Goal: Transaction & Acquisition: Purchase product/service

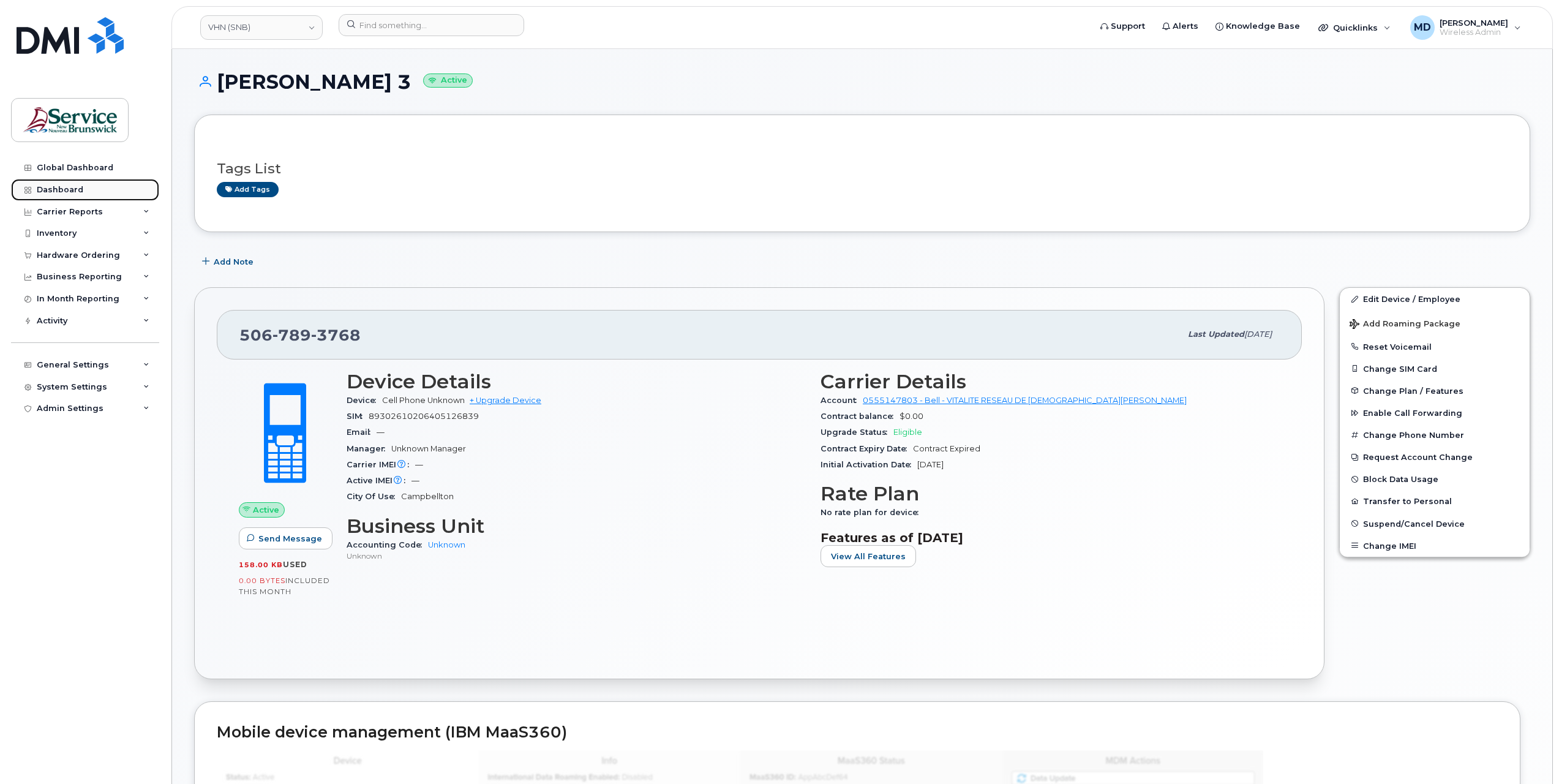
click at [69, 190] on div "Dashboard" at bounding box center [59, 190] width 47 height 10
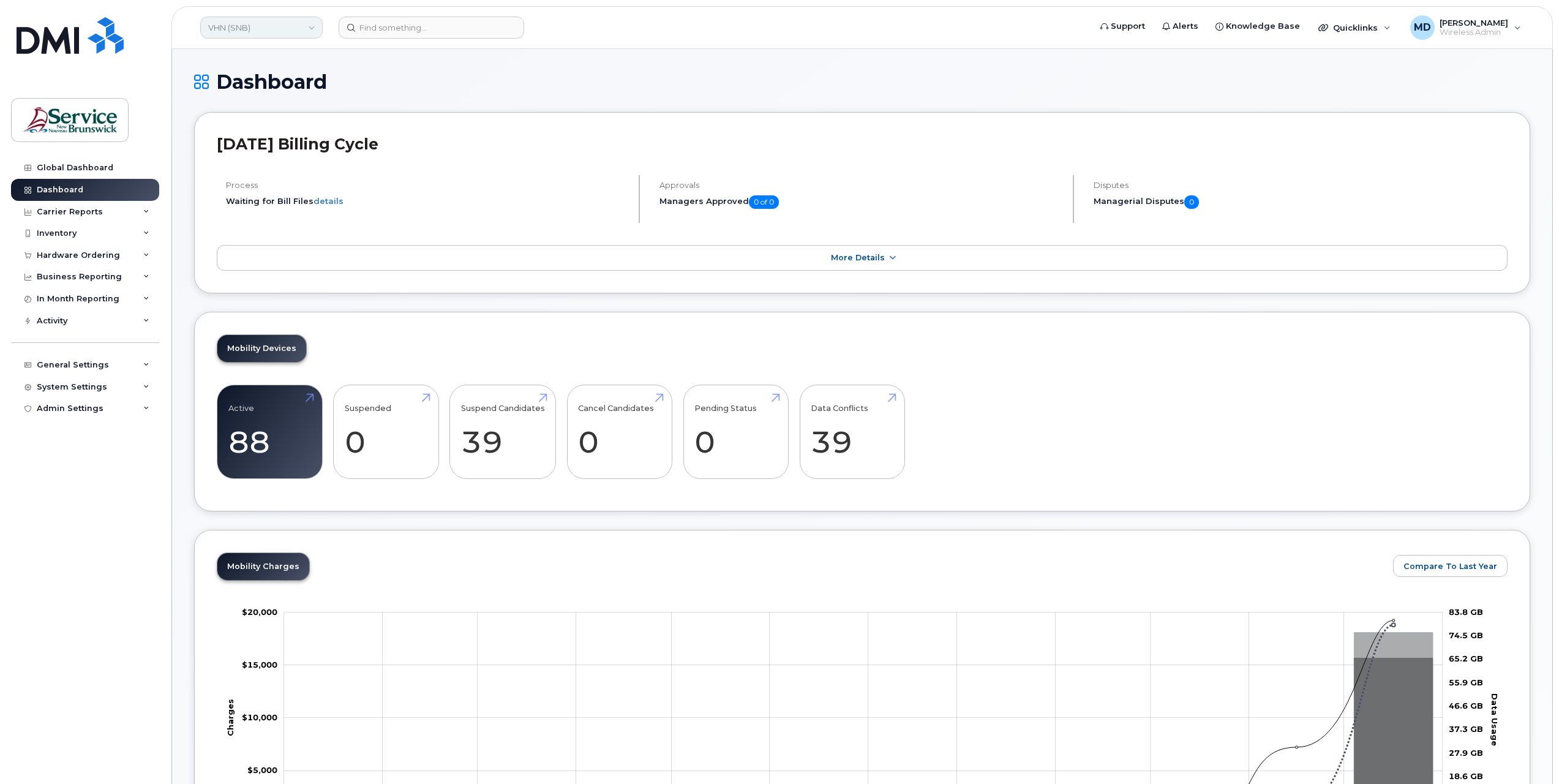
click at [282, 30] on link "VHN (SNB)" at bounding box center [261, 28] width 123 height 22
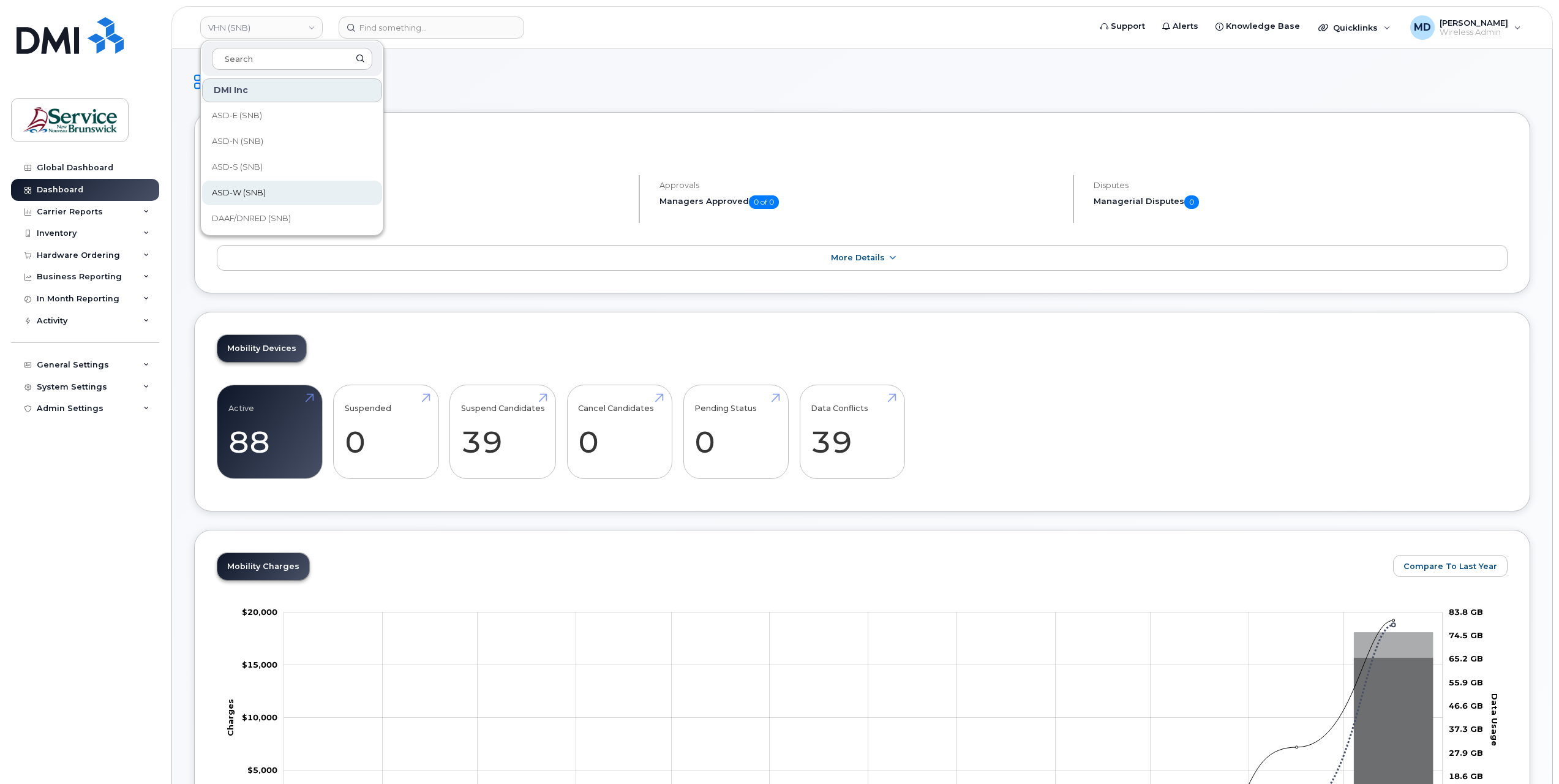
scroll to position [593, 0]
click at [274, 141] on span "Service New Brunswick (SNB)" at bounding box center [282, 141] width 141 height 24
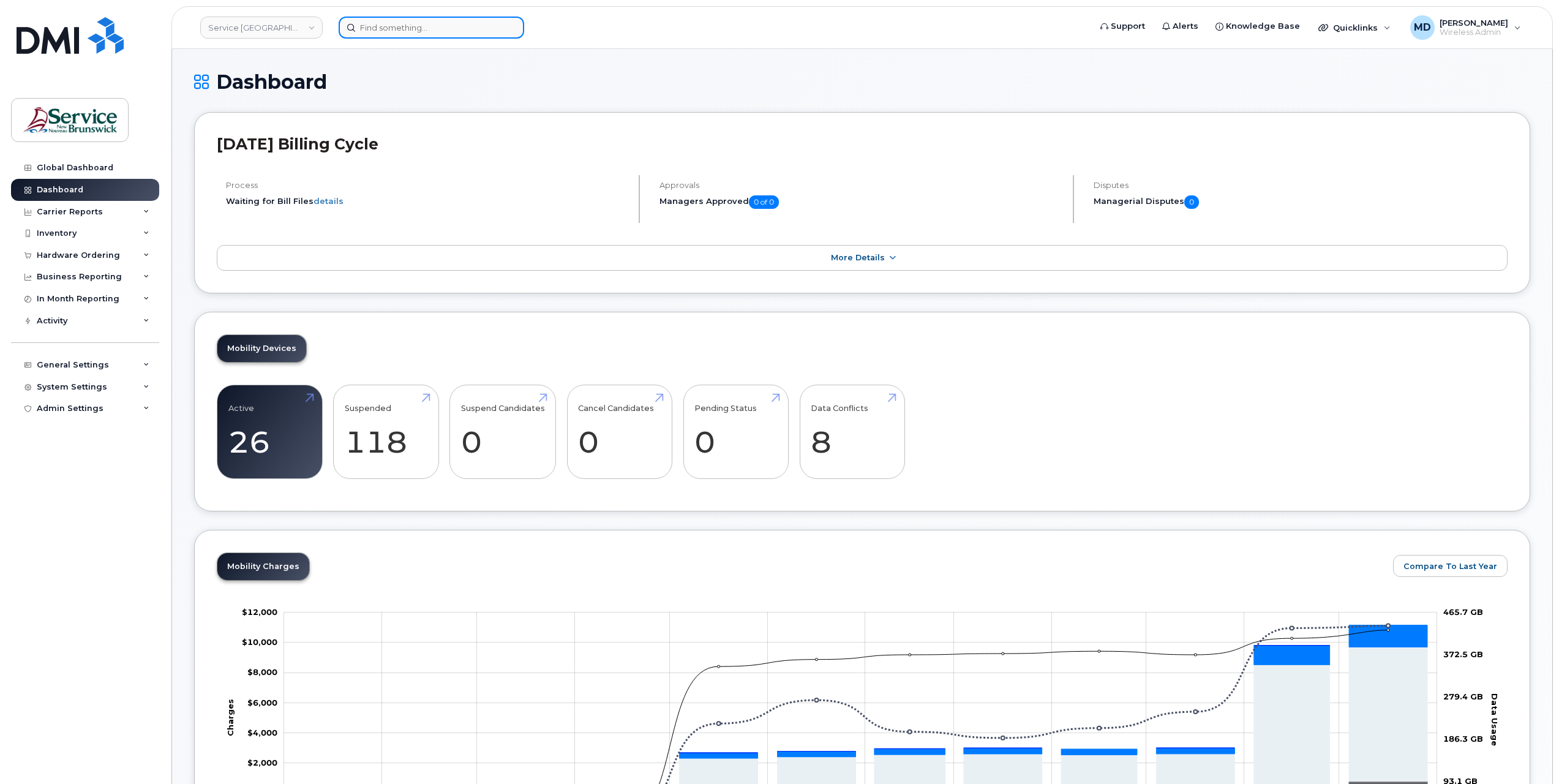
click at [417, 32] on input at bounding box center [431, 28] width 185 height 22
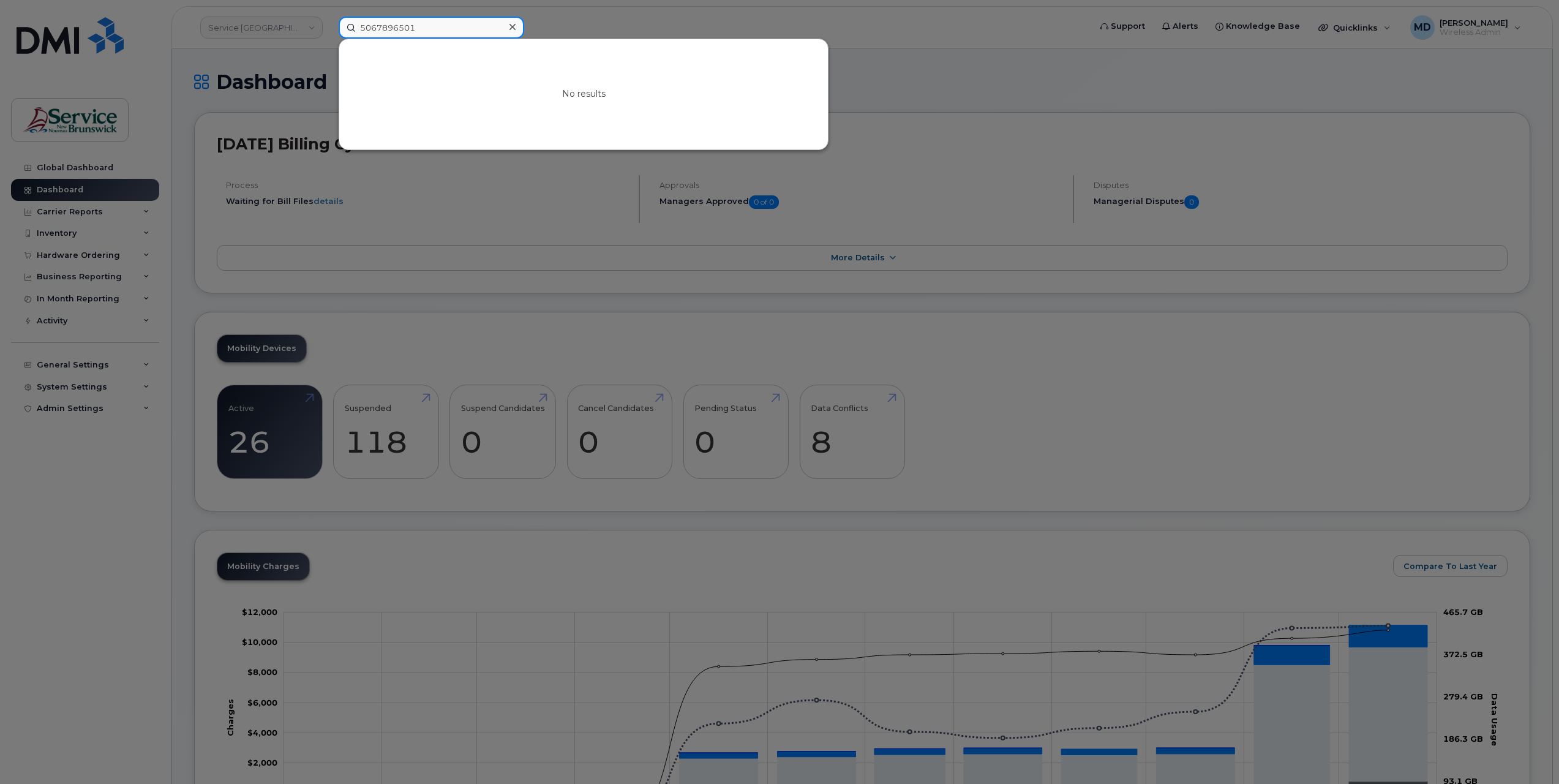
type input "5067896501"
click at [513, 29] on icon at bounding box center [512, 27] width 6 height 10
click at [395, 30] on input at bounding box center [431, 28] width 185 height 22
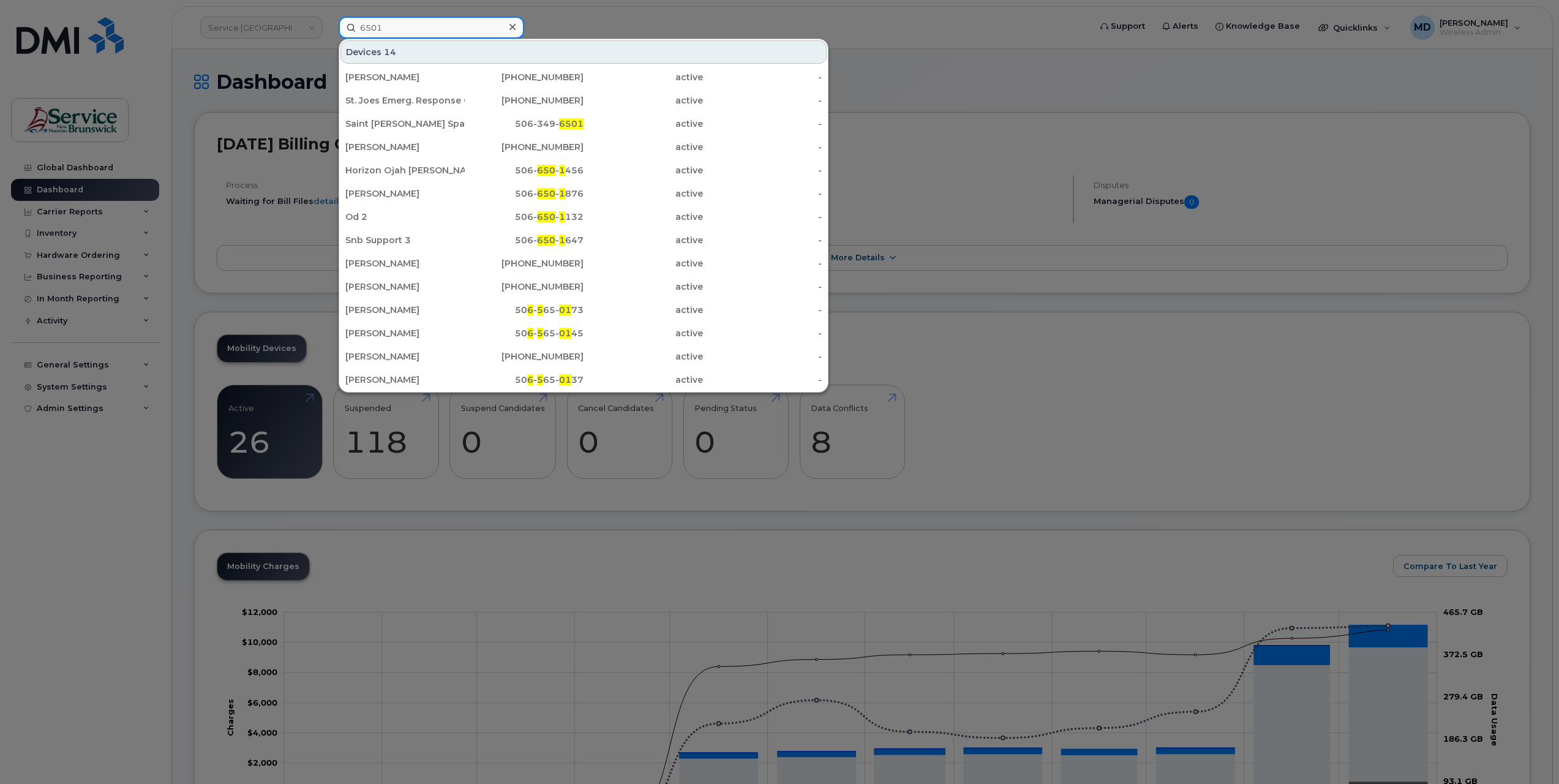
drag, startPoint x: 395, startPoint y: 28, endPoint x: 341, endPoint y: 26, distance: 54.0
click at [341, 26] on input "6501" at bounding box center [431, 28] width 185 height 22
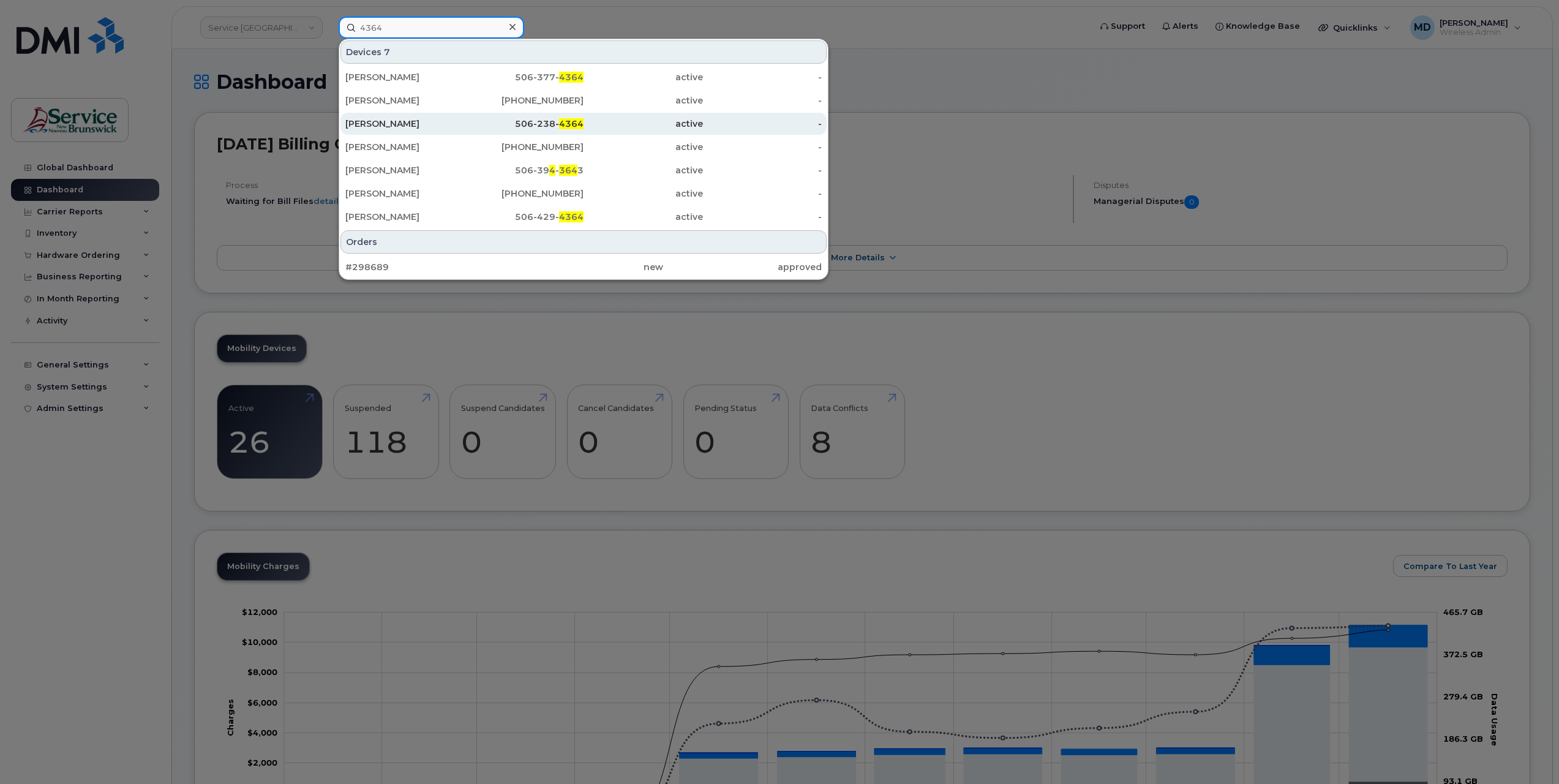
type input "4364"
click at [405, 122] on div "Ulysses Buenaventura" at bounding box center [405, 124] width 119 height 12
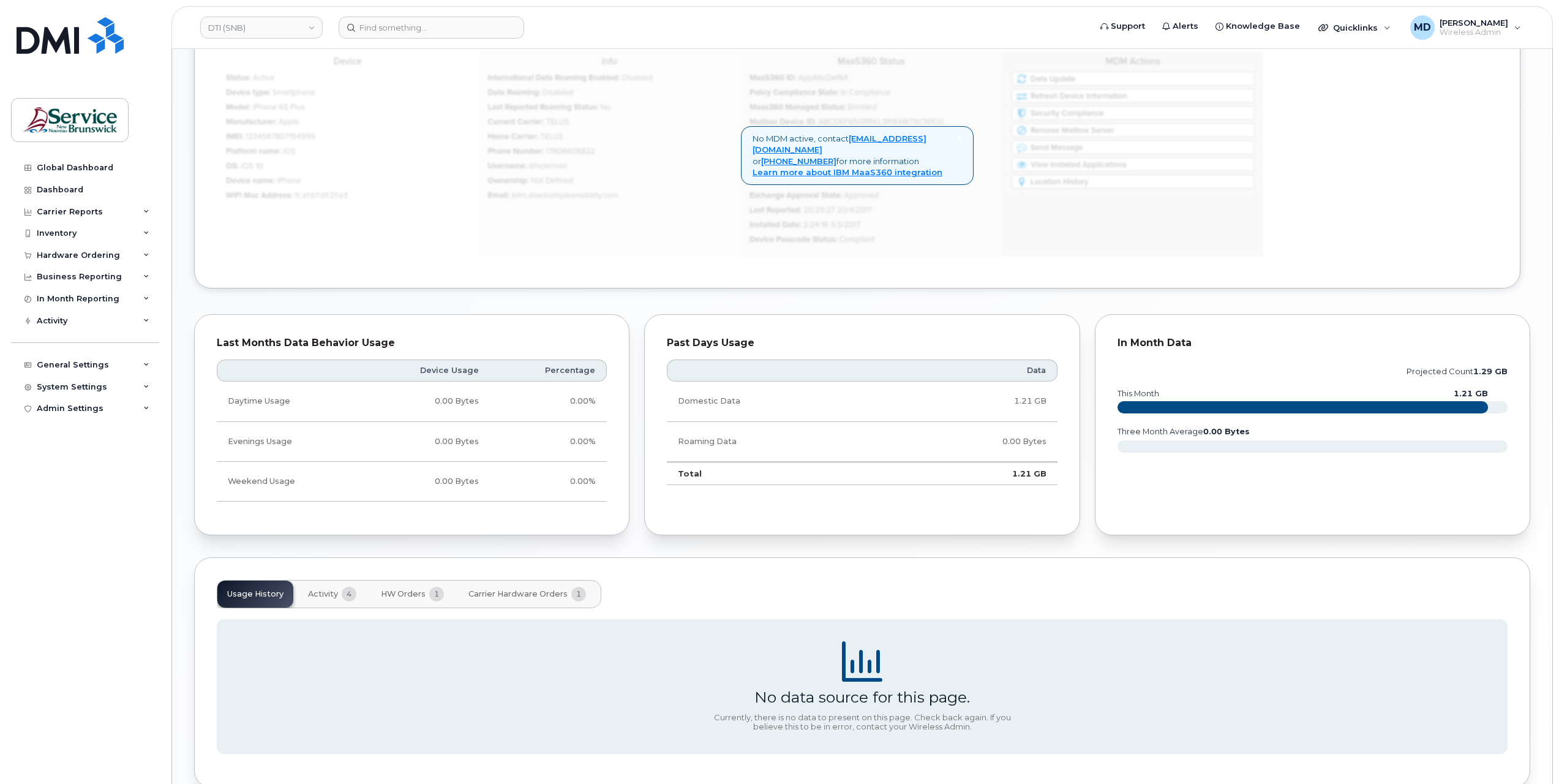
scroll to position [672, 0]
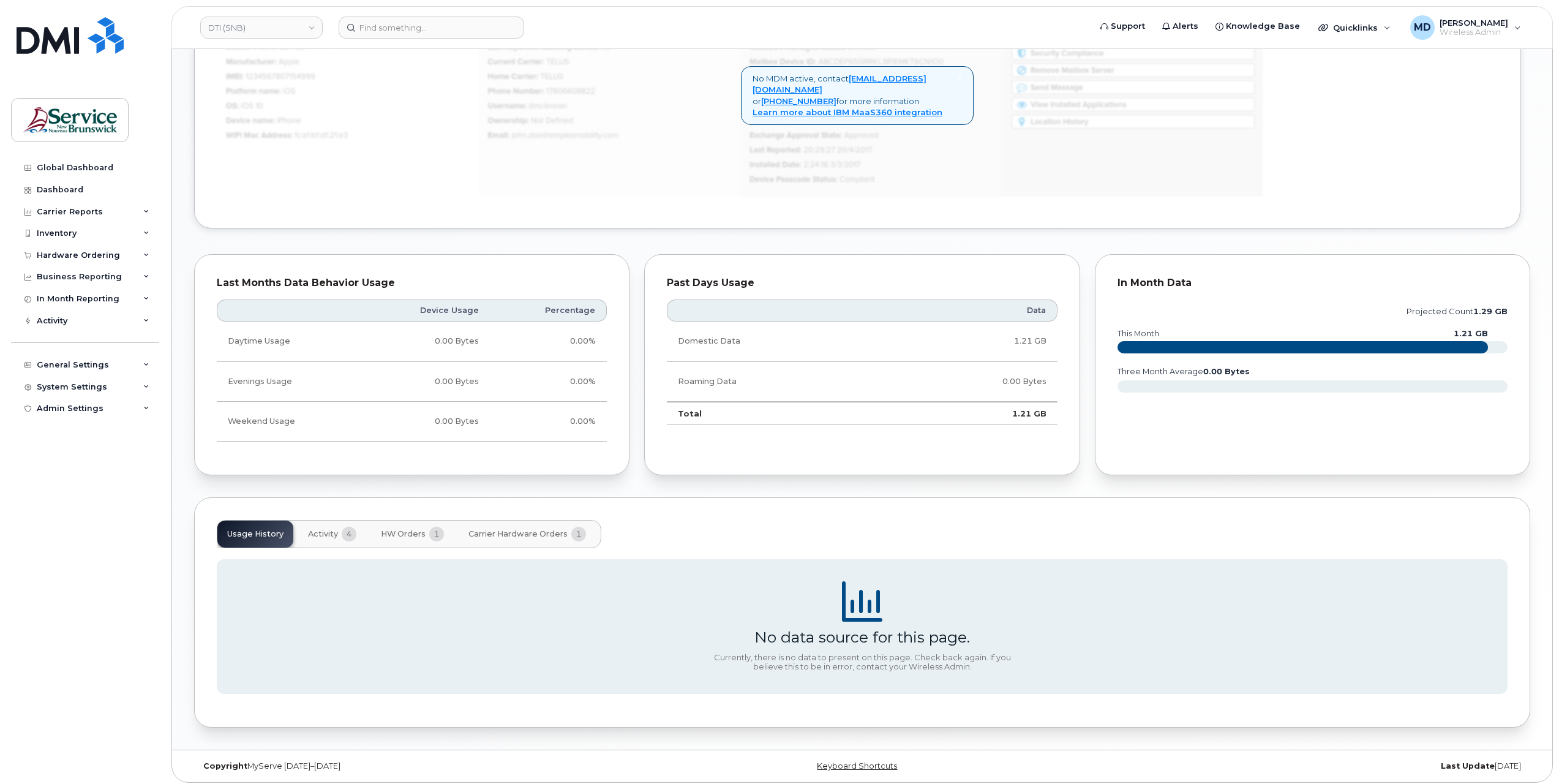
click at [341, 527] on span "4" at bounding box center [348, 533] width 14 height 14
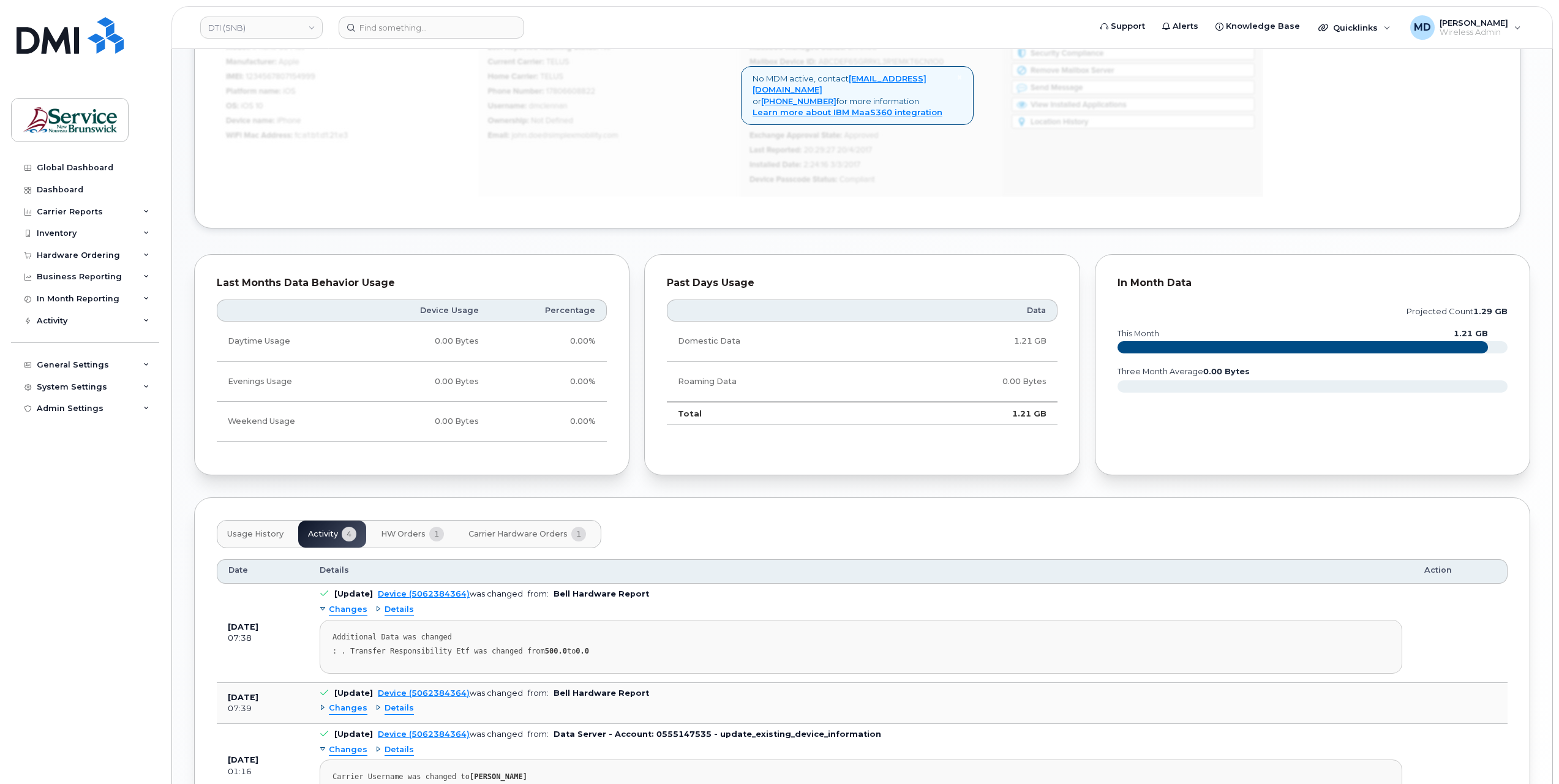
scroll to position [836, 0]
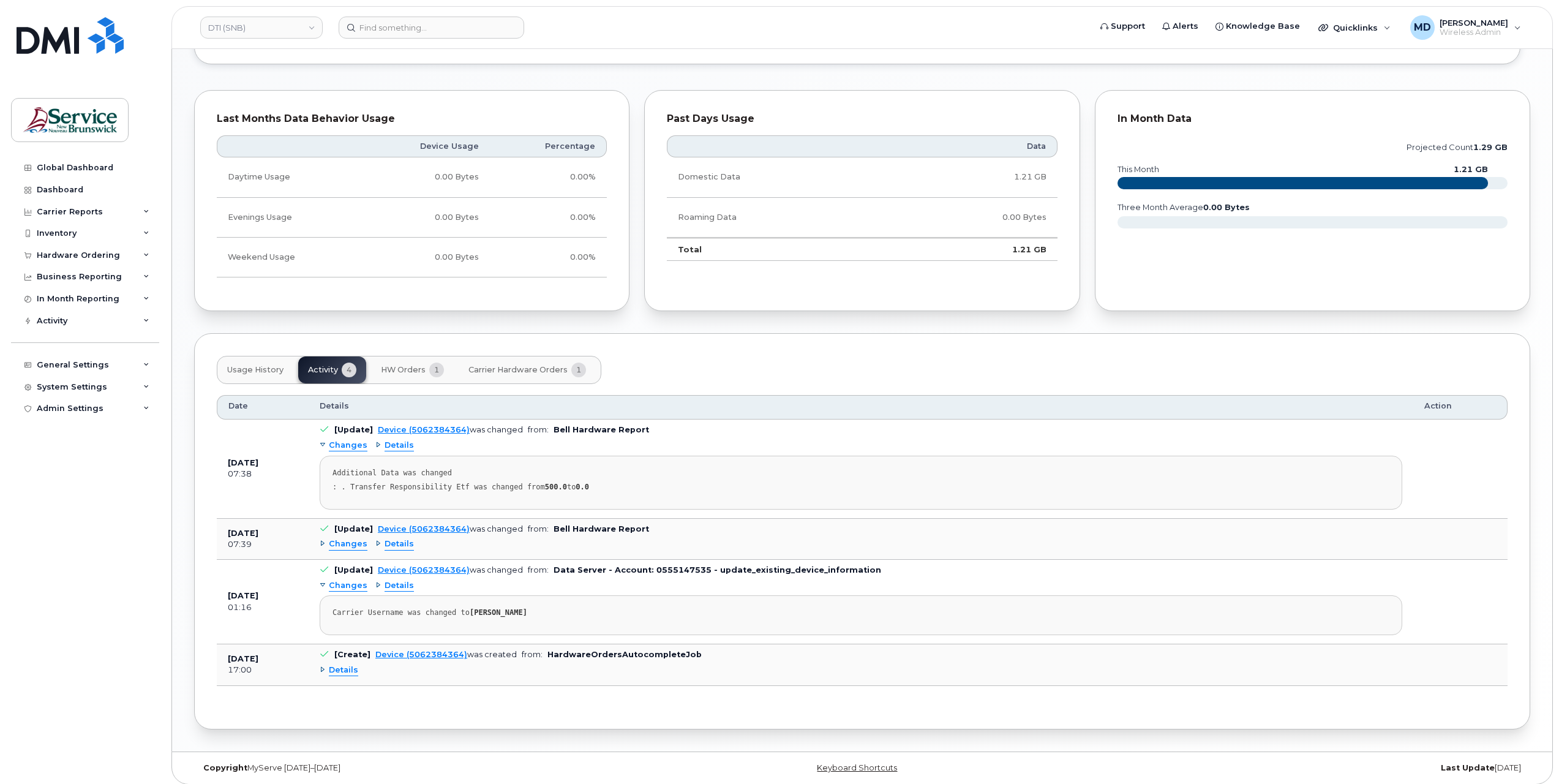
click at [340, 665] on span "Details" at bounding box center [343, 671] width 30 height 12
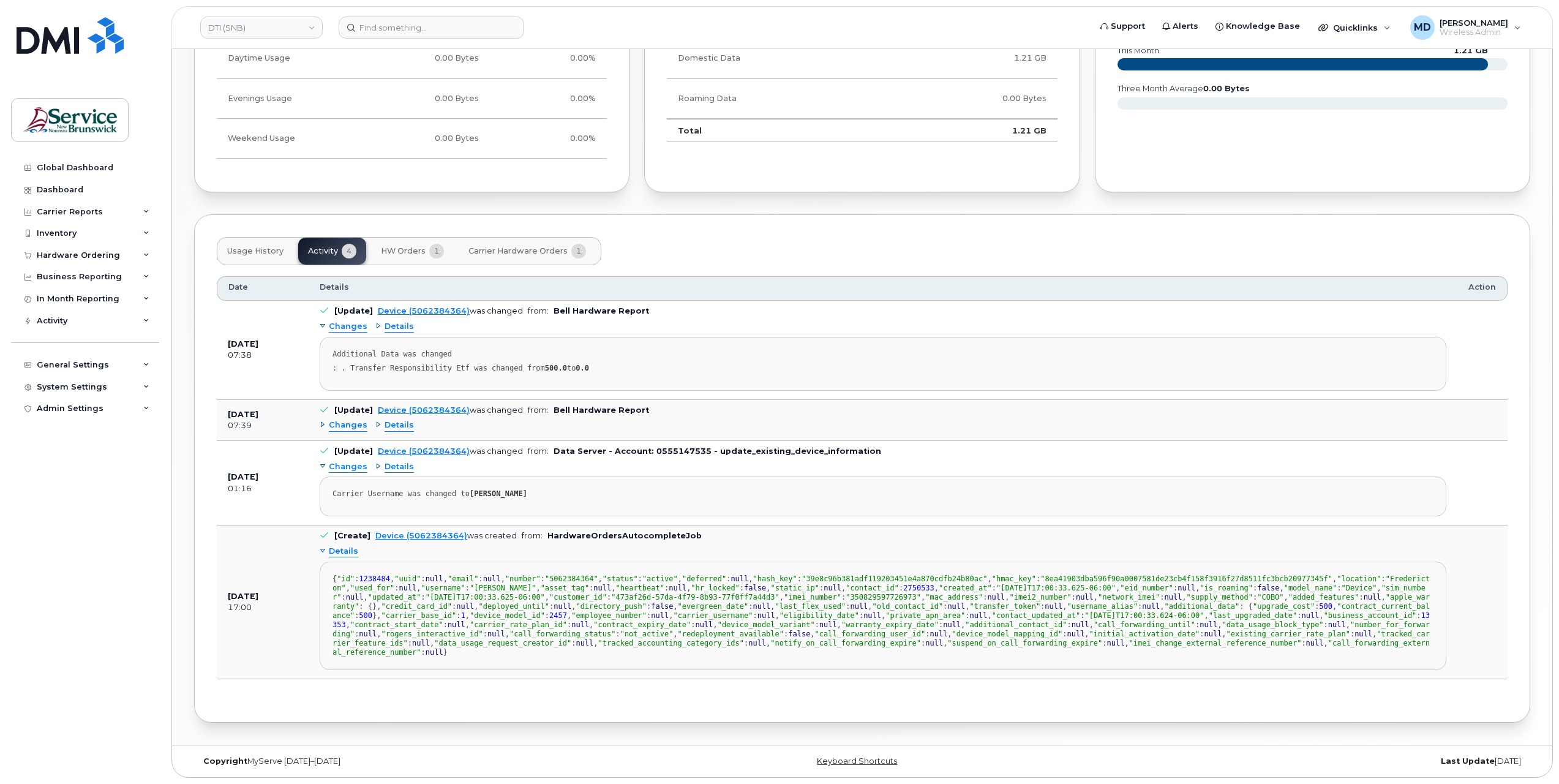
scroll to position [799, 0]
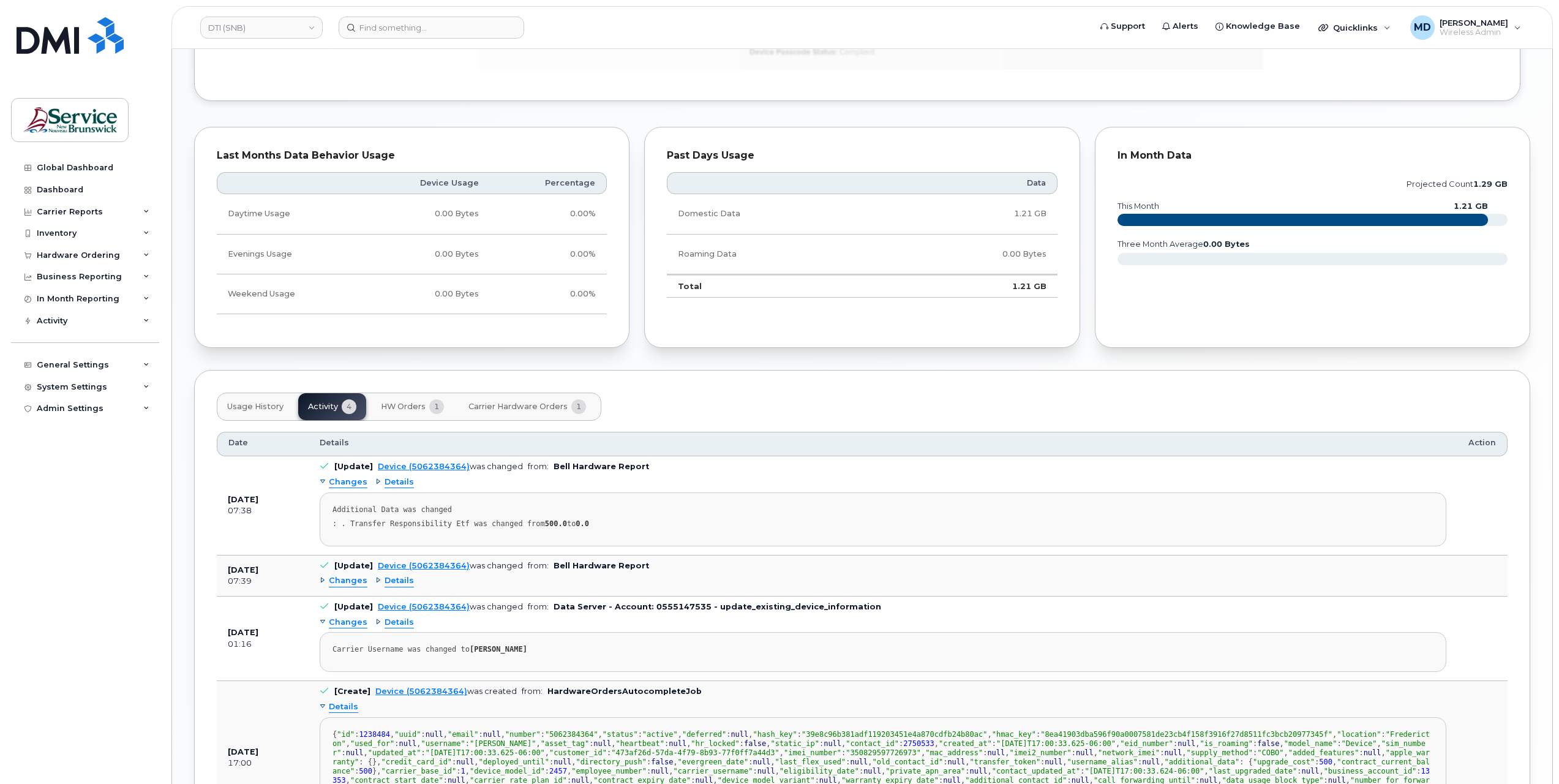
click at [348, 580] on span "Changes" at bounding box center [348, 581] width 39 height 12
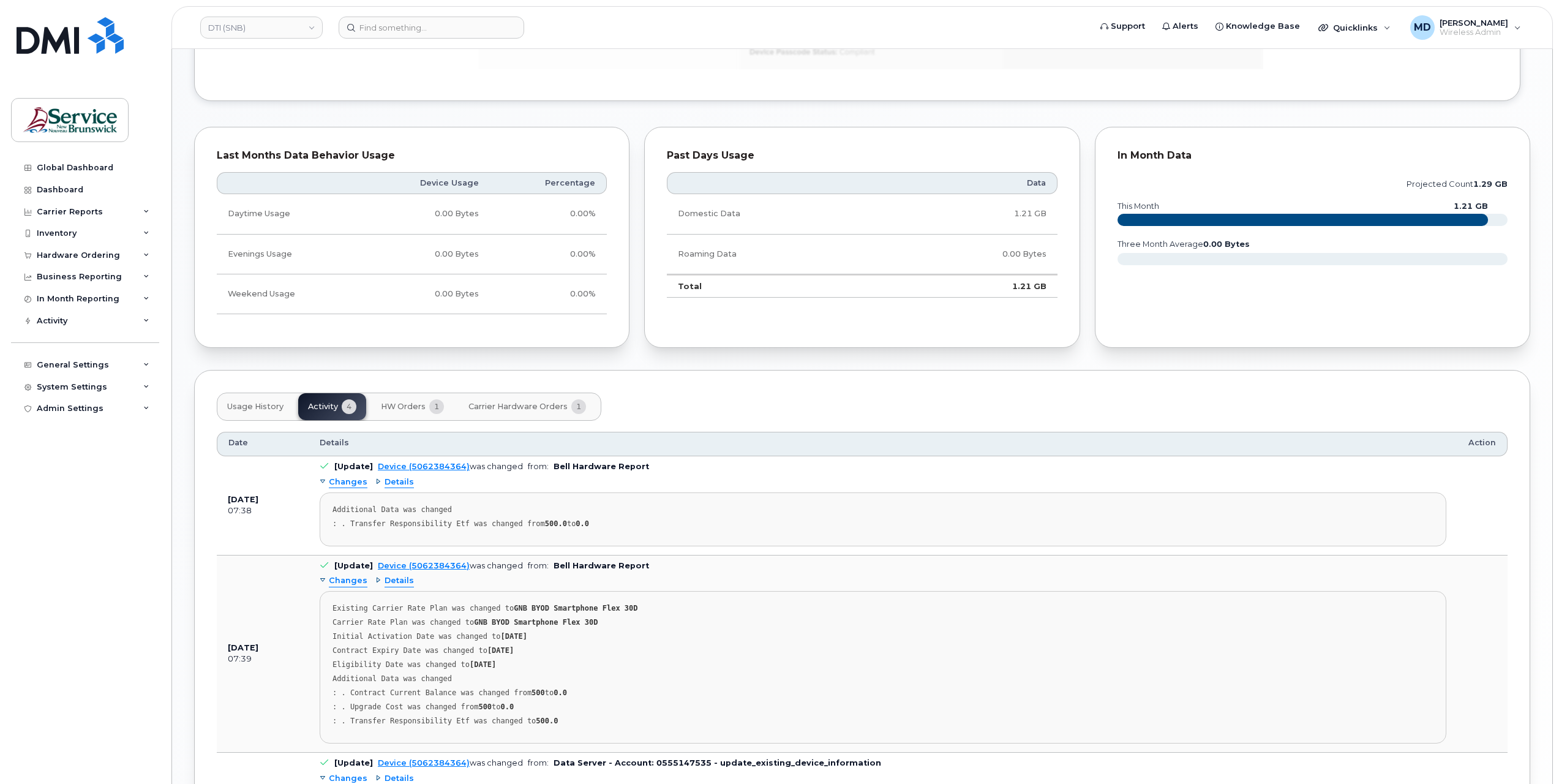
click at [410, 406] on span "HW Orders" at bounding box center [403, 406] width 45 height 10
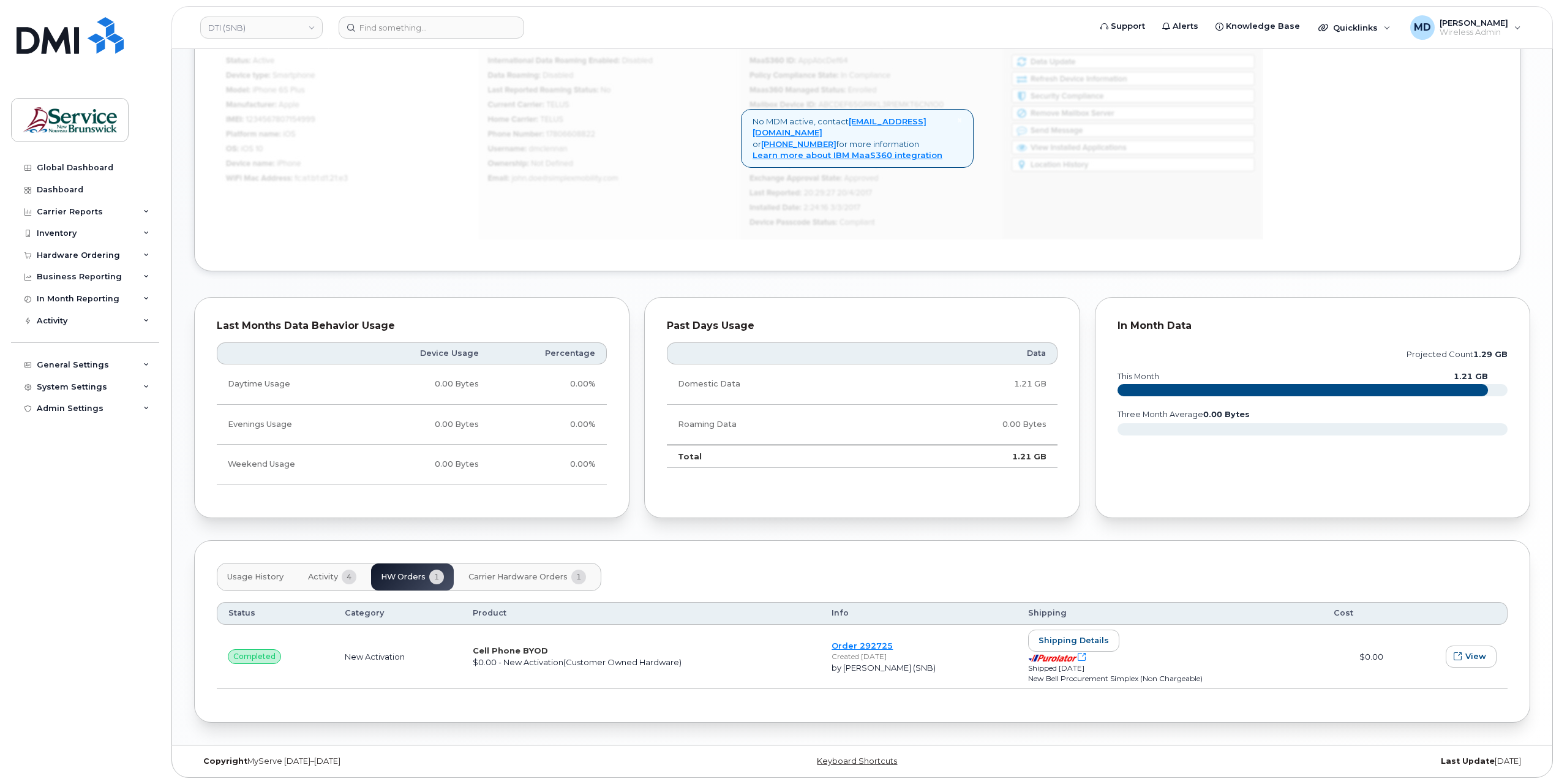
scroll to position [625, 0]
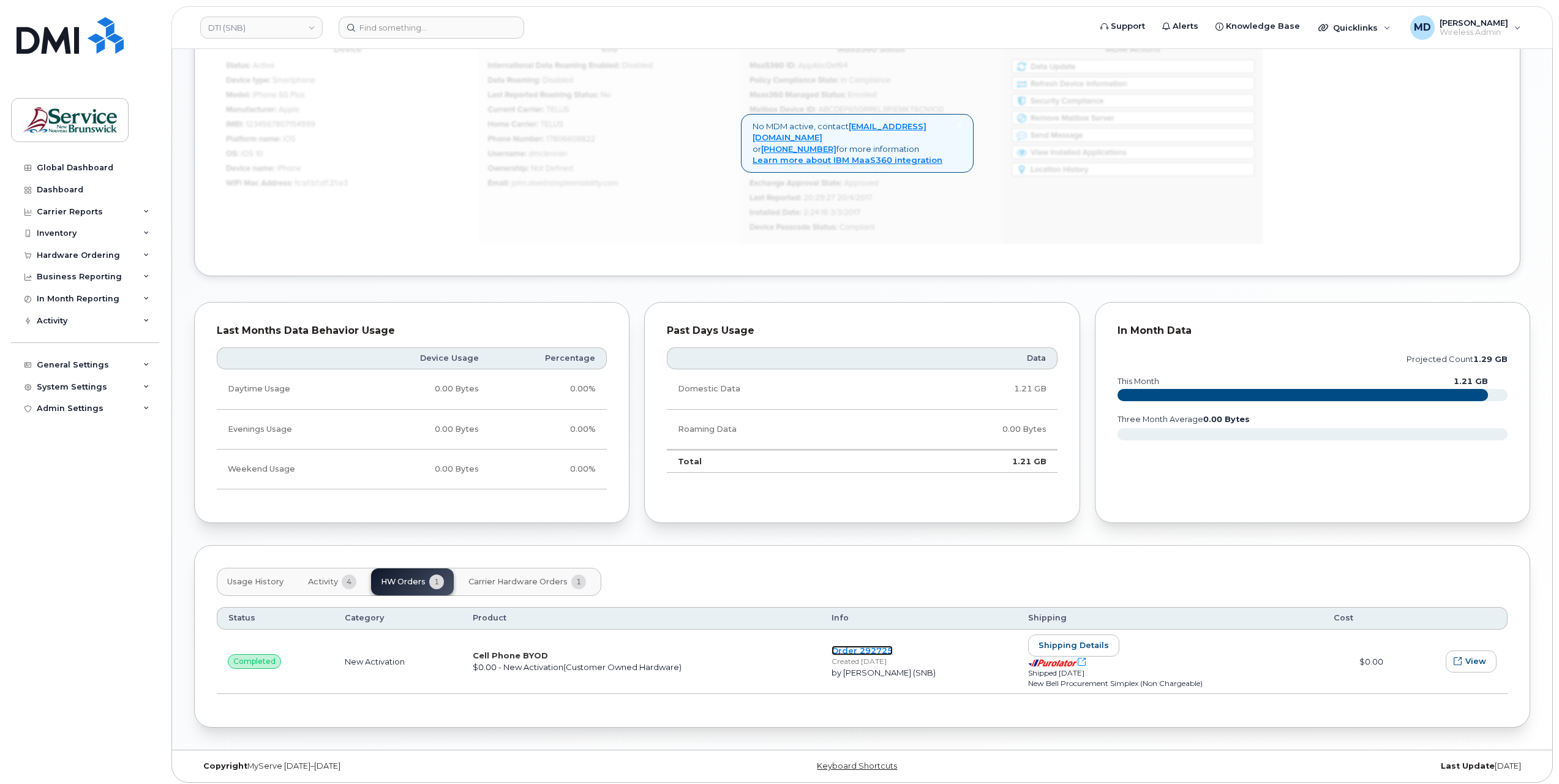
click at [861, 645] on link "Order 292725" at bounding box center [862, 650] width 61 height 10
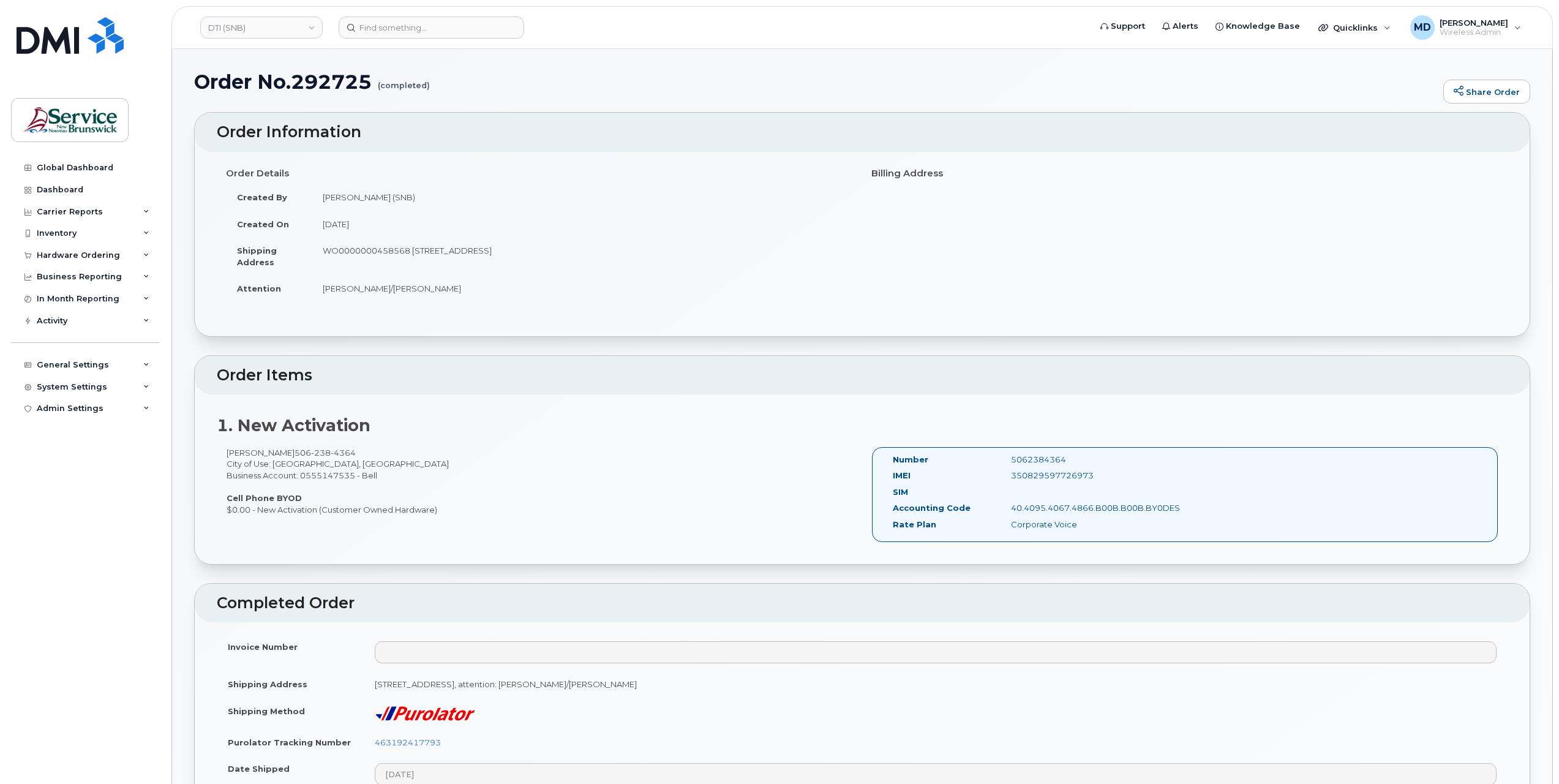
click at [360, 253] on td "WO0000000458568 [STREET_ADDRESS]" at bounding box center [582, 256] width 541 height 38
copy td "WO0000000458568"
click at [392, 28] on input at bounding box center [431, 28] width 185 height 22
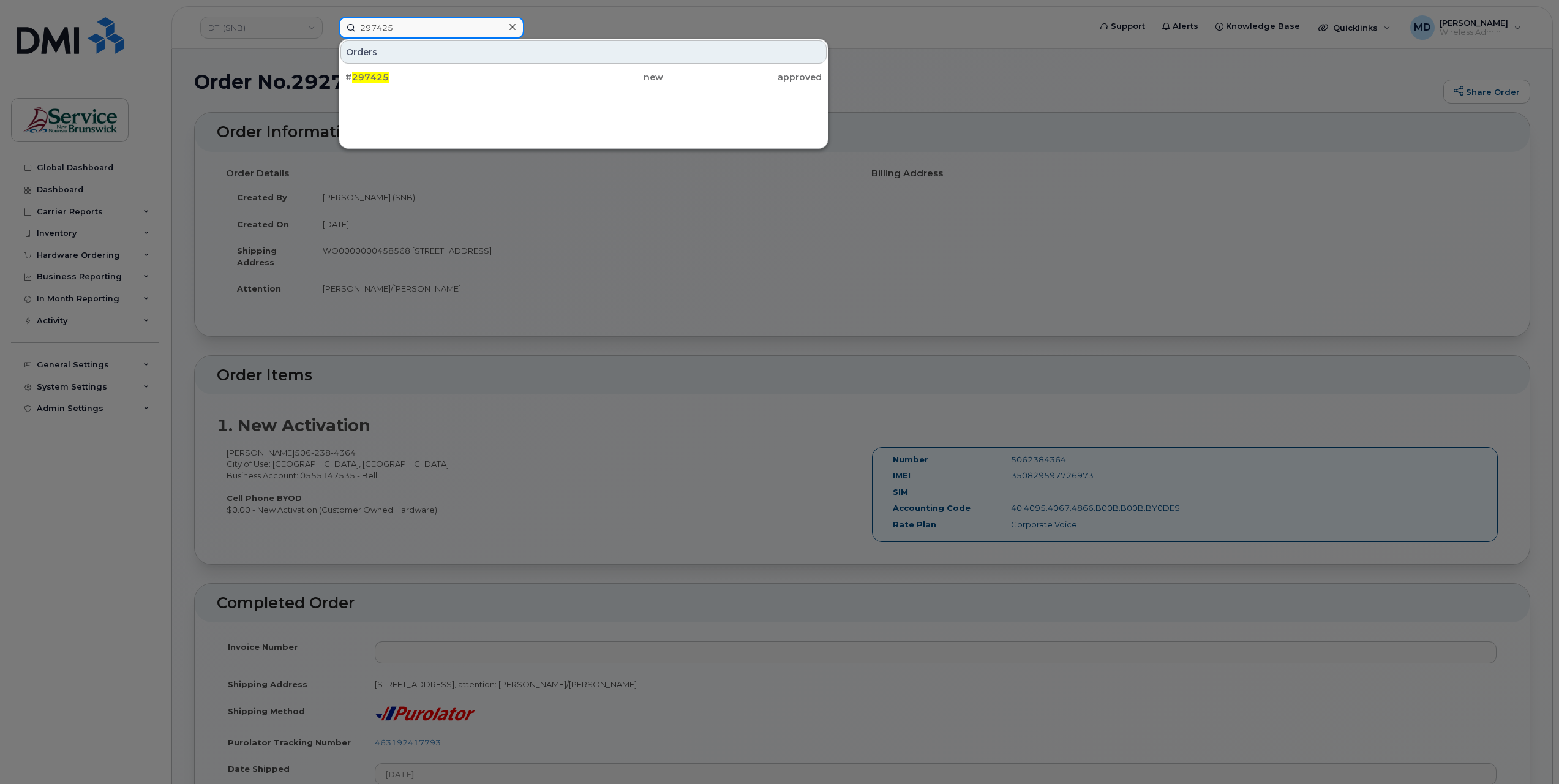
type input "297425"
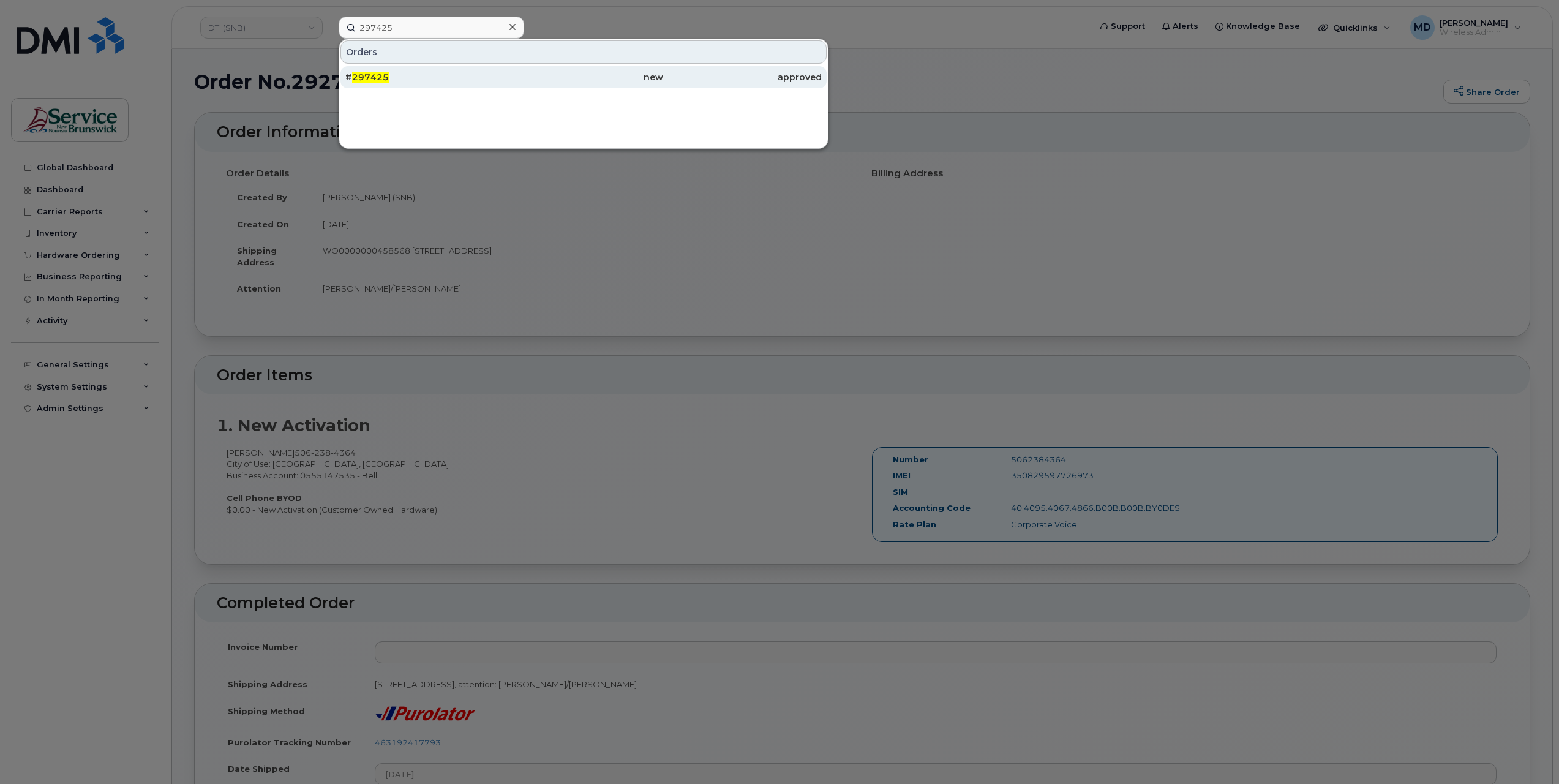
click at [380, 80] on div "# 297425" at bounding box center [424, 77] width 158 height 12
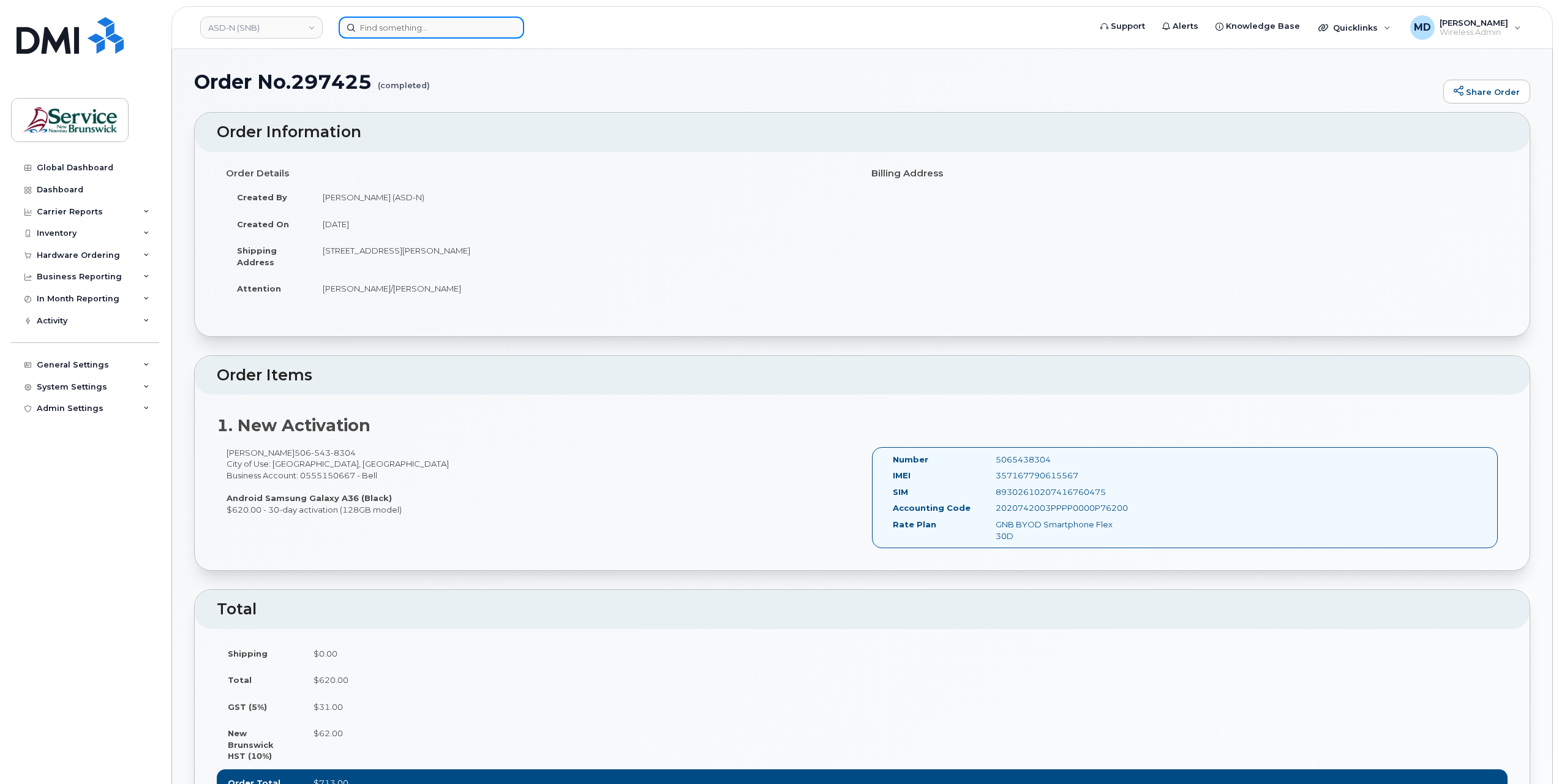
click at [387, 28] on input at bounding box center [431, 28] width 185 height 22
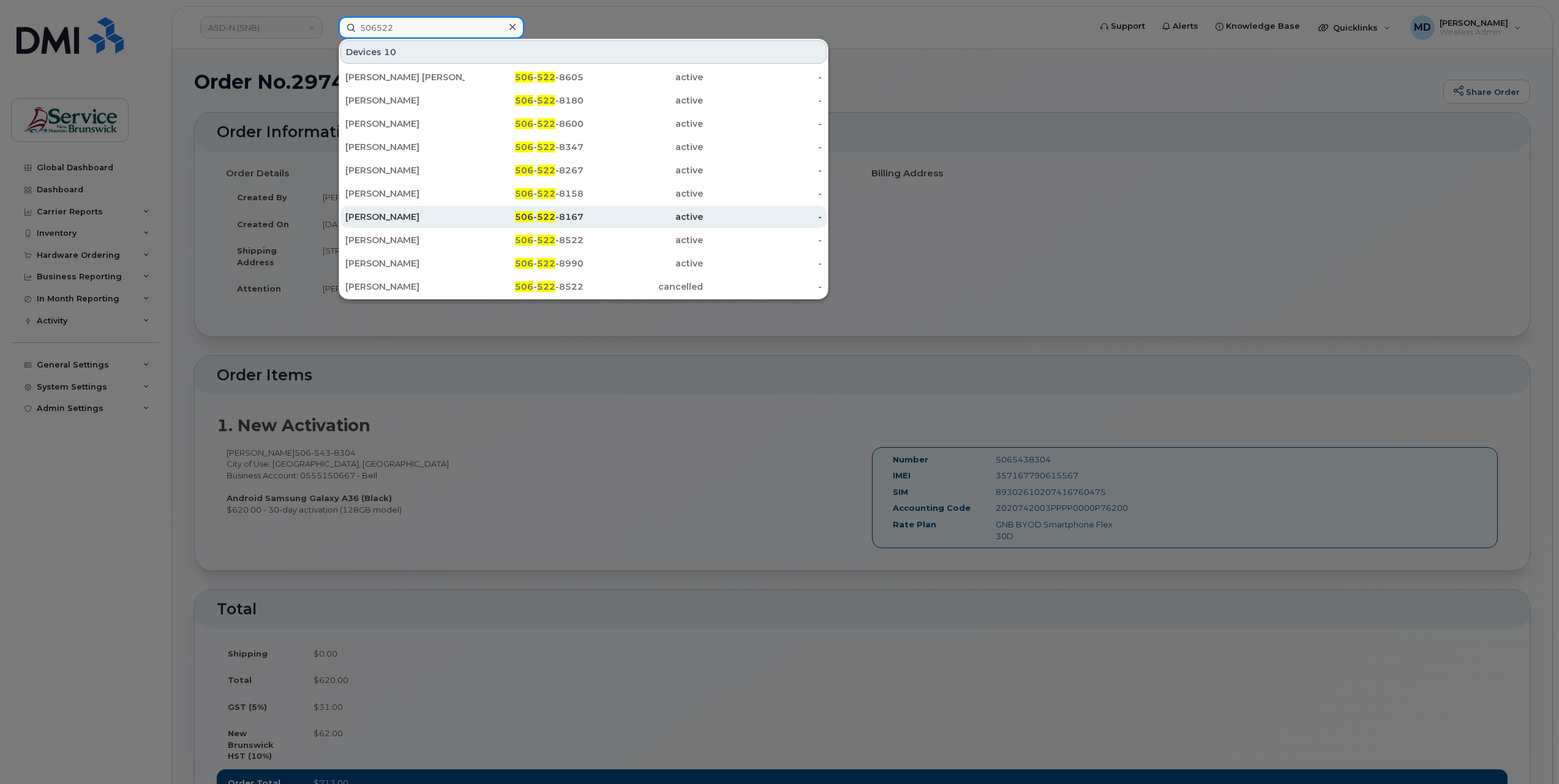
type input "506522"
click at [551, 213] on span "522" at bounding box center [546, 216] width 19 height 11
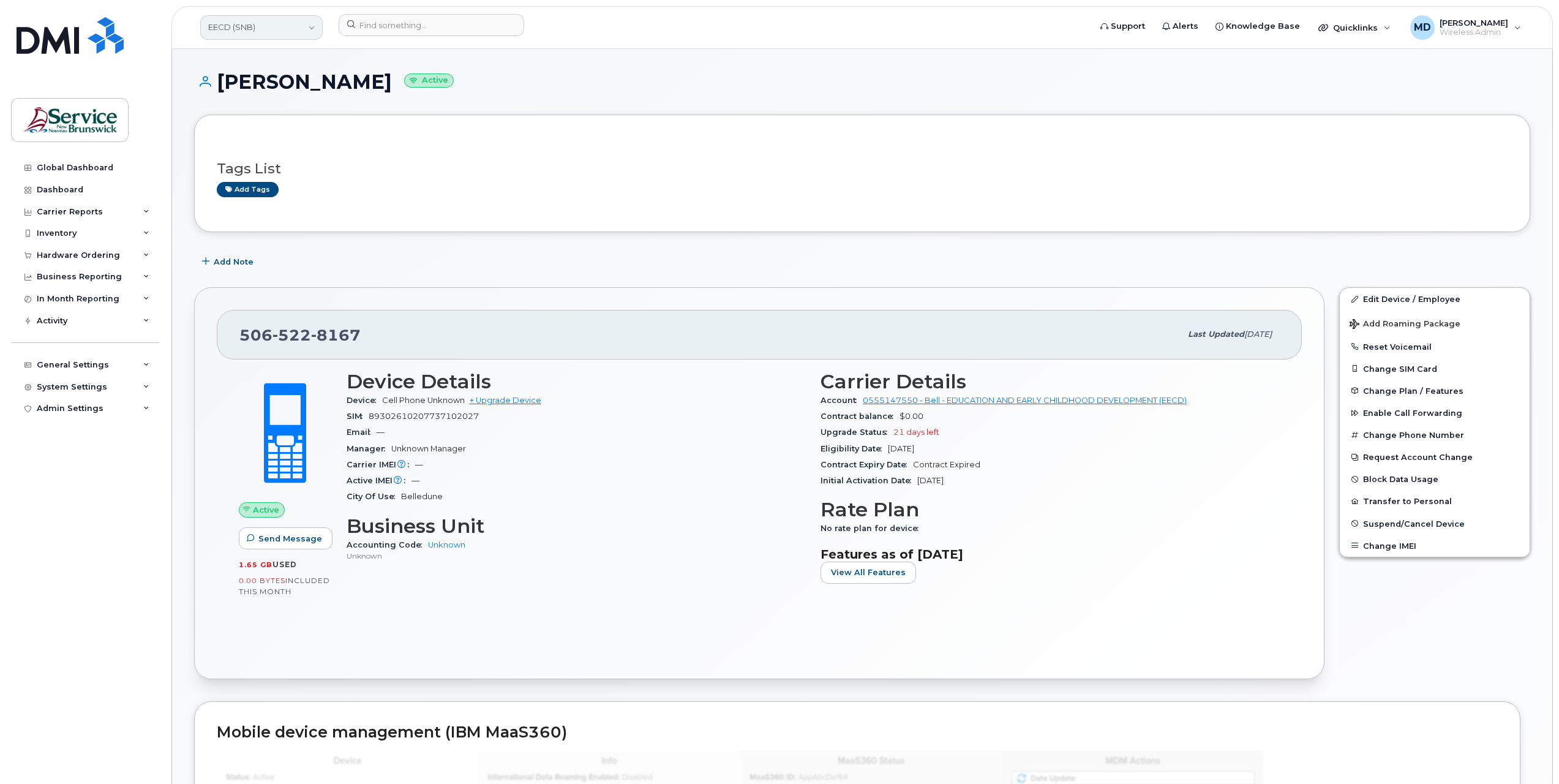
click at [211, 30] on link "EECD (SNB)" at bounding box center [261, 27] width 123 height 25
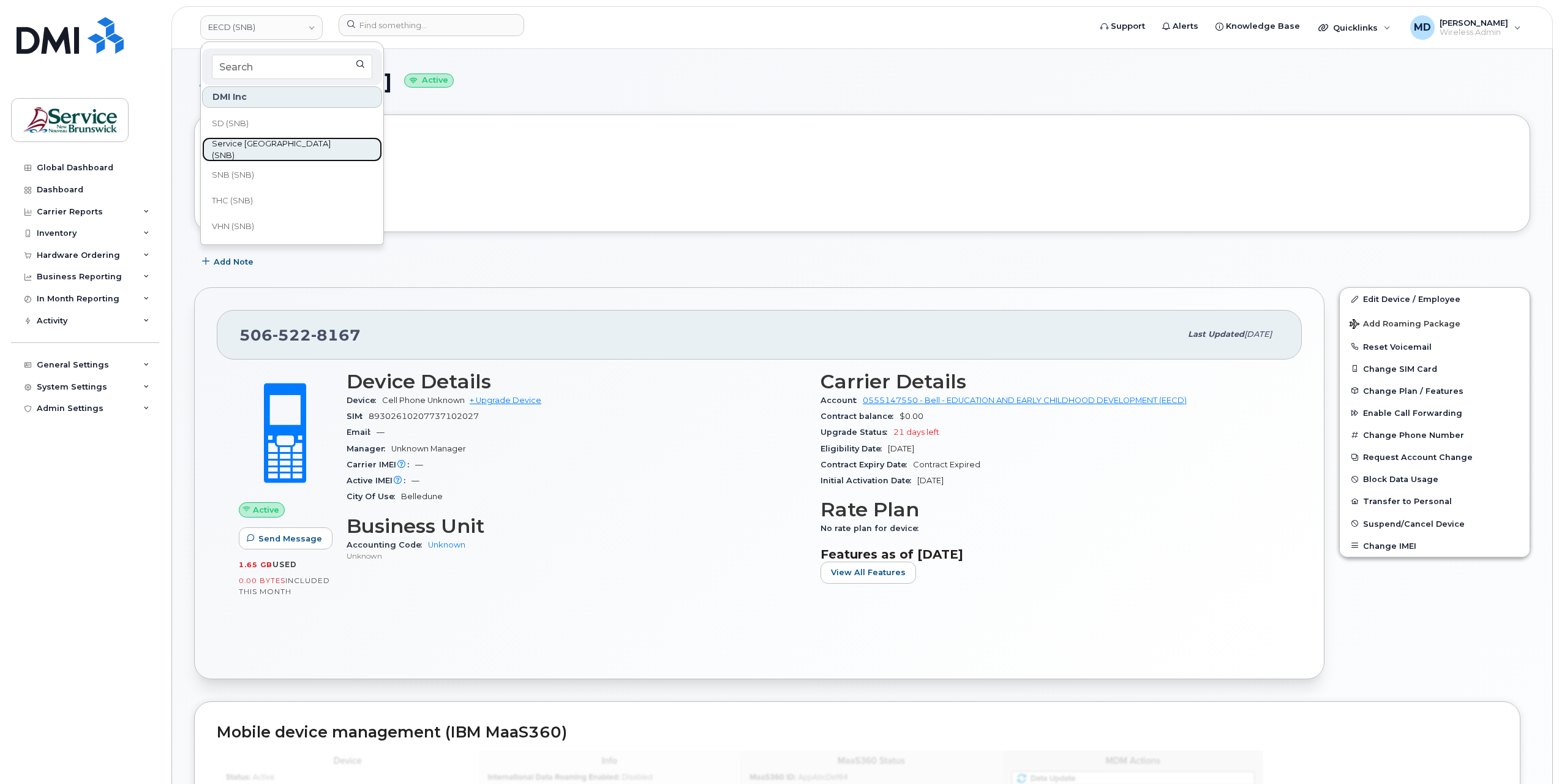
click at [268, 152] on span "Service [GEOGRAPHIC_DATA] (SNB)" at bounding box center [282, 150] width 141 height 24
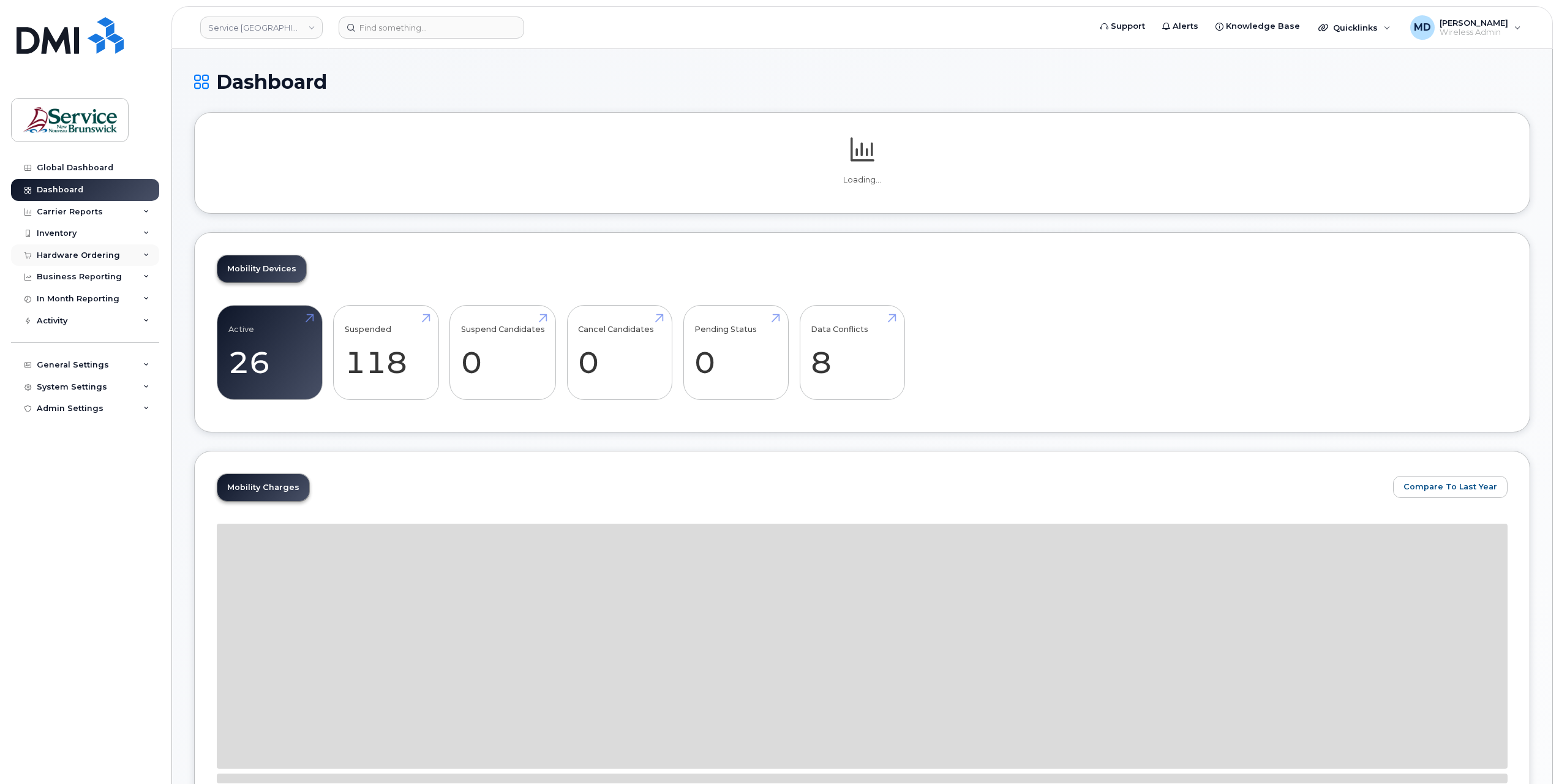
click at [72, 255] on div "Hardware Ordering" at bounding box center [78, 256] width 83 height 10
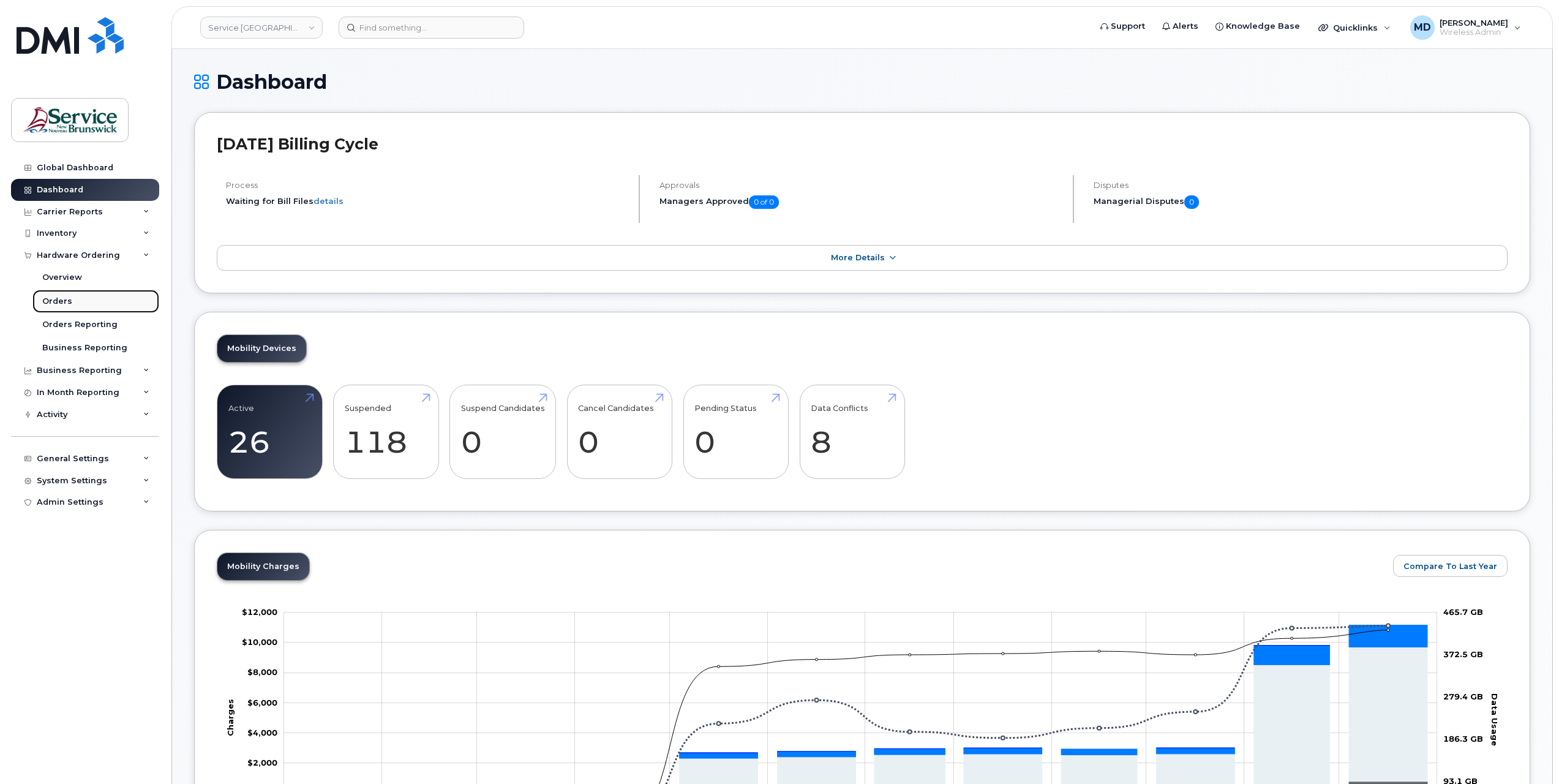
click at [63, 305] on div "Orders" at bounding box center [57, 301] width 30 height 11
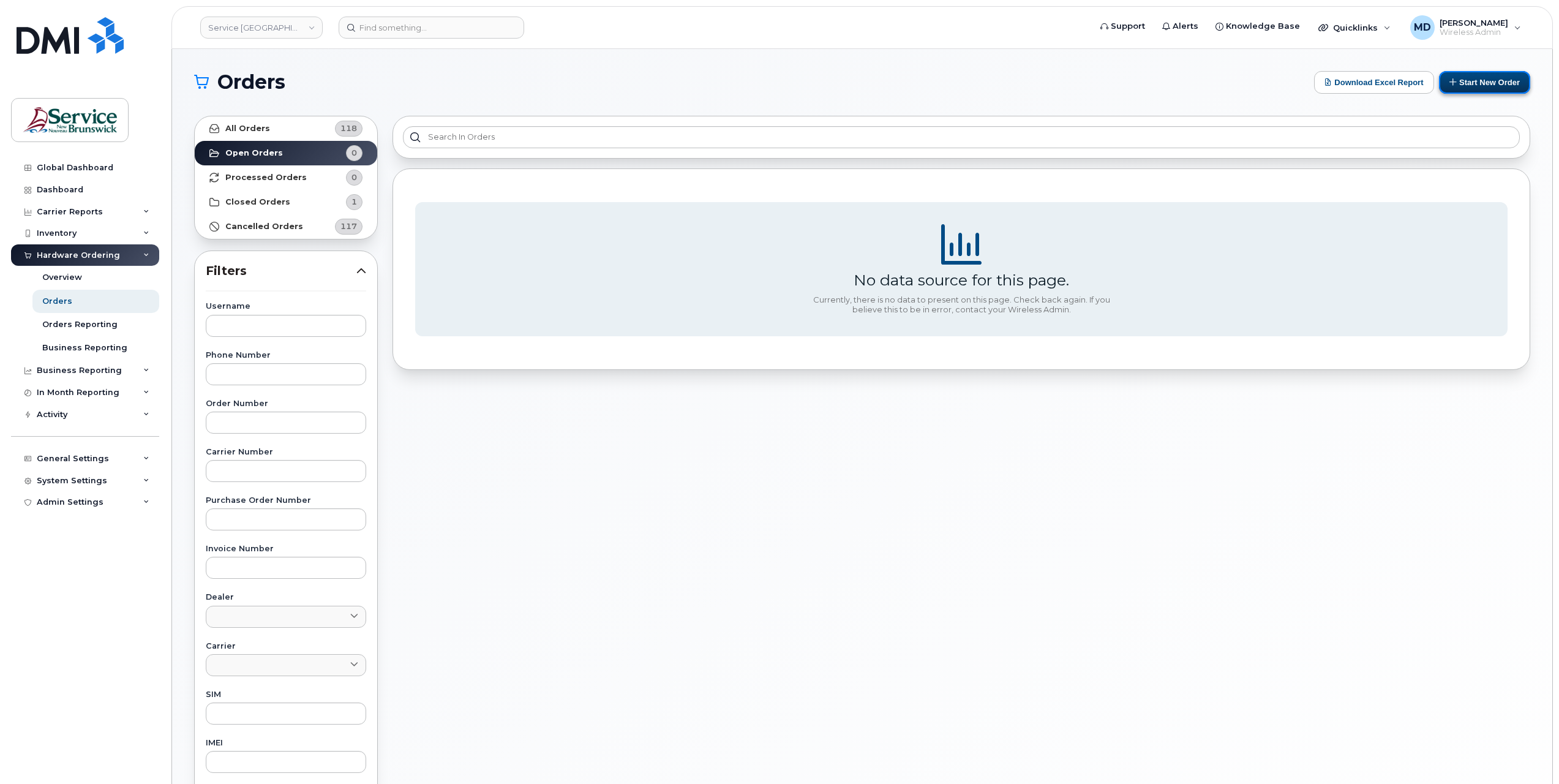
click at [1471, 83] on button "Start New Order" at bounding box center [1484, 82] width 91 height 23
click at [1459, 80] on button "Start New Order" at bounding box center [1484, 82] width 91 height 23
click at [231, 32] on link "Service [GEOGRAPHIC_DATA] (SNB)" at bounding box center [261, 28] width 123 height 22
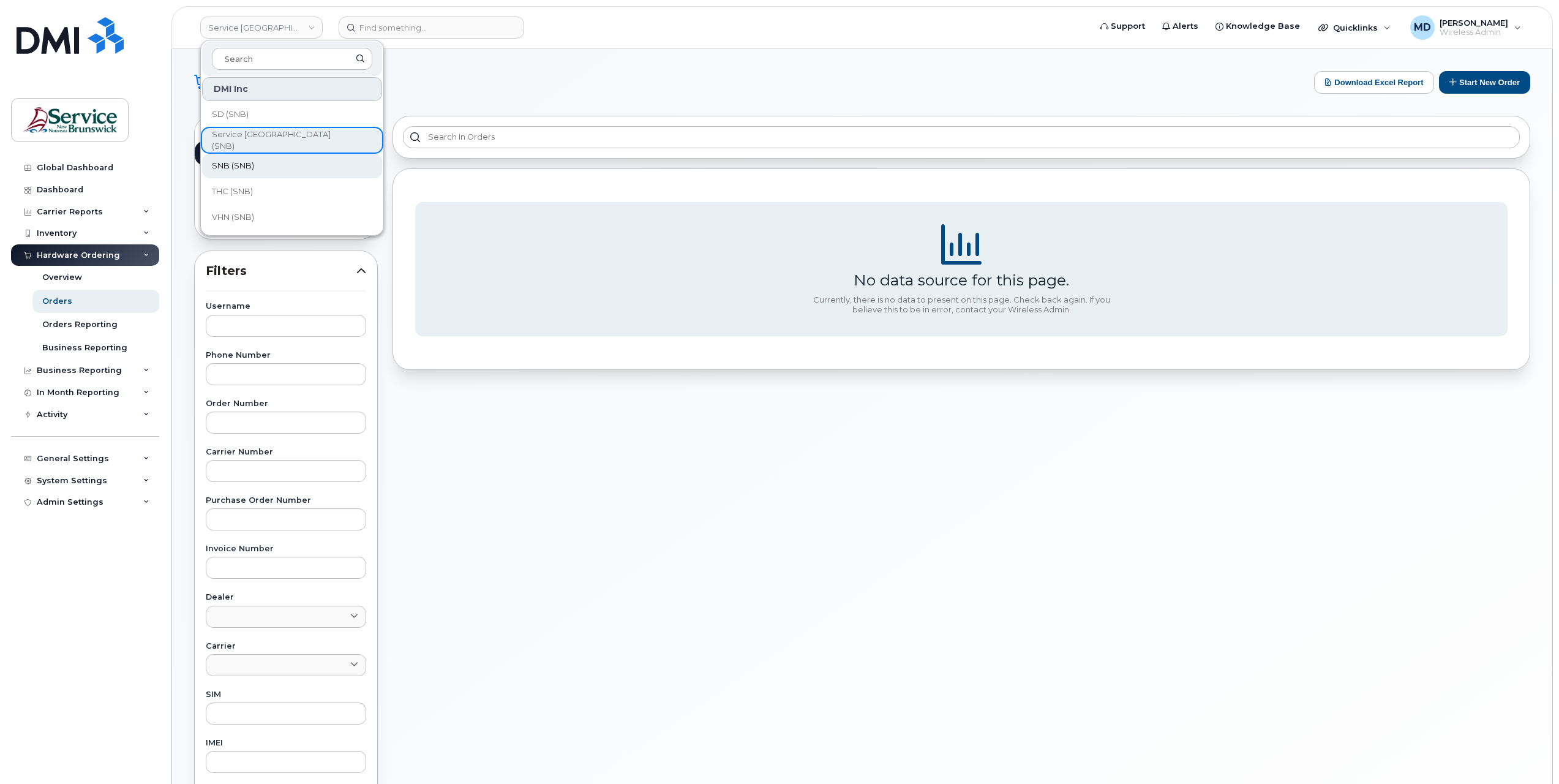
scroll to position [237, 0]
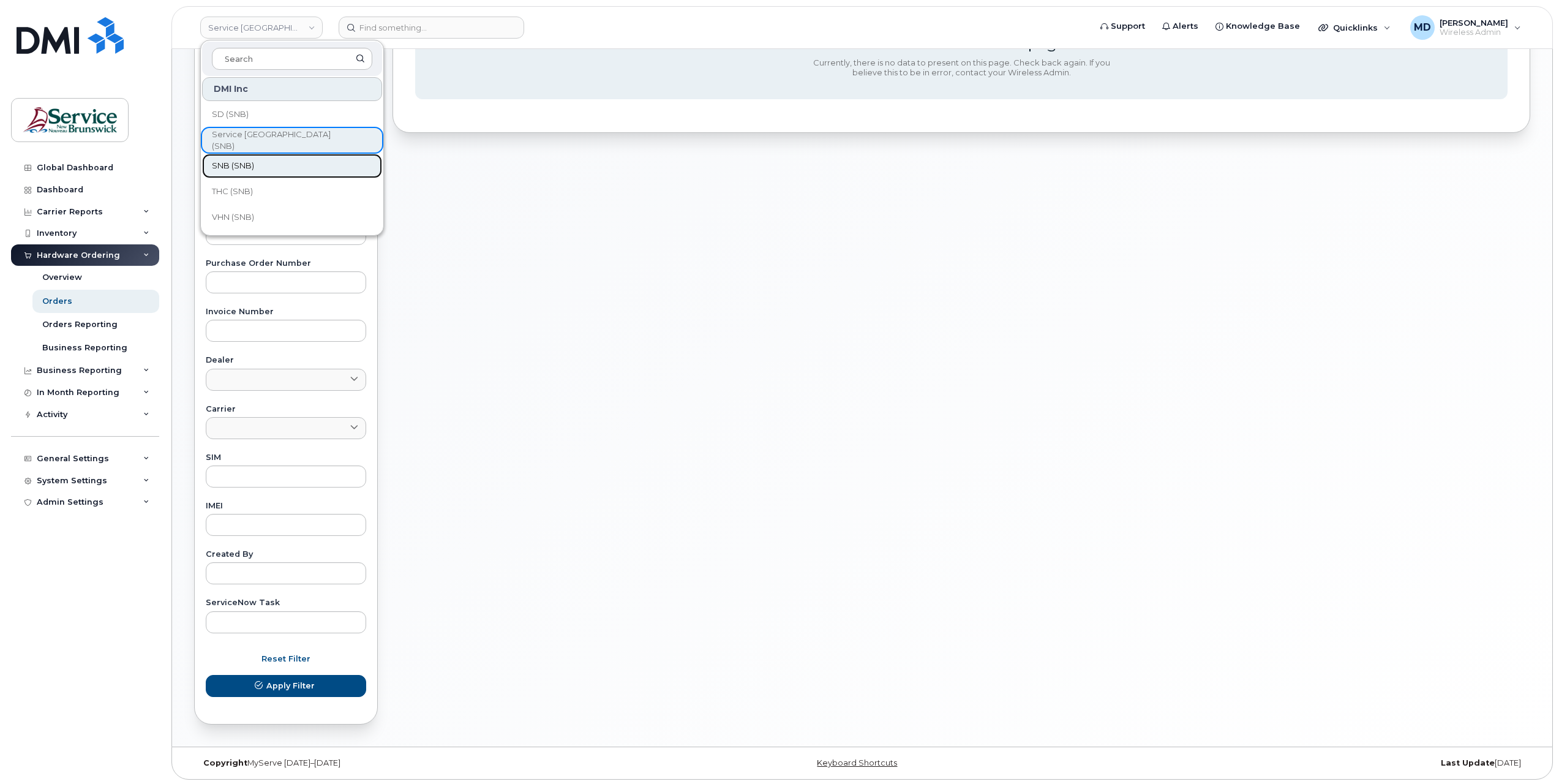
click at [260, 163] on link "SNB (SNB)" at bounding box center [292, 165] width 180 height 25
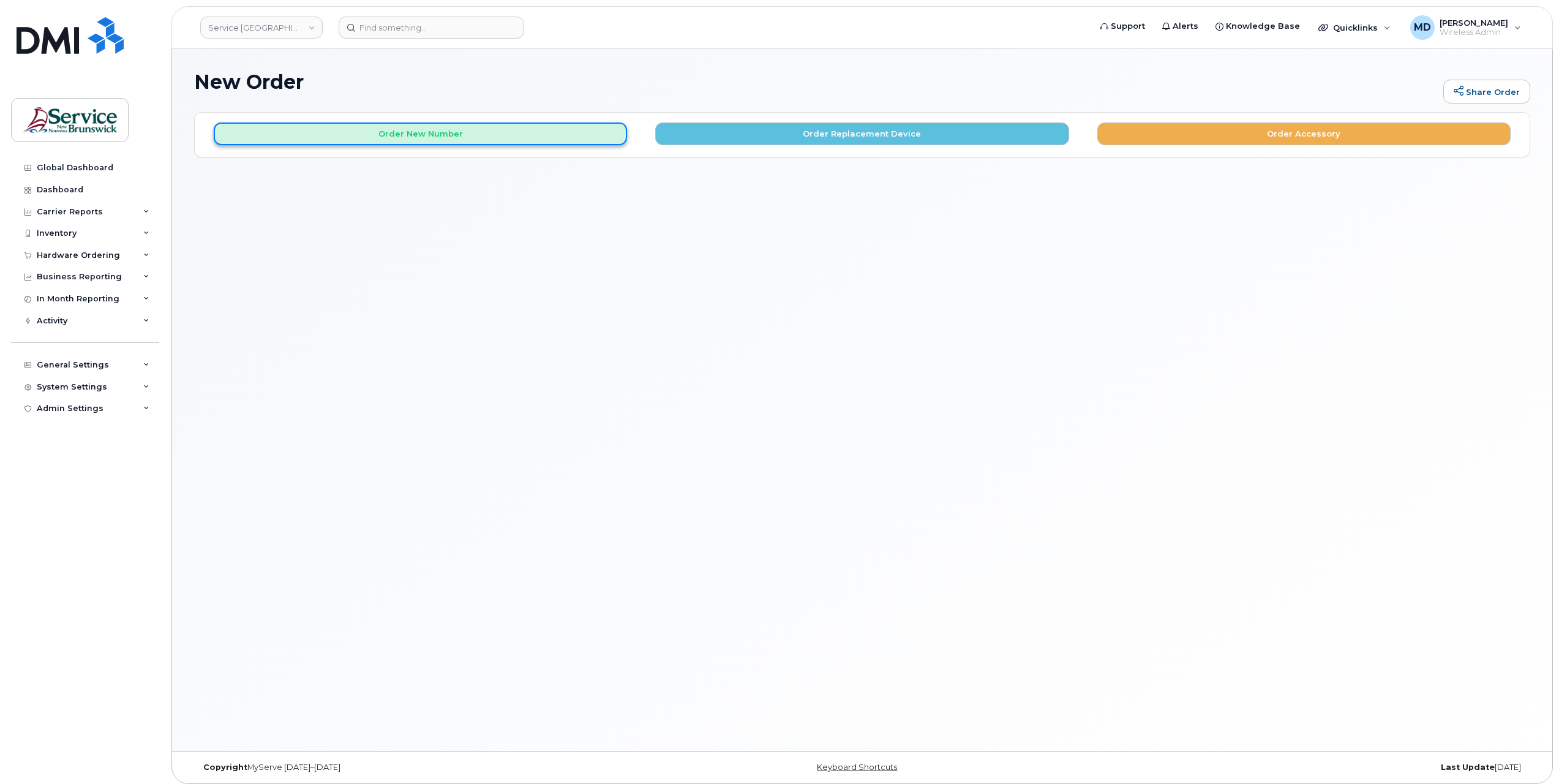
click at [379, 133] on button "Order New Number" at bounding box center [420, 134] width 413 height 23
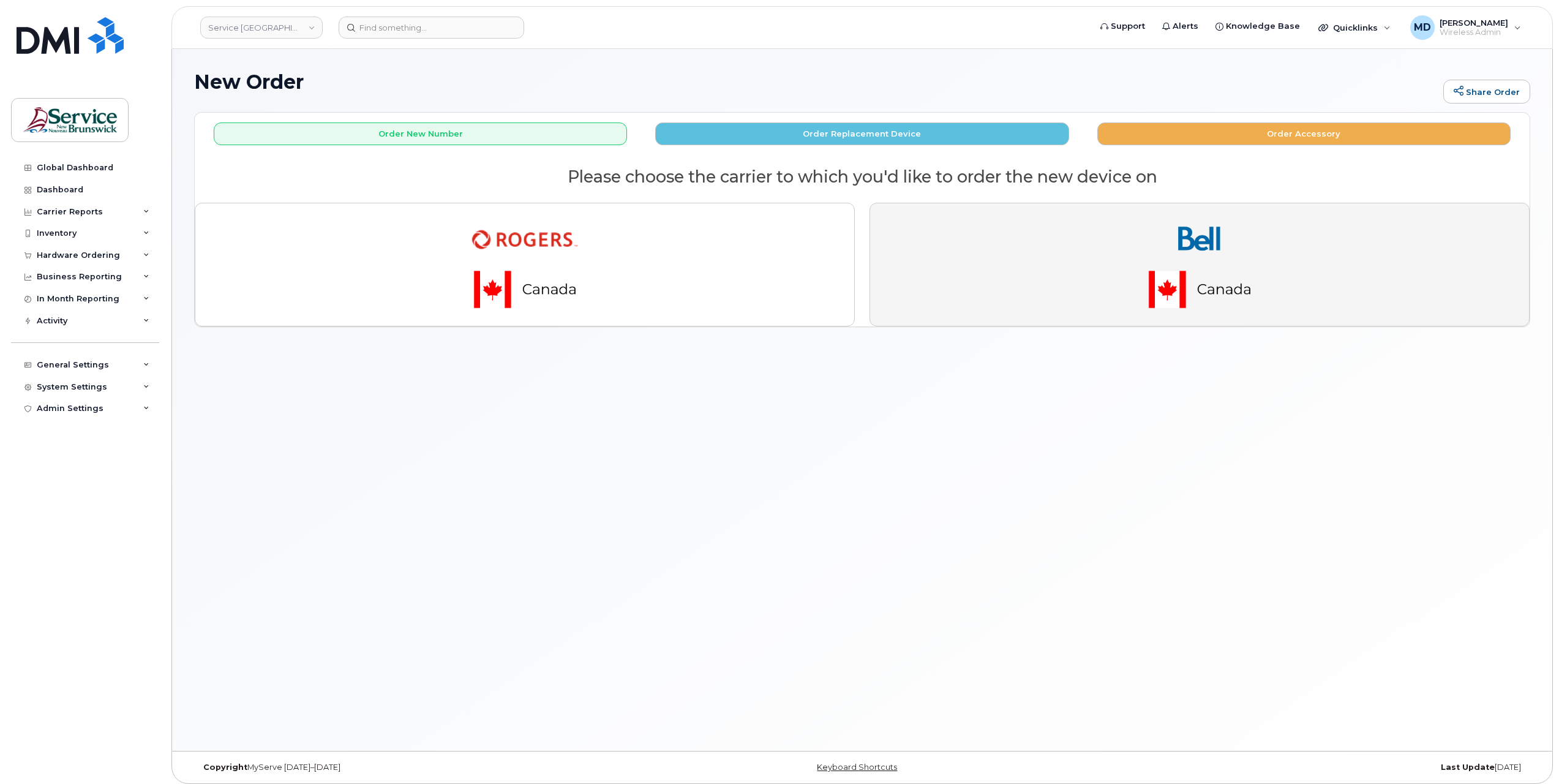
click at [1156, 222] on img "button" at bounding box center [1199, 264] width 171 height 102
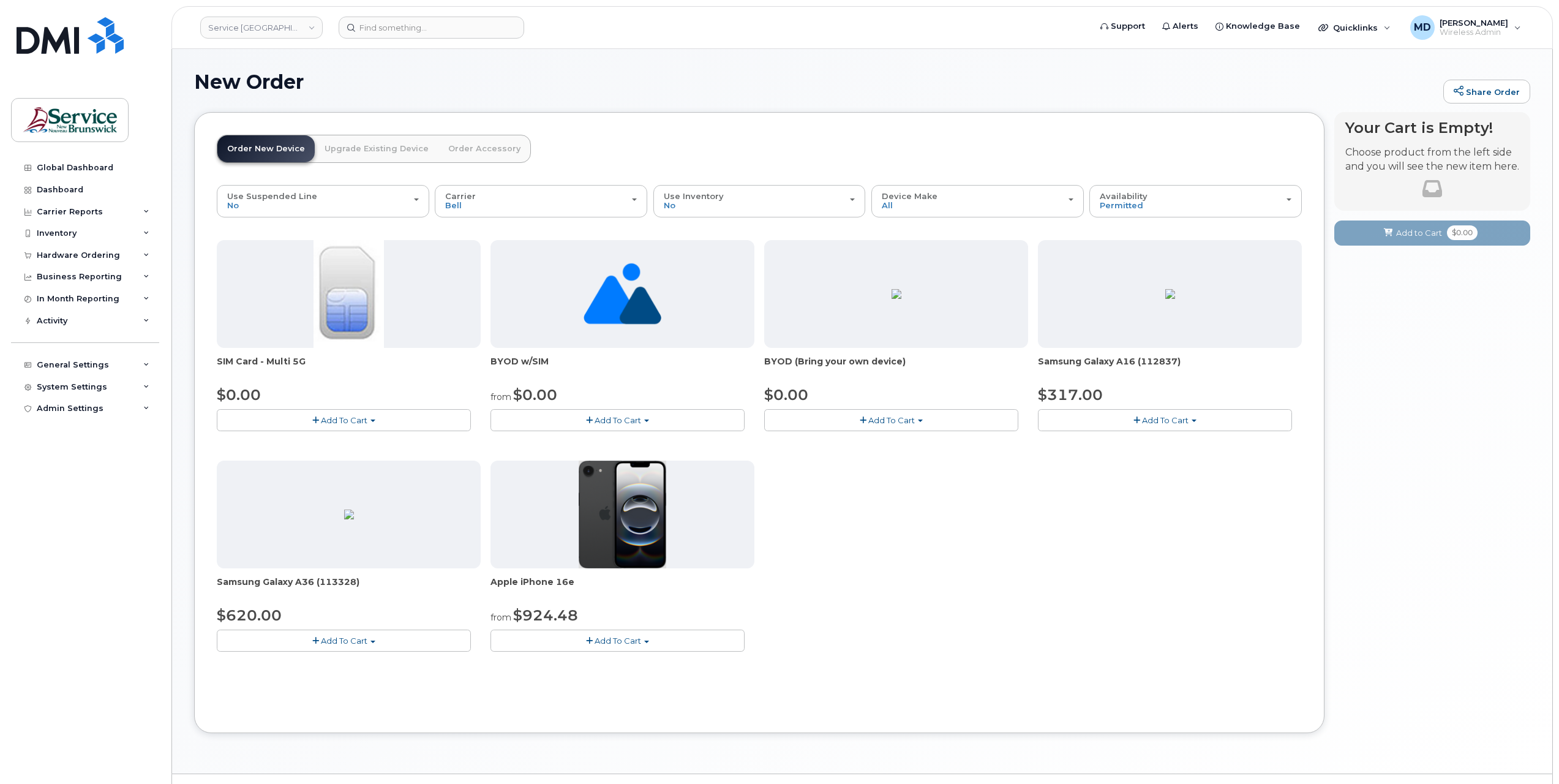
click at [325, 356] on span "SIM Card - Multi 5G" at bounding box center [349, 367] width 264 height 25
click at [333, 412] on button "Add To Cart" at bounding box center [344, 419] width 254 height 21
click at [296, 445] on link "$0.00 - New Activation" at bounding box center [278, 443] width 116 height 15
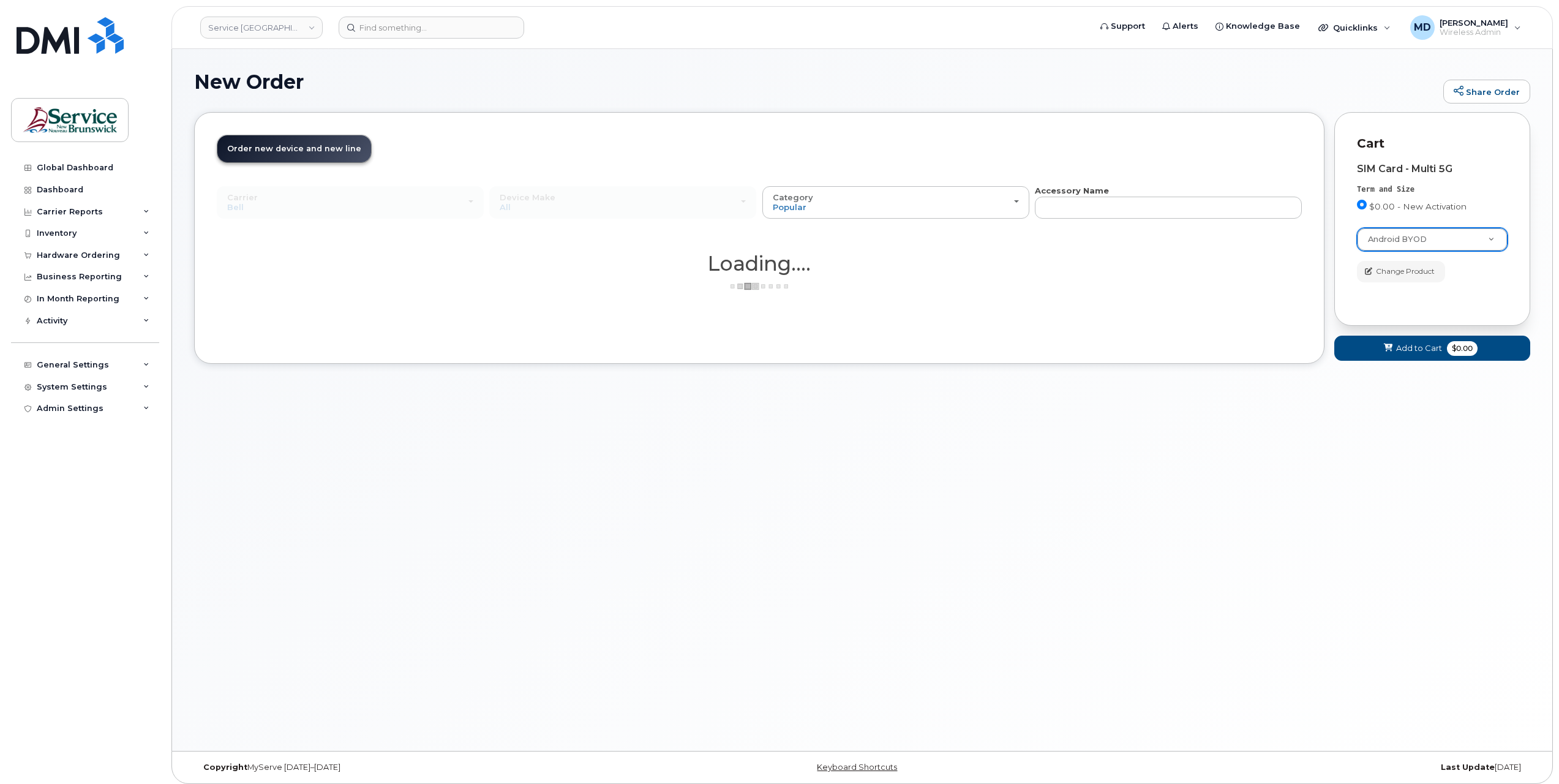
select select "2422"
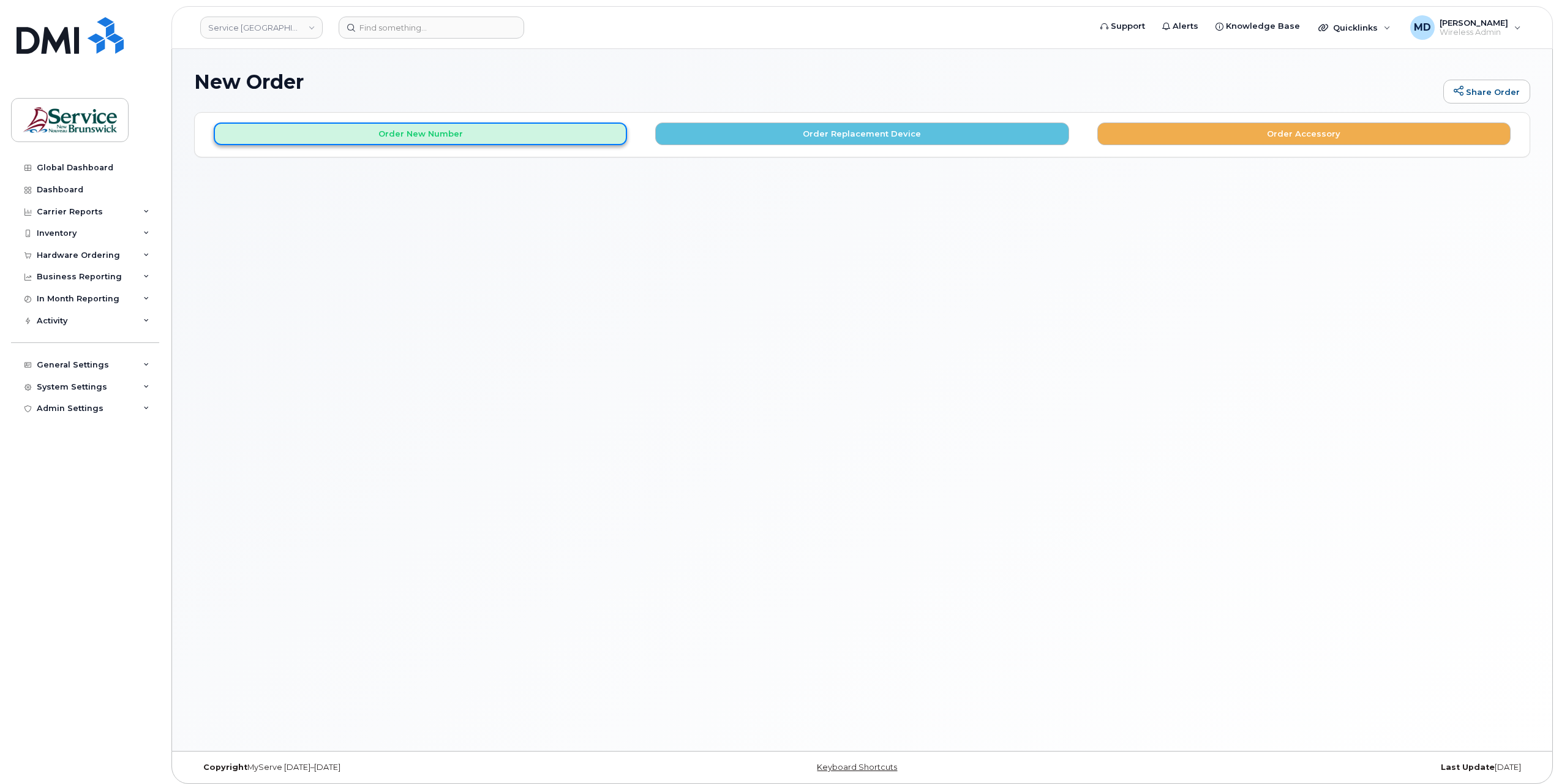
click at [466, 136] on button "Order New Number" at bounding box center [420, 134] width 413 height 23
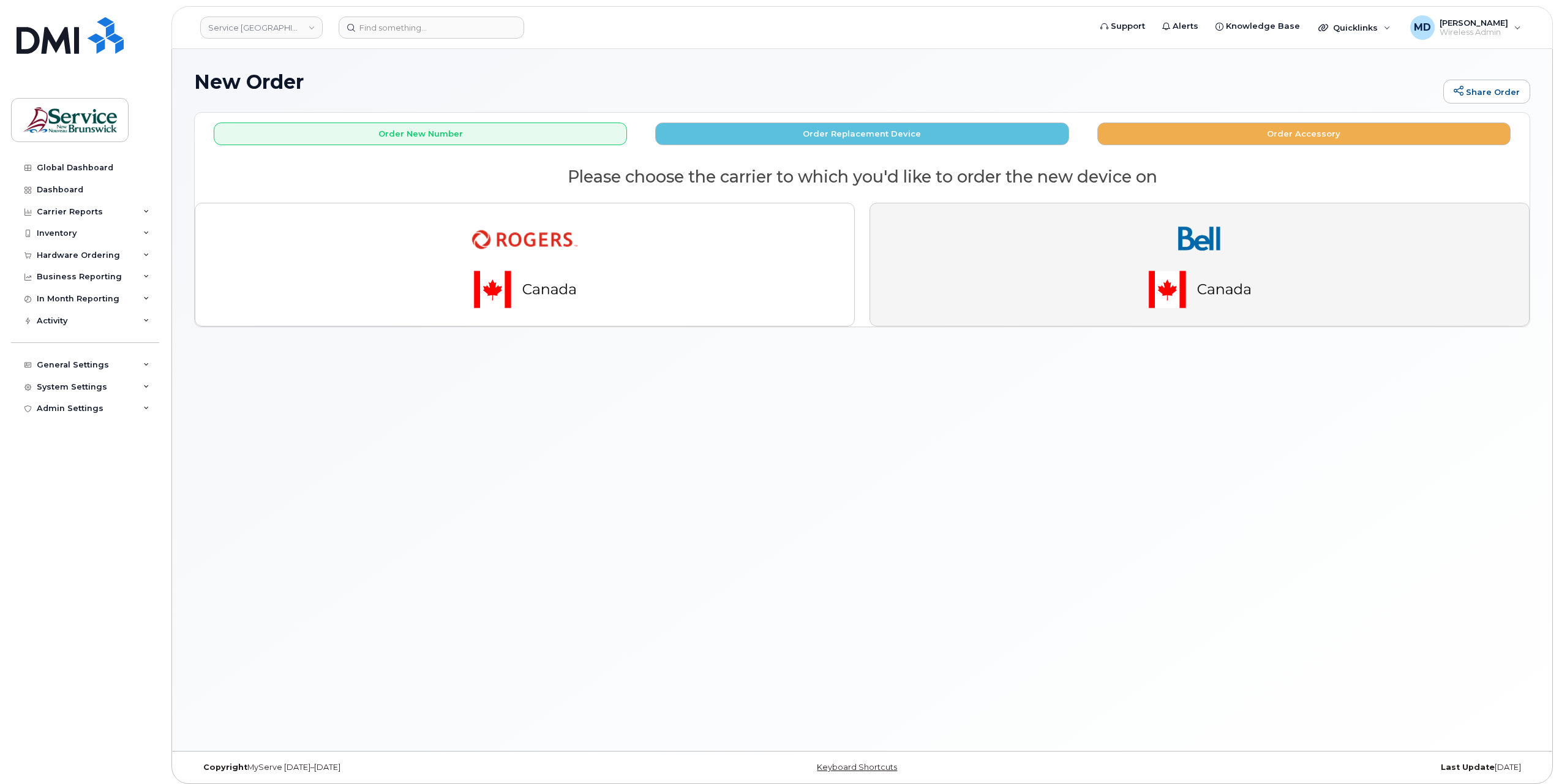
click at [1211, 277] on img "button" at bounding box center [1199, 264] width 171 height 102
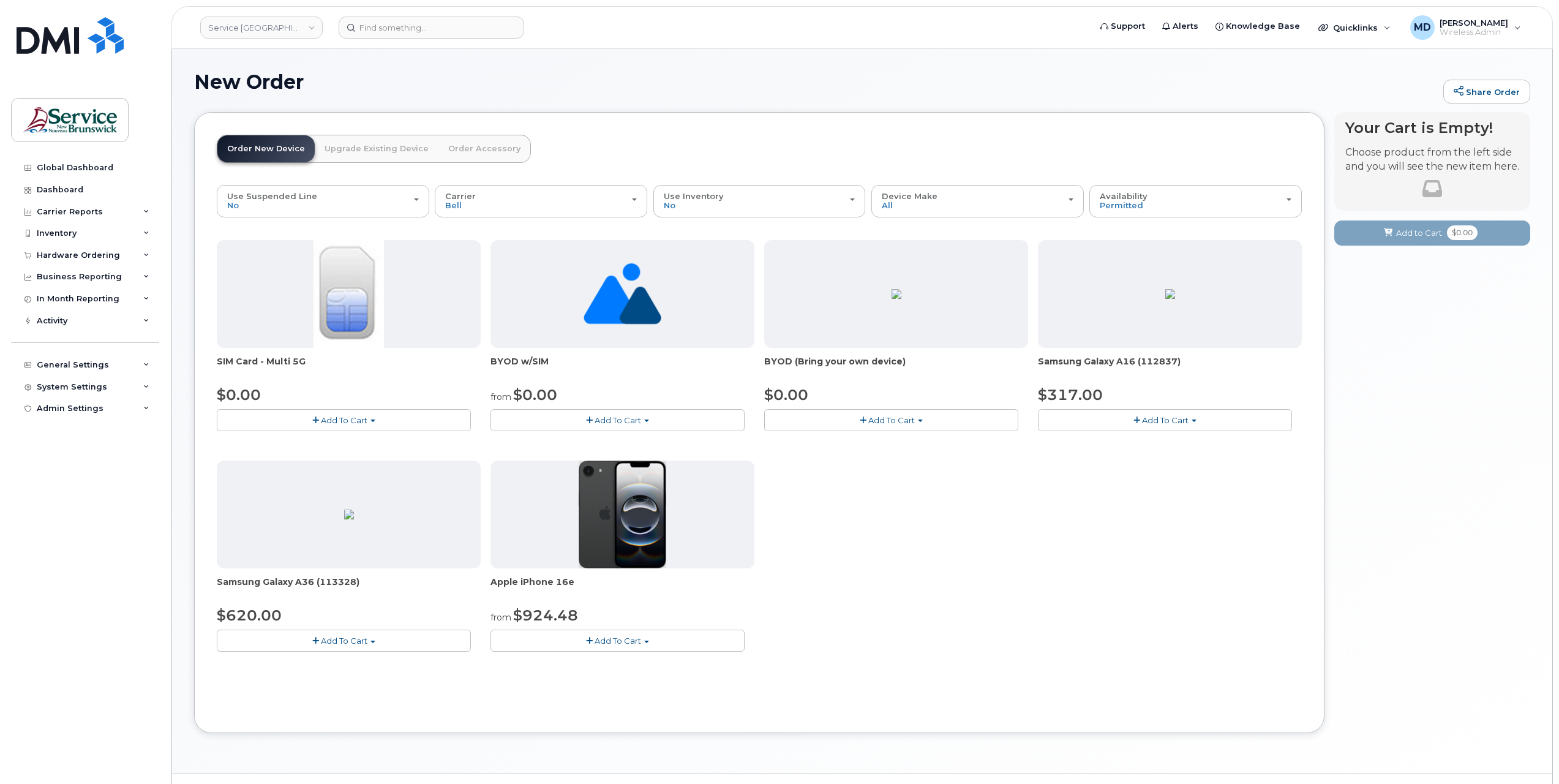
click at [347, 418] on span "Add To Cart" at bounding box center [344, 420] width 47 height 10
click at [295, 442] on link "$0.00 - New Activation" at bounding box center [278, 443] width 116 height 15
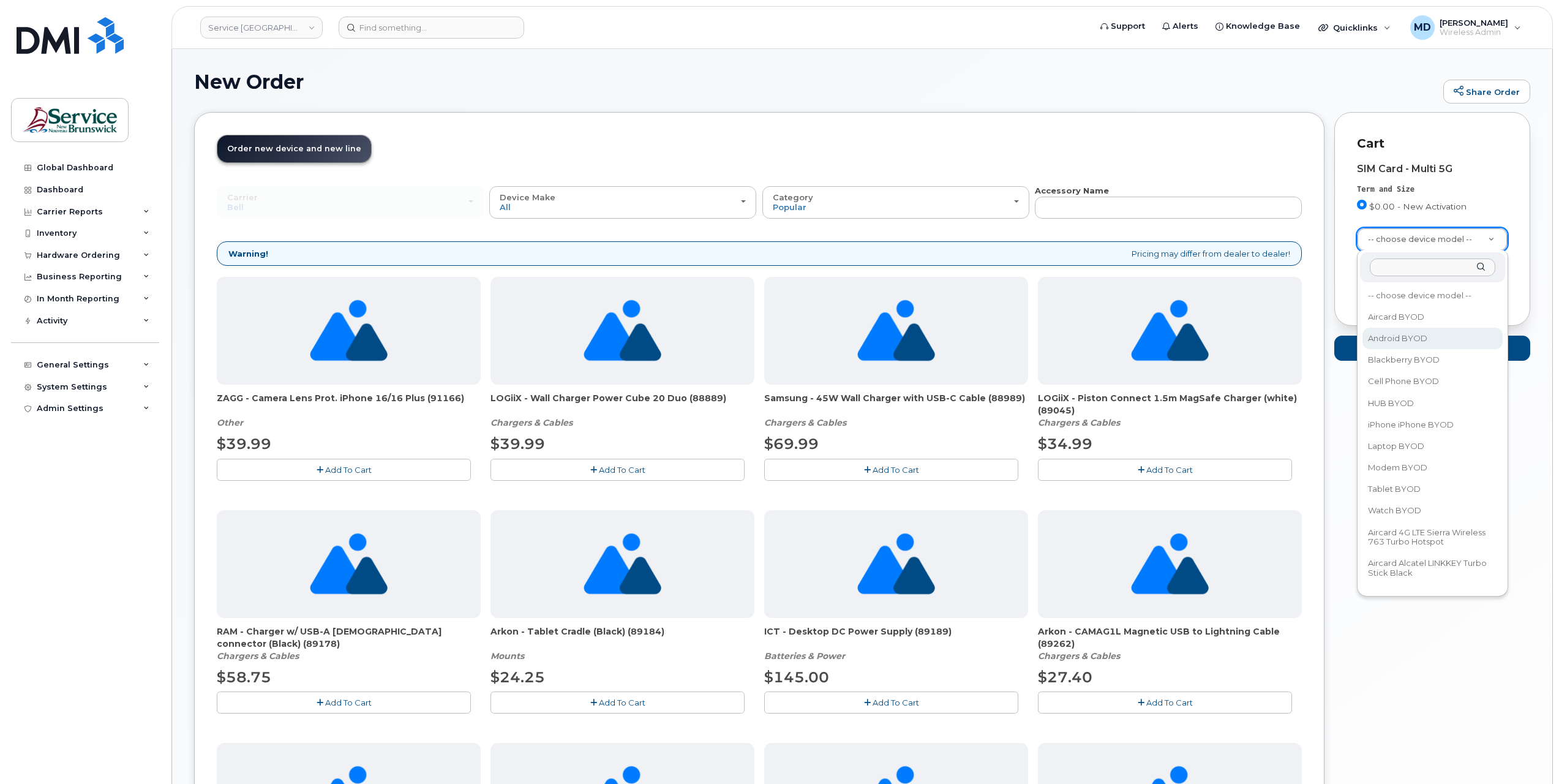
select select "2422"
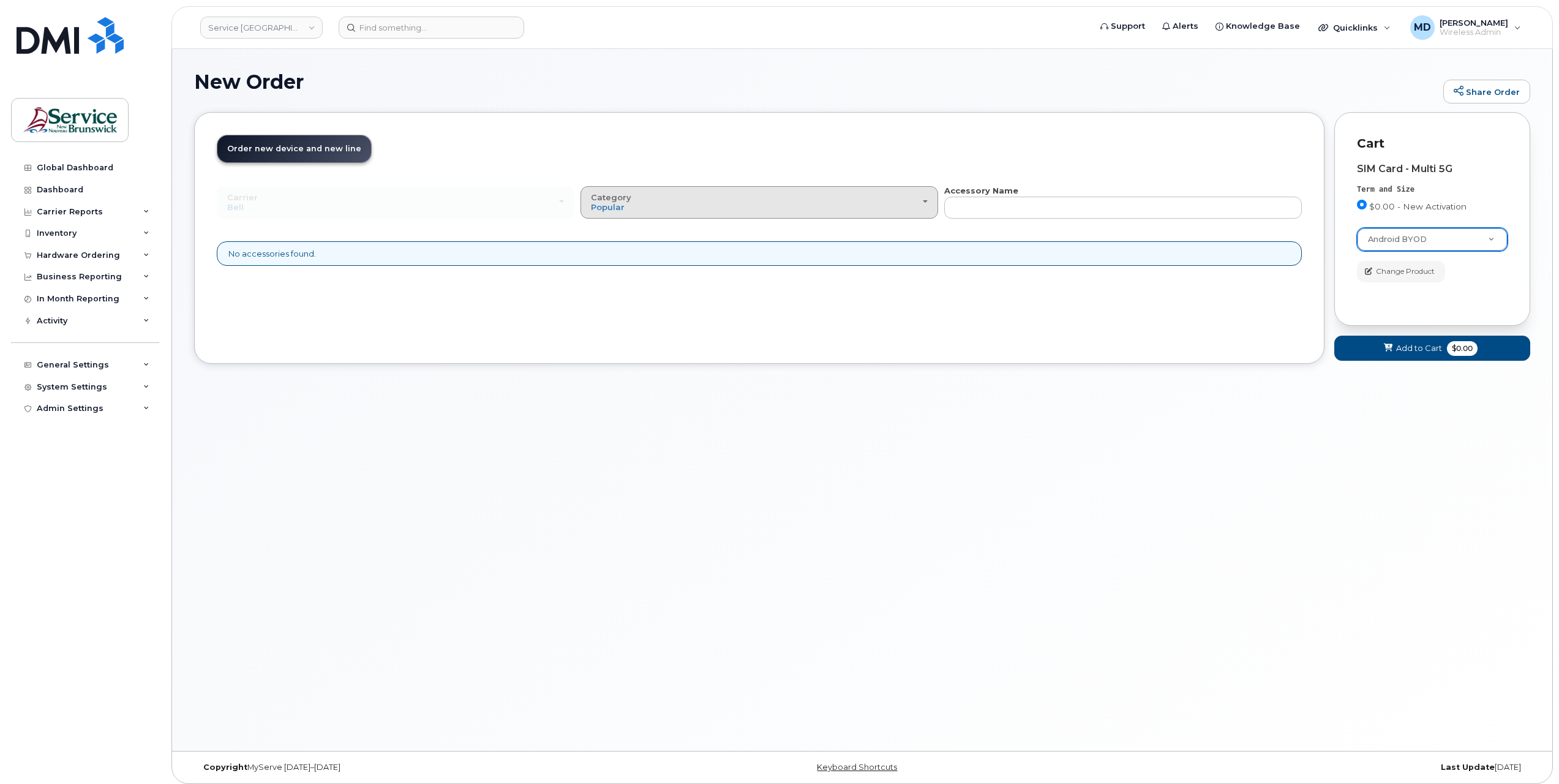
click at [908, 200] on div "Category Popular" at bounding box center [760, 202] width 337 height 19
click at [600, 230] on label "All" at bounding box center [596, 229] width 25 height 14
click at [0, 0] on input "All" at bounding box center [0, 0] width 0 height 0
click at [1402, 349] on span "Add to Cart" at bounding box center [1419, 348] width 46 height 12
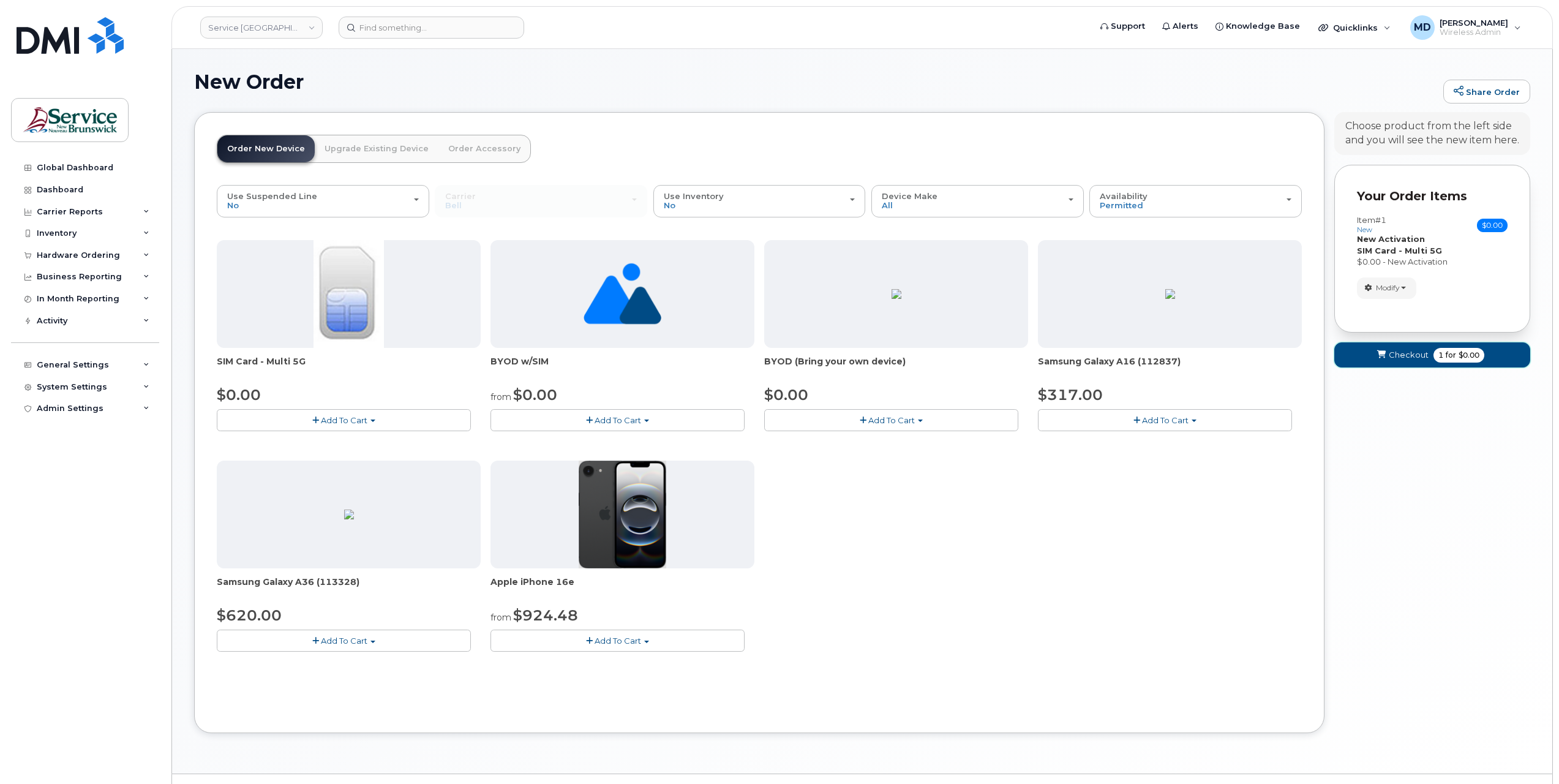
click at [1405, 356] on span "Checkout" at bounding box center [1408, 355] width 40 height 12
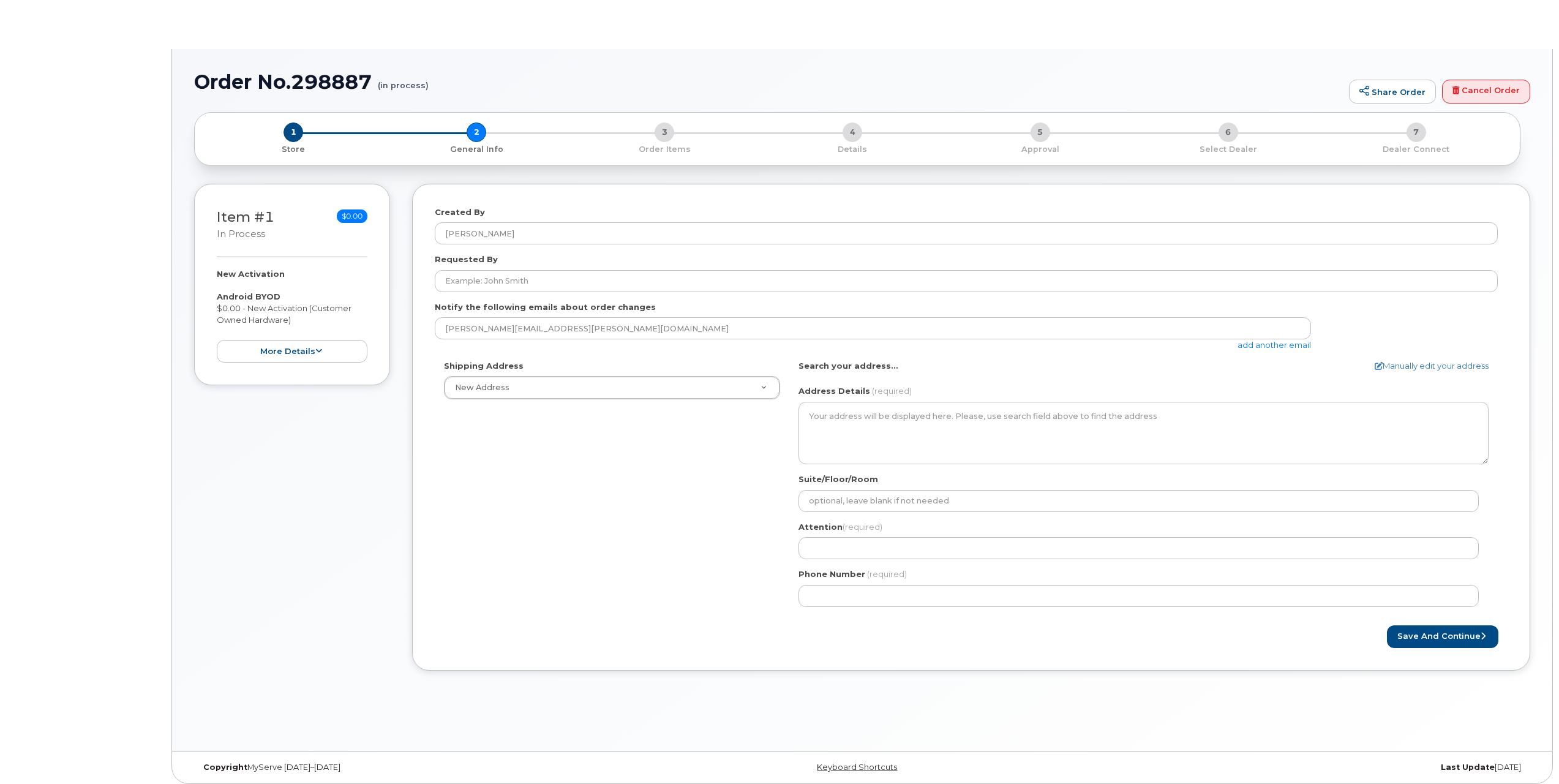
select select
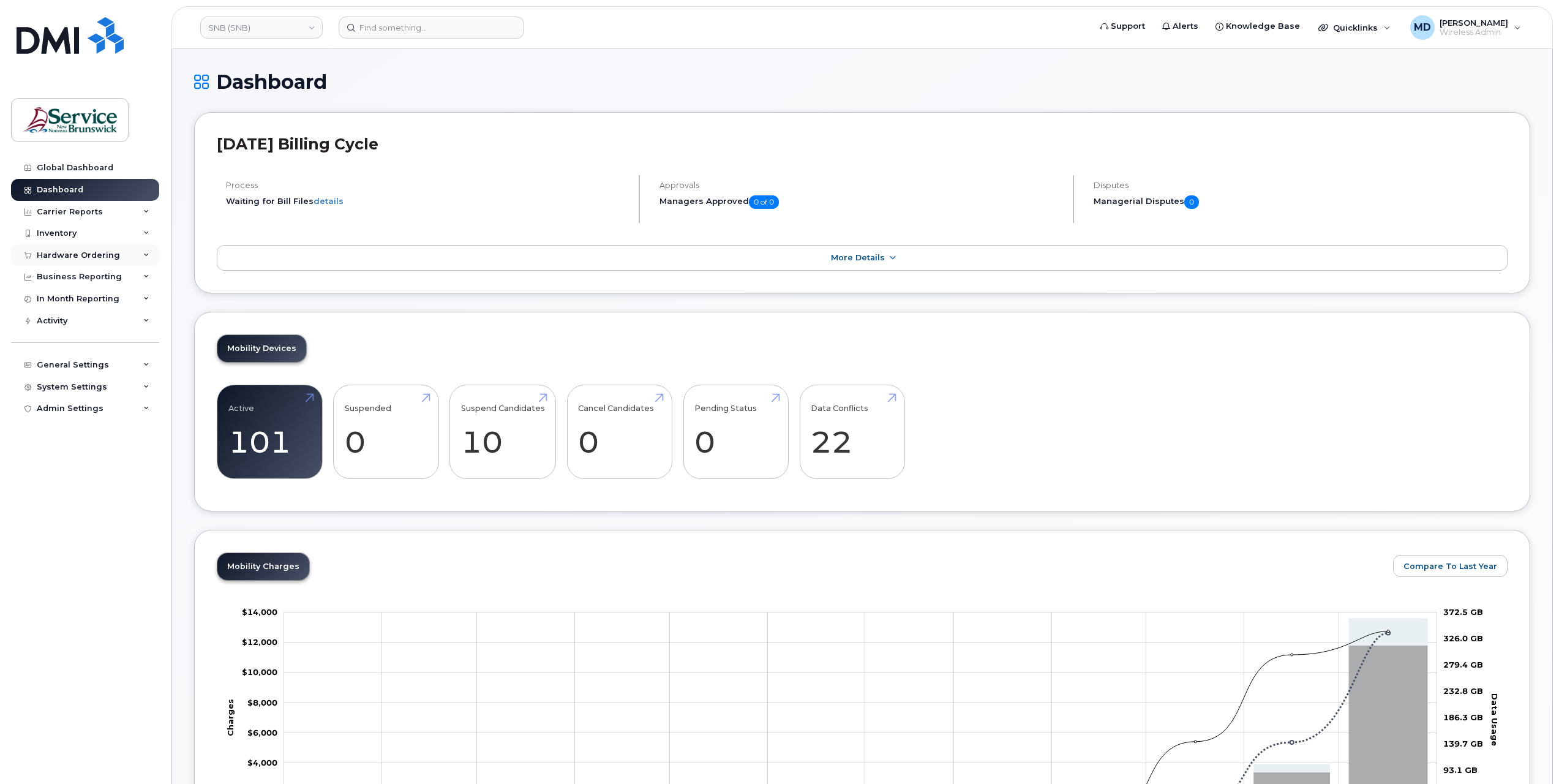
click at [94, 253] on div "Hardware Ordering" at bounding box center [78, 256] width 83 height 10
click at [64, 297] on div "Orders" at bounding box center [57, 301] width 30 height 11
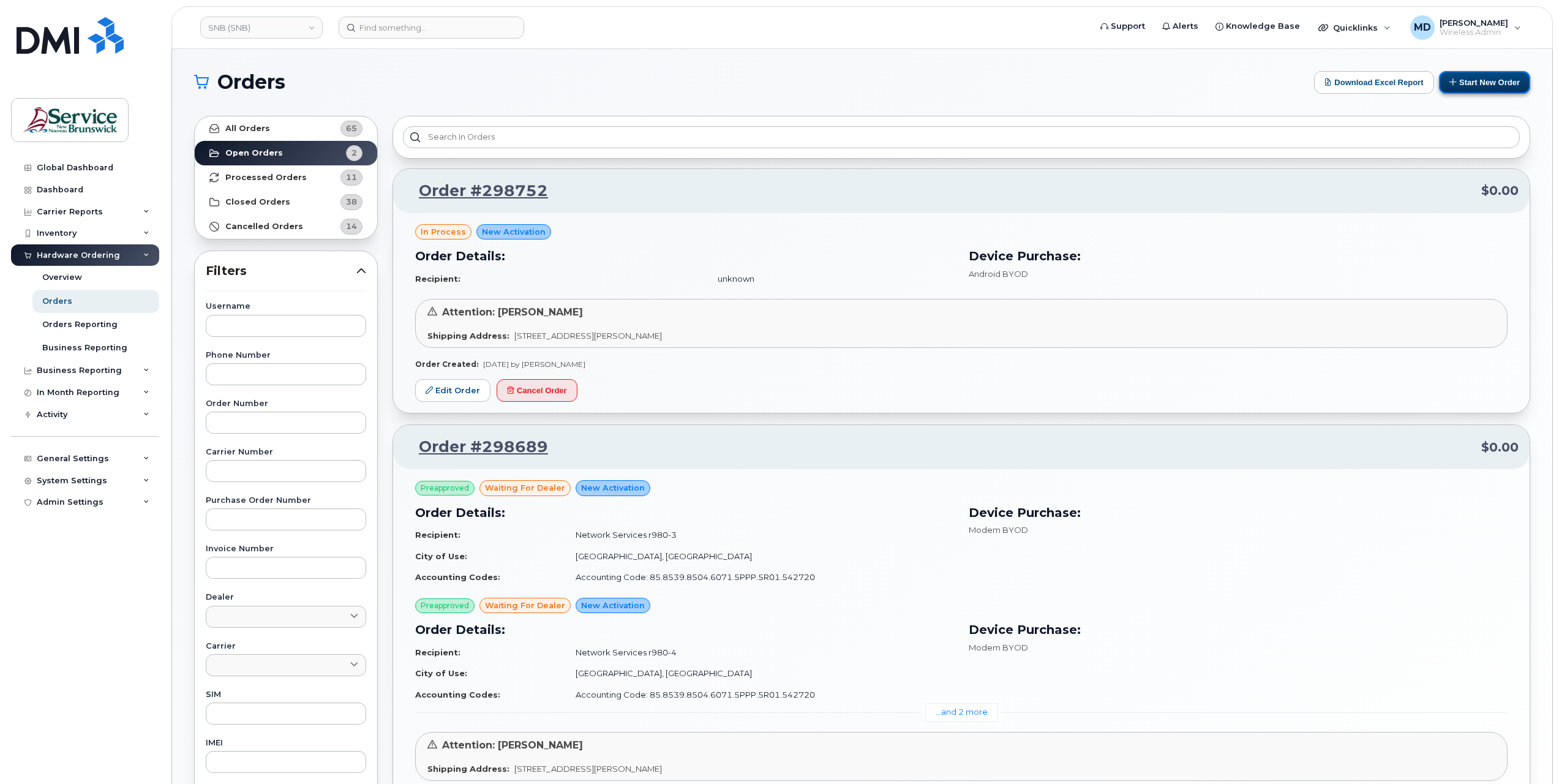
click at [1471, 89] on button "Start New Order" at bounding box center [1484, 82] width 91 height 23
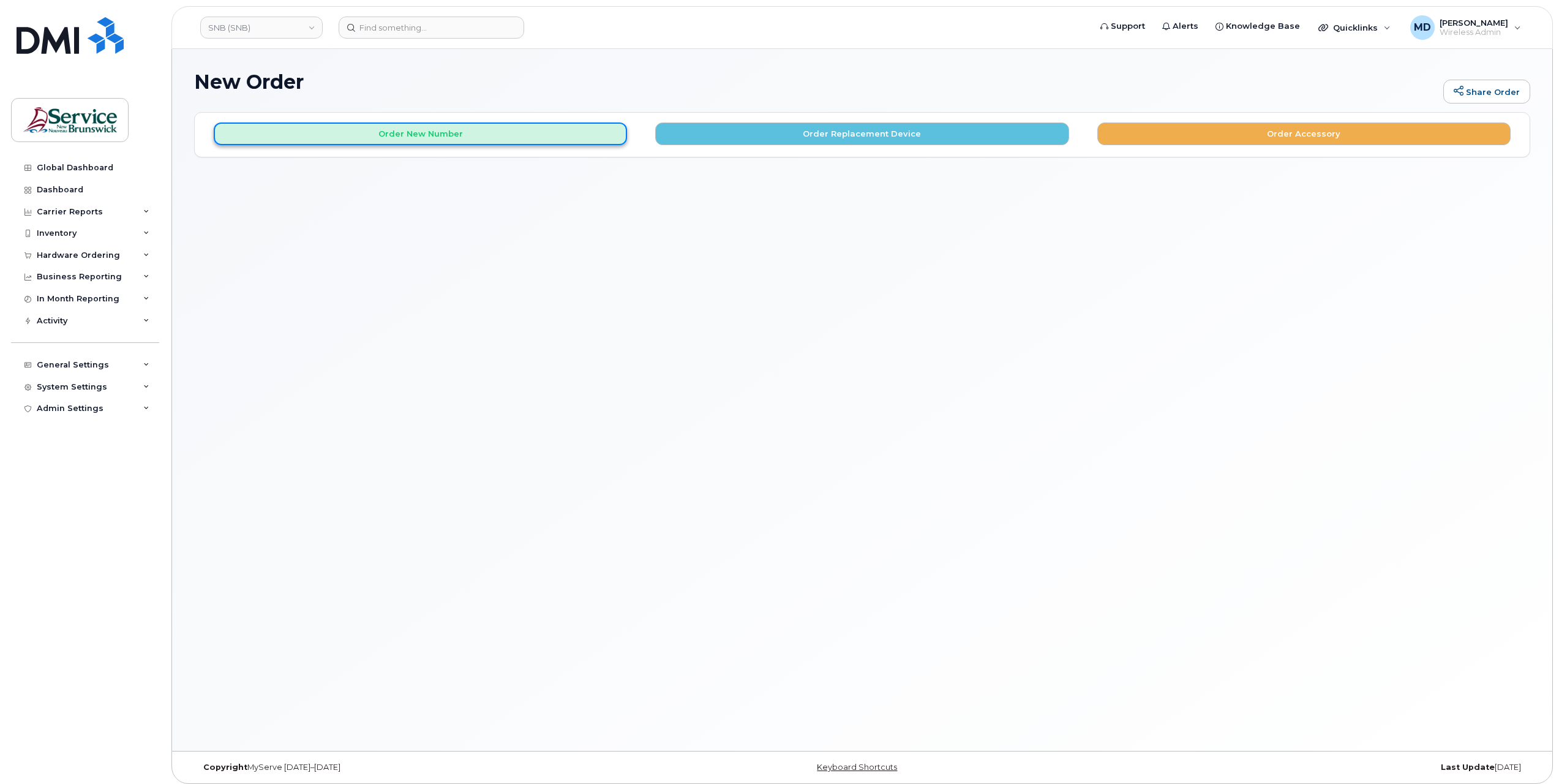
click at [502, 134] on button "Order New Number" at bounding box center [420, 134] width 413 height 23
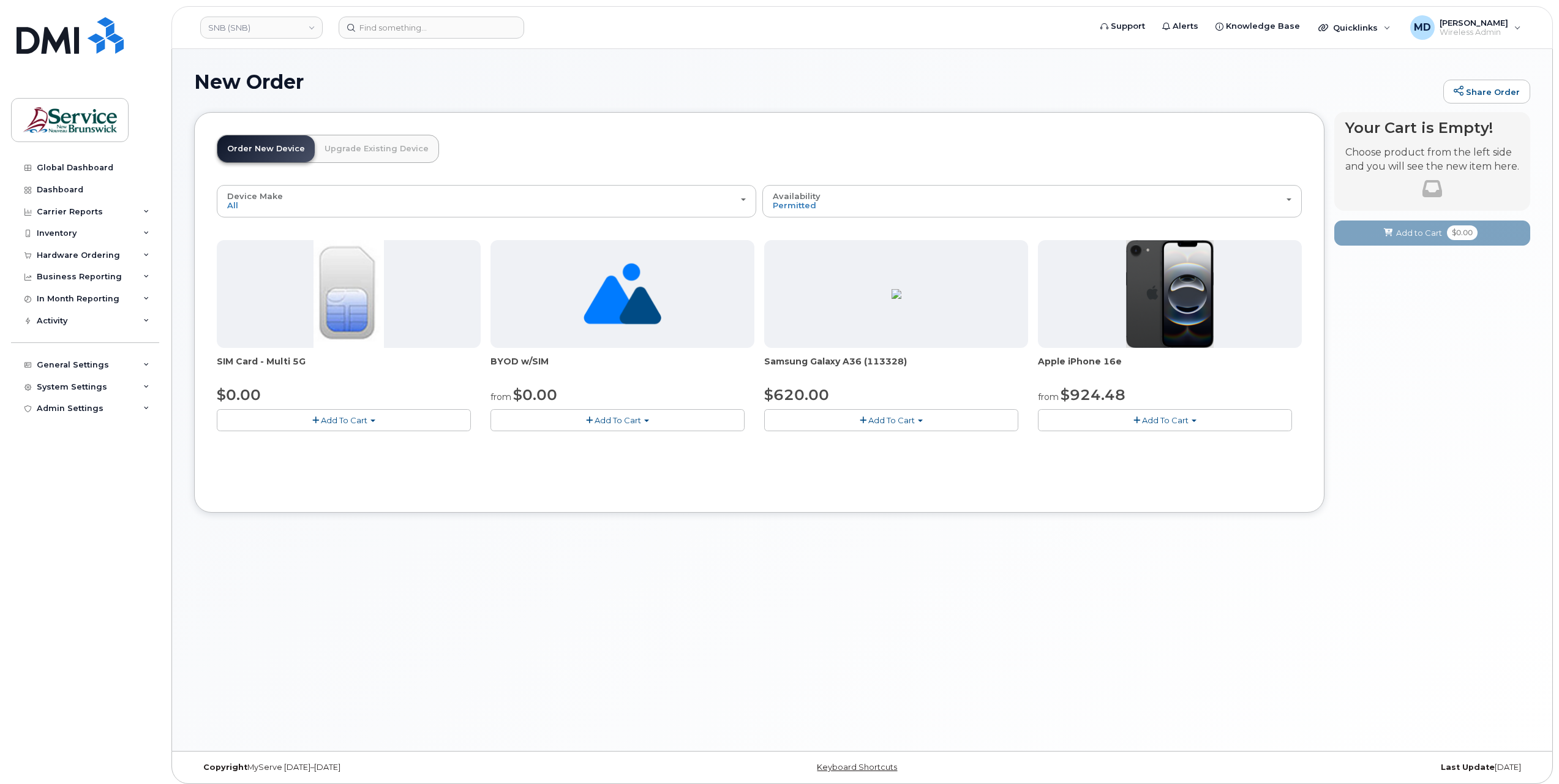
click at [368, 426] on button "Add To Cart" at bounding box center [344, 419] width 254 height 21
click at [311, 441] on link "$0.00 - New Activation" at bounding box center [278, 443] width 116 height 15
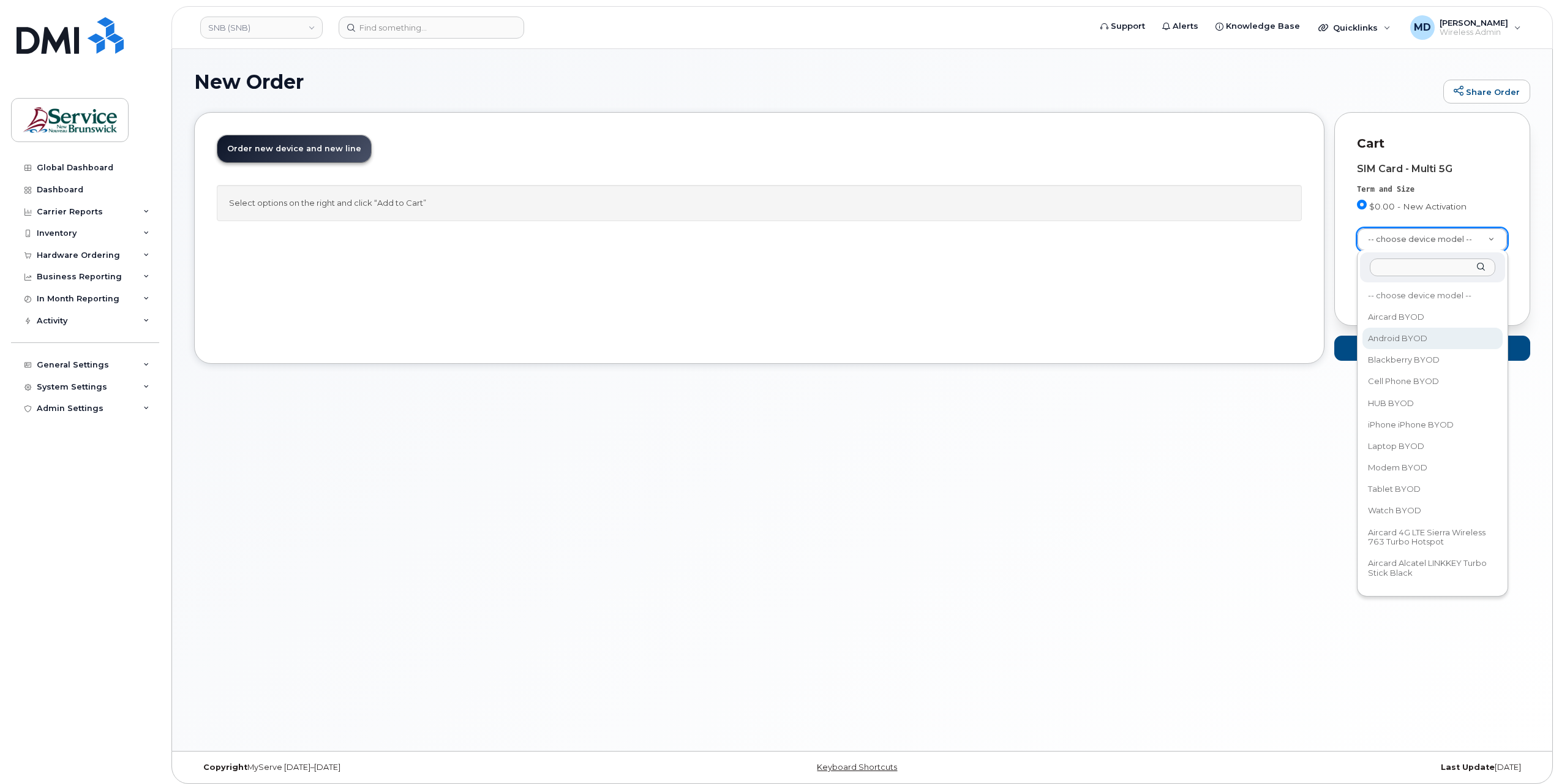
select select "2422"
click at [1403, 345] on span "Add to Cart" at bounding box center [1419, 348] width 46 height 12
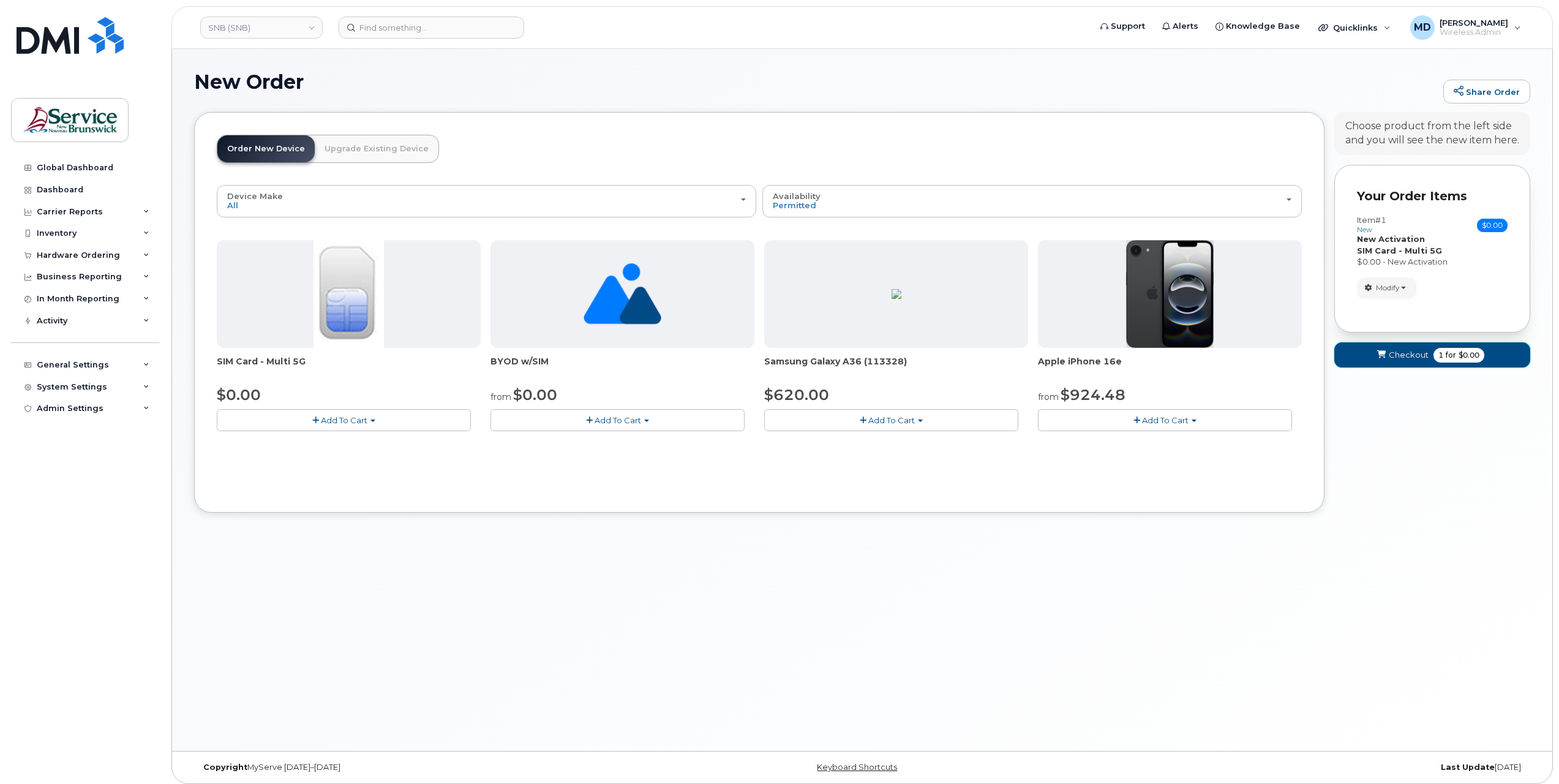
click at [1408, 362] on button "Checkout 1 for $0.00" at bounding box center [1432, 355] width 196 height 25
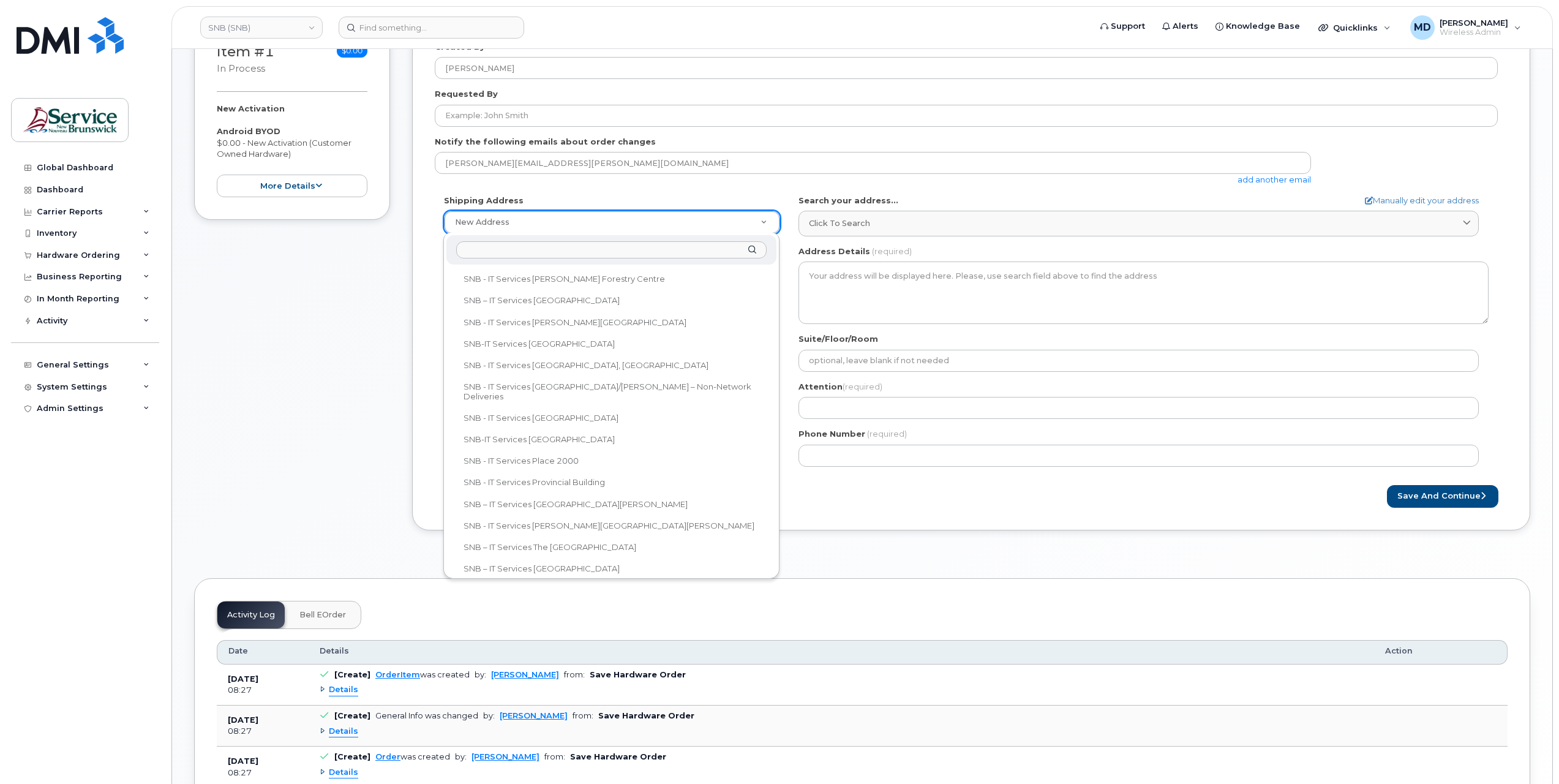
scroll to position [835, 0]
select select
type textarea "15 King Sq N Saint John New Brunswick E2L 1E6"
type input "Cory Ducey"
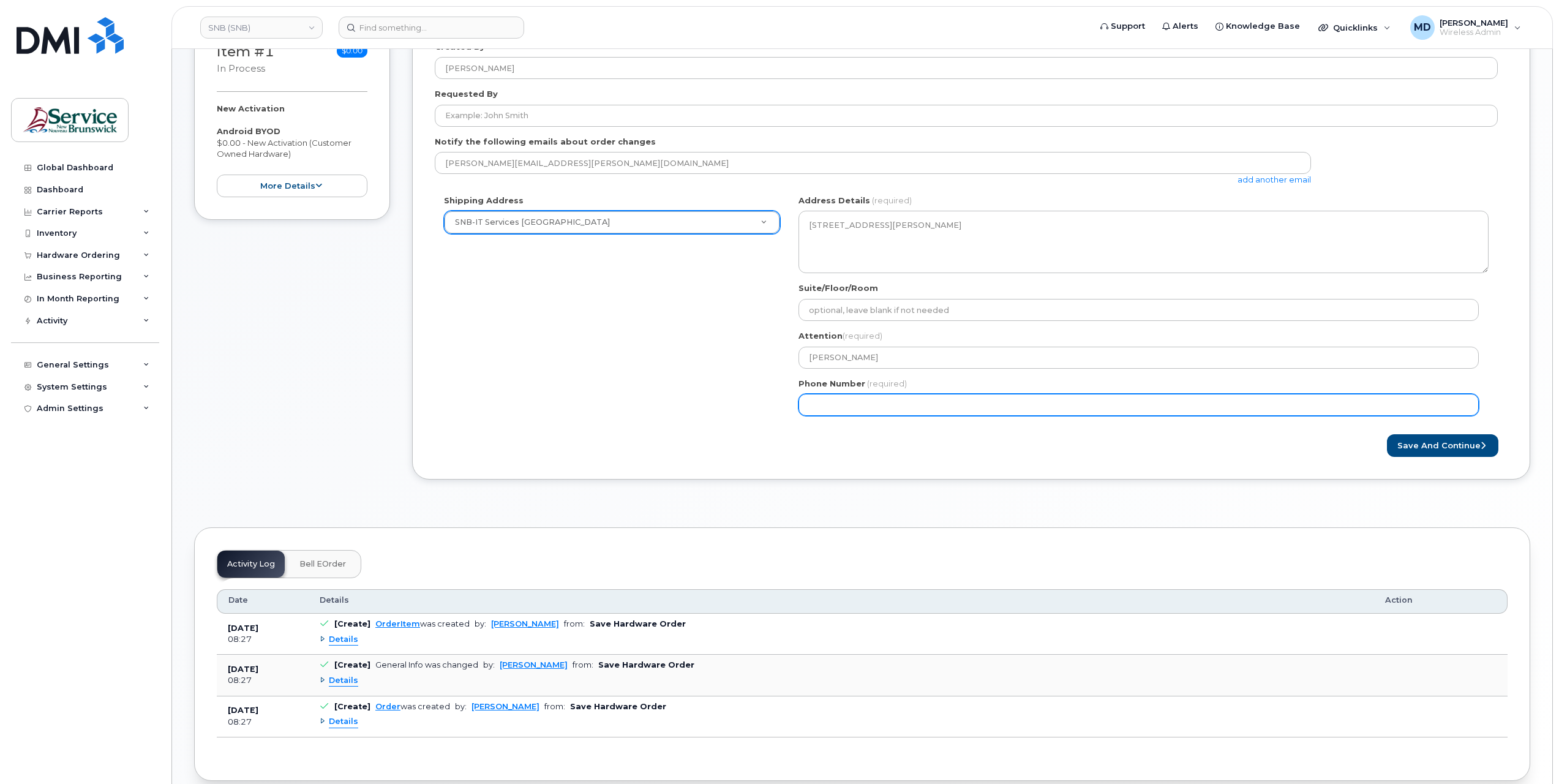
click at [846, 401] on input "Phone Number" at bounding box center [1138, 405] width 680 height 22
type input "1234567982"
select select
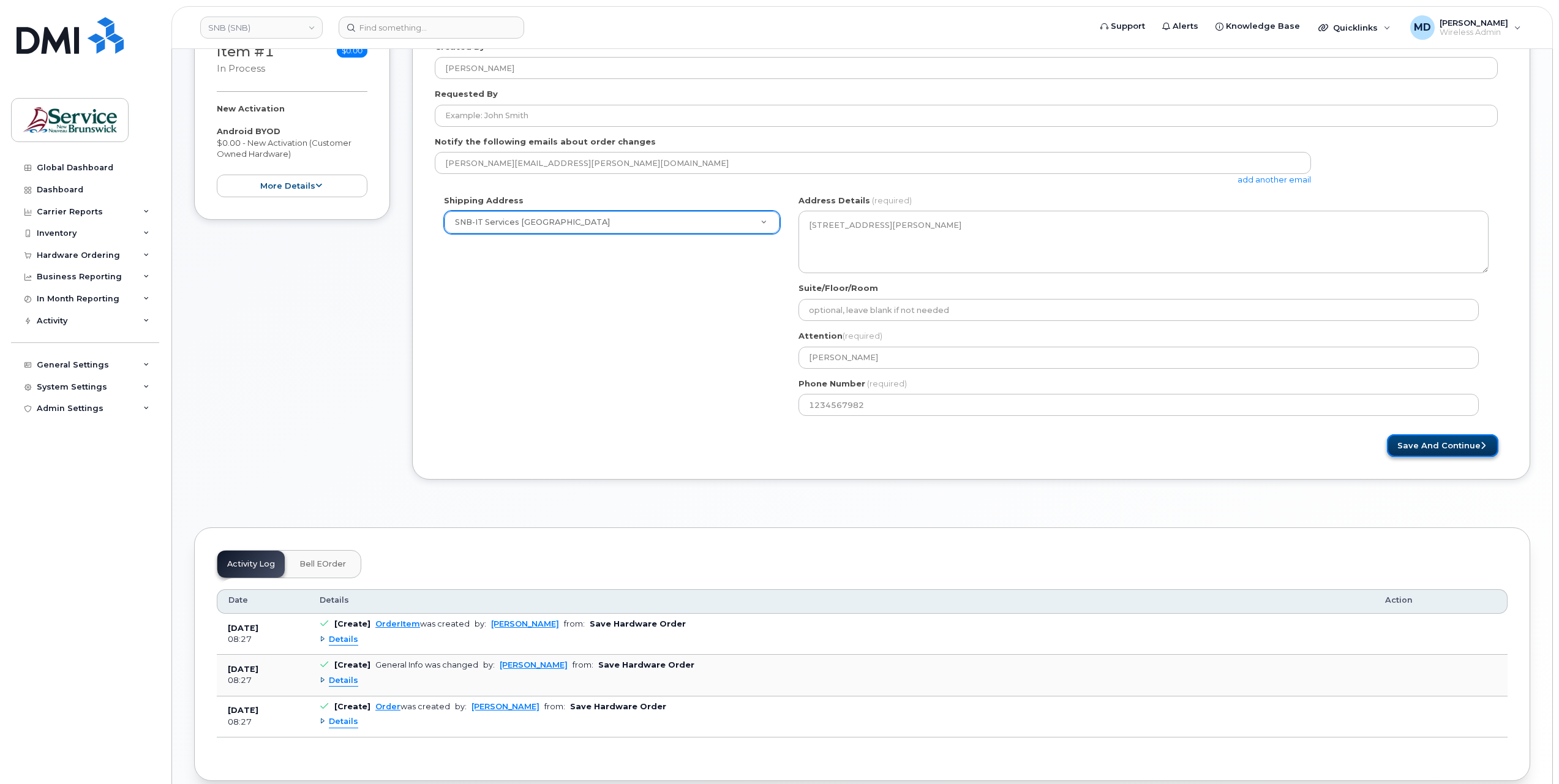
click at [1460, 442] on button "Save and Continue" at bounding box center [1443, 445] width 112 height 23
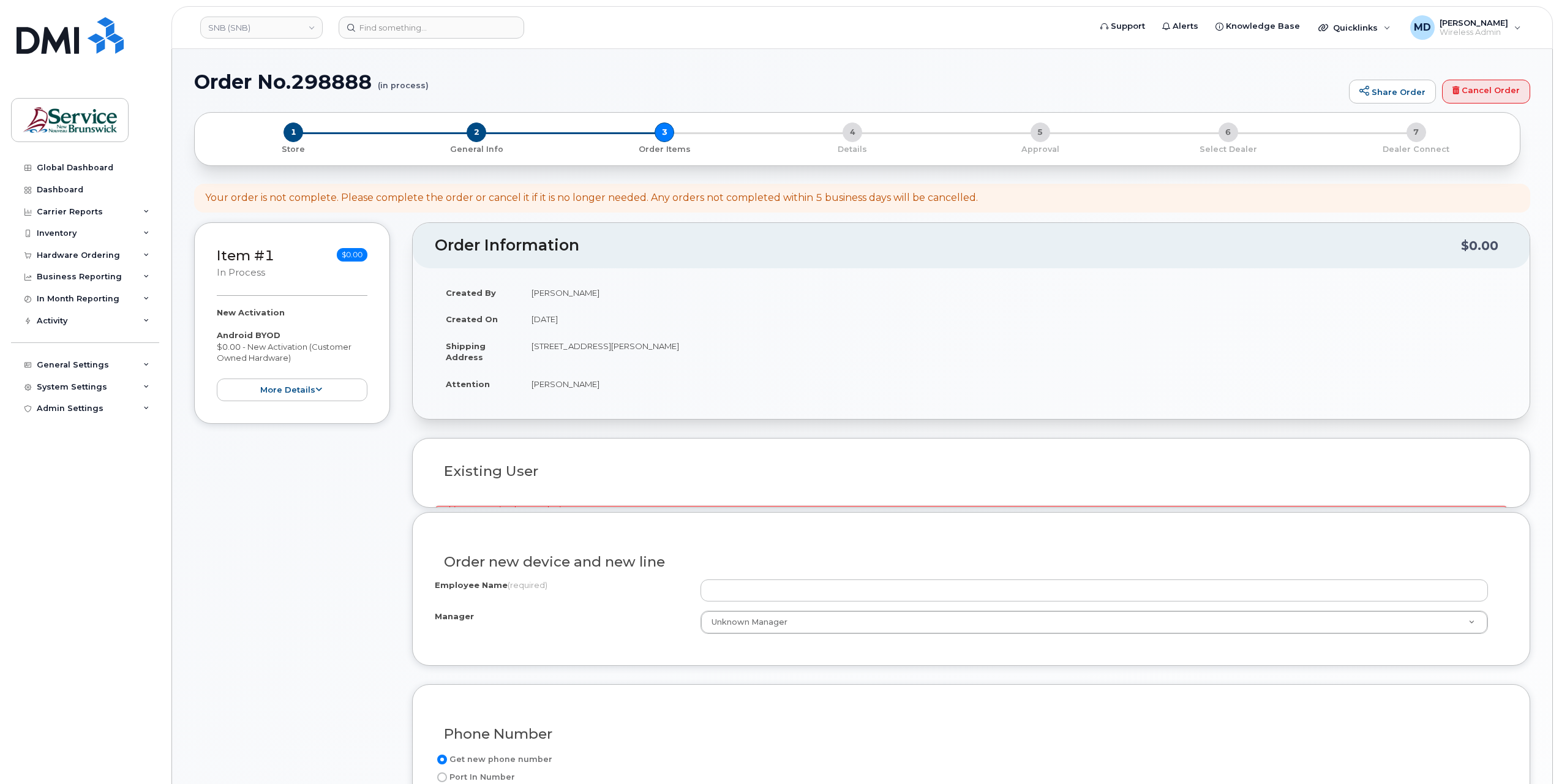
select select
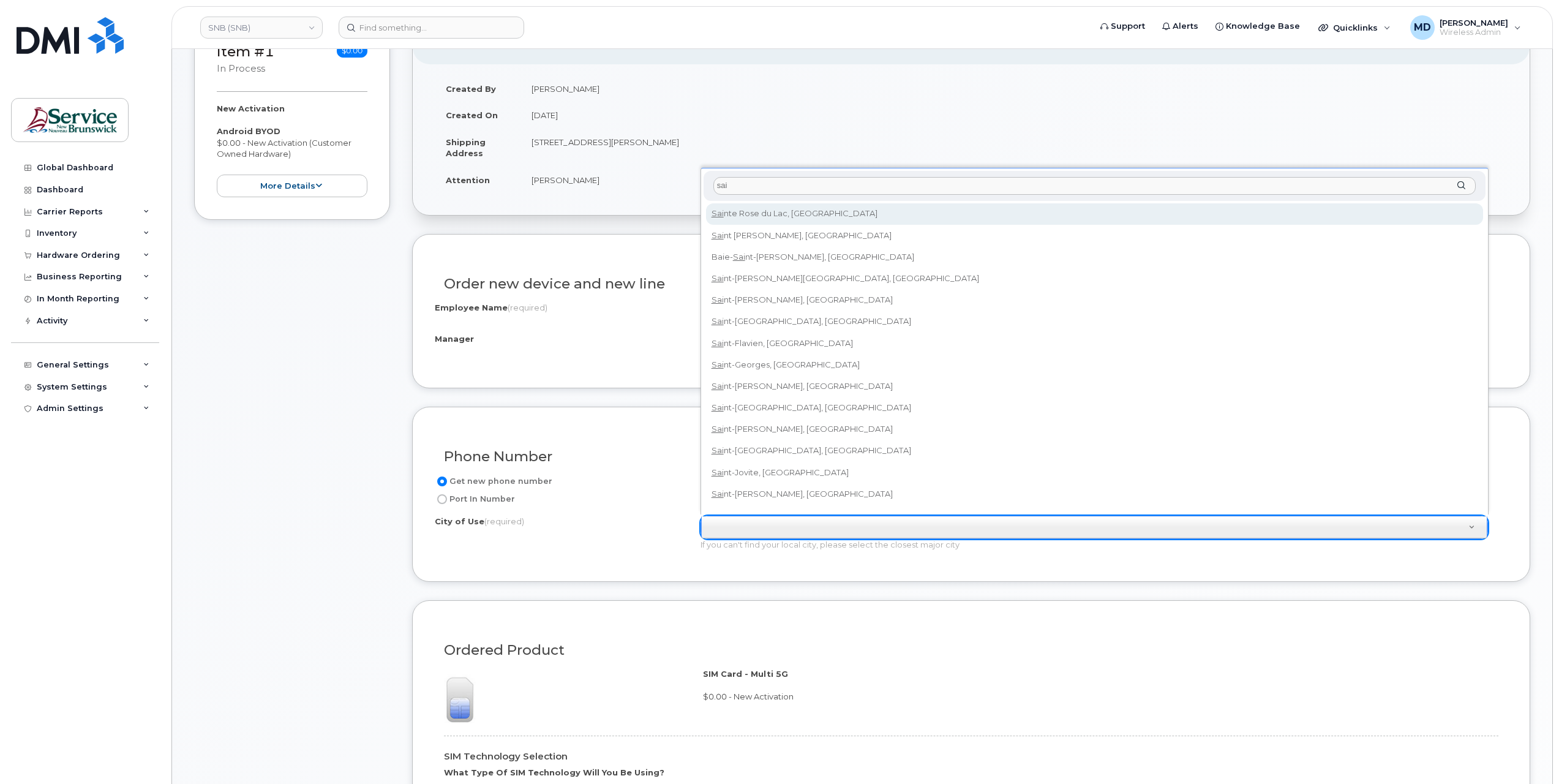
scroll to position [11, 0]
type input "sai"
type input "2008"
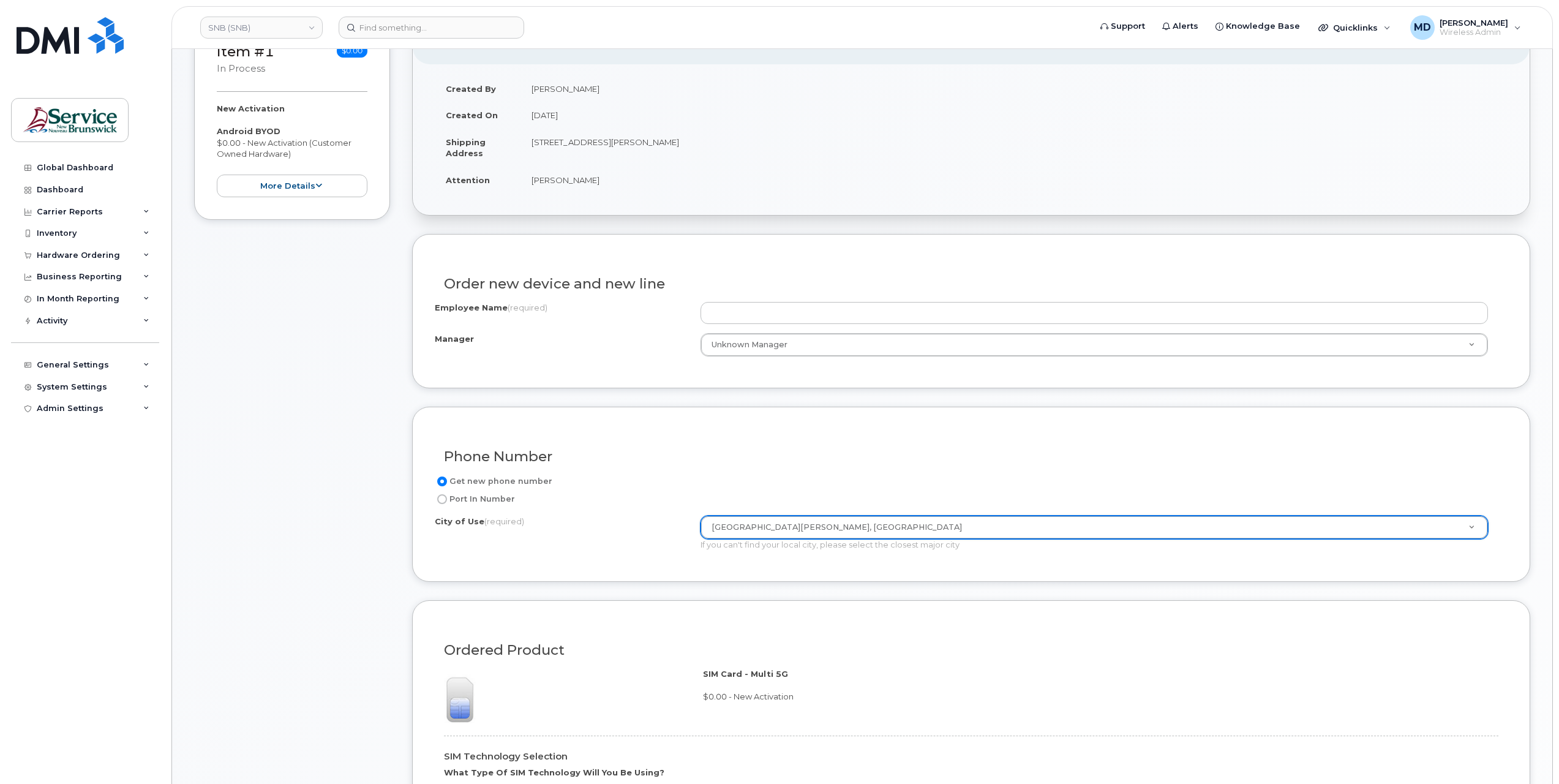
scroll to position [408, 0]
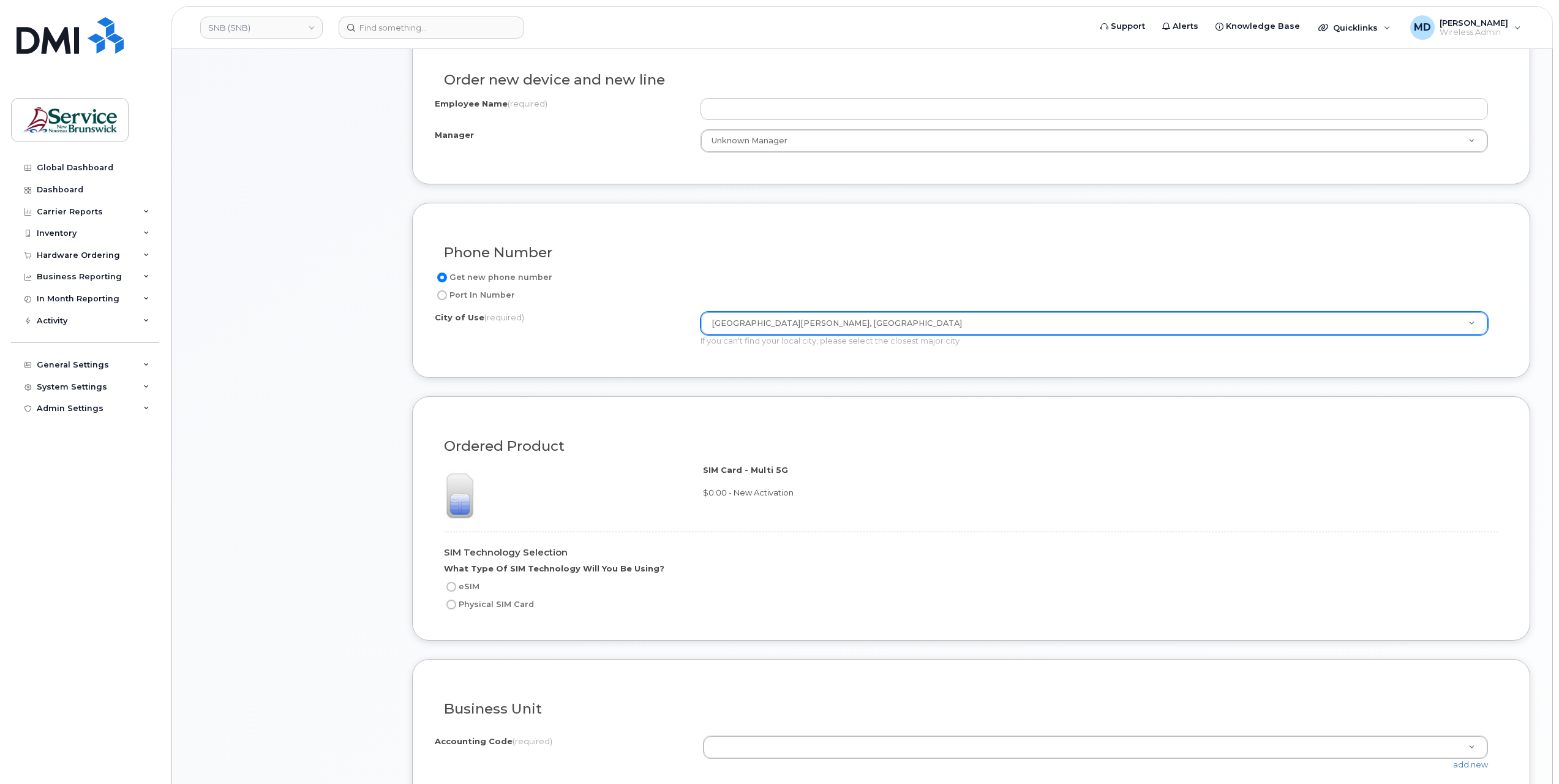
click at [448, 601] on input "Physical SIM Card" at bounding box center [451, 605] width 10 height 10
radio input "true"
click at [473, 582] on label "eSIM" at bounding box center [462, 586] width 36 height 14
click at [456, 582] on input "eSIM" at bounding box center [451, 587] width 10 height 10
radio input "true"
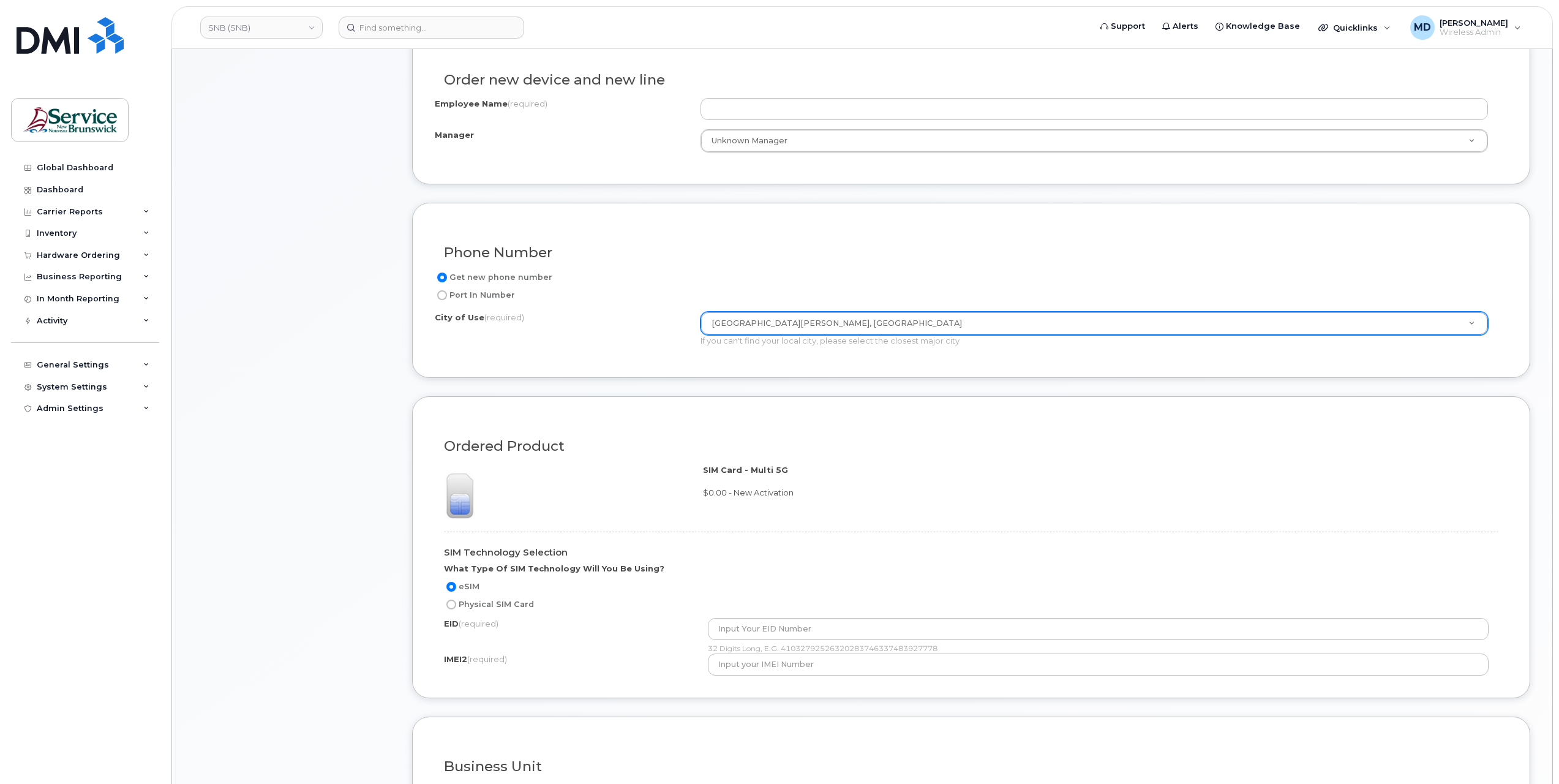
click at [453, 599] on input "Physical SIM Card" at bounding box center [451, 605] width 10 height 10
radio input "true"
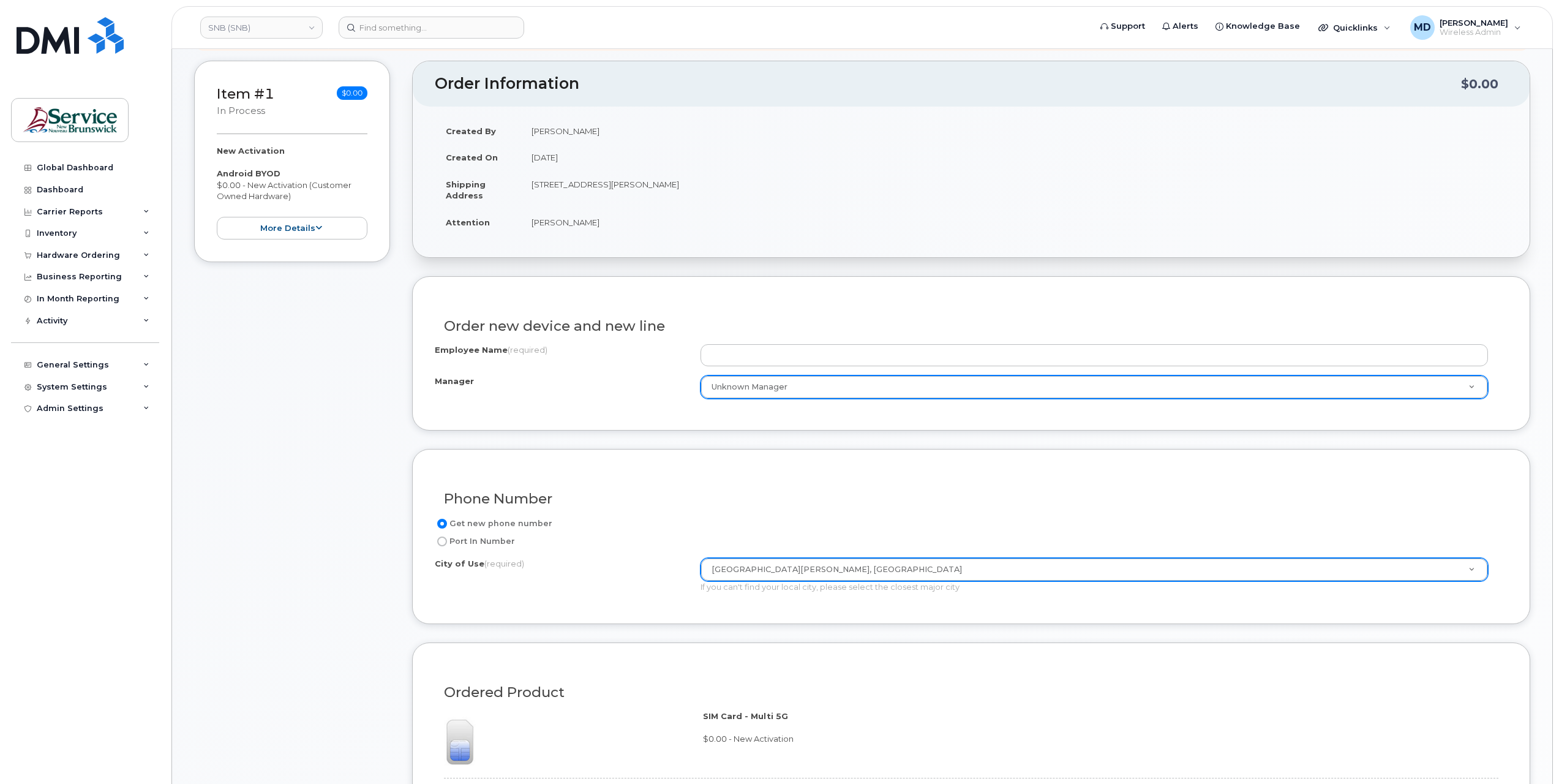
scroll to position [0, 0]
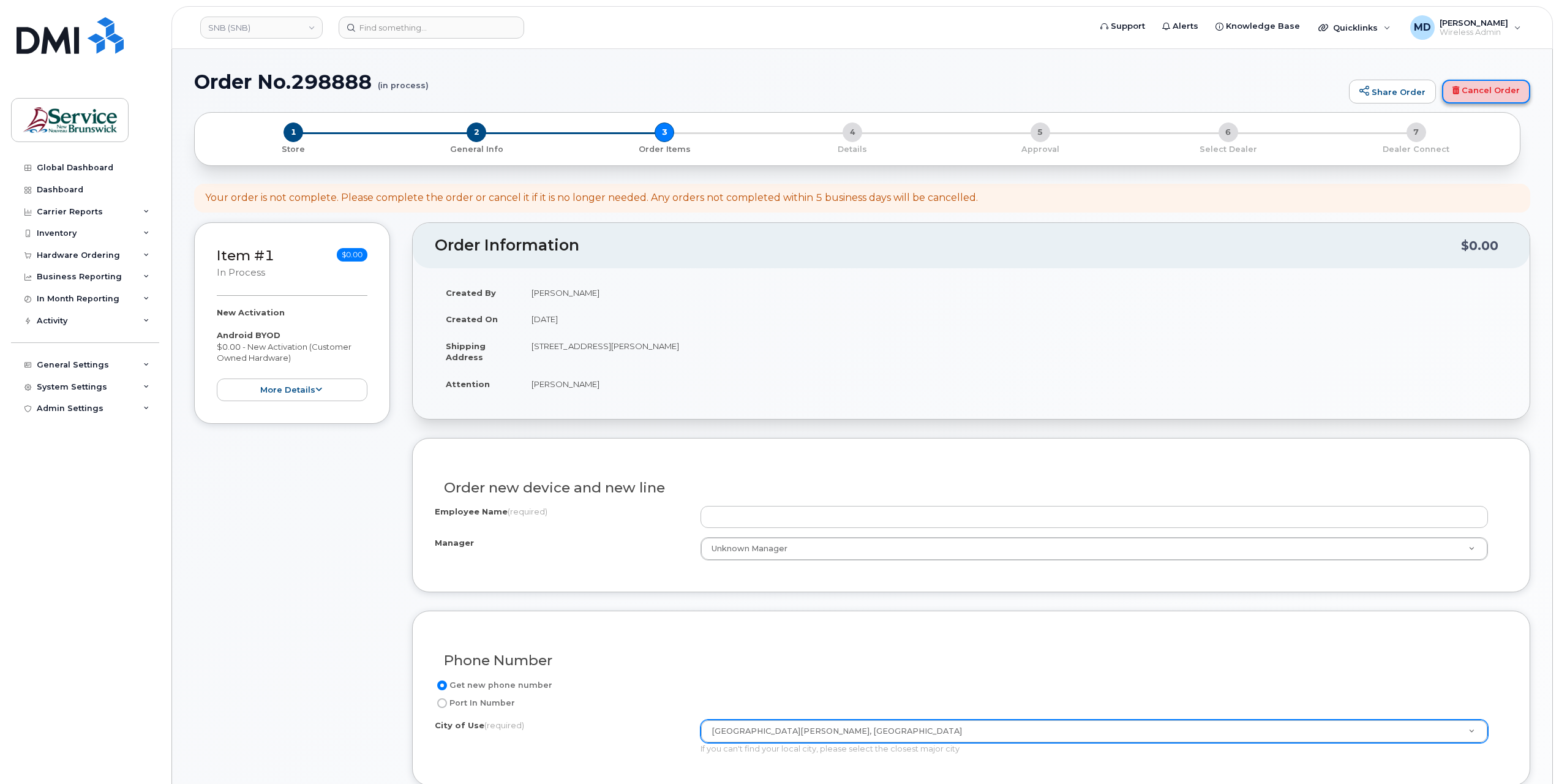
click at [1489, 95] on link "Cancel Order" at bounding box center [1486, 91] width 88 height 25
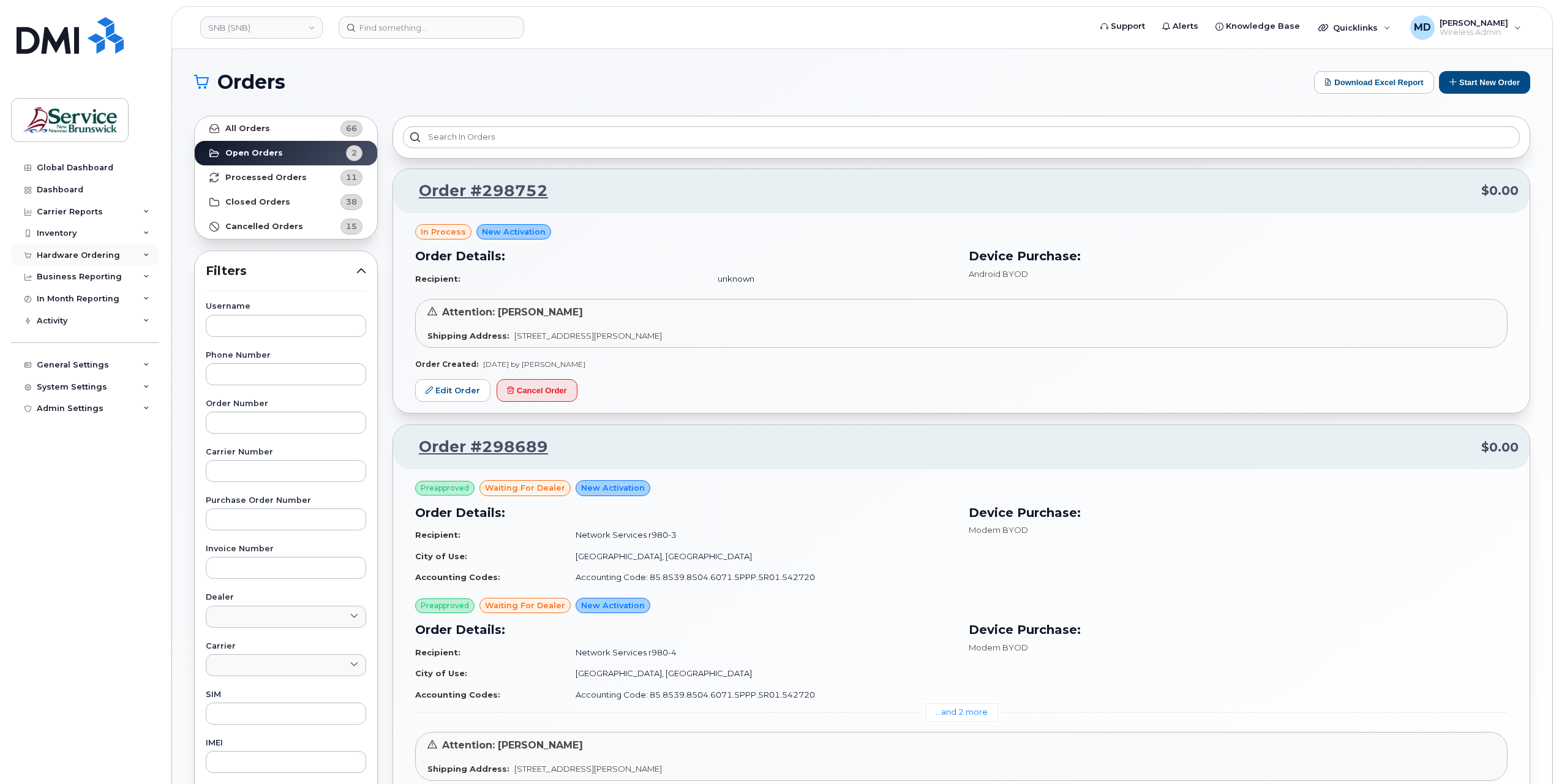
click at [79, 255] on div "Hardware Ordering" at bounding box center [78, 256] width 83 height 10
click at [66, 480] on div "System Settings" at bounding box center [71, 481] width 70 height 10
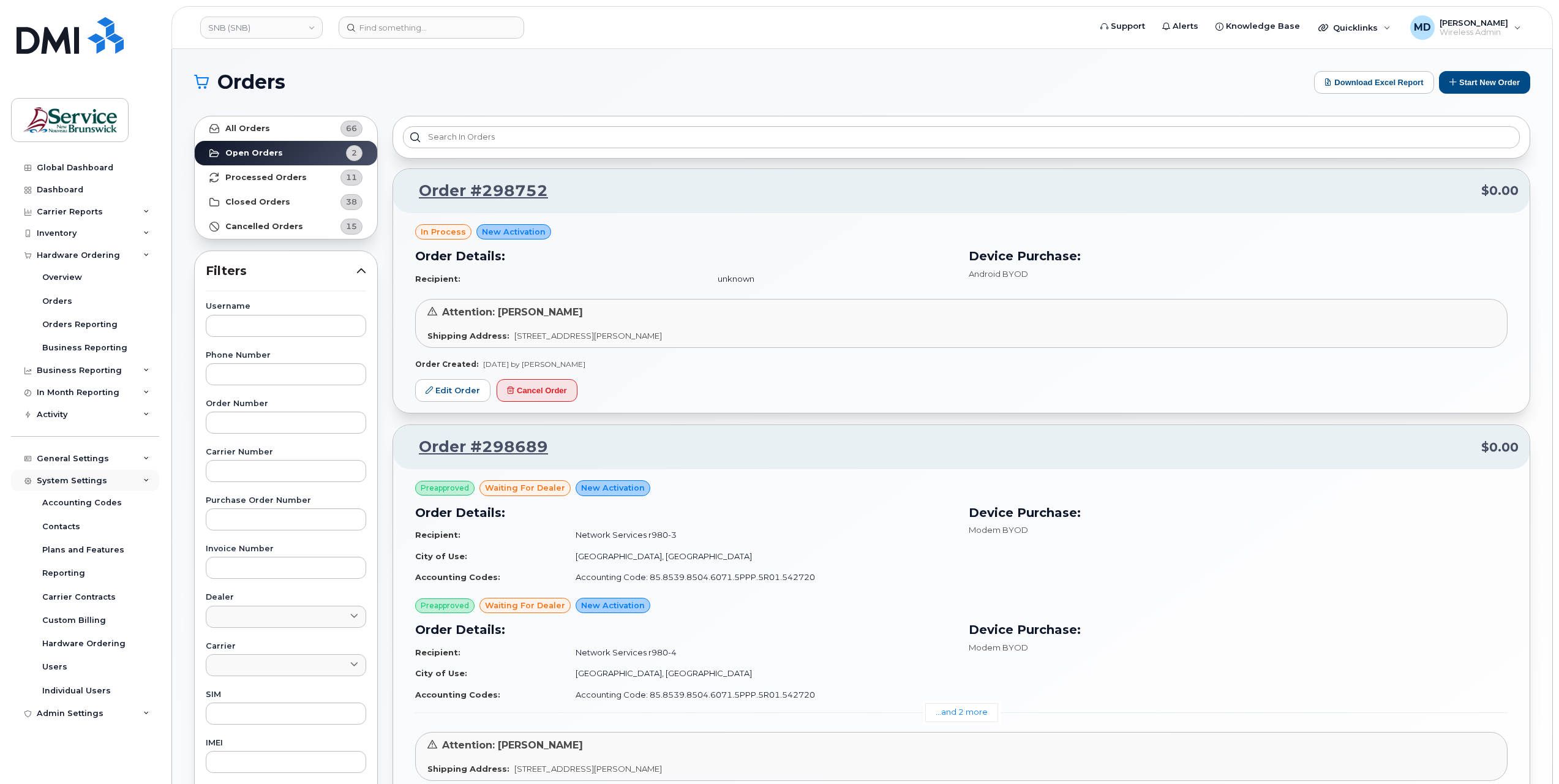
click at [72, 481] on div "System Settings" at bounding box center [71, 481] width 70 height 10
click at [81, 461] on div "General Settings" at bounding box center [72, 459] width 72 height 10
click at [71, 459] on div "General Settings" at bounding box center [72, 459] width 72 height 10
click at [76, 483] on div "System Settings" at bounding box center [71, 481] width 70 height 10
click at [80, 646] on div "Hardware Ordering" at bounding box center [84, 643] width 83 height 11
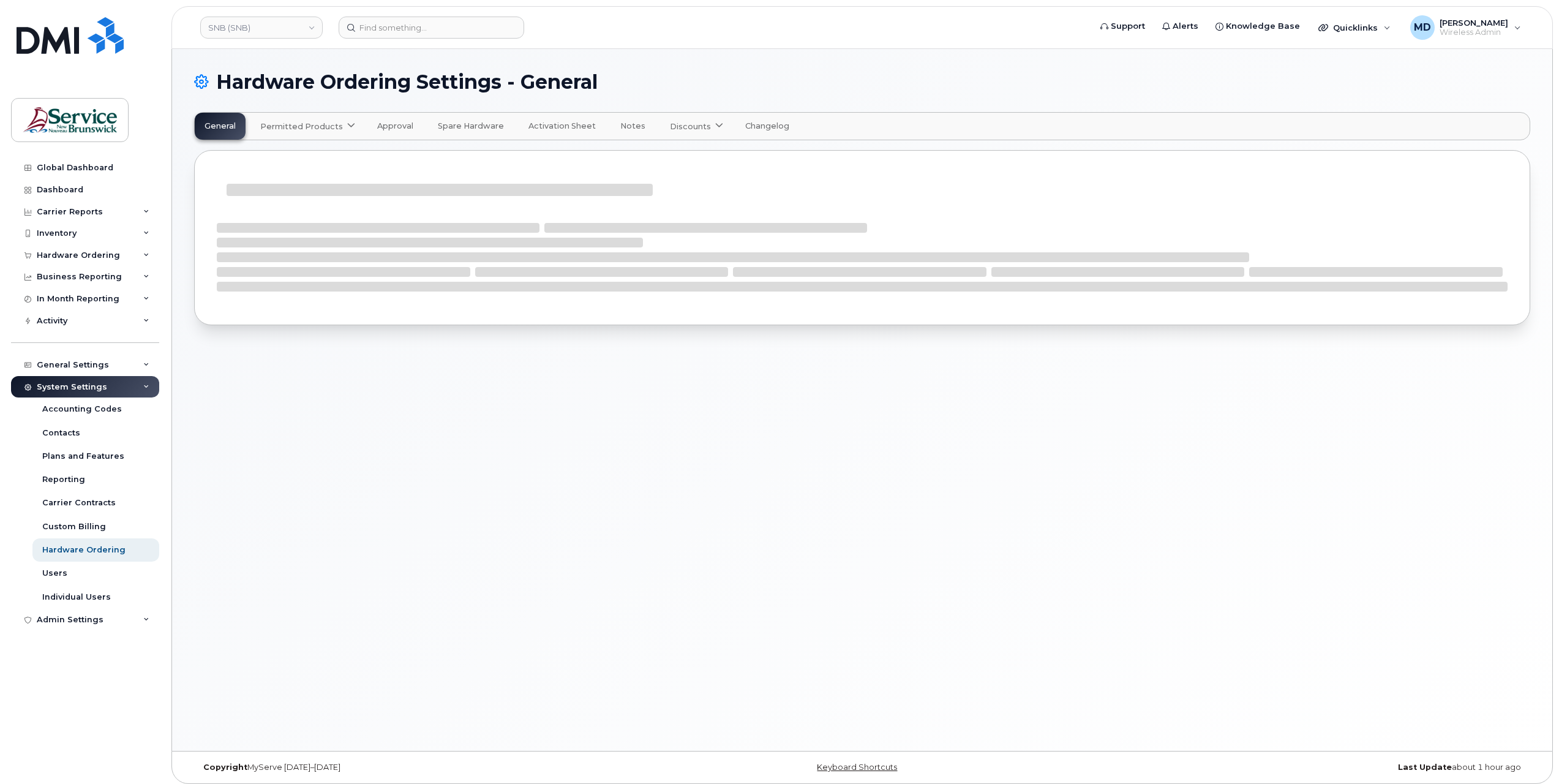
select select "admins"
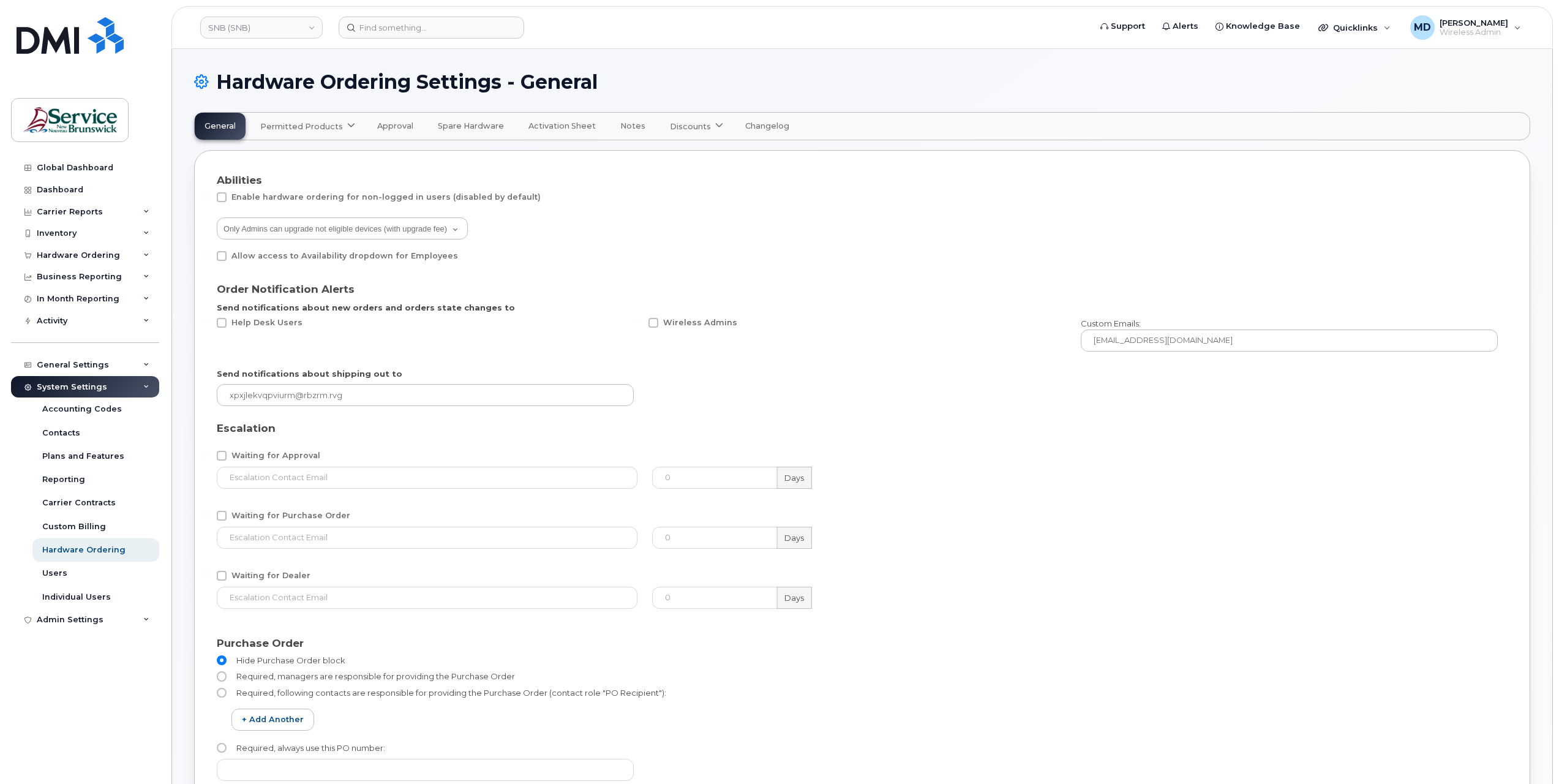
click at [307, 130] on span "Permitted Products" at bounding box center [301, 126] width 83 height 12
click at [290, 154] on div "Bell available" at bounding box center [309, 156] width 91 height 14
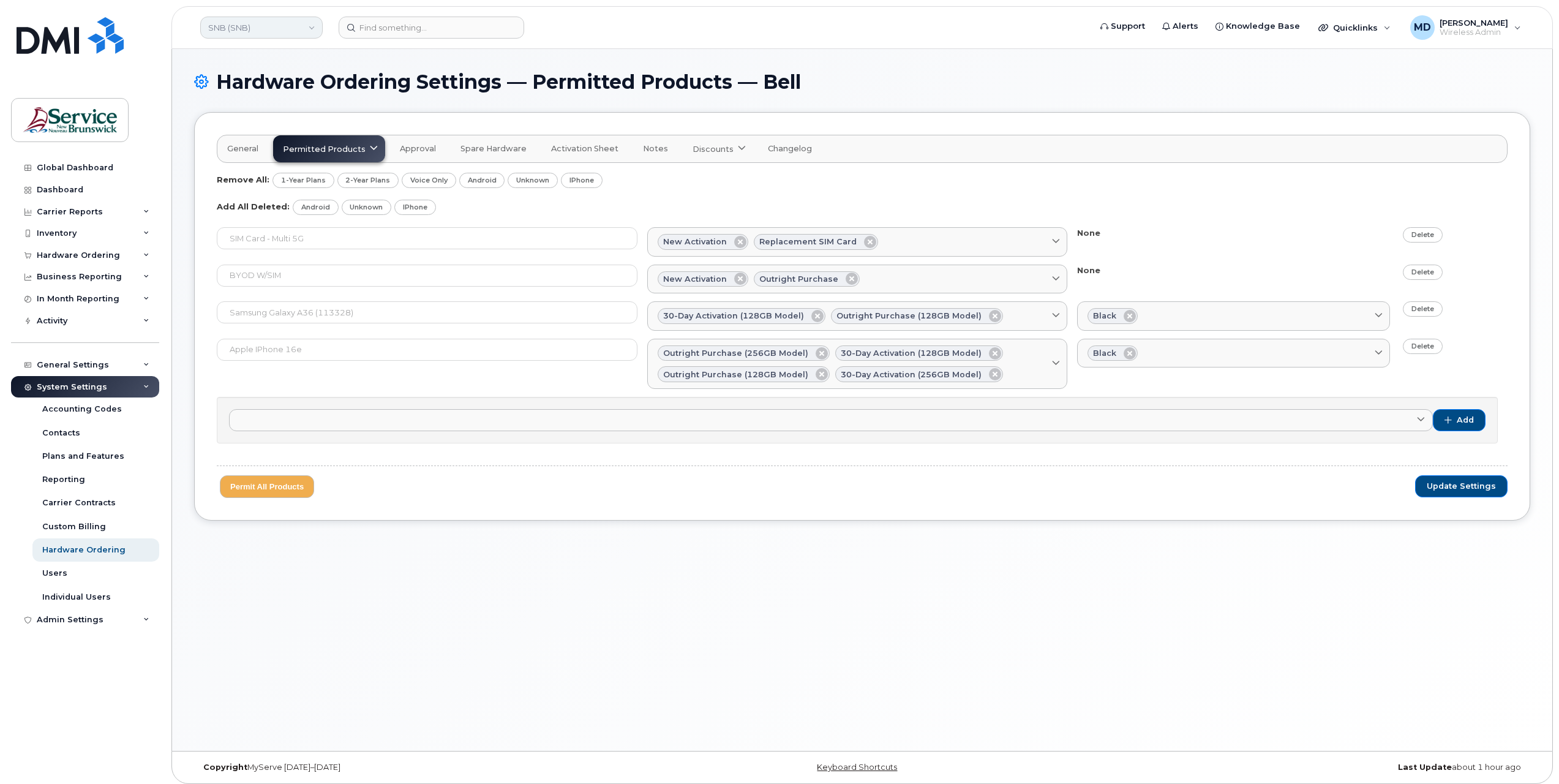
click at [285, 22] on link "SNB (SNB)" at bounding box center [261, 28] width 123 height 22
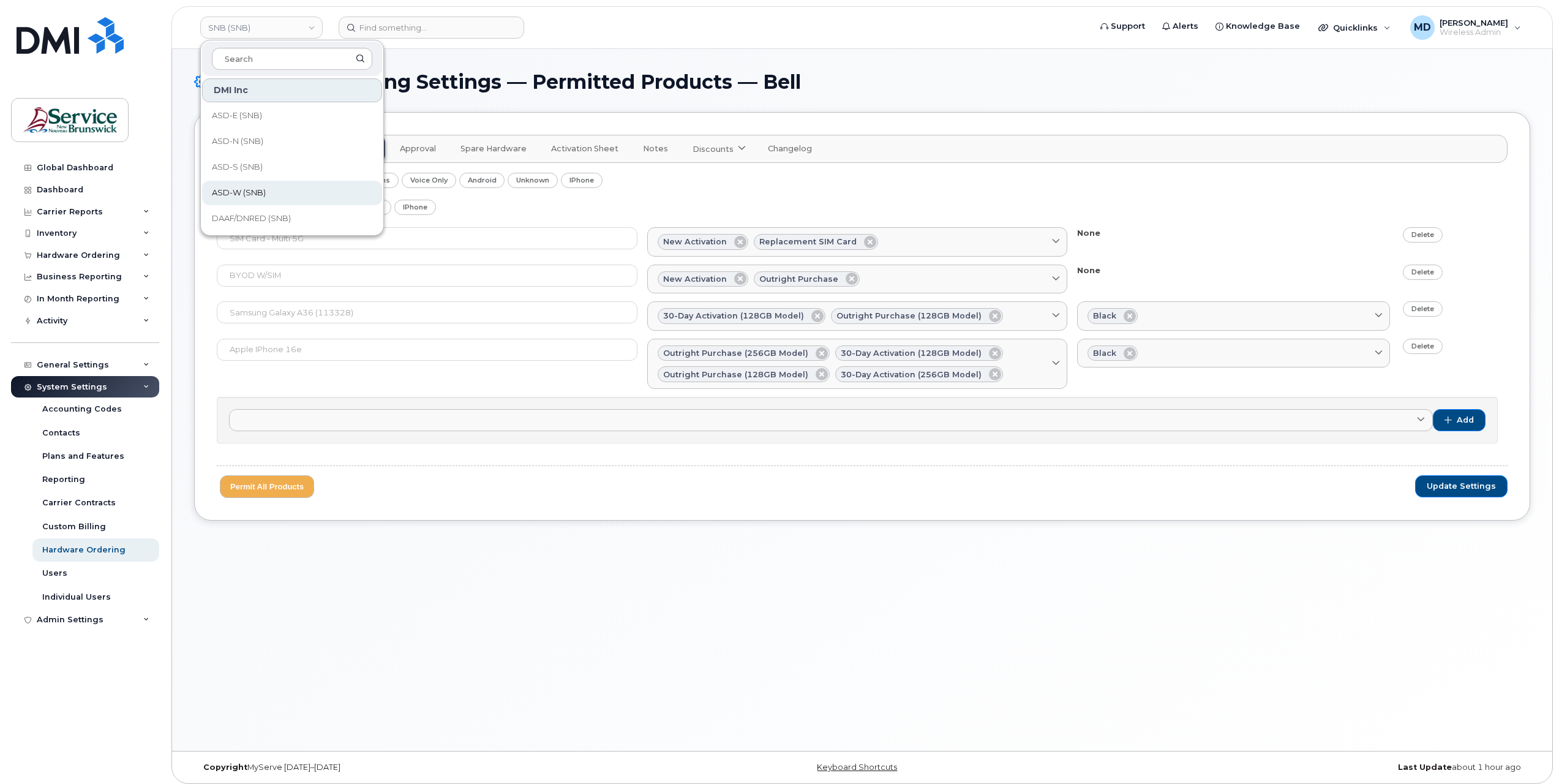
scroll to position [593, 0]
click at [270, 143] on span "Service [GEOGRAPHIC_DATA] (SNB)" at bounding box center [282, 141] width 141 height 24
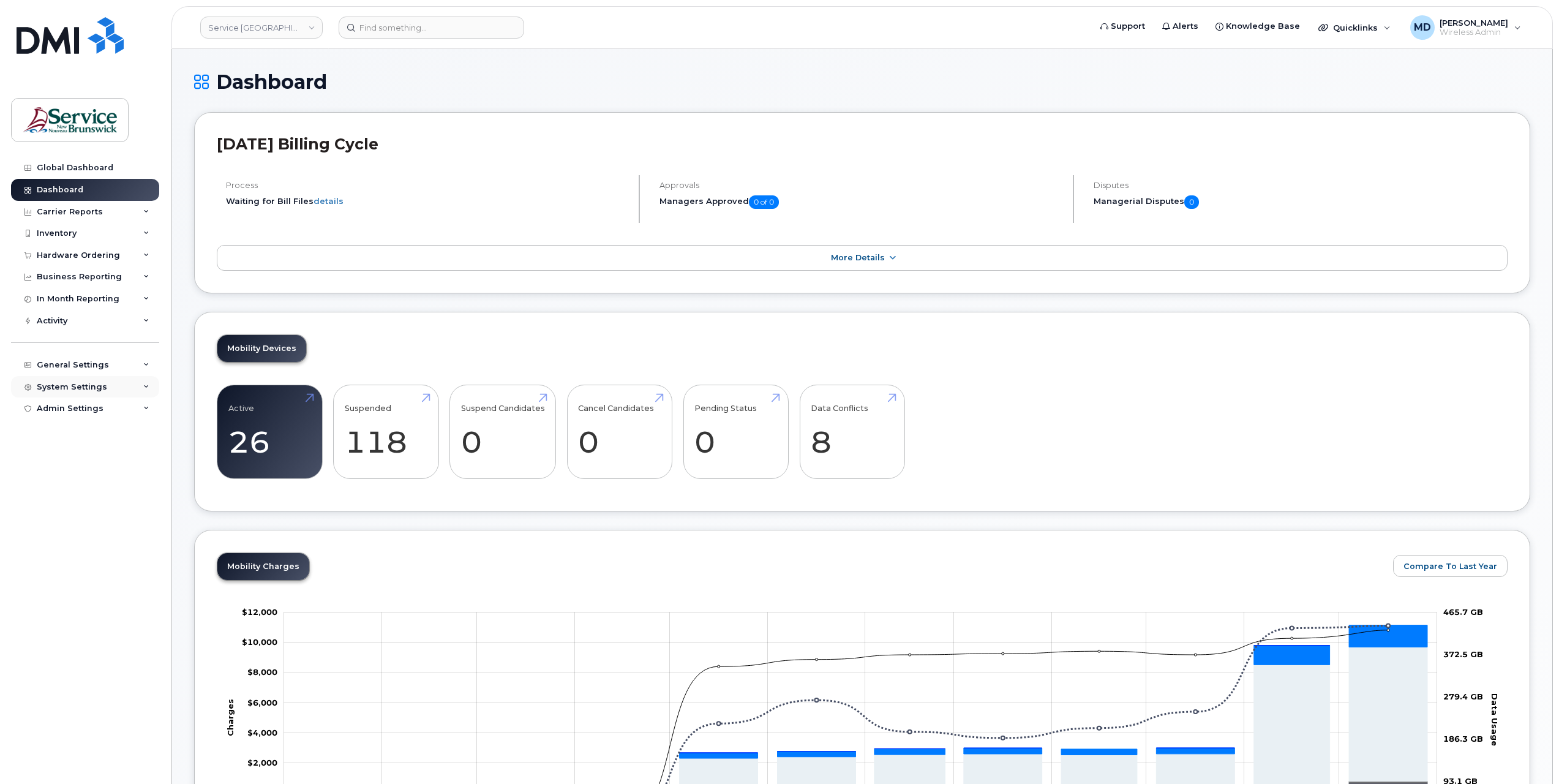
click at [91, 386] on div "System Settings" at bounding box center [71, 387] width 70 height 10
click at [70, 548] on div "Hardware Ordering" at bounding box center [84, 549] width 83 height 11
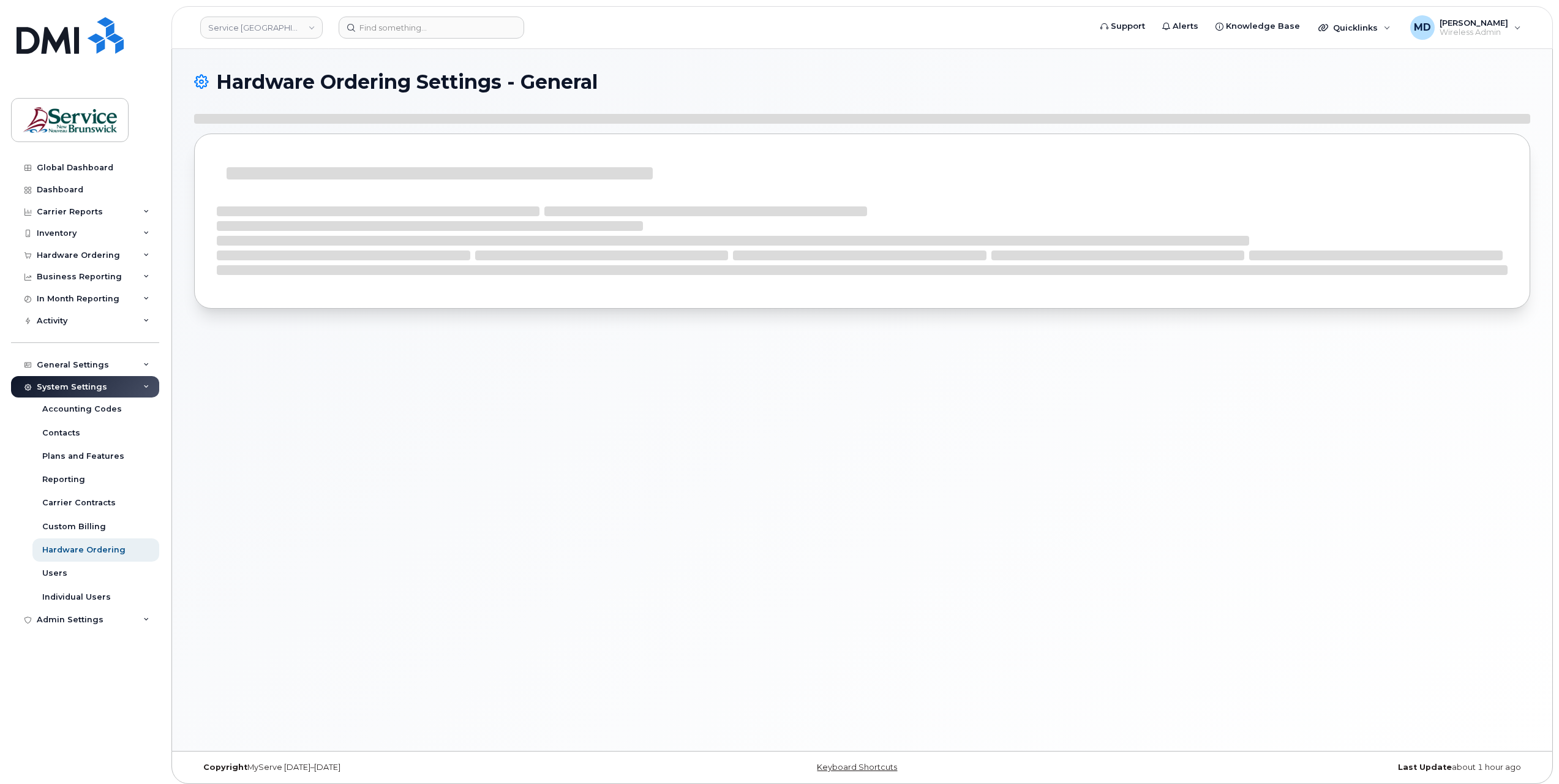
select select "admins"
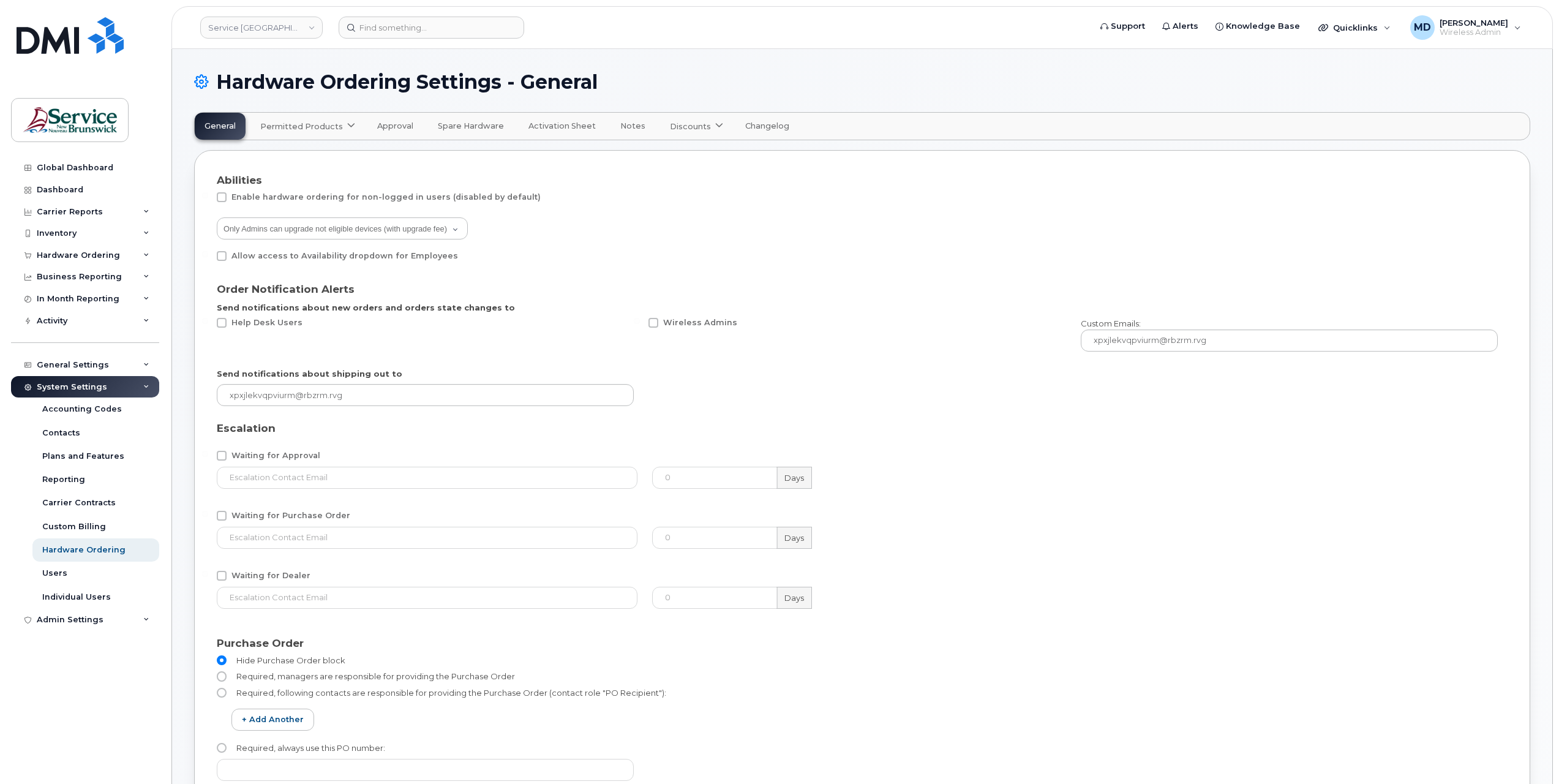
click at [329, 126] on span "Permitted Products" at bounding box center [301, 126] width 83 height 12
click at [302, 156] on div "Bell available" at bounding box center [323, 156] width 121 height 14
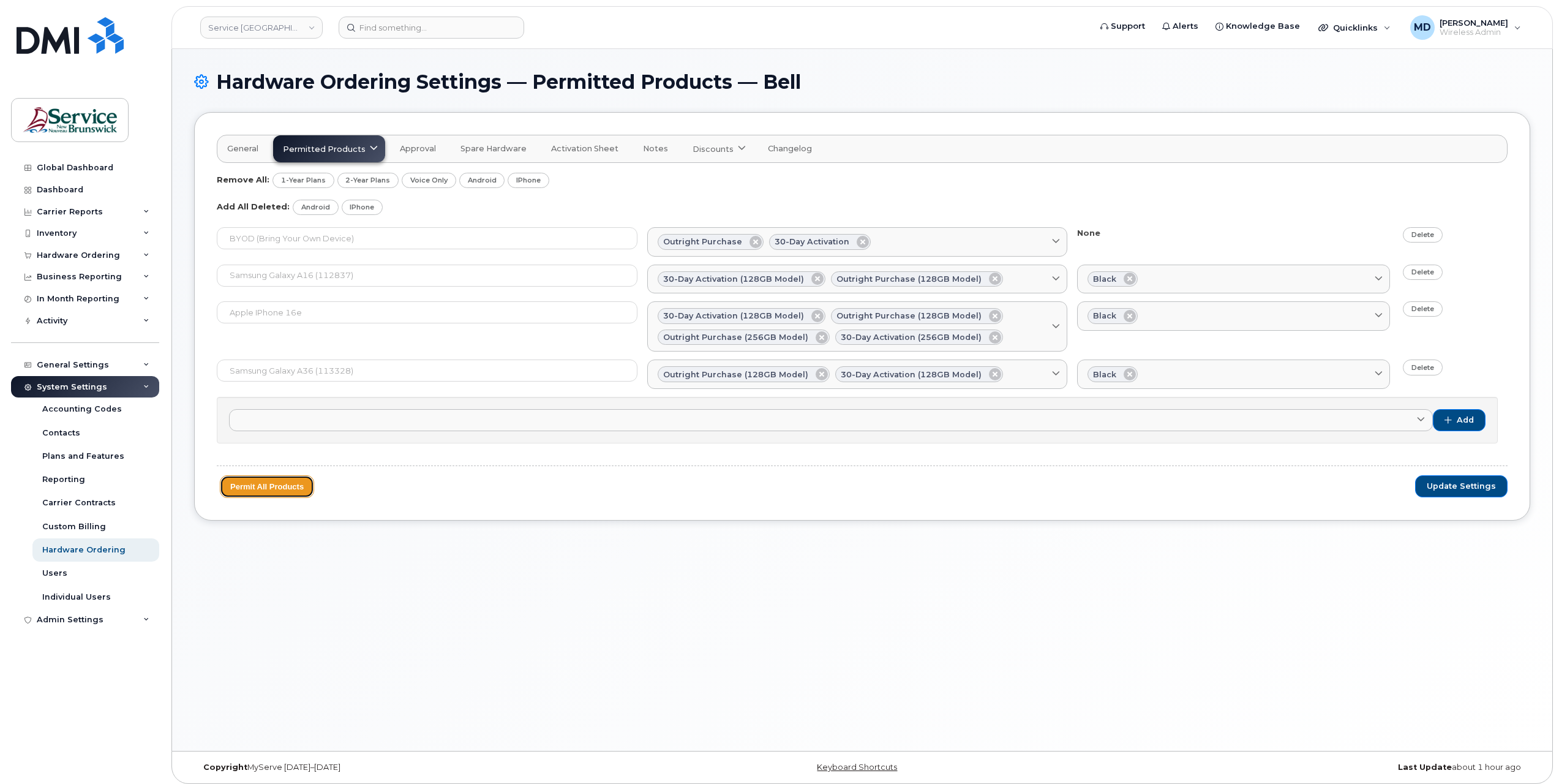
click at [273, 491] on button "Permit All Products" at bounding box center [267, 486] width 94 height 23
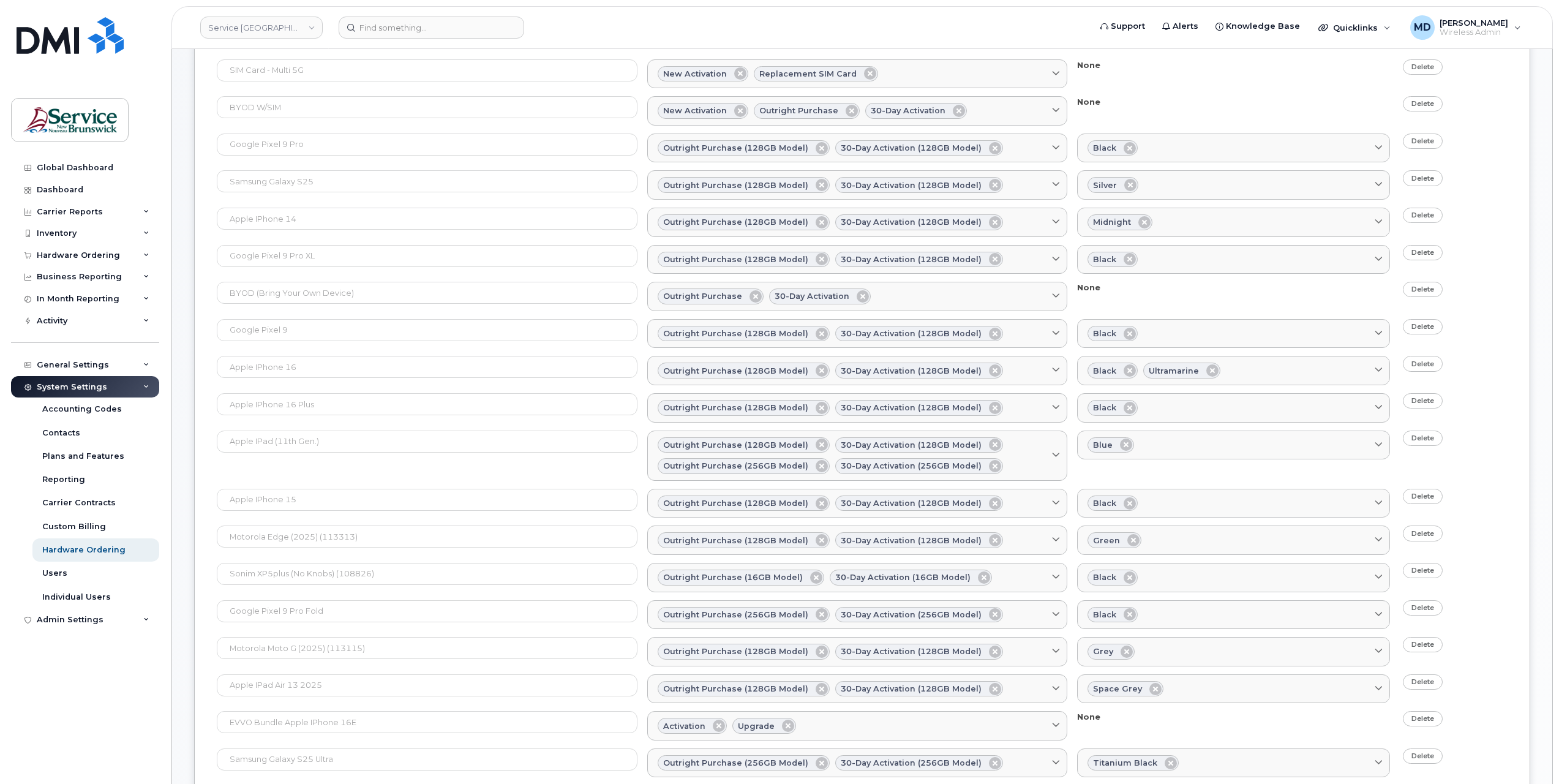
scroll to position [1380, 0]
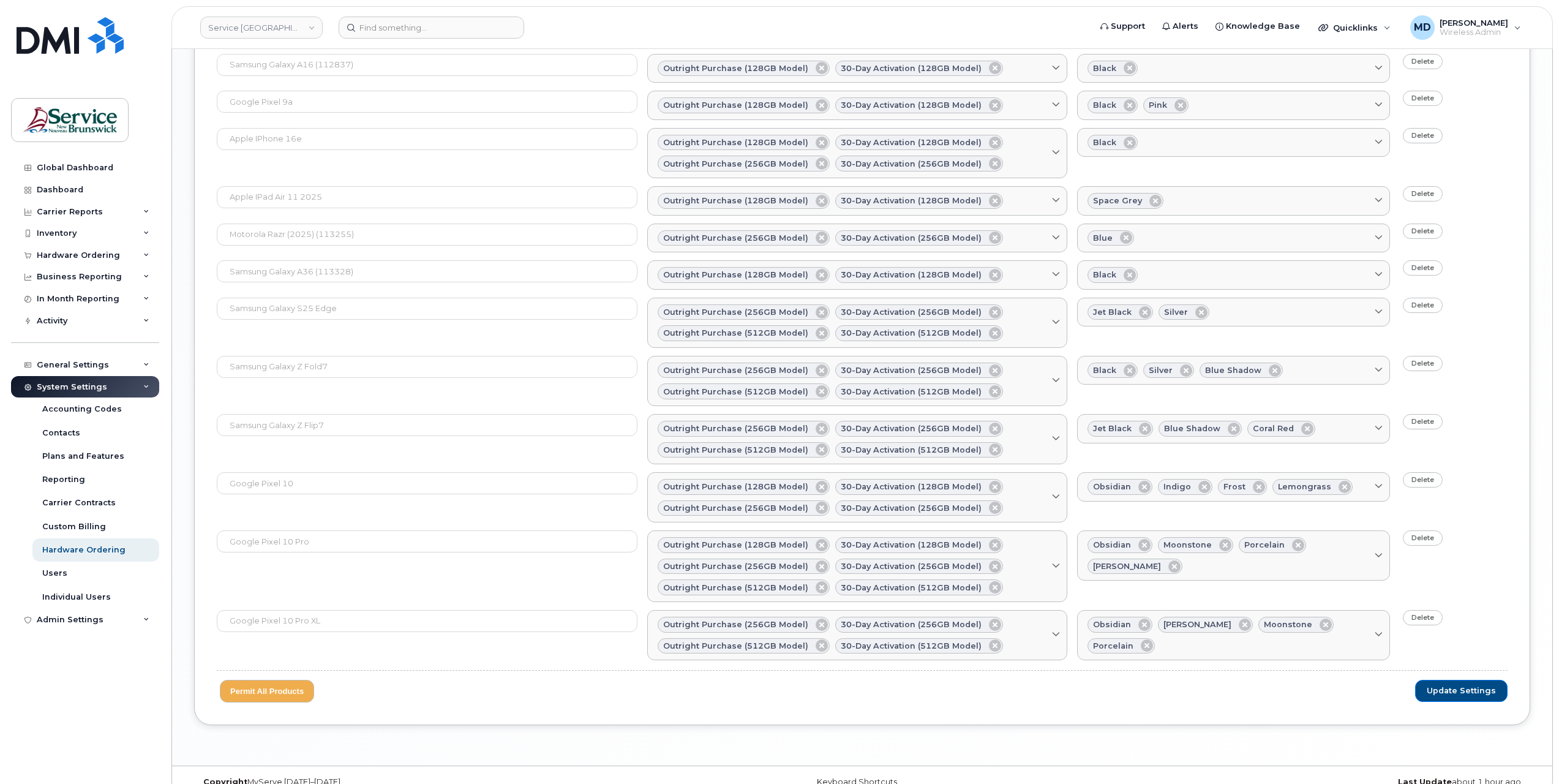
click at [1471, 680] on button "Update Settings" at bounding box center [1461, 691] width 92 height 22
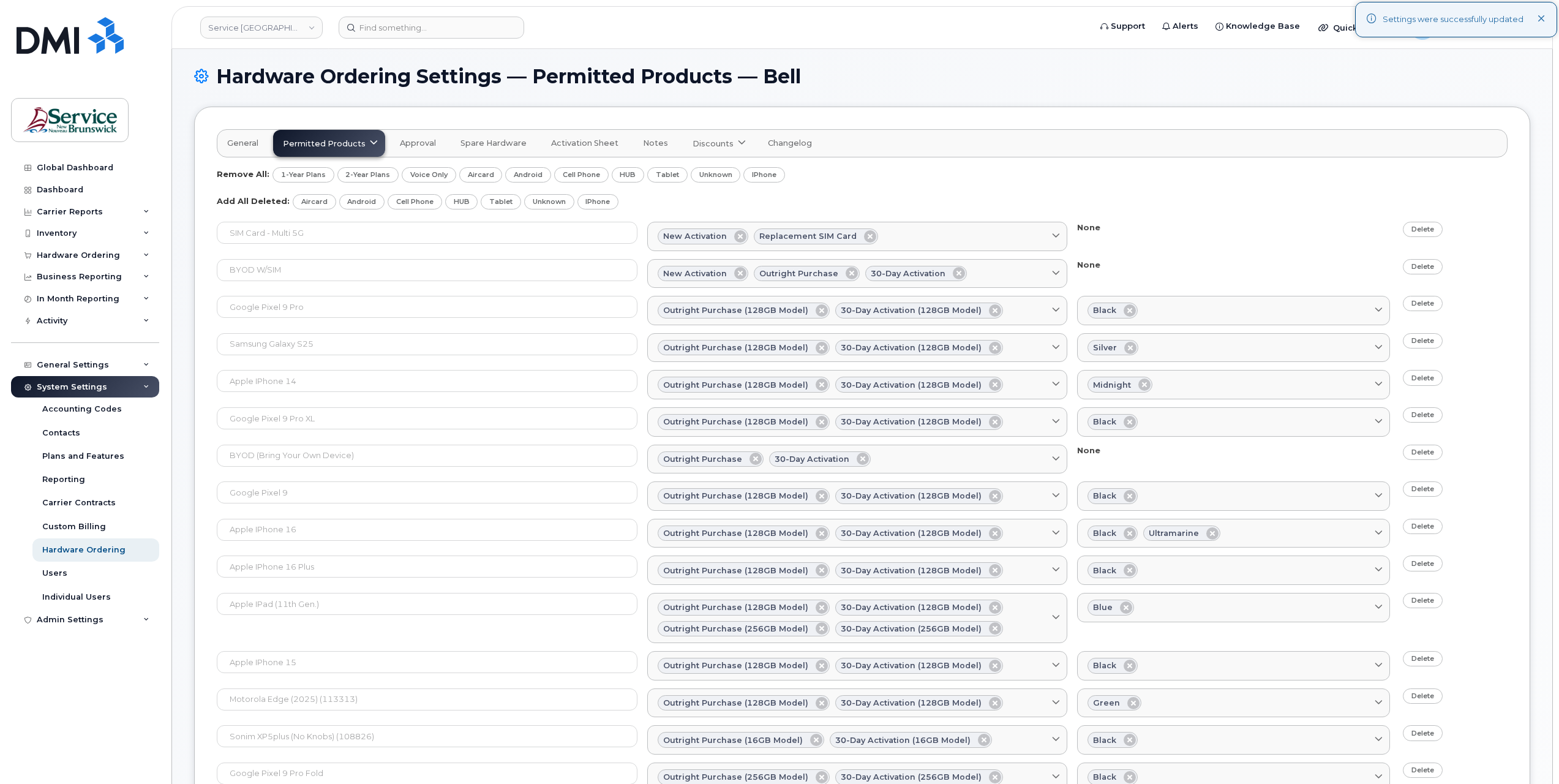
scroll to position [1345, 0]
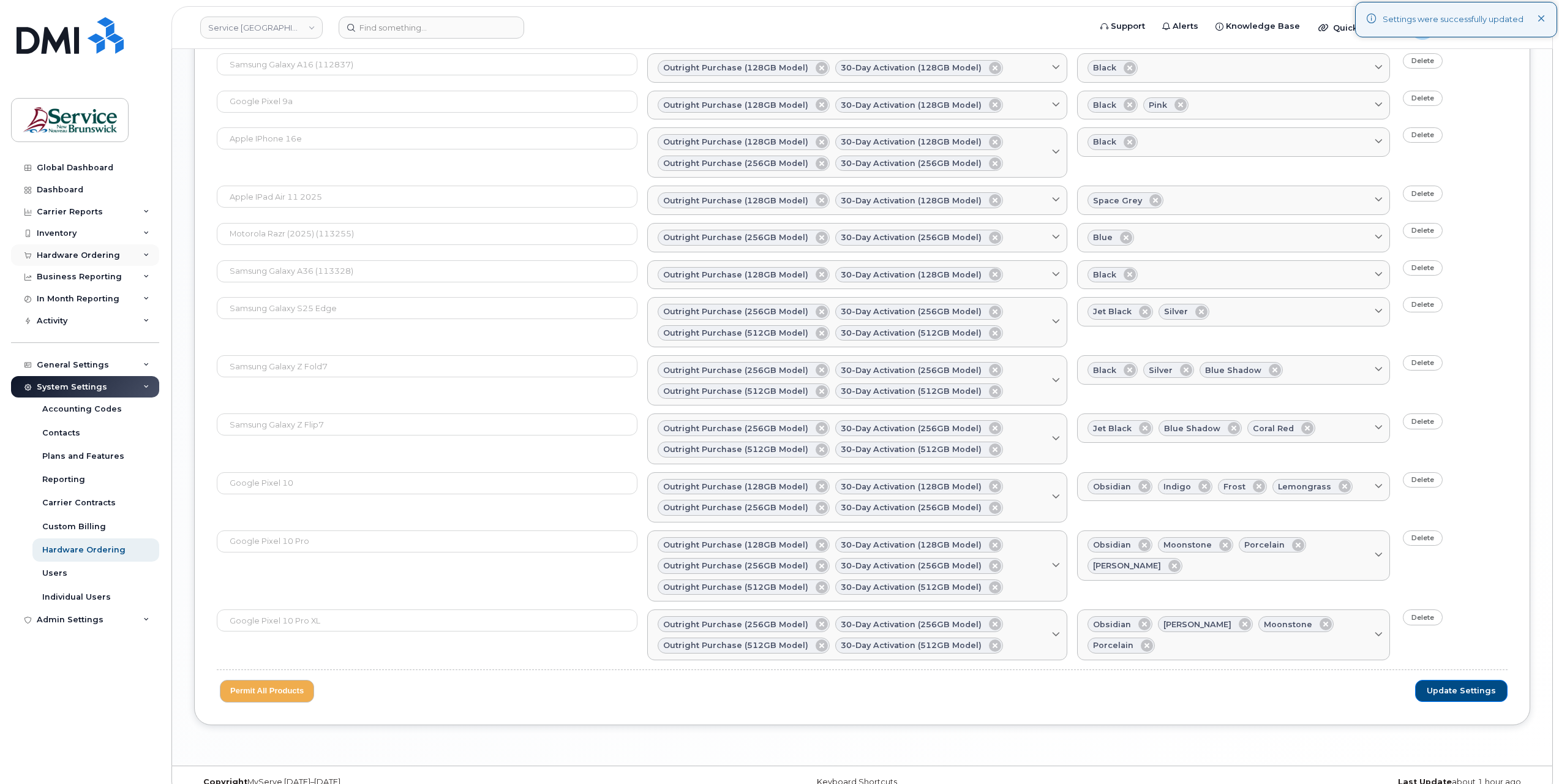
click at [81, 257] on div "Hardware Ordering" at bounding box center [78, 256] width 83 height 10
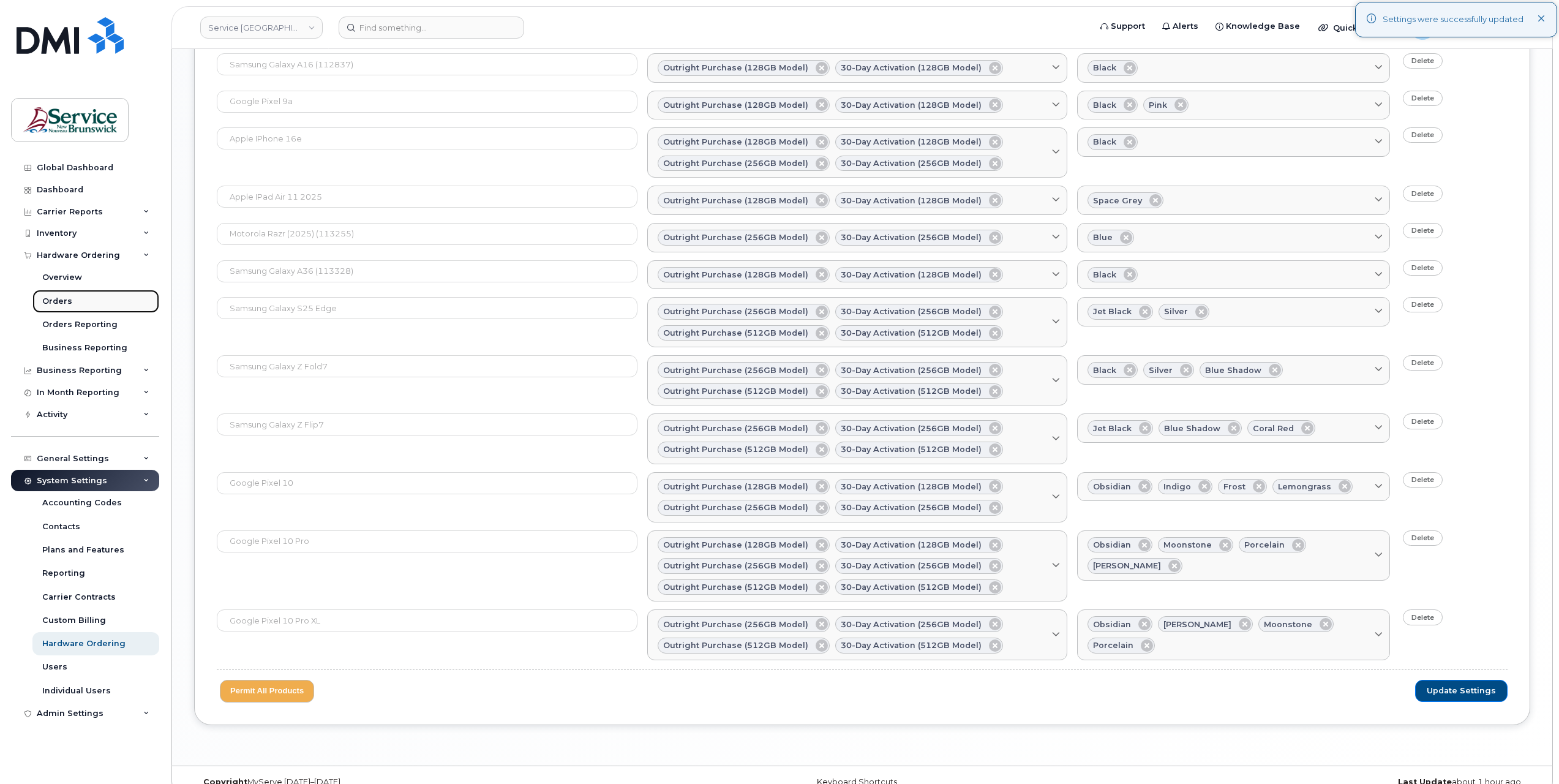
click at [69, 295] on link "Orders" at bounding box center [96, 301] width 127 height 23
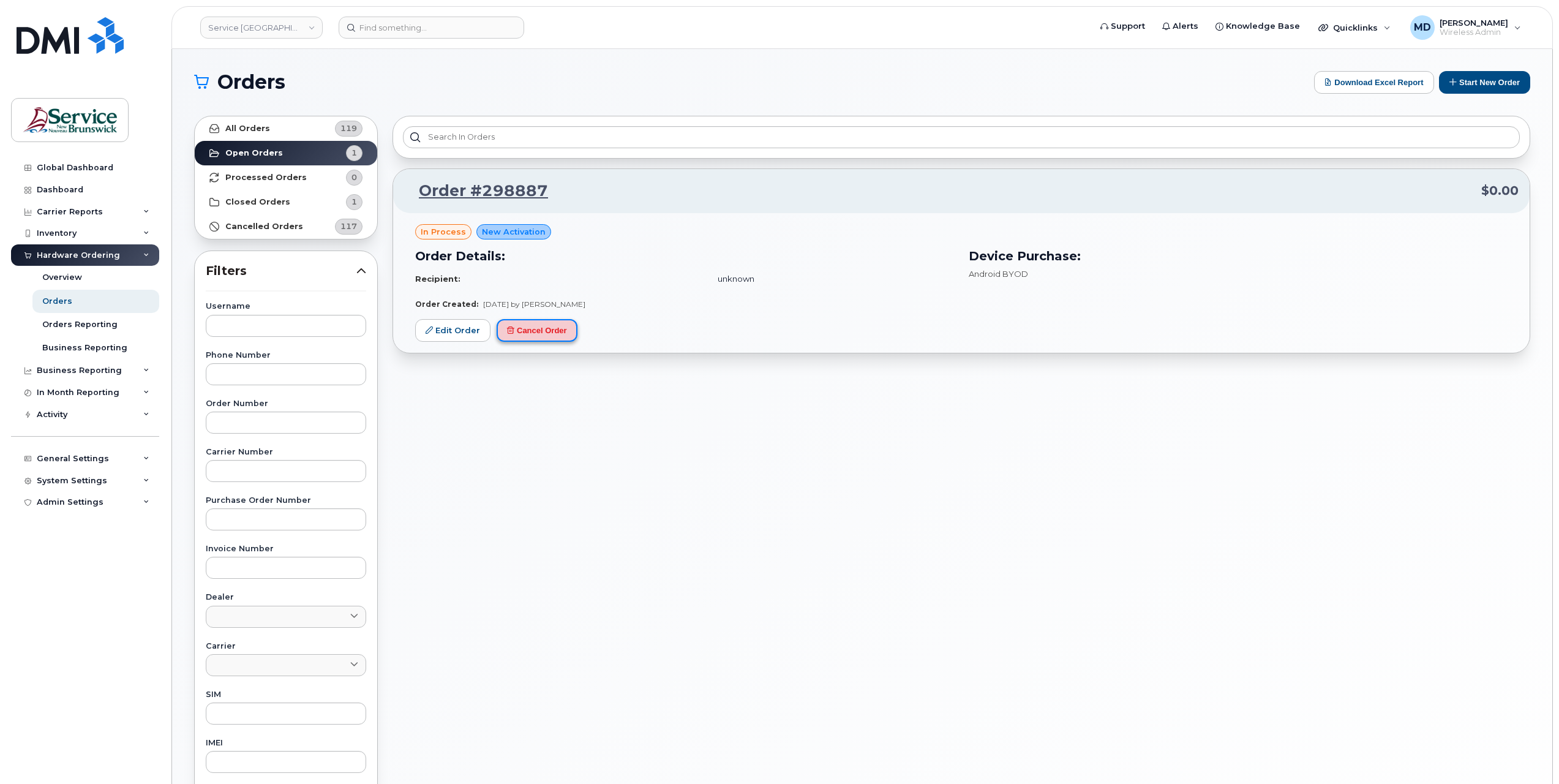
click at [555, 337] on button "Cancel Order" at bounding box center [536, 330] width 80 height 23
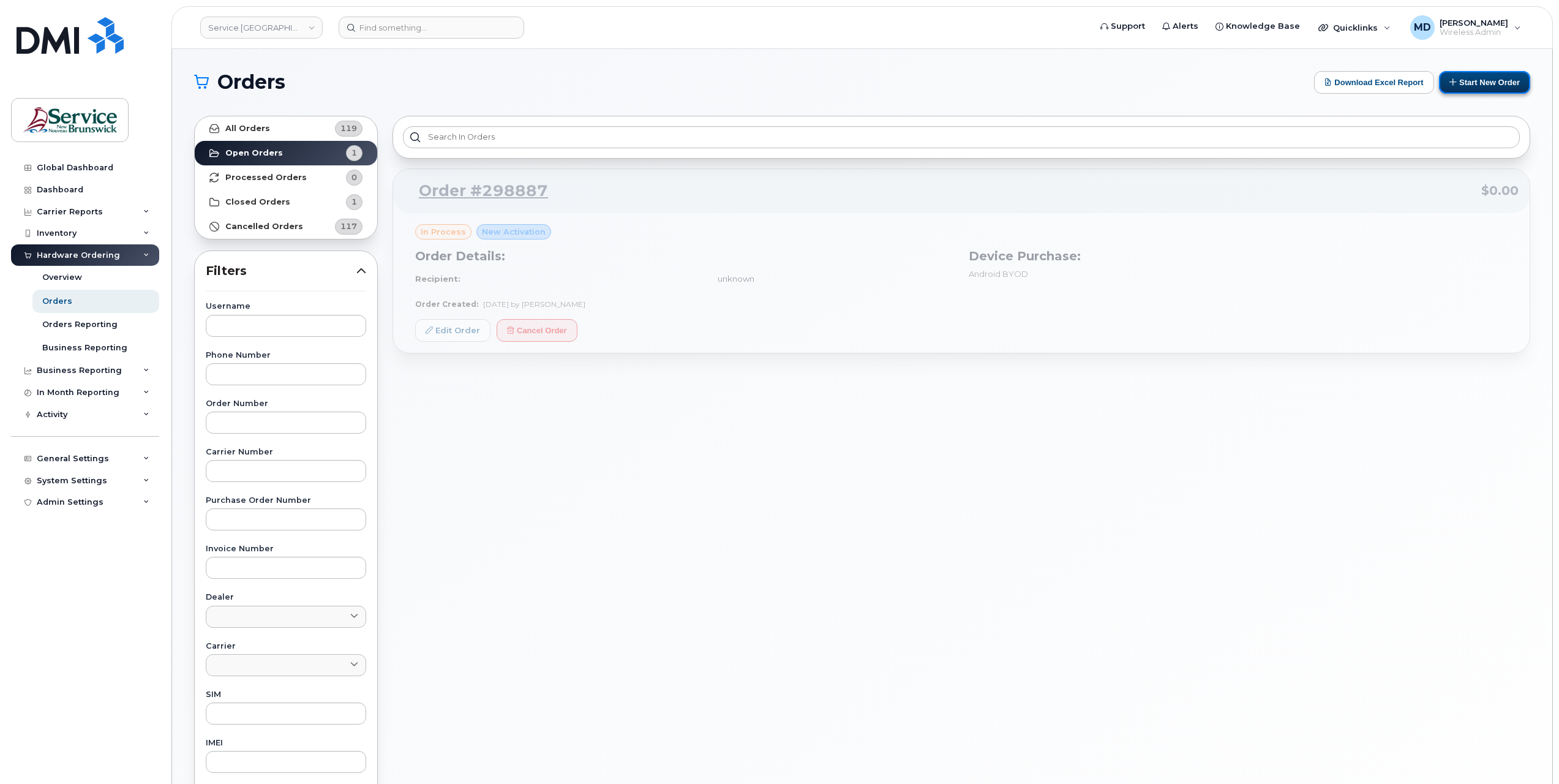
click at [1478, 75] on button "Start New Order" at bounding box center [1484, 82] width 91 height 23
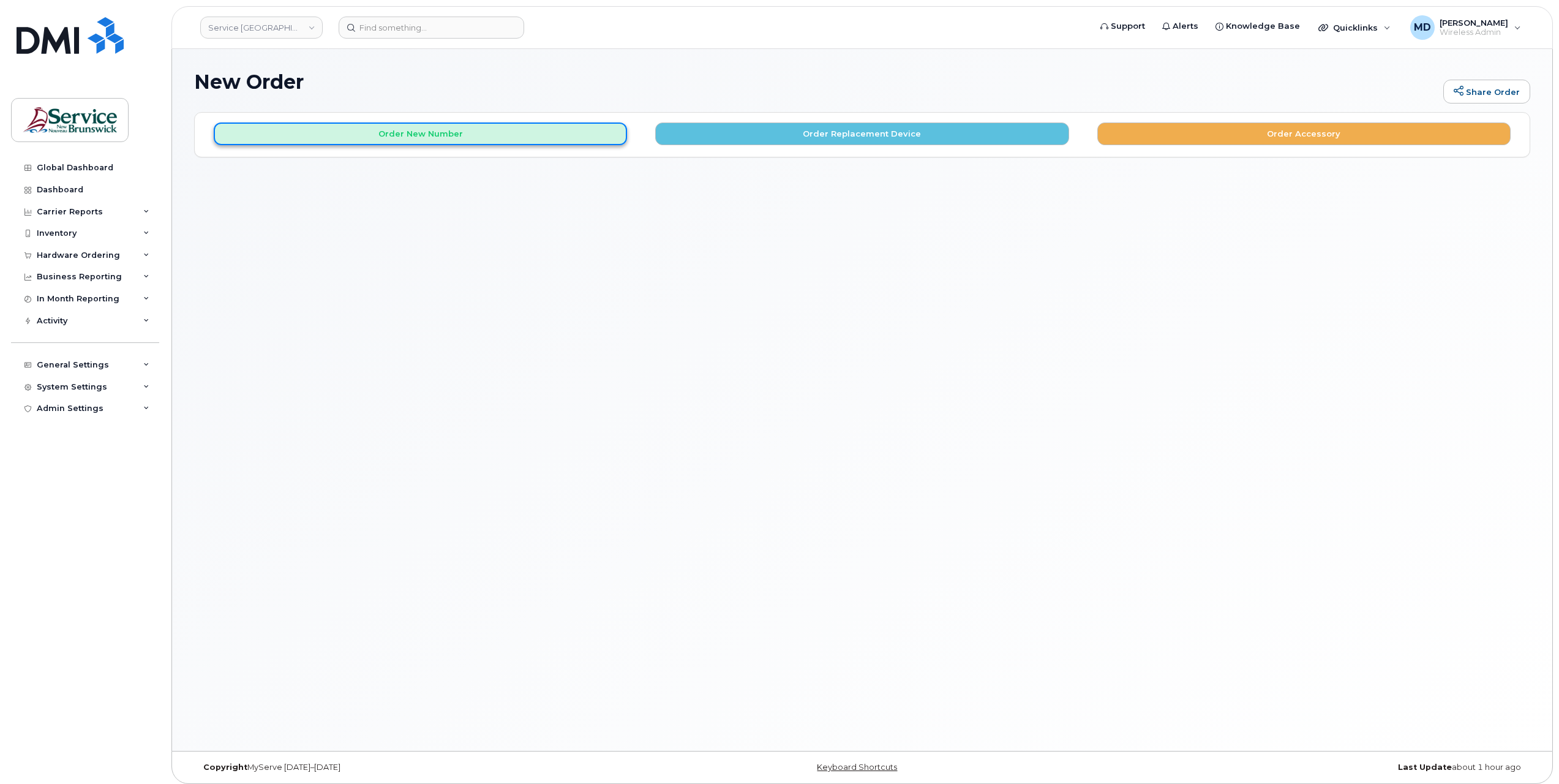
click at [473, 133] on button "Order New Number" at bounding box center [420, 134] width 413 height 23
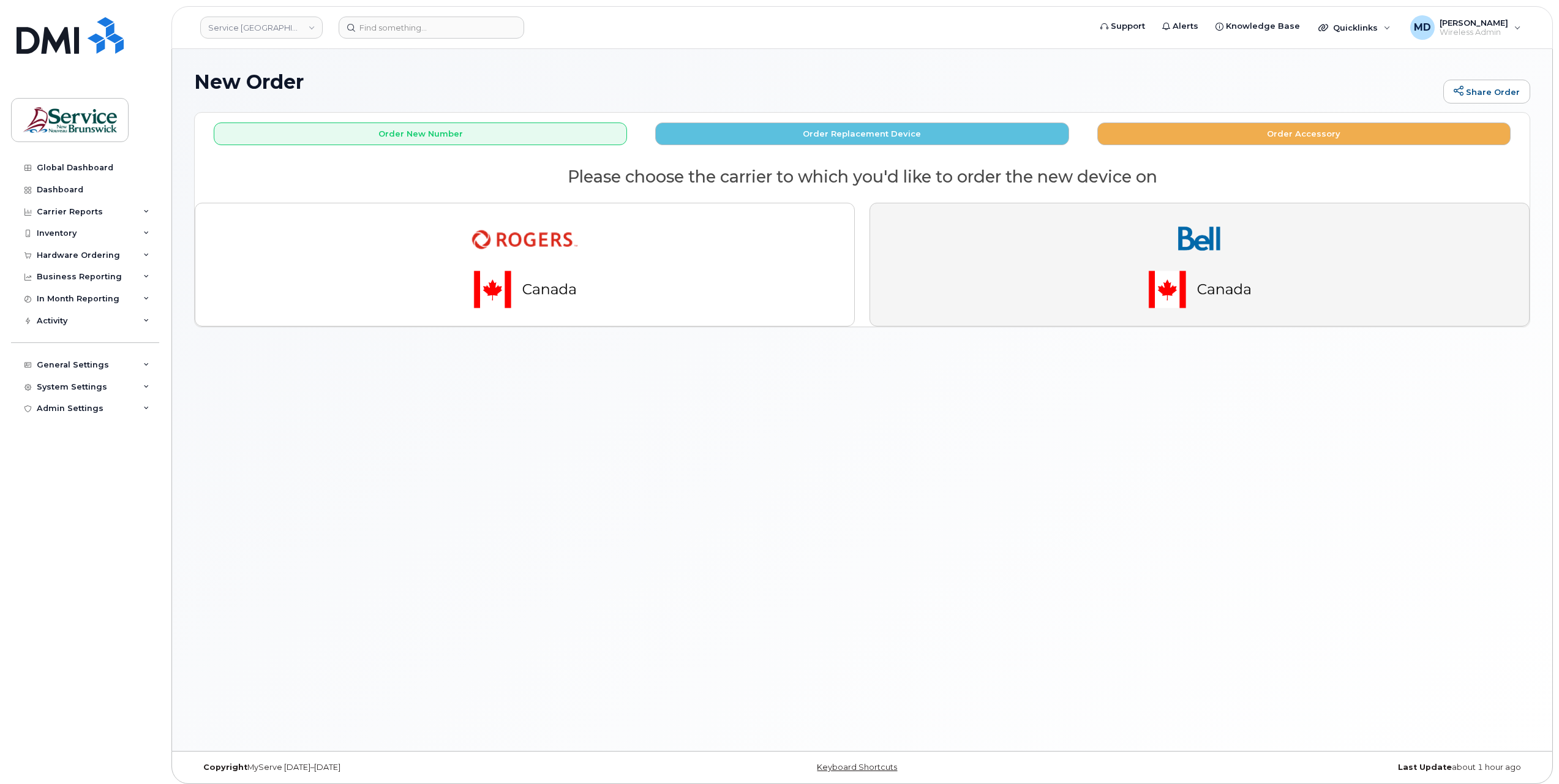
click at [1217, 239] on img "button" at bounding box center [1199, 264] width 171 height 102
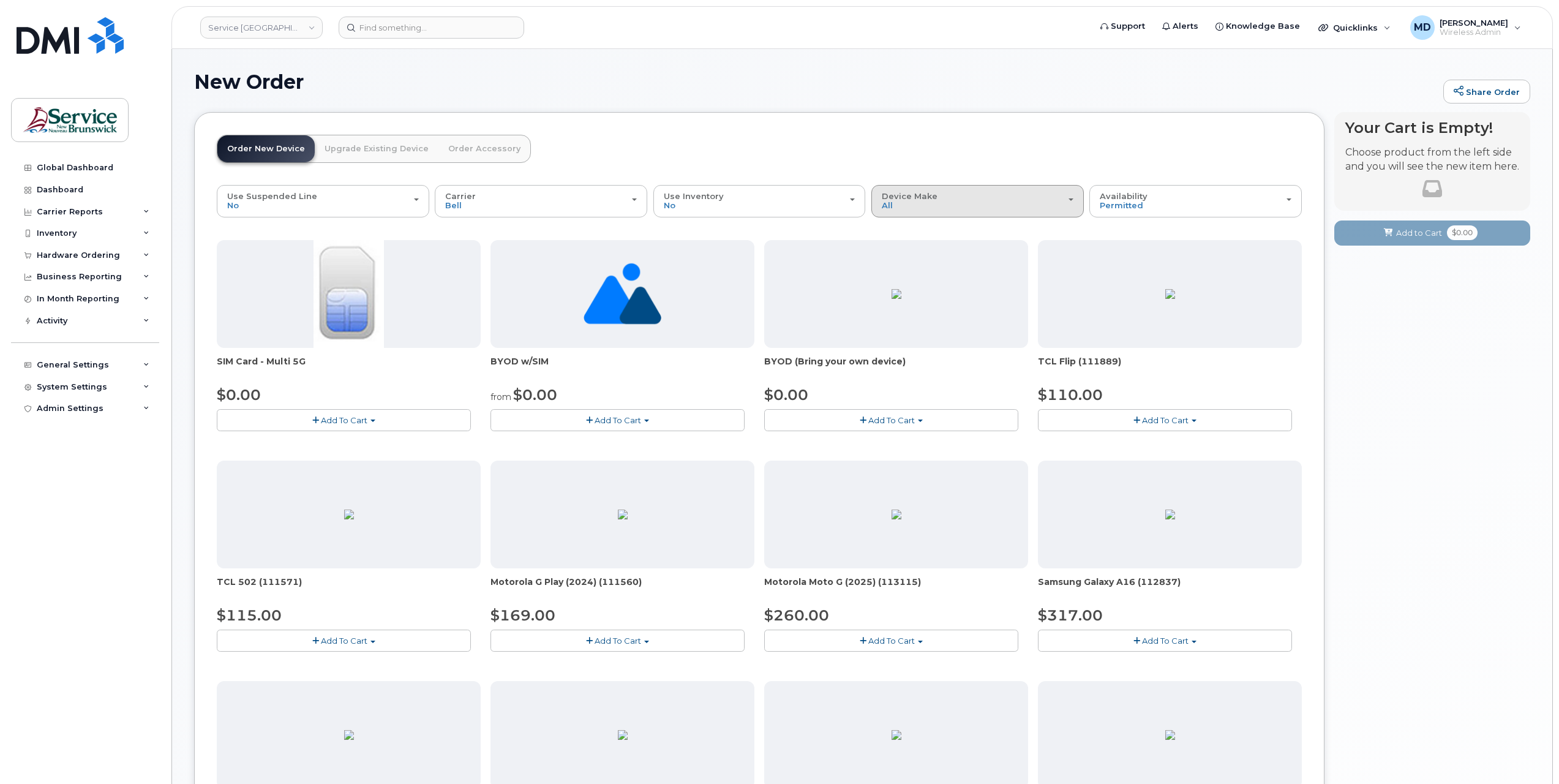
click at [957, 212] on button "Device Make All Aircard Android Cell Phone HUB iPhone Tablet Unknown" at bounding box center [977, 201] width 213 height 32
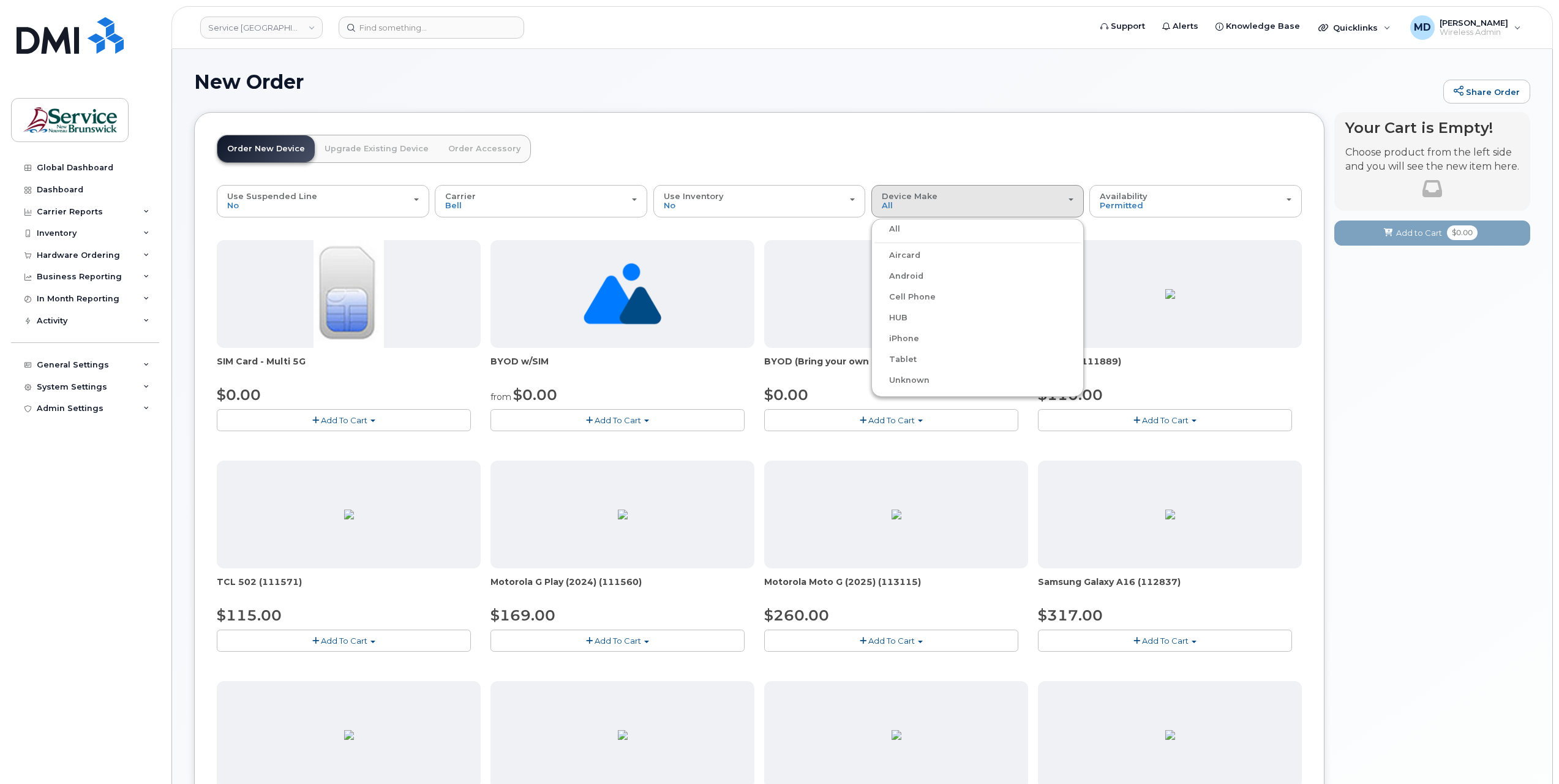
click at [903, 337] on label "iPhone" at bounding box center [897, 338] width 45 height 14
click at [0, 0] on input "iPhone" at bounding box center [0, 0] width 0 height 0
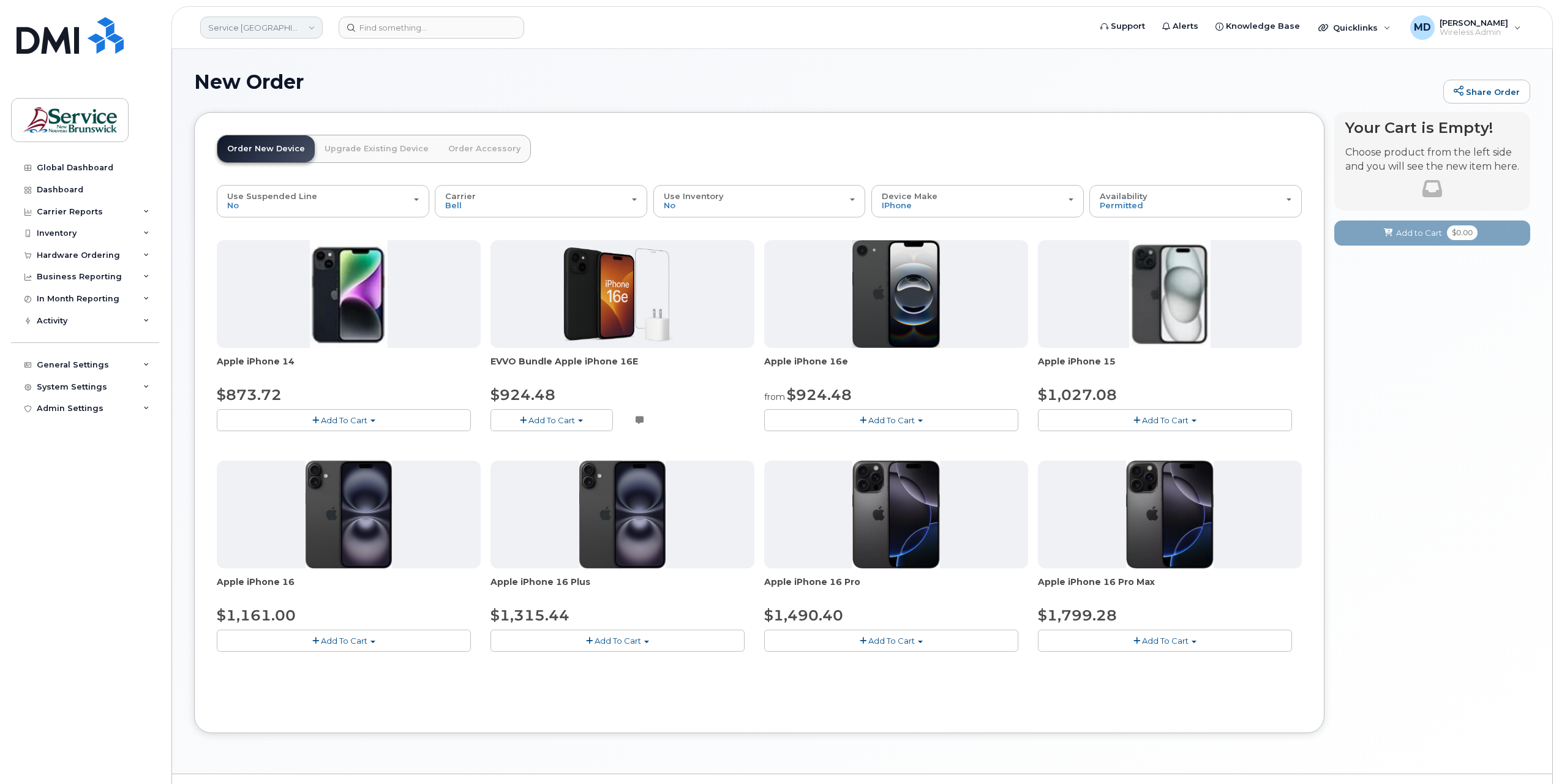
click at [291, 25] on link "Service [GEOGRAPHIC_DATA] (SNB)" at bounding box center [261, 28] width 123 height 22
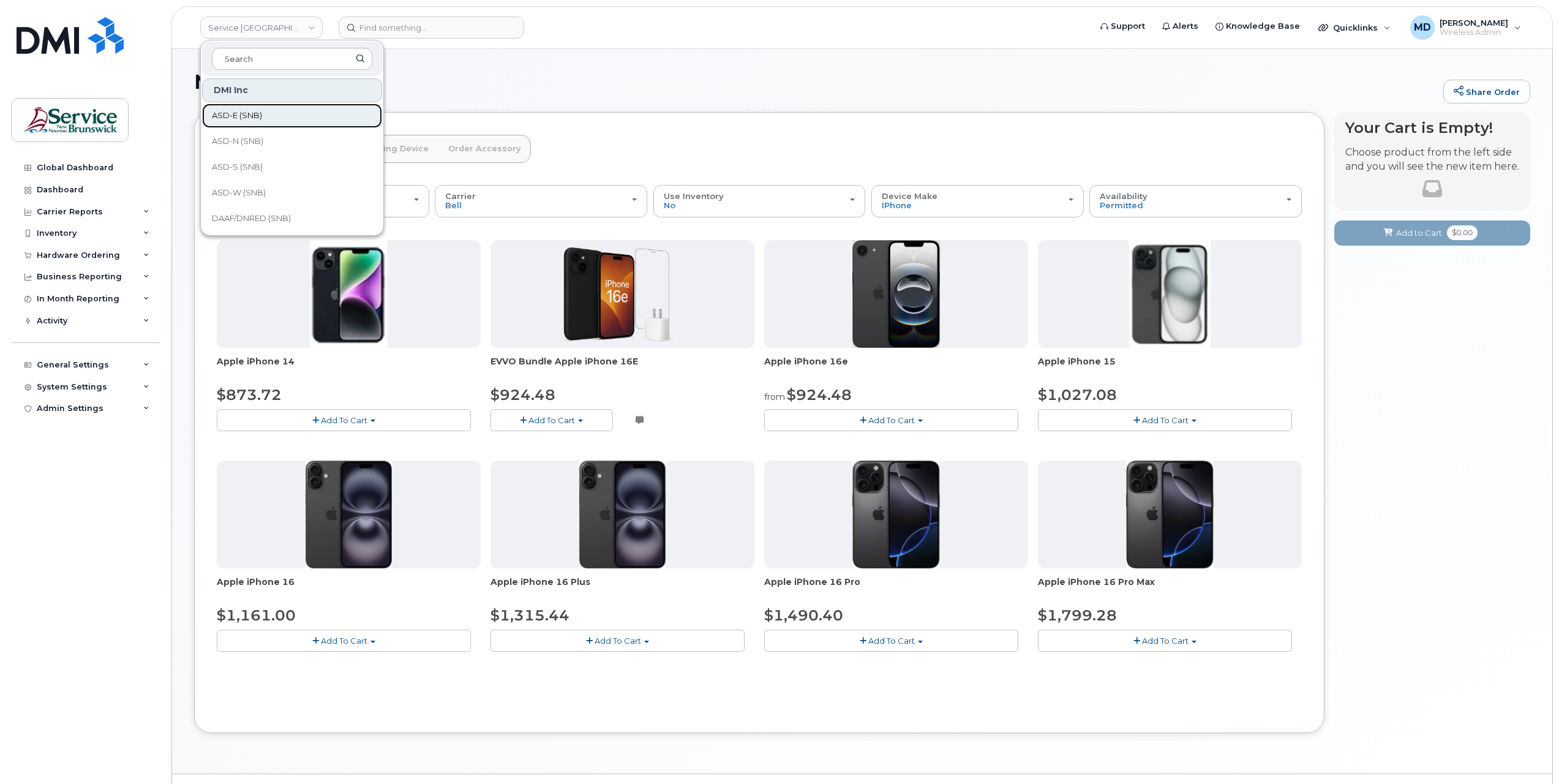
click at [250, 115] on span "ASD-E (SNB)" at bounding box center [236, 115] width 50 height 12
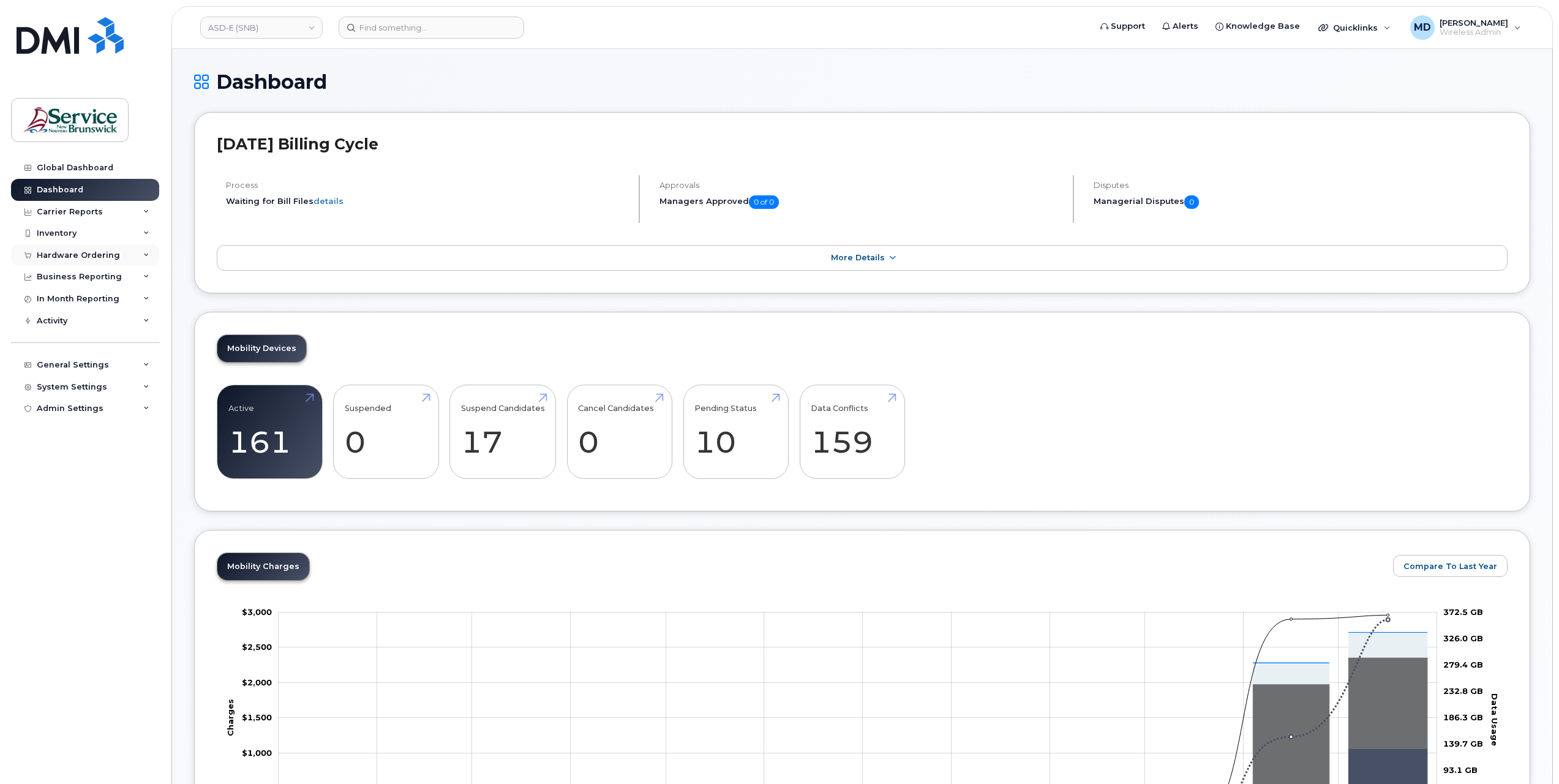
click at [76, 252] on div "Hardware Ordering" at bounding box center [78, 256] width 83 height 10
click at [63, 301] on div "Orders" at bounding box center [57, 301] width 30 height 11
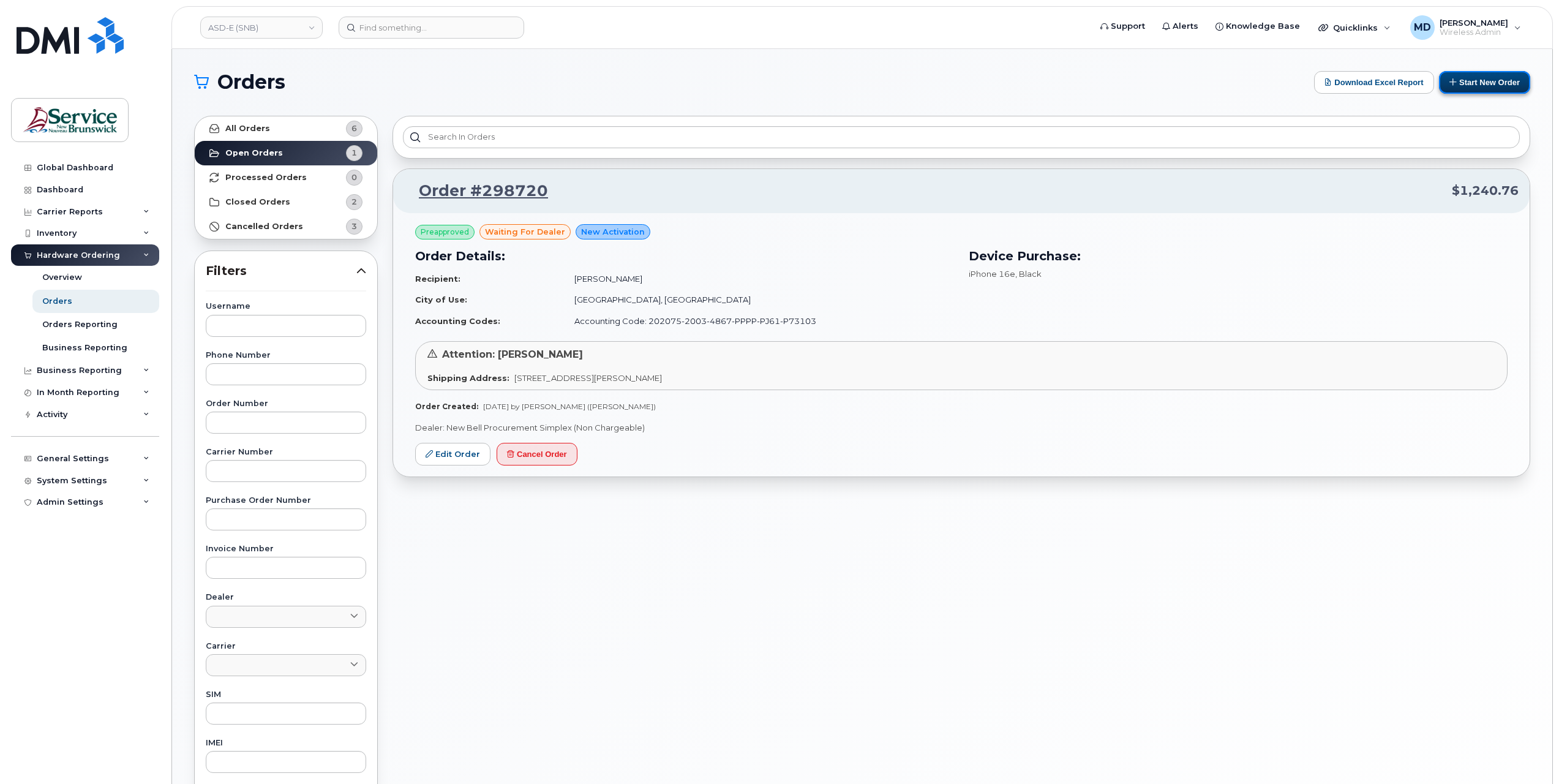
click at [1478, 79] on button "Start New Order" at bounding box center [1484, 82] width 91 height 23
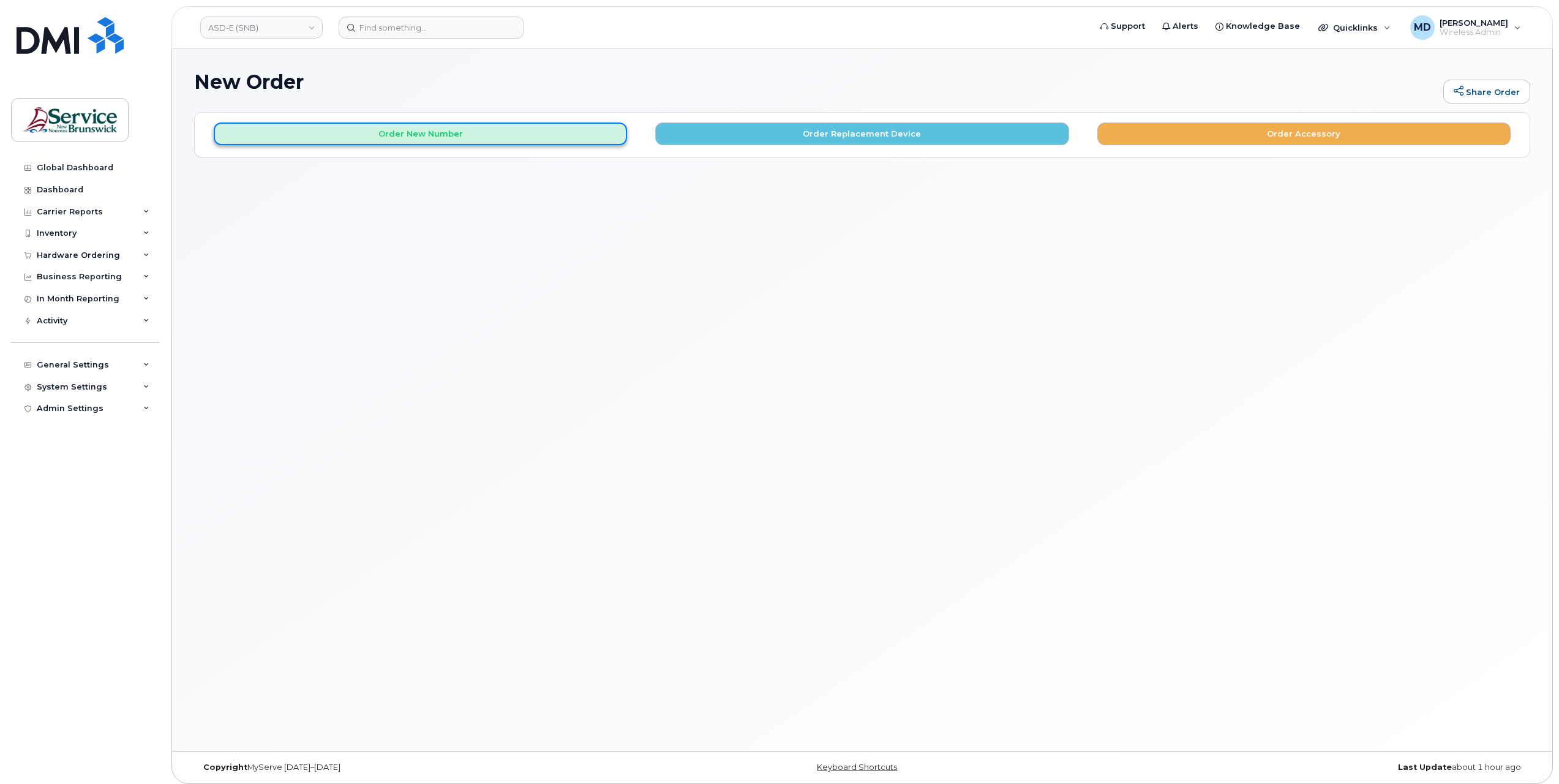
click at [456, 131] on button "Order New Number" at bounding box center [420, 134] width 413 height 23
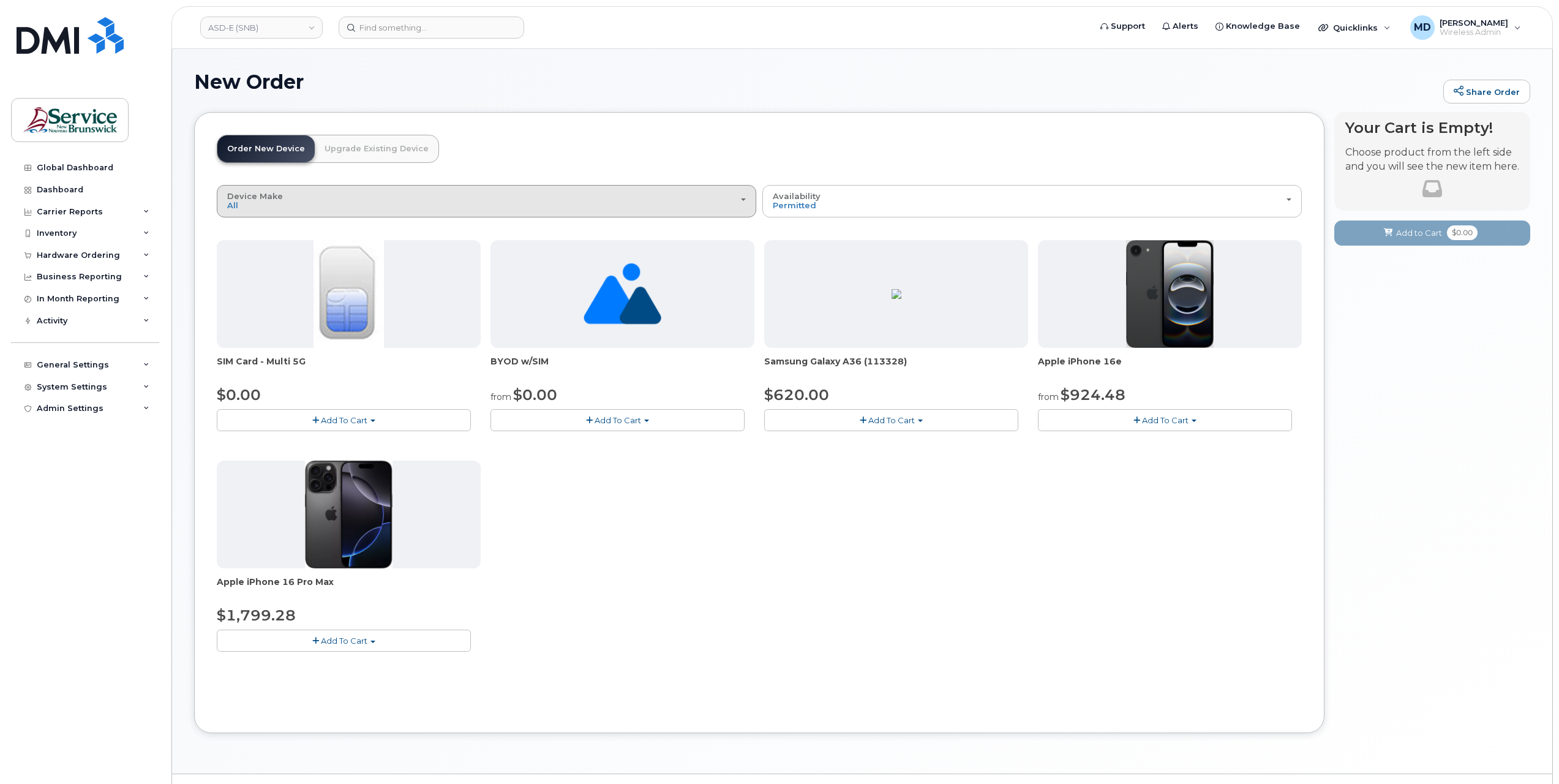
click at [461, 204] on div "Device Make All Android iPhone Unknown" at bounding box center [486, 201] width 518 height 19
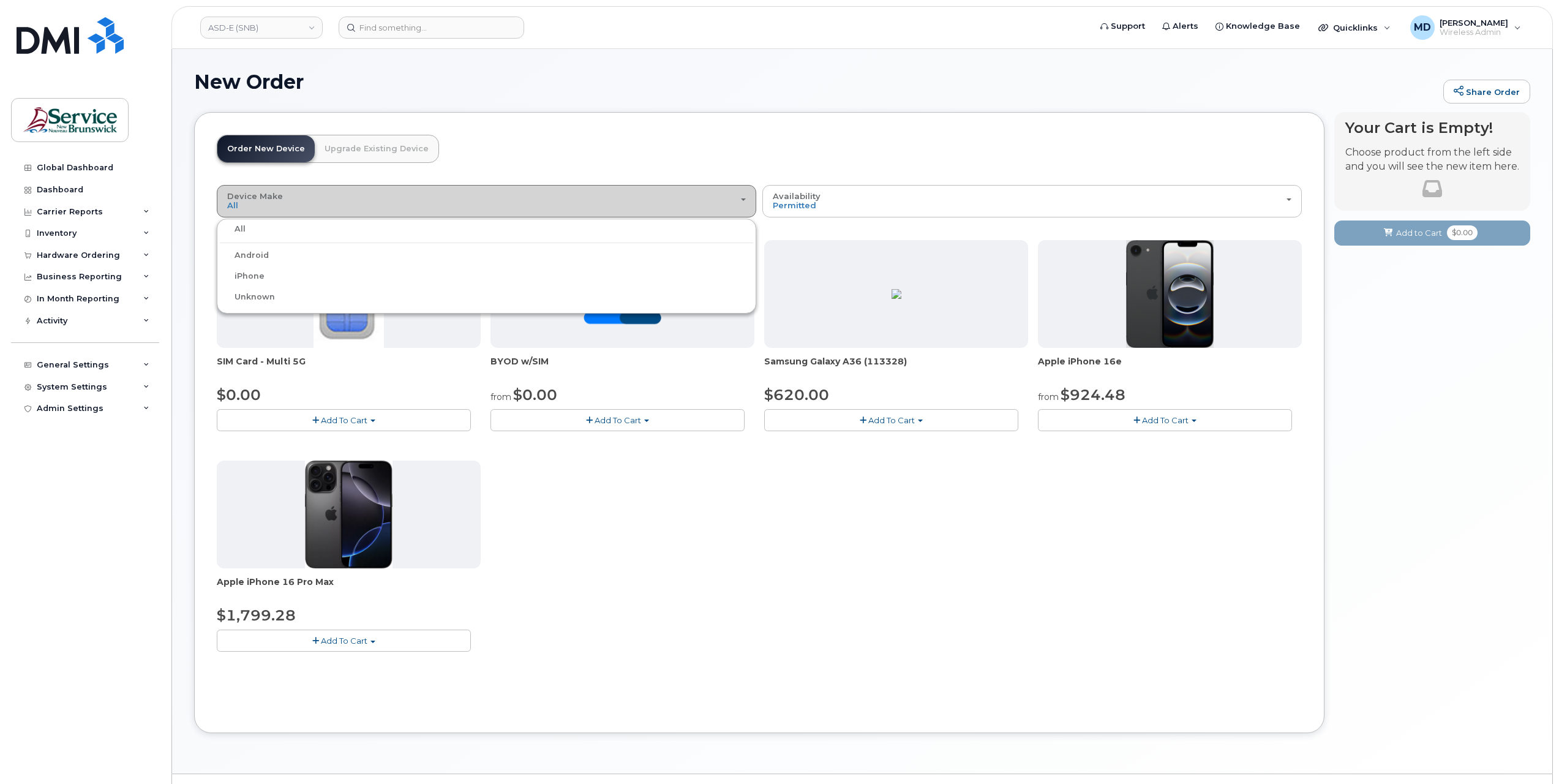
click at [461, 204] on div "Device Make All Android iPhone Unknown" at bounding box center [486, 201] width 518 height 19
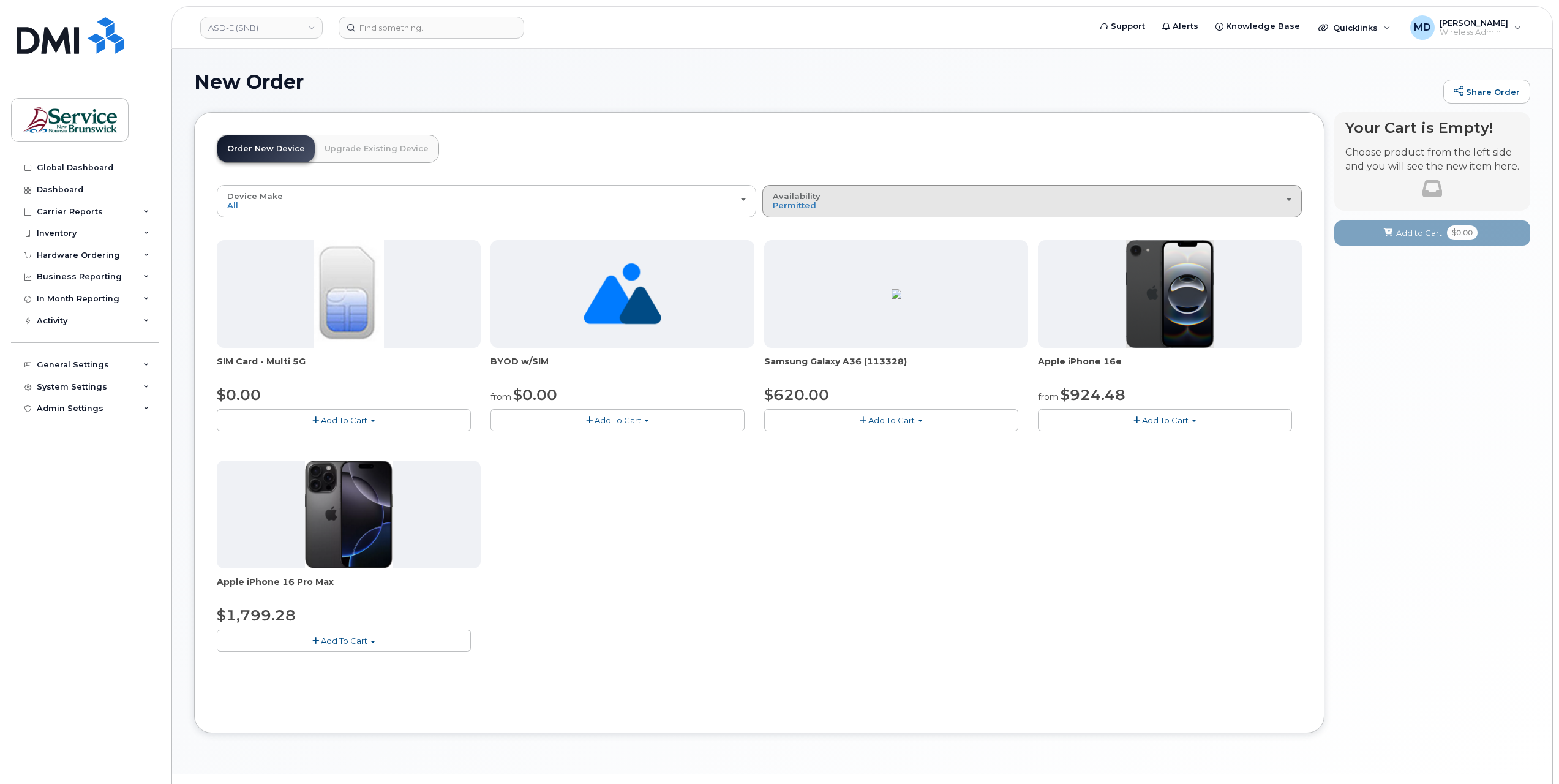
click at [854, 203] on div "Availability Permitted All" at bounding box center [1031, 201] width 518 height 19
click at [782, 251] on label "All" at bounding box center [778, 249] width 25 height 14
click at [0, 0] on input "All" at bounding box center [0, 0] width 0 height 0
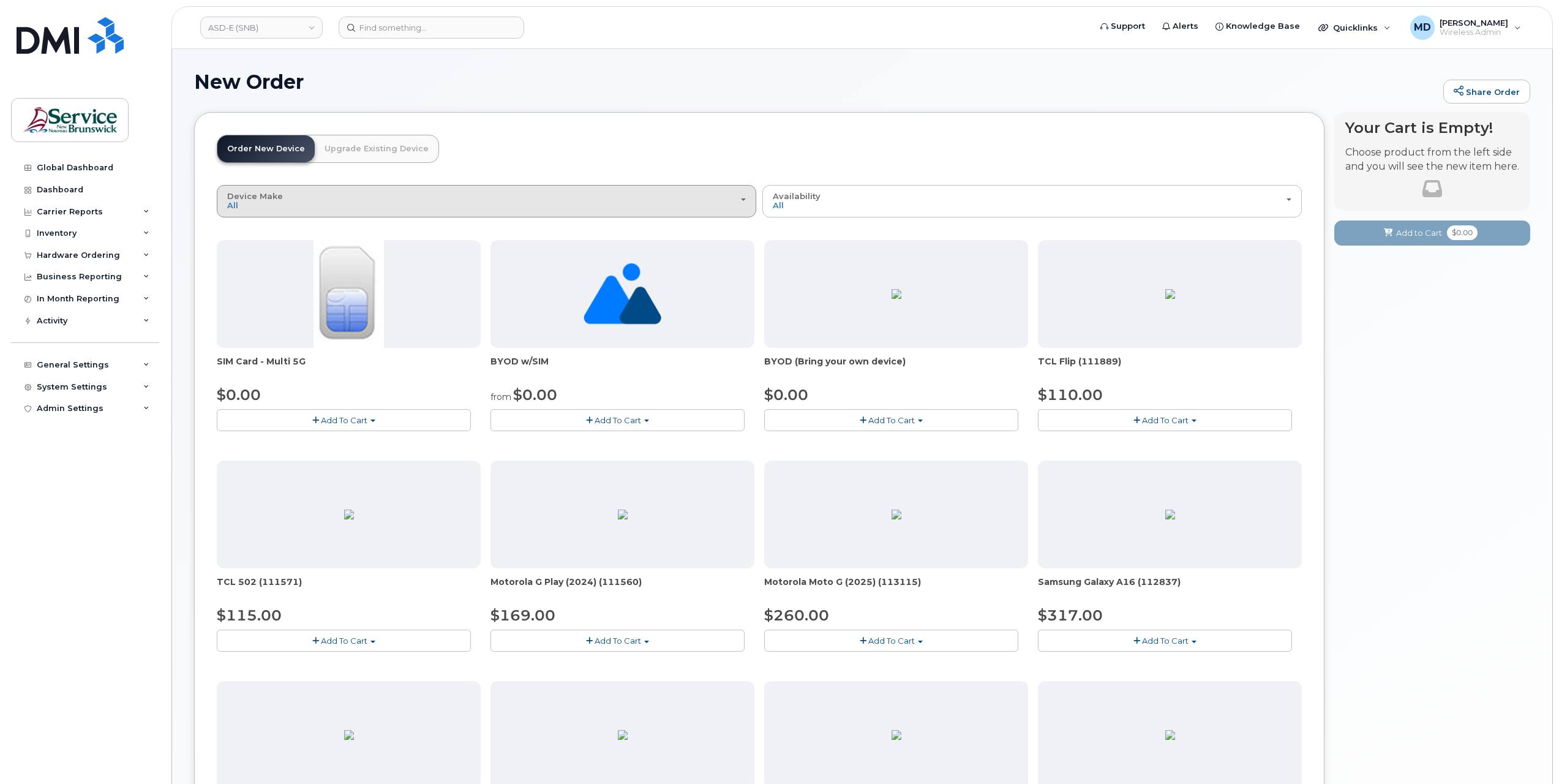
click at [420, 204] on div "Device Make All Aircard Android Cell Phone HUB iPhone Tablet Unknown" at bounding box center [486, 201] width 518 height 19
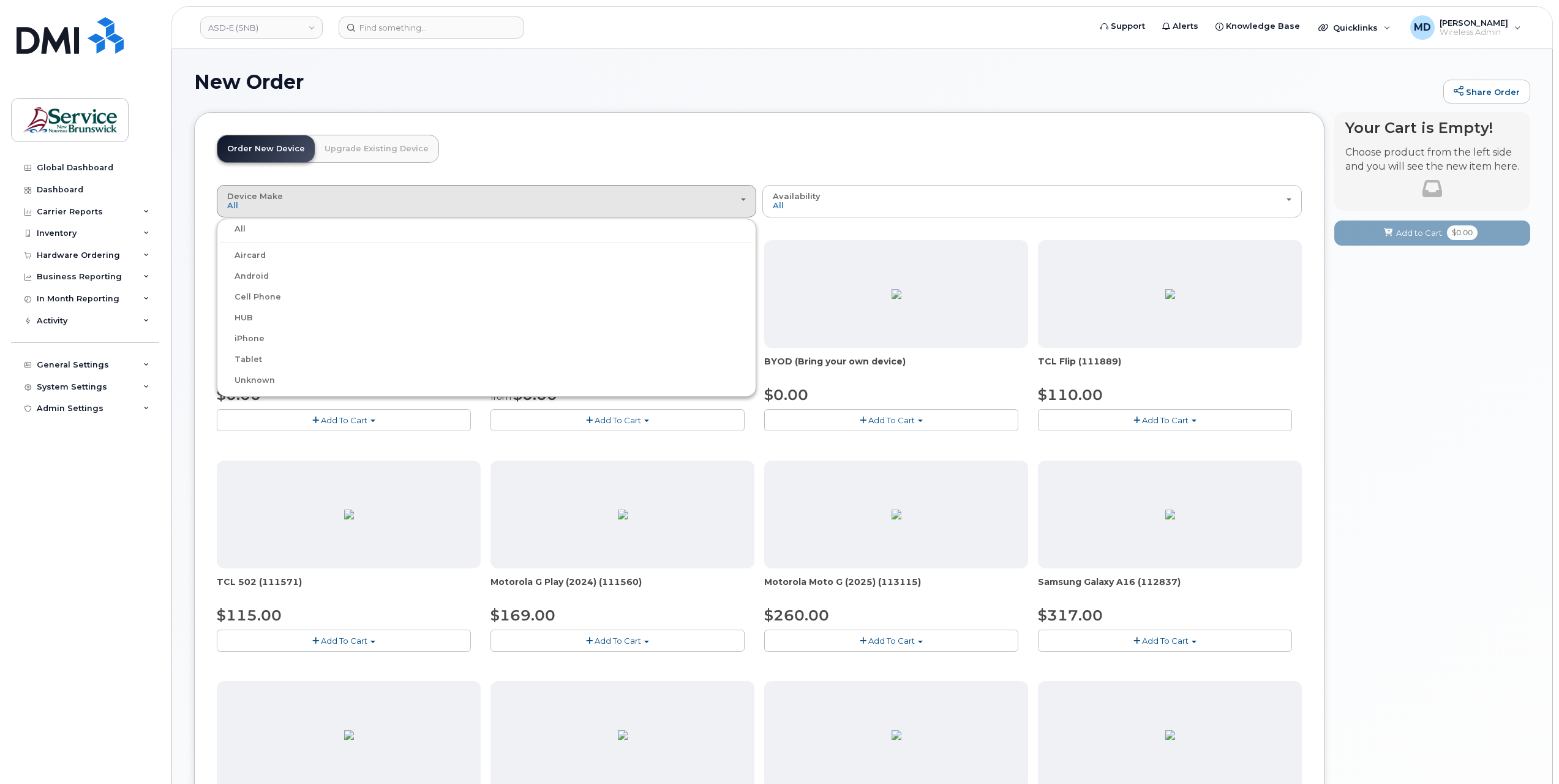
click at [251, 335] on label "iPhone" at bounding box center [242, 338] width 45 height 14
click at [0, 0] on input "iPhone" at bounding box center [0, 0] width 0 height 0
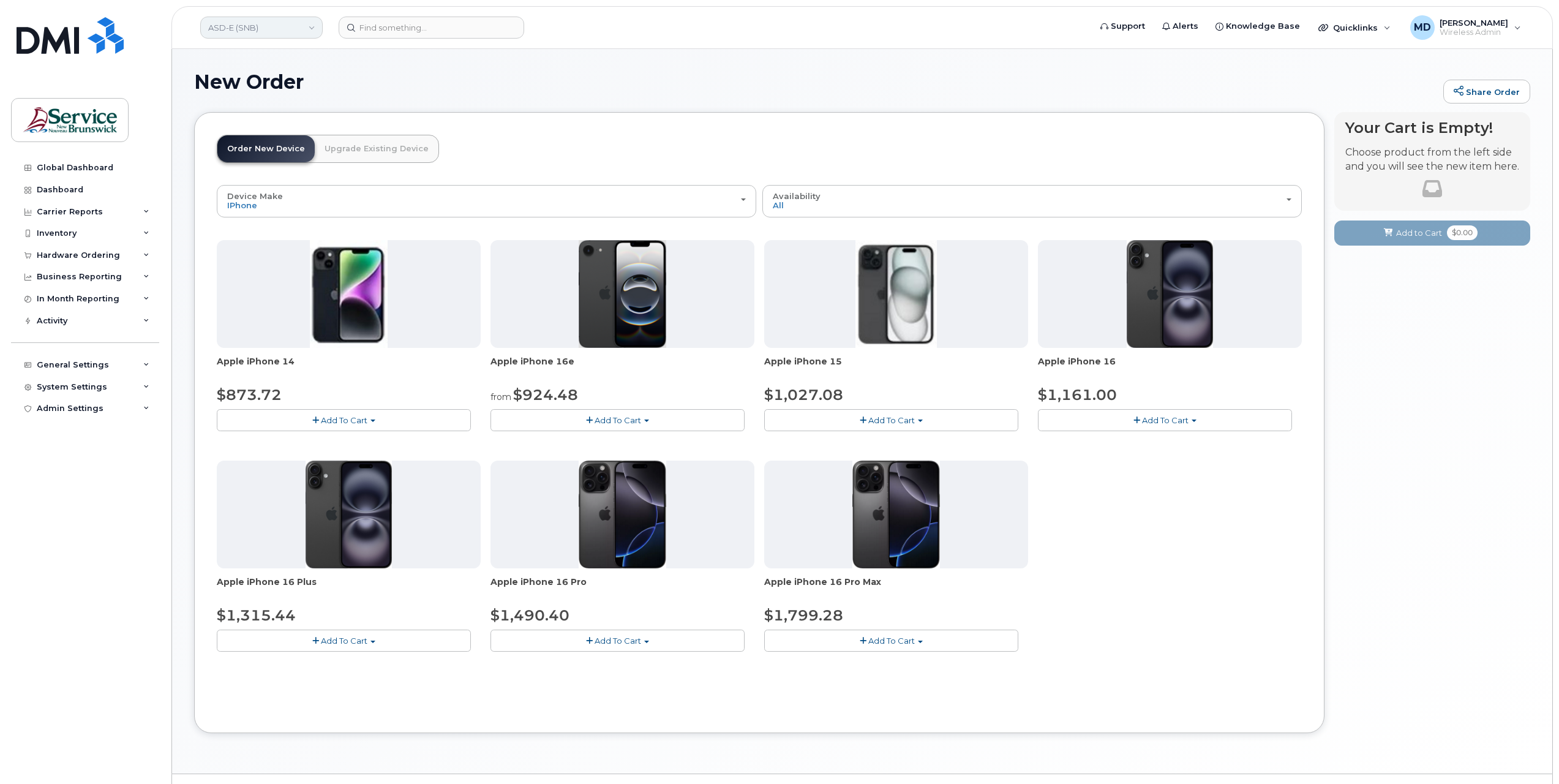
click at [262, 30] on link "ASD-E (SNB)" at bounding box center [261, 28] width 123 height 22
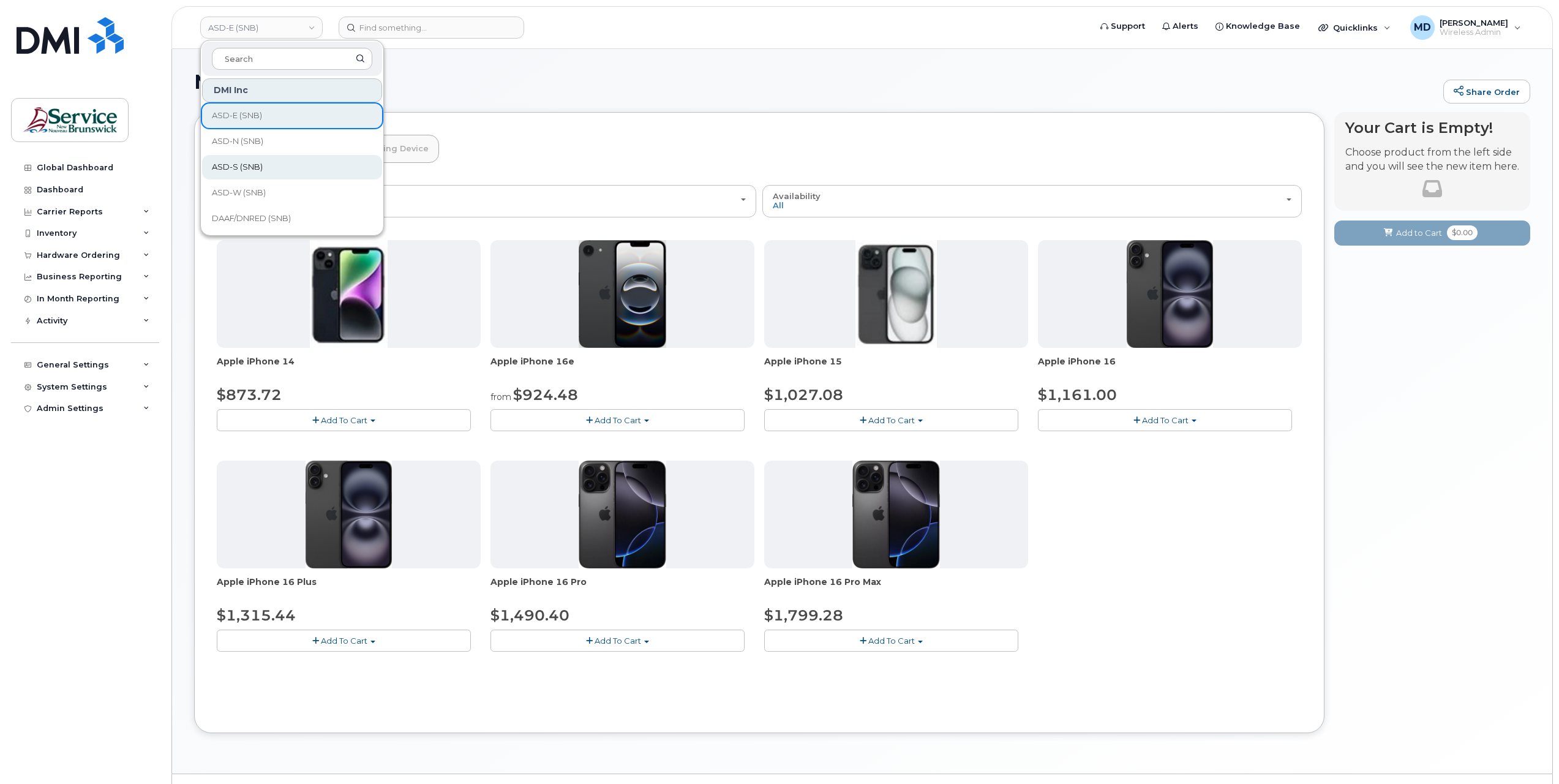
scroll to position [593, 0]
click at [257, 142] on span "Service [GEOGRAPHIC_DATA] (SNB)" at bounding box center [282, 141] width 141 height 24
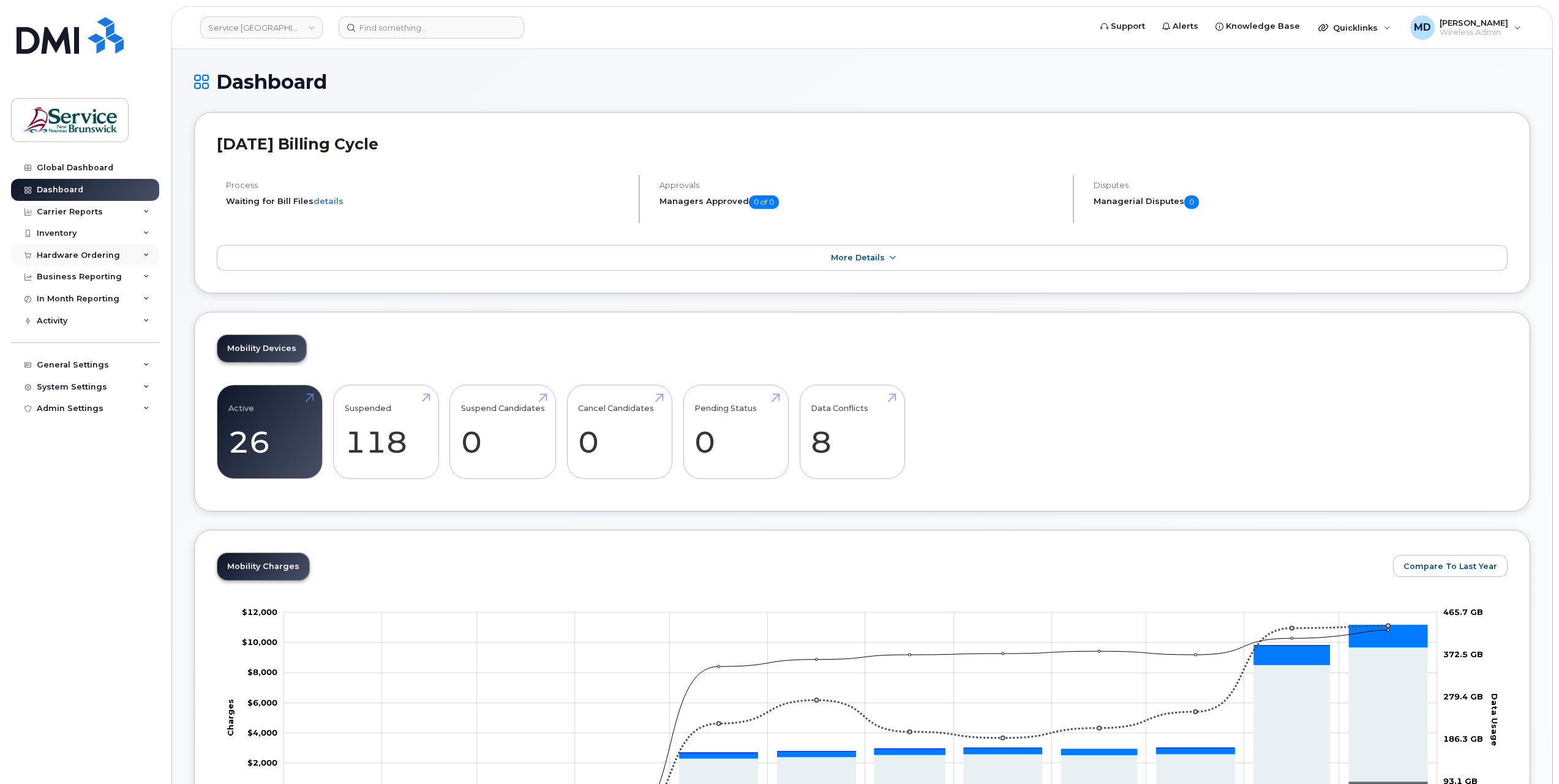
click at [87, 251] on div "Hardware Ordering" at bounding box center [78, 256] width 83 height 10
click at [62, 304] on div "Orders" at bounding box center [57, 301] width 30 height 11
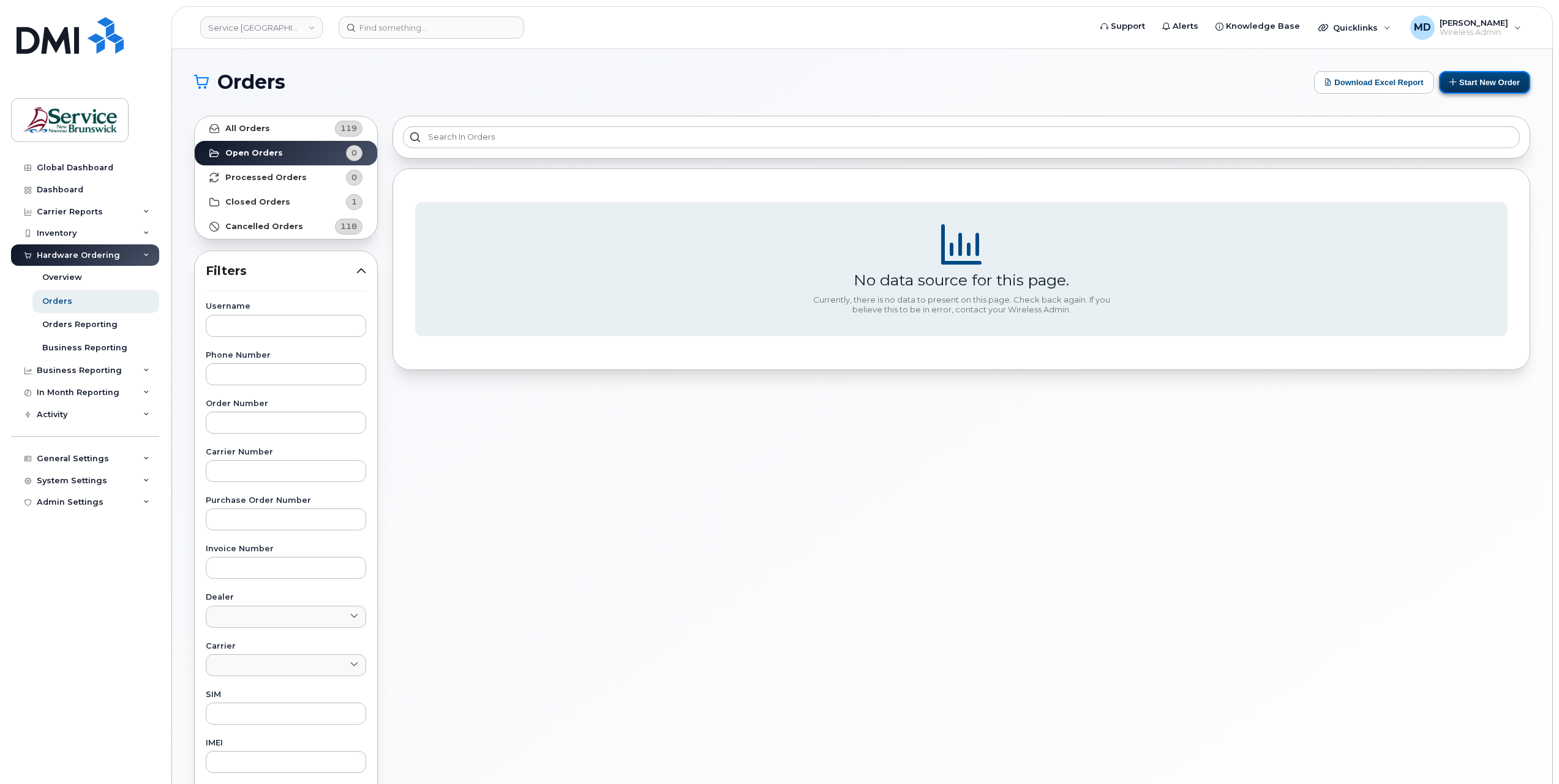
drag, startPoint x: 1484, startPoint y: 80, endPoint x: 1474, endPoint y: 83, distance: 10.4
click at [1484, 80] on button "Start New Order" at bounding box center [1484, 82] width 91 height 23
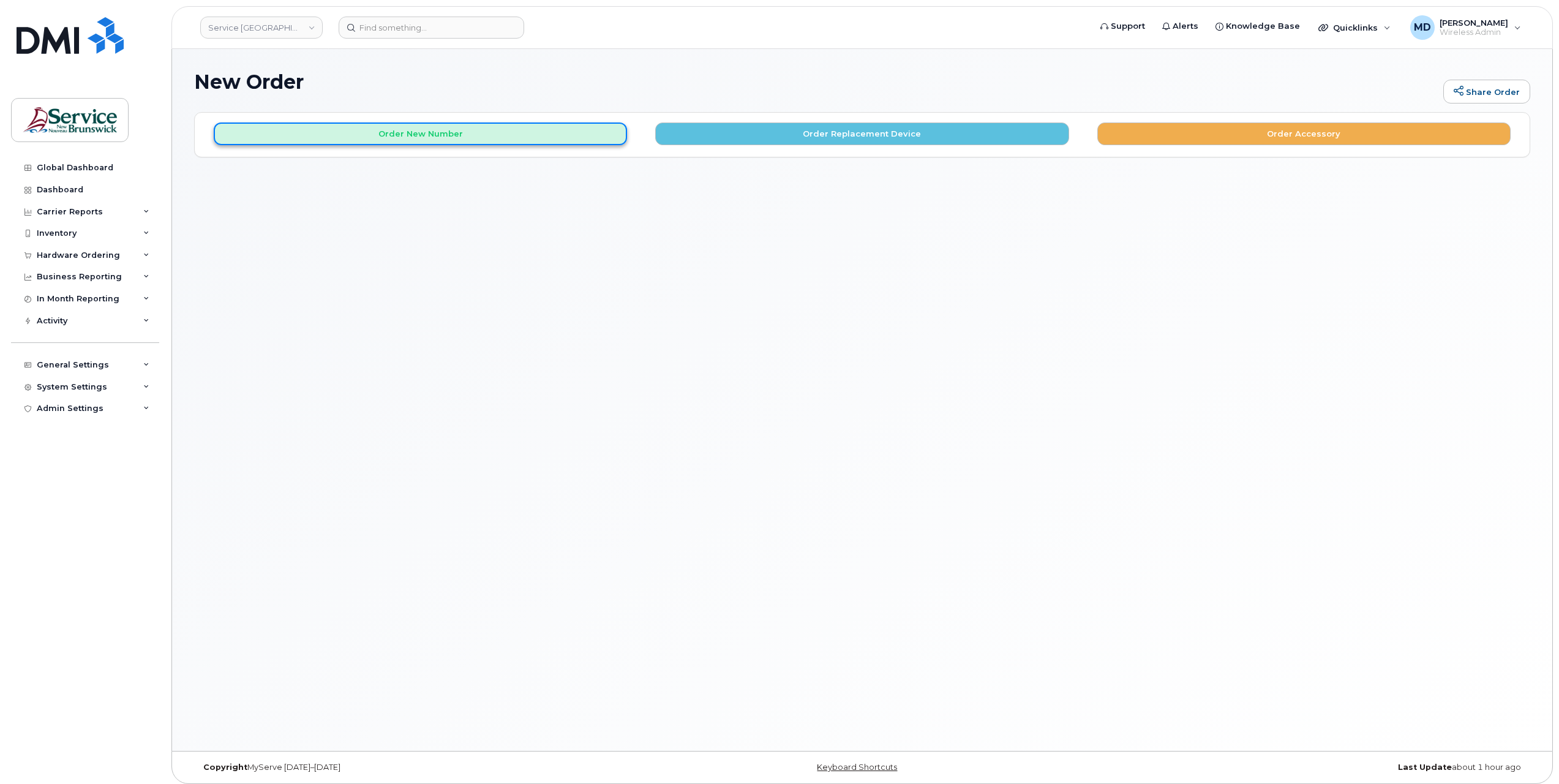
click at [441, 135] on button "Order New Number" at bounding box center [420, 134] width 413 height 23
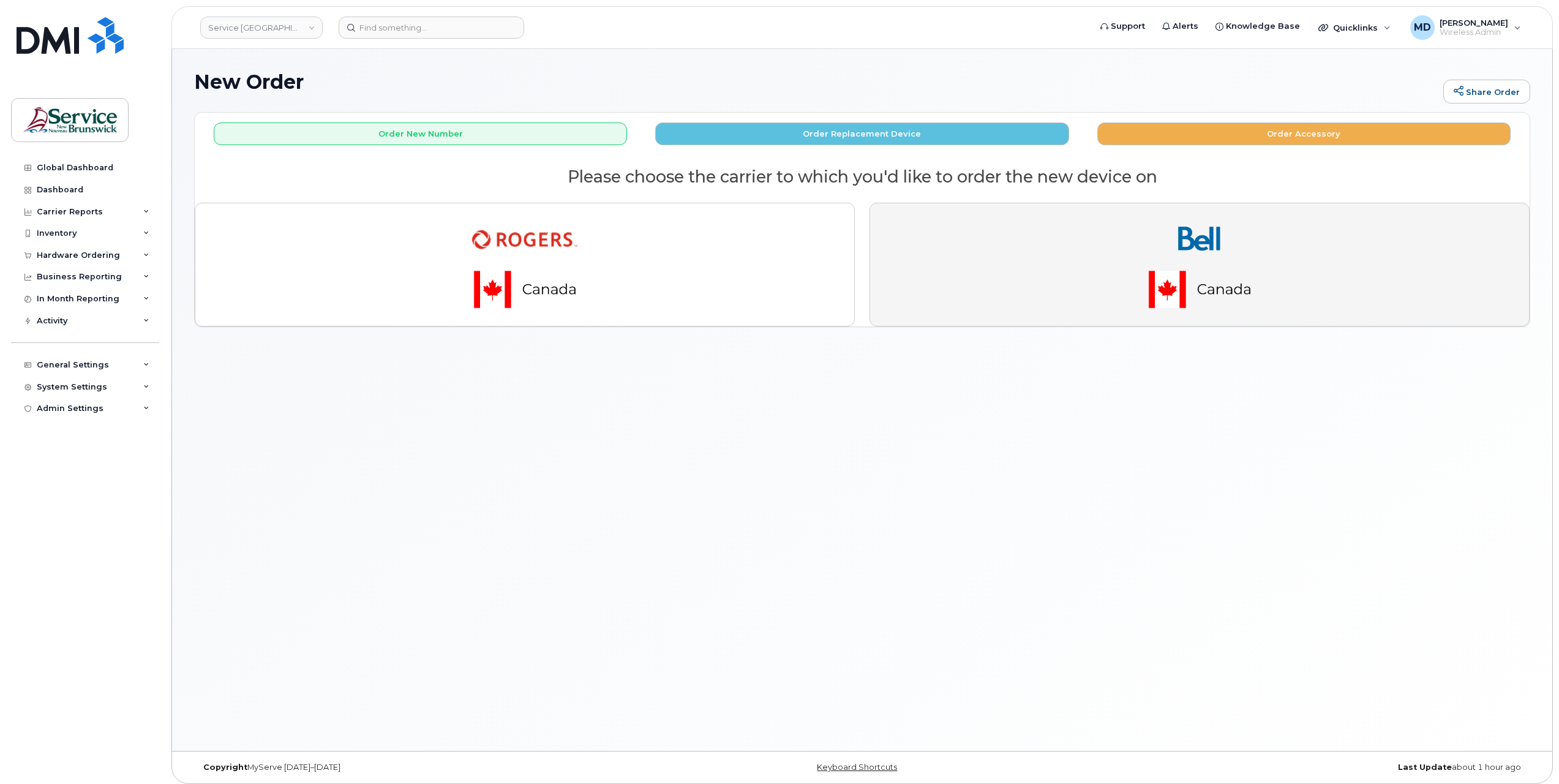
click at [1093, 249] on button "button" at bounding box center [1199, 264] width 660 height 124
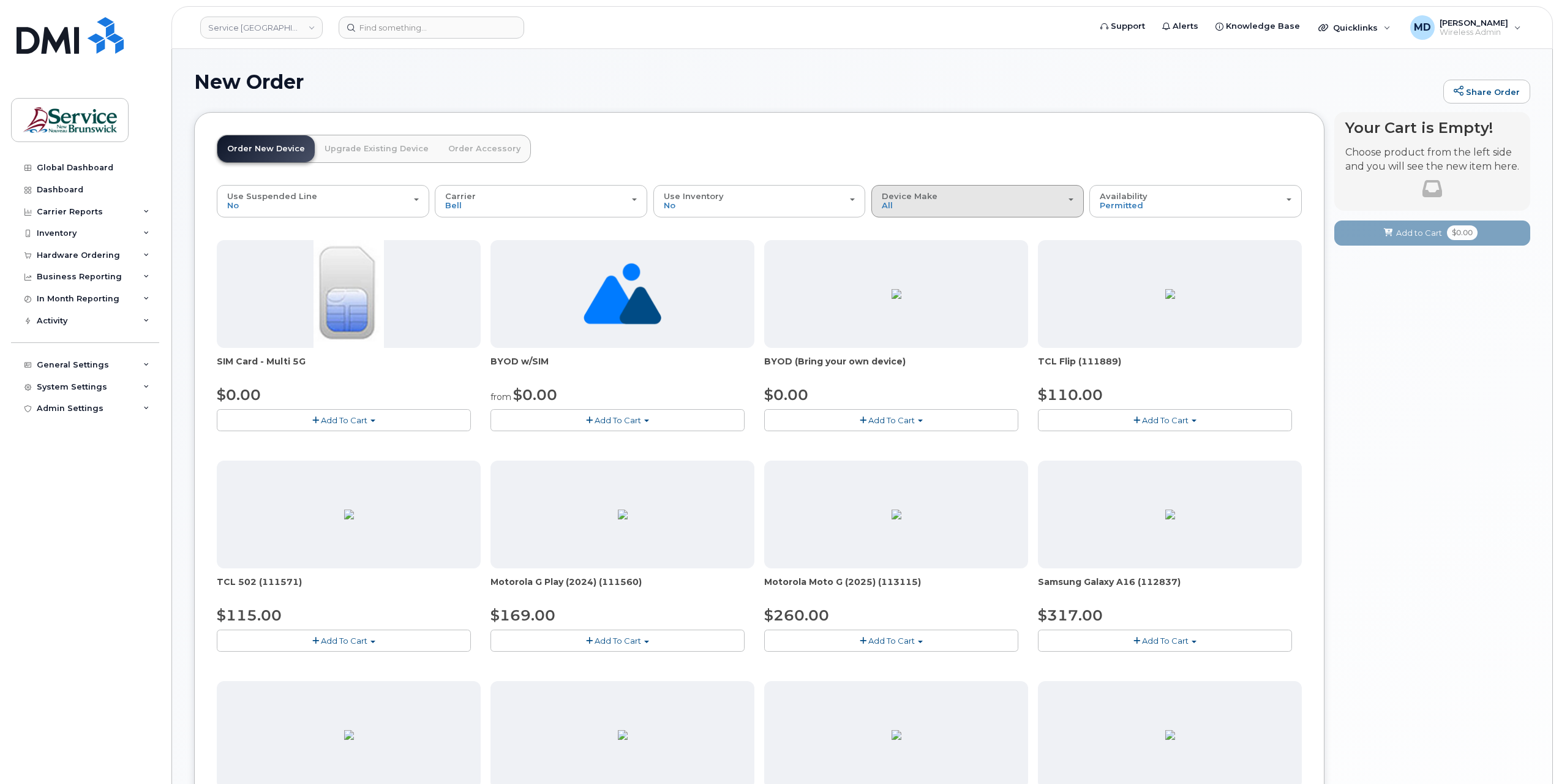
click at [904, 209] on div "Device Make All Aircard Android Cell Phone HUB iPhone Tablet Unknown" at bounding box center [977, 201] width 191 height 19
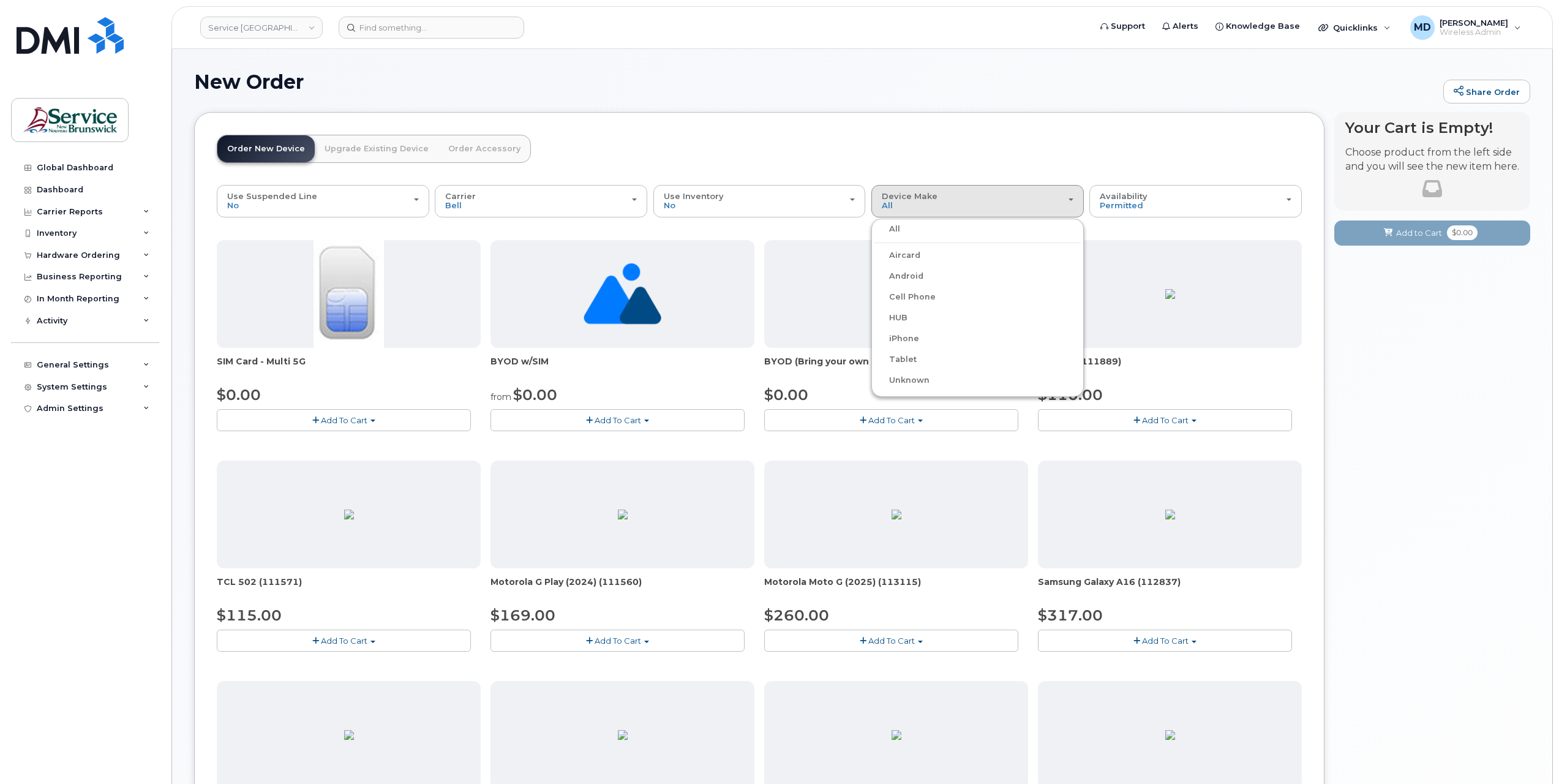
click at [900, 340] on label "iPhone" at bounding box center [897, 338] width 45 height 14
click at [0, 0] on input "iPhone" at bounding box center [0, 0] width 0 height 0
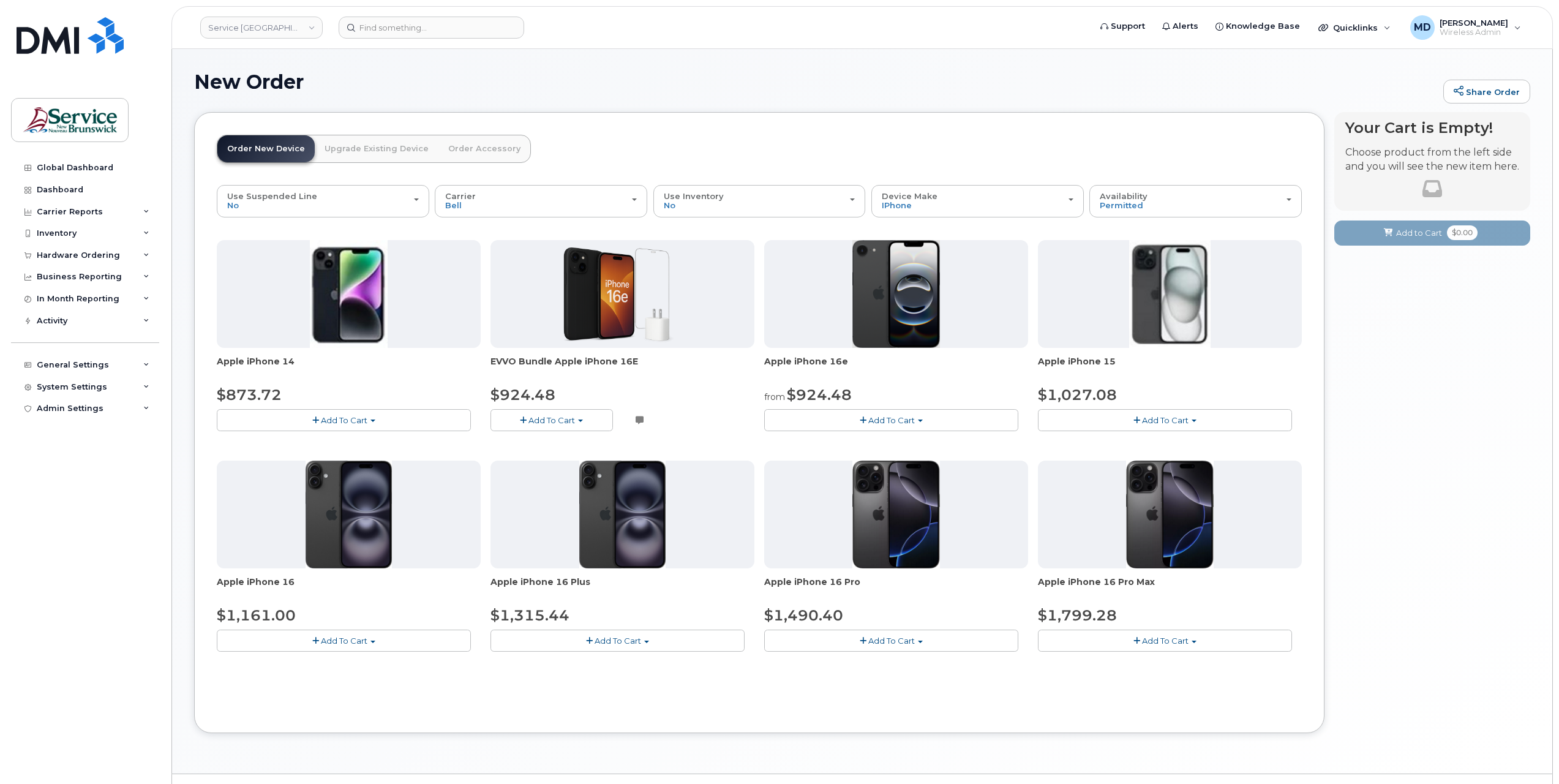
click at [898, 422] on span "Add To Cart" at bounding box center [891, 420] width 47 height 10
click at [1135, 419] on span "button" at bounding box center [1136, 420] width 7 height 8
click at [352, 641] on span "Add To Cart" at bounding box center [344, 641] width 47 height 10
click at [1186, 417] on span "Add To Cart" at bounding box center [1164, 420] width 47 height 10
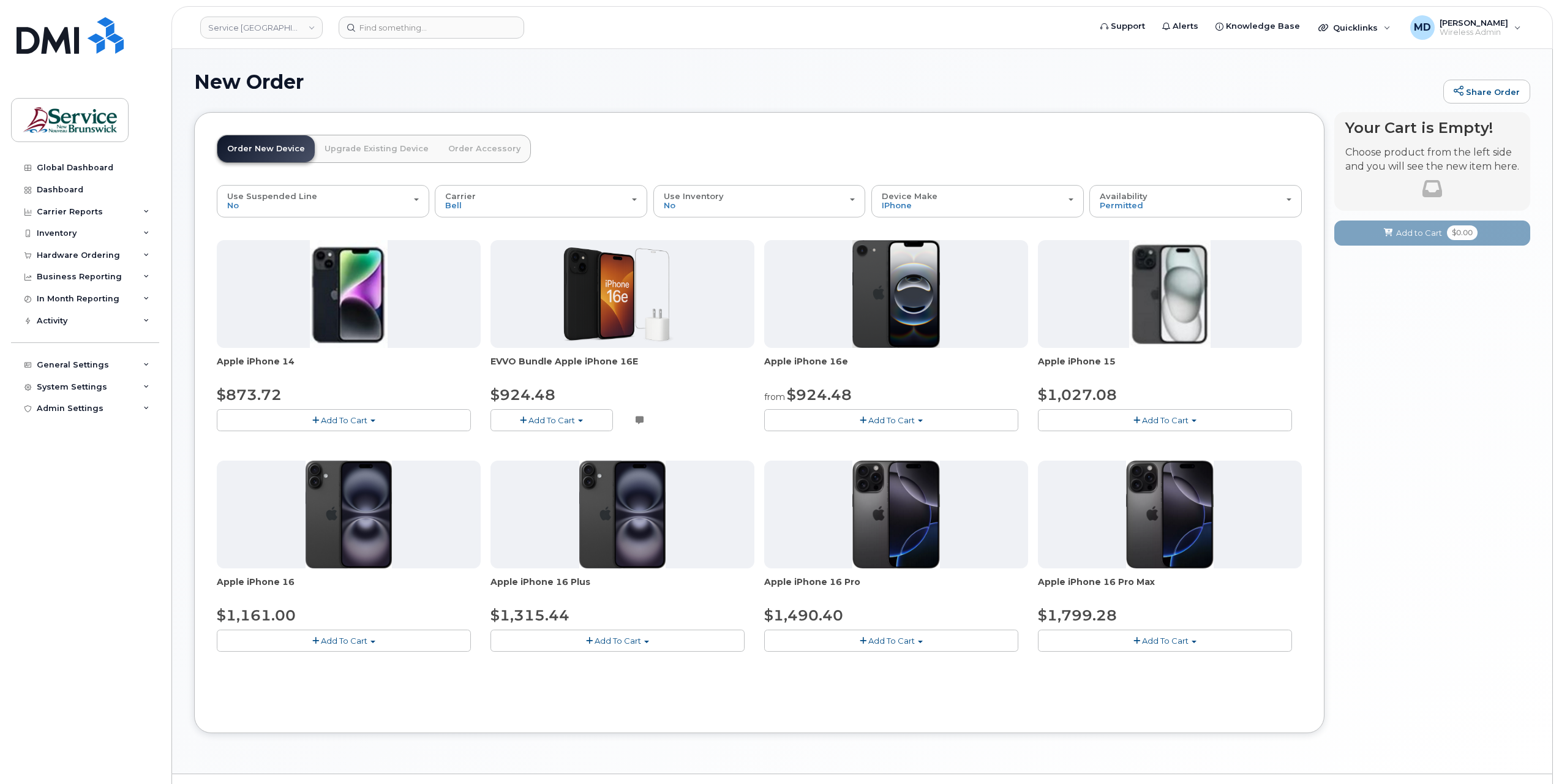
click at [630, 632] on button "Add To Cart" at bounding box center [617, 639] width 254 height 21
click at [923, 640] on button "Add To Cart" at bounding box center [891, 639] width 254 height 21
click at [1199, 641] on button "Add To Cart" at bounding box center [1165, 639] width 254 height 21
click at [918, 643] on button "Add To Cart" at bounding box center [891, 639] width 254 height 21
click at [1206, 640] on button "Add To Cart" at bounding box center [1165, 639] width 254 height 21
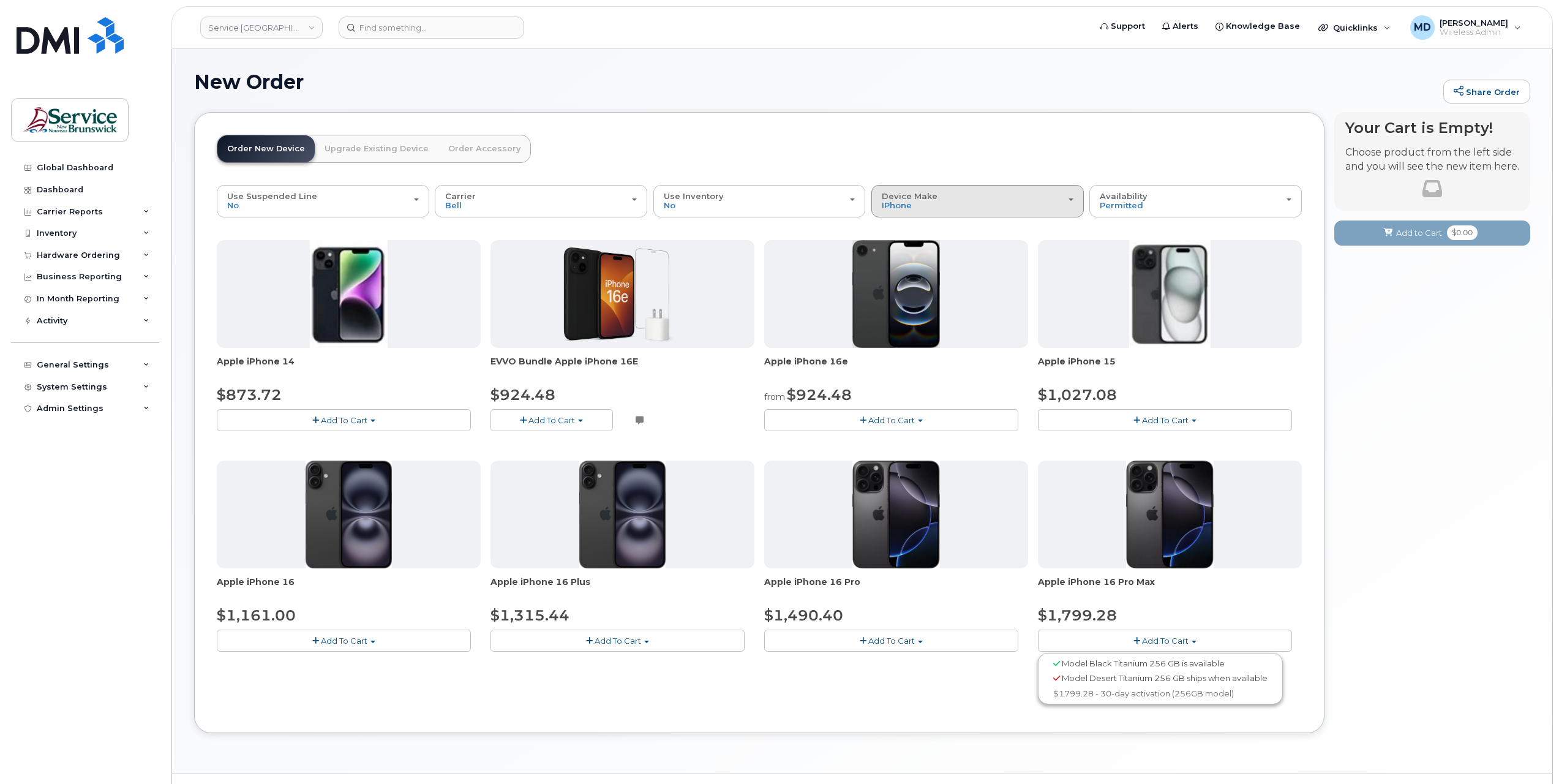
click at [943, 203] on div "Device Make All Aircard Android Cell Phone HUB iPhone Tablet Unknown" at bounding box center [977, 201] width 191 height 19
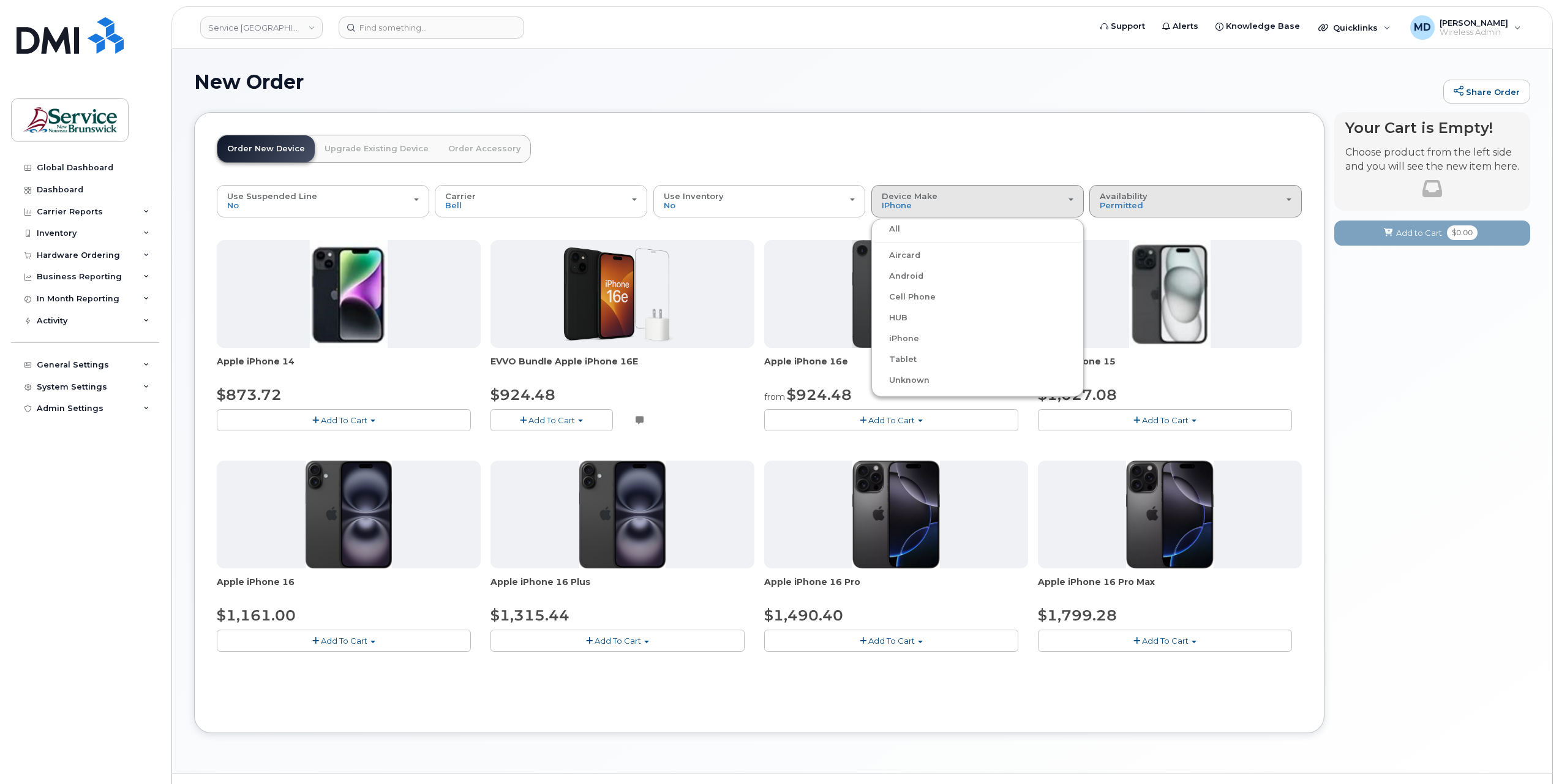
click at [1152, 208] on div "Availability Permitted All" at bounding box center [1196, 201] width 191 height 19
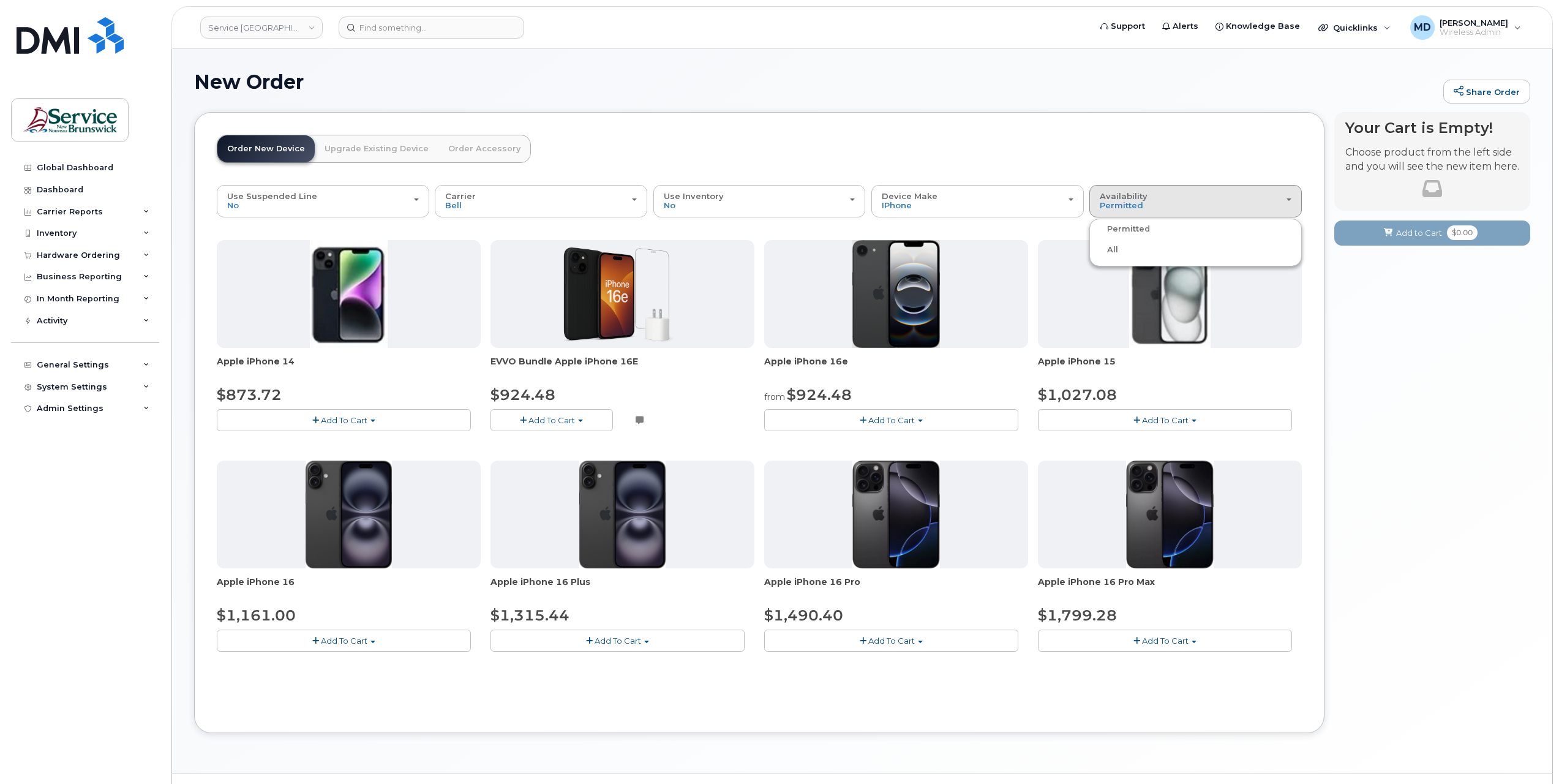
click at [1114, 246] on label "All" at bounding box center [1105, 249] width 25 height 14
click at [0, 0] on input "All" at bounding box center [0, 0] width 0 height 0
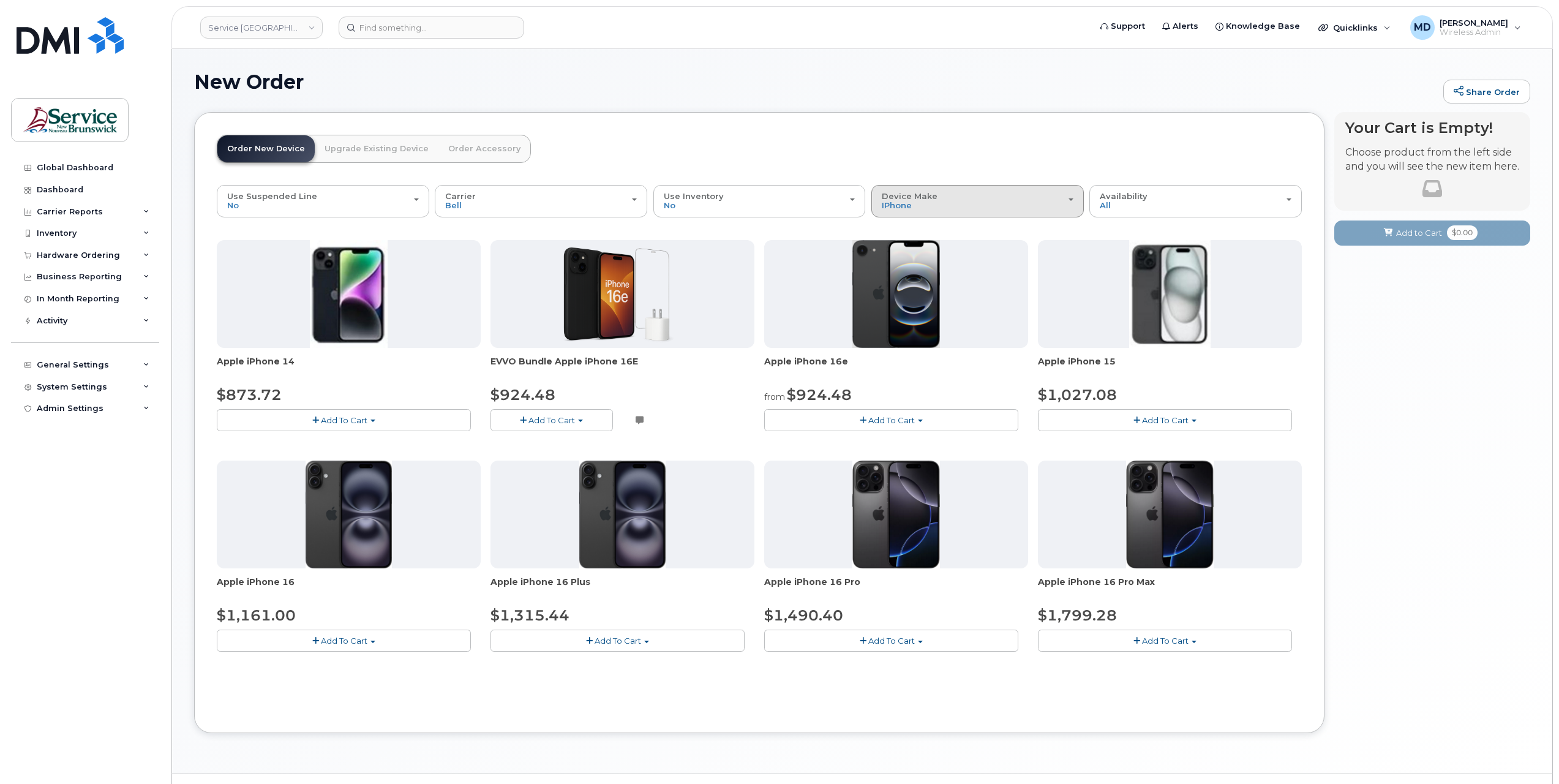
click at [942, 209] on button "Device Make All Aircard Android Cell Phone HUB iPhone Tablet Unknown" at bounding box center [977, 201] width 213 height 32
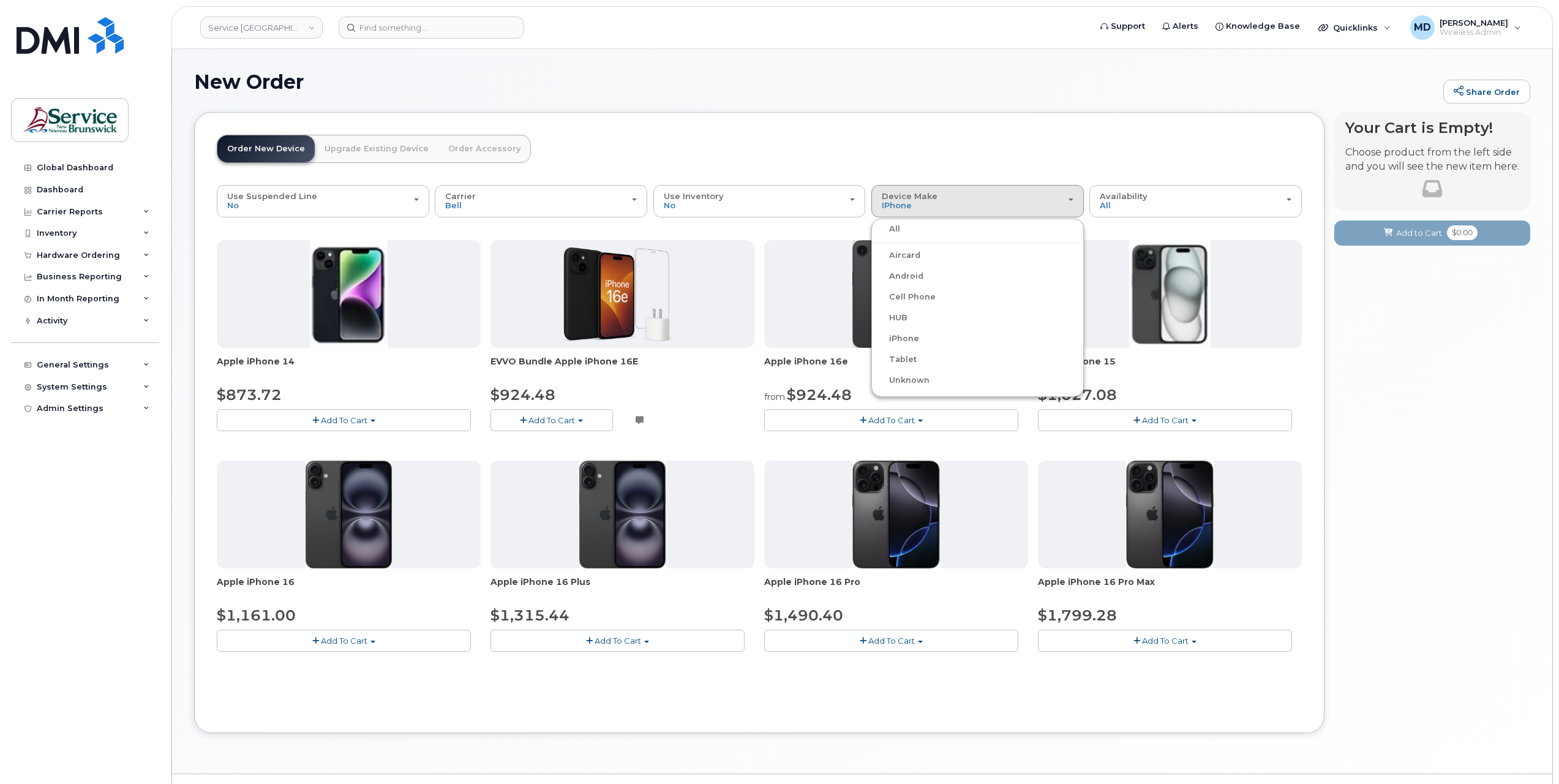
click at [904, 273] on label "Android" at bounding box center [899, 275] width 49 height 14
click at [0, 0] on input "Android" at bounding box center [0, 0] width 0 height 0
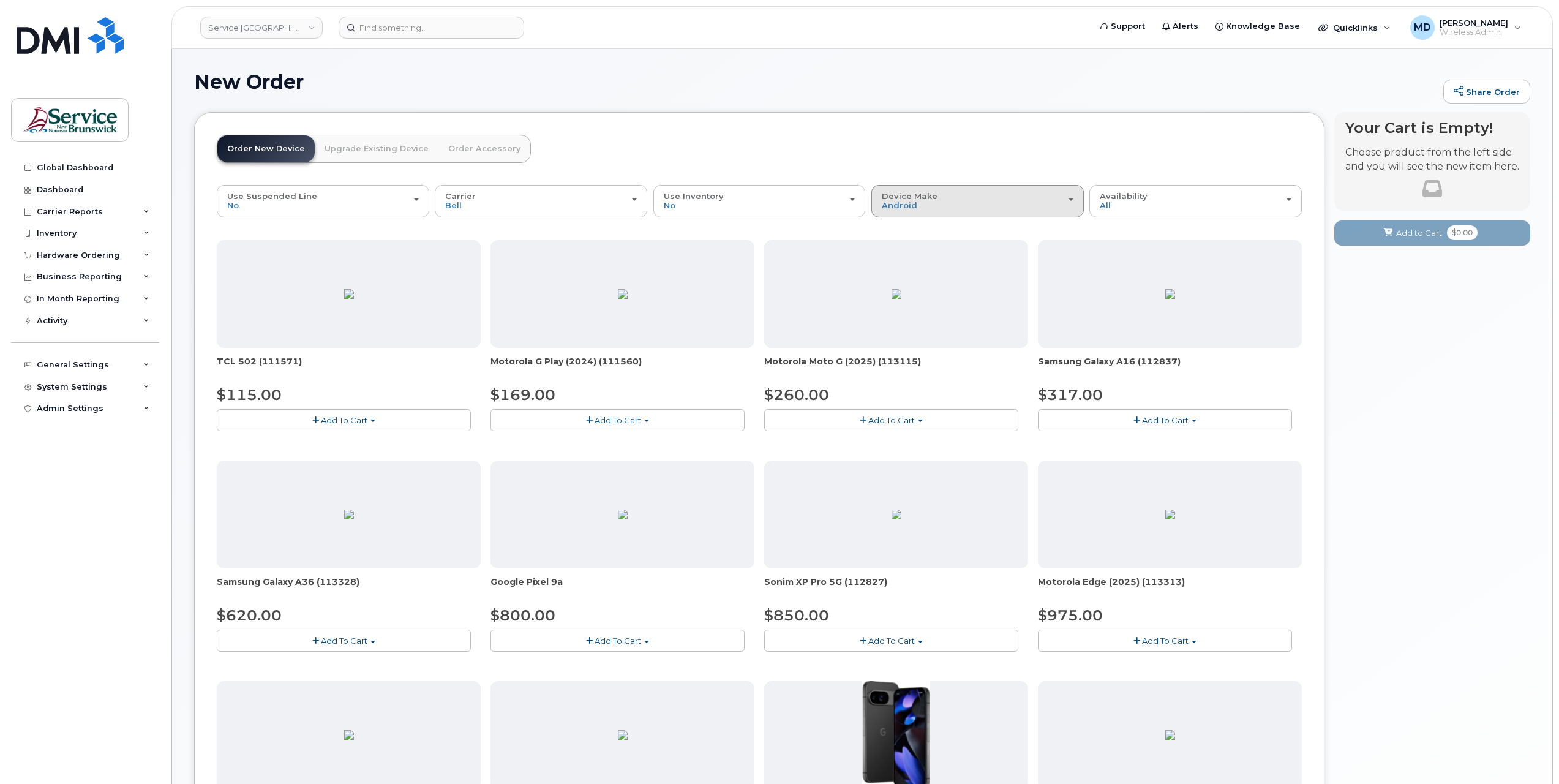
click at [952, 204] on div "Device Make All Aircard Android Cell Phone HUB iPhone Tablet Unknown" at bounding box center [977, 201] width 191 height 19
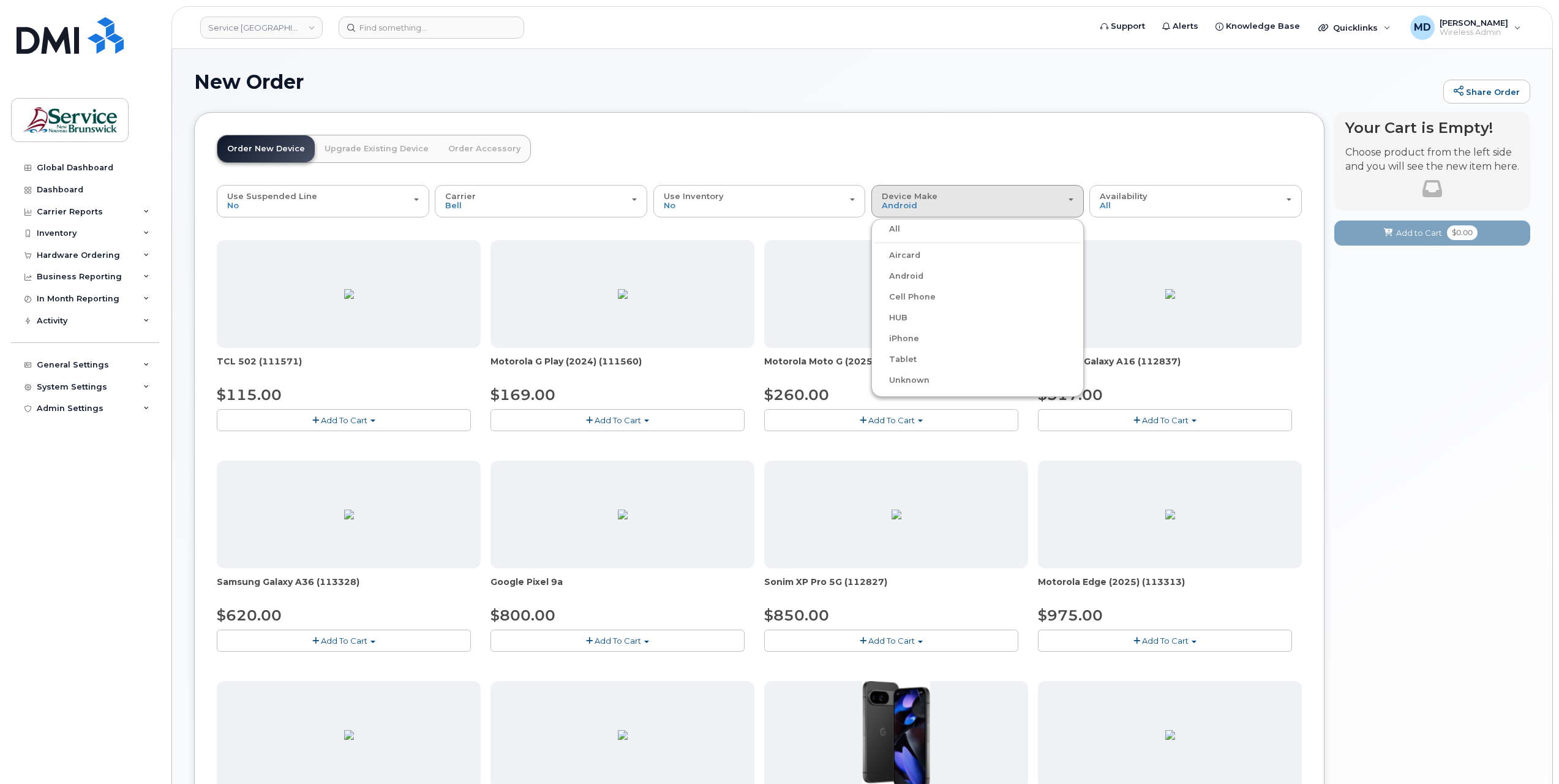
click at [909, 340] on label "iPhone" at bounding box center [897, 338] width 45 height 14
click at [0, 0] on input "iPhone" at bounding box center [0, 0] width 0 height 0
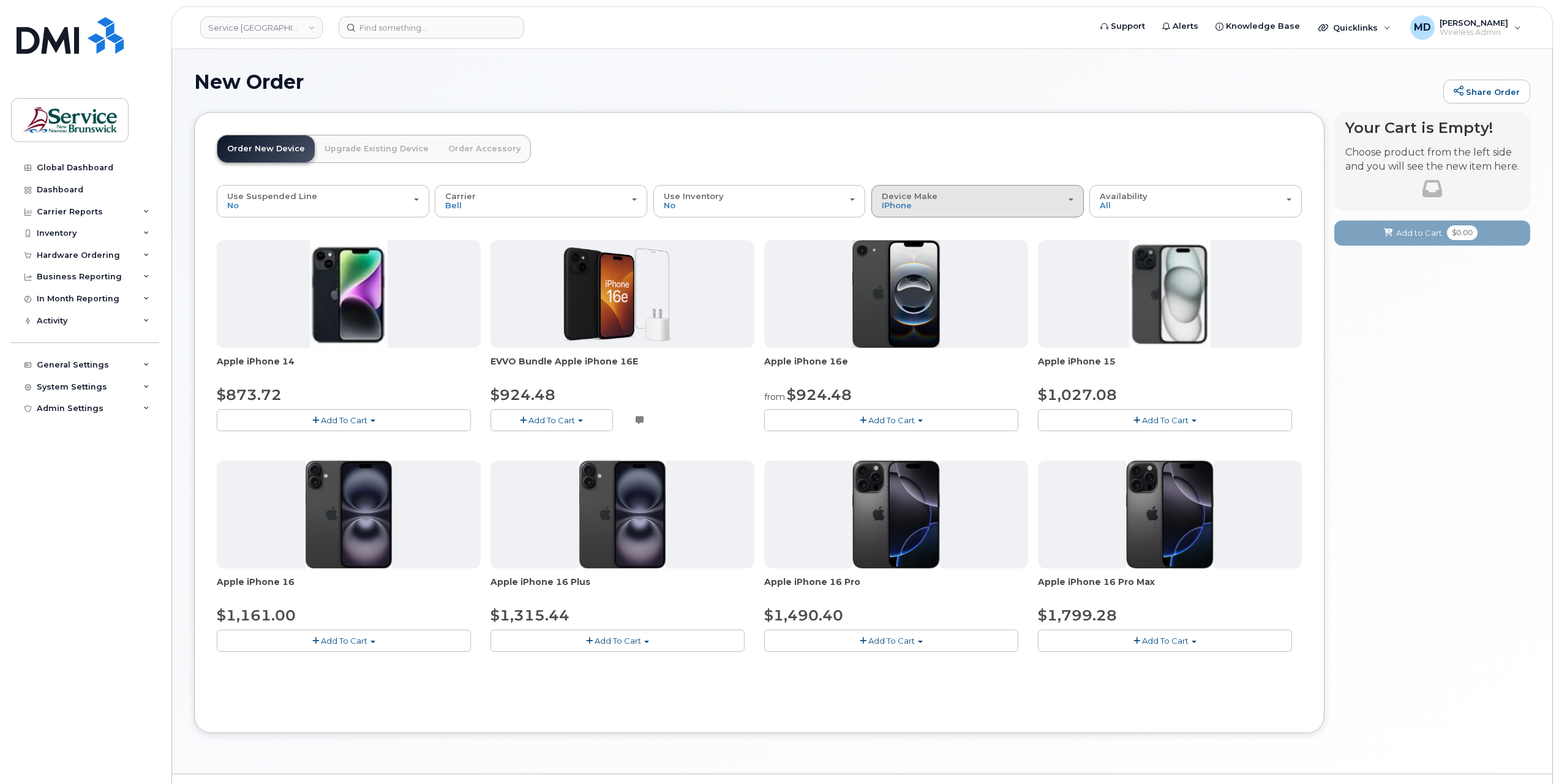
click at [993, 203] on div "Device Make All Aircard Android Cell Phone HUB iPhone Tablet Unknown" at bounding box center [977, 201] width 191 height 19
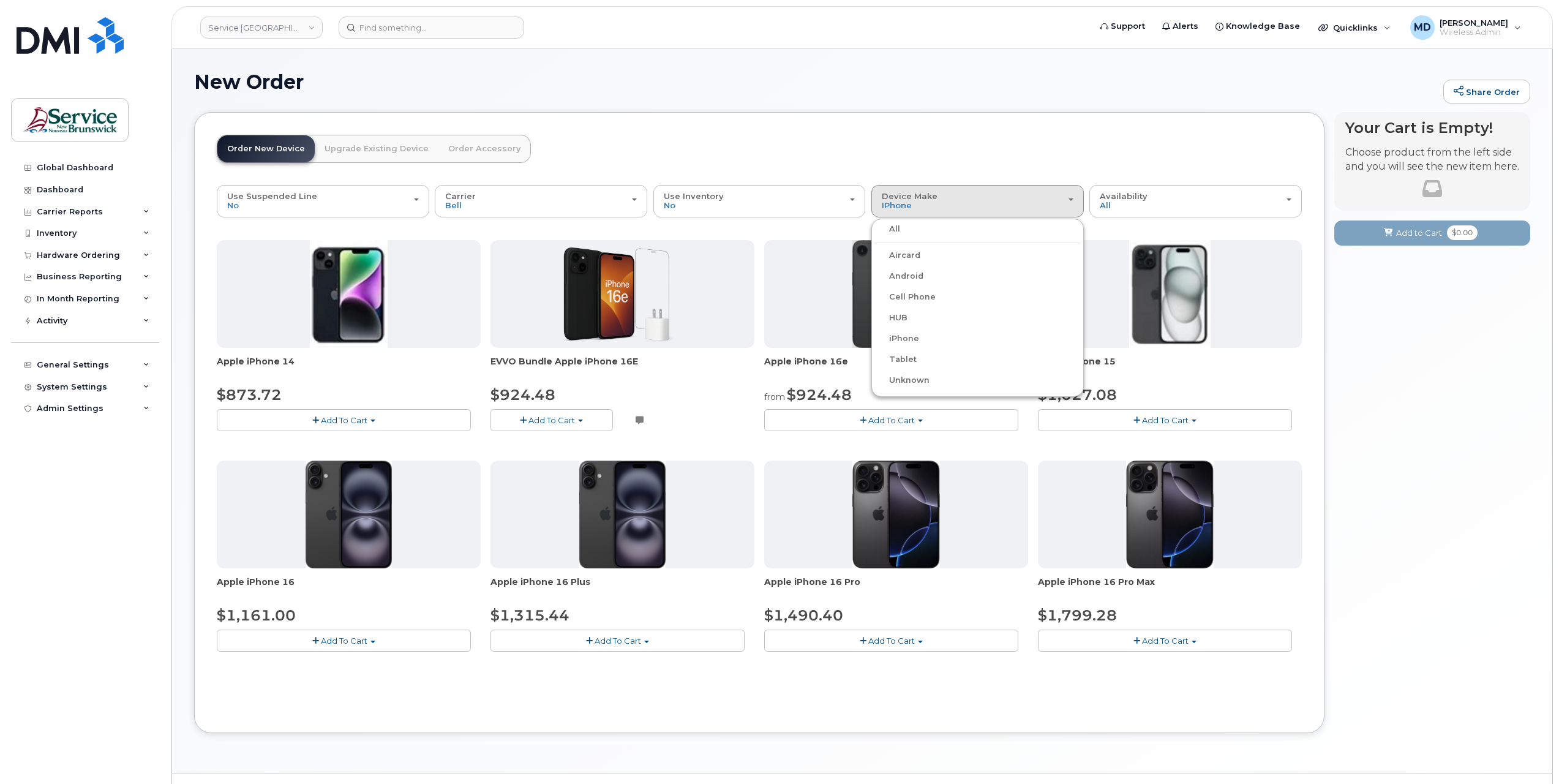
click at [921, 274] on div "Android" at bounding box center [978, 275] width 207 height 14
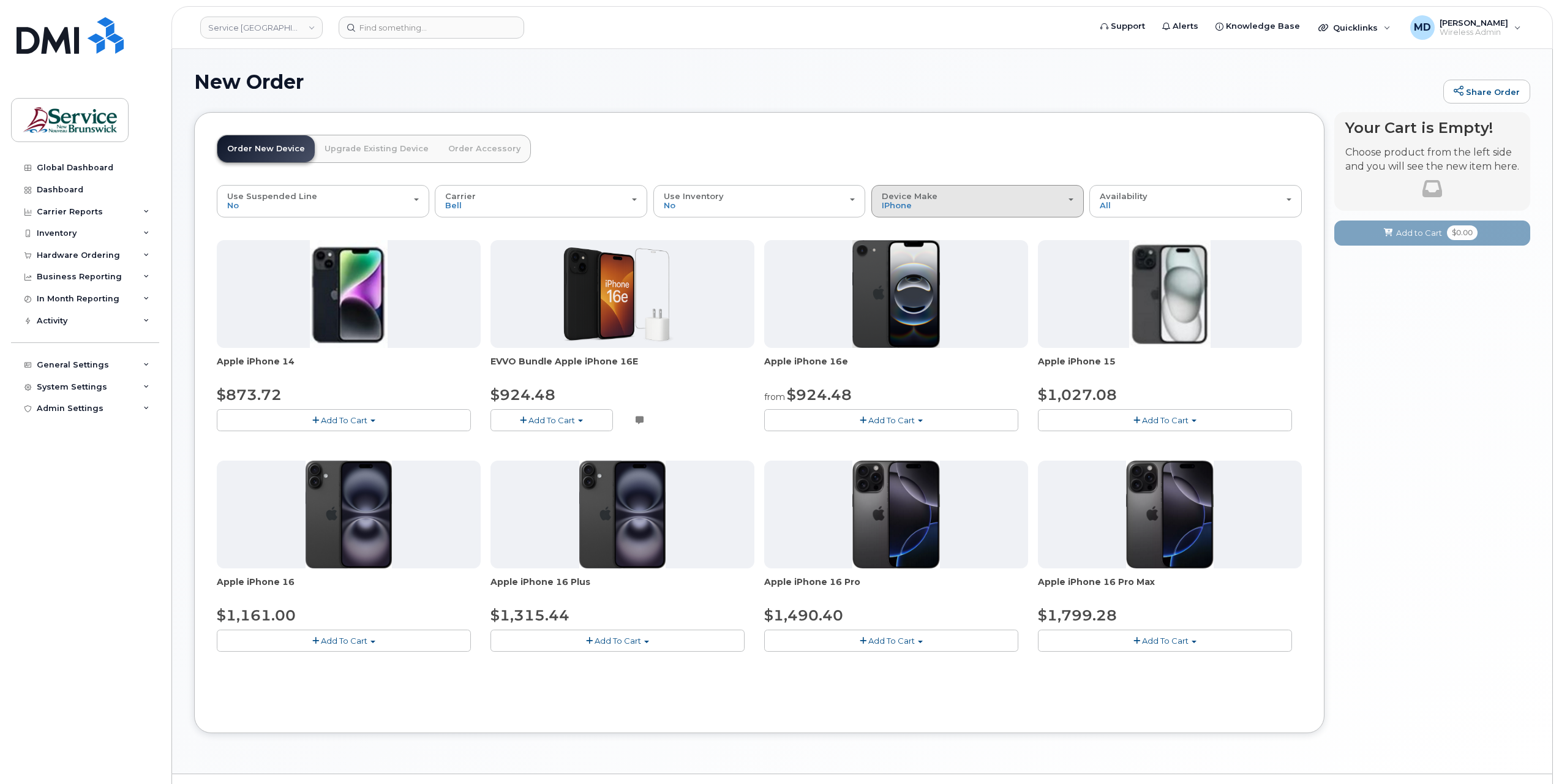
click at [931, 203] on div "Device Make All Aircard Android Cell Phone HUB iPhone Tablet Unknown" at bounding box center [977, 201] width 191 height 19
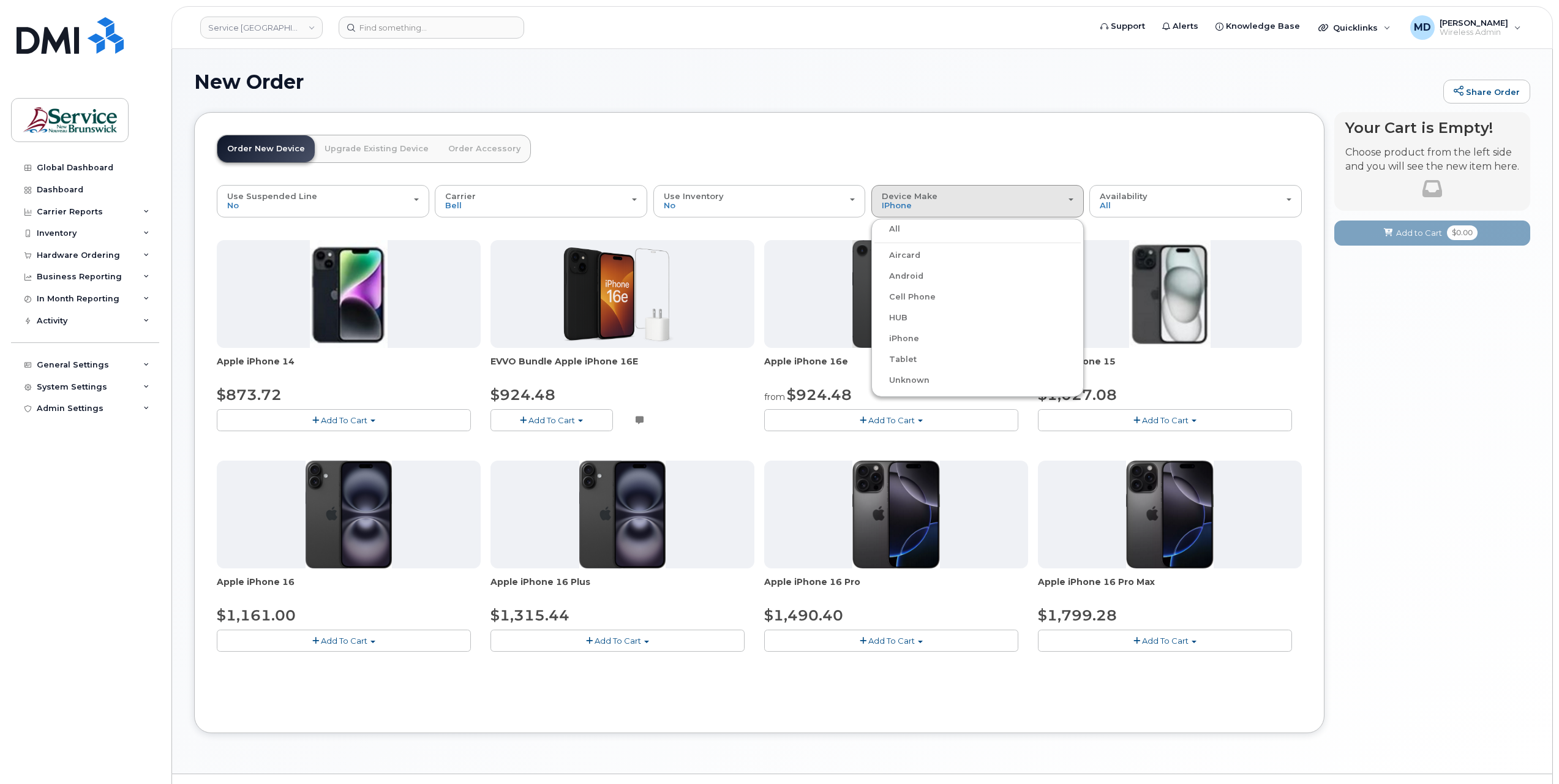
click at [898, 271] on label "Android" at bounding box center [899, 275] width 49 height 14
click at [0, 0] on input "Android" at bounding box center [0, 0] width 0 height 0
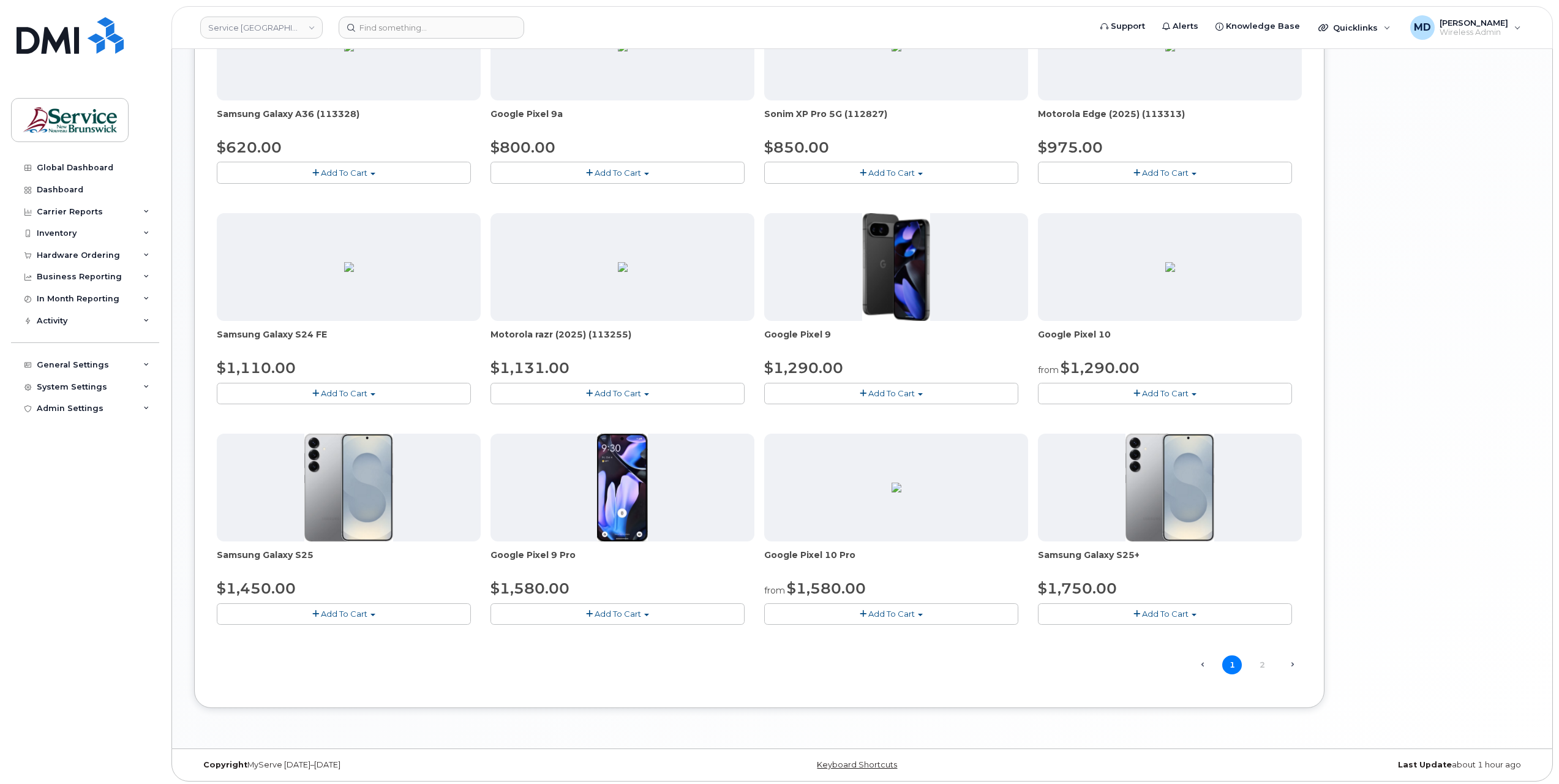
scroll to position [60, 0]
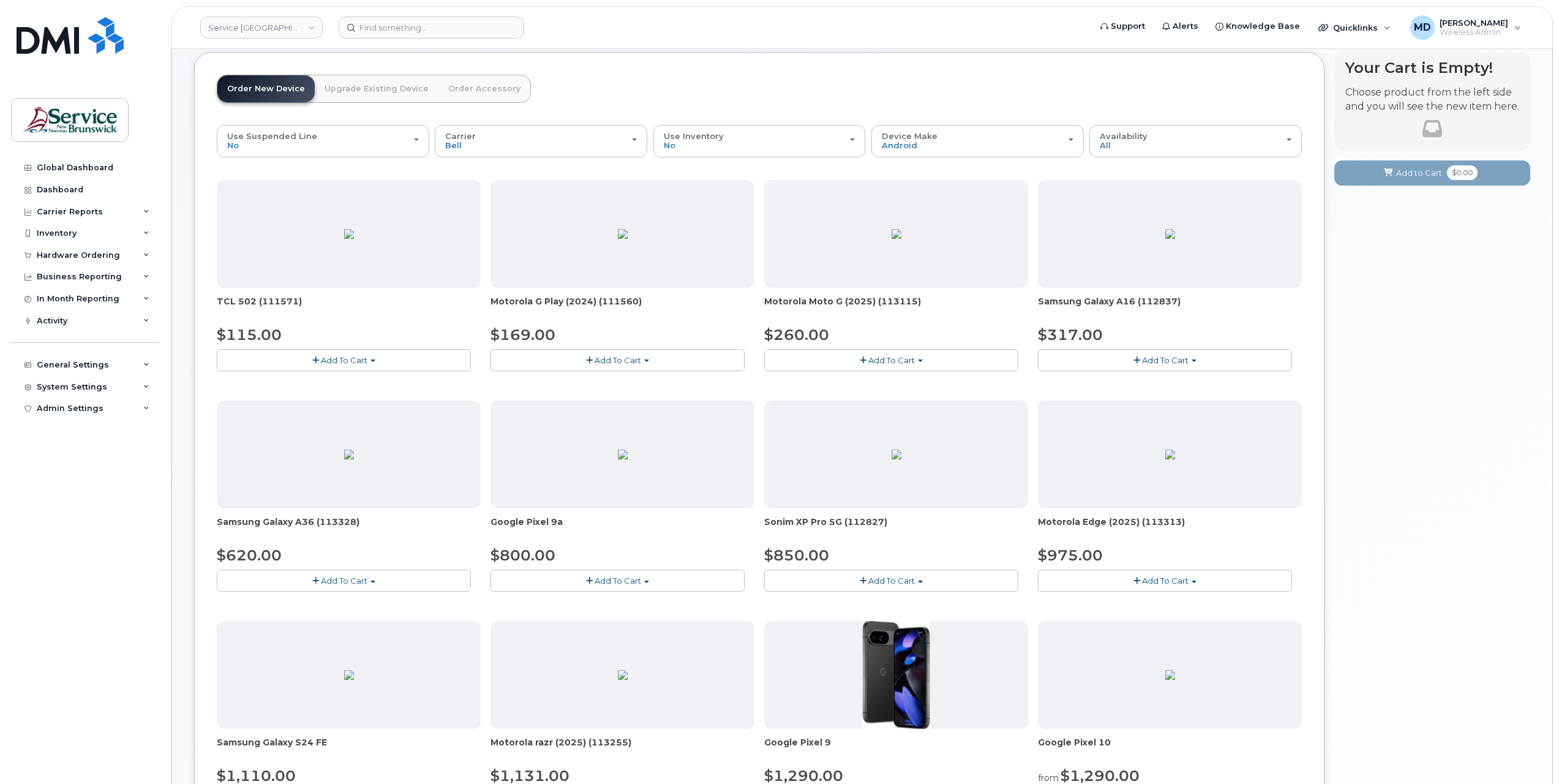
click at [1192, 355] on button "Add To Cart" at bounding box center [1165, 359] width 254 height 21
click at [233, 571] on button "Add To Cart" at bounding box center [344, 579] width 254 height 21
click at [1237, 363] on button "Add To Cart" at bounding box center [1165, 359] width 254 height 21
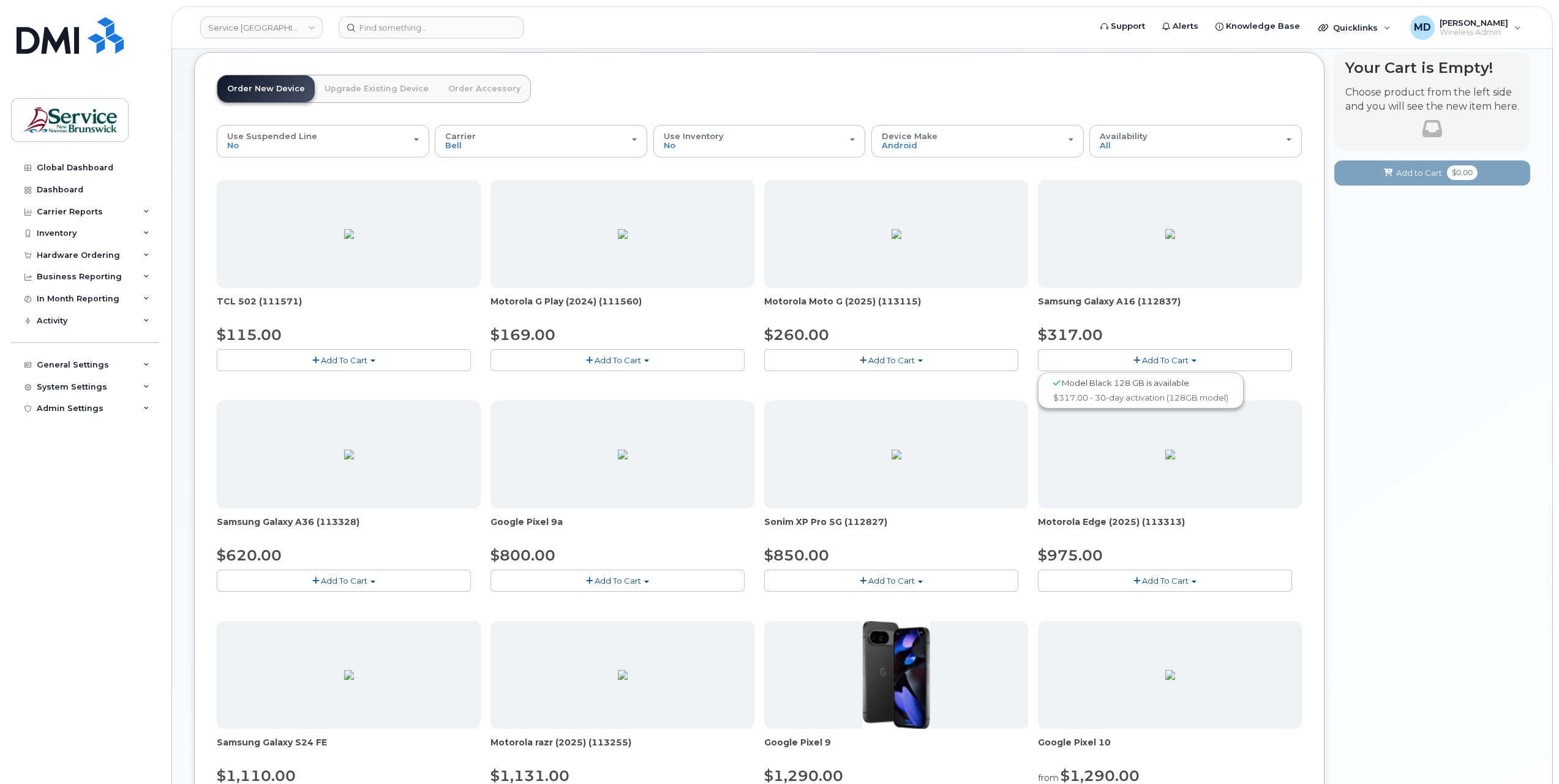
click at [1237, 363] on button "Add To Cart" at bounding box center [1165, 359] width 254 height 21
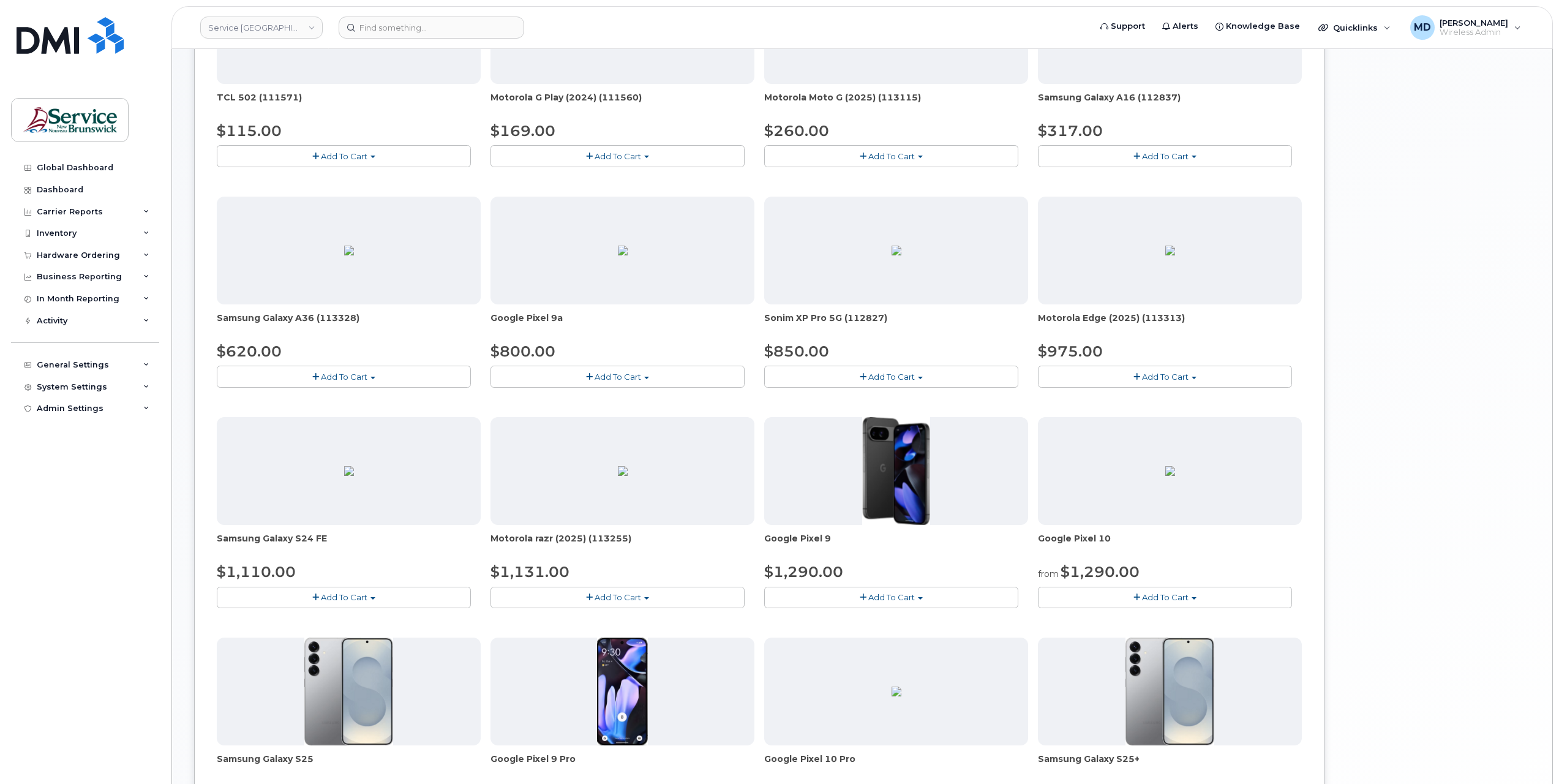
scroll to position [467, 0]
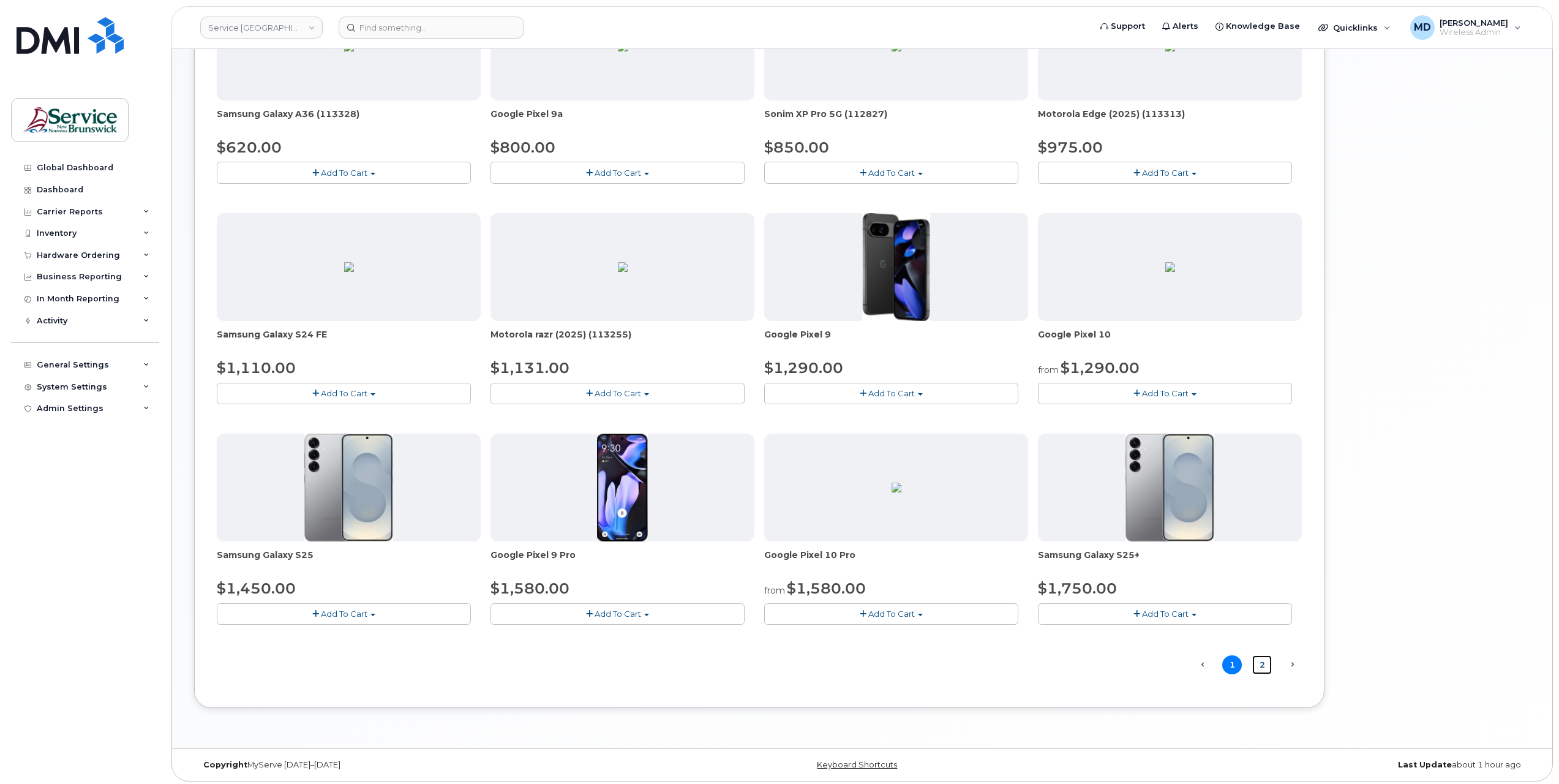
click at [1260, 661] on link "2" at bounding box center [1262, 665] width 19 height 19
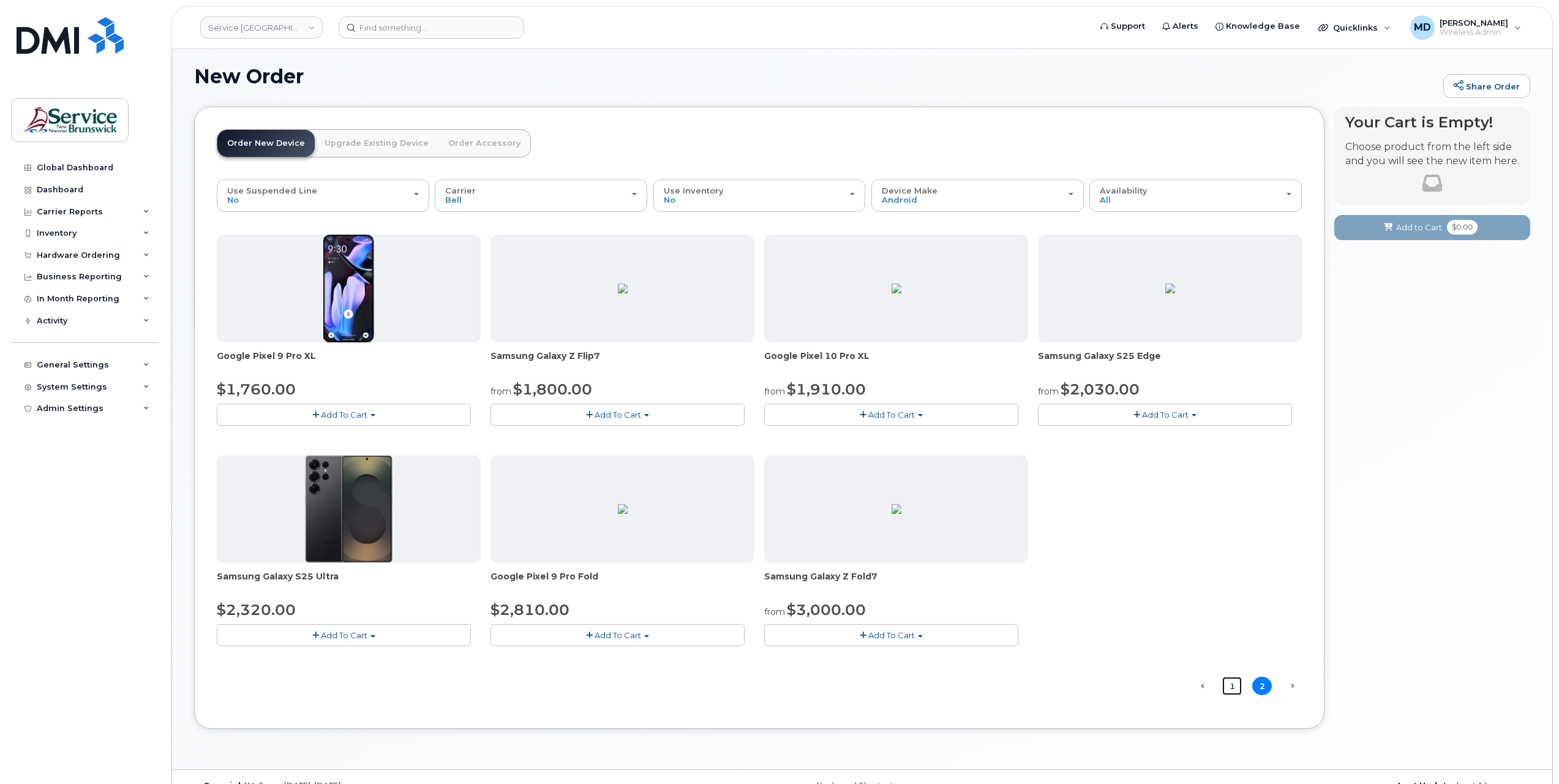
click at [1235, 684] on link "1" at bounding box center [1231, 686] width 19 height 19
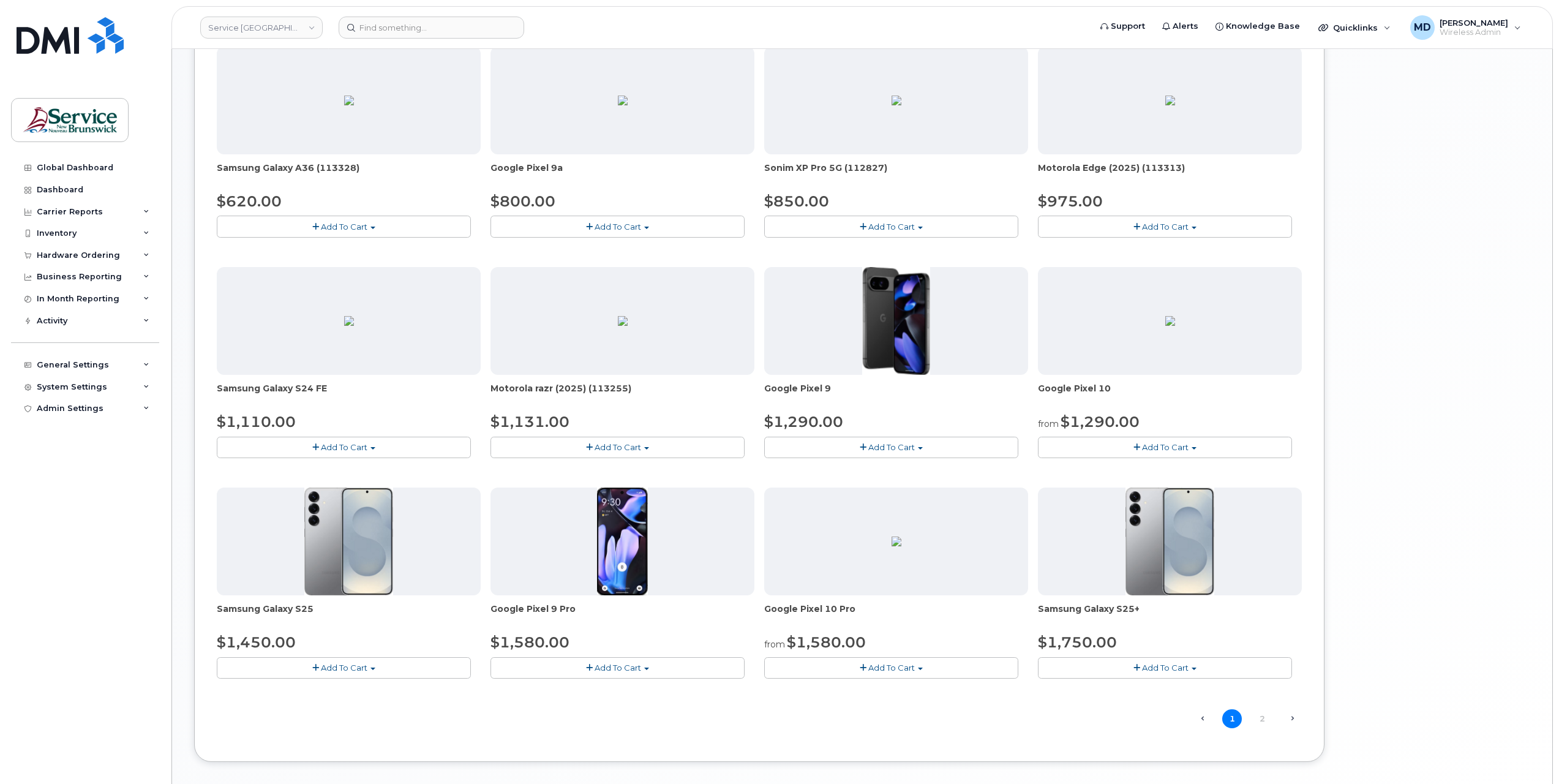
scroll to position [467, 0]
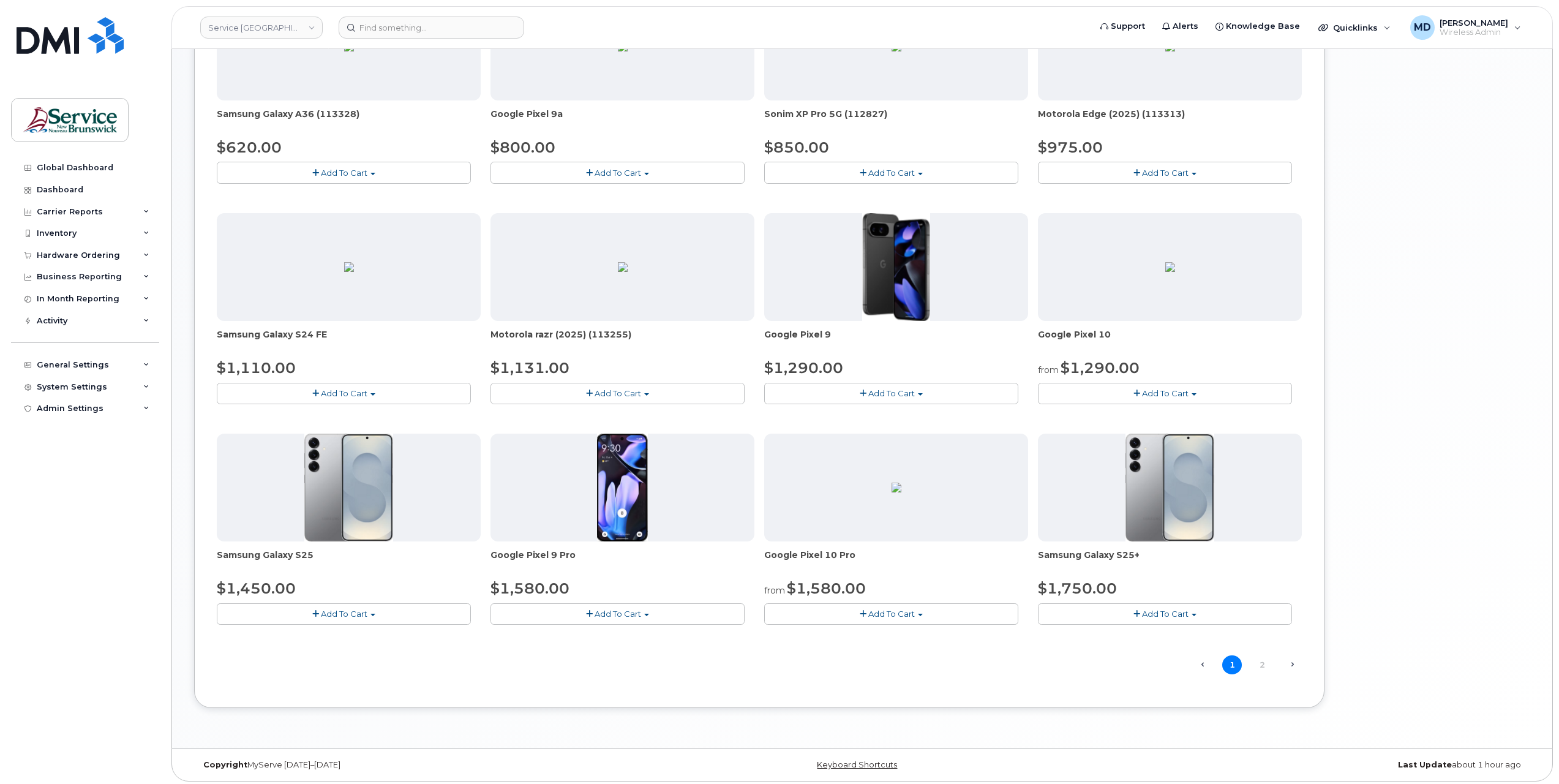
click at [340, 612] on span "Add To Cart" at bounding box center [344, 614] width 47 height 10
click at [1155, 611] on span "Add To Cart" at bounding box center [1164, 614] width 47 height 10
click at [1266, 660] on link "2" at bounding box center [1262, 665] width 19 height 19
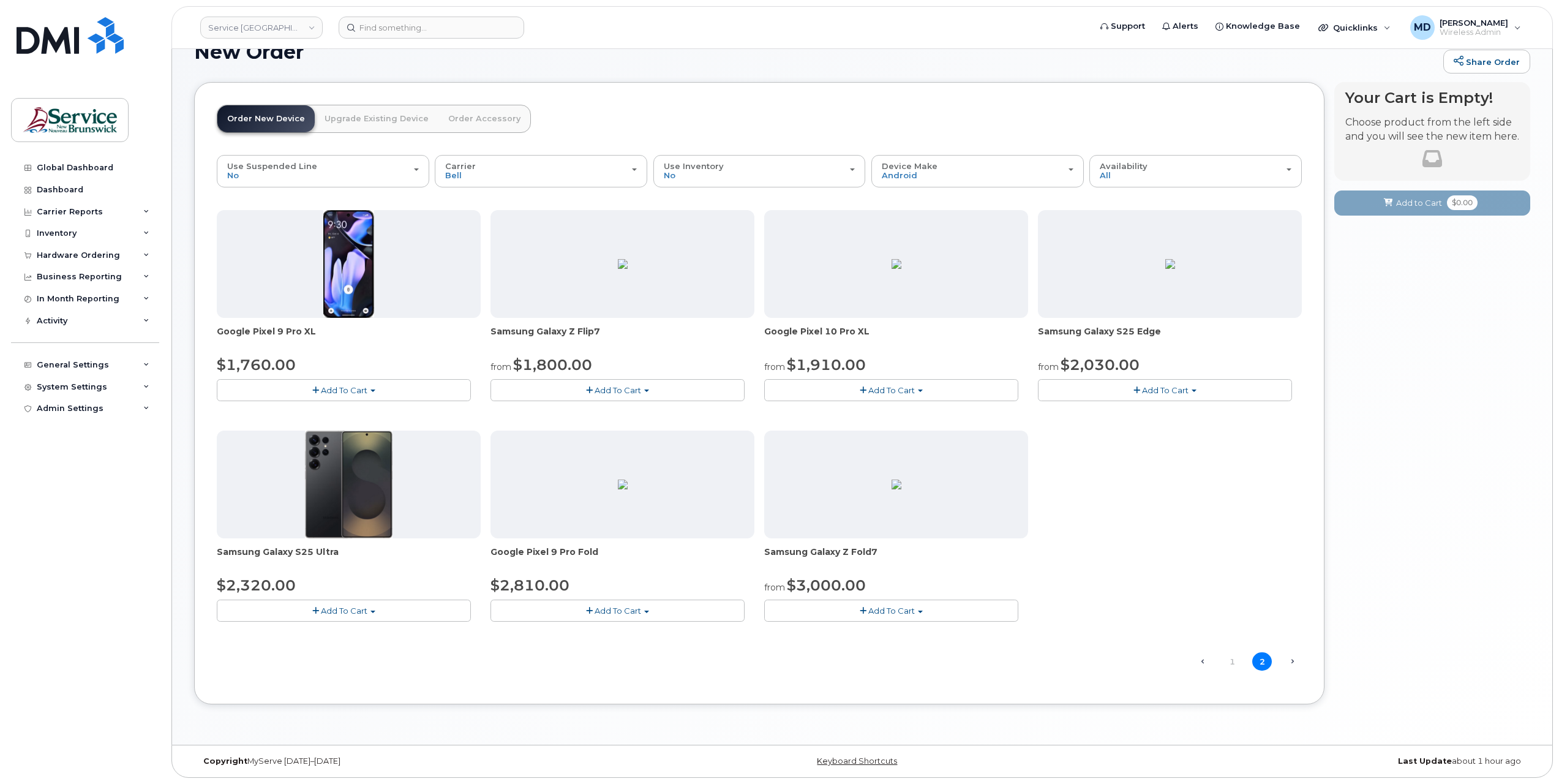
scroll to position [28, 0]
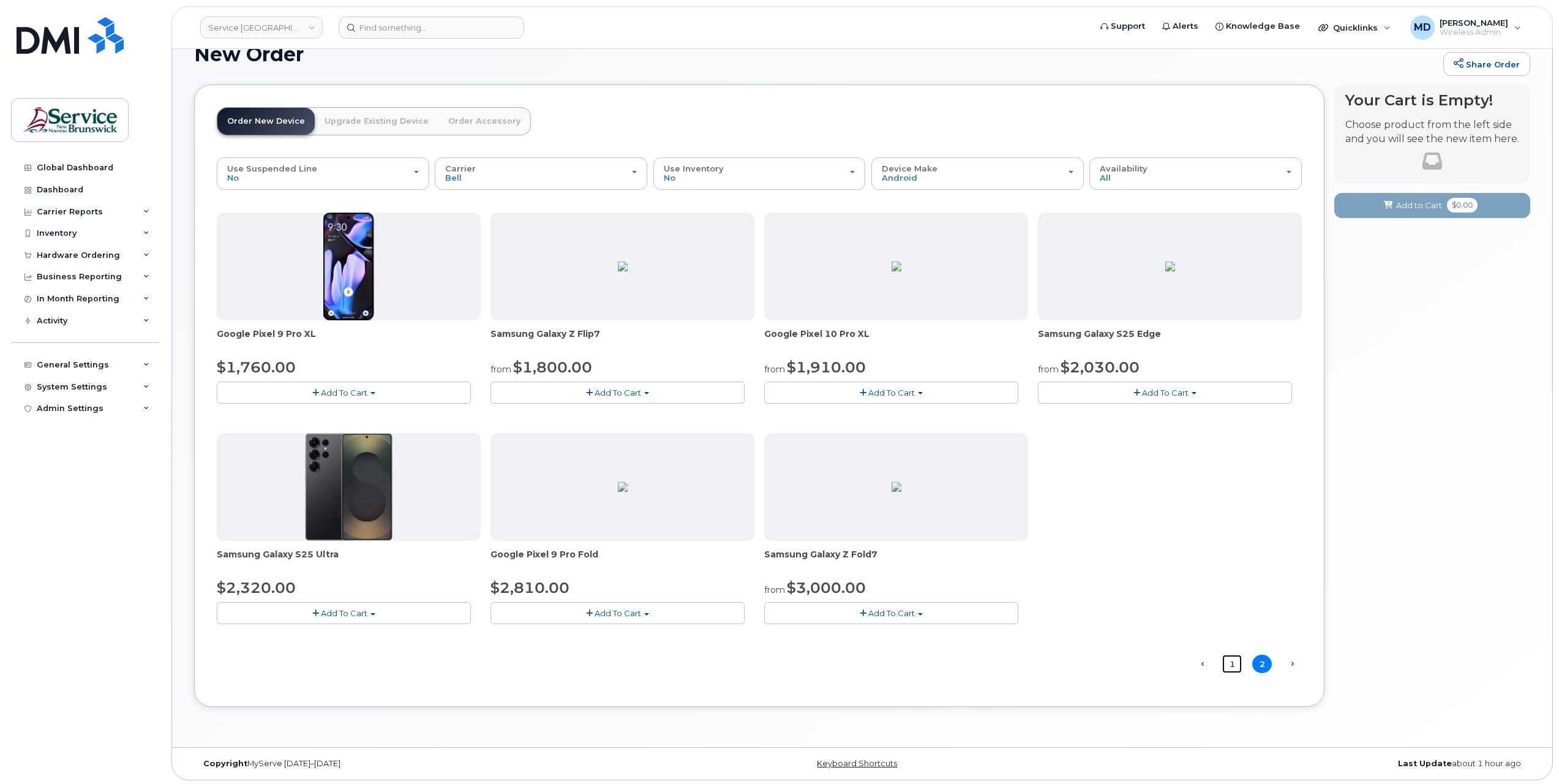
click at [1236, 660] on link "1" at bounding box center [1231, 664] width 19 height 19
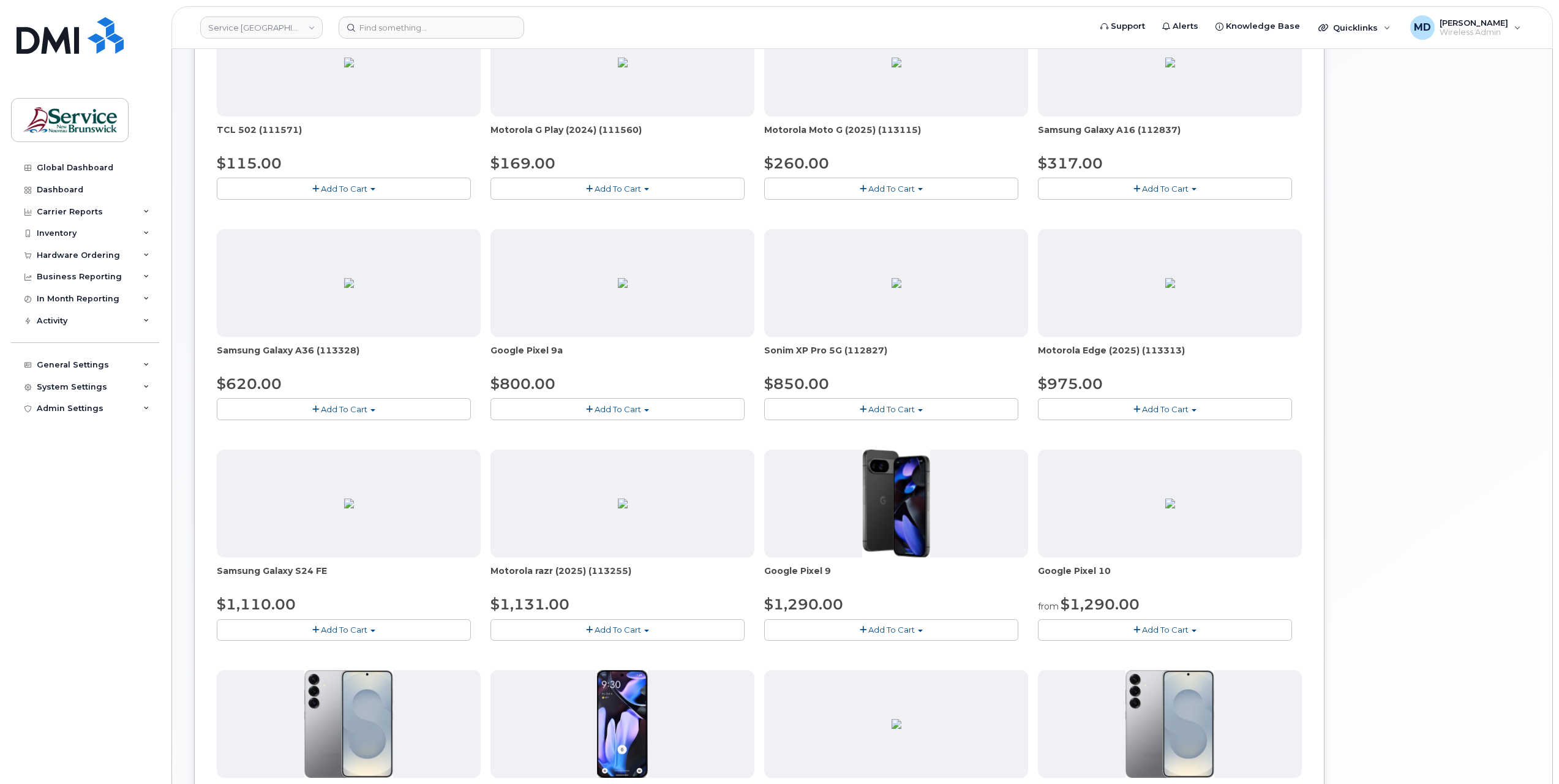
scroll to position [436, 0]
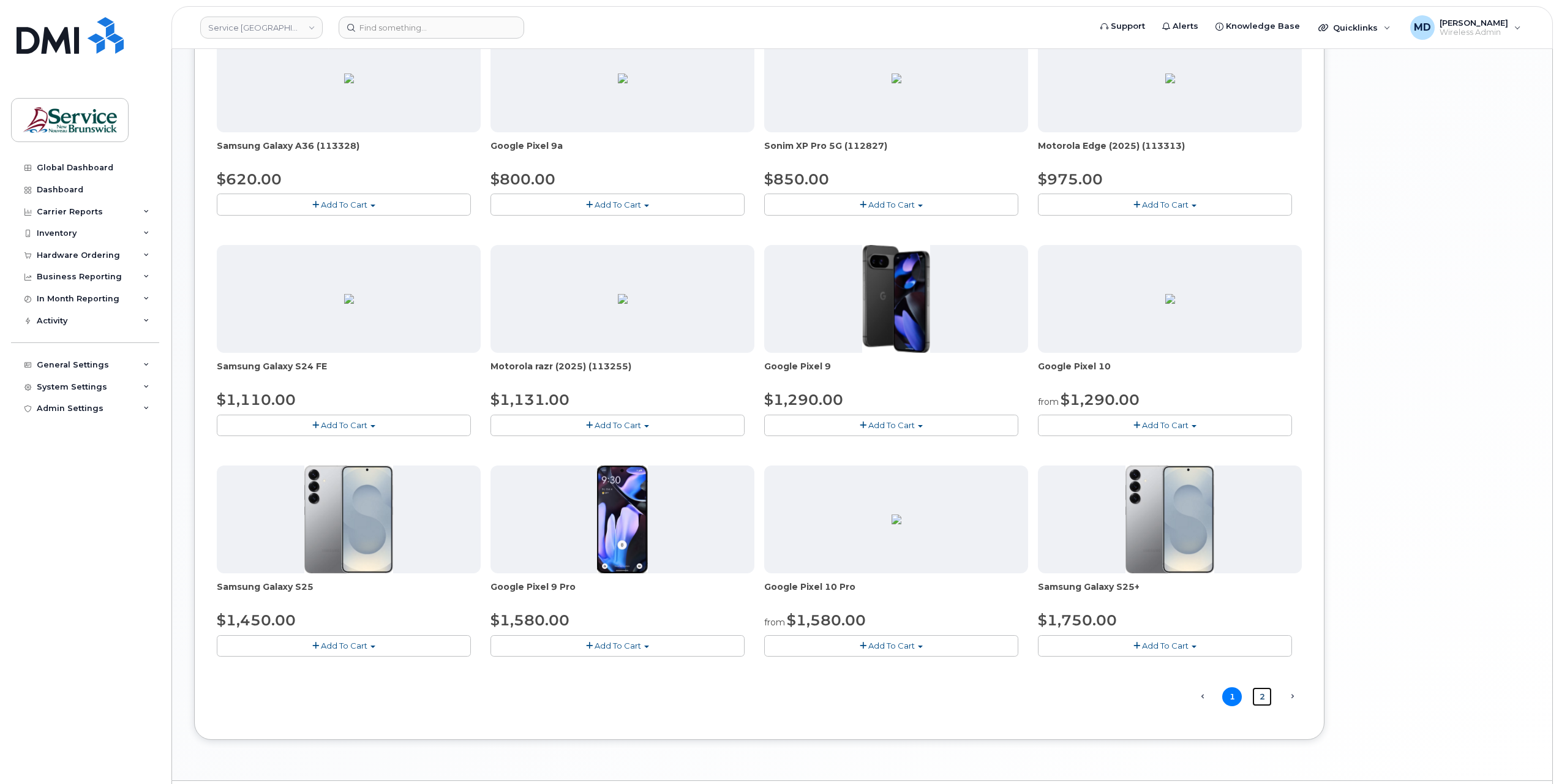
click at [1262, 691] on link "2" at bounding box center [1262, 696] width 19 height 19
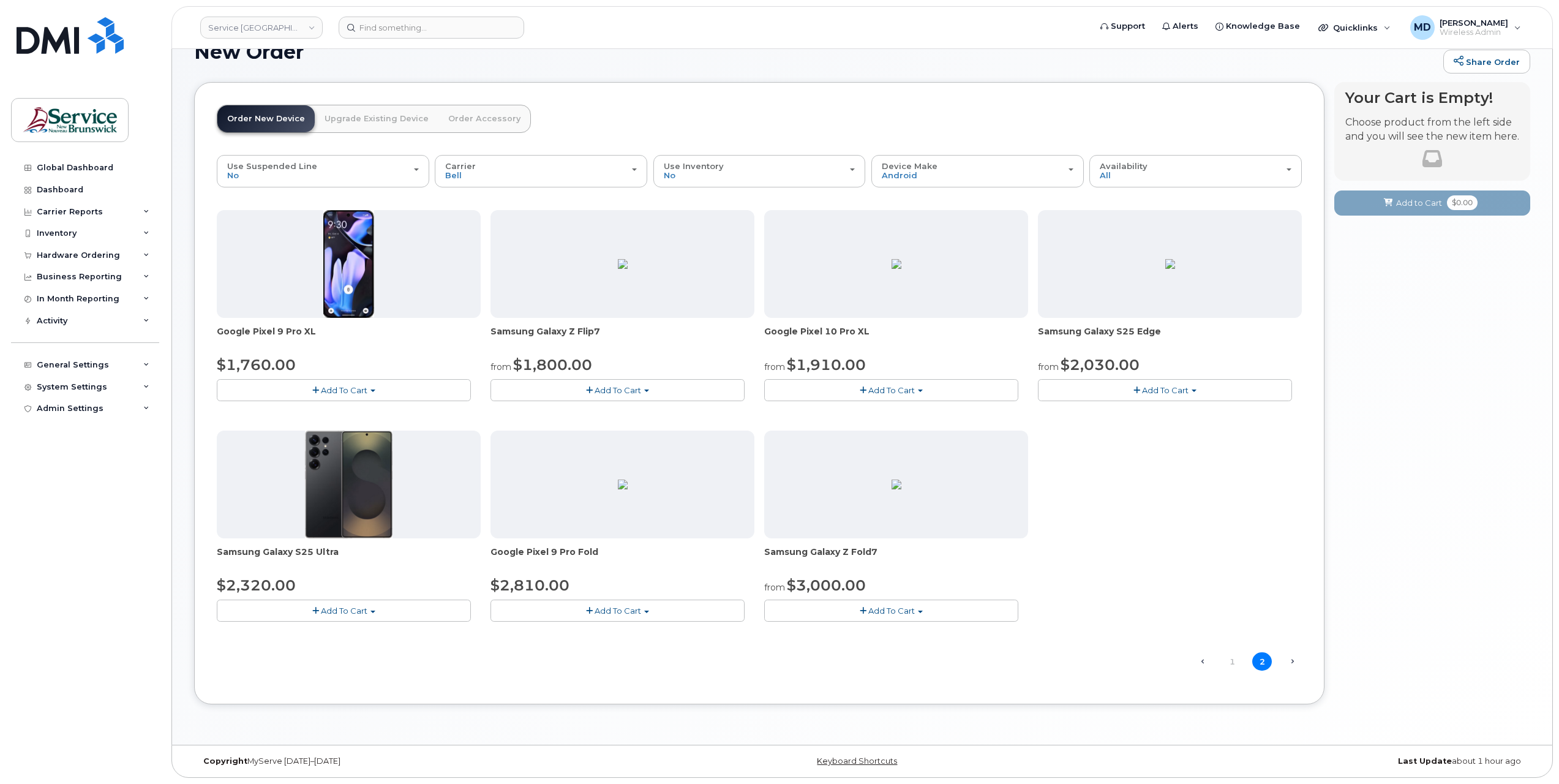
scroll to position [28, 0]
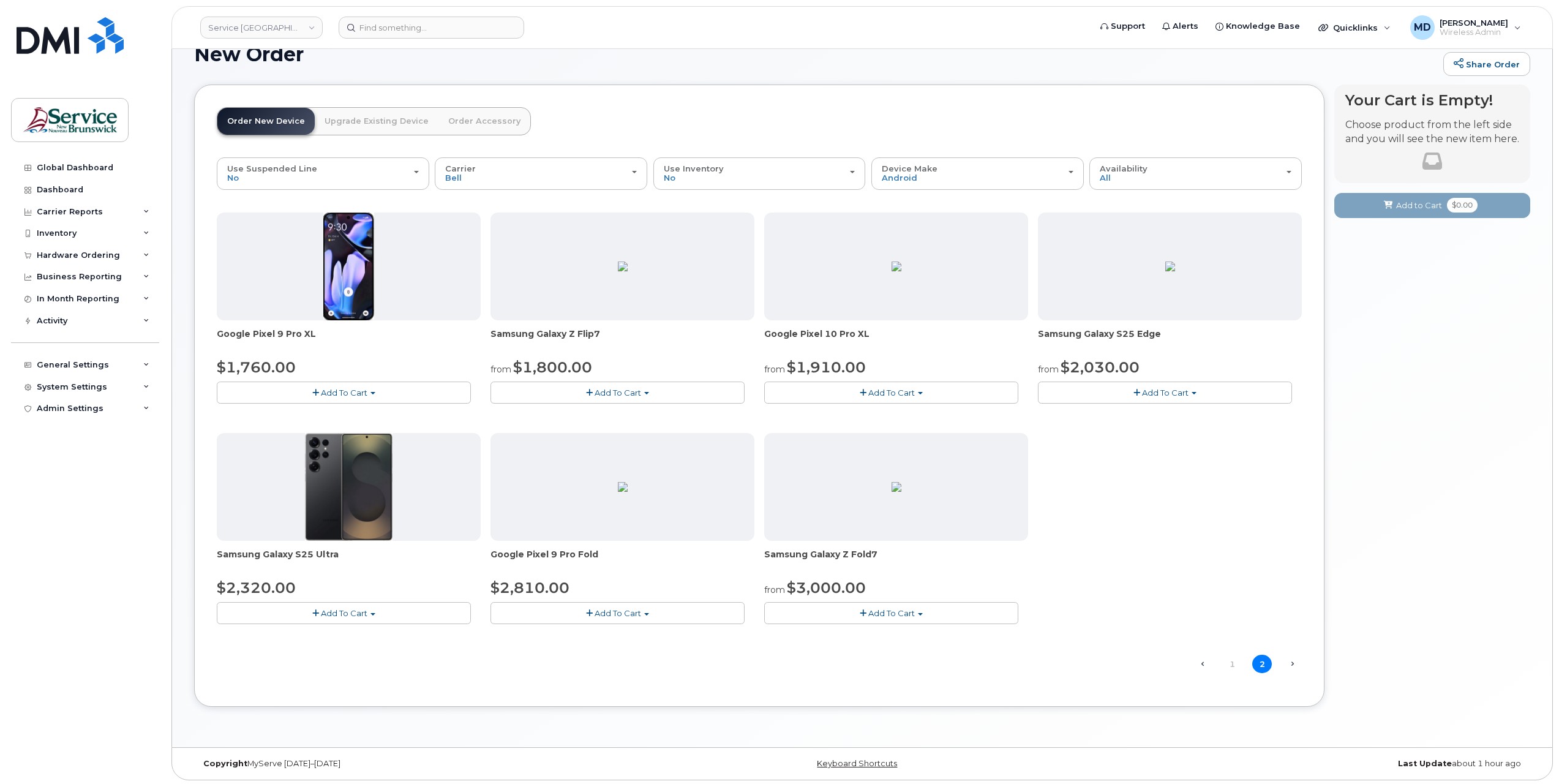
click at [323, 611] on span "Add To Cart" at bounding box center [344, 613] width 47 height 10
click at [344, 609] on span "Add To Cart" at bounding box center [344, 613] width 47 height 10
click at [384, 610] on button "Add To Cart" at bounding box center [344, 612] width 254 height 21
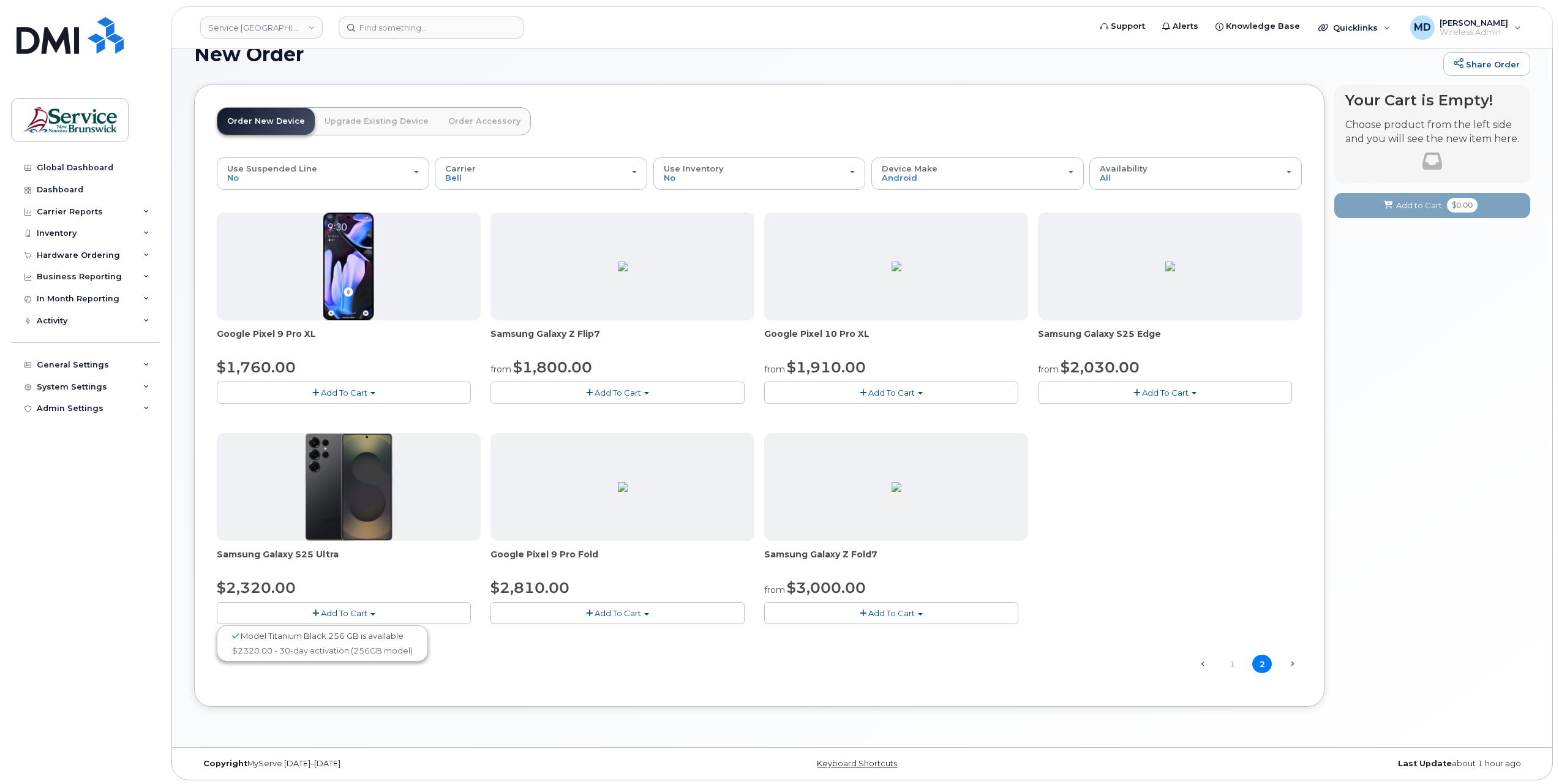
click at [384, 610] on button "Add To Cart" at bounding box center [344, 612] width 254 height 21
click at [1156, 388] on span "Add To Cart" at bounding box center [1164, 393] width 47 height 10
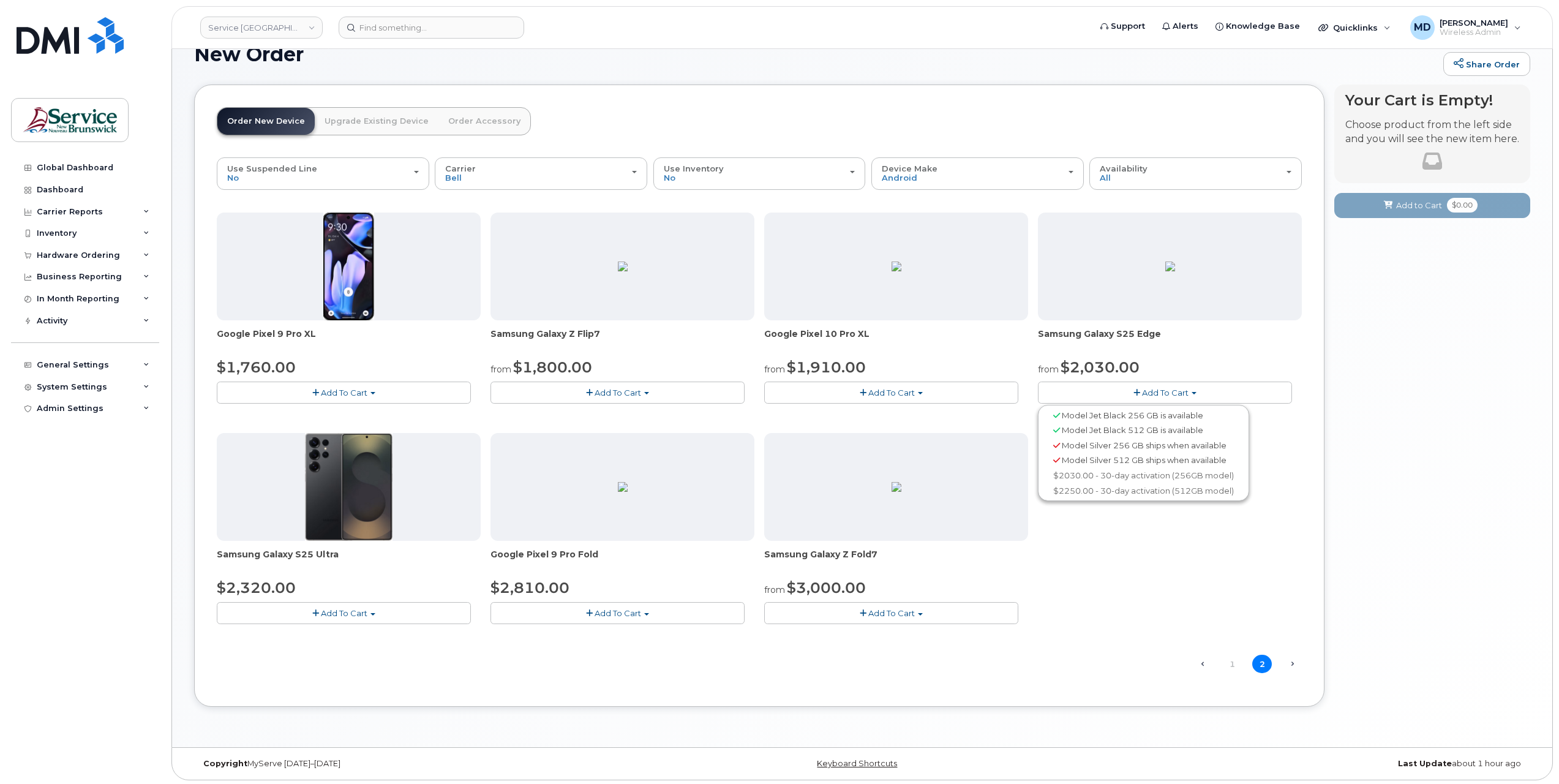
click at [1125, 428] on span "Model Jet Black 512 GB is available" at bounding box center [1132, 430] width 141 height 10
click at [1159, 393] on span "Add To Cart" at bounding box center [1164, 393] width 47 height 10
click at [1107, 432] on span "Model Jet Black 512 GB is available" at bounding box center [1132, 430] width 141 height 10
click at [1148, 396] on button "Add To Cart" at bounding box center [1165, 391] width 254 height 21
click at [1236, 662] on link "1" at bounding box center [1231, 664] width 19 height 19
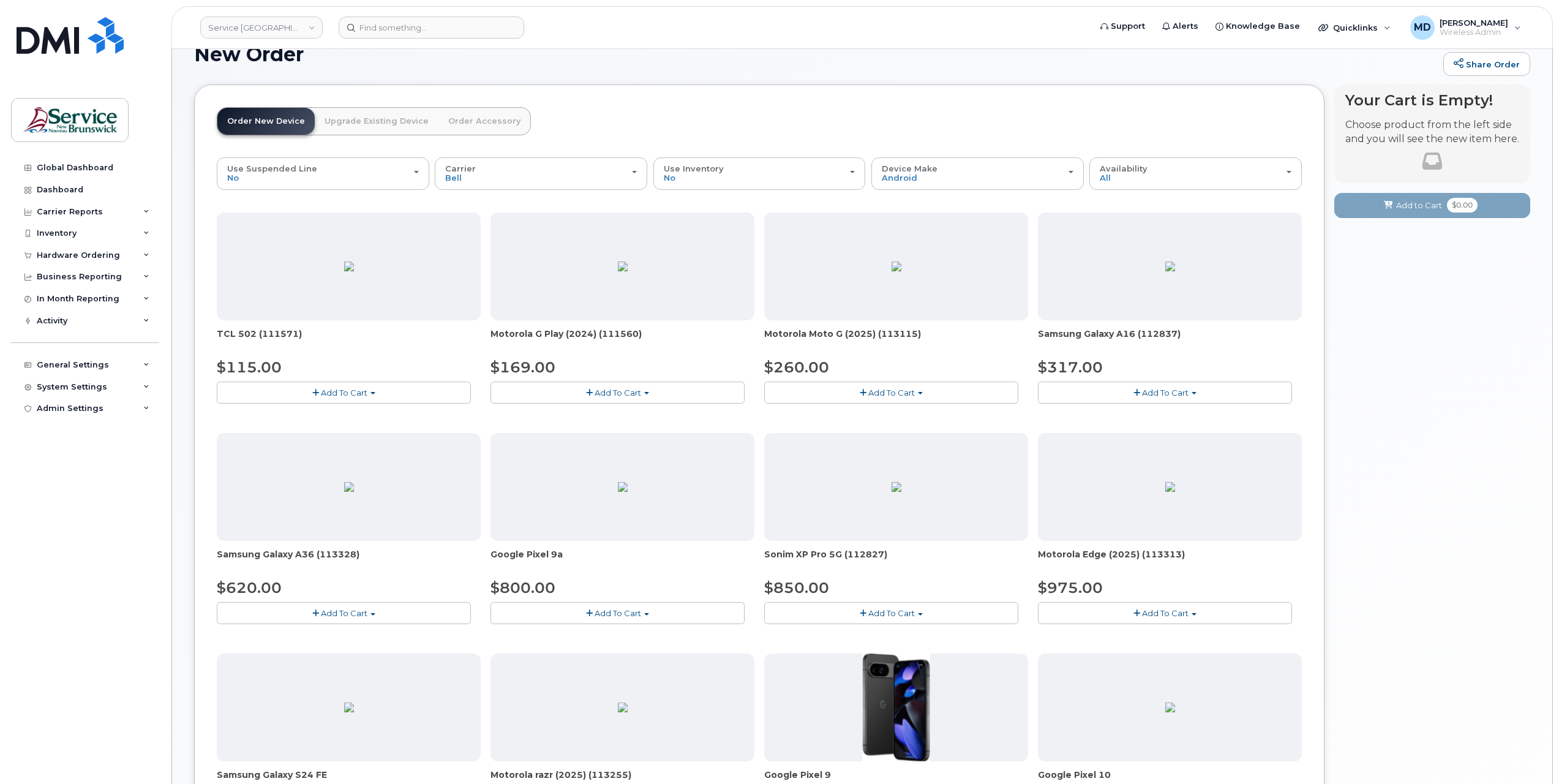
scroll to position [231, 0]
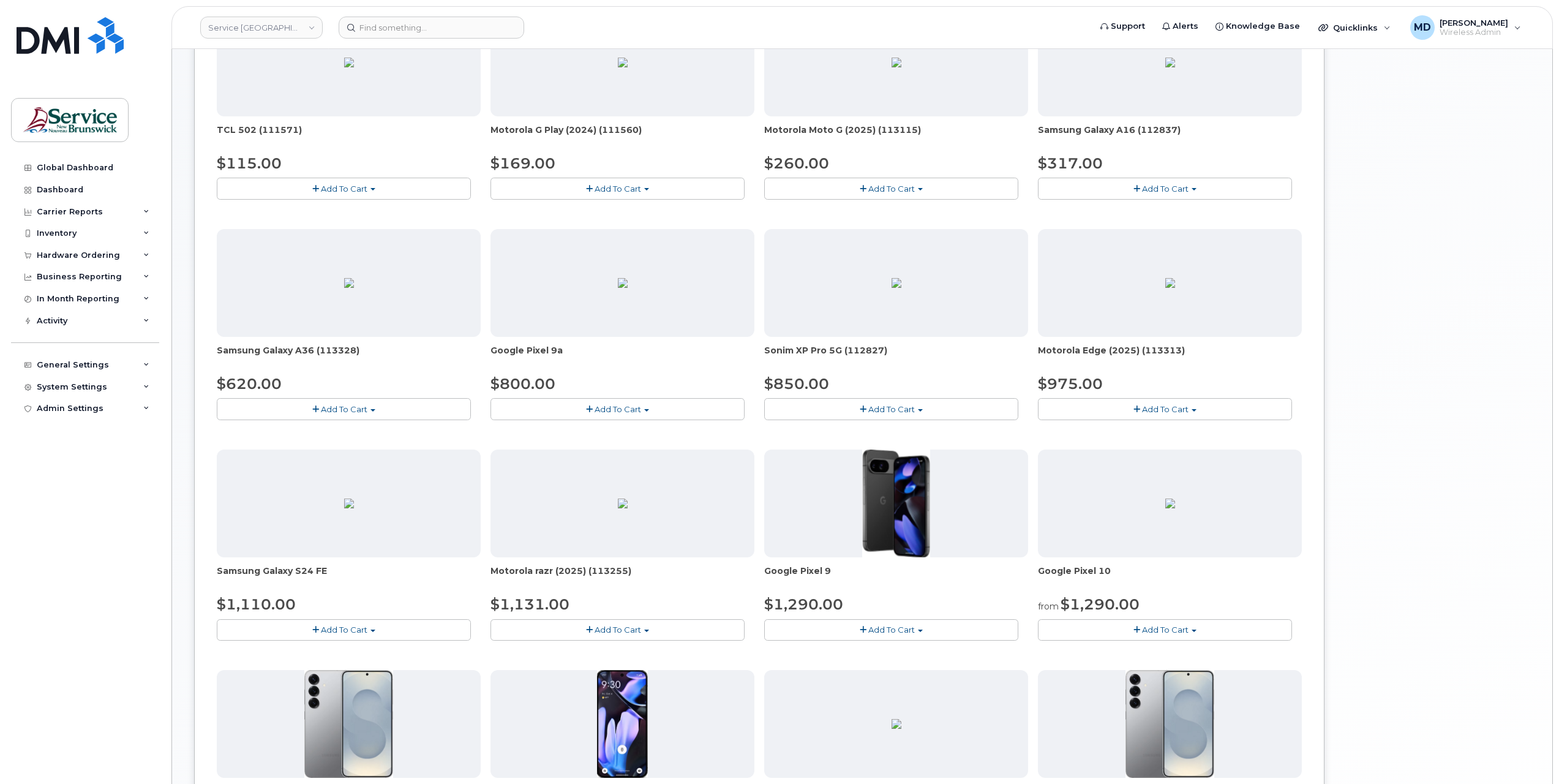
click at [327, 625] on span "Add To Cart" at bounding box center [344, 630] width 47 height 10
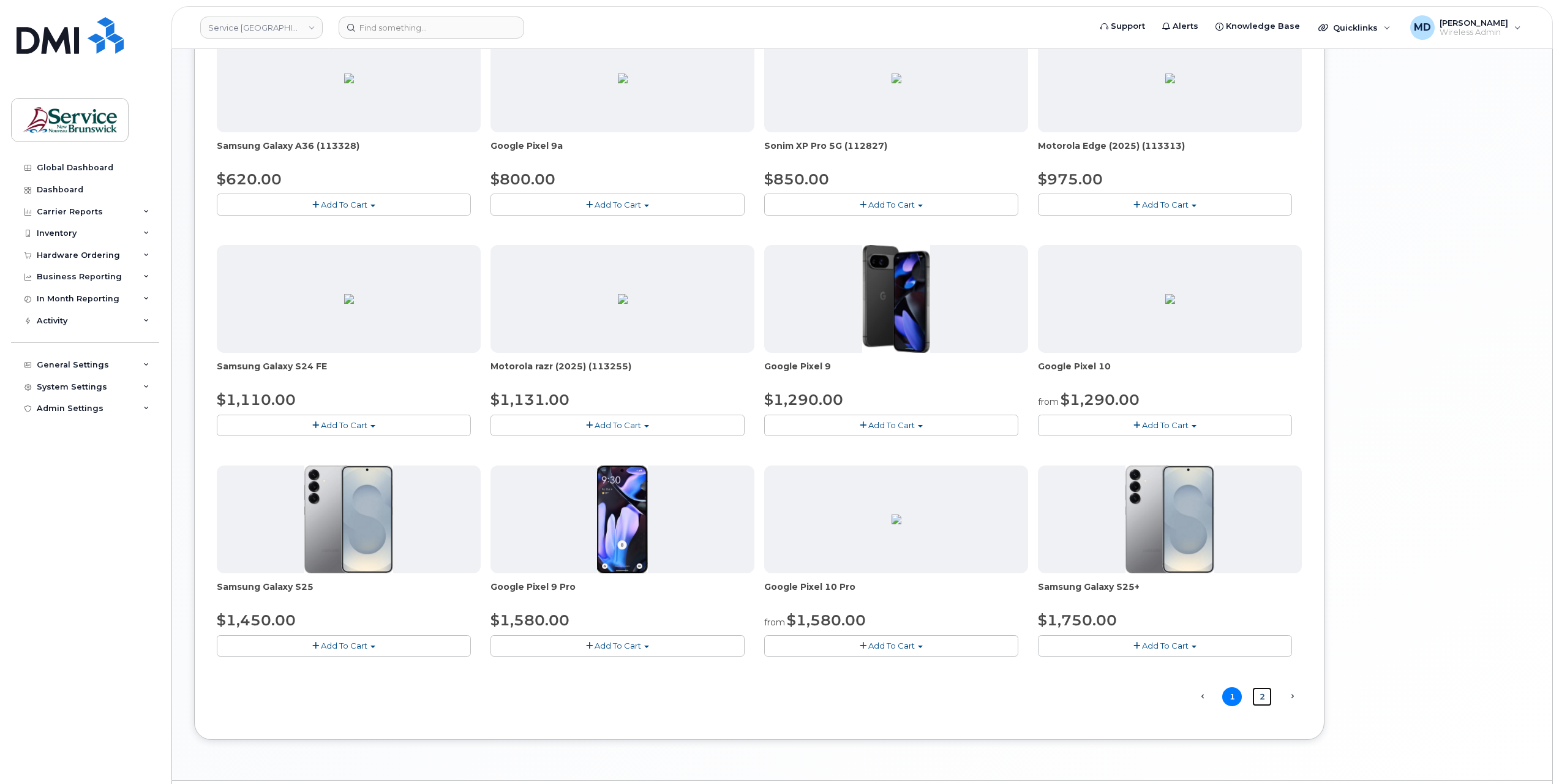
click at [1264, 695] on link "2" at bounding box center [1262, 696] width 19 height 19
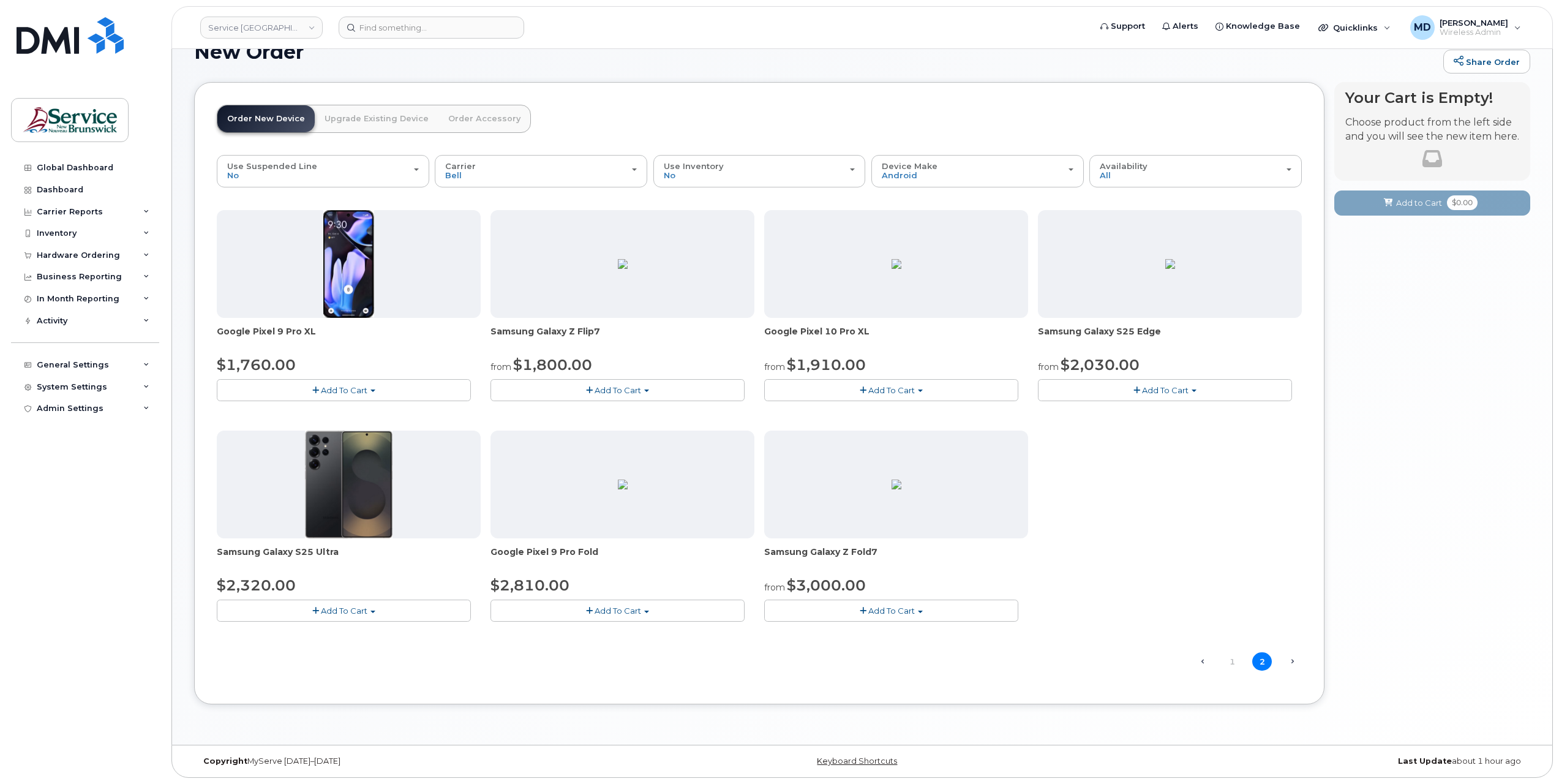
scroll to position [28, 0]
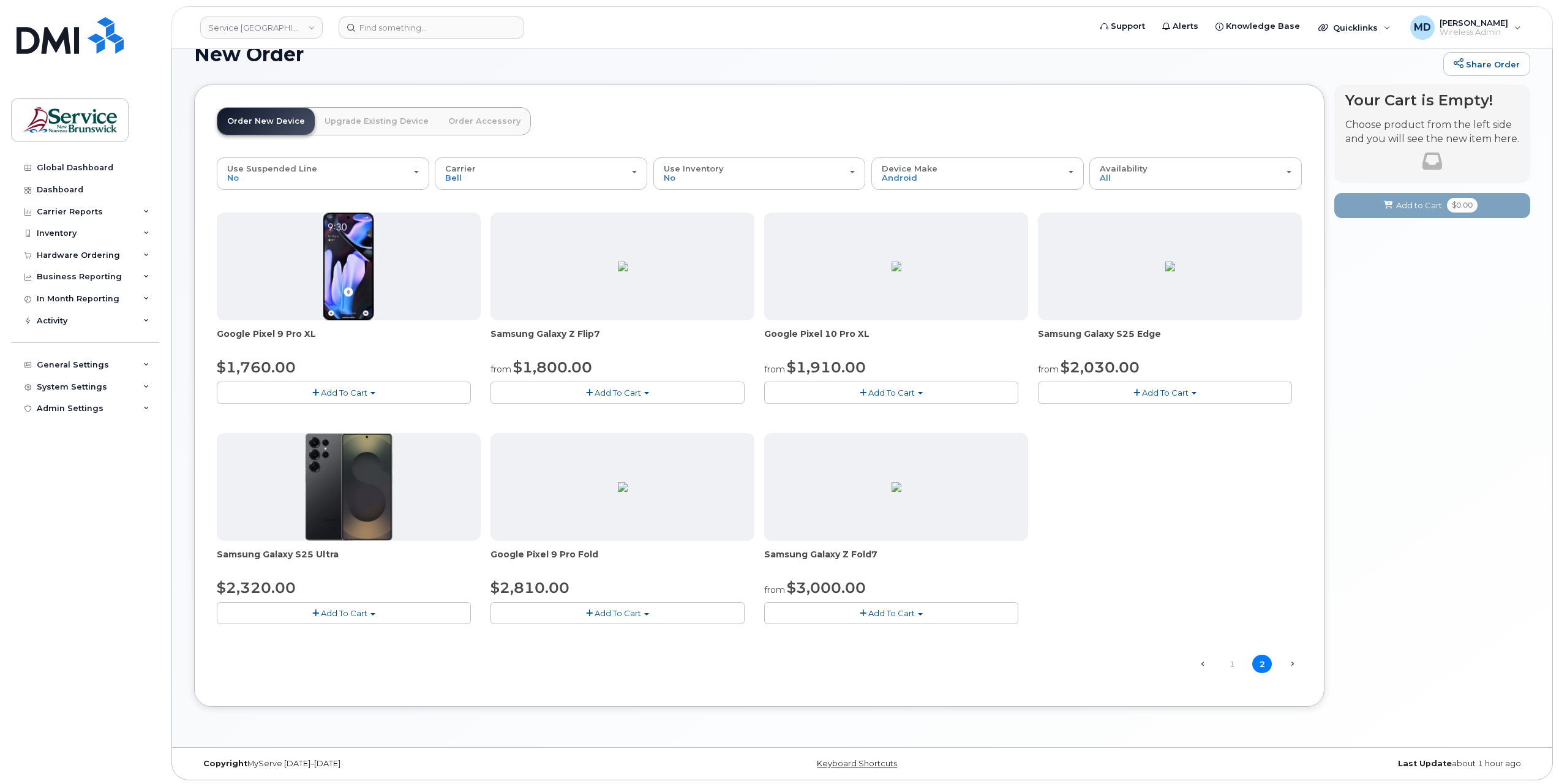
click at [919, 610] on button "Add To Cart" at bounding box center [891, 612] width 254 height 21
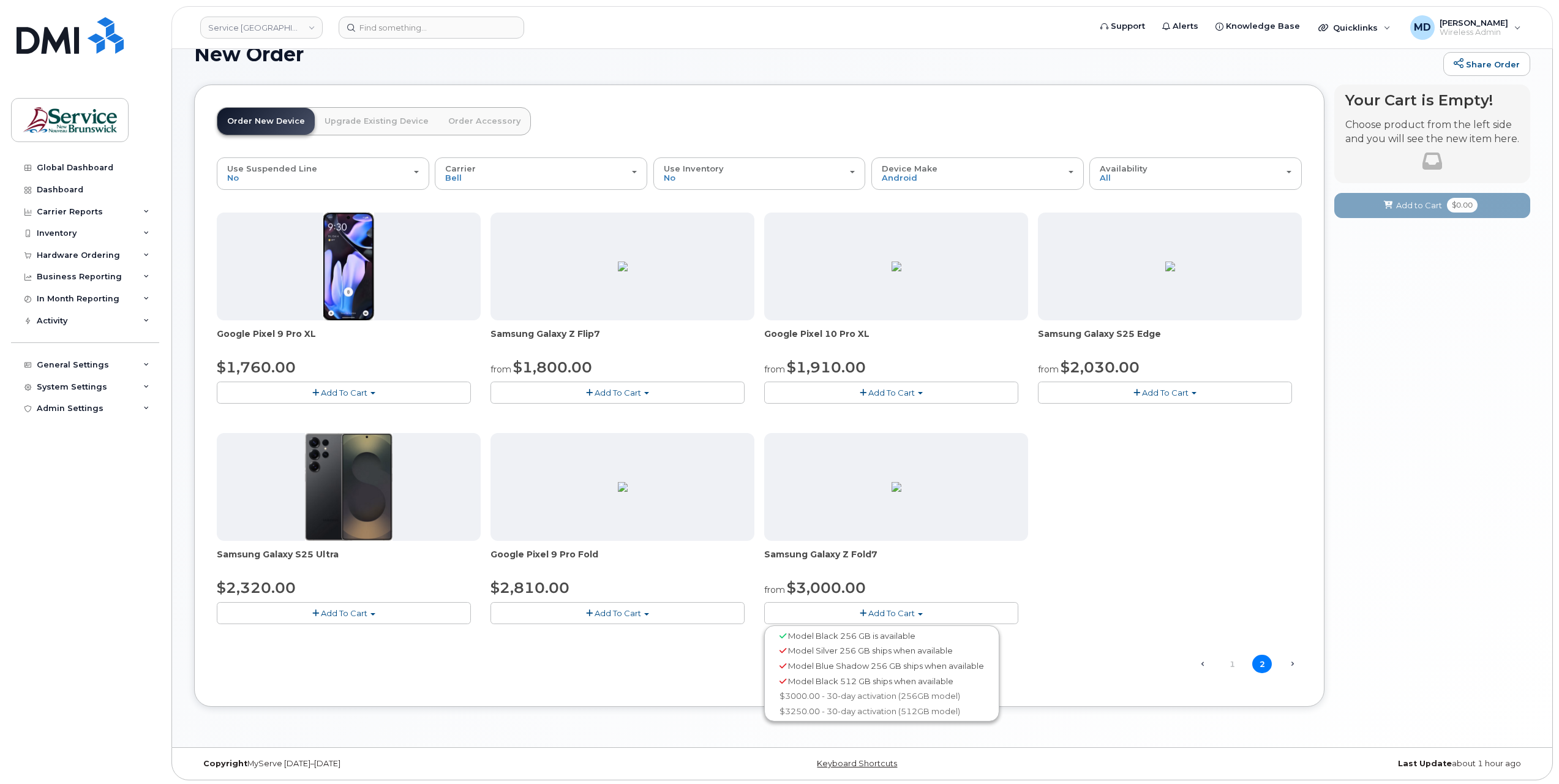
click at [913, 610] on span "Add To Cart" at bounding box center [891, 613] width 47 height 10
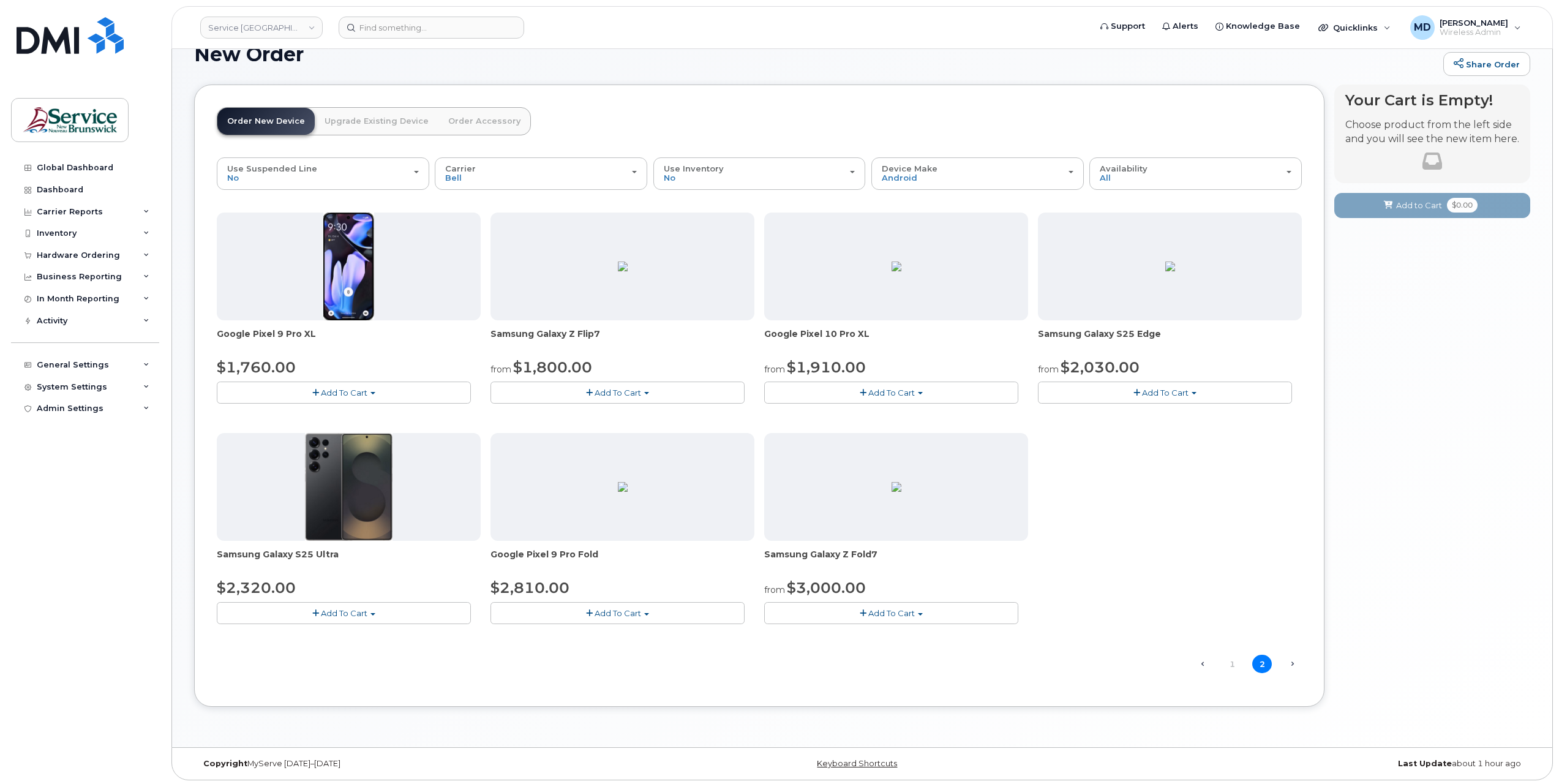
click at [644, 386] on button "Add To Cart" at bounding box center [617, 391] width 254 height 21
click at [897, 614] on span "Add To Cart" at bounding box center [891, 613] width 47 height 10
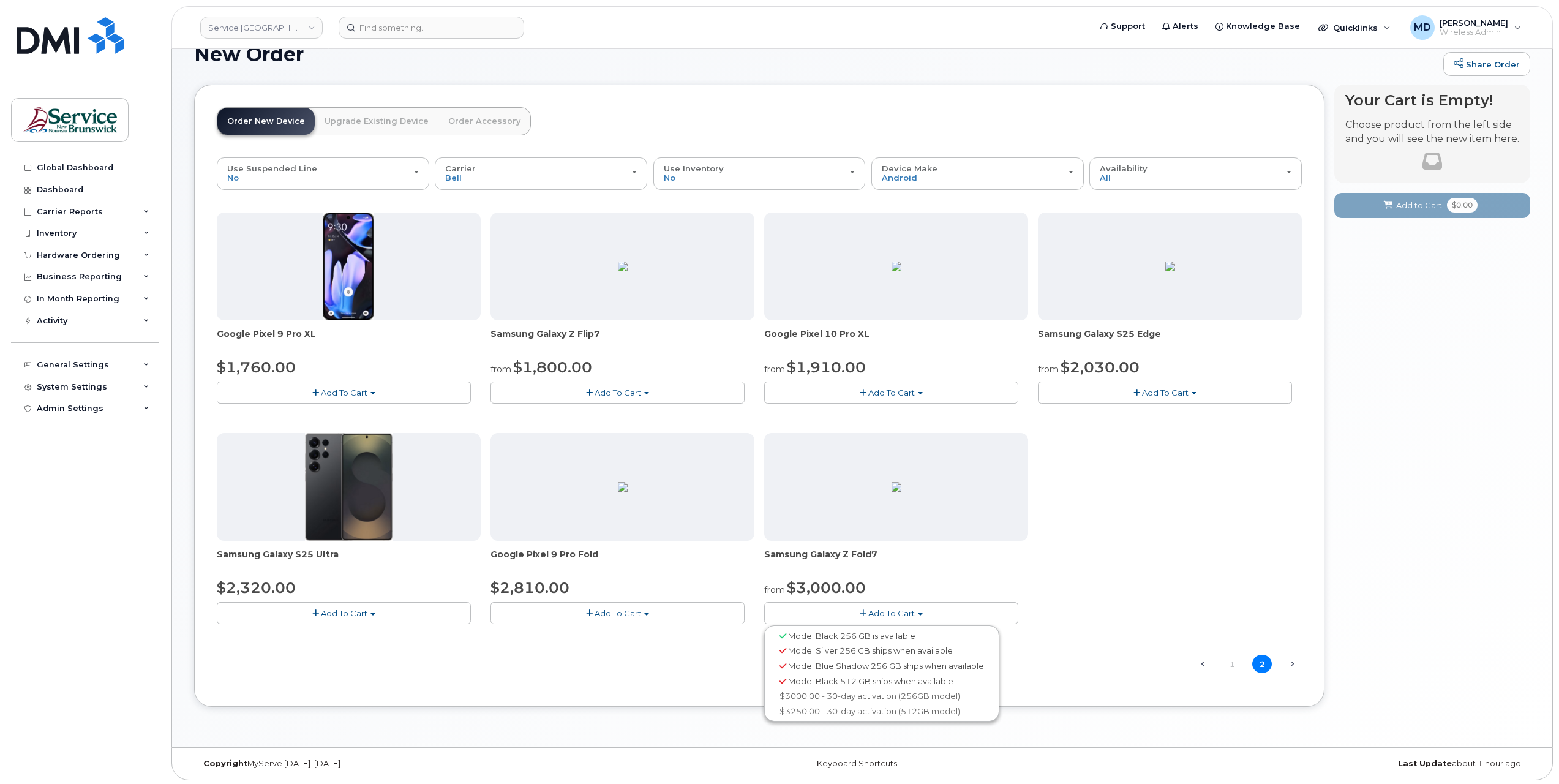
click at [897, 614] on span "Add To Cart" at bounding box center [891, 613] width 47 height 10
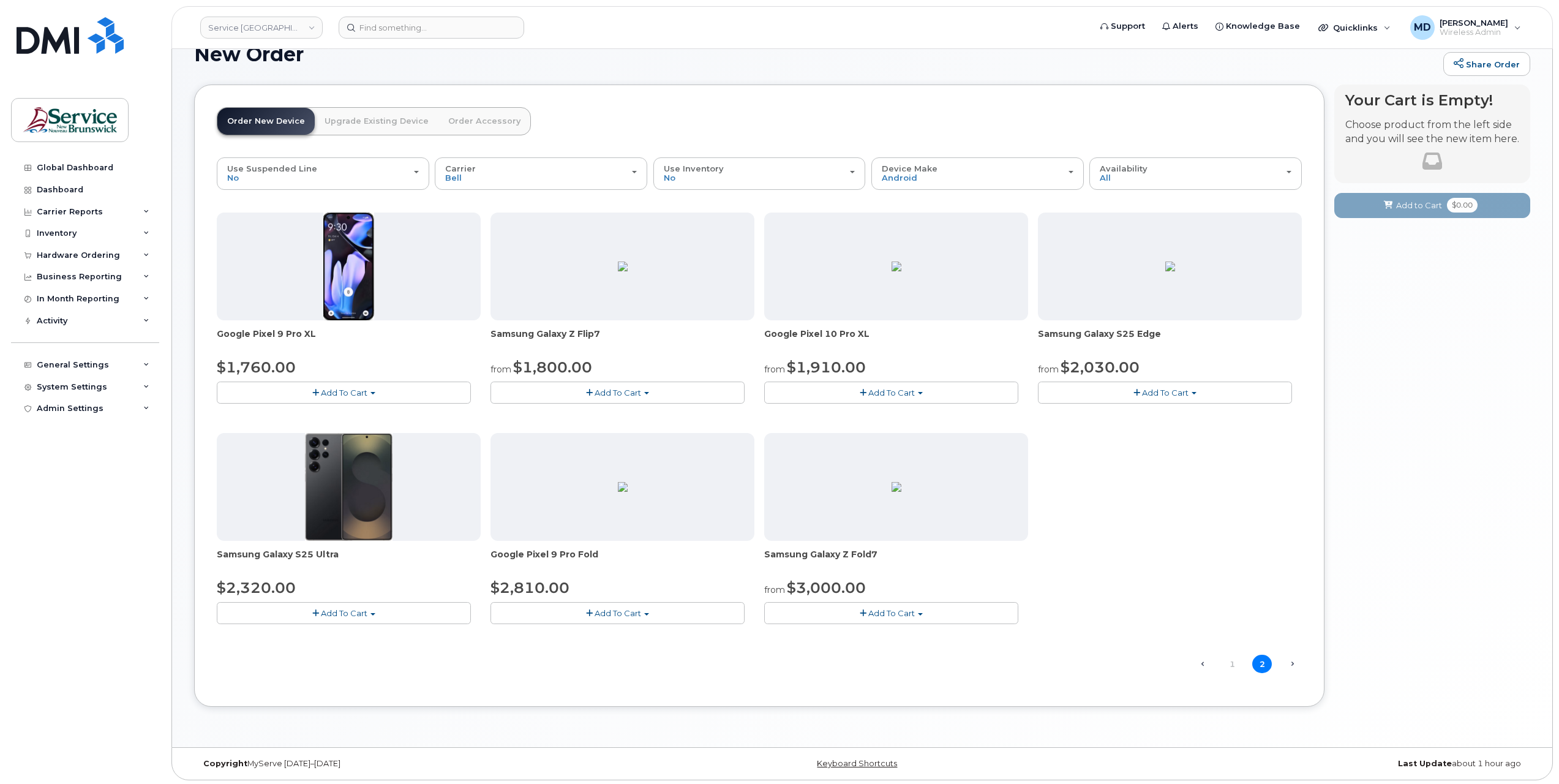
click at [625, 390] on span "Add To Cart" at bounding box center [617, 393] width 47 height 10
click at [639, 389] on span "Add To Cart" at bounding box center [617, 393] width 47 height 10
click at [907, 611] on span "Add To Cart" at bounding box center [891, 613] width 47 height 10
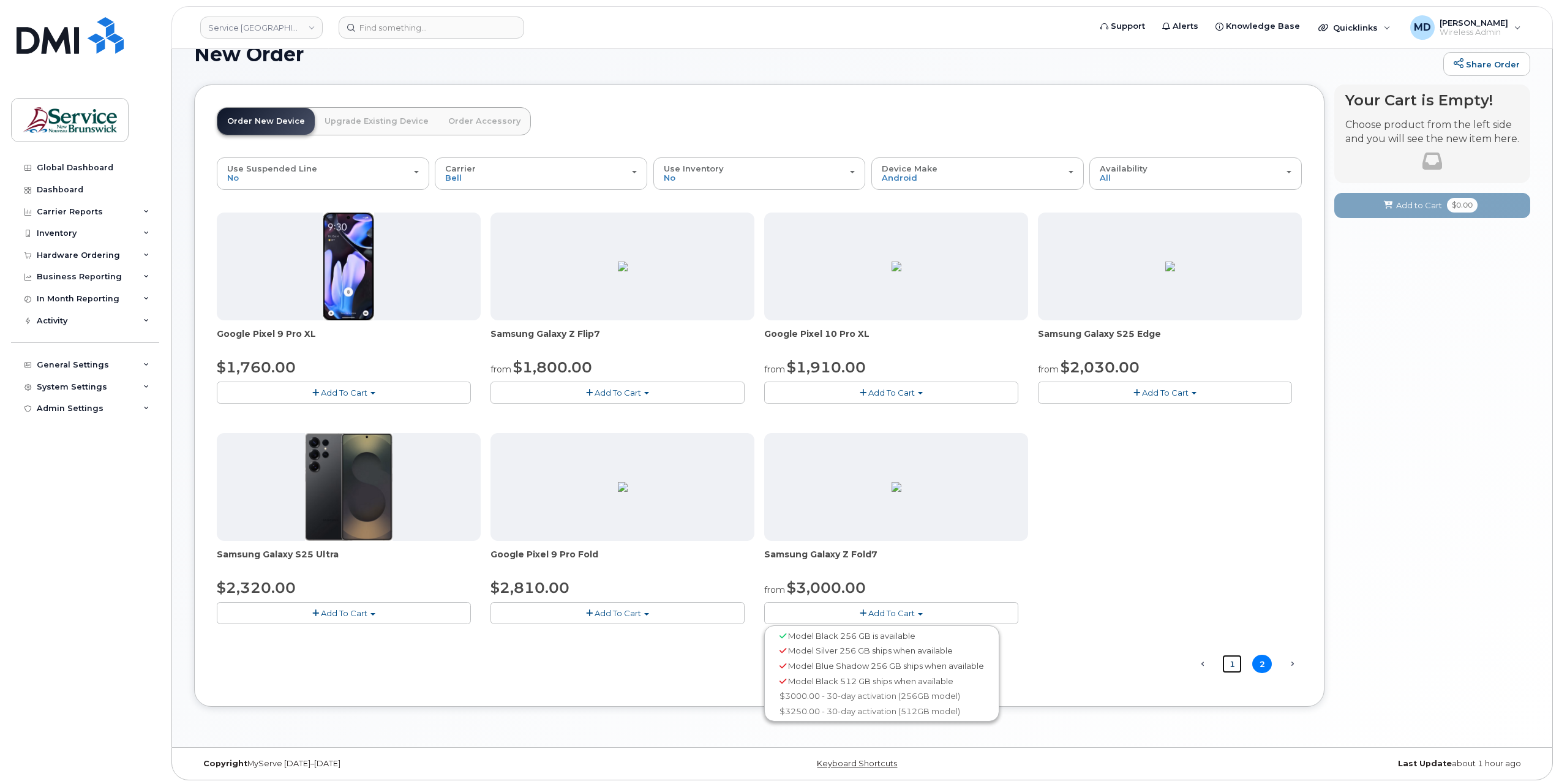
click at [1235, 664] on link "1" at bounding box center [1231, 664] width 19 height 19
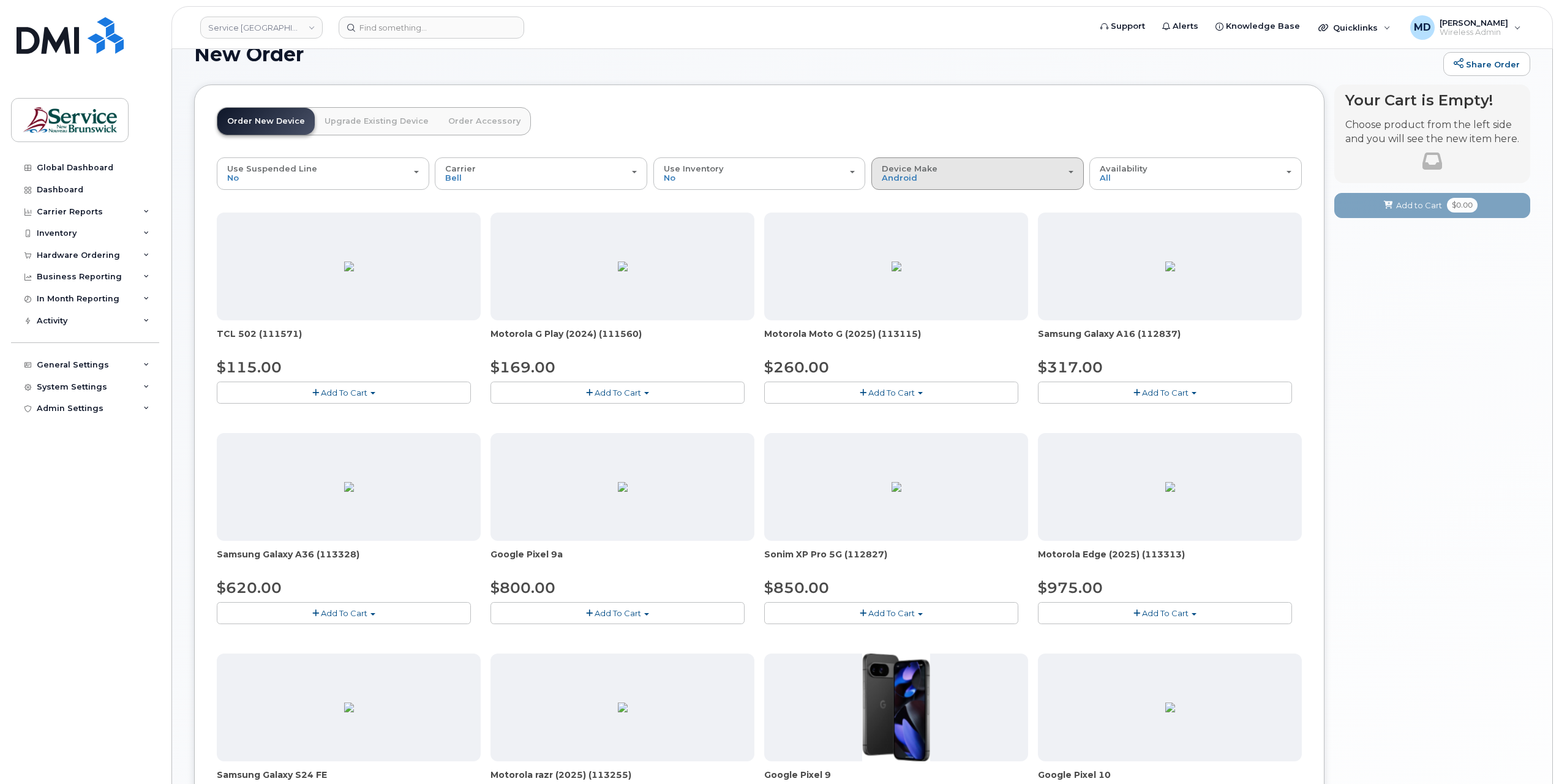
click at [963, 181] on div "Device Make All Aircard Android Cell Phone HUB iPhone Tablet Unknown" at bounding box center [977, 174] width 191 height 19
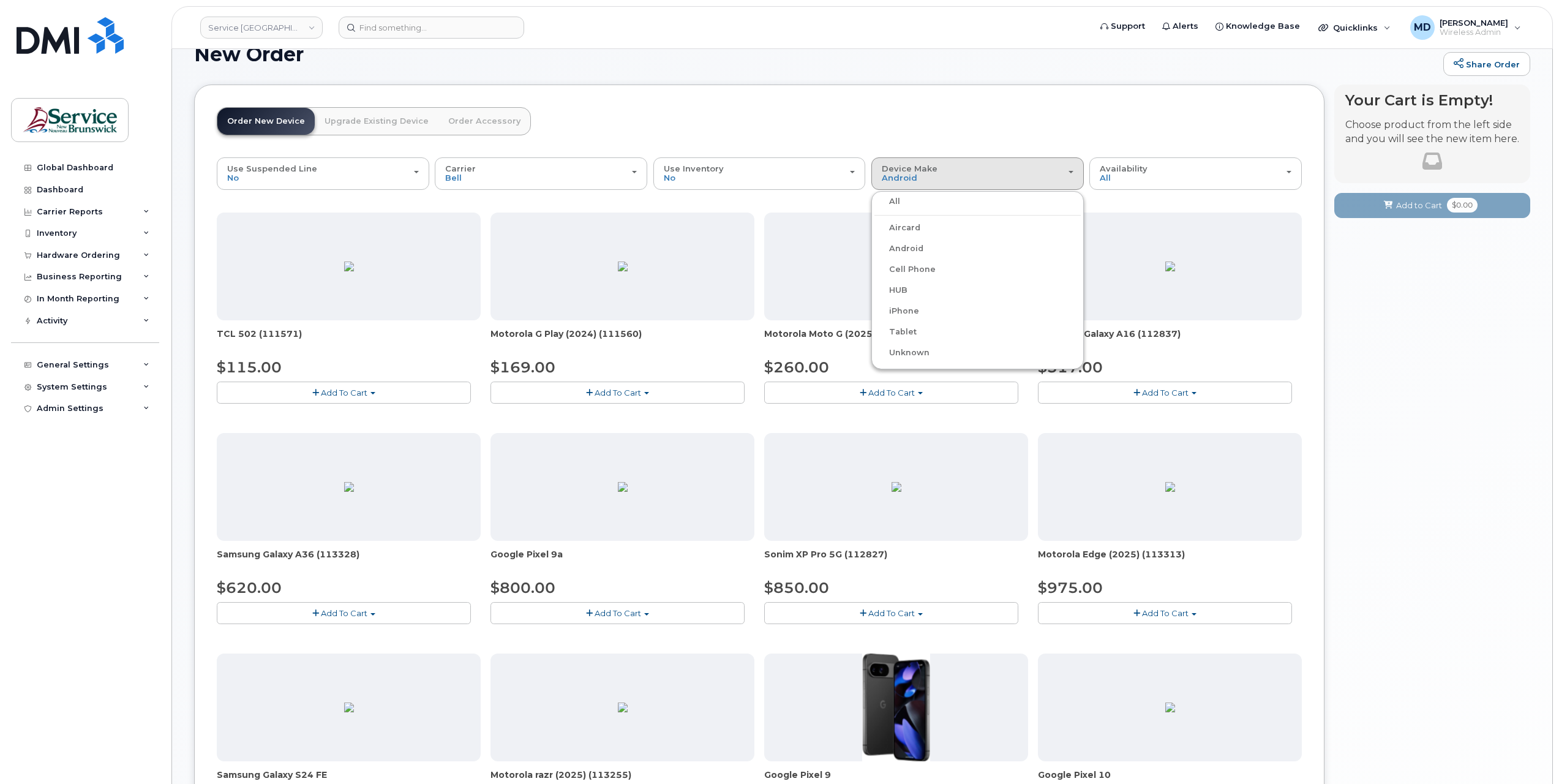
click at [901, 288] on label "HUB" at bounding box center [891, 290] width 33 height 14
click at [0, 0] on input "HUB" at bounding box center [0, 0] width 0 height 0
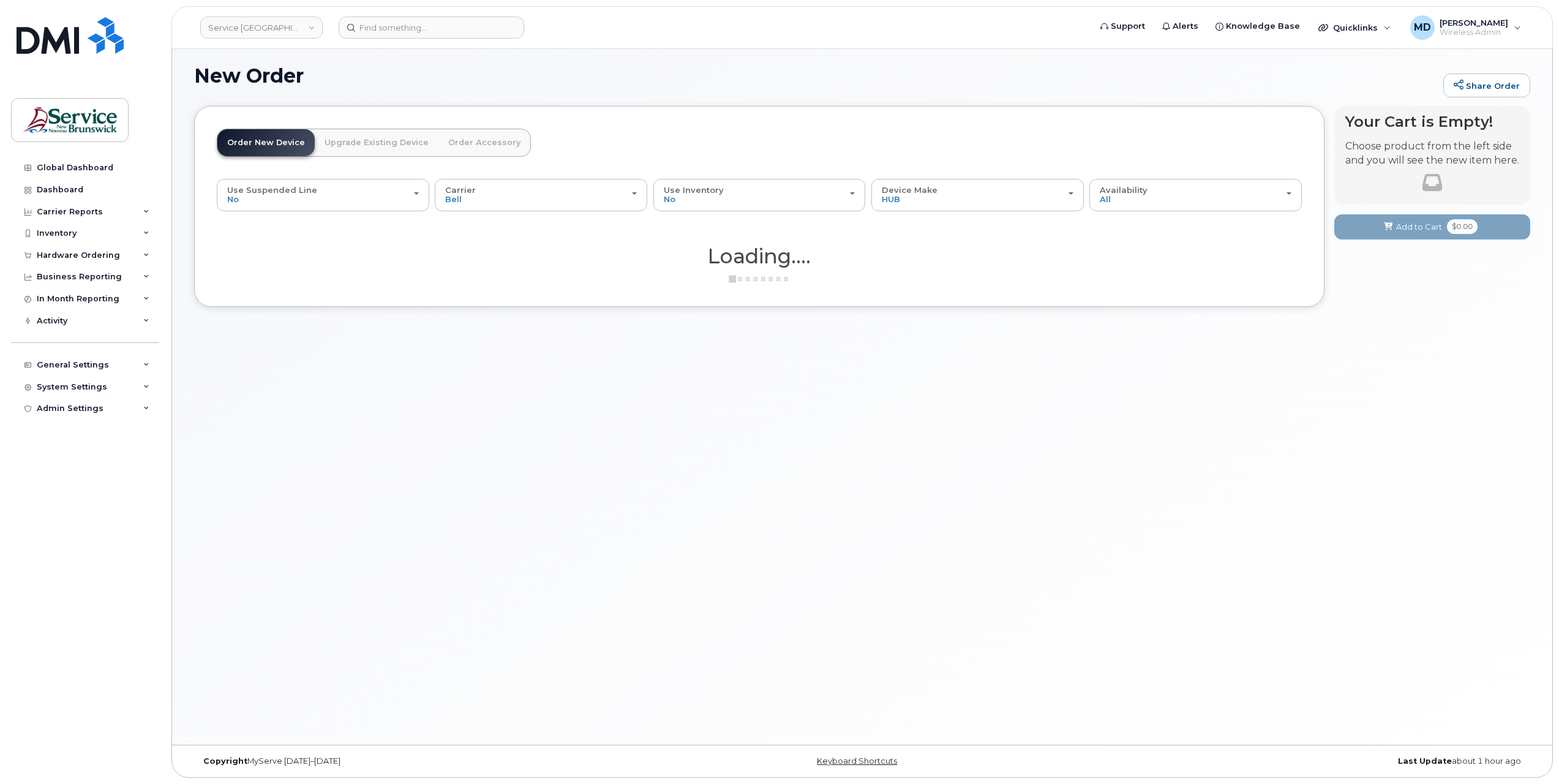
scroll to position [6, 0]
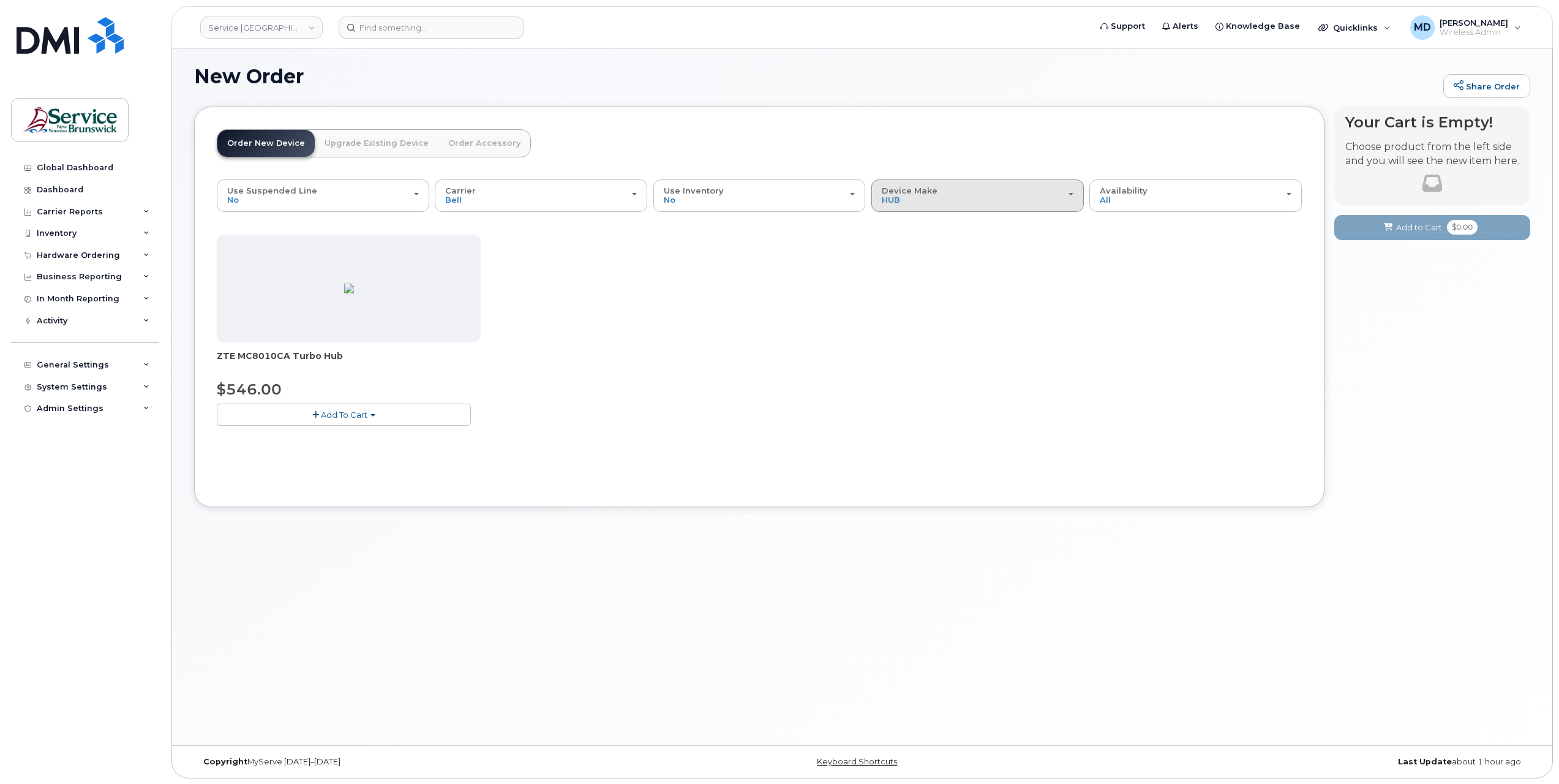
click at [943, 198] on div "Device Make All Aircard Android Cell Phone HUB iPhone Tablet Unknown" at bounding box center [977, 196] width 191 height 19
click at [912, 250] on label "Aircard" at bounding box center [898, 249] width 46 height 14
click at [0, 0] on input "Aircard" at bounding box center [0, 0] width 0 height 0
click at [932, 198] on div "Device Make All Aircard Android Cell Phone HUB iPhone Tablet Unknown" at bounding box center [977, 196] width 191 height 19
click at [897, 333] on label "iPhone" at bounding box center [897, 333] width 45 height 14
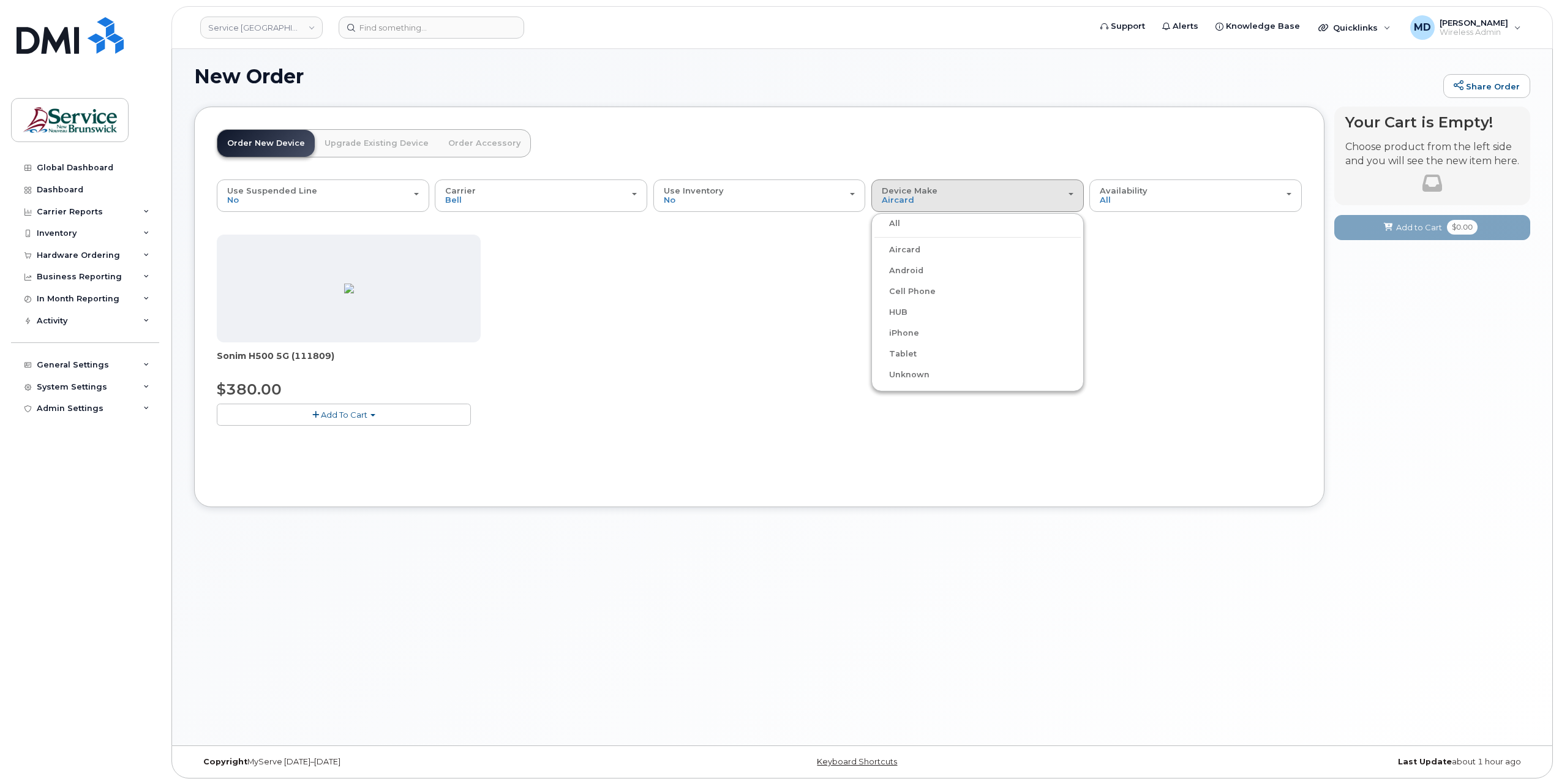
click at [0, 0] on input "iPhone" at bounding box center [0, 0] width 0 height 0
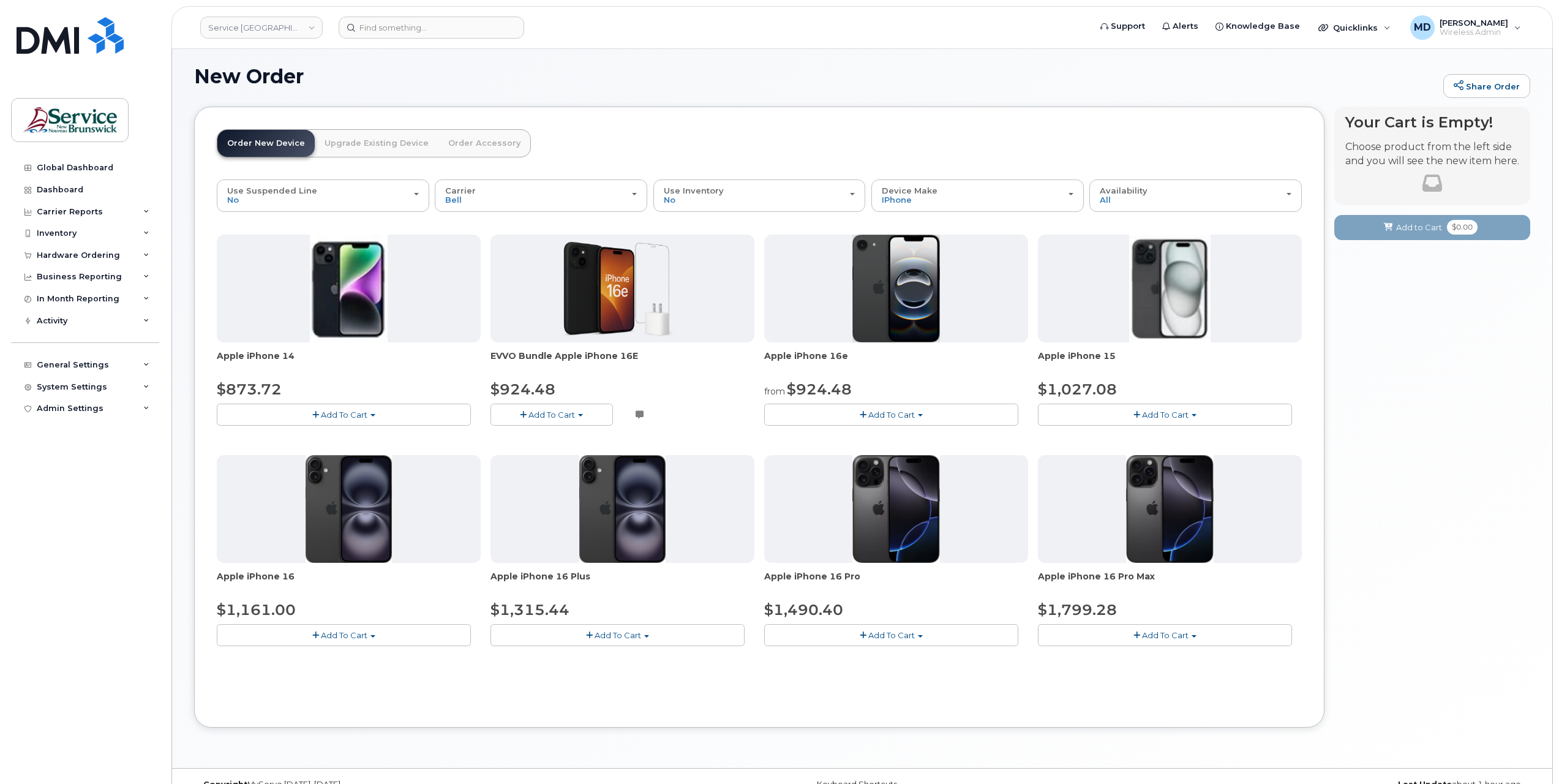
click at [898, 415] on span "Add To Cart" at bounding box center [891, 415] width 47 height 10
click at [974, 206] on button "Device Make All Aircard Android Cell Phone HUB iPhone Tablet Unknown" at bounding box center [977, 196] width 213 height 32
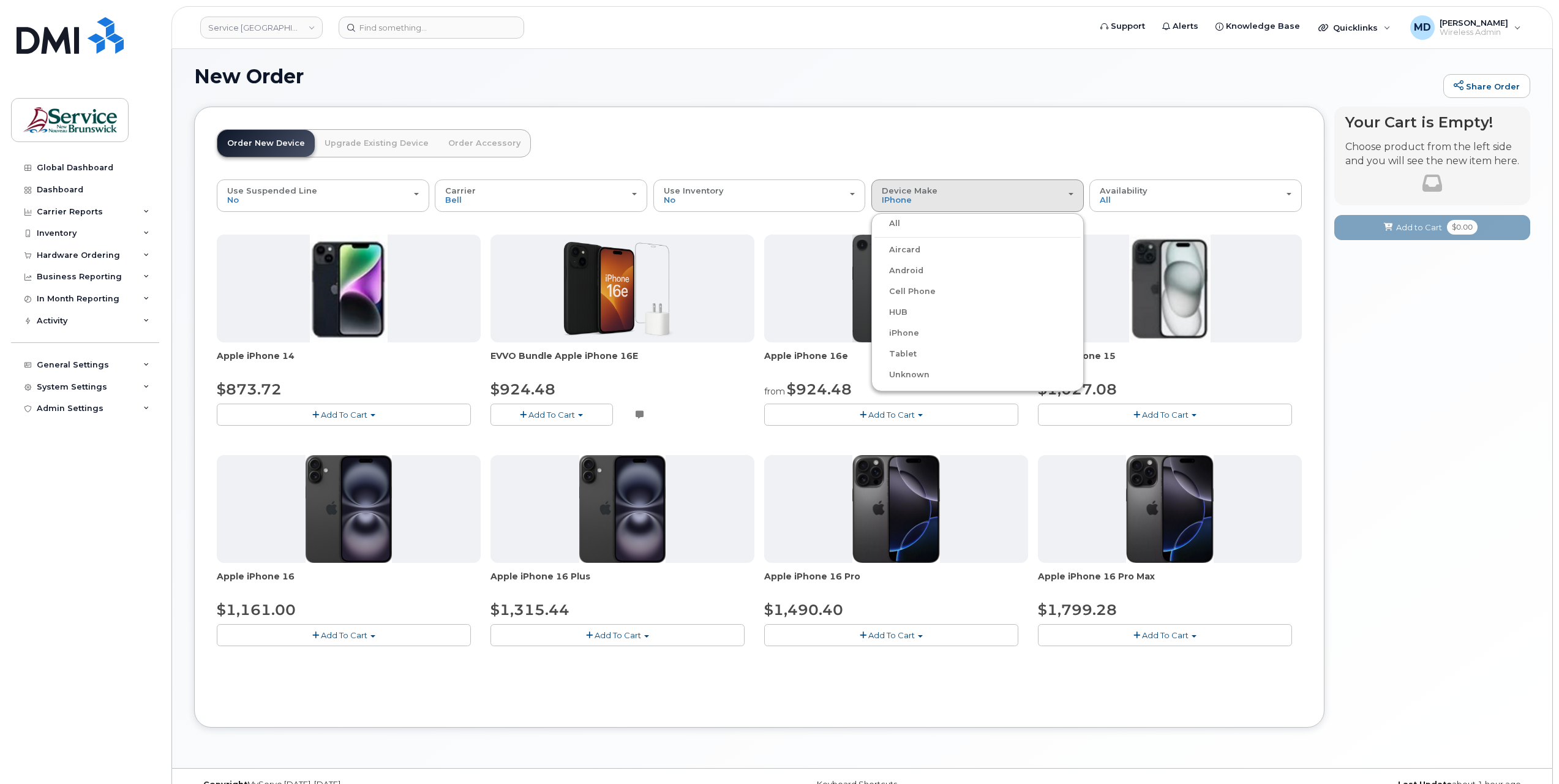
click at [905, 269] on label "Android" at bounding box center [899, 270] width 49 height 14
click at [0, 0] on input "Android" at bounding box center [0, 0] width 0 height 0
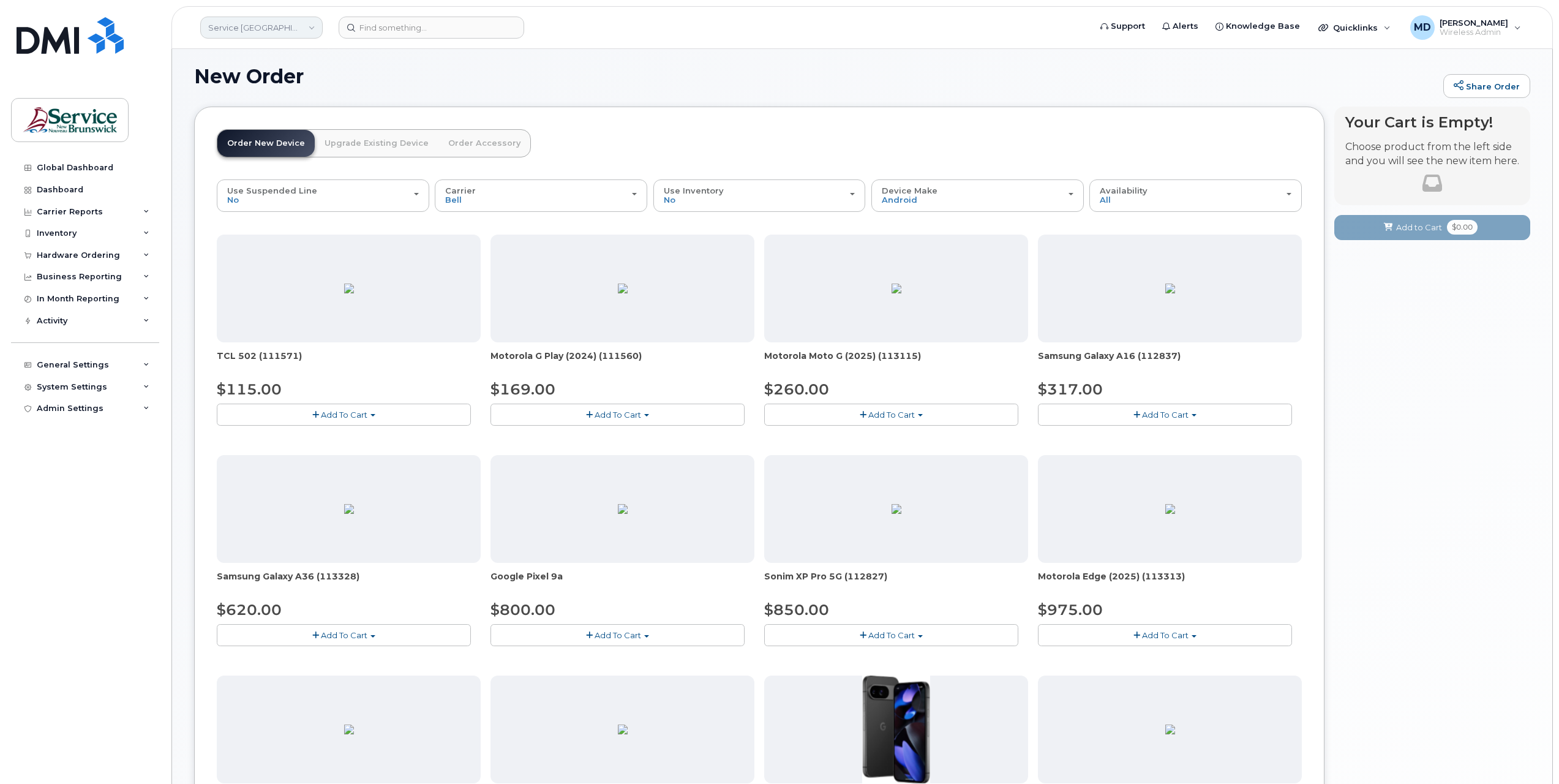
click at [282, 29] on link "Service [GEOGRAPHIC_DATA] (SNB)" at bounding box center [261, 28] width 123 height 22
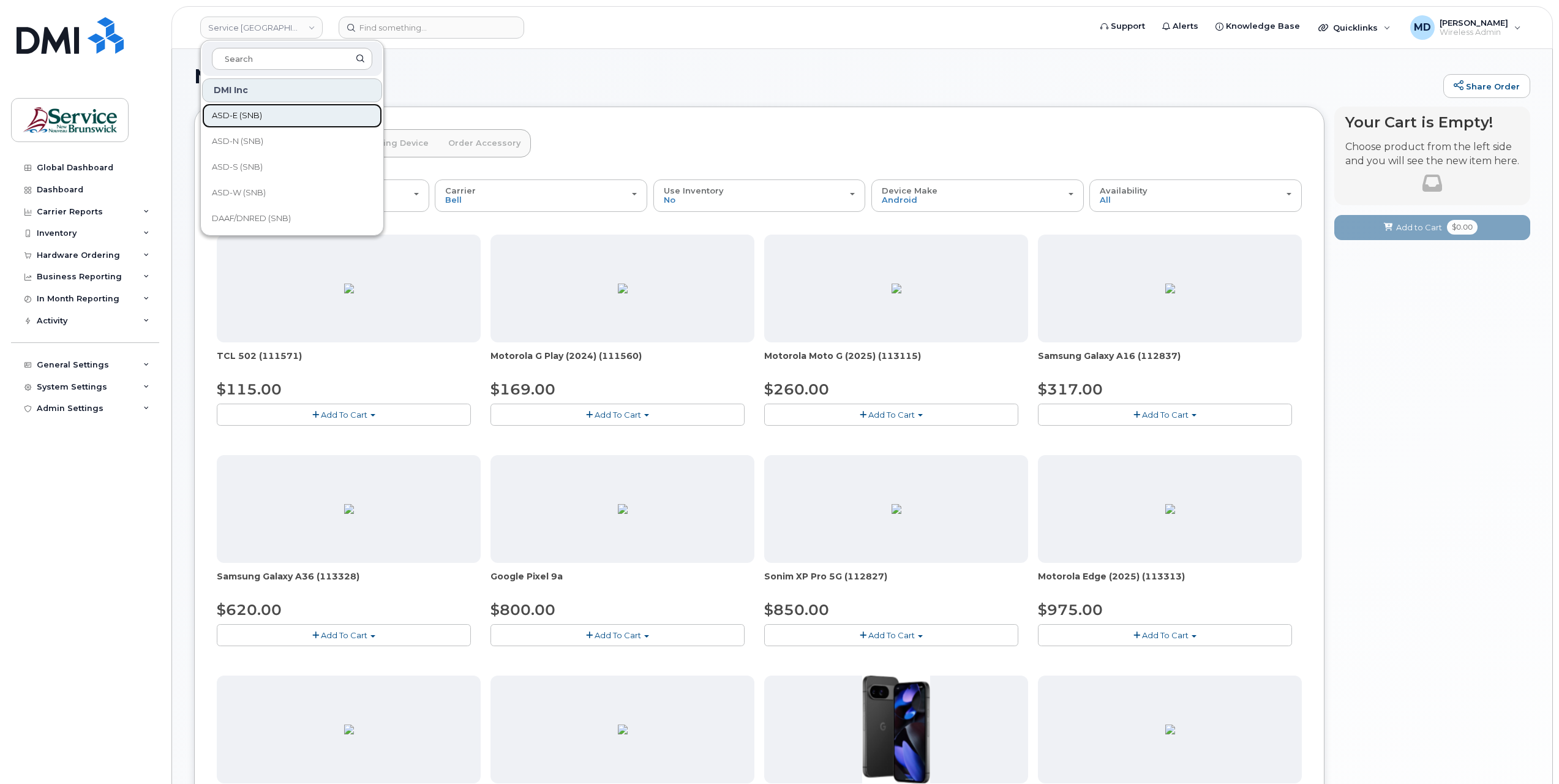
click at [250, 113] on span "ASD-E (SNB)" at bounding box center [236, 115] width 50 height 12
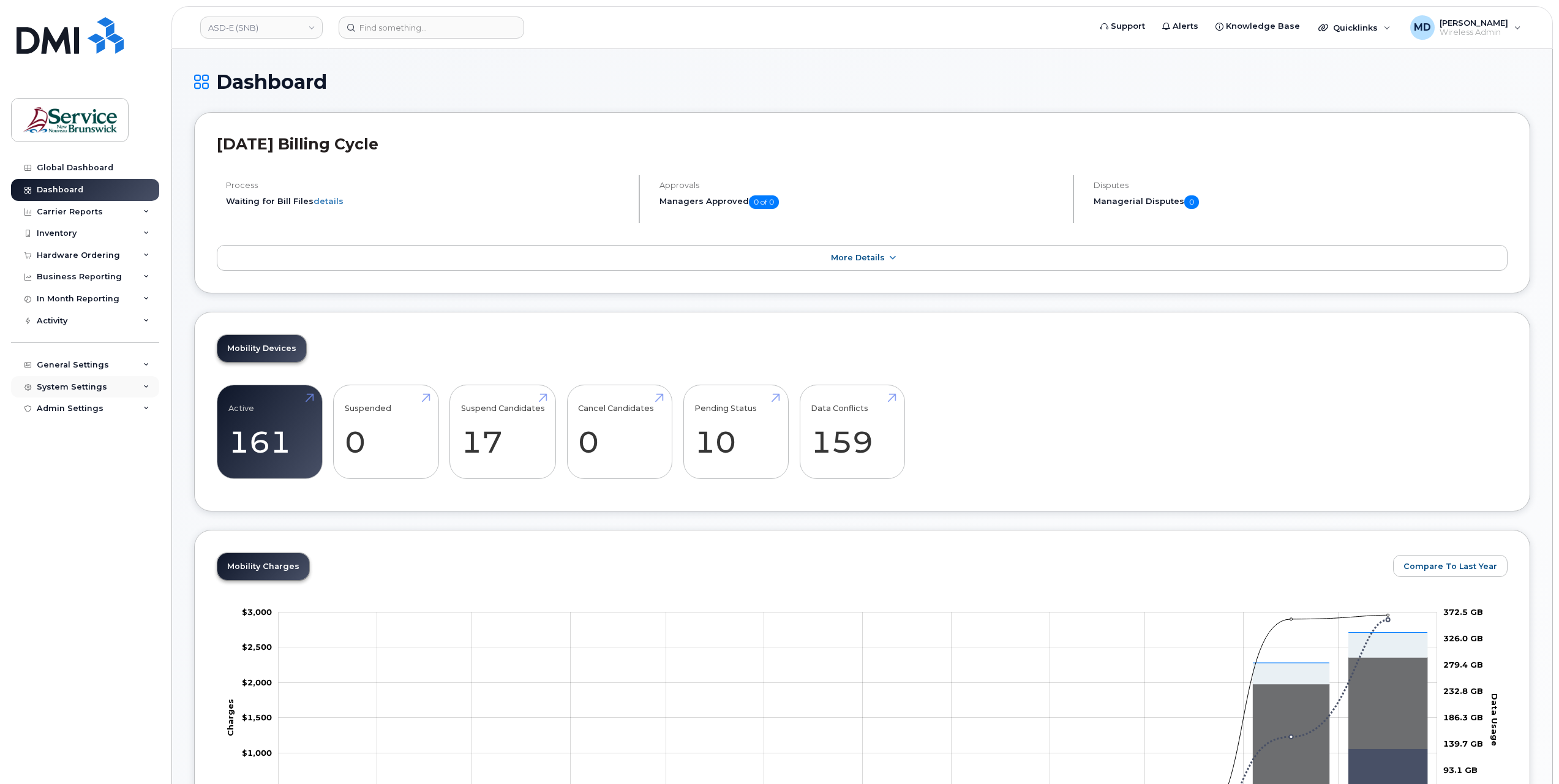
click at [86, 385] on div "System Settings" at bounding box center [71, 387] width 70 height 10
click at [65, 549] on div "Hardware Ordering" at bounding box center [84, 549] width 83 height 11
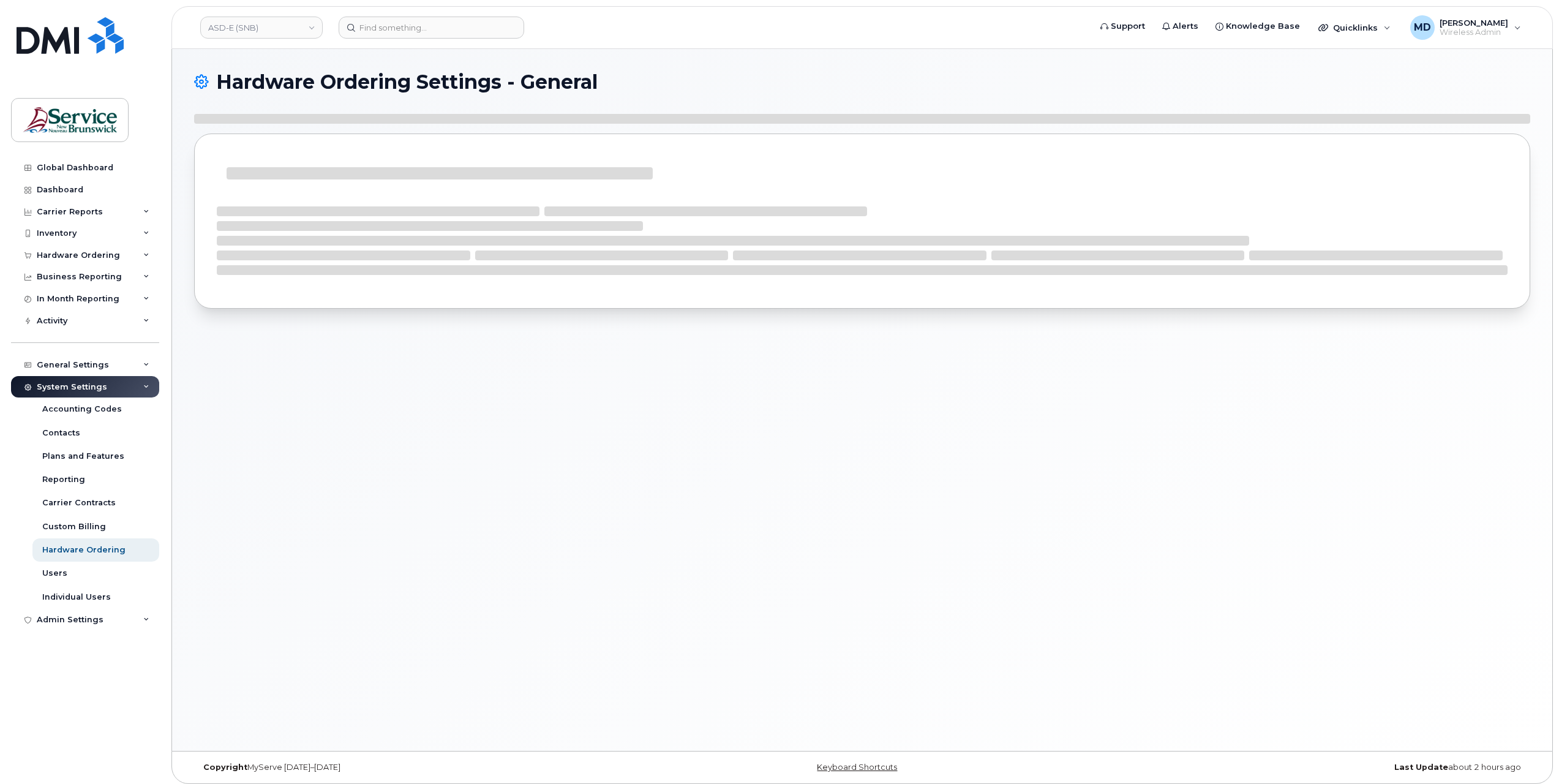
select select "admins"
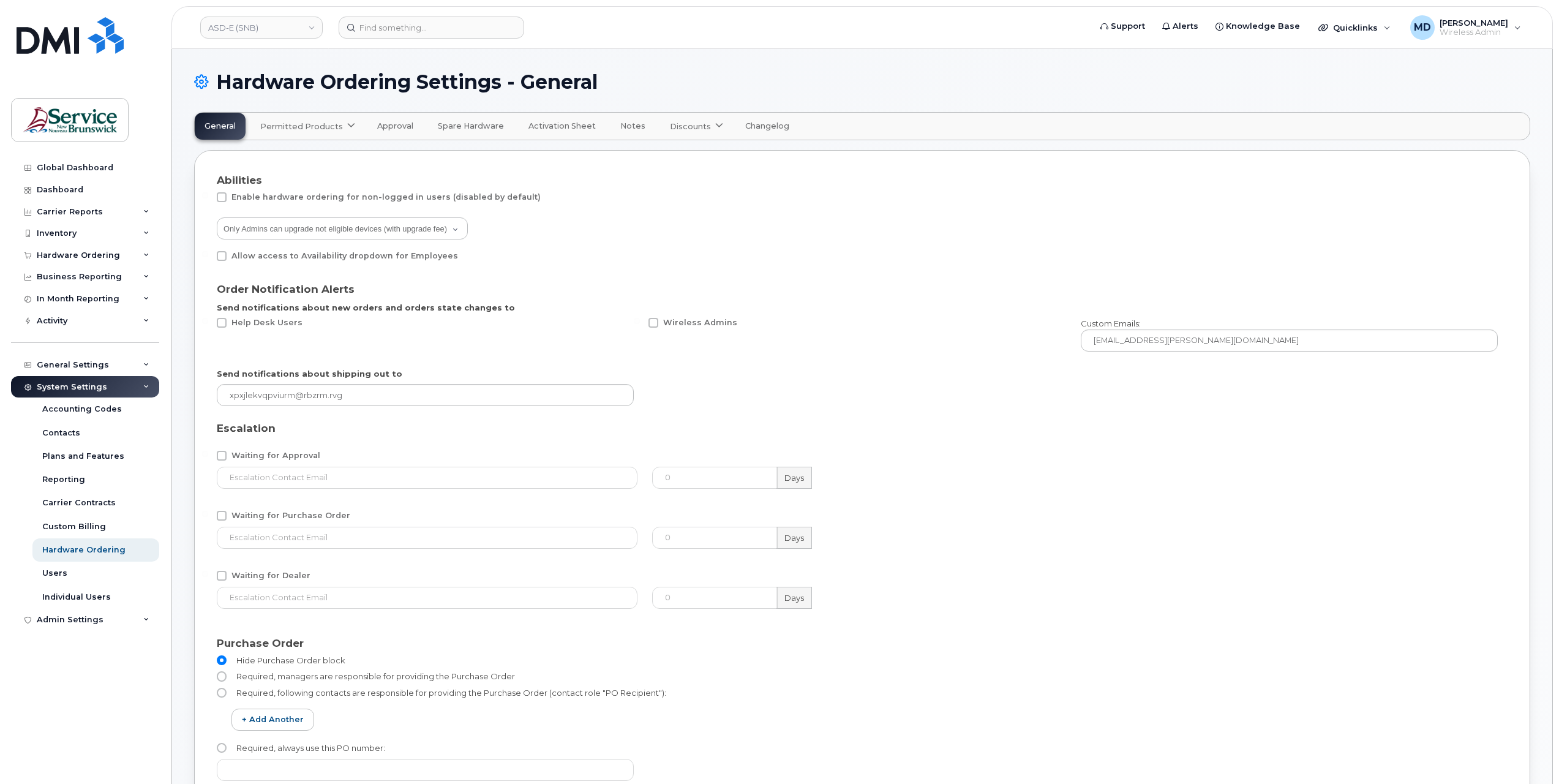
click at [326, 131] on span "Permitted Products" at bounding box center [301, 126] width 83 height 12
click at [285, 155] on div "Bell available" at bounding box center [309, 156] width 91 height 14
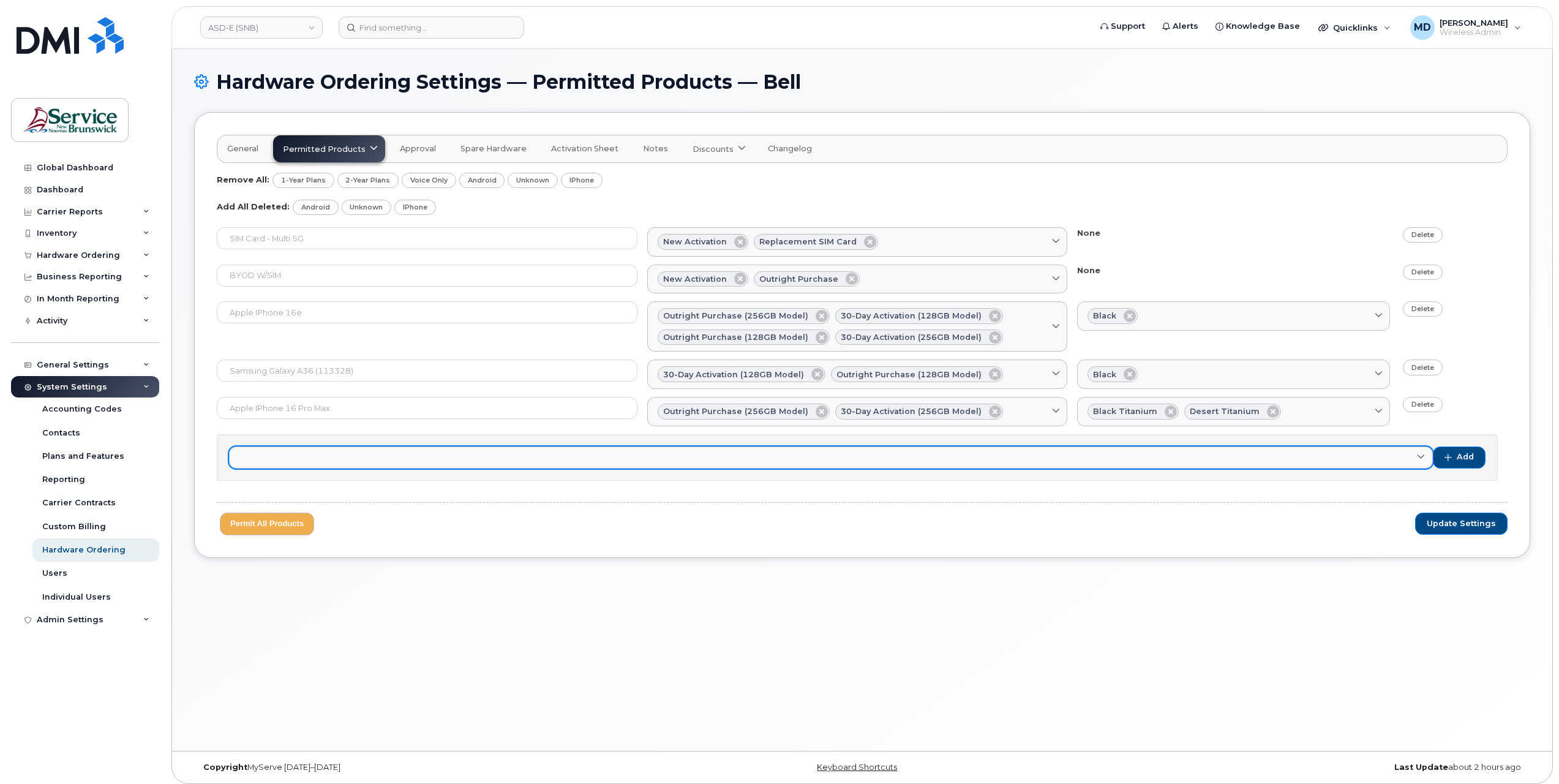
click at [377, 452] on link at bounding box center [831, 457] width 1204 height 22
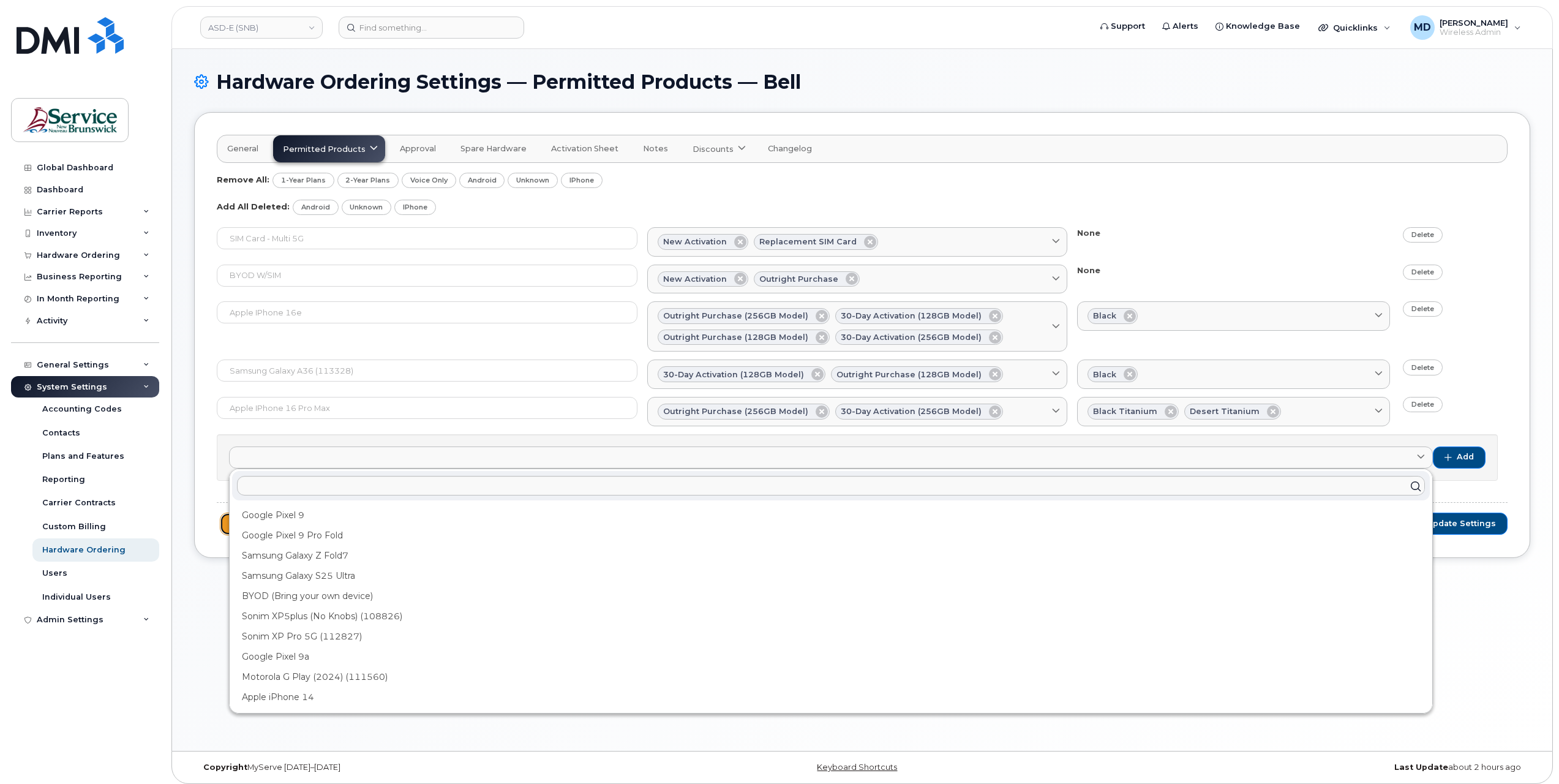
click at [227, 527] on button "Permit All Products" at bounding box center [267, 523] width 94 height 23
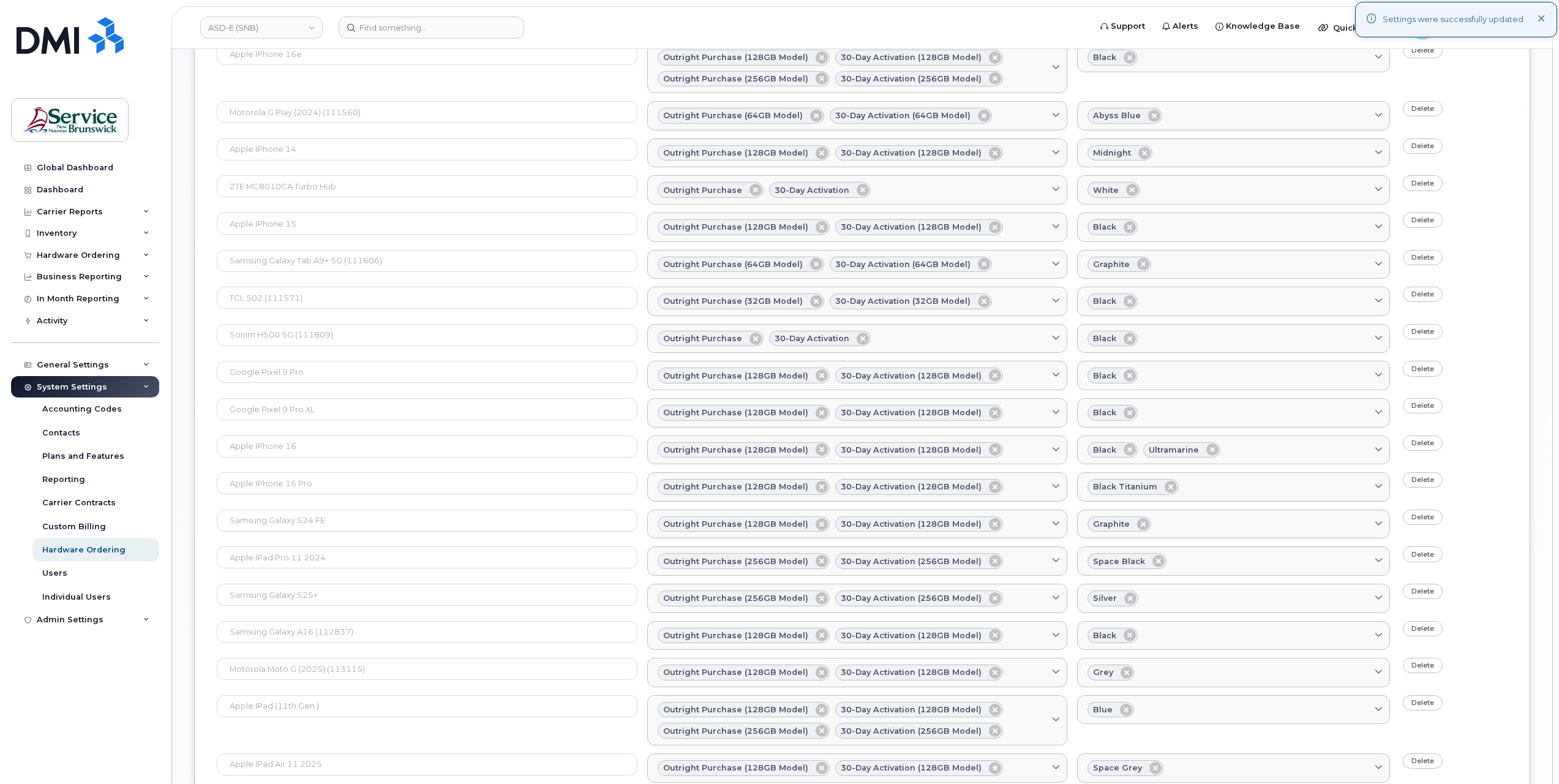
scroll to position [1149, 0]
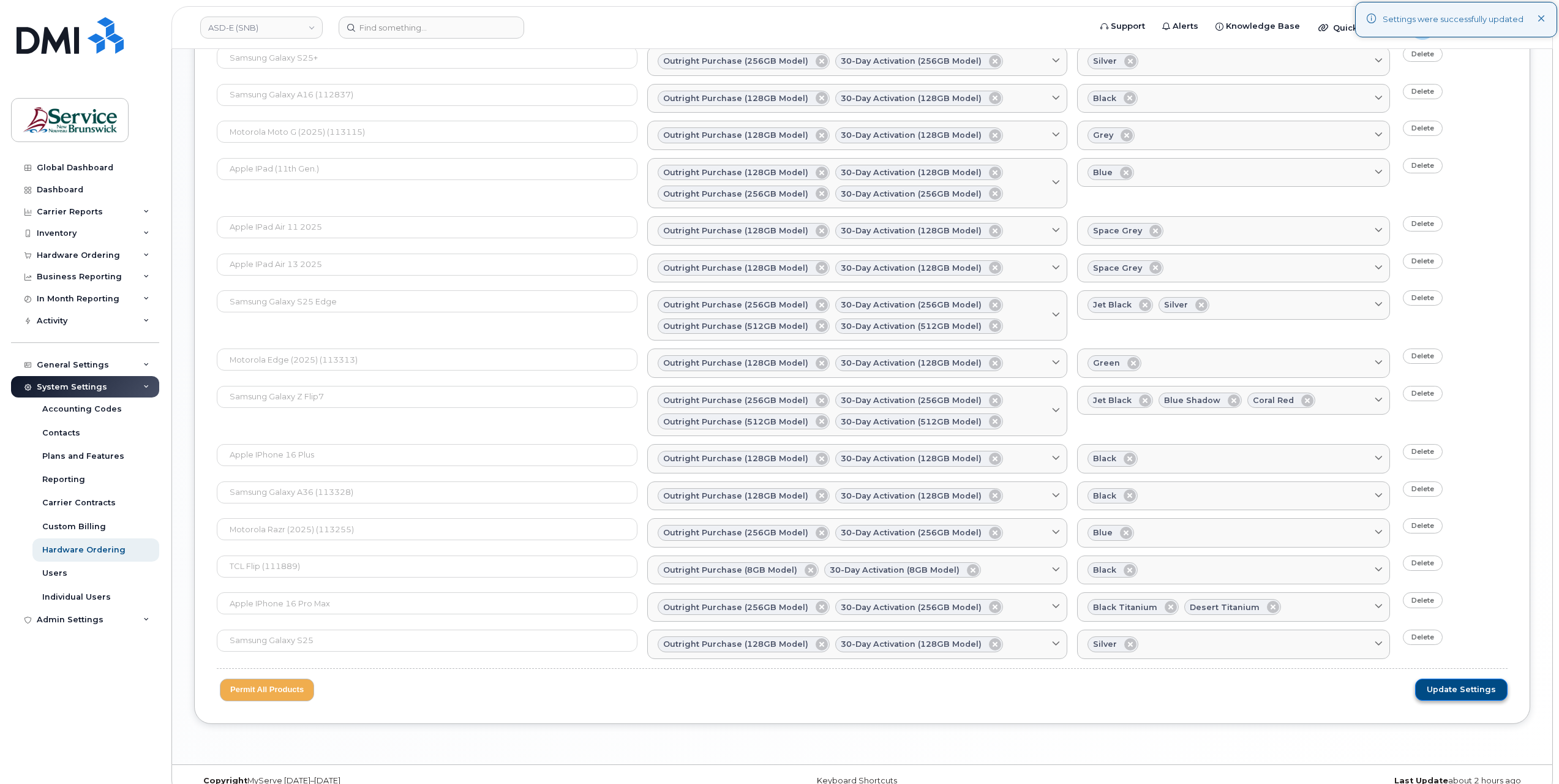
click at [1452, 684] on span "Update Settings" at bounding box center [1462, 689] width 69 height 11
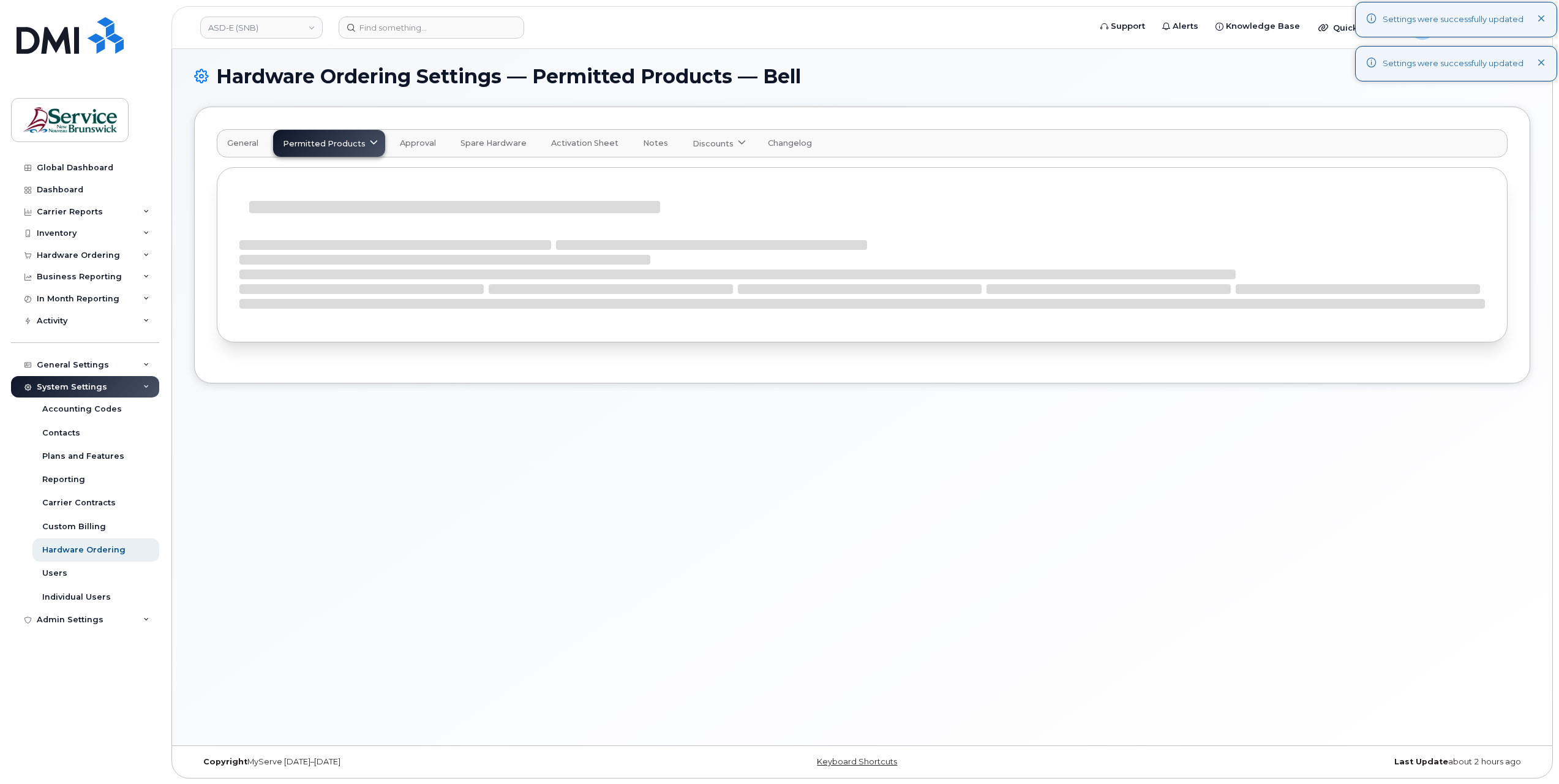
scroll to position [1114, 0]
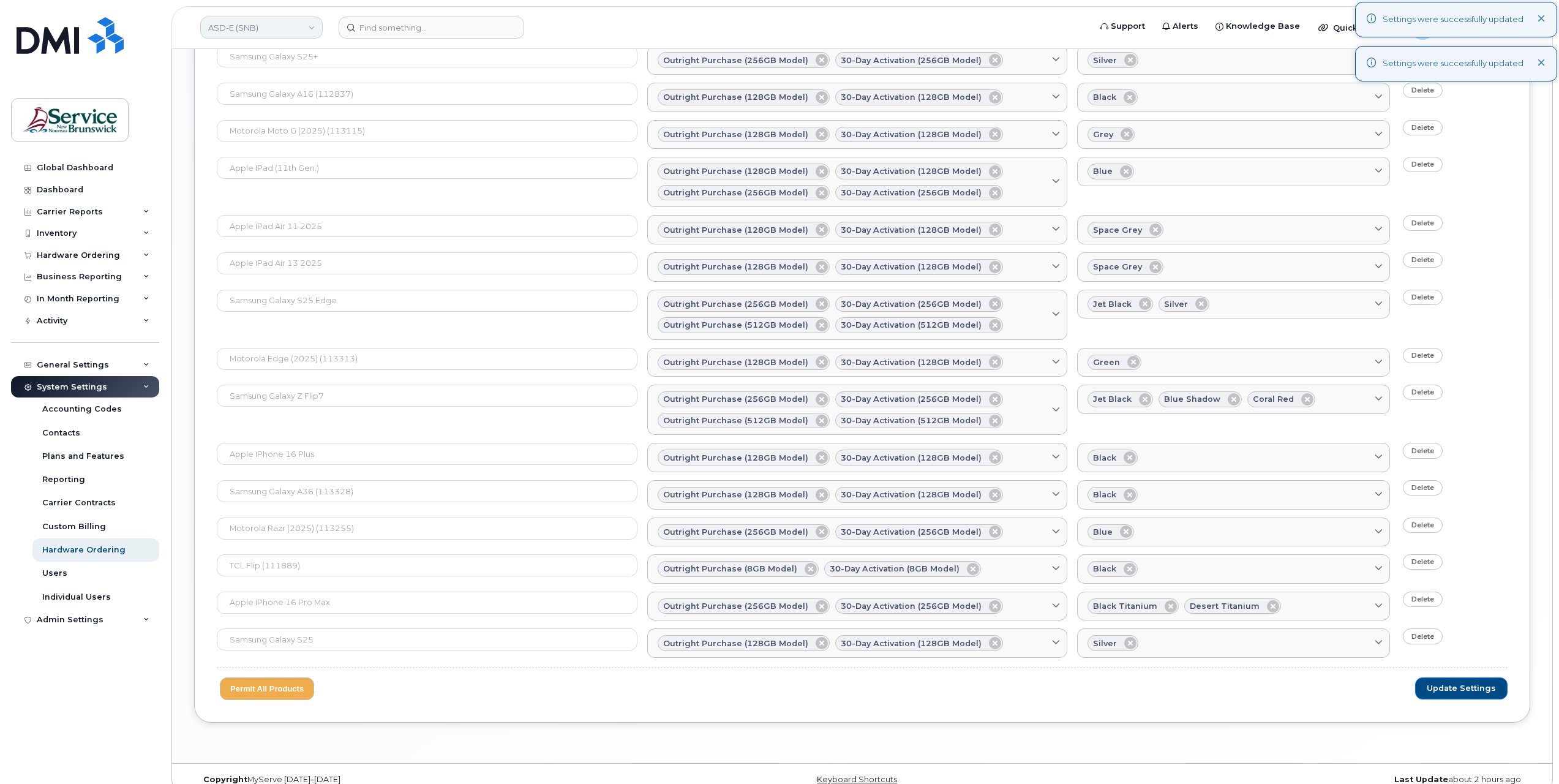
click at [290, 28] on link "ASD-E (SNB)" at bounding box center [261, 28] width 123 height 22
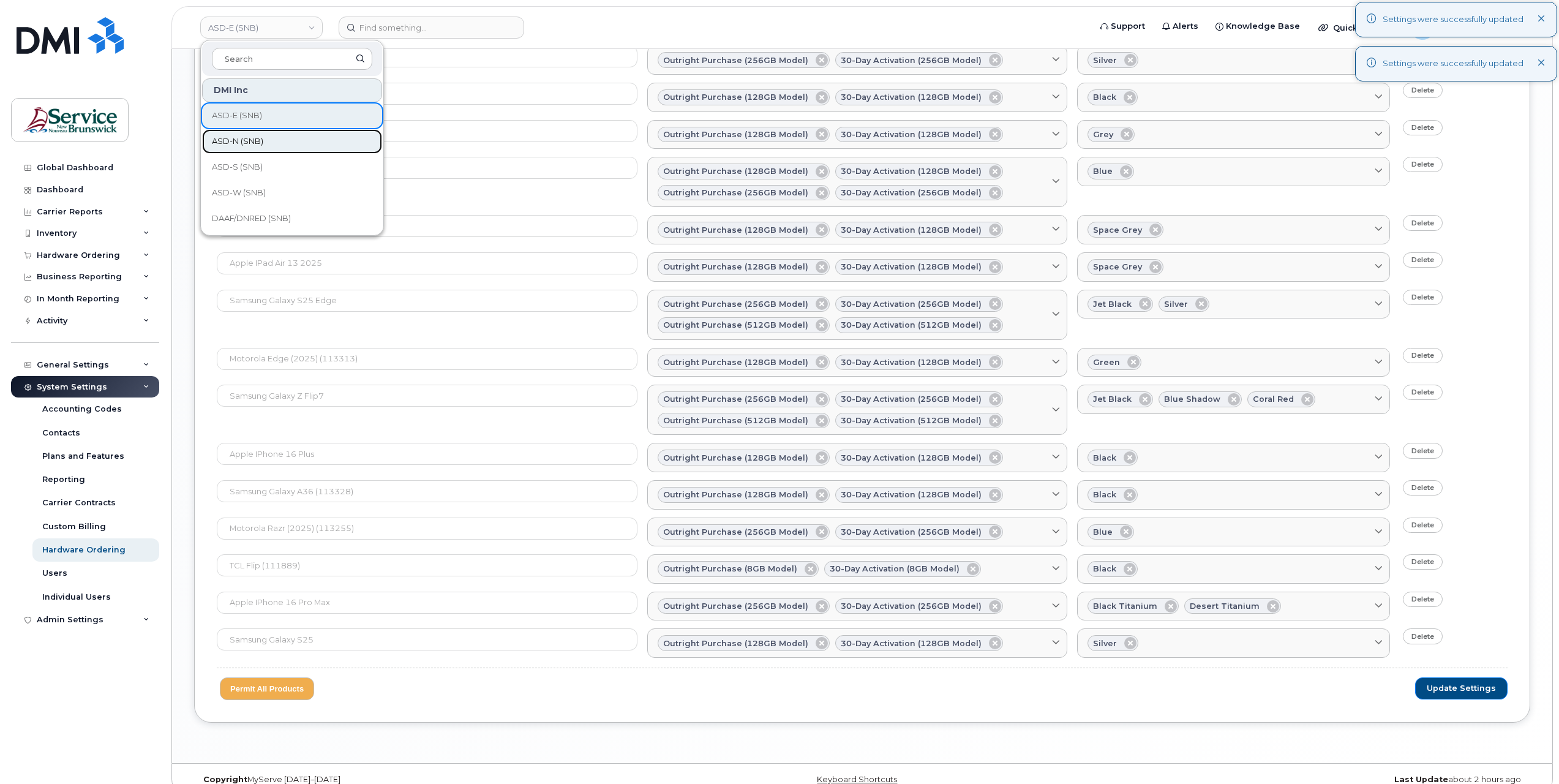
click at [262, 138] on span "ASD-N (SNB)" at bounding box center [237, 141] width 52 height 12
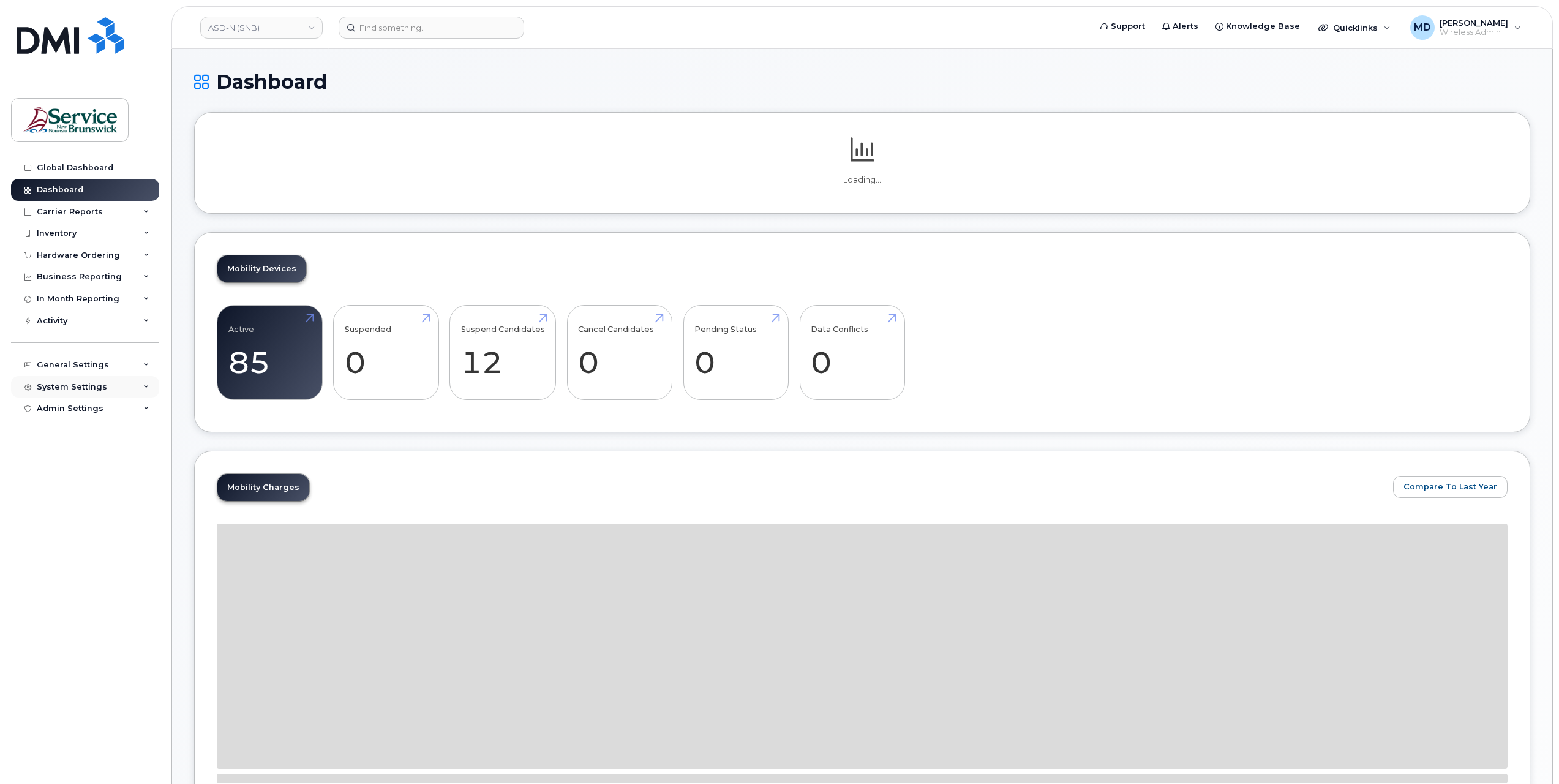
click at [87, 388] on div "System Settings" at bounding box center [71, 387] width 70 height 10
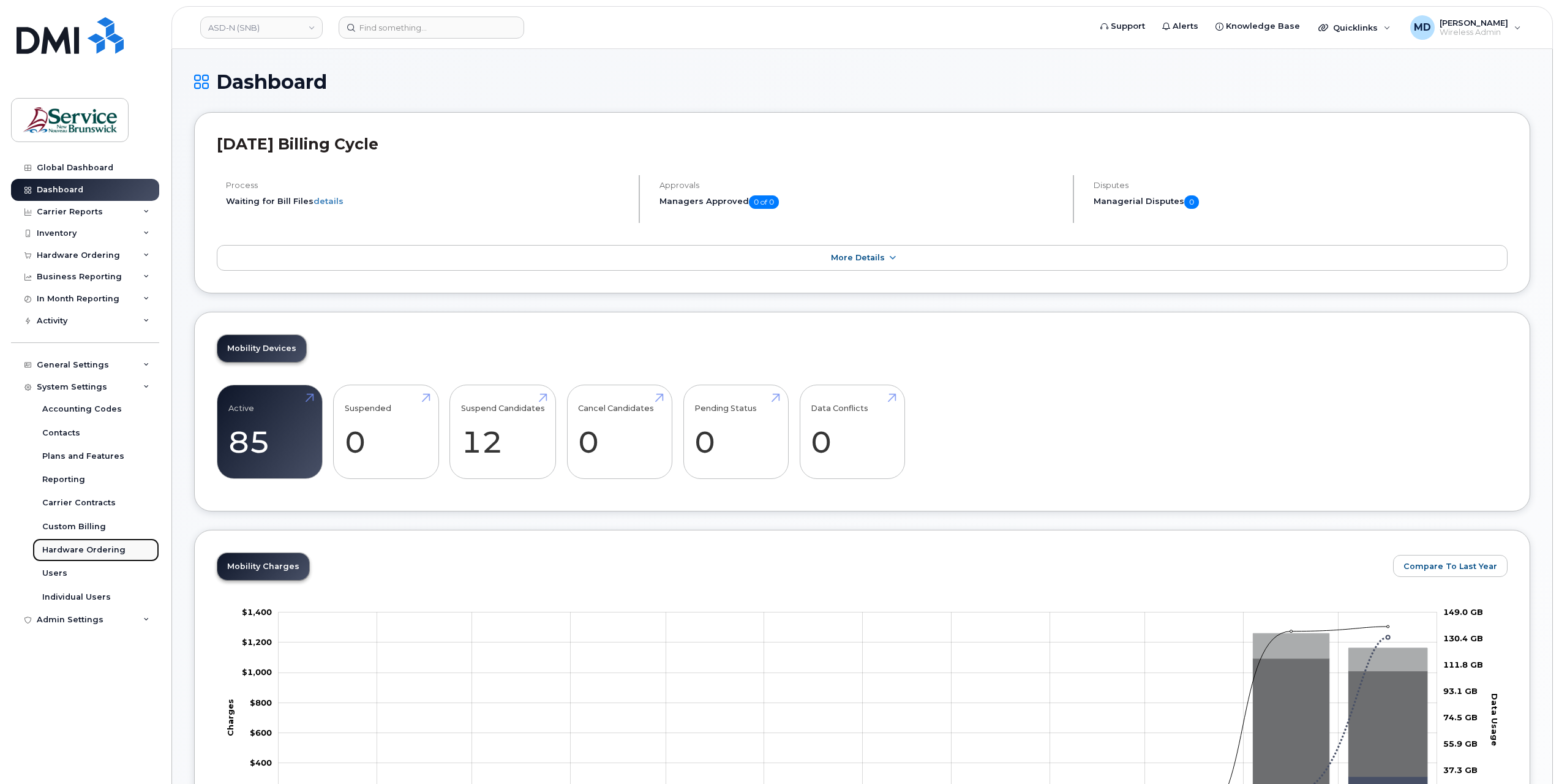
click at [70, 554] on div "Hardware Ordering" at bounding box center [84, 549] width 83 height 11
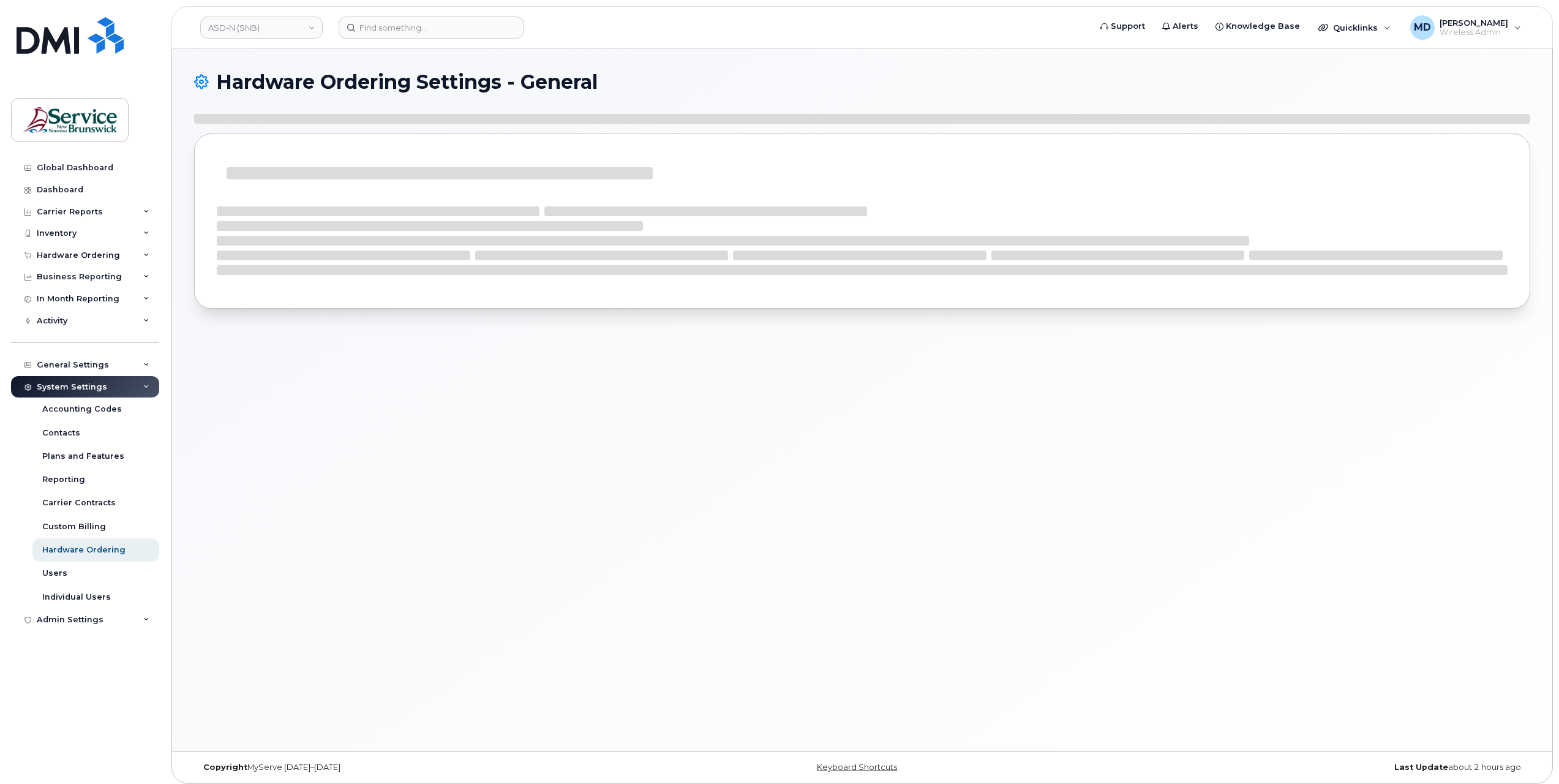
select select "admins"
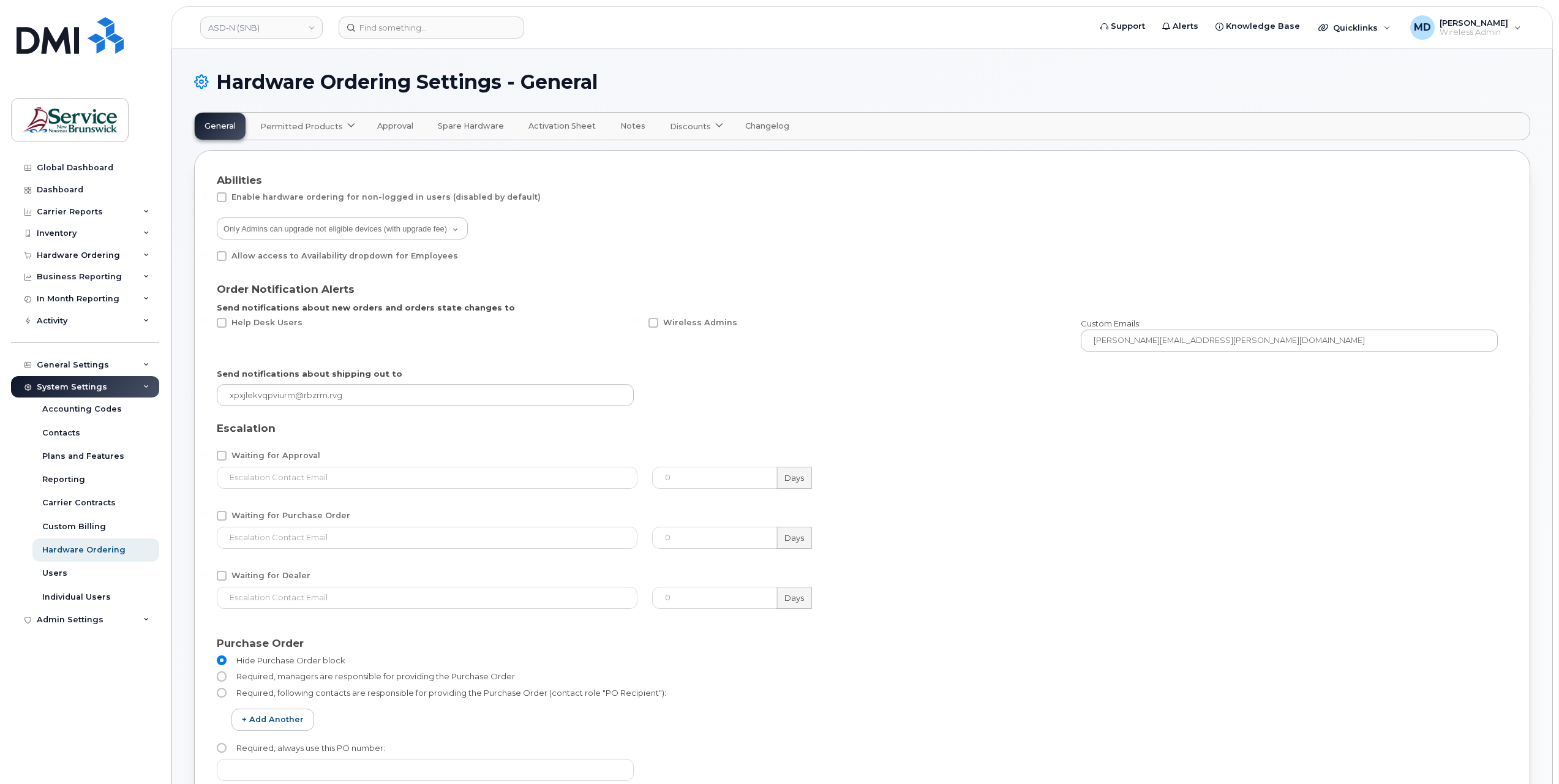
click at [346, 125] on span at bounding box center [351, 126] width 12 height 12
click at [271, 158] on span "Bell" at bounding box center [271, 156] width 16 height 13
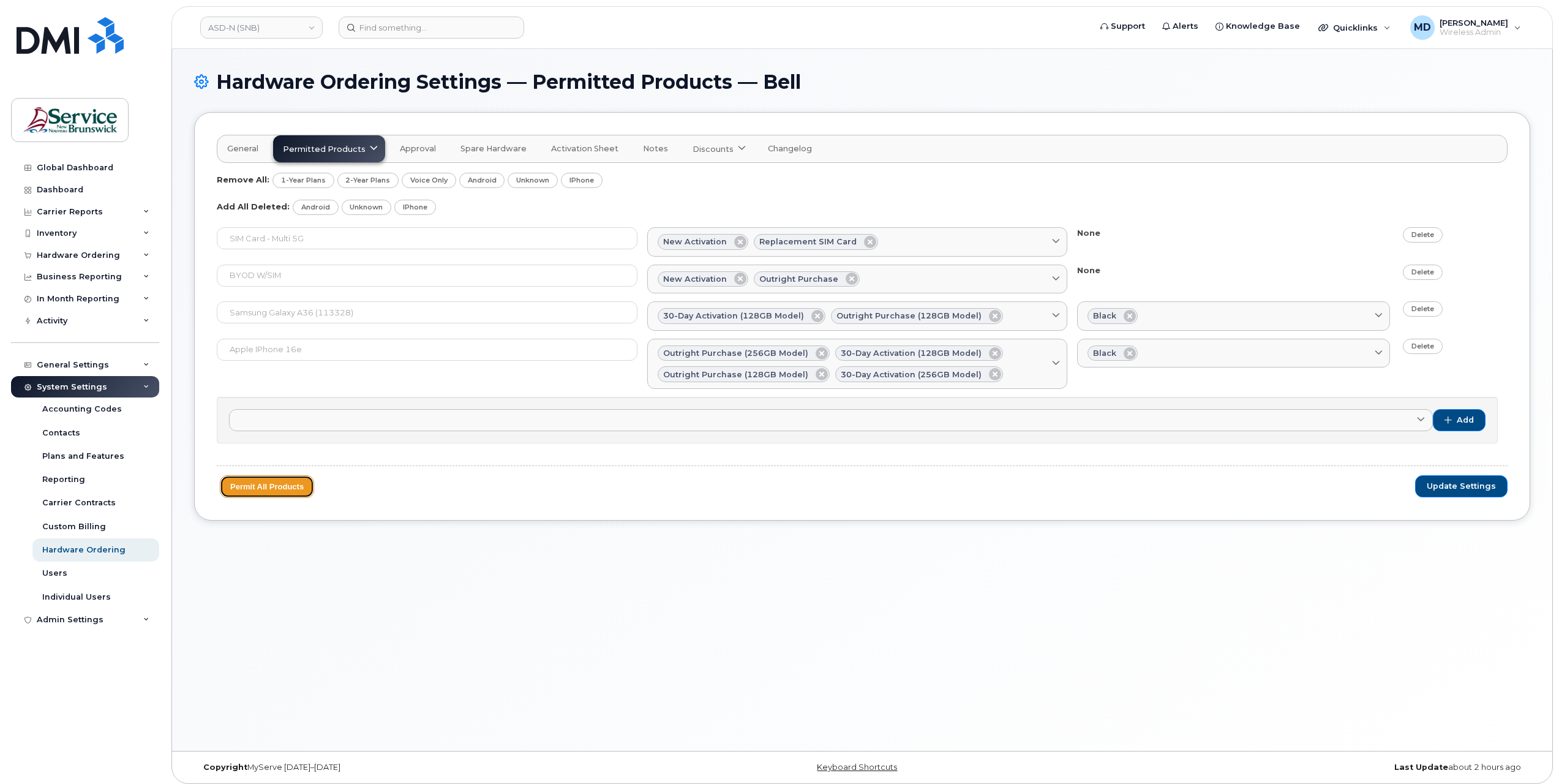
click at [296, 486] on button "Permit All Products" at bounding box center [267, 486] width 94 height 23
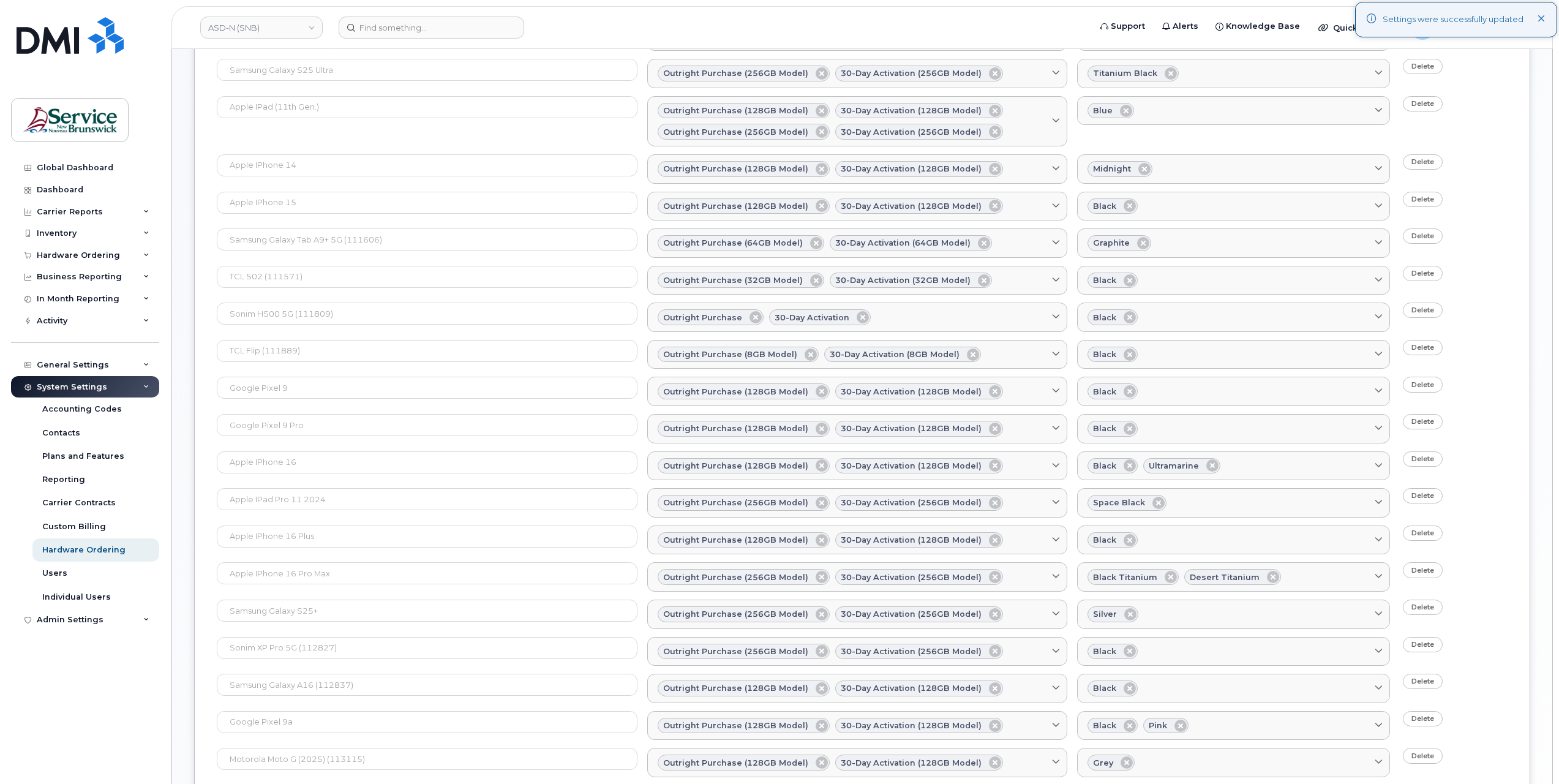
scroll to position [1149, 0]
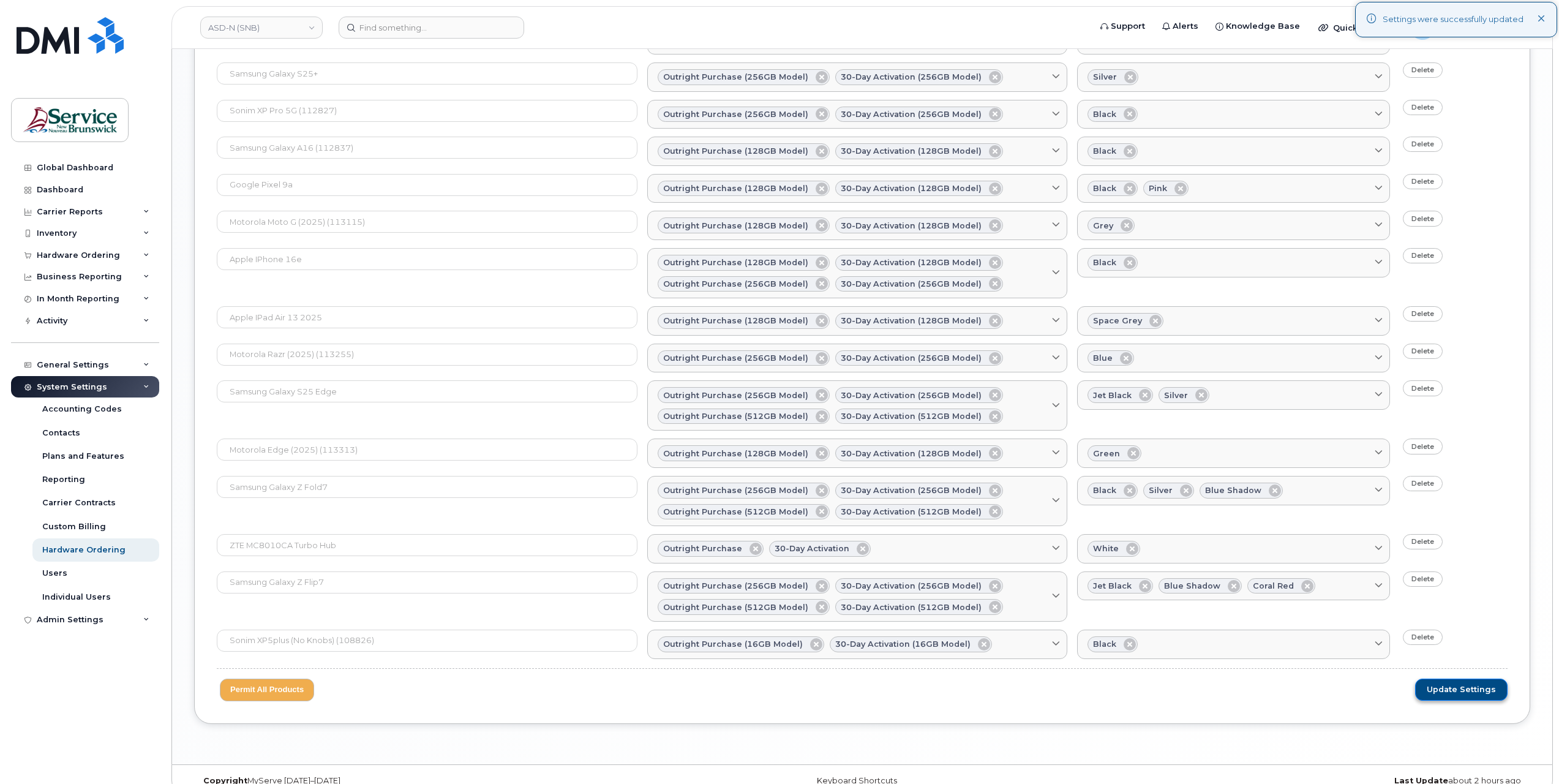
click at [1441, 679] on button "Update Settings" at bounding box center [1461, 689] width 92 height 22
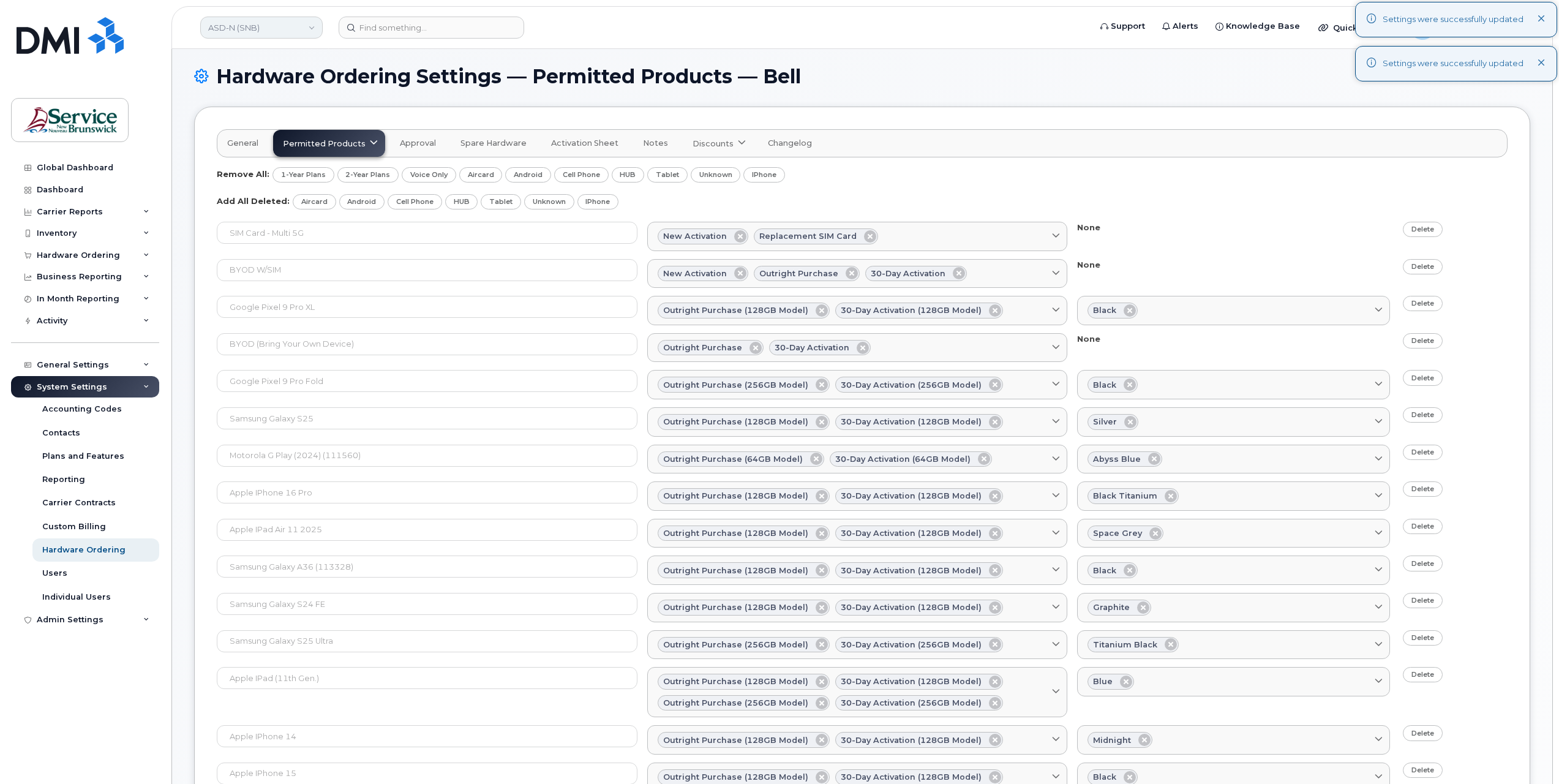
scroll to position [1114, 0]
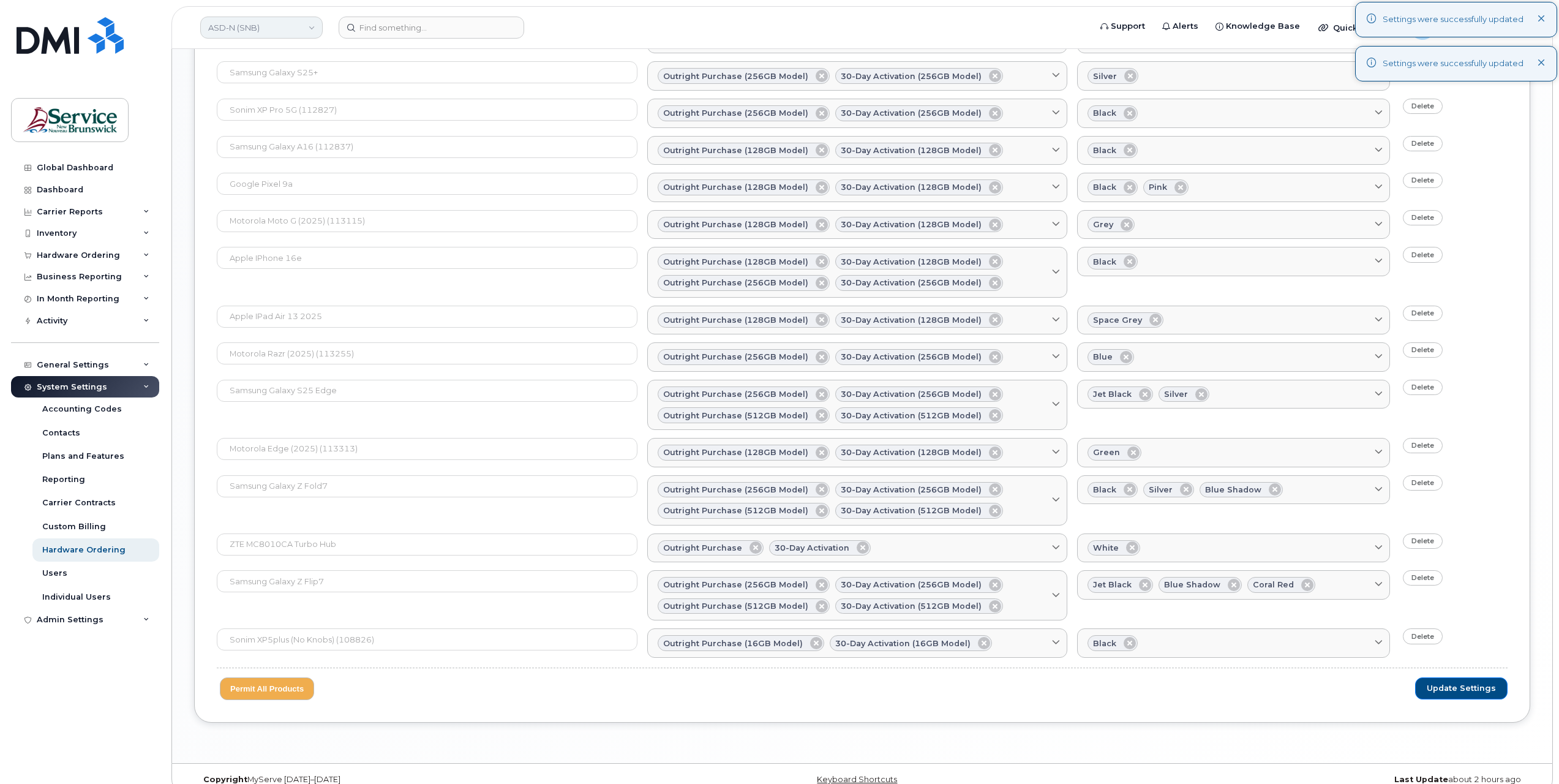
click at [275, 30] on link "ASD-N (SNB)" at bounding box center [261, 28] width 123 height 22
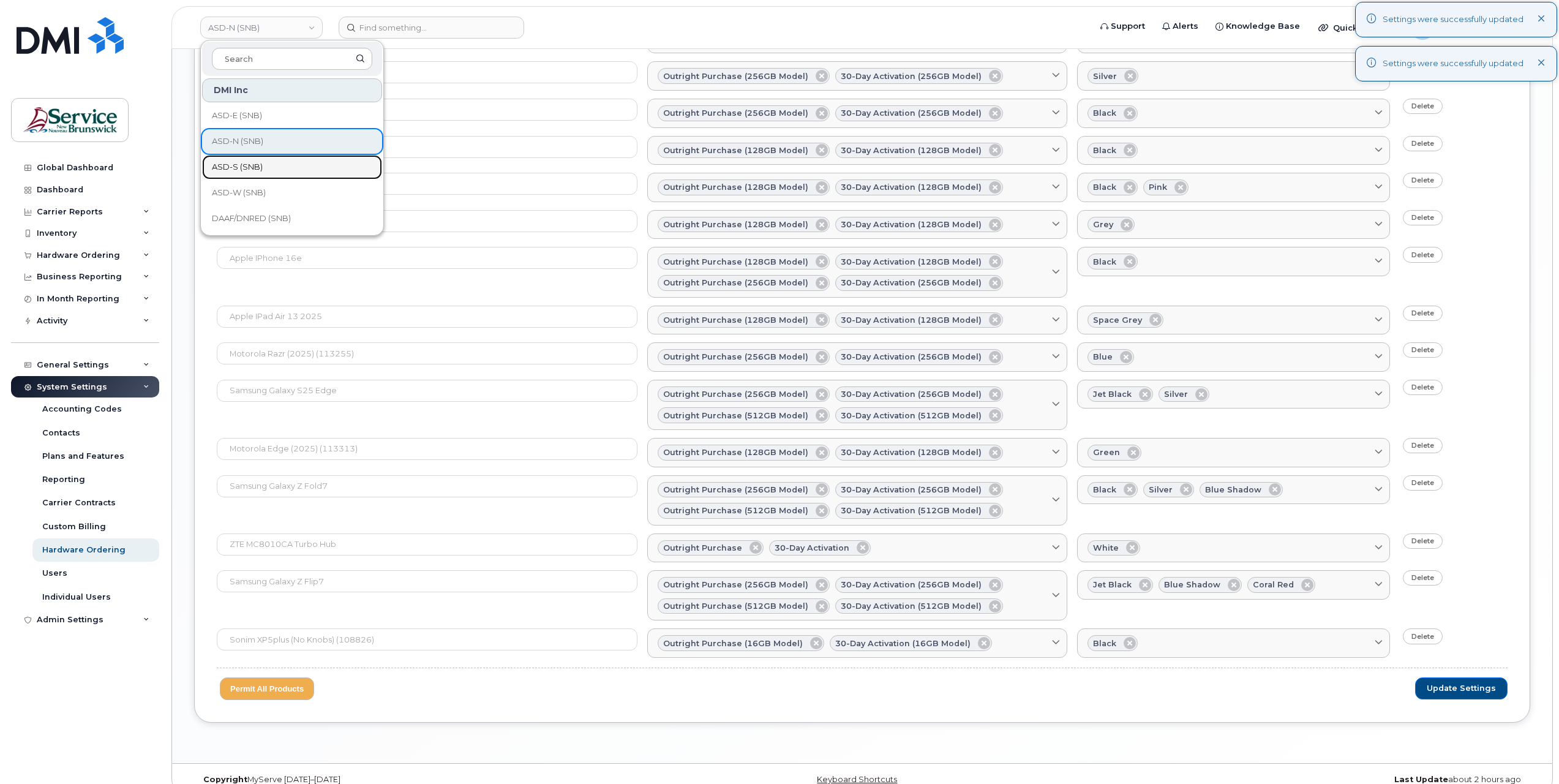
click at [253, 161] on span "ASD-S (SNB)" at bounding box center [237, 167] width 51 height 12
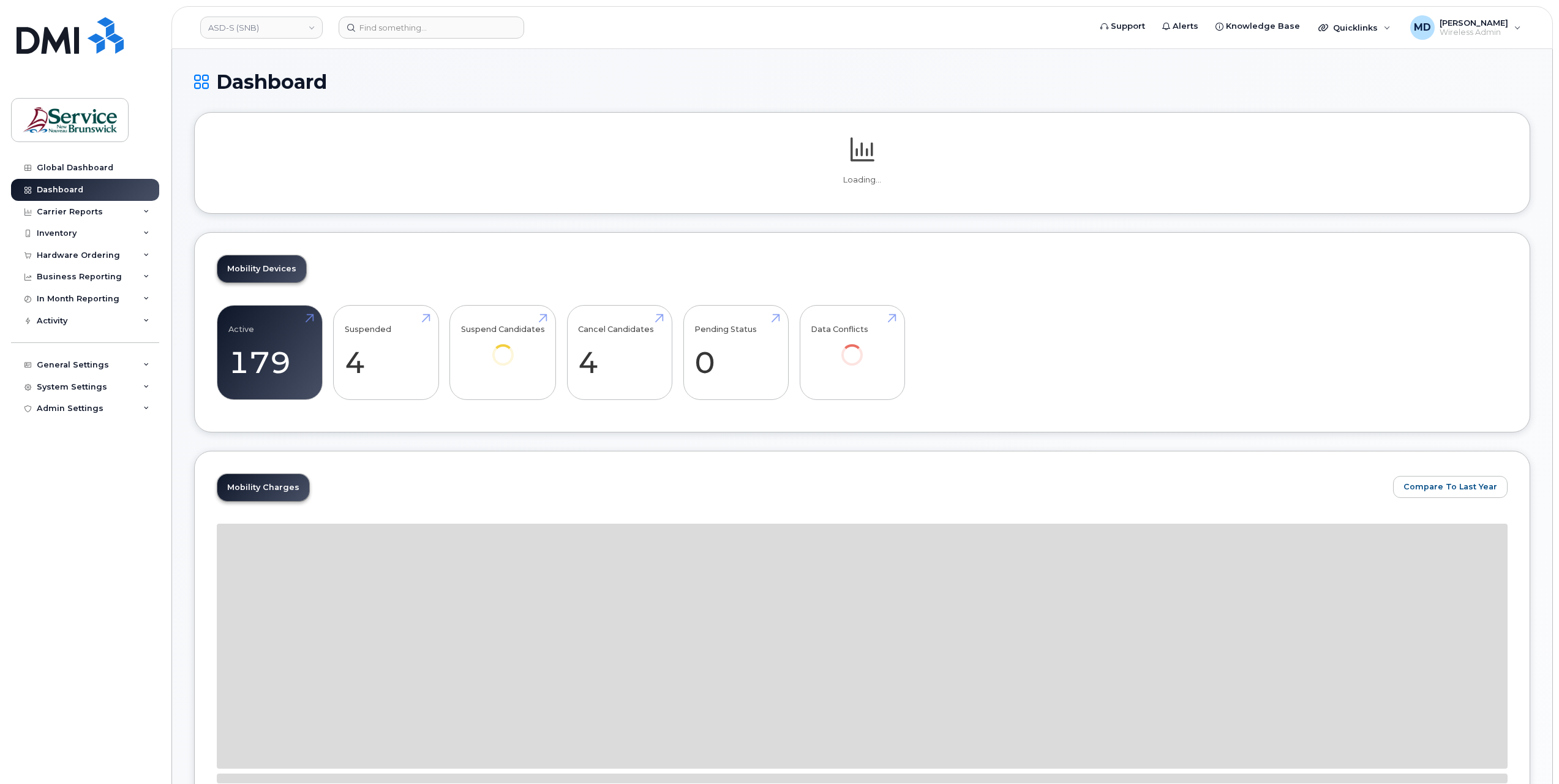
click at [91, 382] on div "System Settings" at bounding box center [71, 387] width 70 height 10
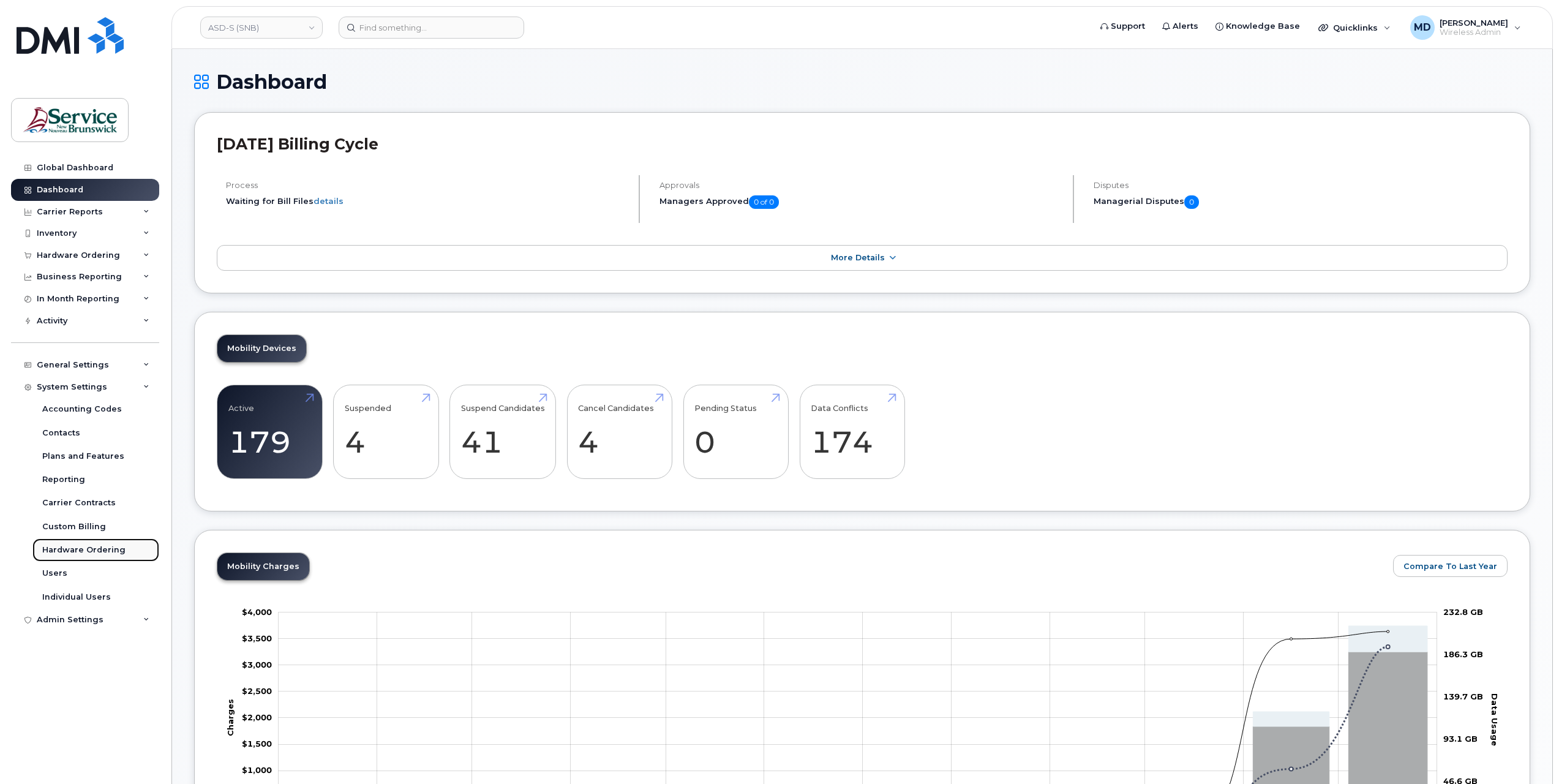
click at [74, 549] on div "Hardware Ordering" at bounding box center [84, 549] width 83 height 11
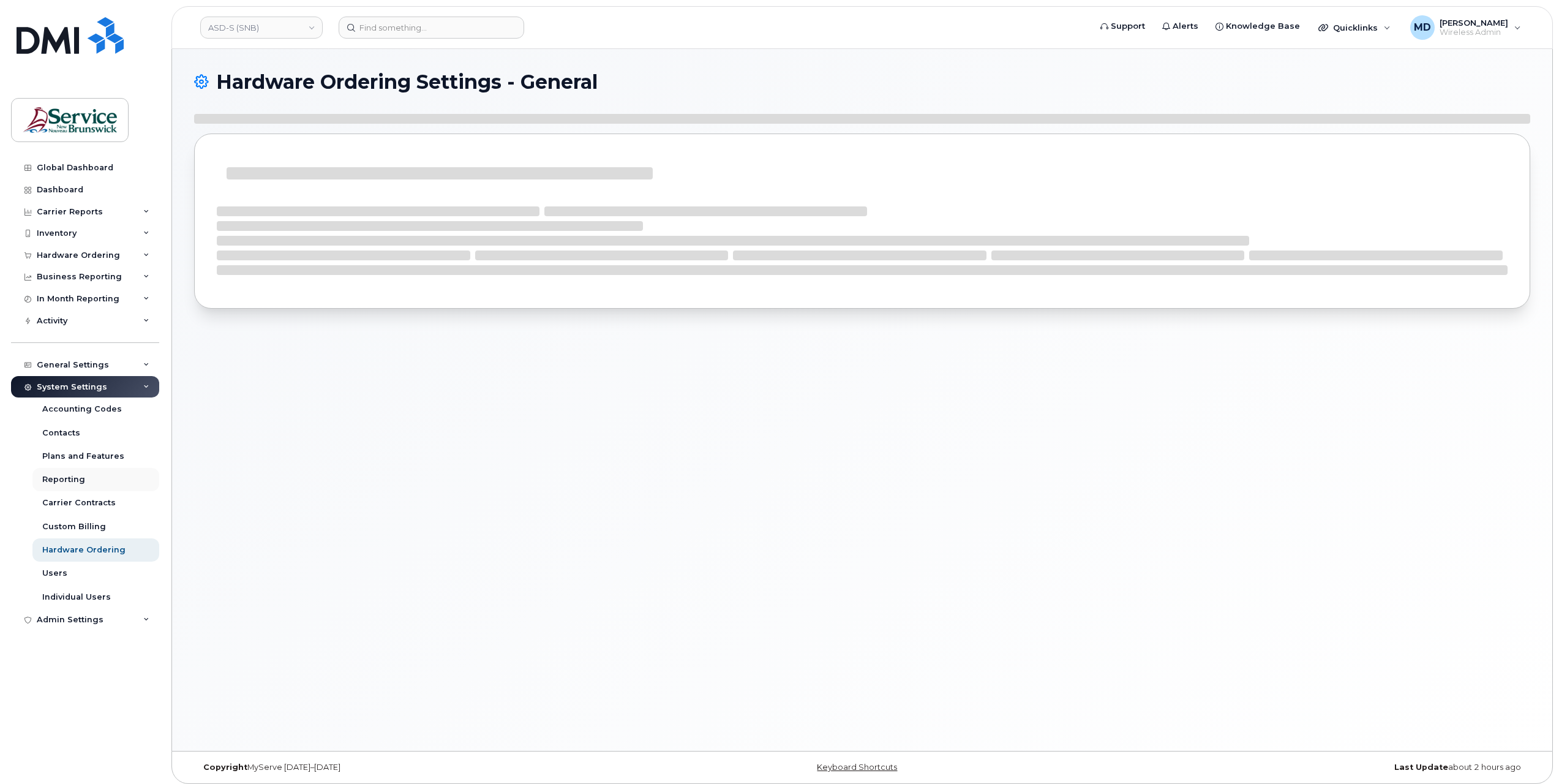
select select "admins"
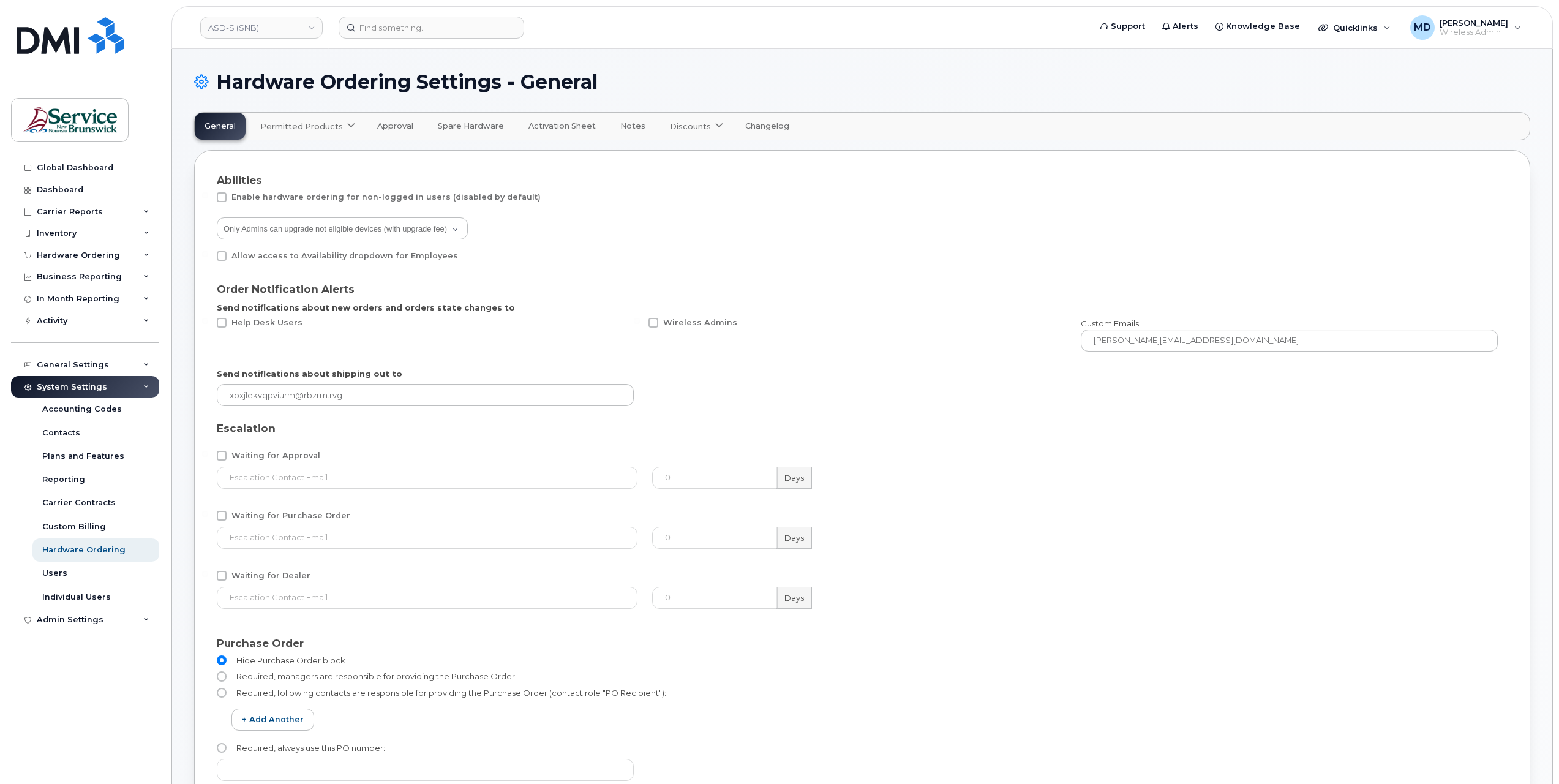
click at [316, 120] on span "Permitted Products" at bounding box center [301, 126] width 83 height 12
click at [308, 168] on div "Bell available" at bounding box center [308, 157] width 116 height 32
click at [310, 154] on div "Bell available" at bounding box center [309, 156] width 91 height 14
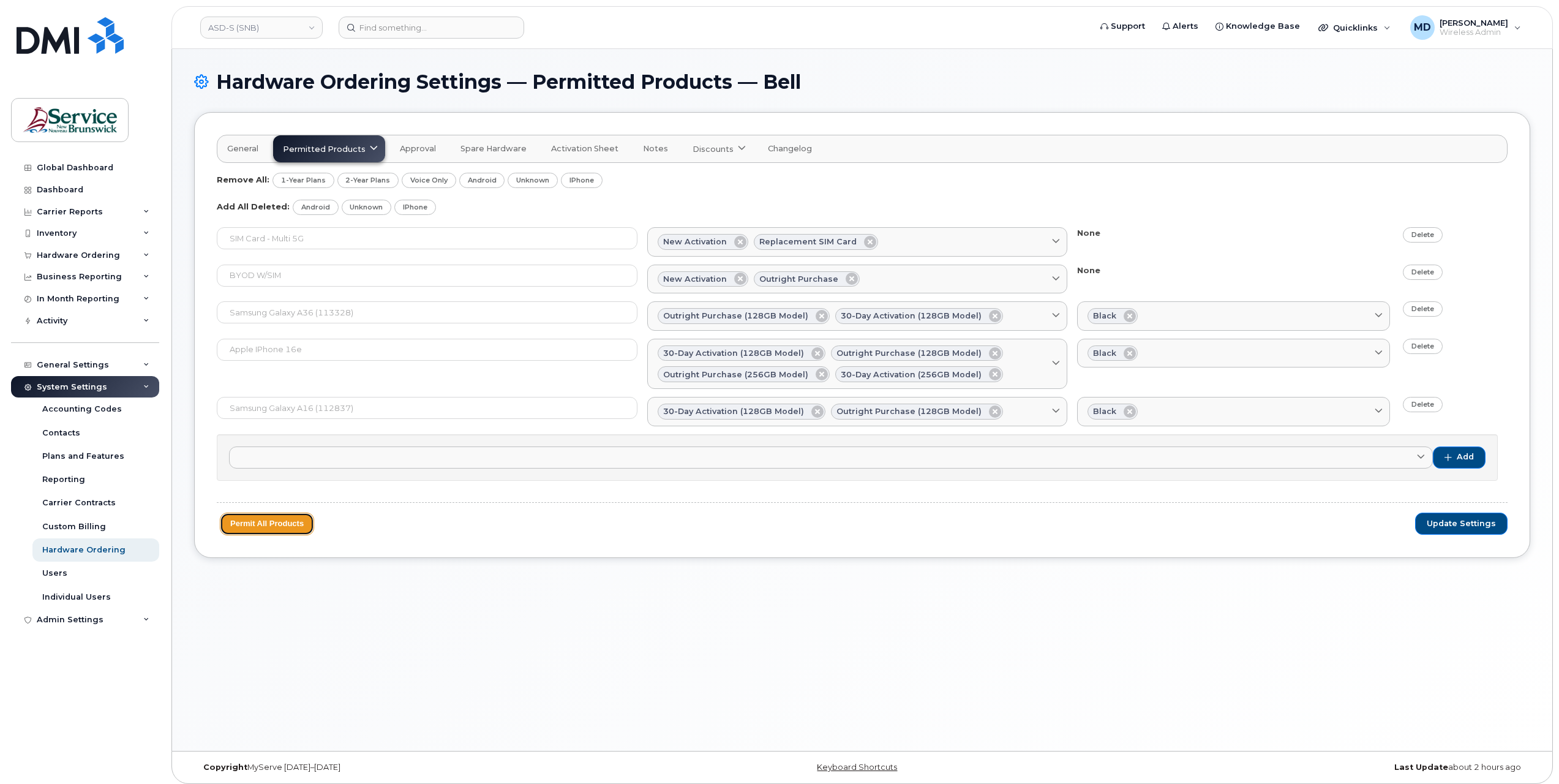
click at [286, 519] on button "Permit All Products" at bounding box center [267, 523] width 94 height 23
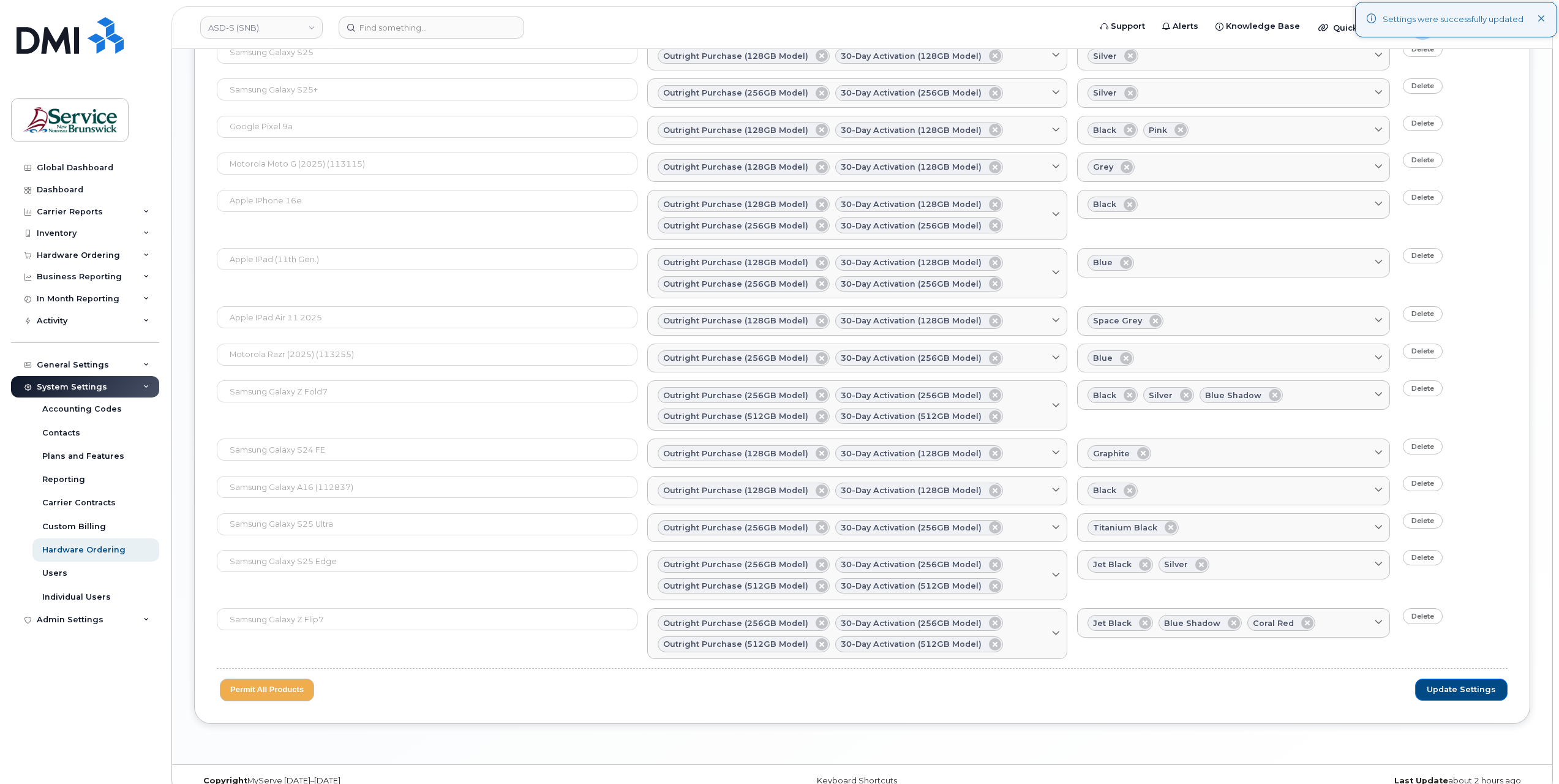
click at [1458, 684] on span "Update Settings" at bounding box center [1462, 689] width 69 height 11
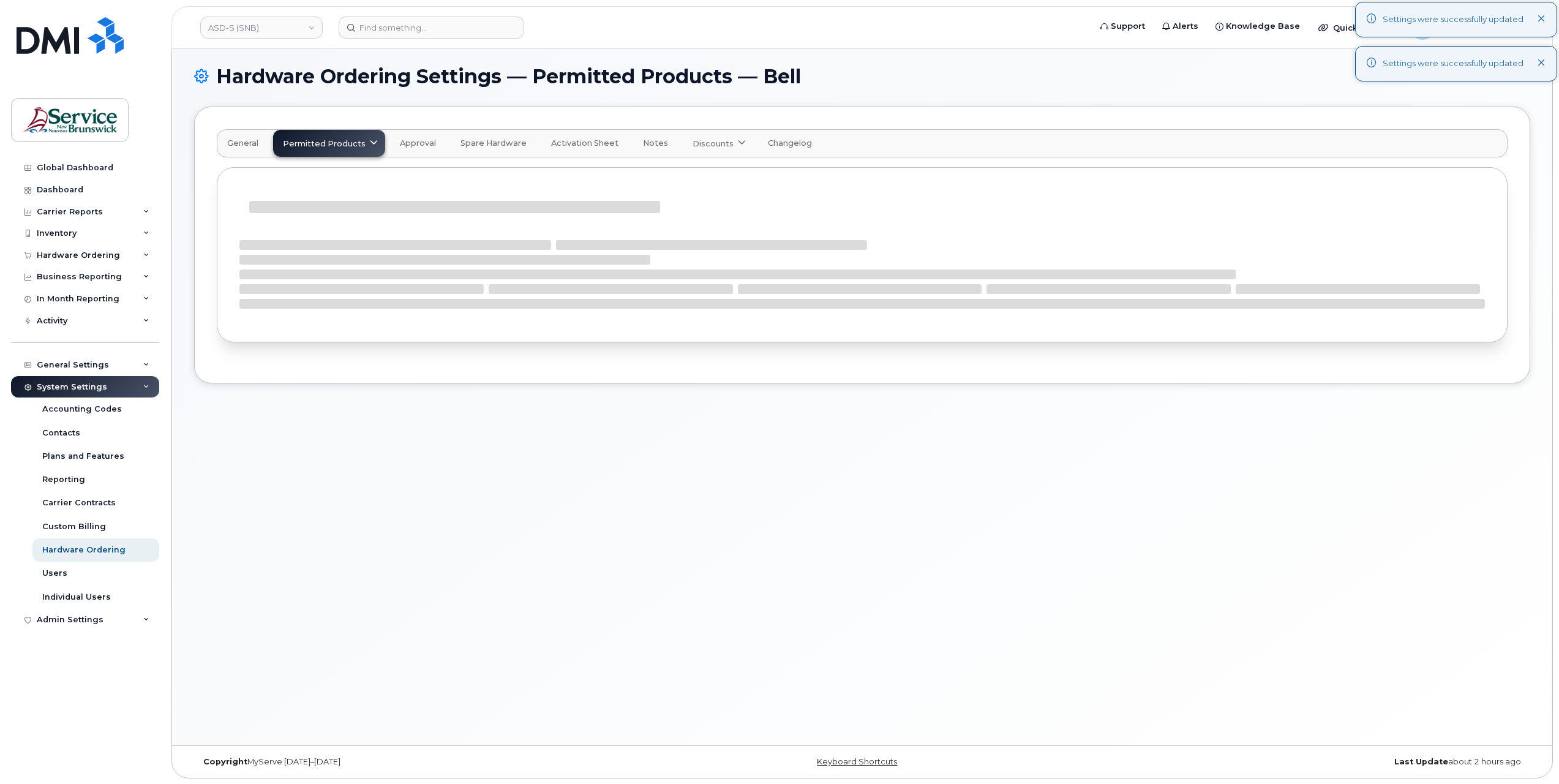
scroll to position [1114, 0]
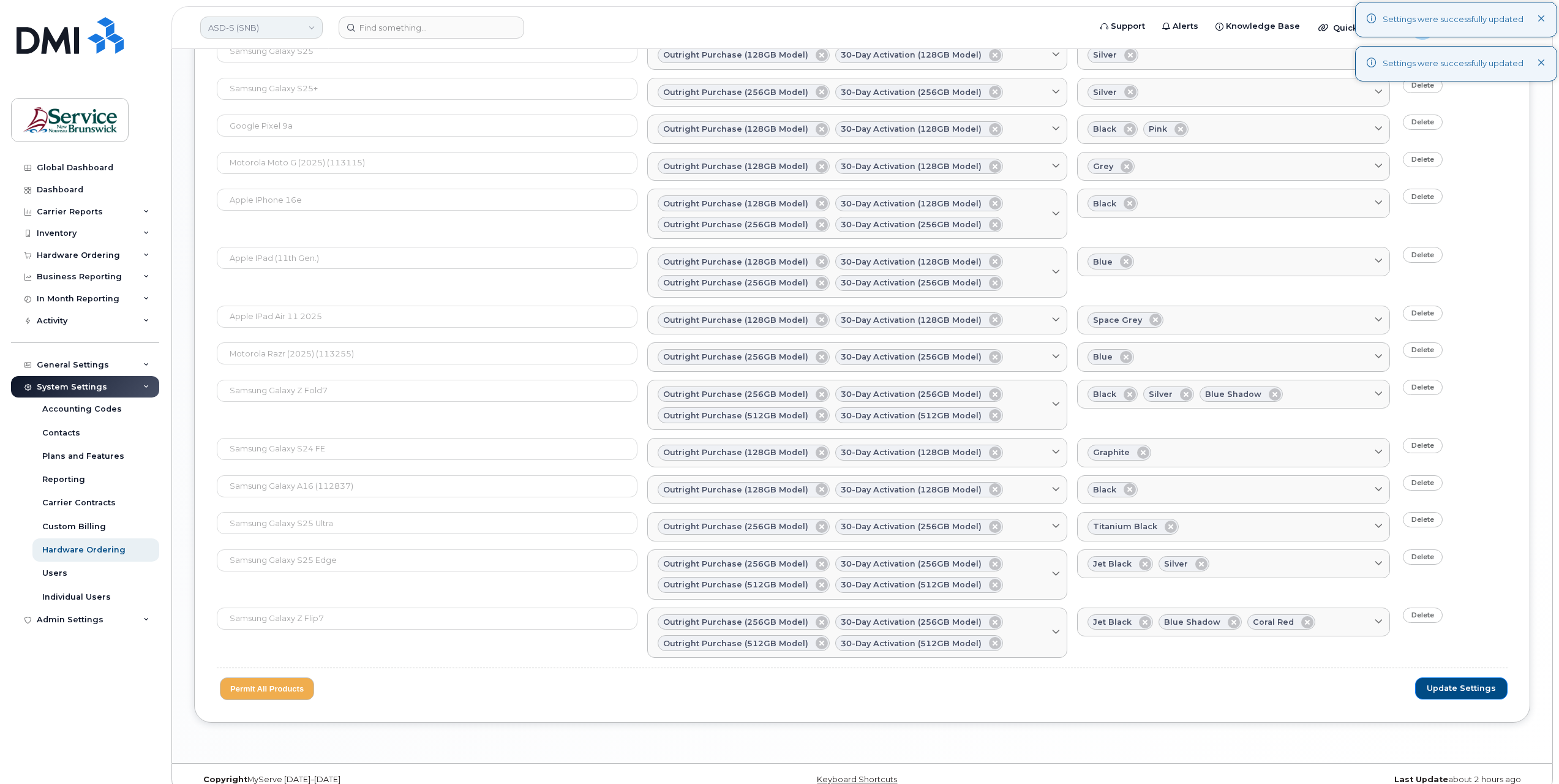
click at [272, 29] on link "ASD-S (SNB)" at bounding box center [261, 28] width 123 height 22
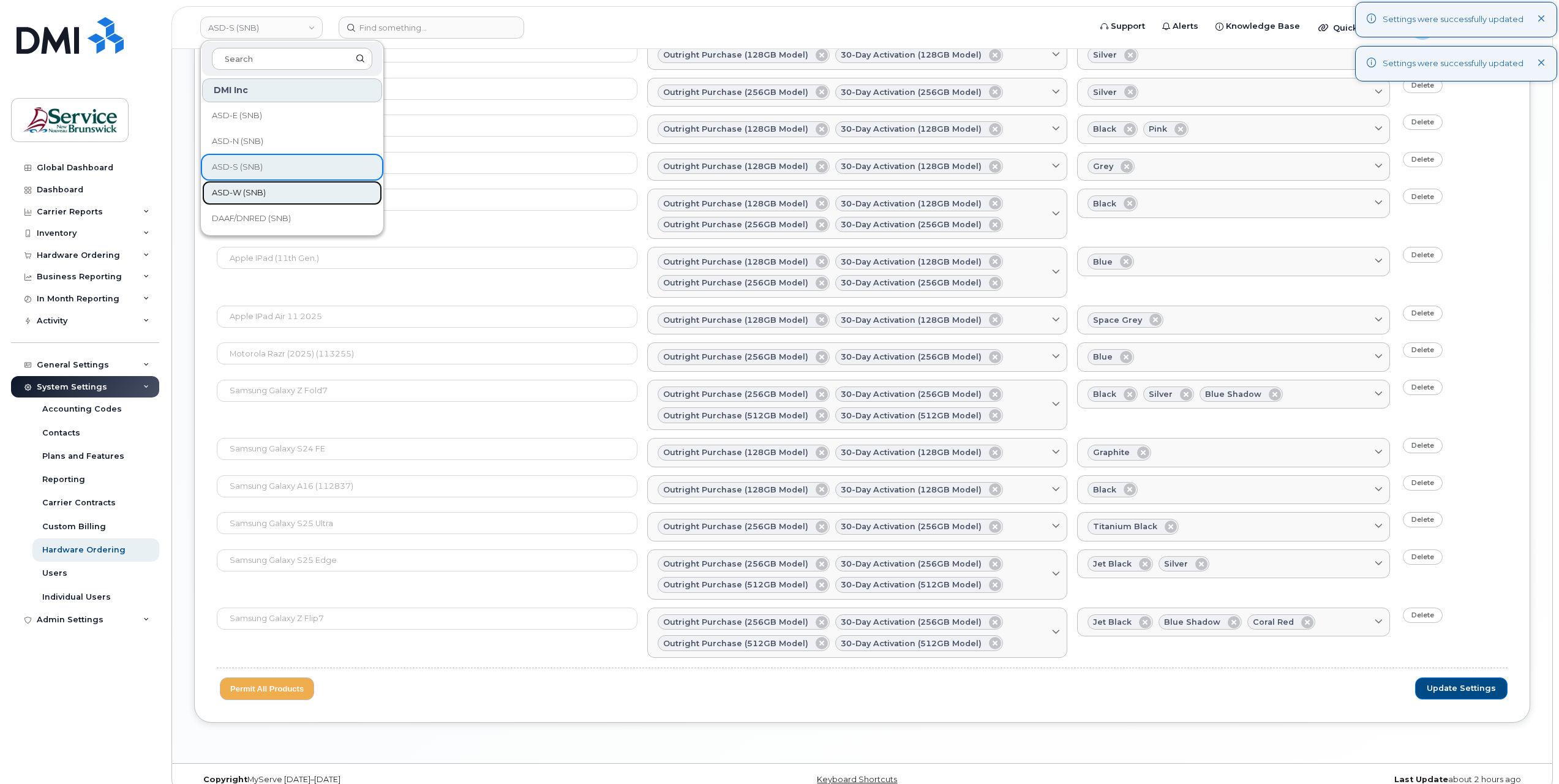
click at [256, 190] on span "ASD-W (SNB)" at bounding box center [239, 193] width 54 height 12
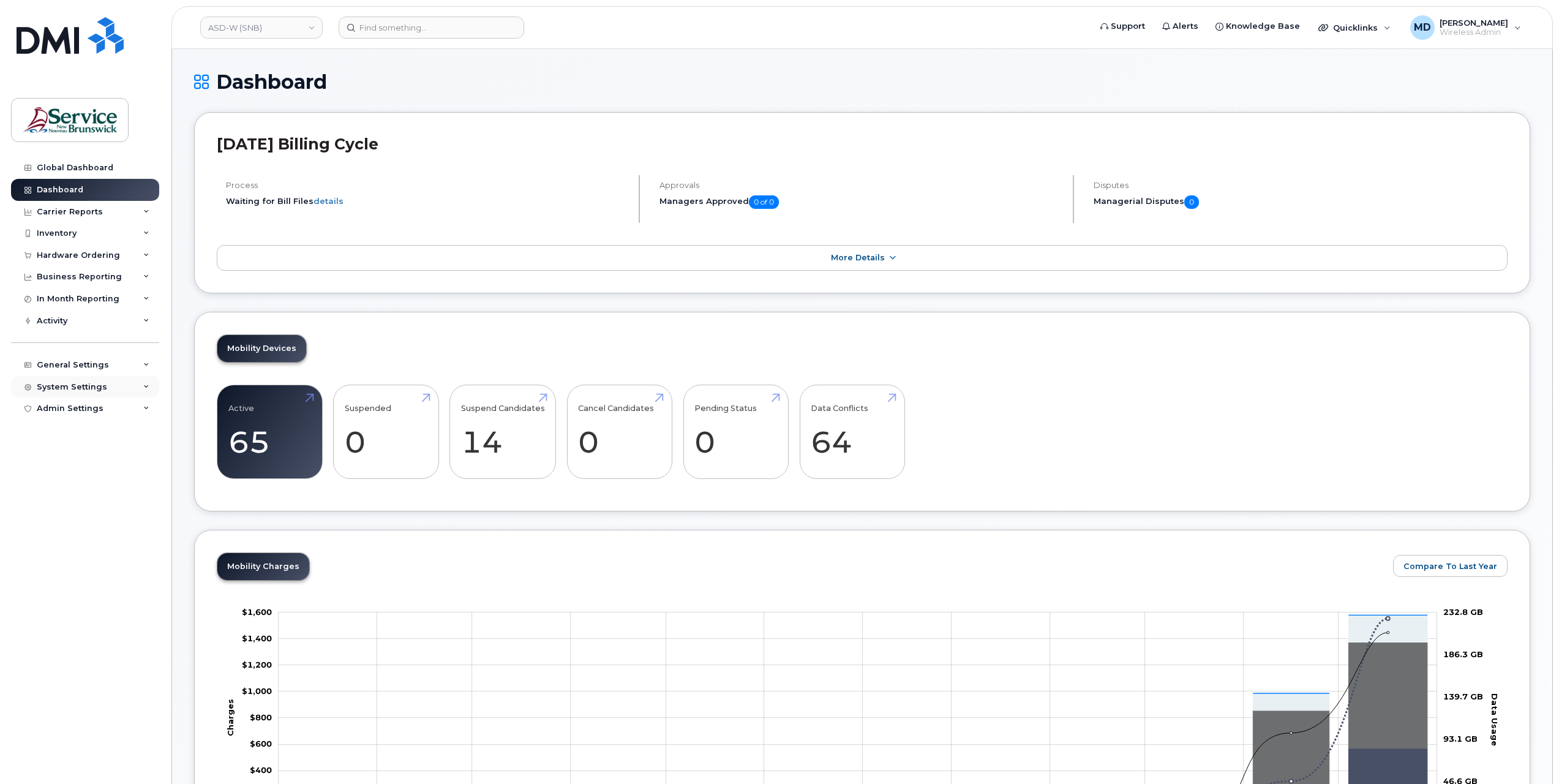
click at [75, 384] on div "System Settings" at bounding box center [71, 387] width 70 height 10
click at [85, 550] on div "Hardware Ordering" at bounding box center [84, 549] width 83 height 11
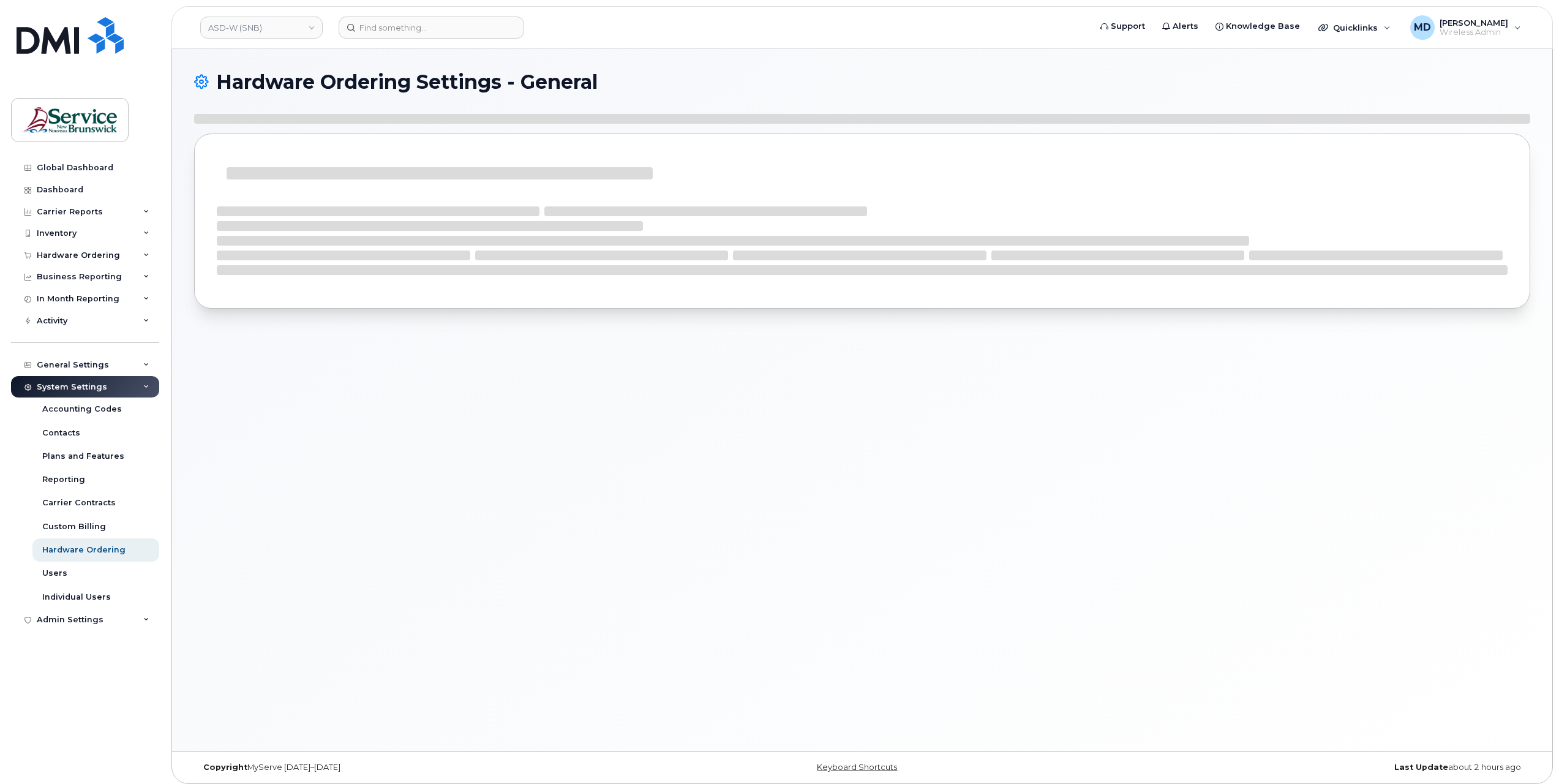
select select "admins"
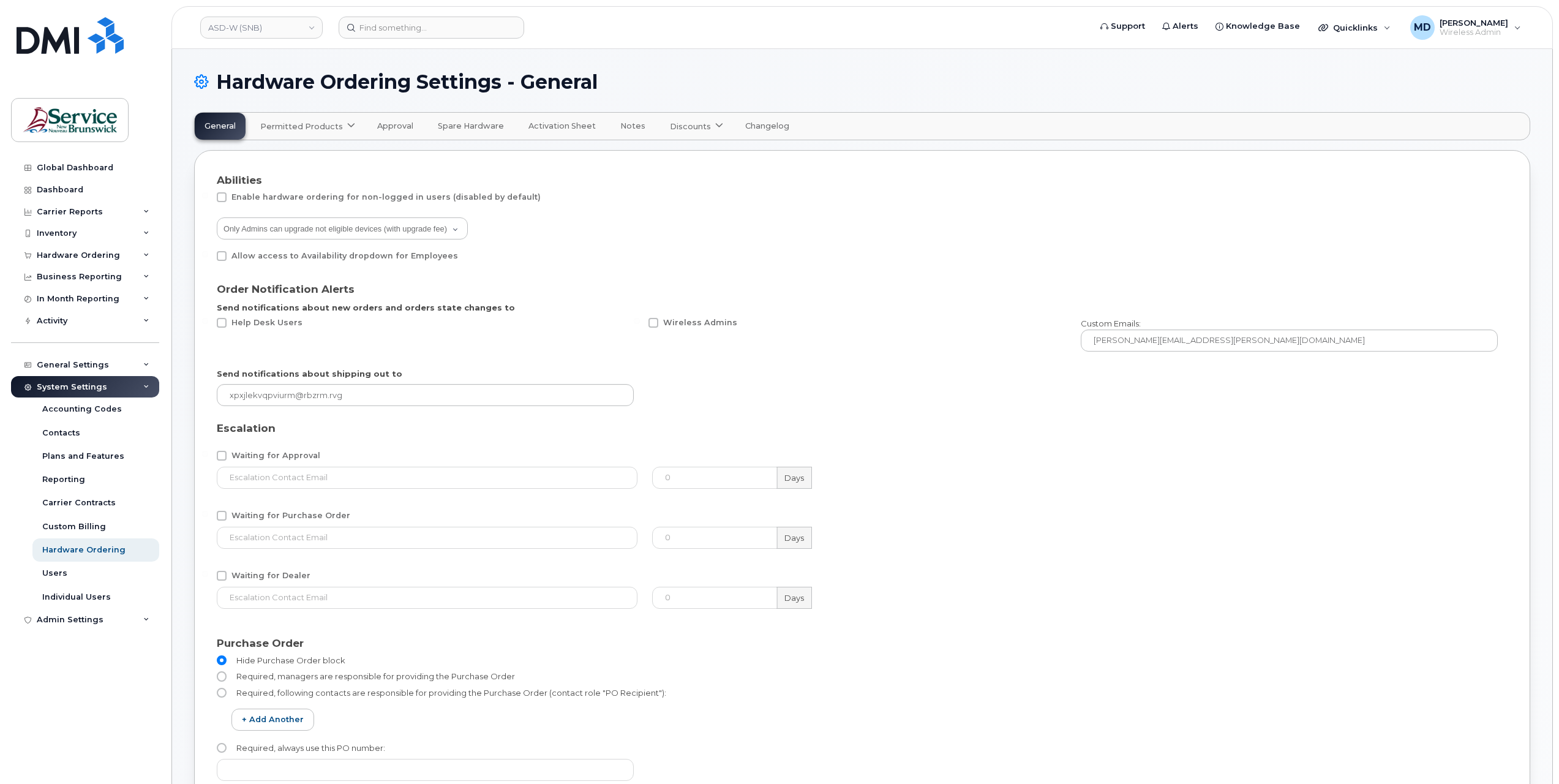
click at [318, 129] on span "Permitted Products" at bounding box center [301, 126] width 83 height 12
click at [296, 156] on div "Bell available" at bounding box center [309, 156] width 91 height 14
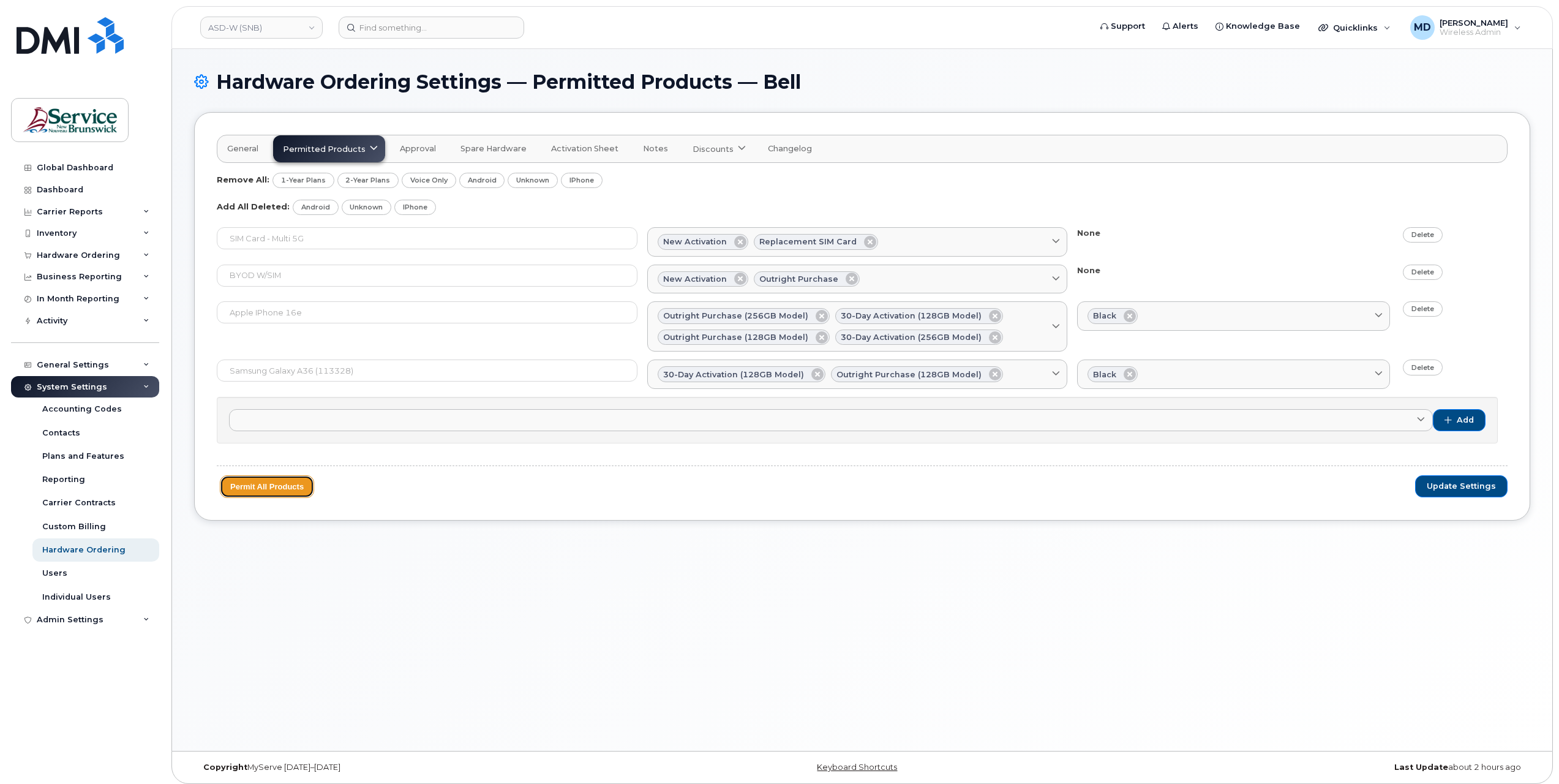
click at [278, 480] on button "Permit All Products" at bounding box center [267, 486] width 94 height 23
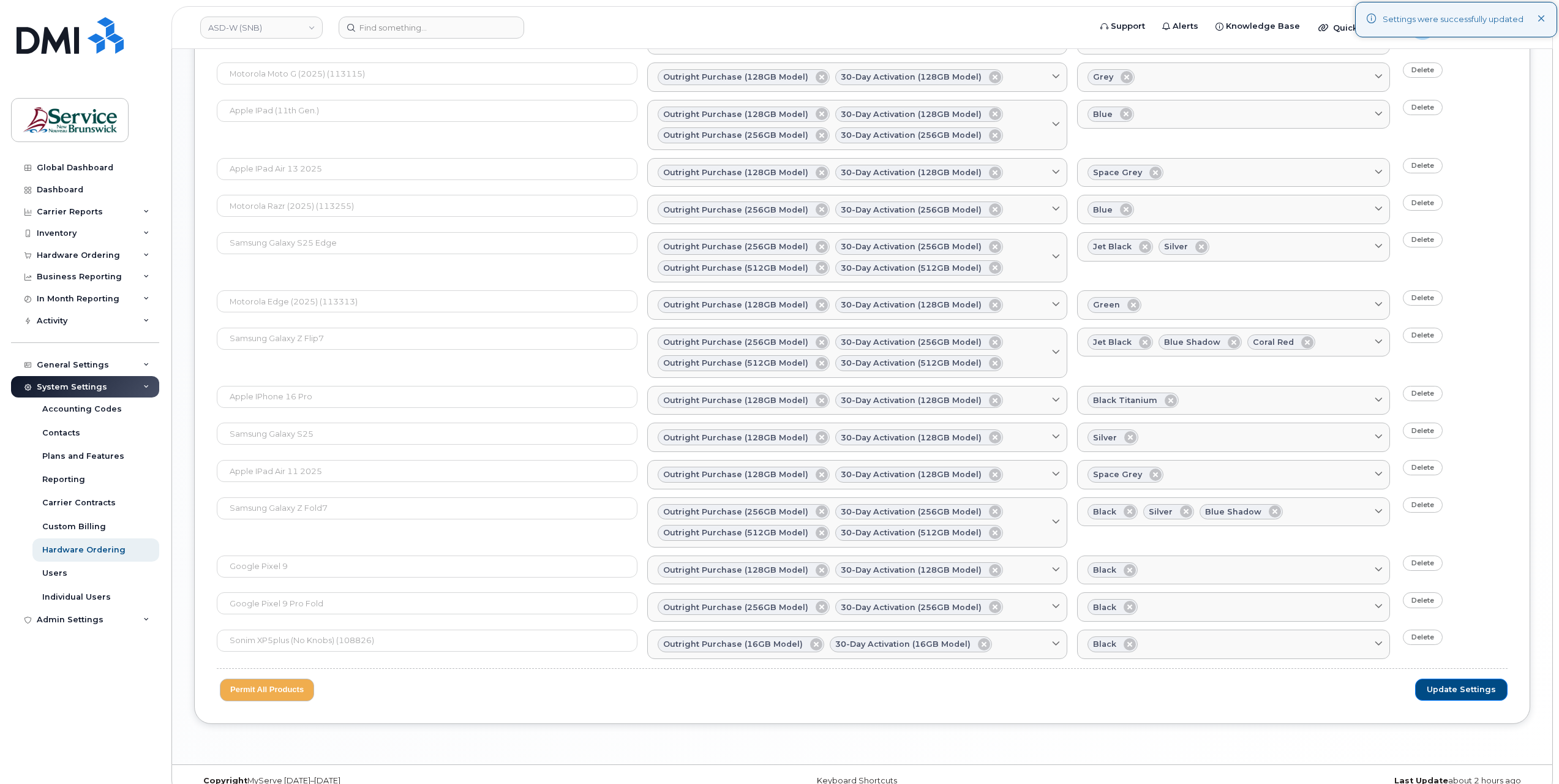
click at [1441, 684] on span "Update Settings" at bounding box center [1462, 689] width 69 height 11
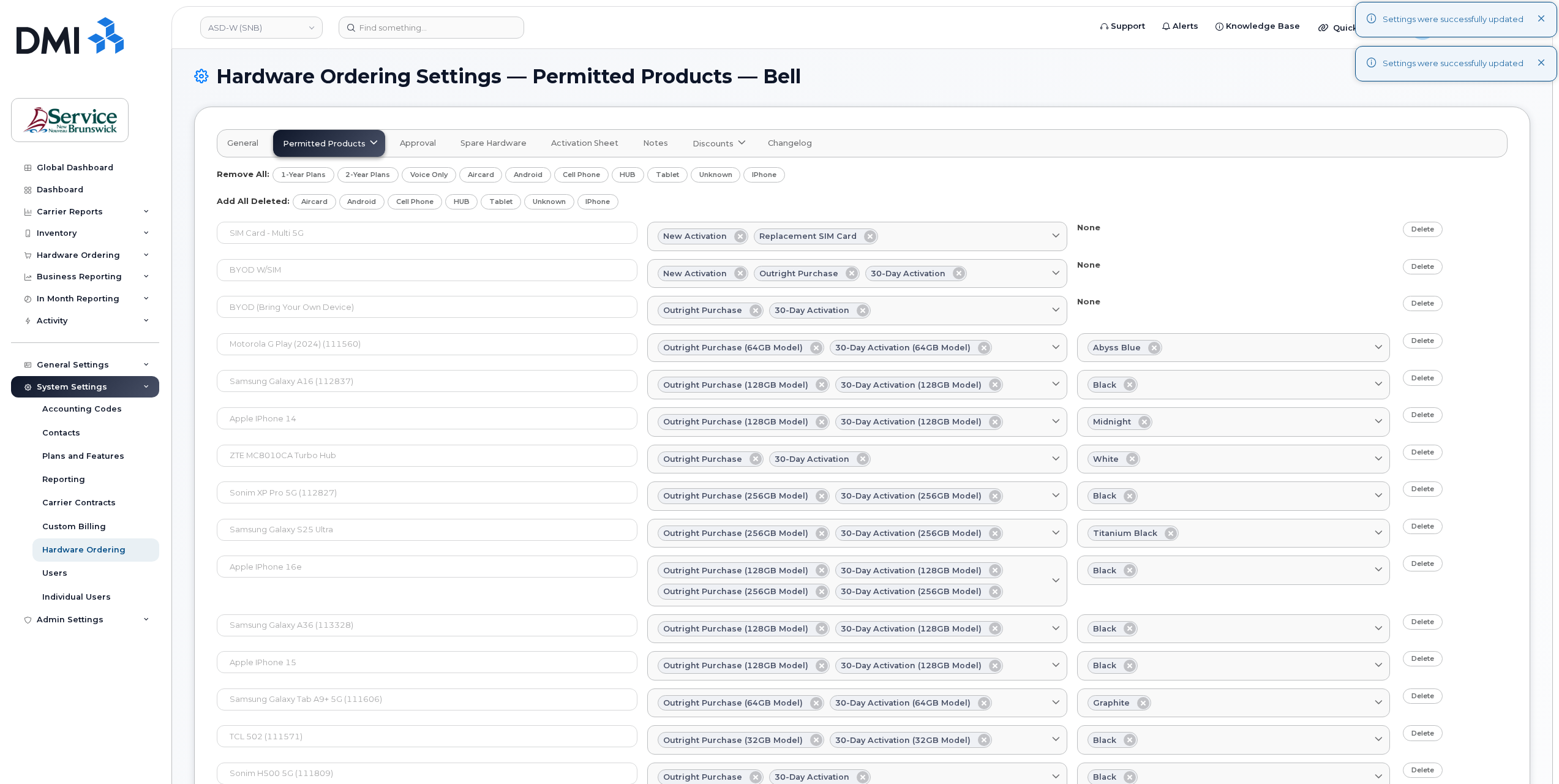
scroll to position [1114, 0]
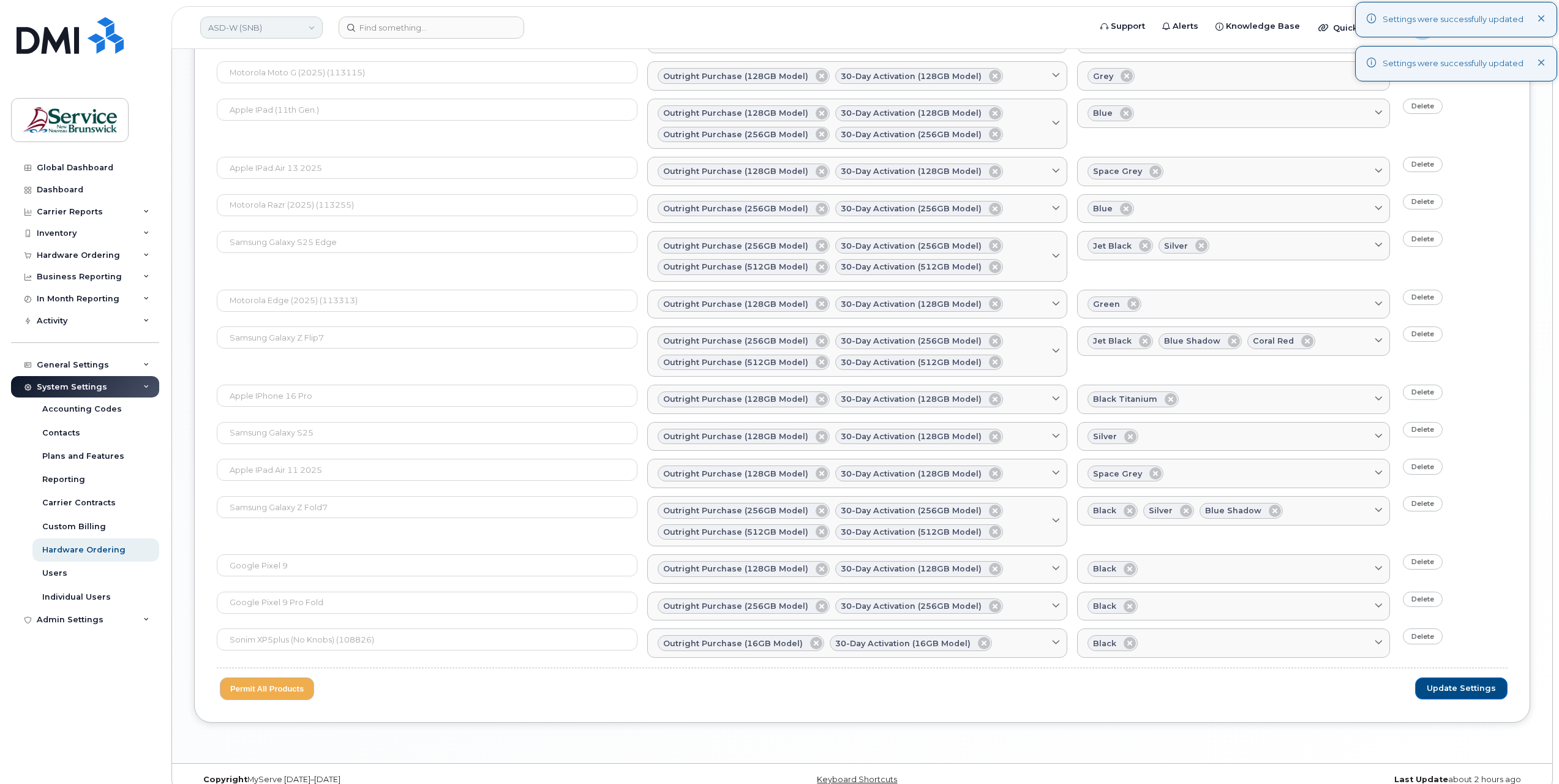
click at [265, 30] on link "ASD-W (SNB)" at bounding box center [261, 28] width 123 height 22
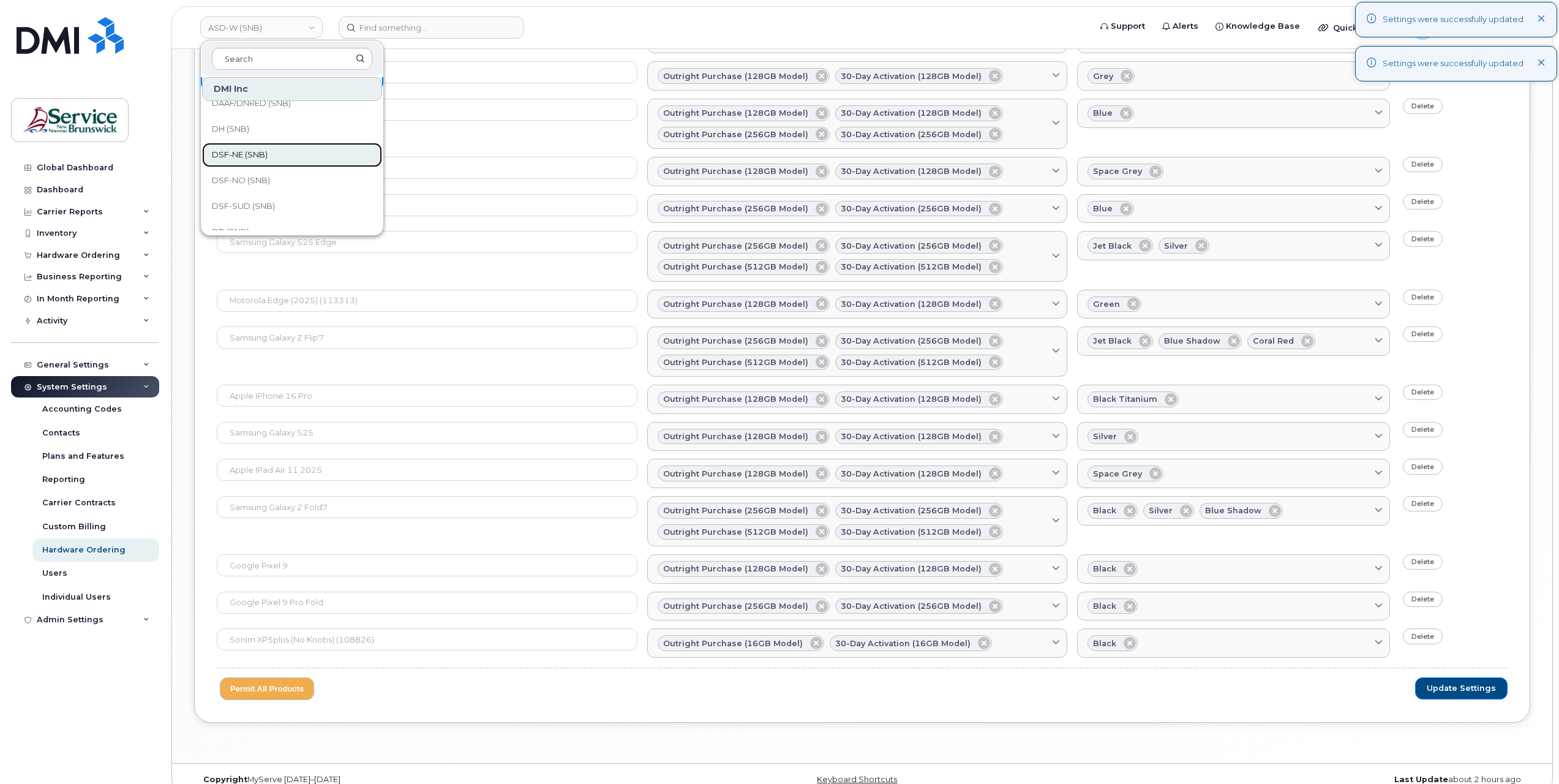
click at [318, 147] on link "DSF-NE (SNB)" at bounding box center [292, 154] width 180 height 25
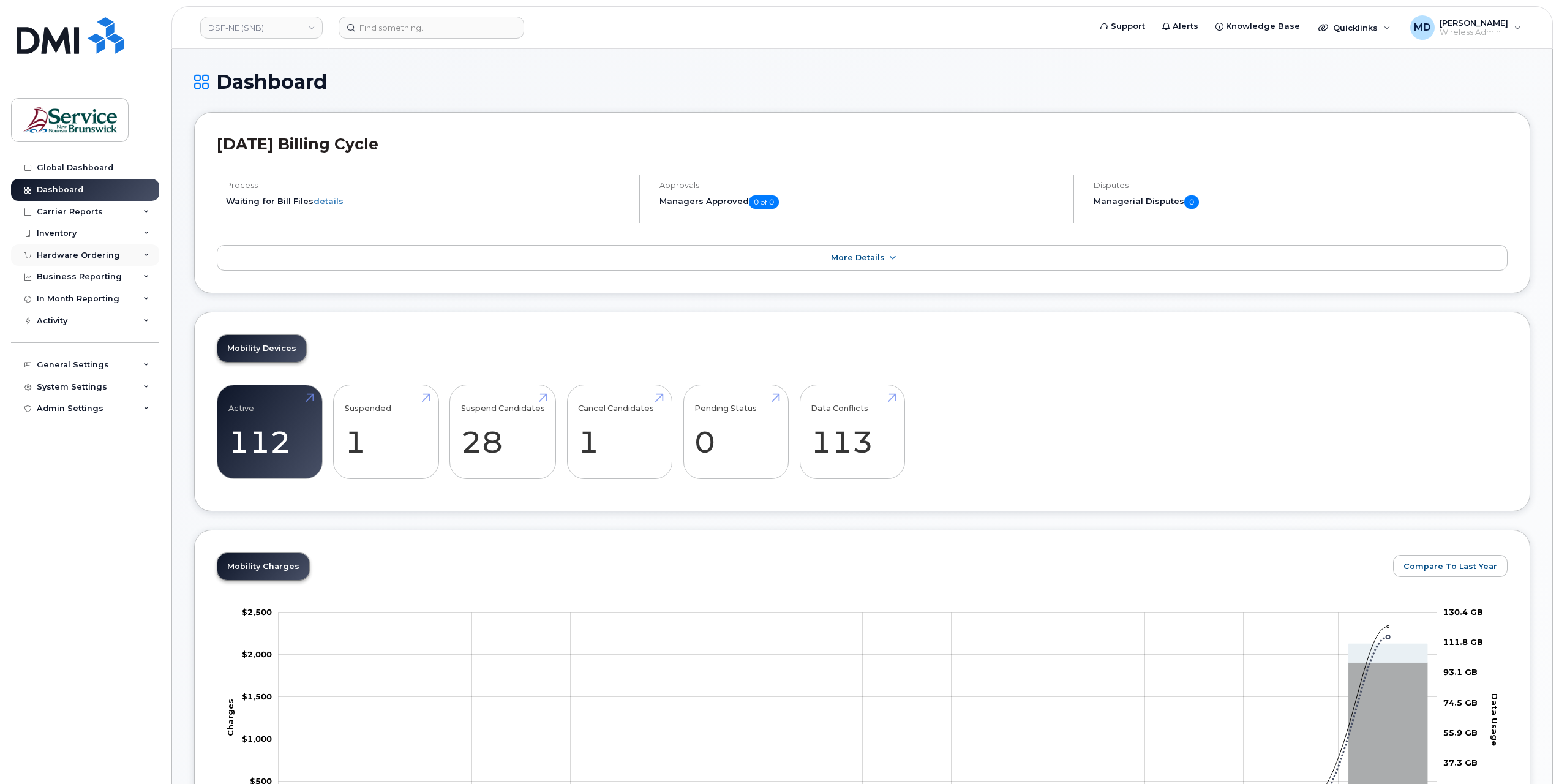
click at [91, 252] on div "Hardware Ordering" at bounding box center [78, 256] width 83 height 10
click at [78, 322] on div "Orders Reporting" at bounding box center [80, 324] width 75 height 11
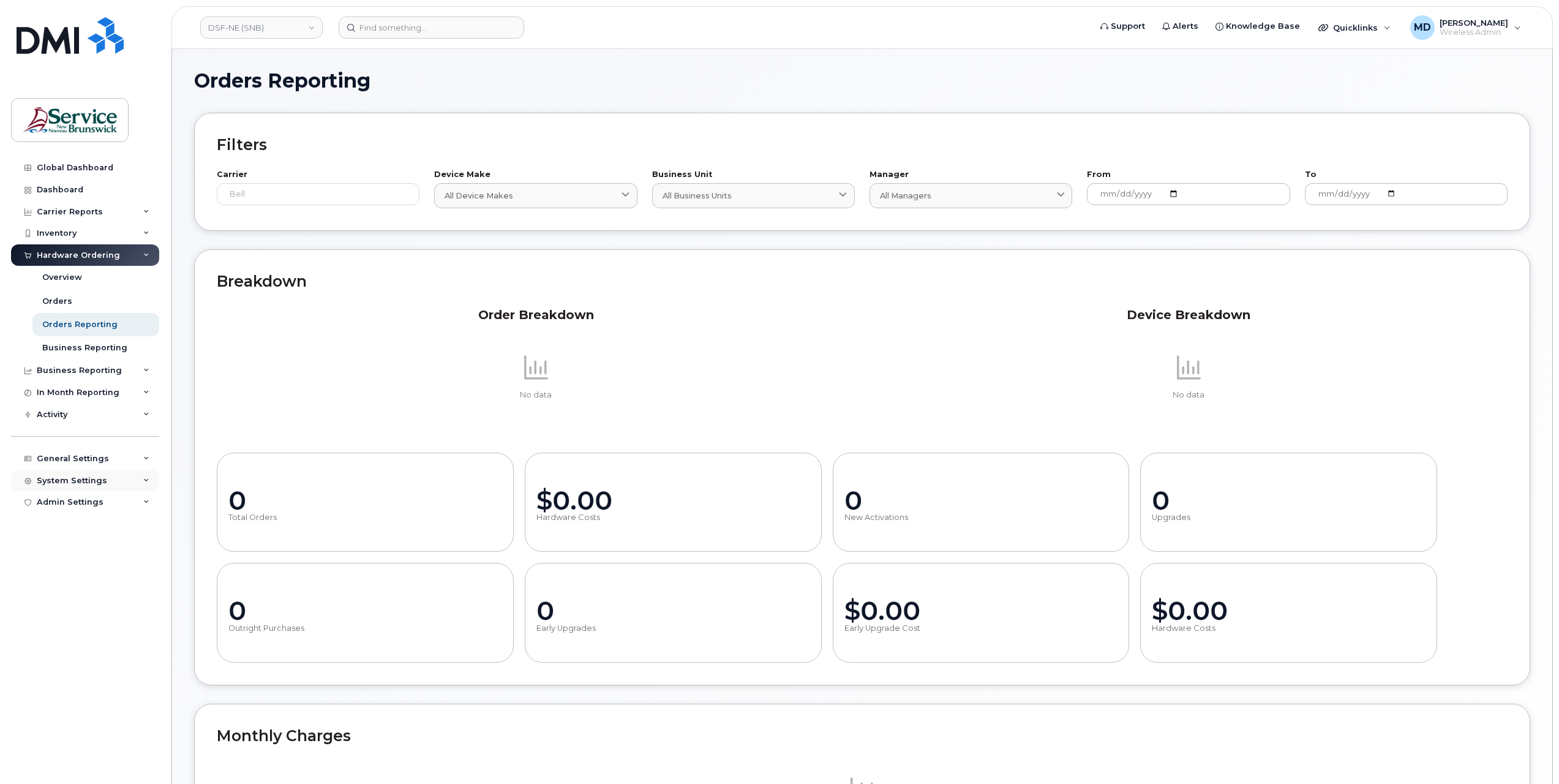
click at [79, 473] on div "System Settings" at bounding box center [85, 481] width 148 height 22
click at [61, 640] on div "Hardware Ordering" at bounding box center [84, 643] width 83 height 11
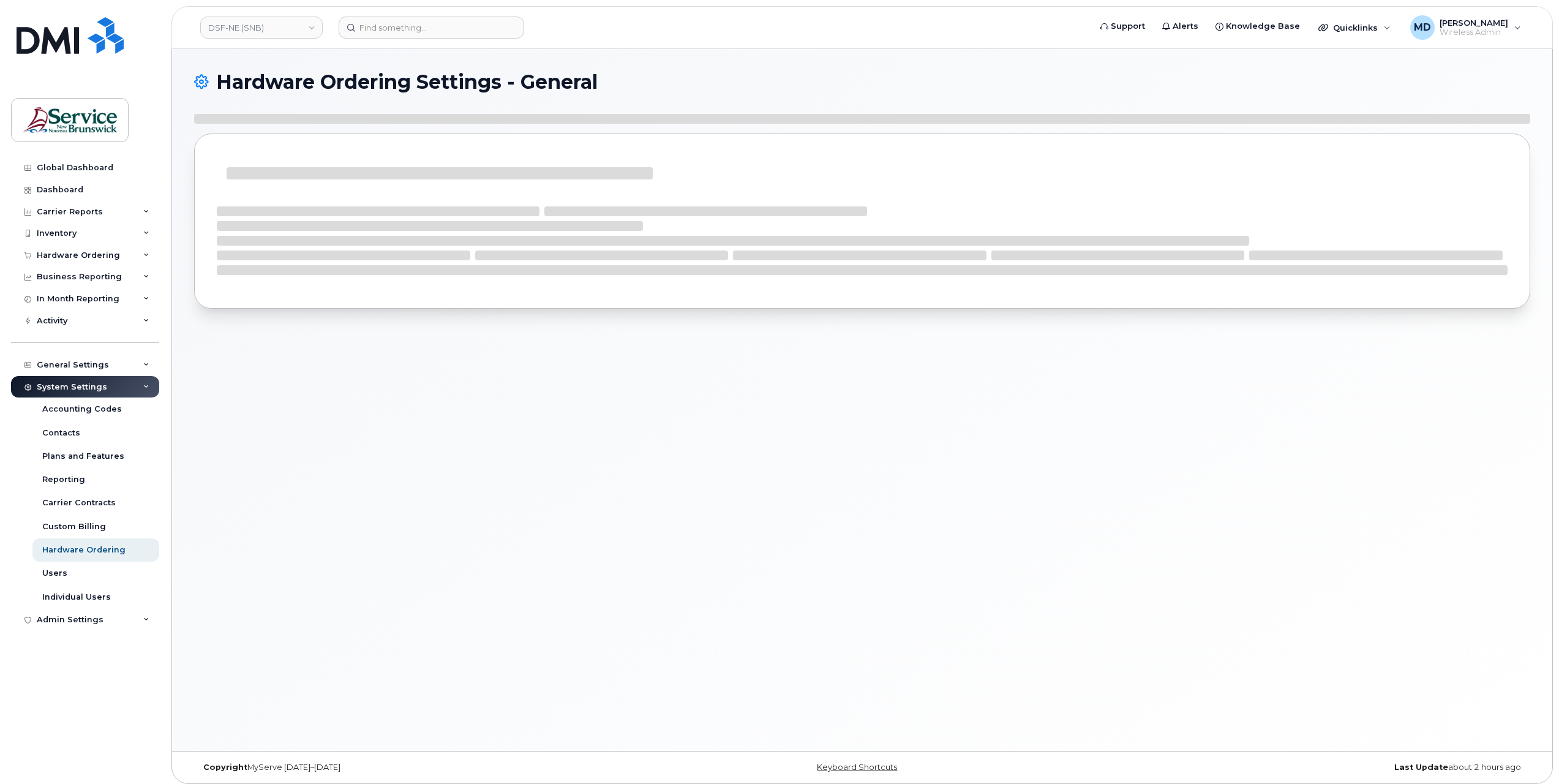
select select "admins"
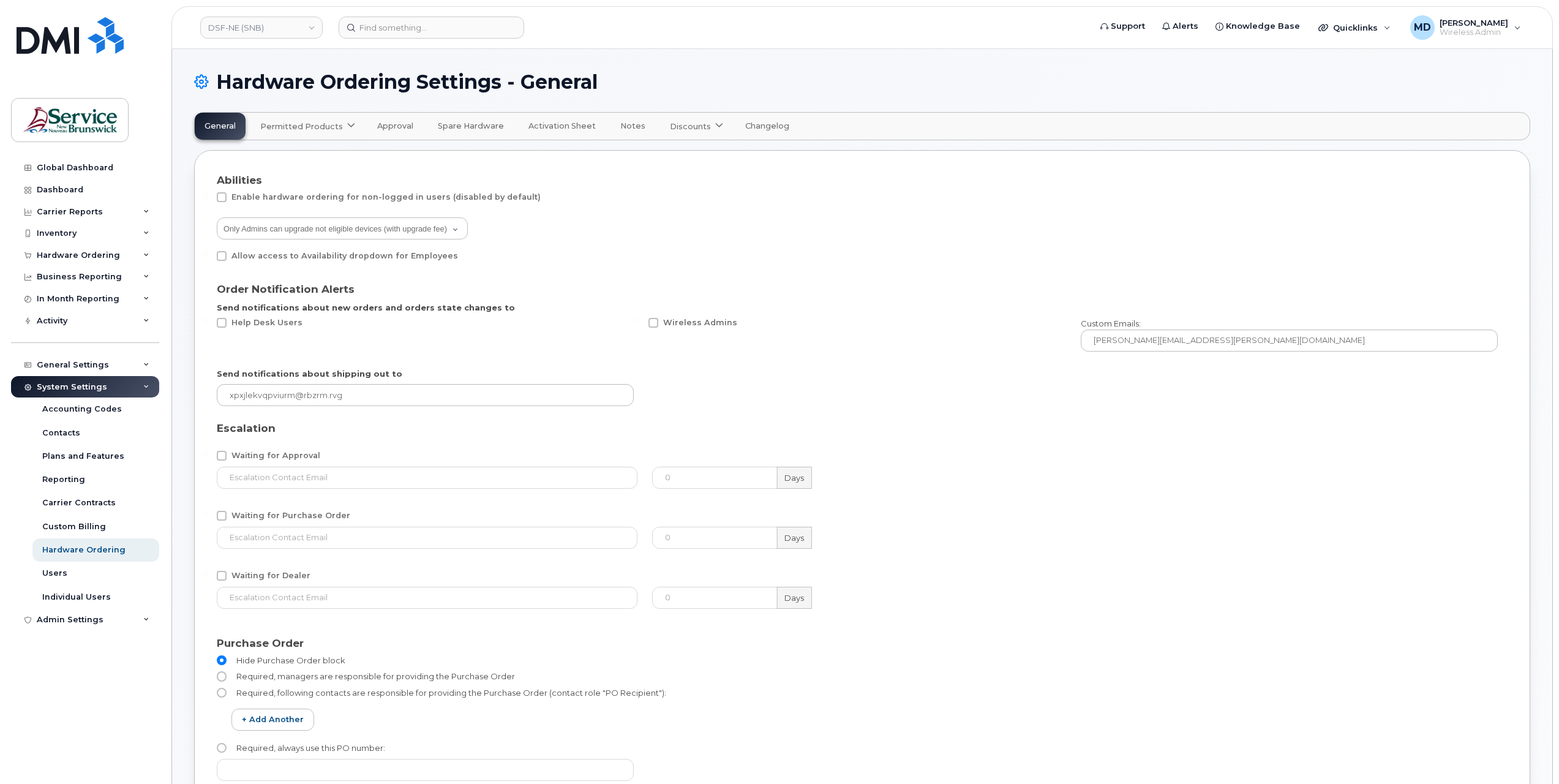
click at [329, 130] on span "Permitted Products" at bounding box center [301, 126] width 83 height 12
click at [304, 157] on div "Bell available" at bounding box center [309, 156] width 91 height 14
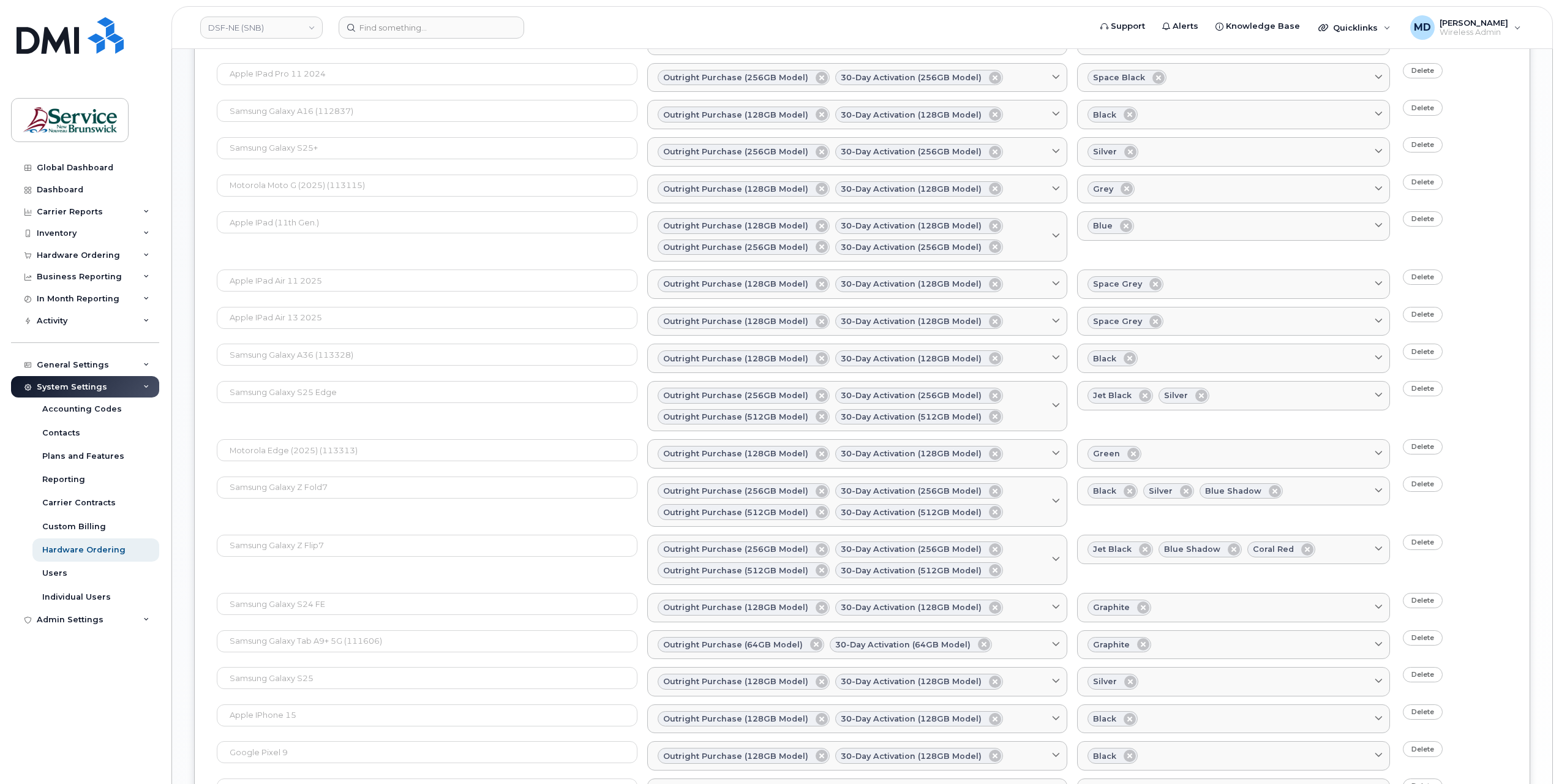
scroll to position [1144, 0]
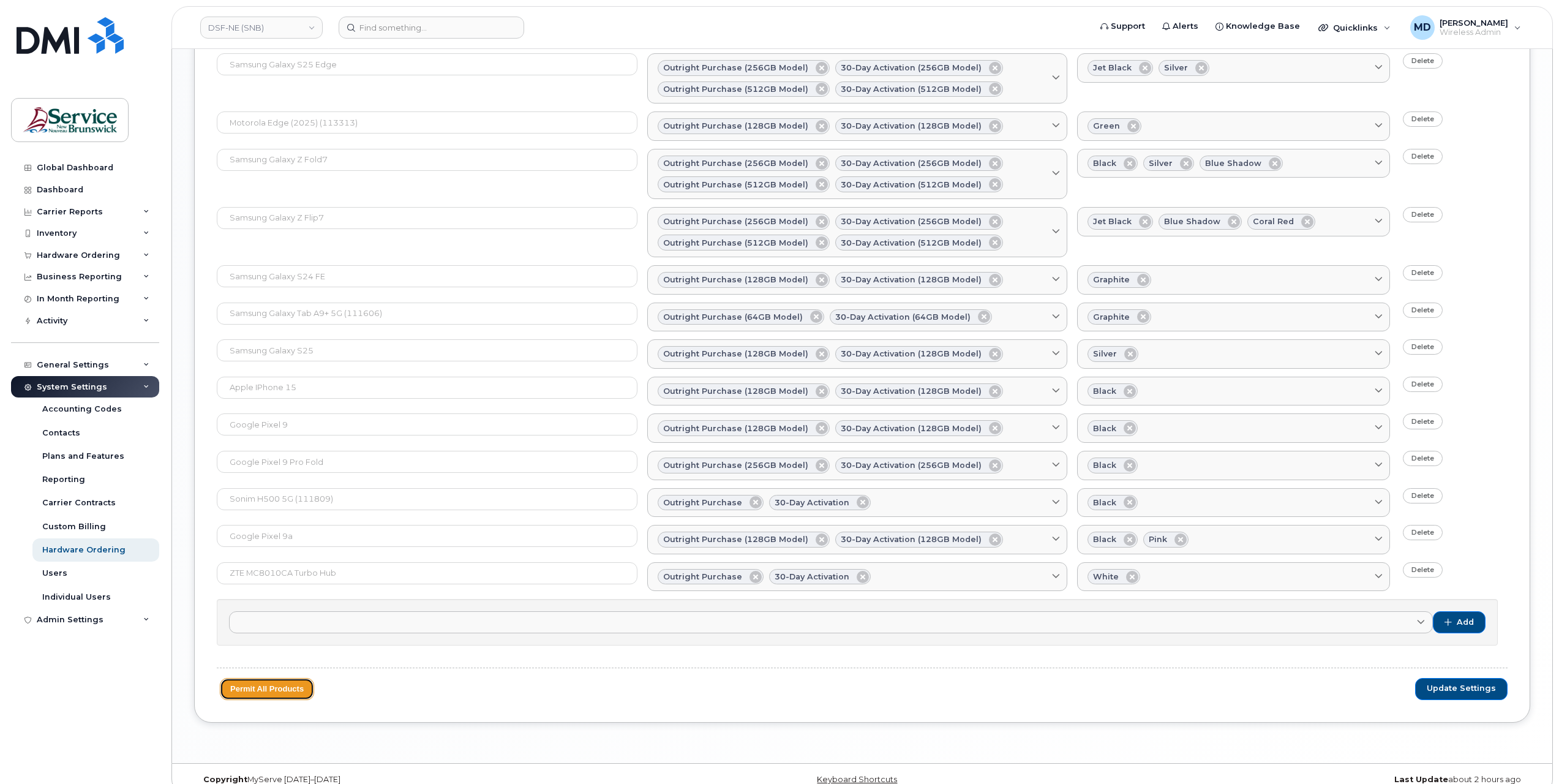
click at [286, 677] on button "Permit All Products" at bounding box center [267, 688] width 94 height 23
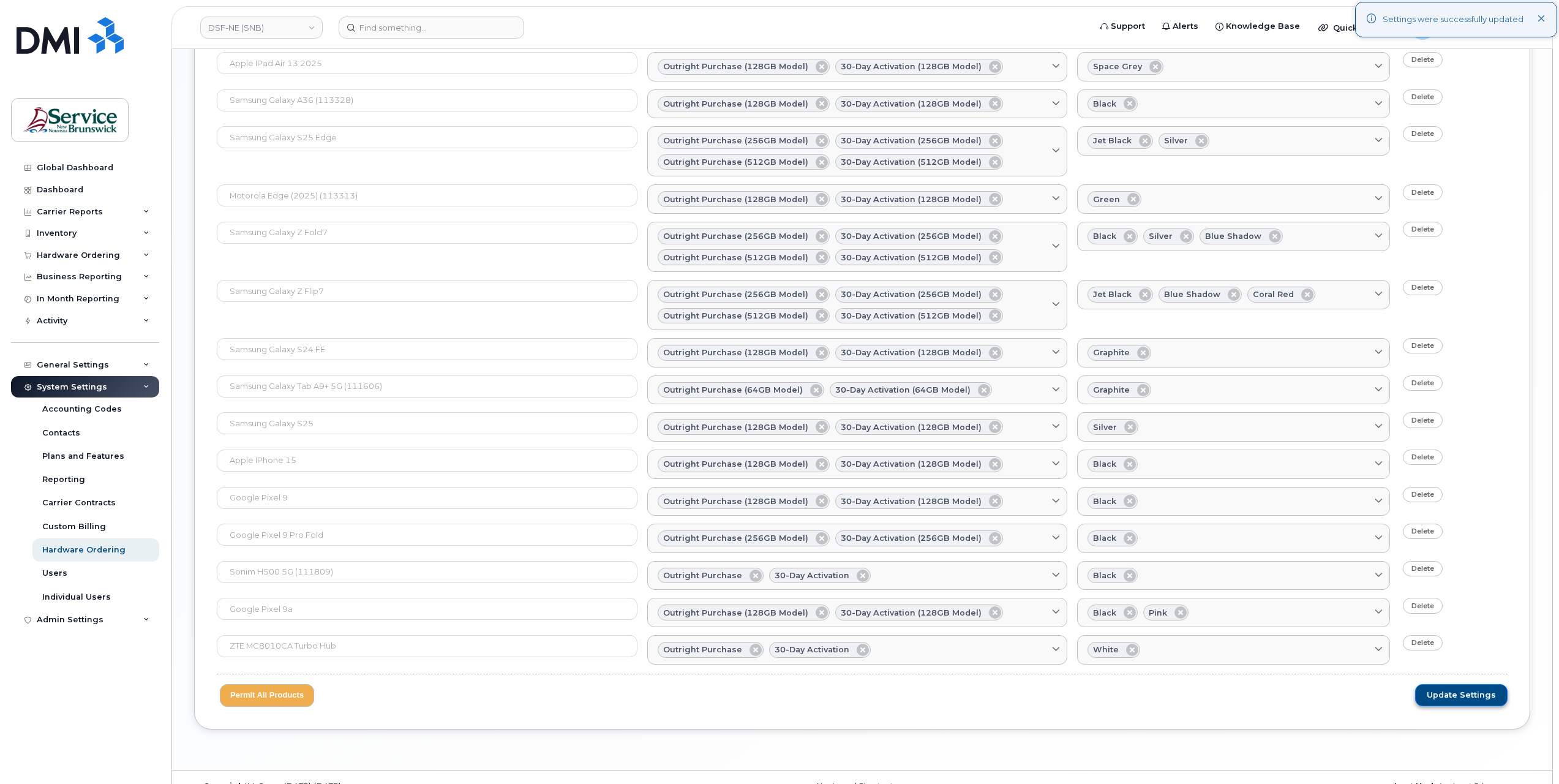
click at [1472, 689] on span "Update Settings" at bounding box center [1462, 694] width 69 height 11
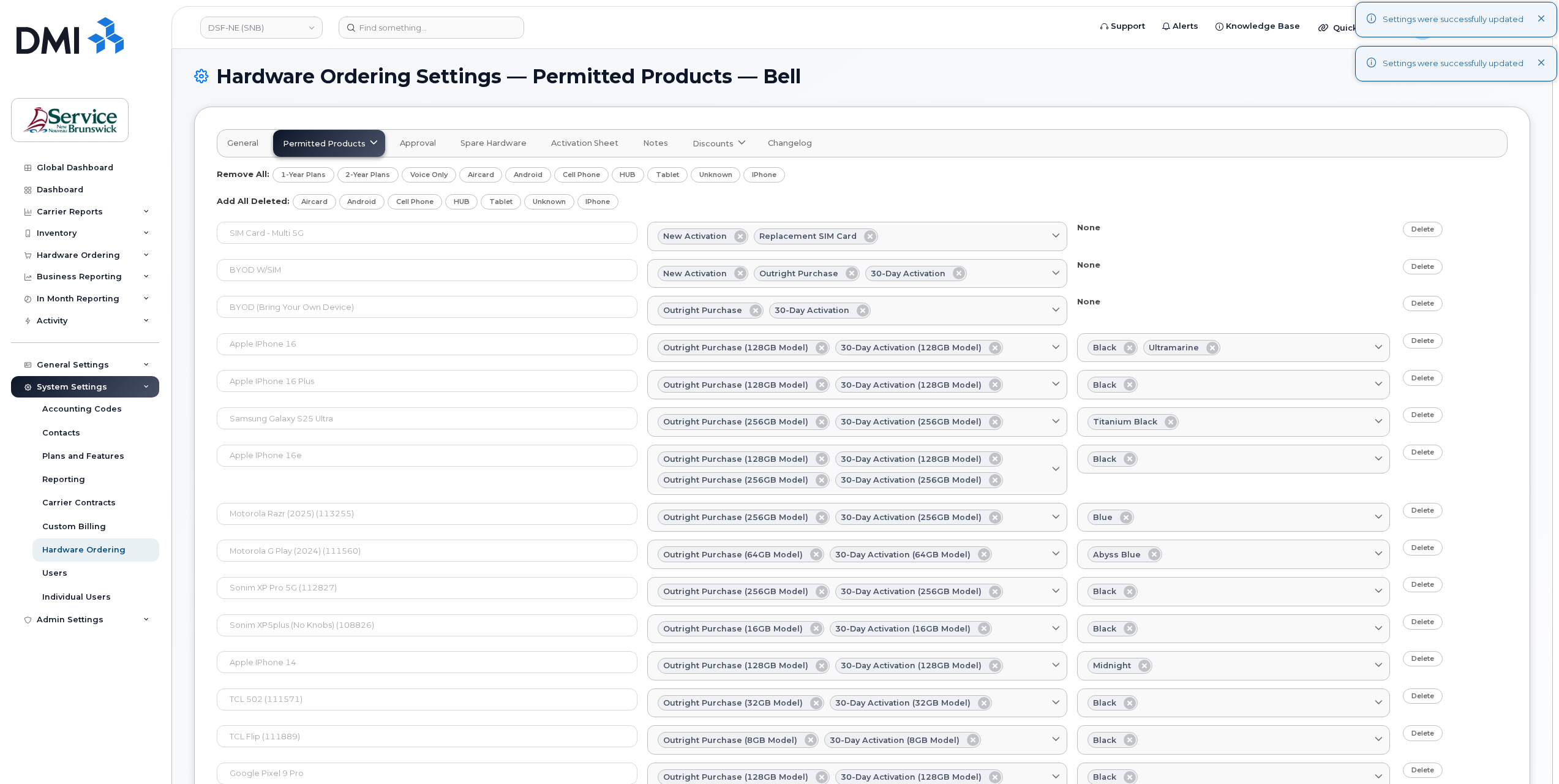
scroll to position [1114, 0]
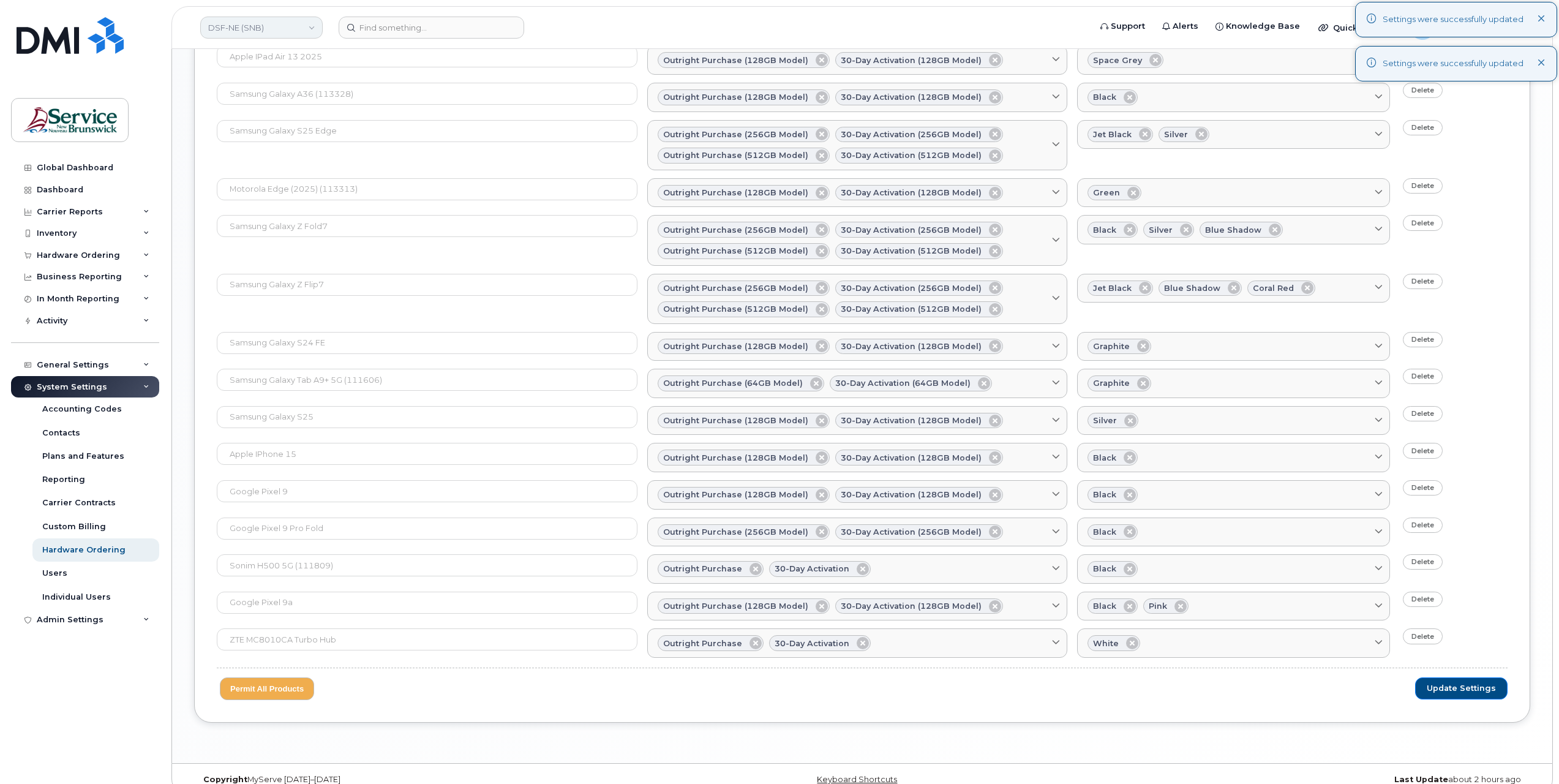
click at [274, 21] on link "DSF-NE (SNB)" at bounding box center [261, 28] width 123 height 22
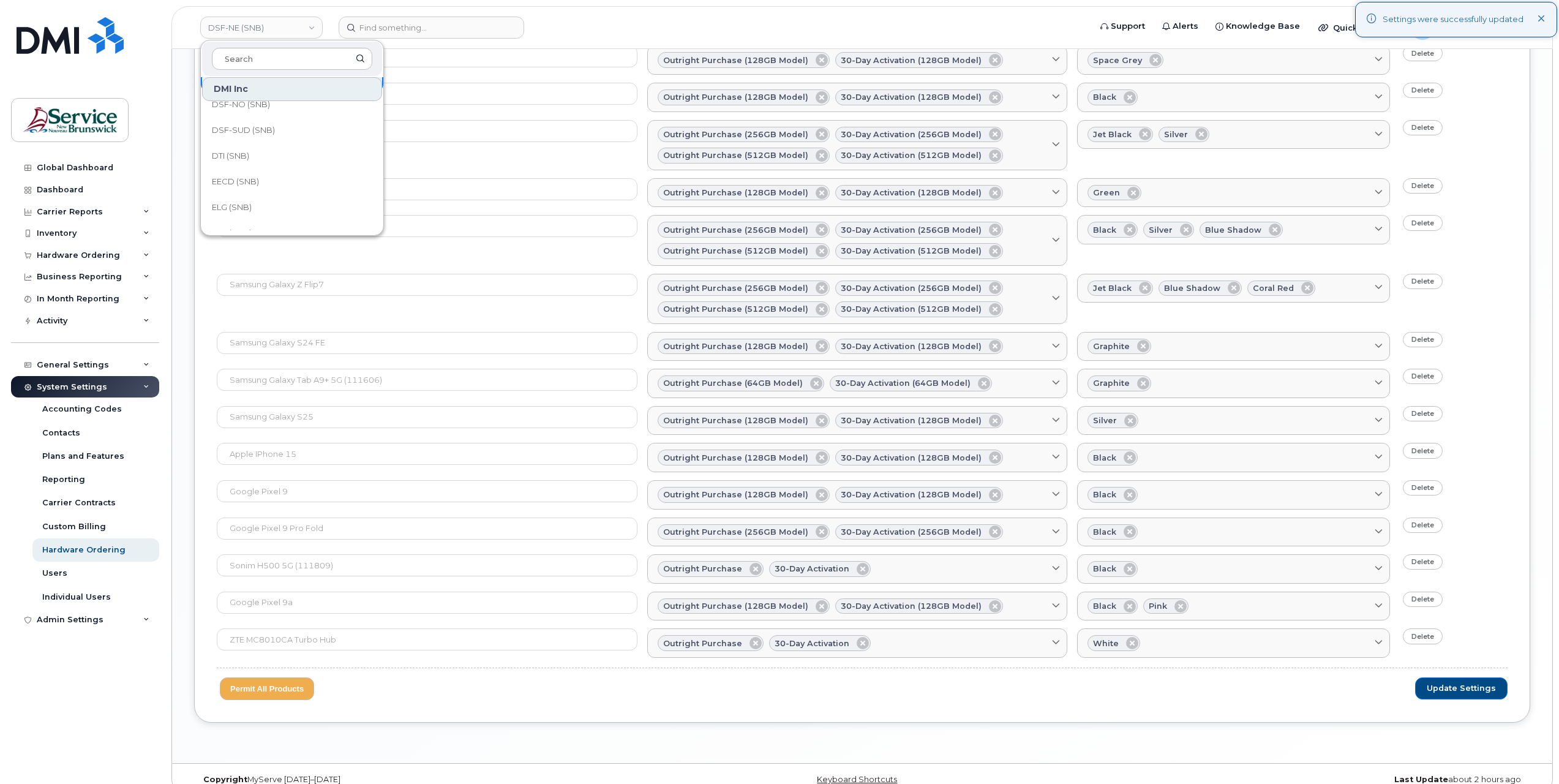
scroll to position [174, 0]
click at [340, 124] on link "DSF-NO (SNB)" at bounding box center [292, 122] width 180 height 25
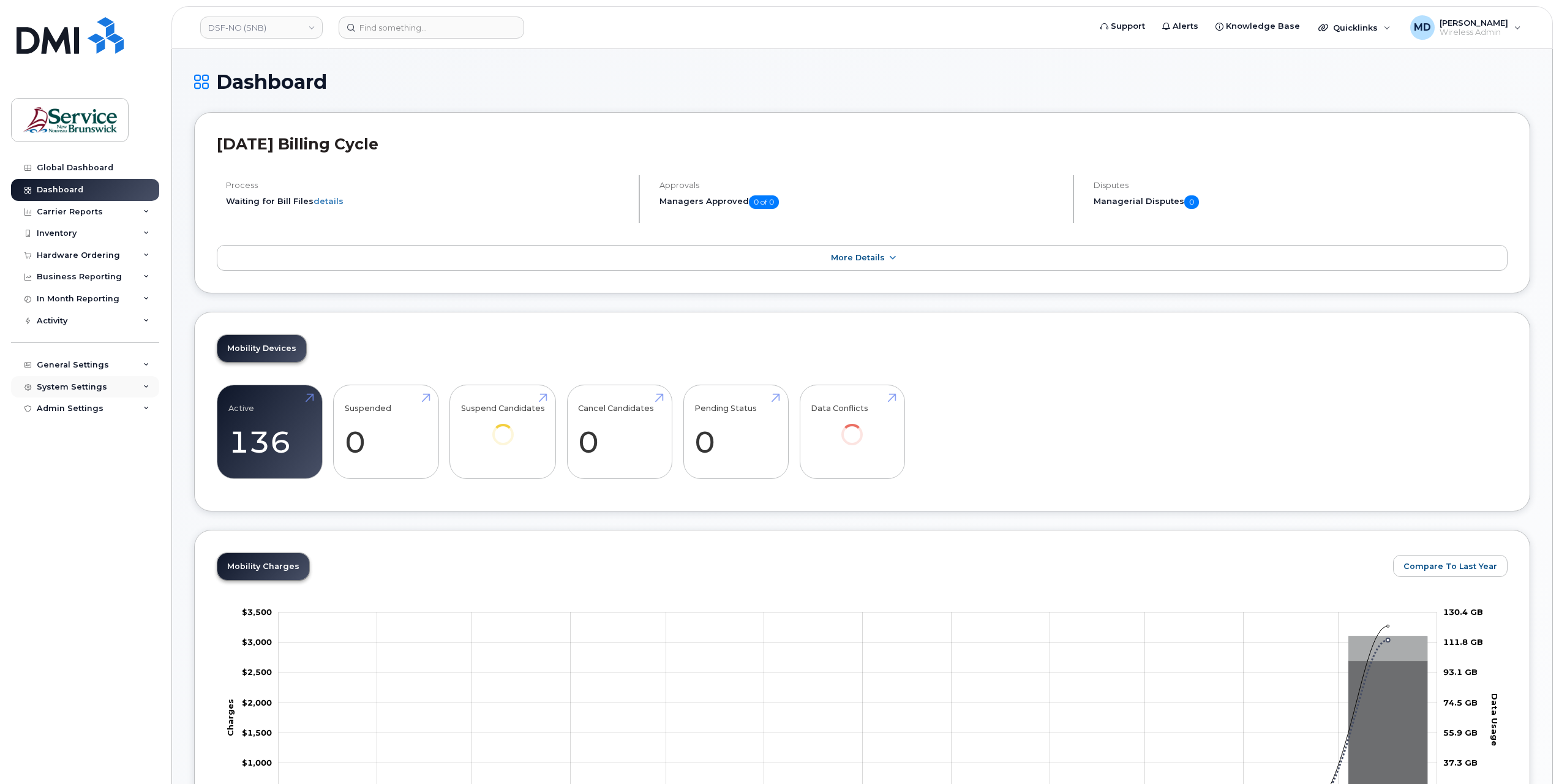
click at [74, 391] on div "System Settings" at bounding box center [85, 387] width 148 height 22
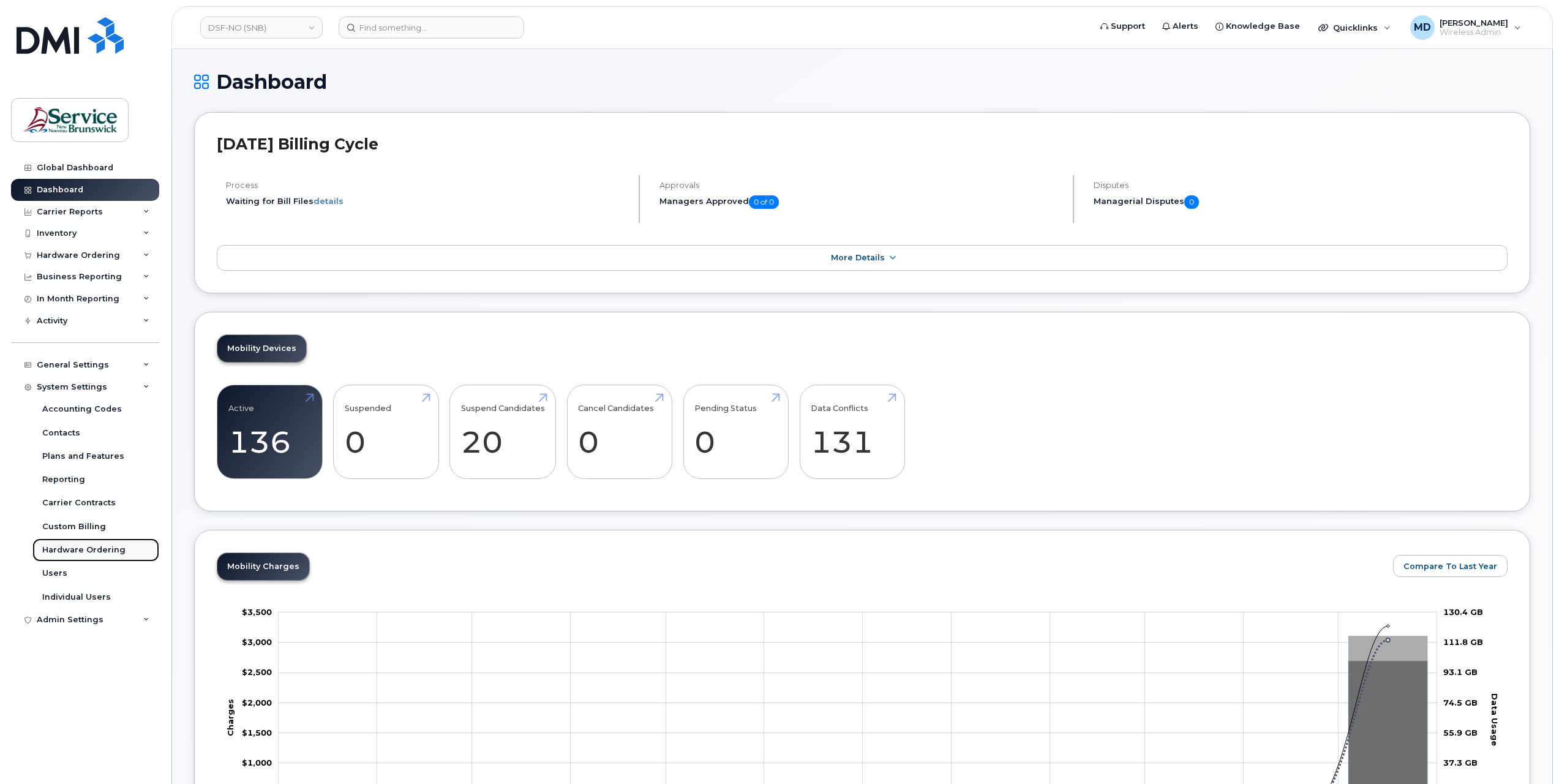
click at [79, 544] on div "Hardware Ordering" at bounding box center [84, 549] width 83 height 11
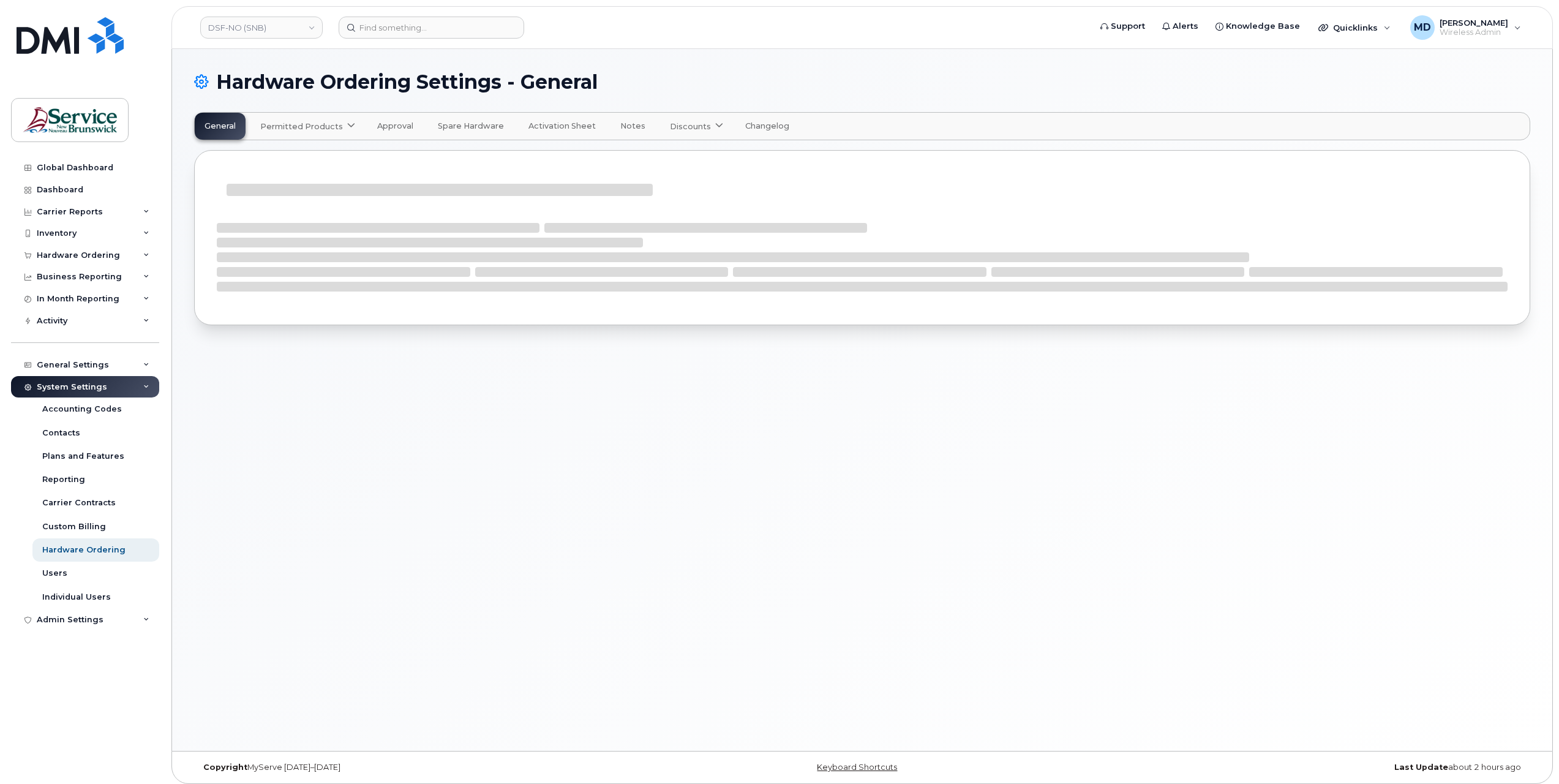
select select "admins"
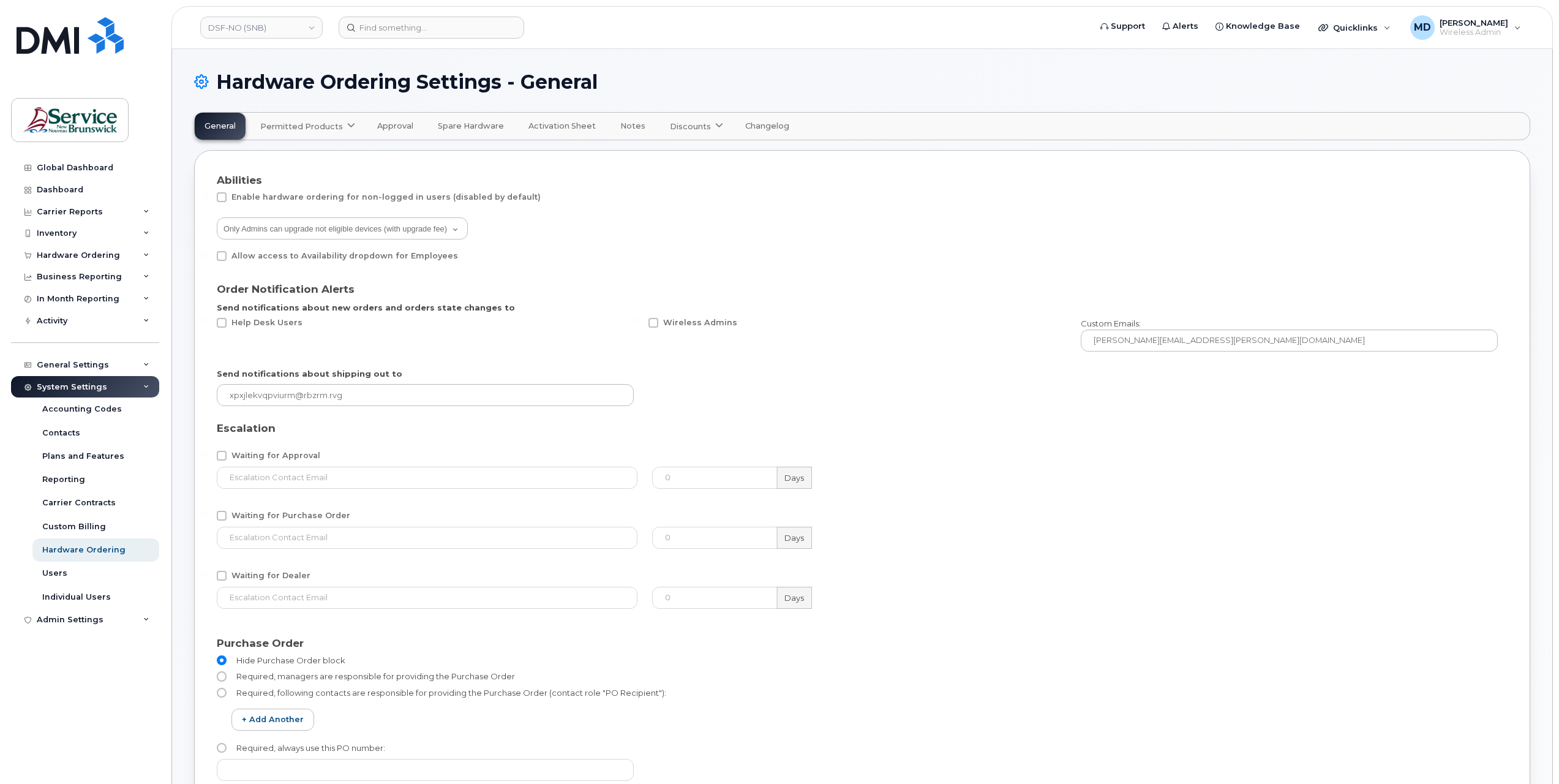
click at [325, 125] on span "Permitted Products" at bounding box center [301, 126] width 83 height 12
click at [284, 153] on div "Bell available" at bounding box center [309, 156] width 91 height 14
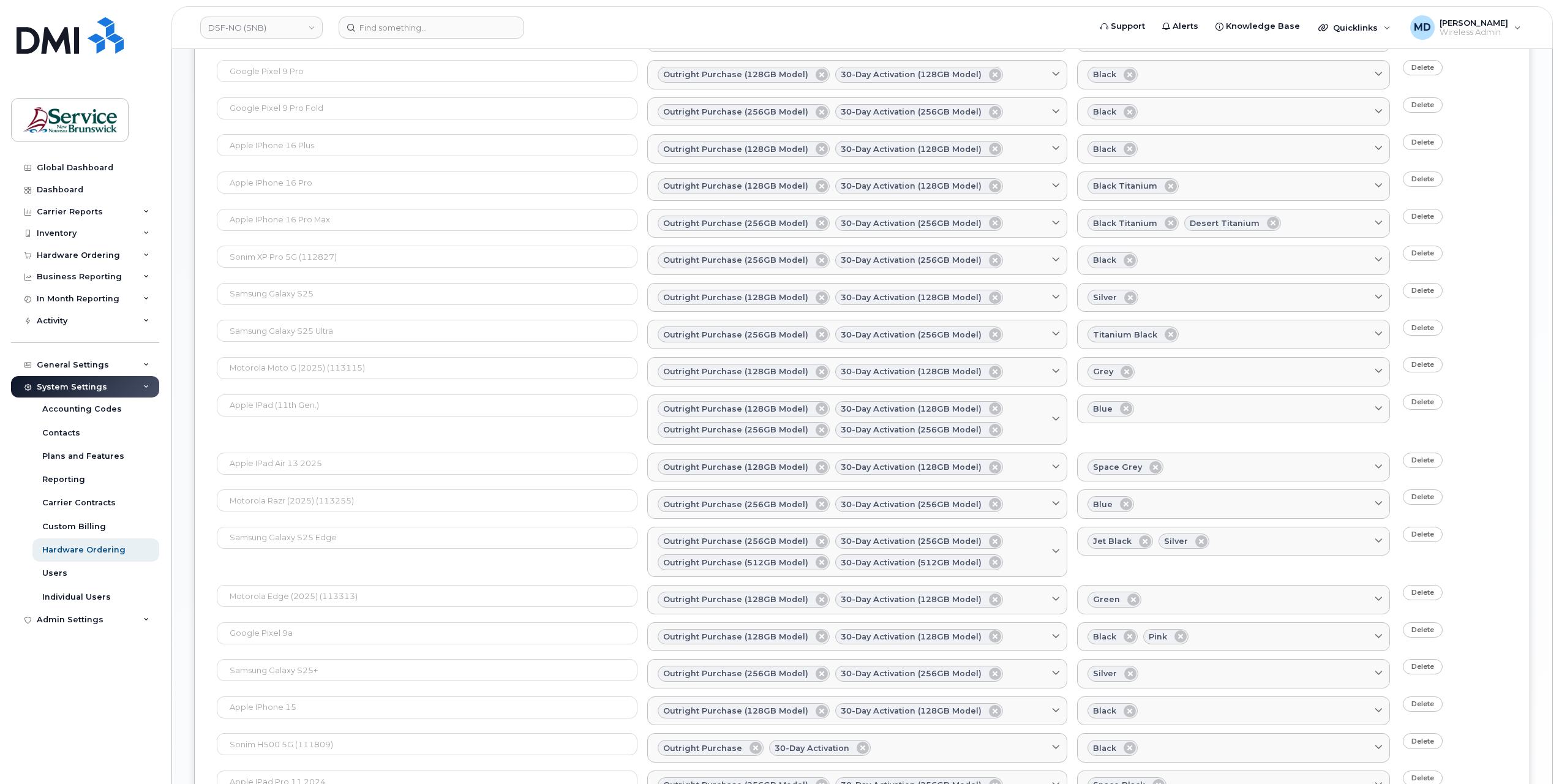
scroll to position [1028, 0]
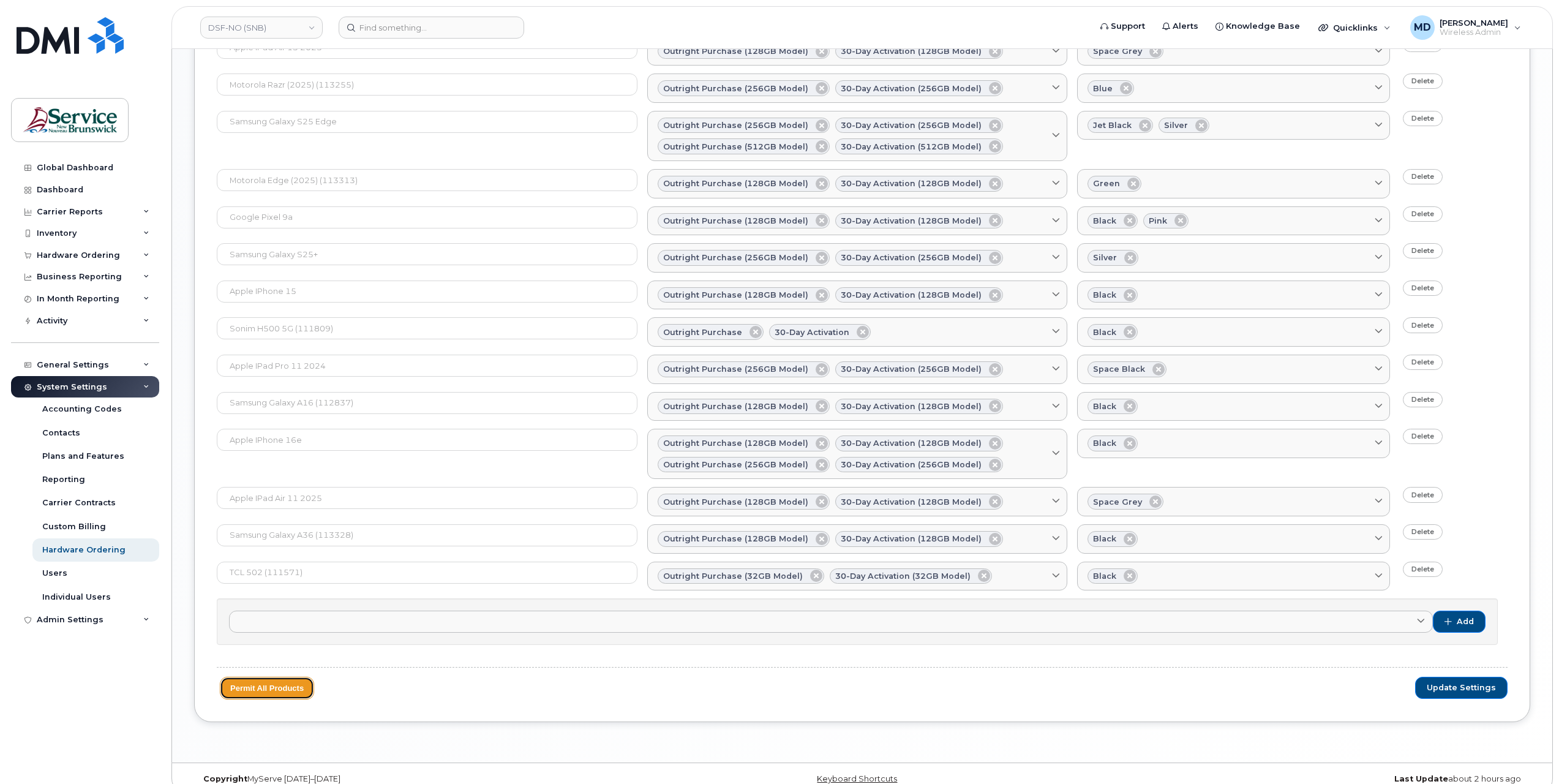
click at [271, 676] on button "Permit All Products" at bounding box center [267, 687] width 94 height 23
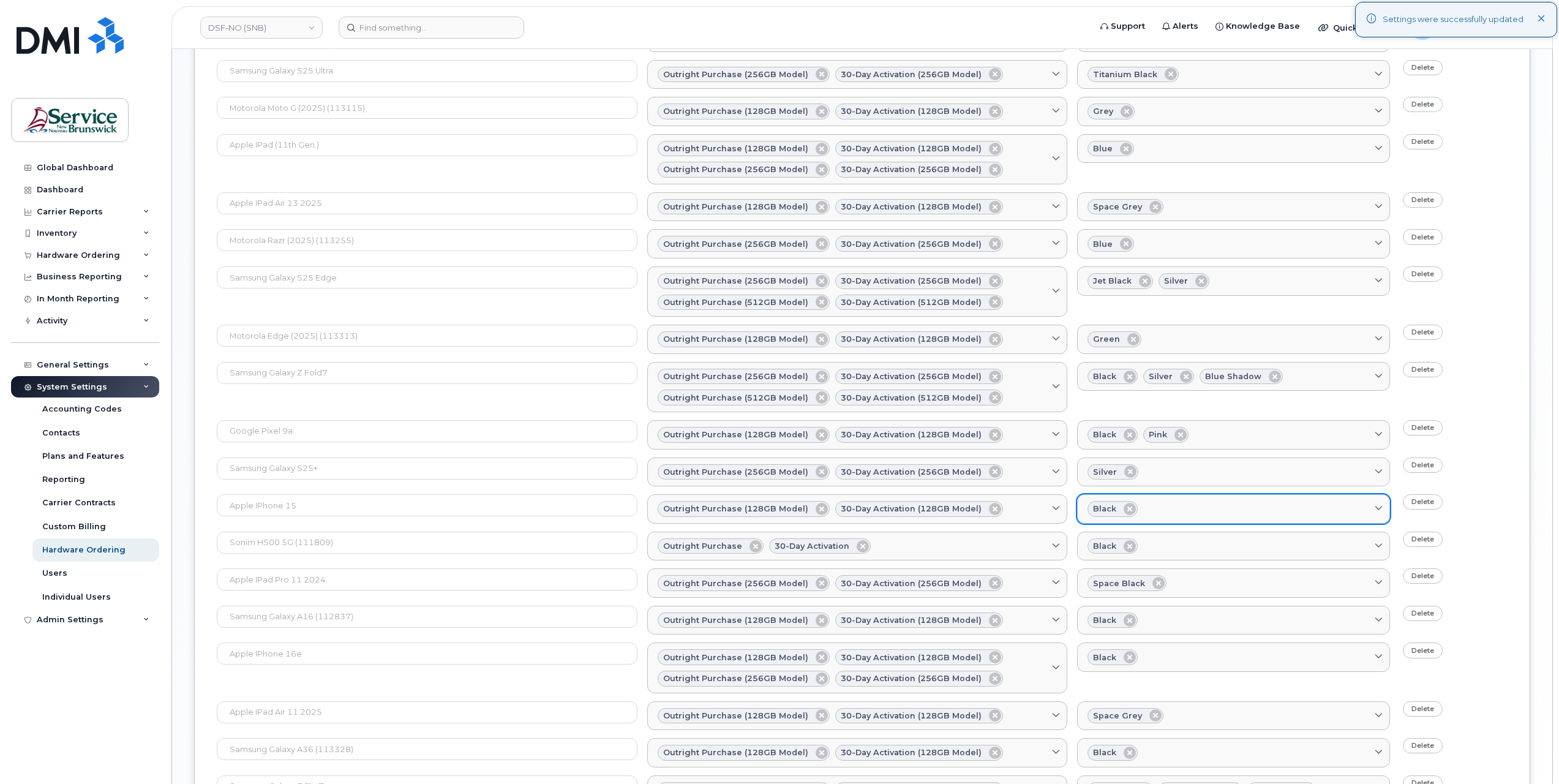
scroll to position [1149, 0]
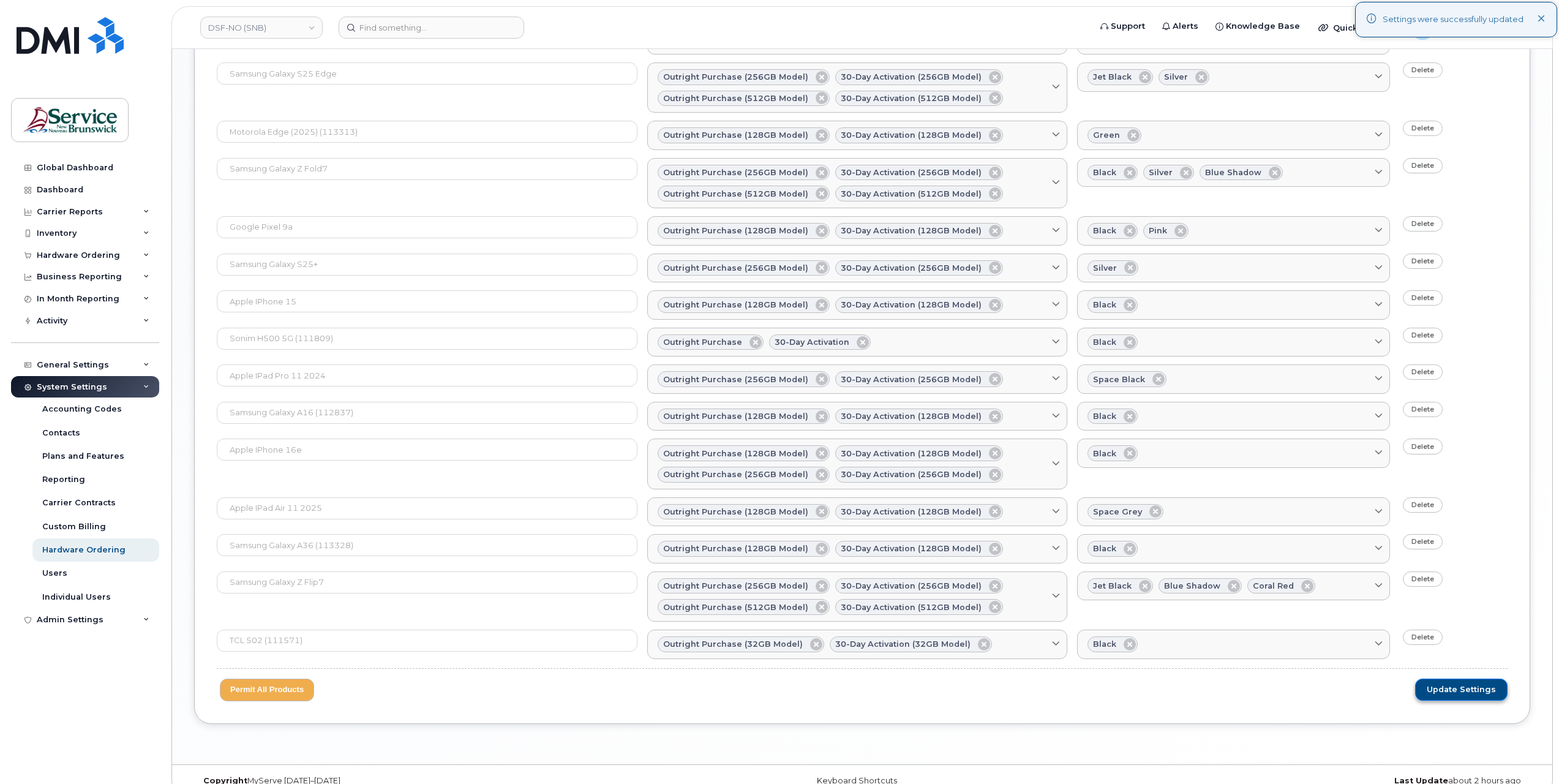
click at [1471, 678] on button "Update Settings" at bounding box center [1461, 689] width 92 height 22
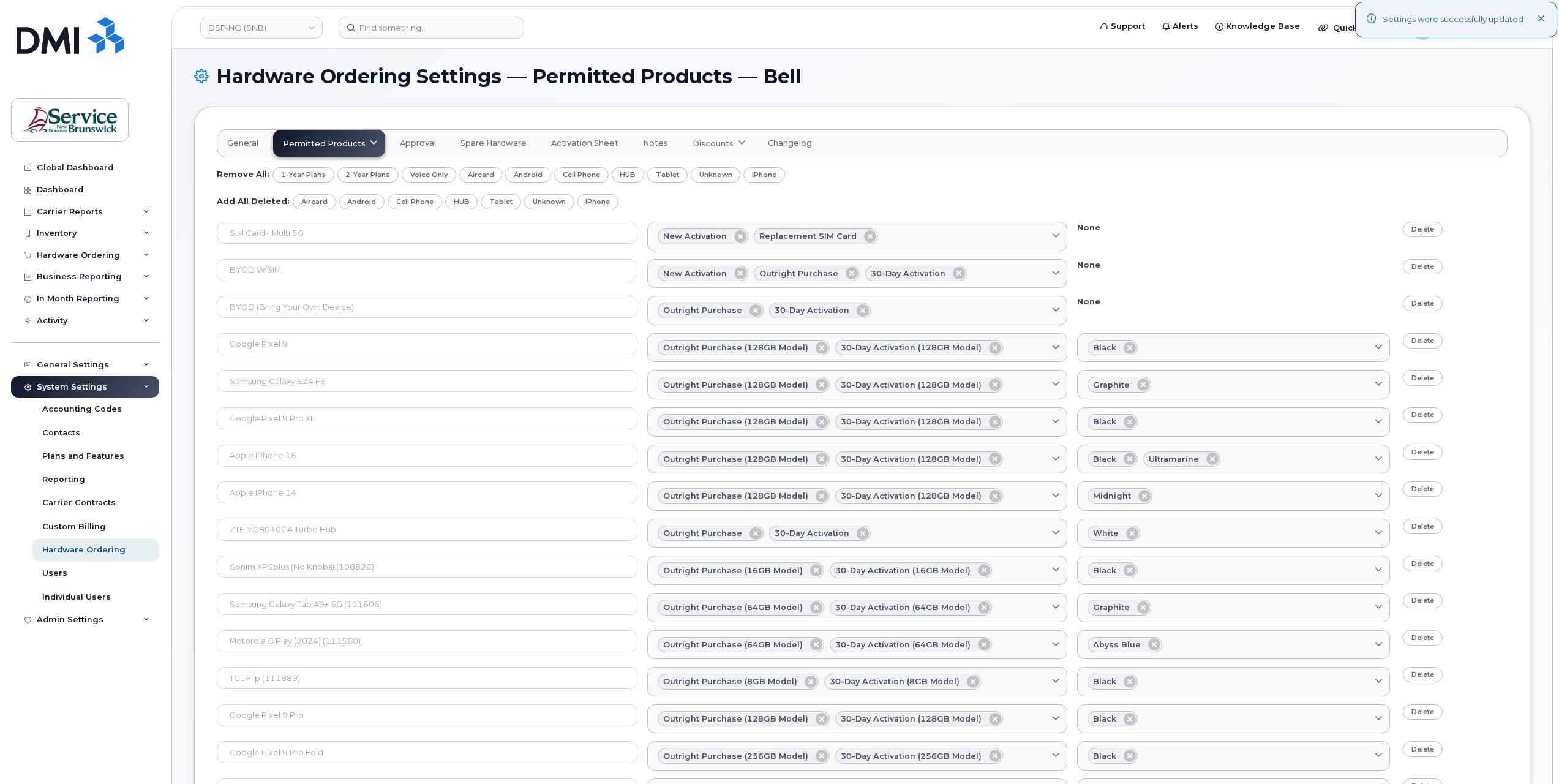
scroll to position [1114, 0]
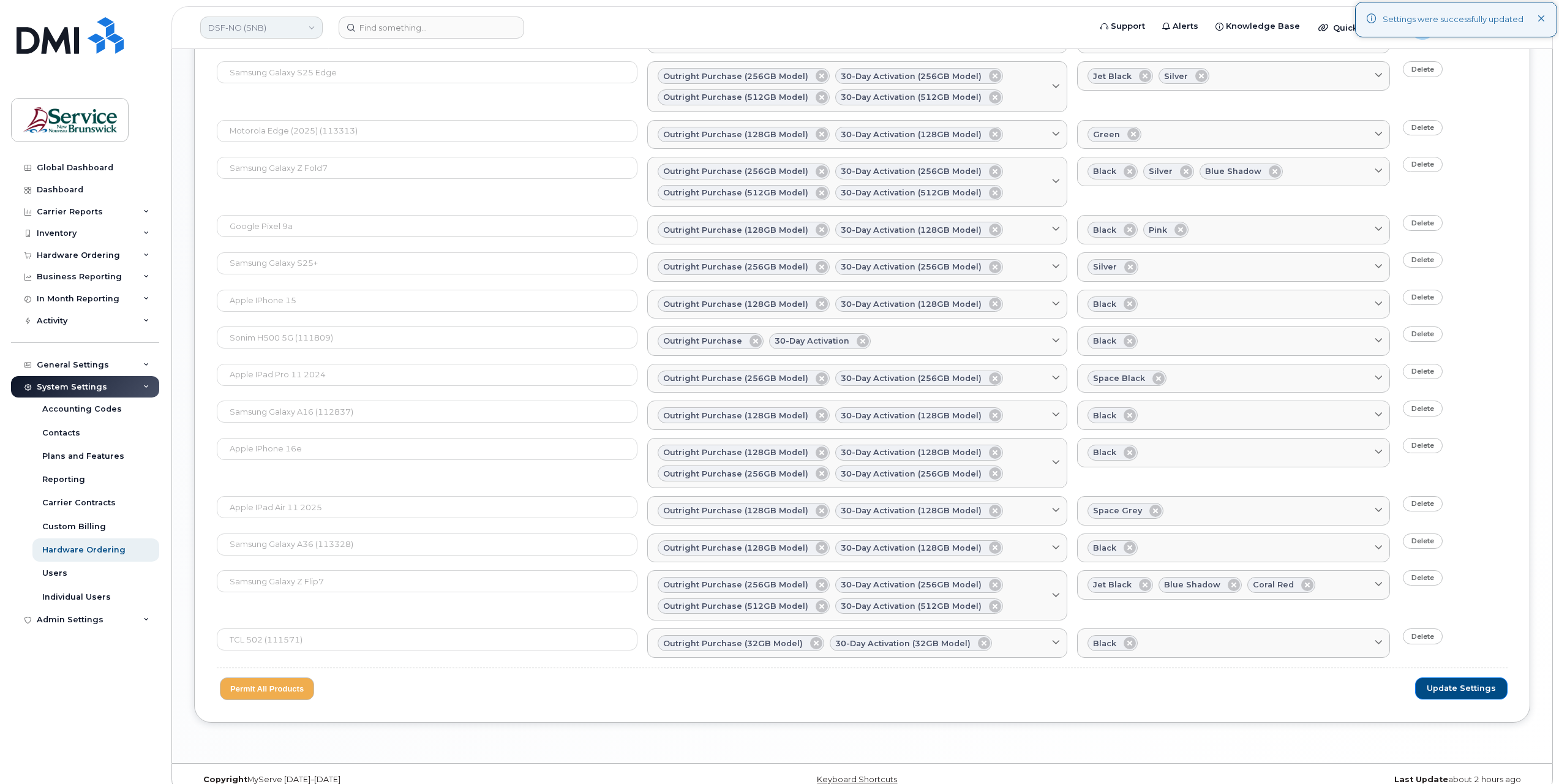
click at [257, 23] on link "DSF-NO (SNB)" at bounding box center [261, 28] width 123 height 22
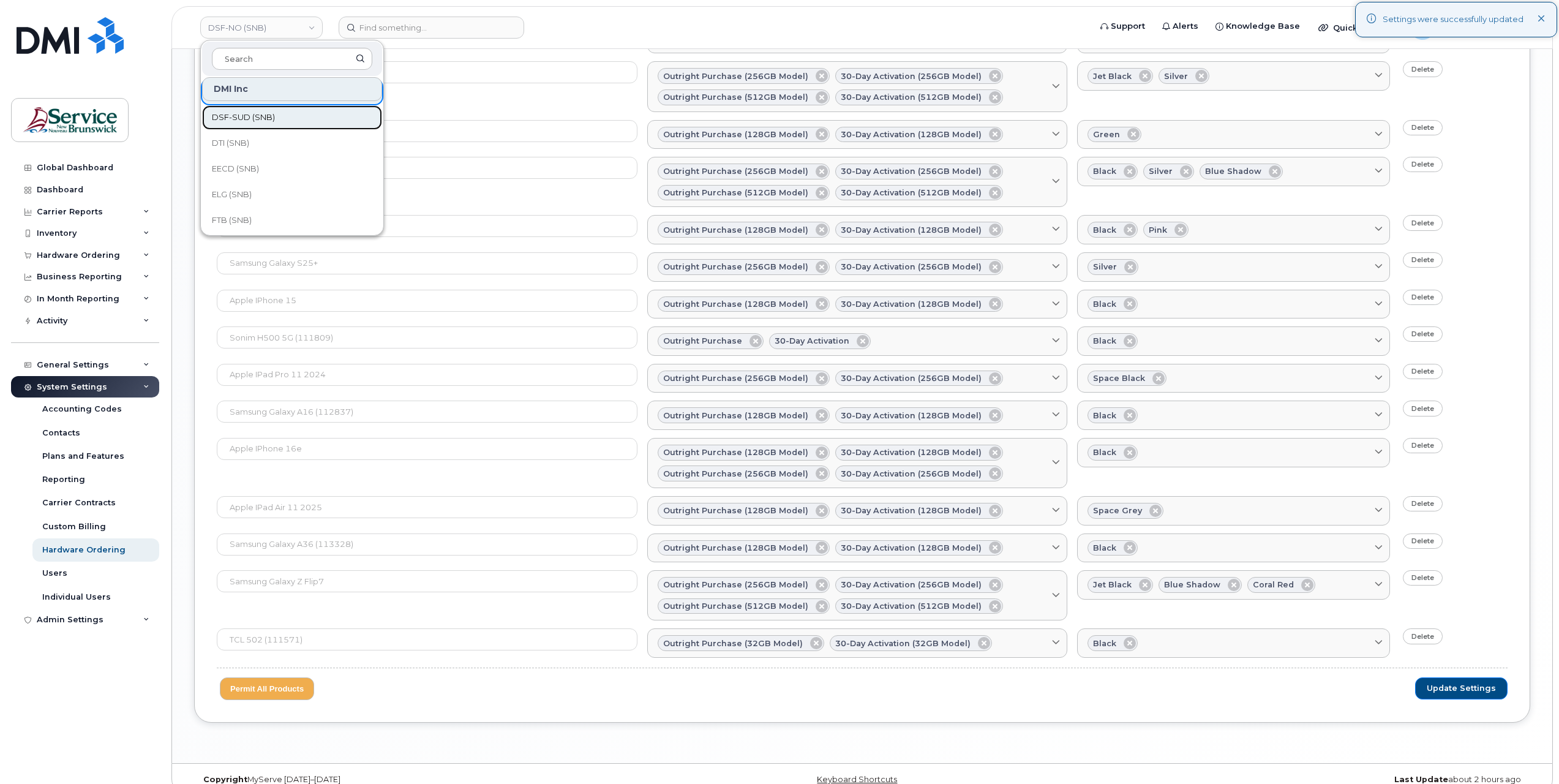
click at [268, 113] on span "DSF-SUD (SNB)" at bounding box center [243, 118] width 63 height 12
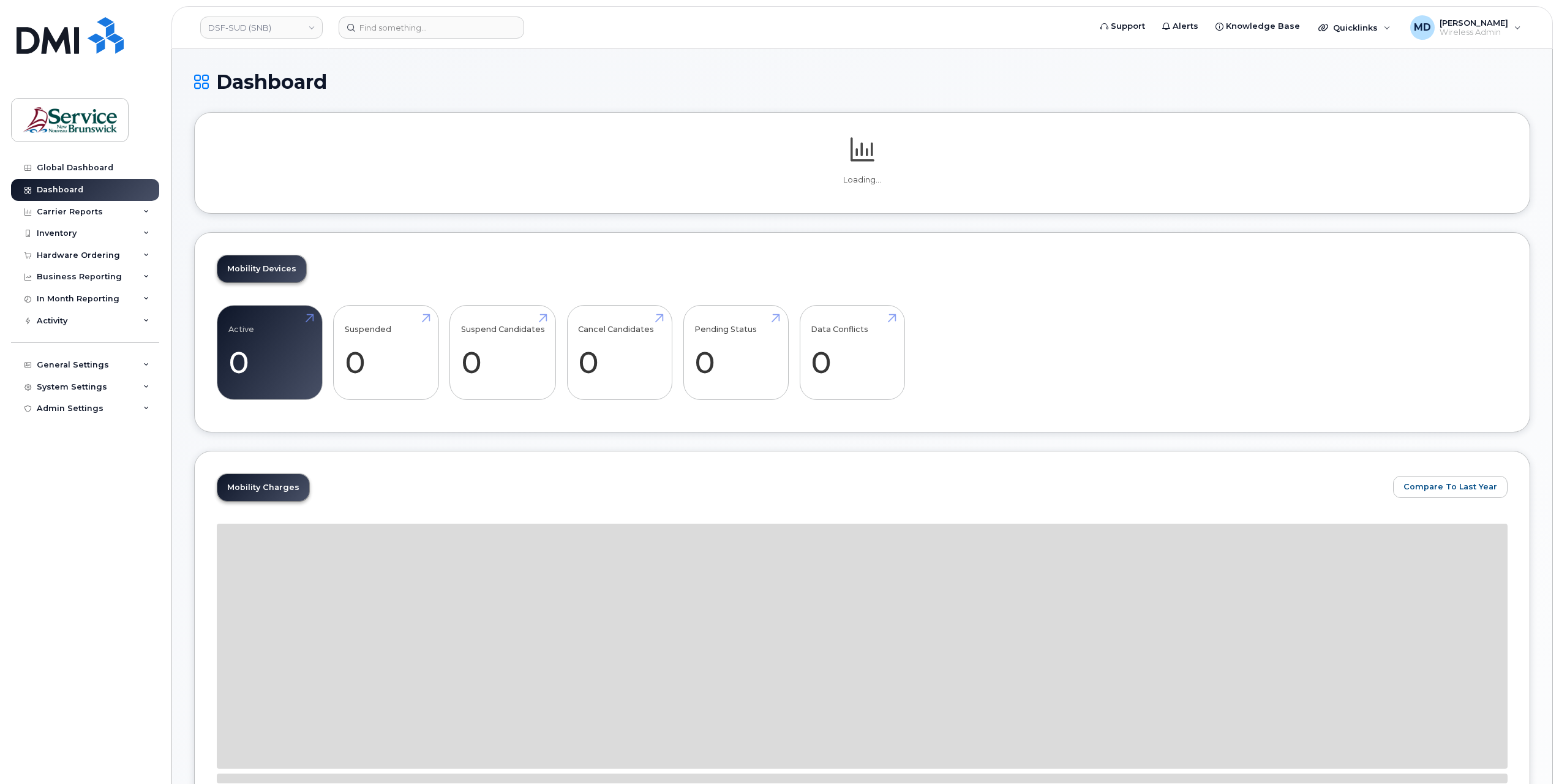
click at [79, 382] on div "System Settings" at bounding box center [71, 387] width 70 height 10
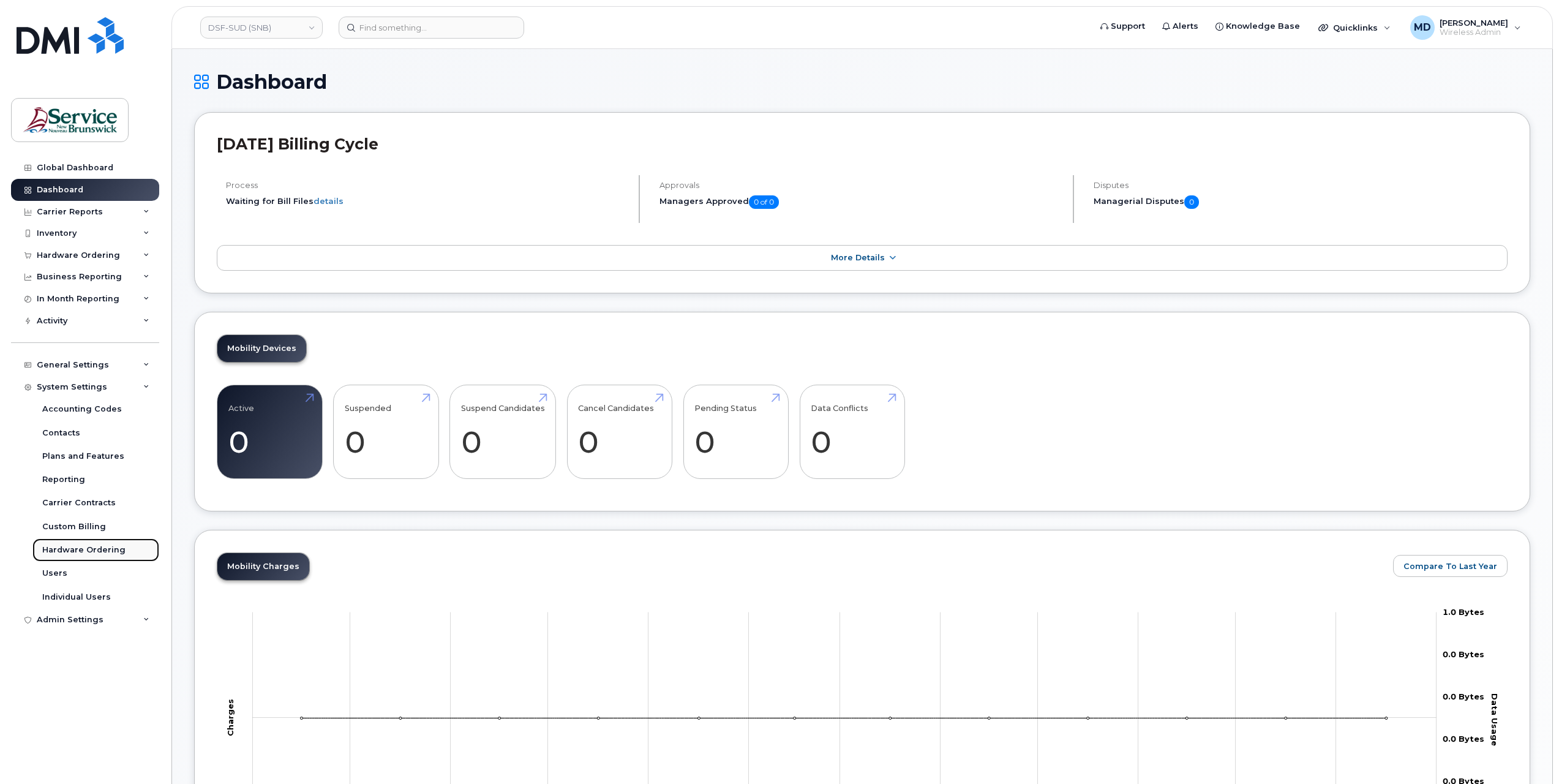
click at [105, 548] on div "Hardware Ordering" at bounding box center [84, 549] width 83 height 11
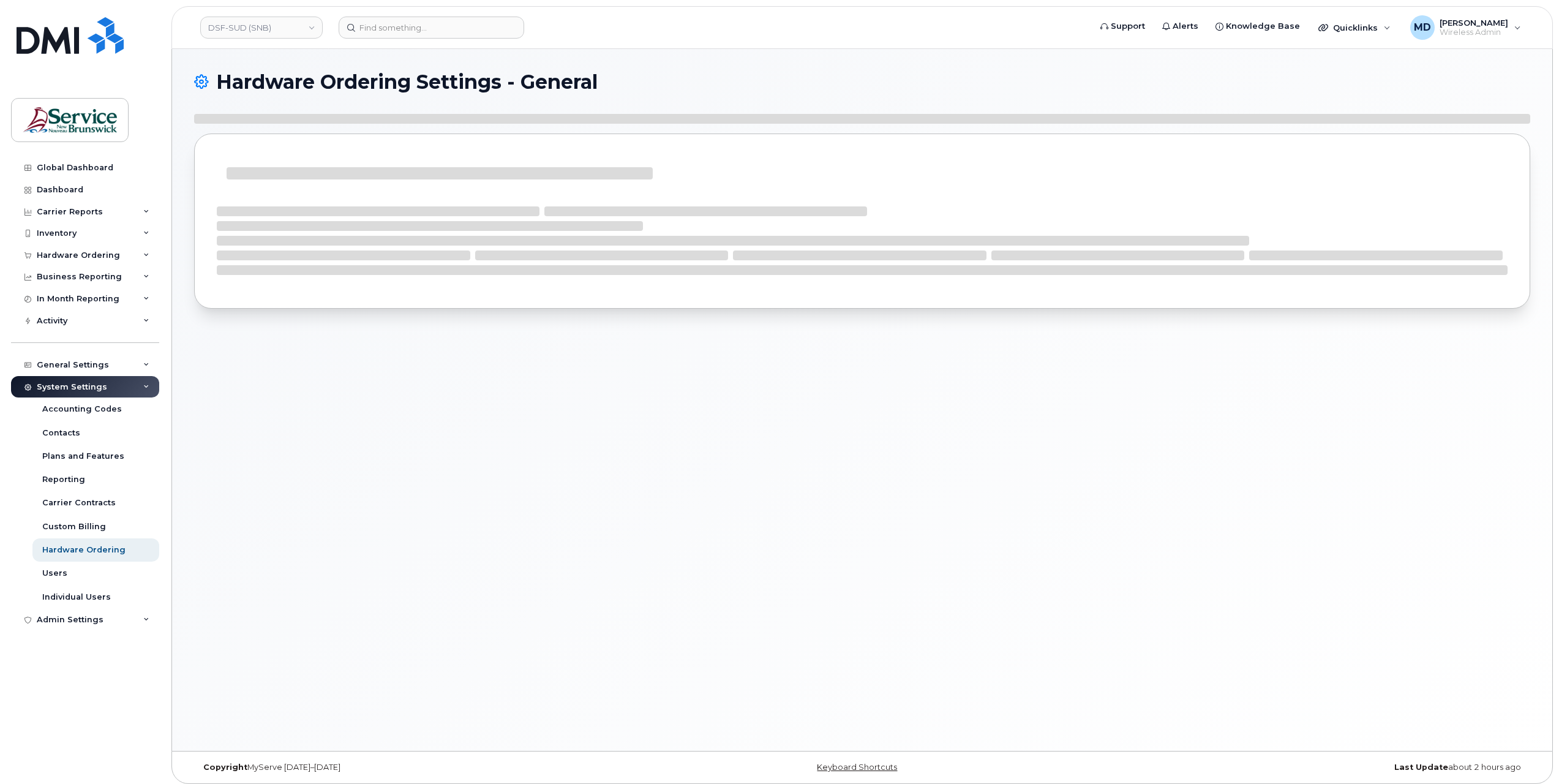
select select "admins"
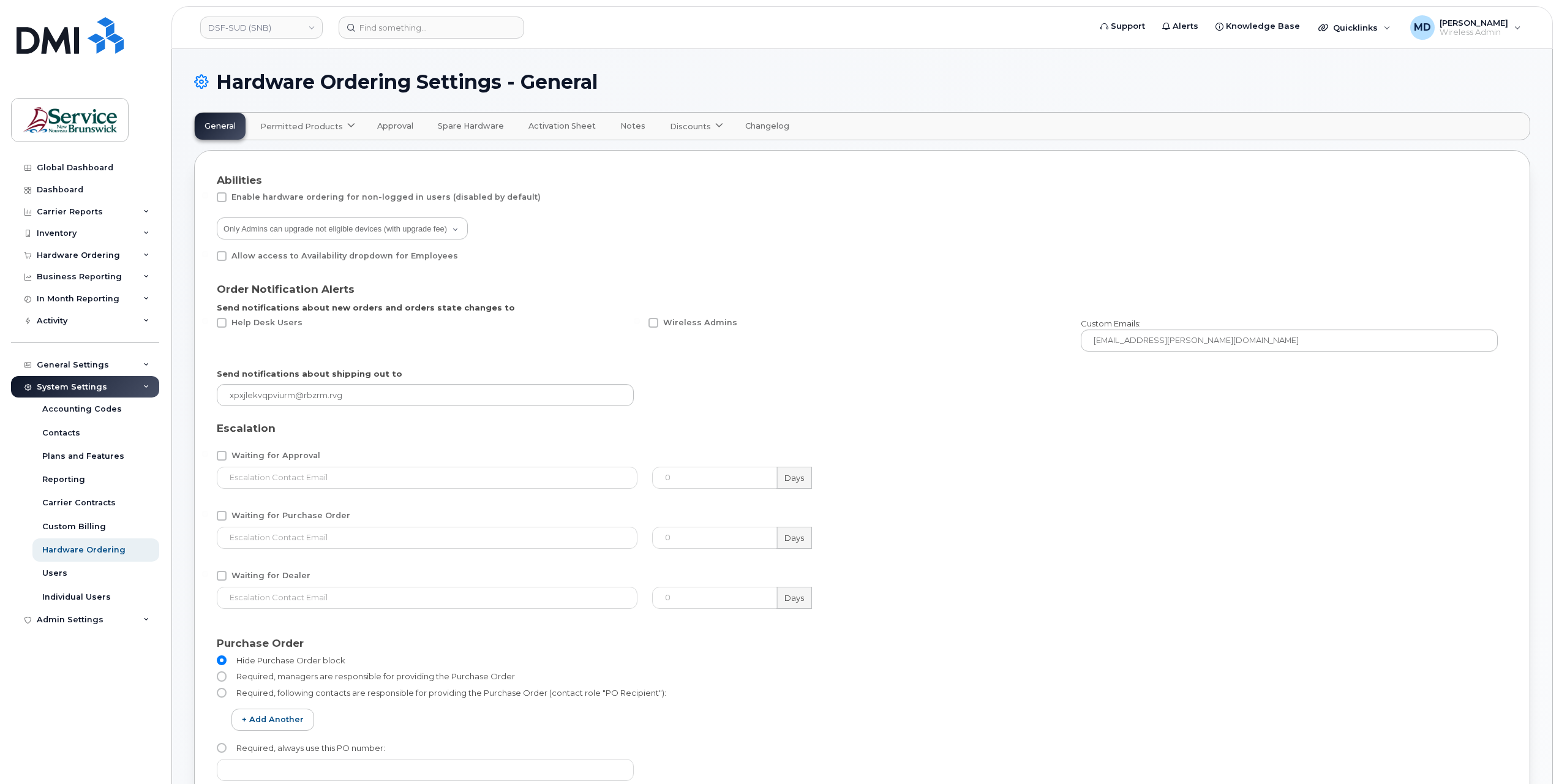
click at [285, 130] on span "Permitted Products" at bounding box center [301, 126] width 83 height 12
click at [280, 154] on div "Bell available" at bounding box center [309, 156] width 91 height 14
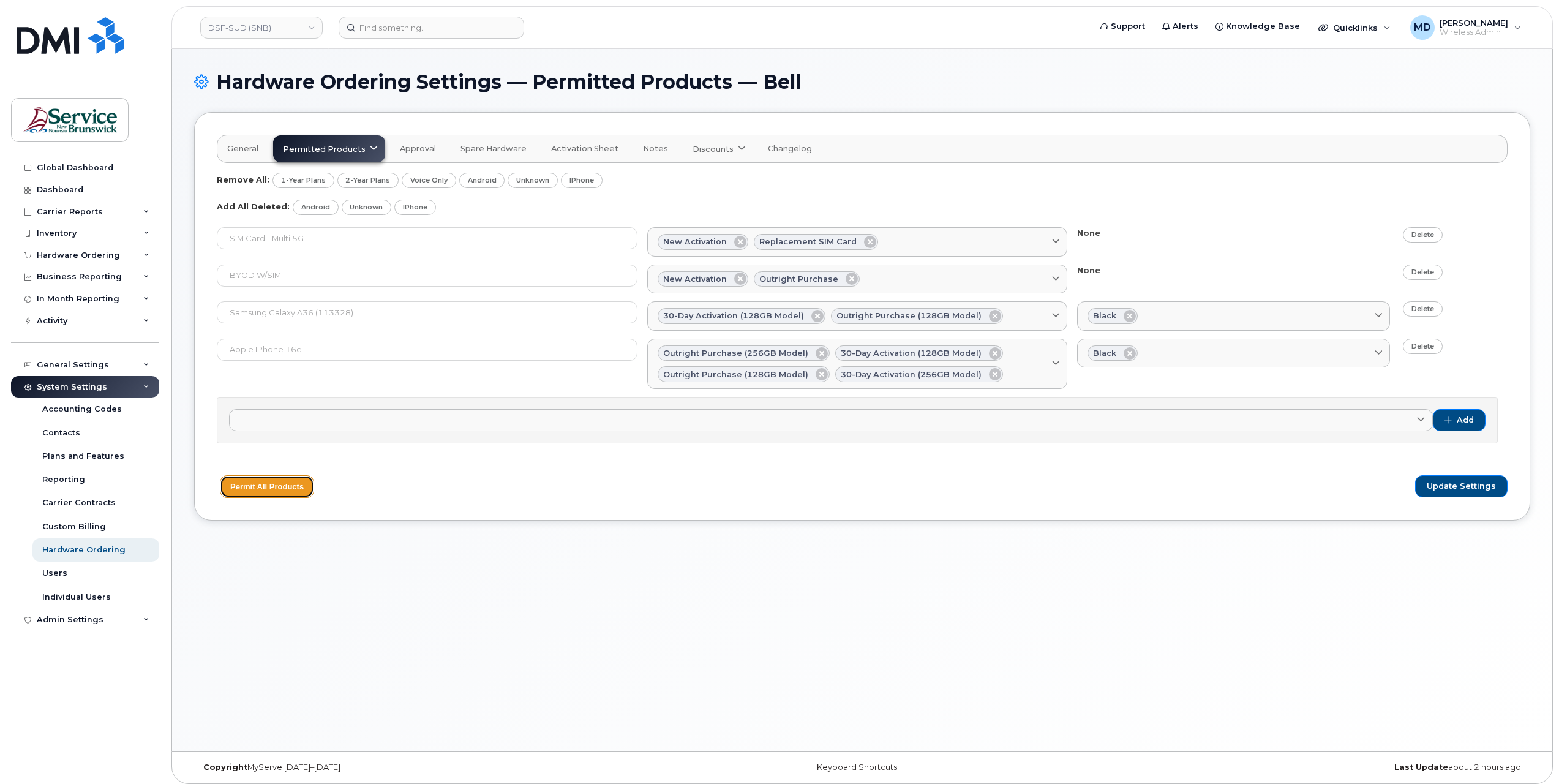
click at [284, 482] on button "Permit All Products" at bounding box center [267, 486] width 94 height 23
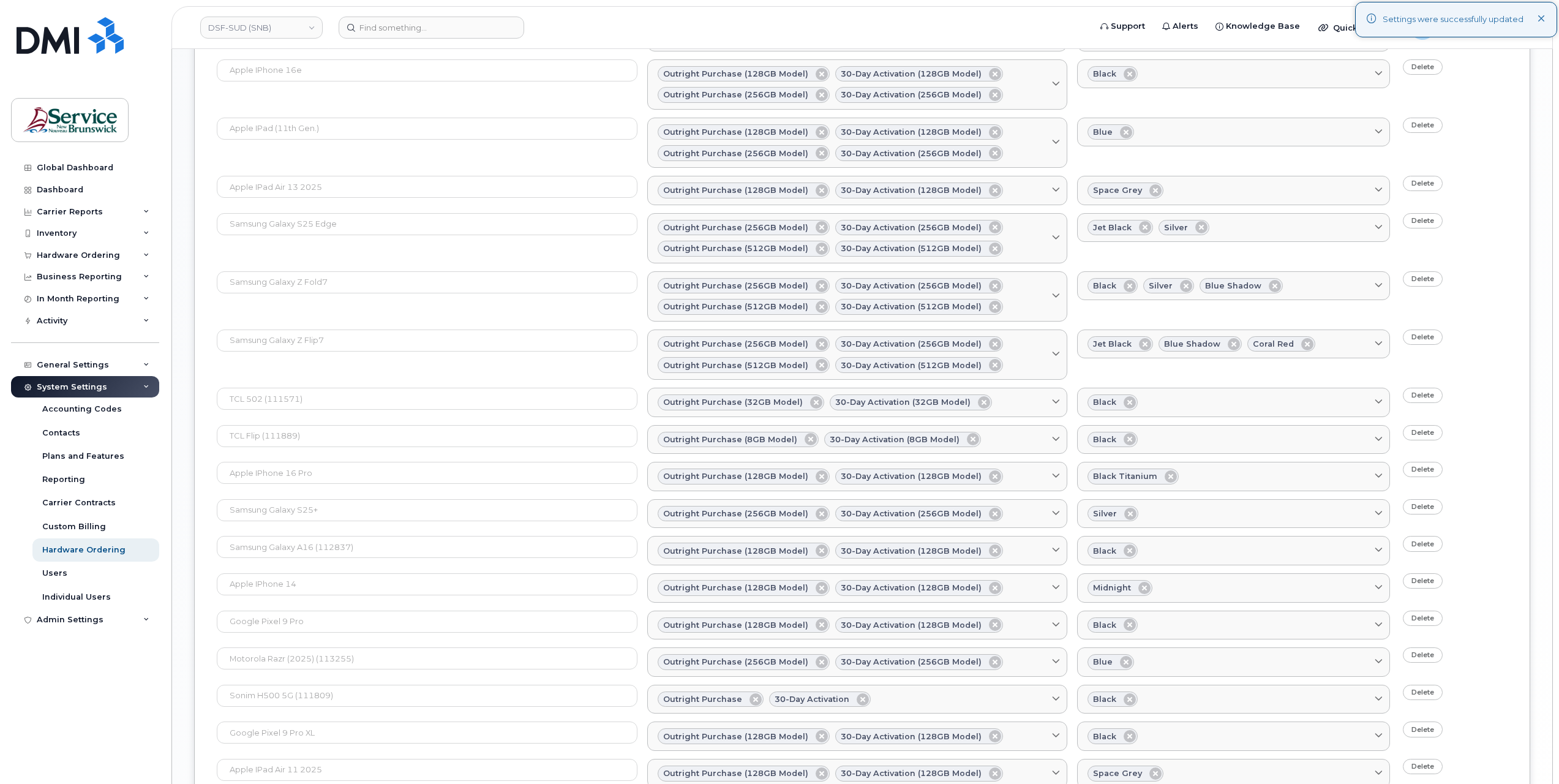
scroll to position [1149, 0]
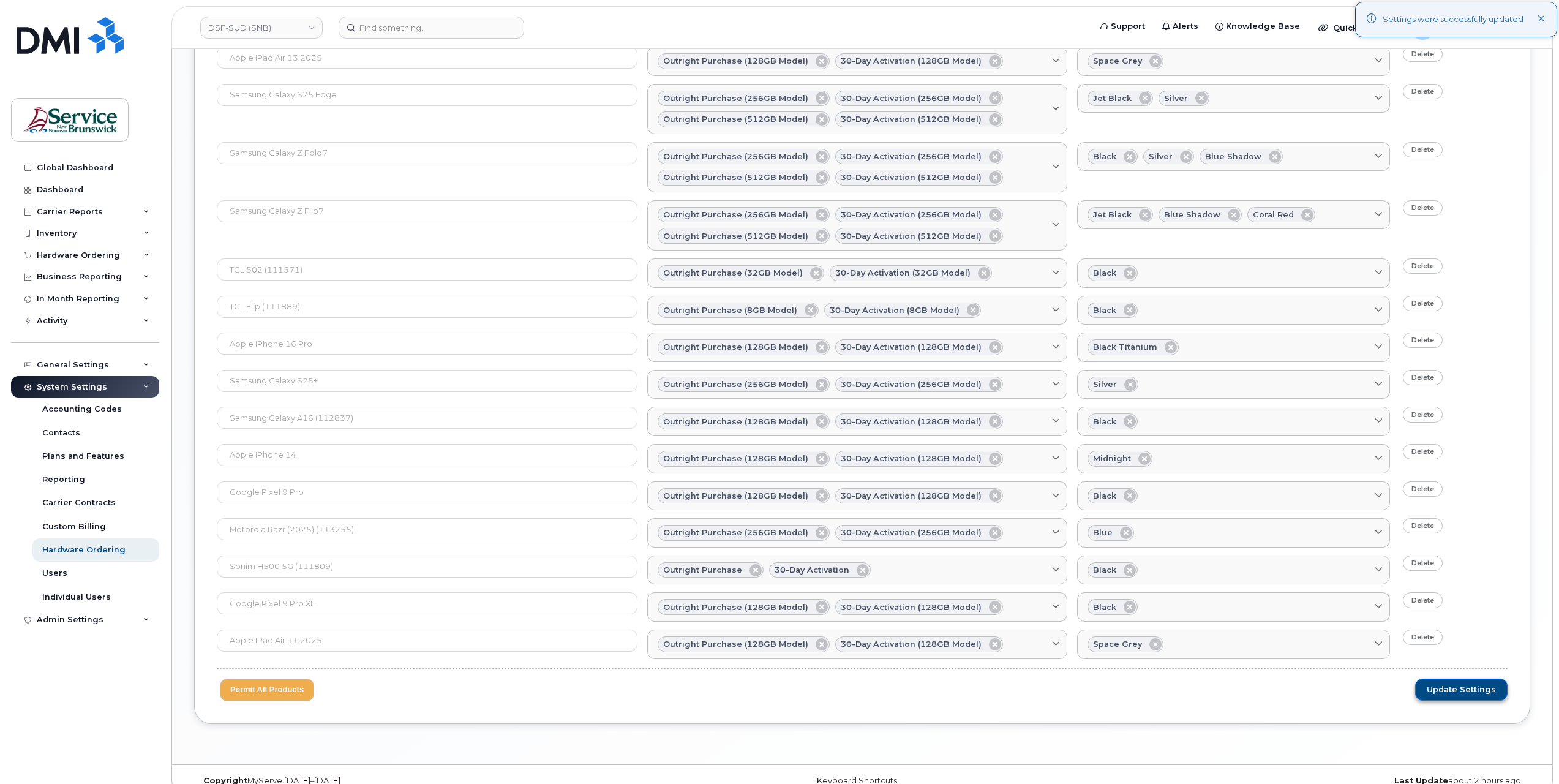
click at [1450, 684] on span "Update Settings" at bounding box center [1462, 689] width 69 height 11
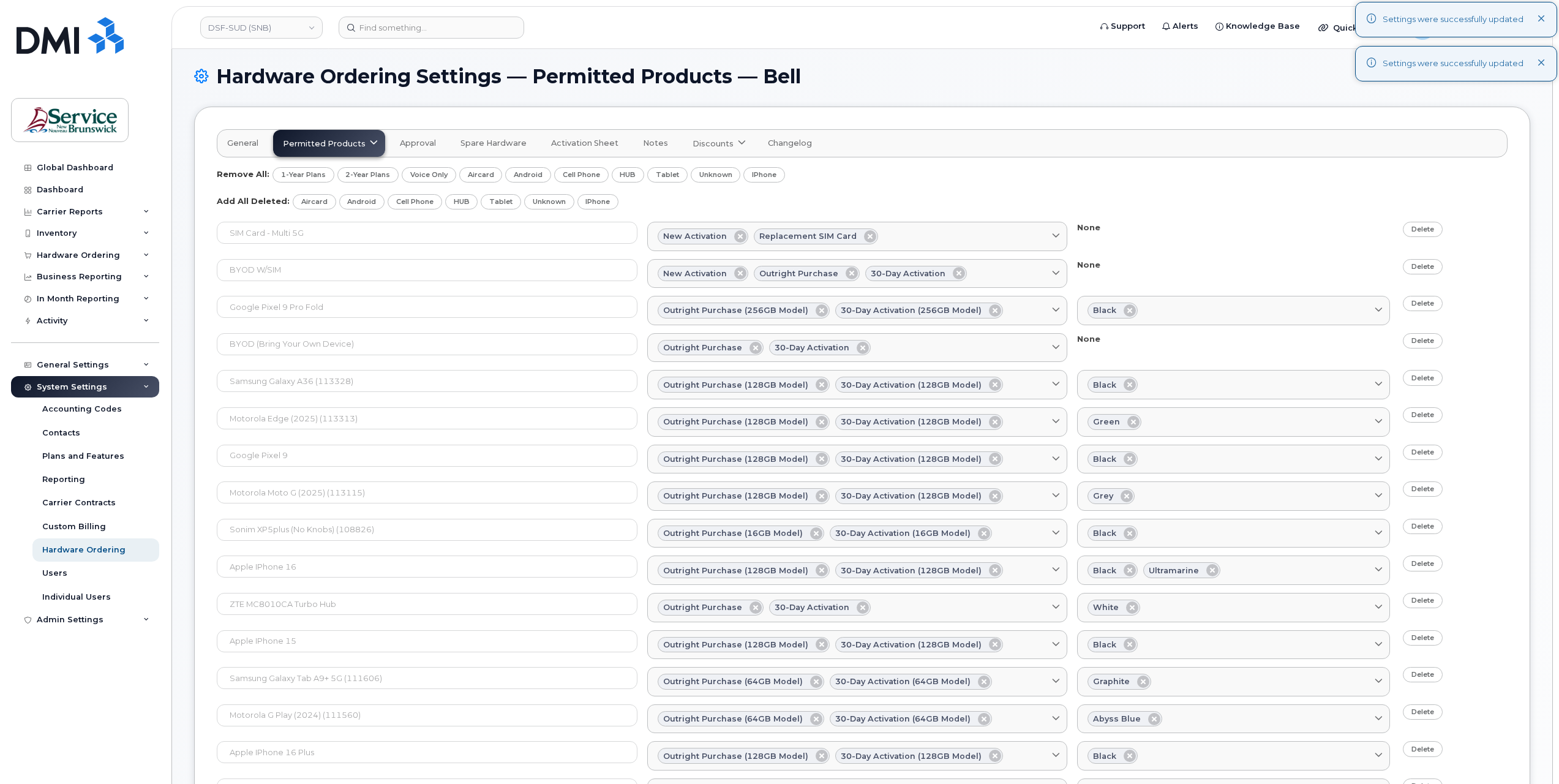
scroll to position [1114, 0]
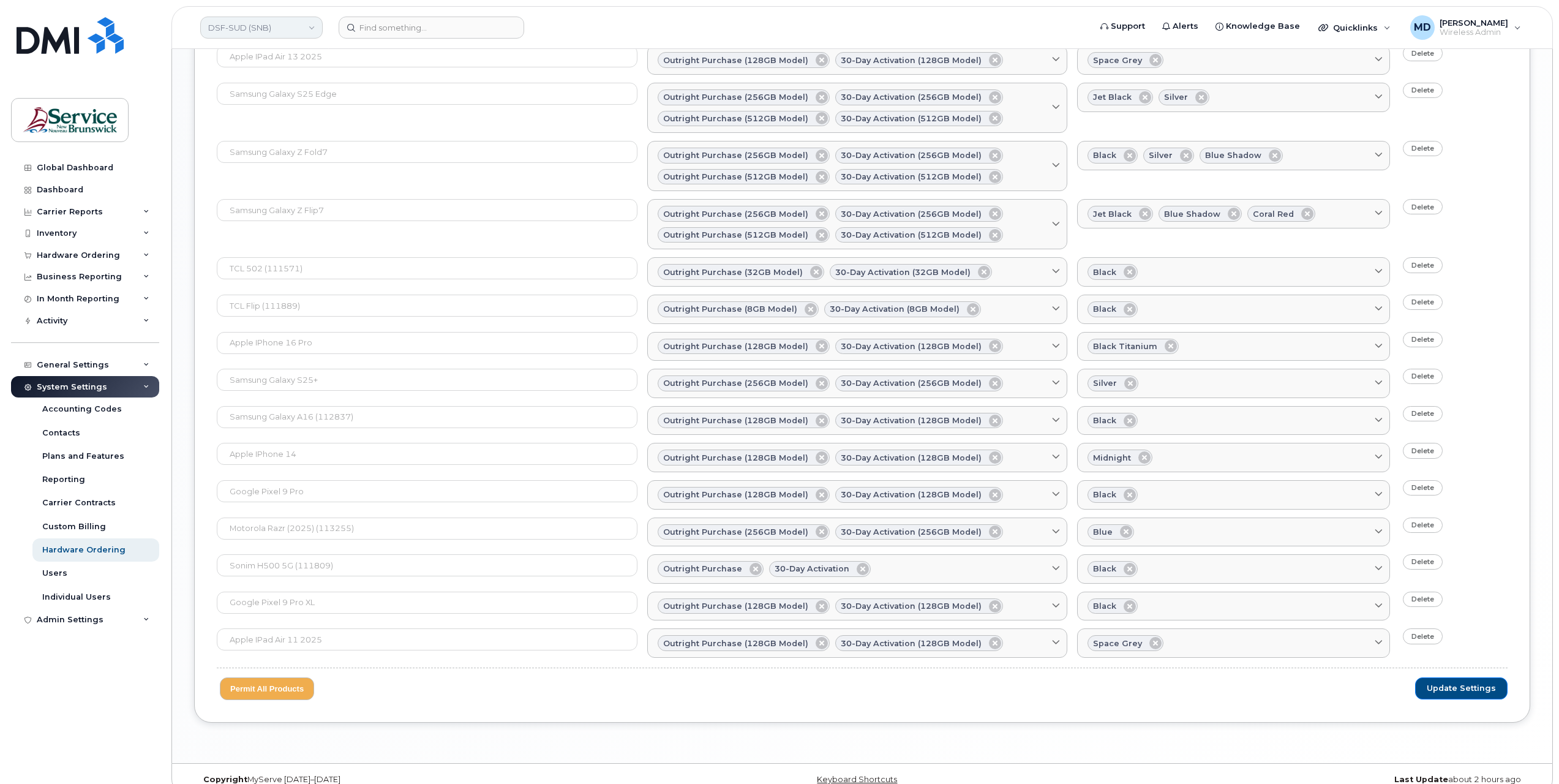
click at [246, 33] on link "DSF-SUD (SNB)" at bounding box center [261, 28] width 123 height 22
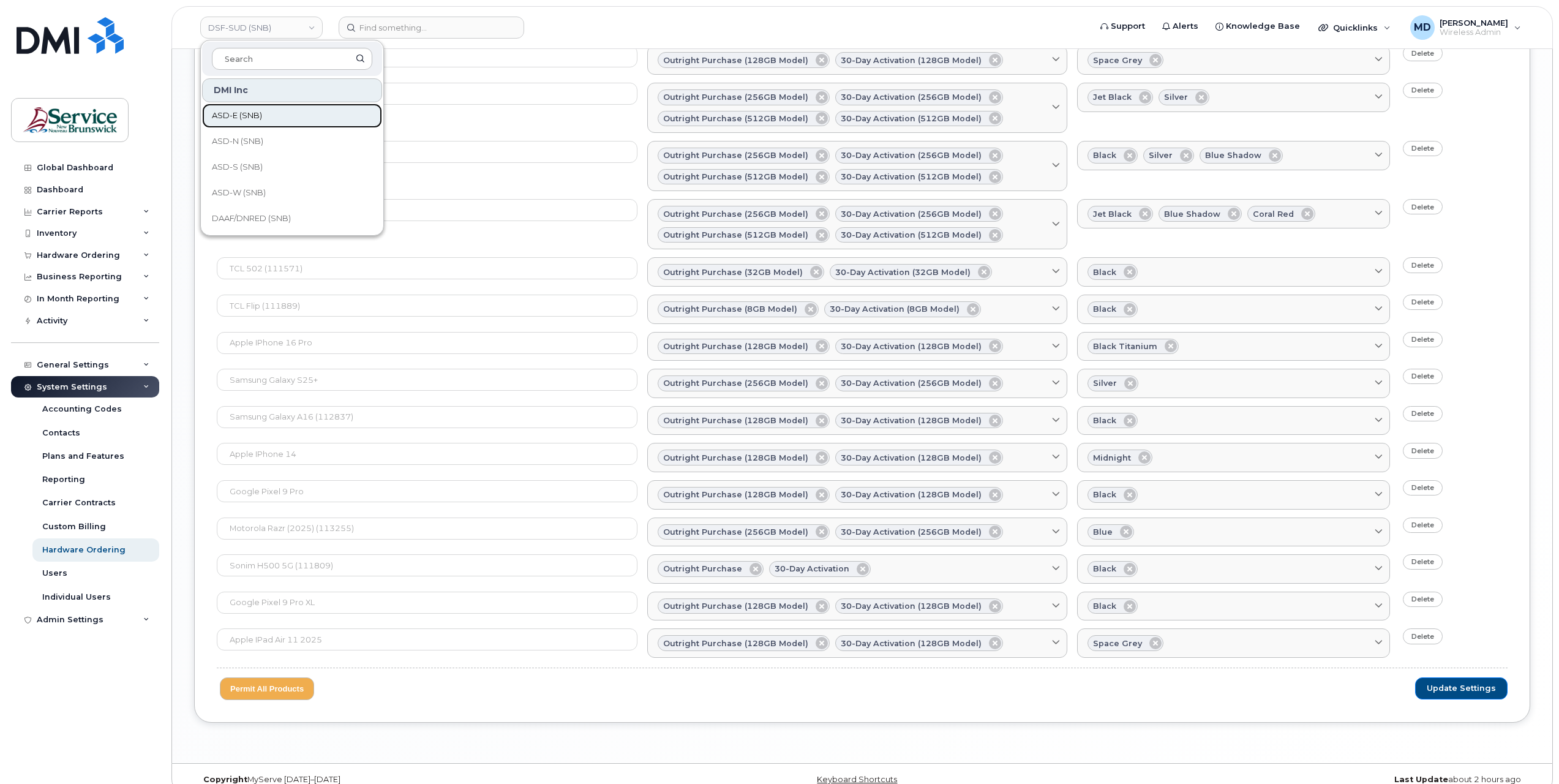
click at [253, 119] on span "ASD-E (SNB)" at bounding box center [236, 115] width 50 height 12
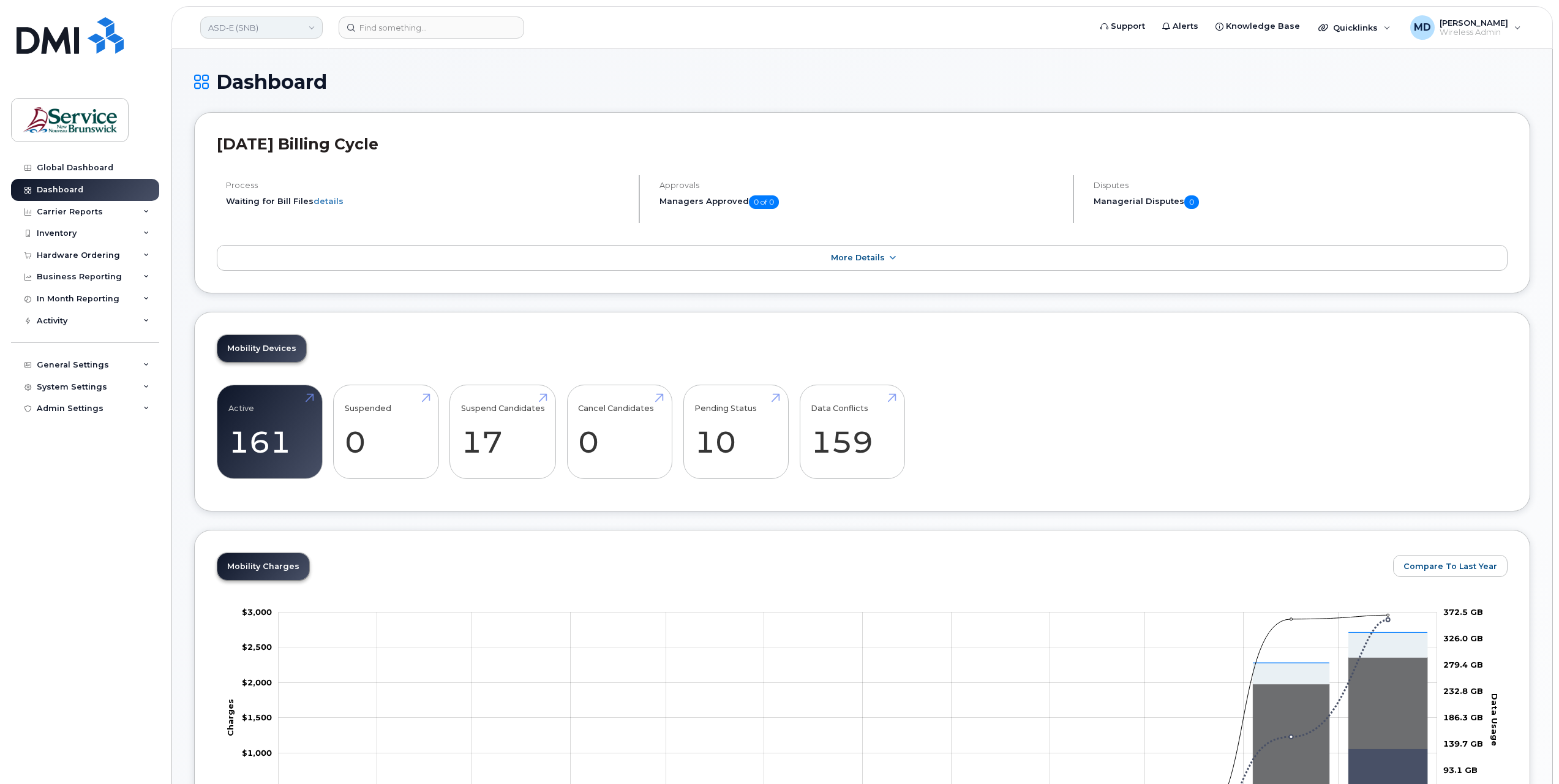
click at [273, 34] on link "ASD-E (SNB)" at bounding box center [261, 28] width 123 height 22
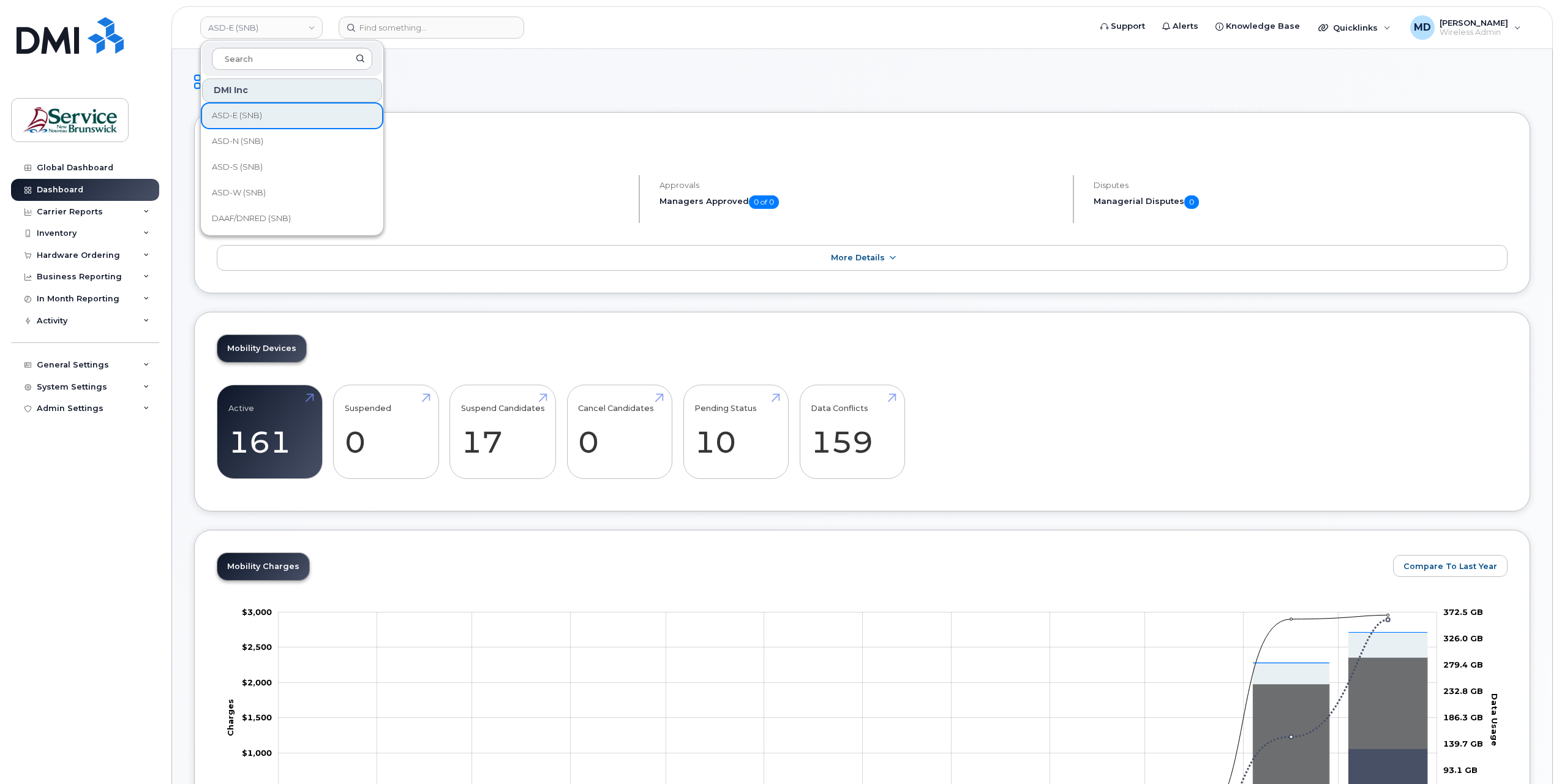
click at [795, 76] on h1 "Dashboard" at bounding box center [862, 81] width 1336 height 21
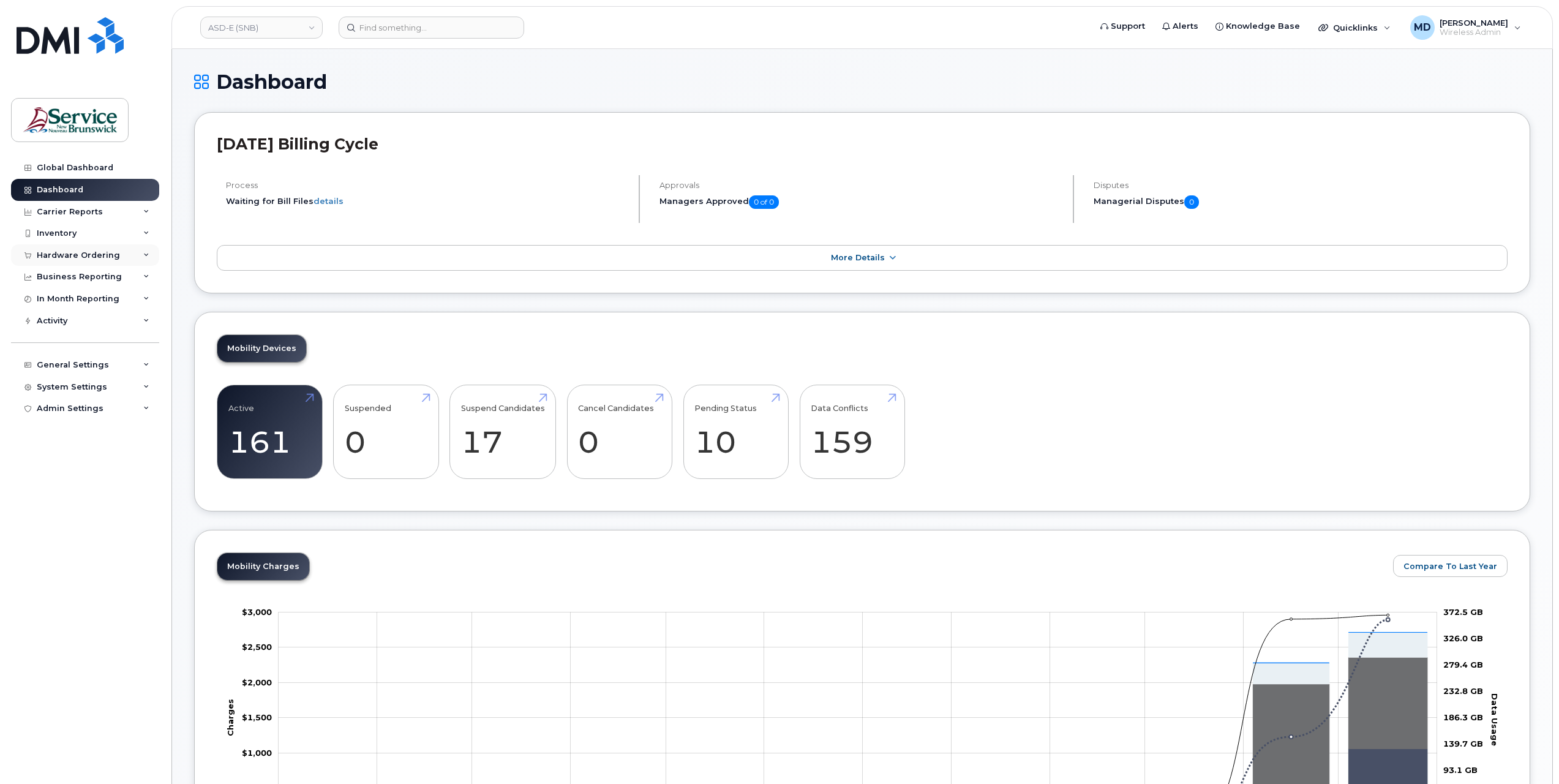
click at [95, 251] on div "Hardware Ordering" at bounding box center [78, 256] width 83 height 10
click at [77, 304] on link "Orders" at bounding box center [96, 301] width 127 height 23
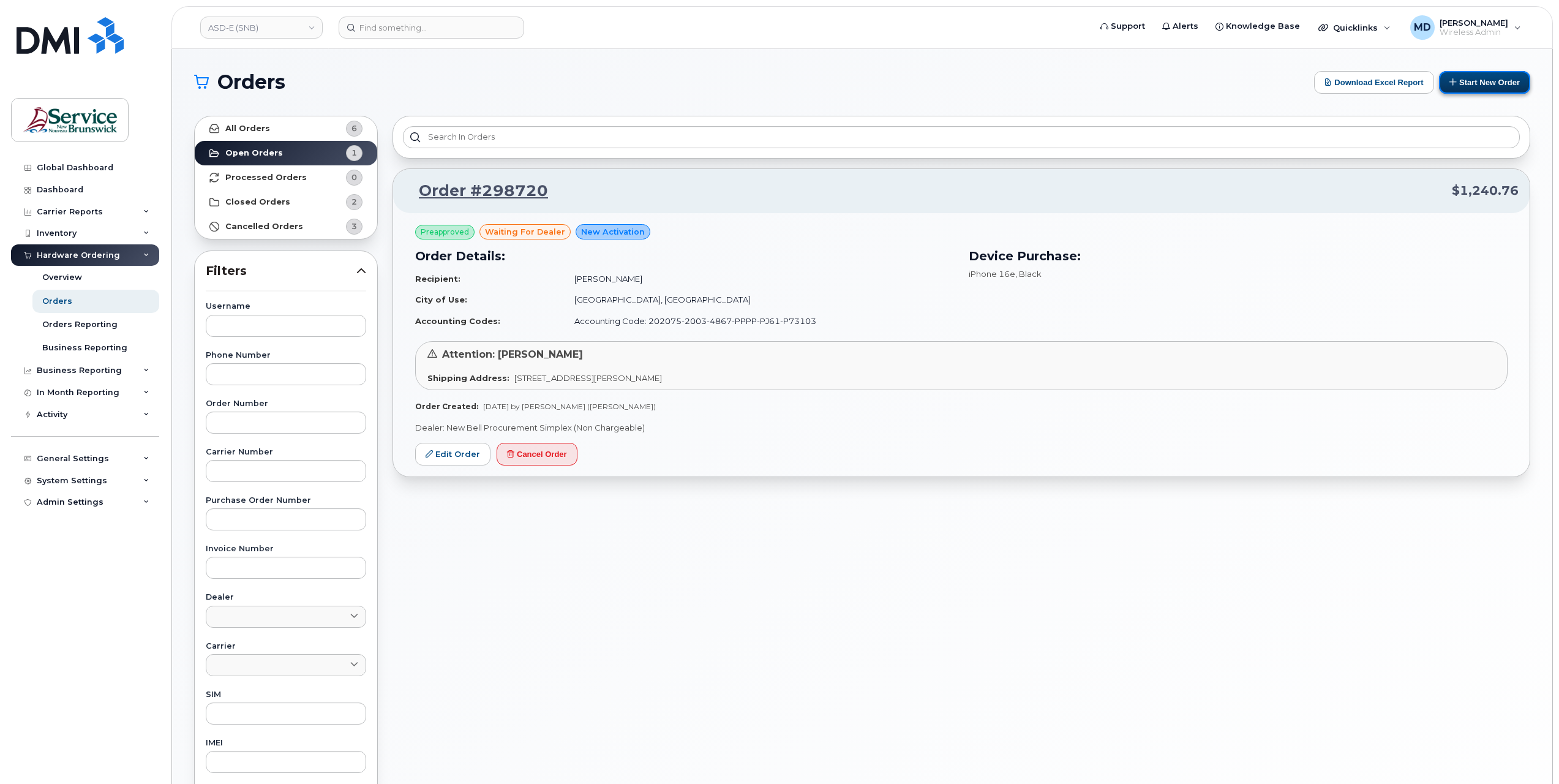
click at [1473, 83] on button "Start New Order" at bounding box center [1484, 82] width 91 height 23
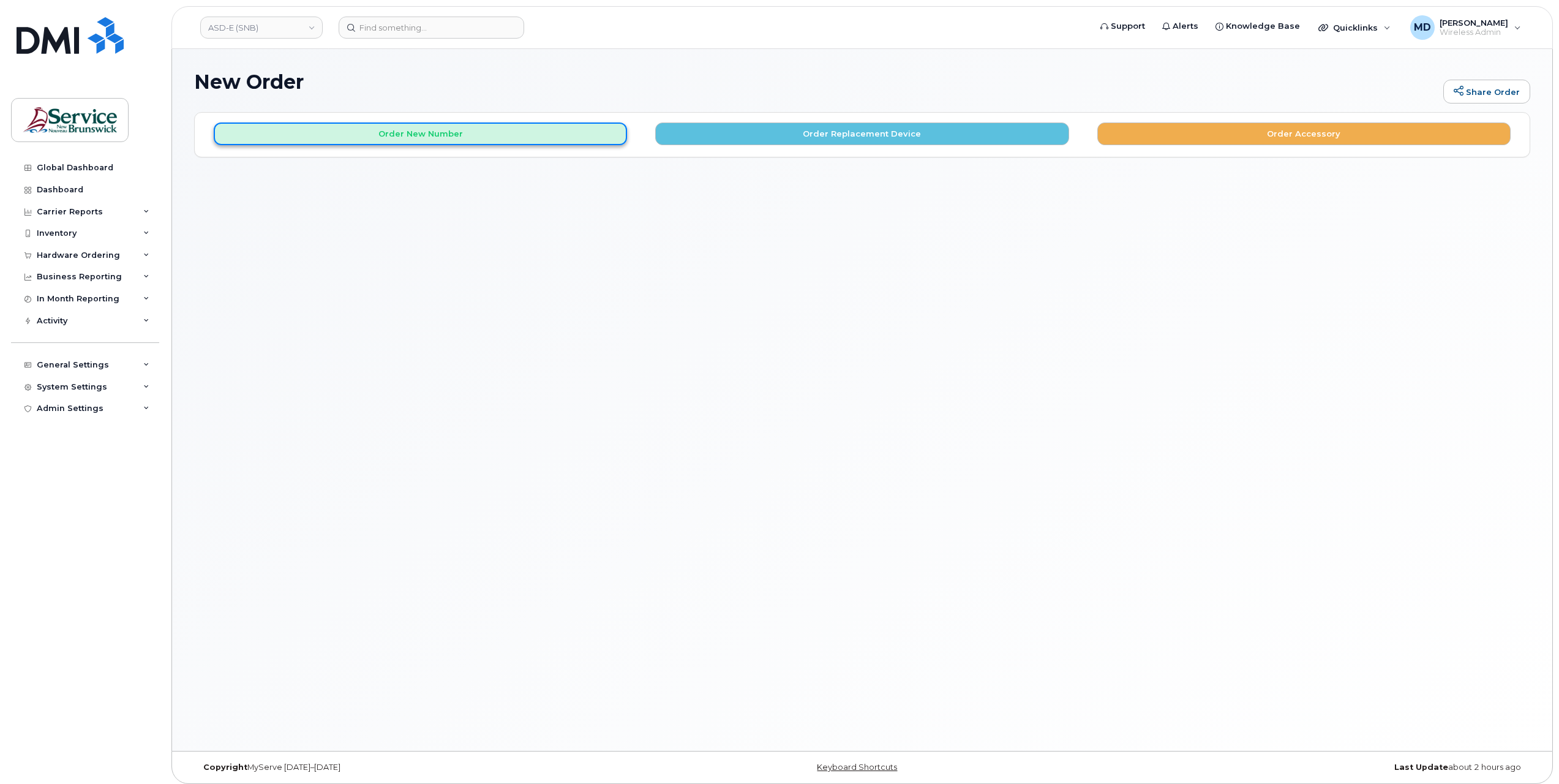
click at [417, 135] on button "Order New Number" at bounding box center [420, 134] width 413 height 23
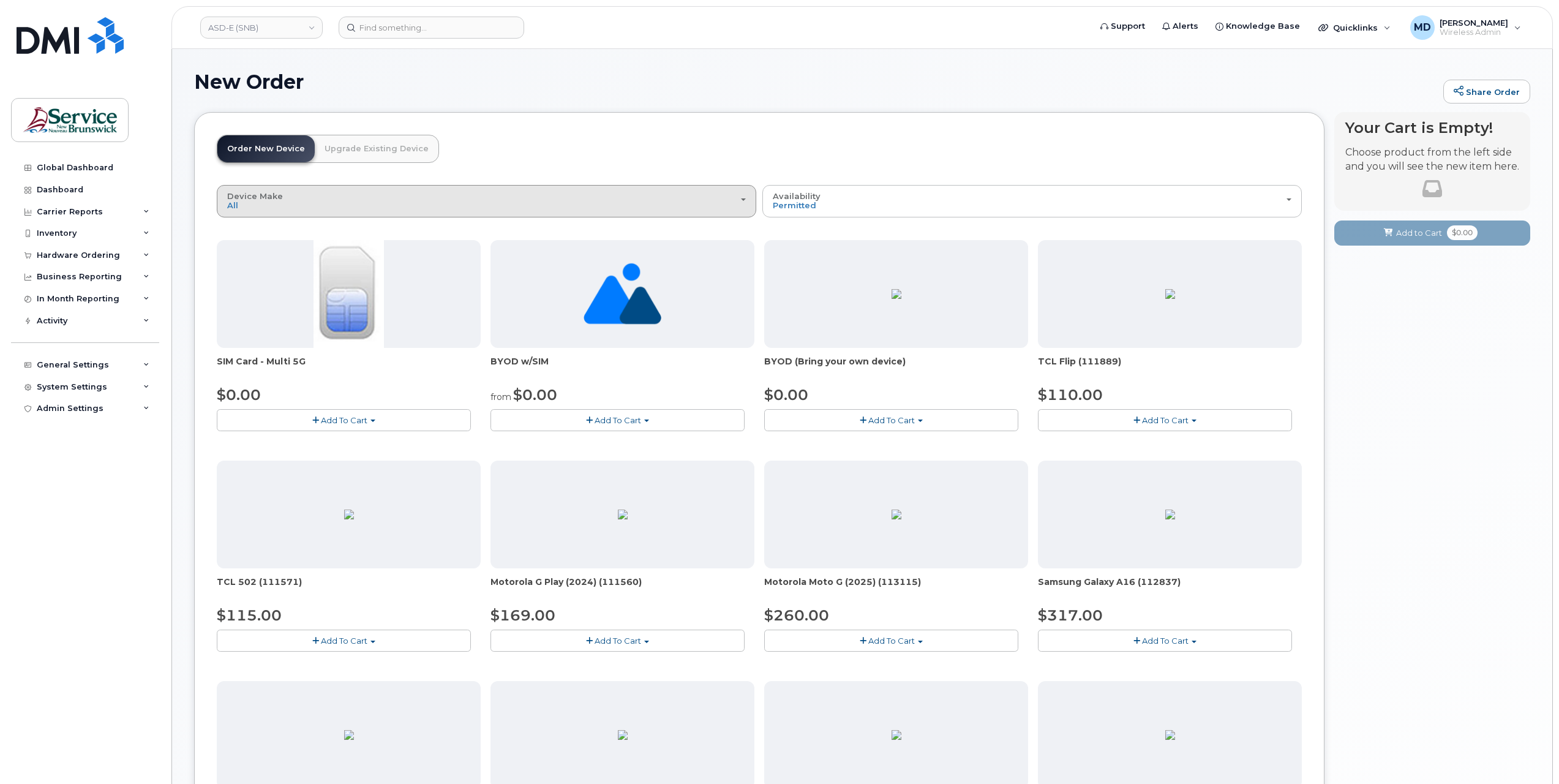
click at [569, 197] on div "Device Make All Aircard Android Cell Phone HUB iPhone Tablet Unknown" at bounding box center [486, 201] width 518 height 19
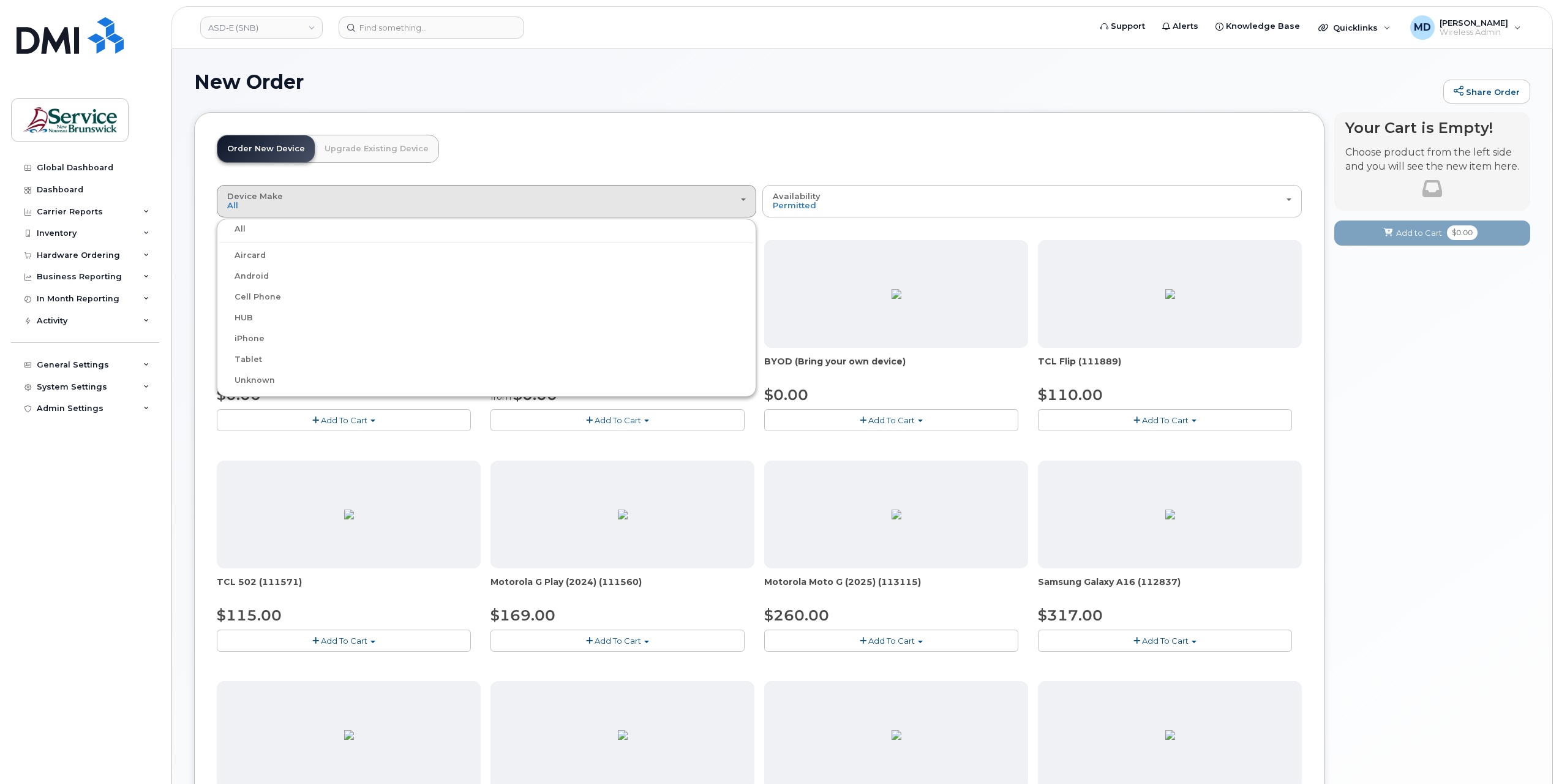
click at [255, 274] on label "Android" at bounding box center [245, 275] width 49 height 14
click at [0, 0] on input "Android" at bounding box center [0, 0] width 0 height 0
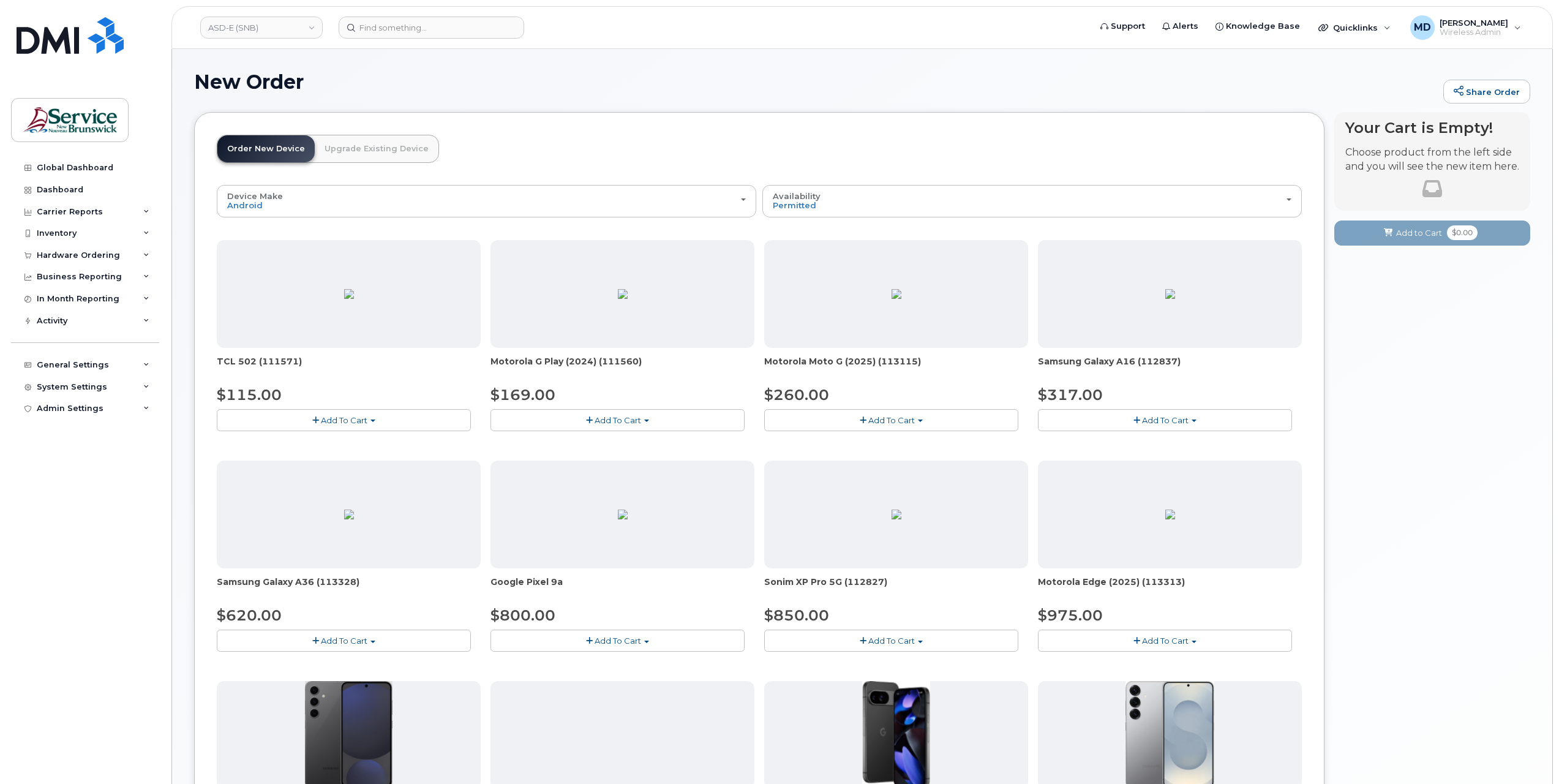
scroll to position [204, 0]
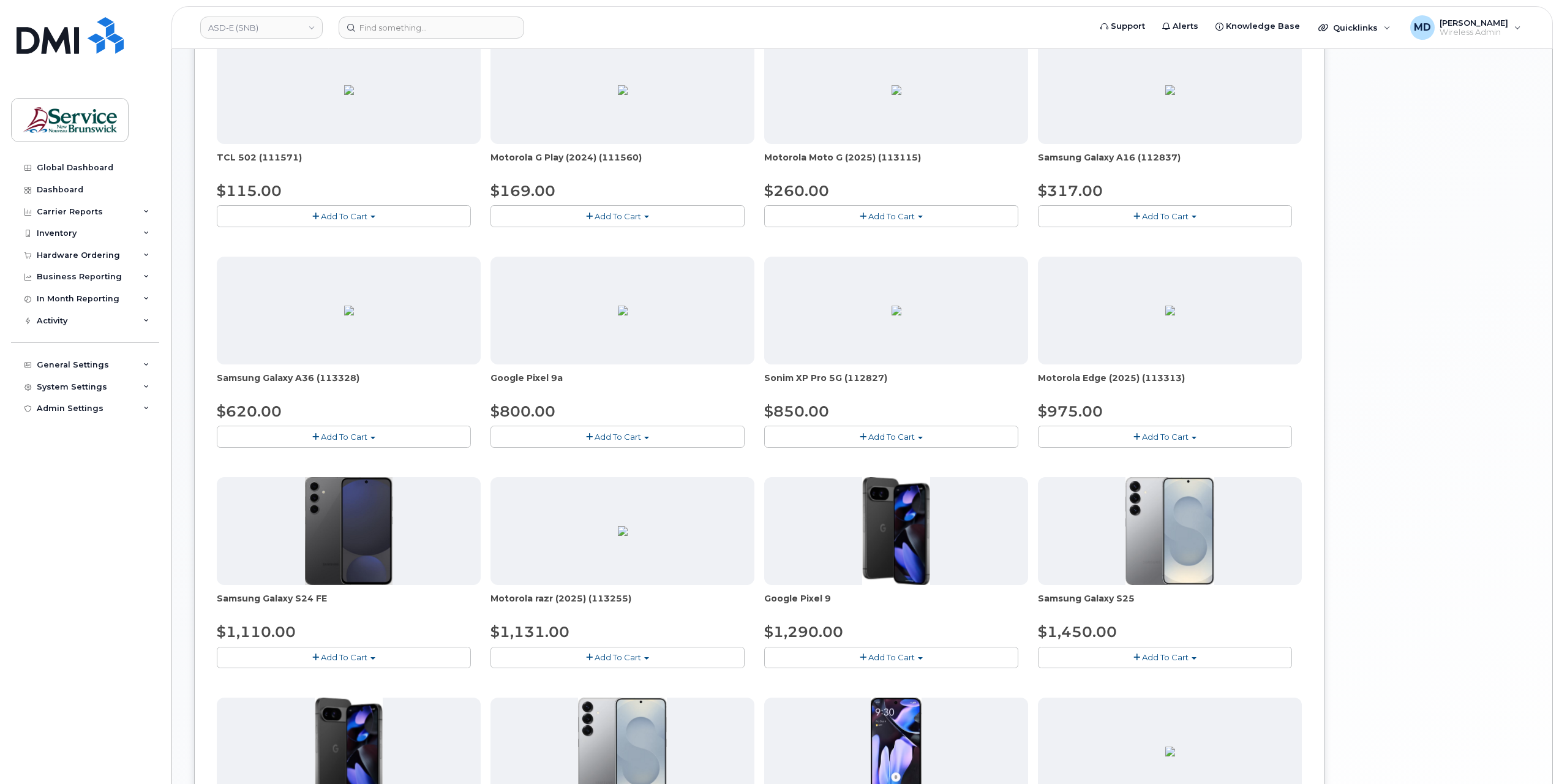
click at [641, 432] on span "Add To Cart" at bounding box center [617, 437] width 47 height 10
click at [876, 658] on span "Add To Cart" at bounding box center [891, 657] width 47 height 10
click at [878, 658] on span "Add To Cart" at bounding box center [891, 657] width 47 height 10
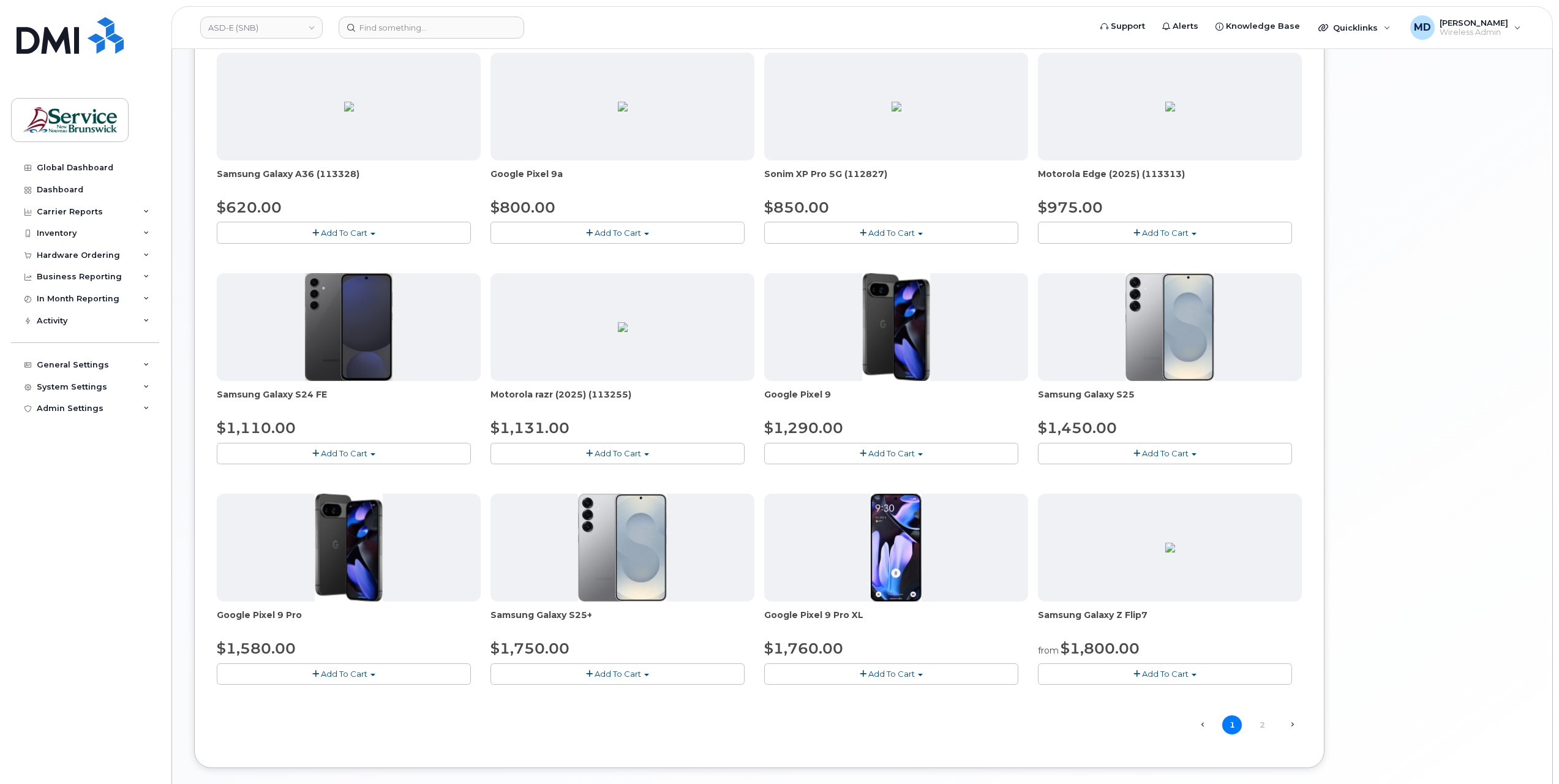
click at [366, 671] on span "Add To Cart" at bounding box center [344, 674] width 47 height 10
click at [909, 669] on span "Add To Cart" at bounding box center [891, 674] width 47 height 10
click at [1265, 723] on link "2" at bounding box center [1262, 725] width 19 height 19
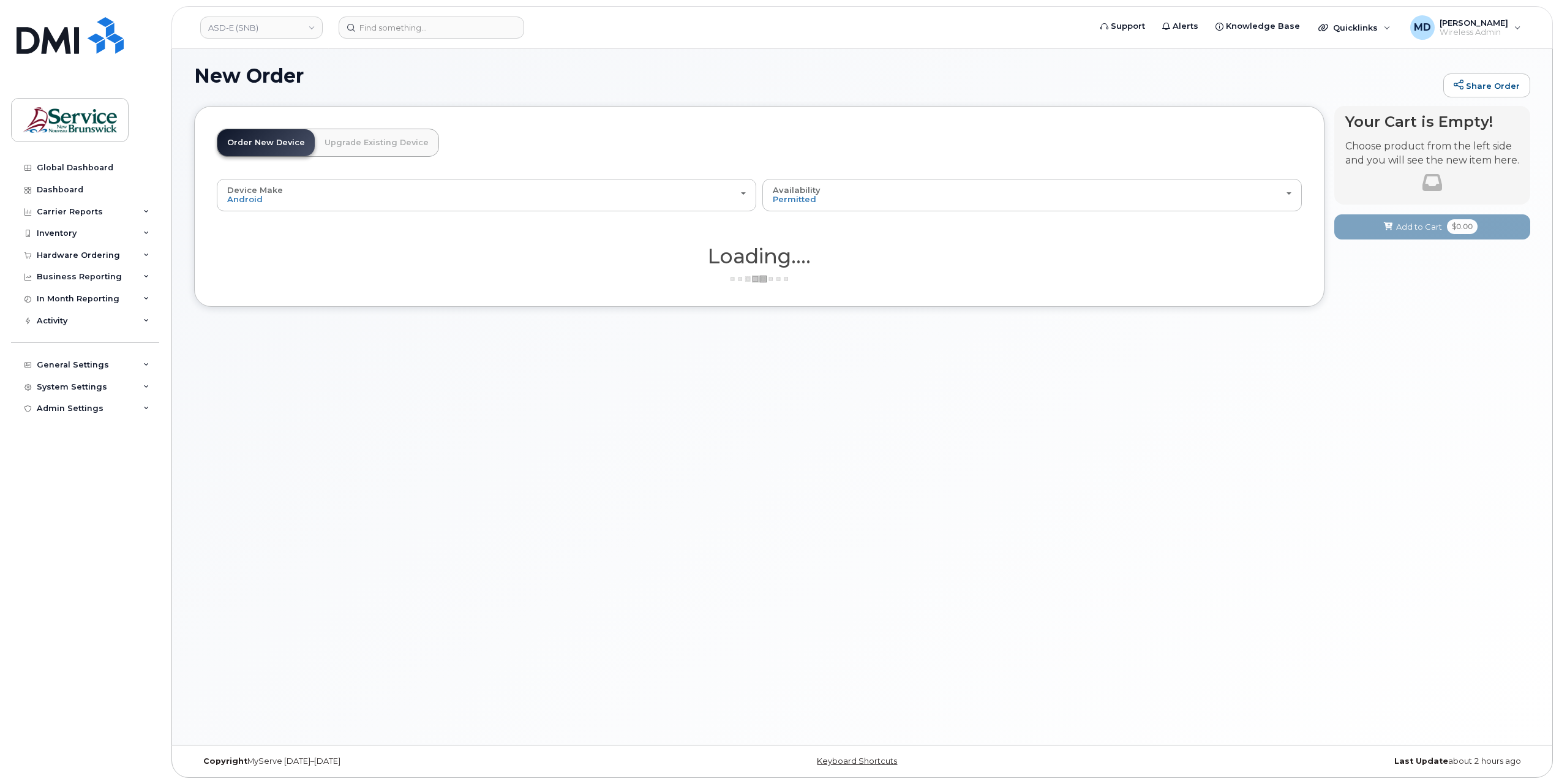
scroll to position [6, 0]
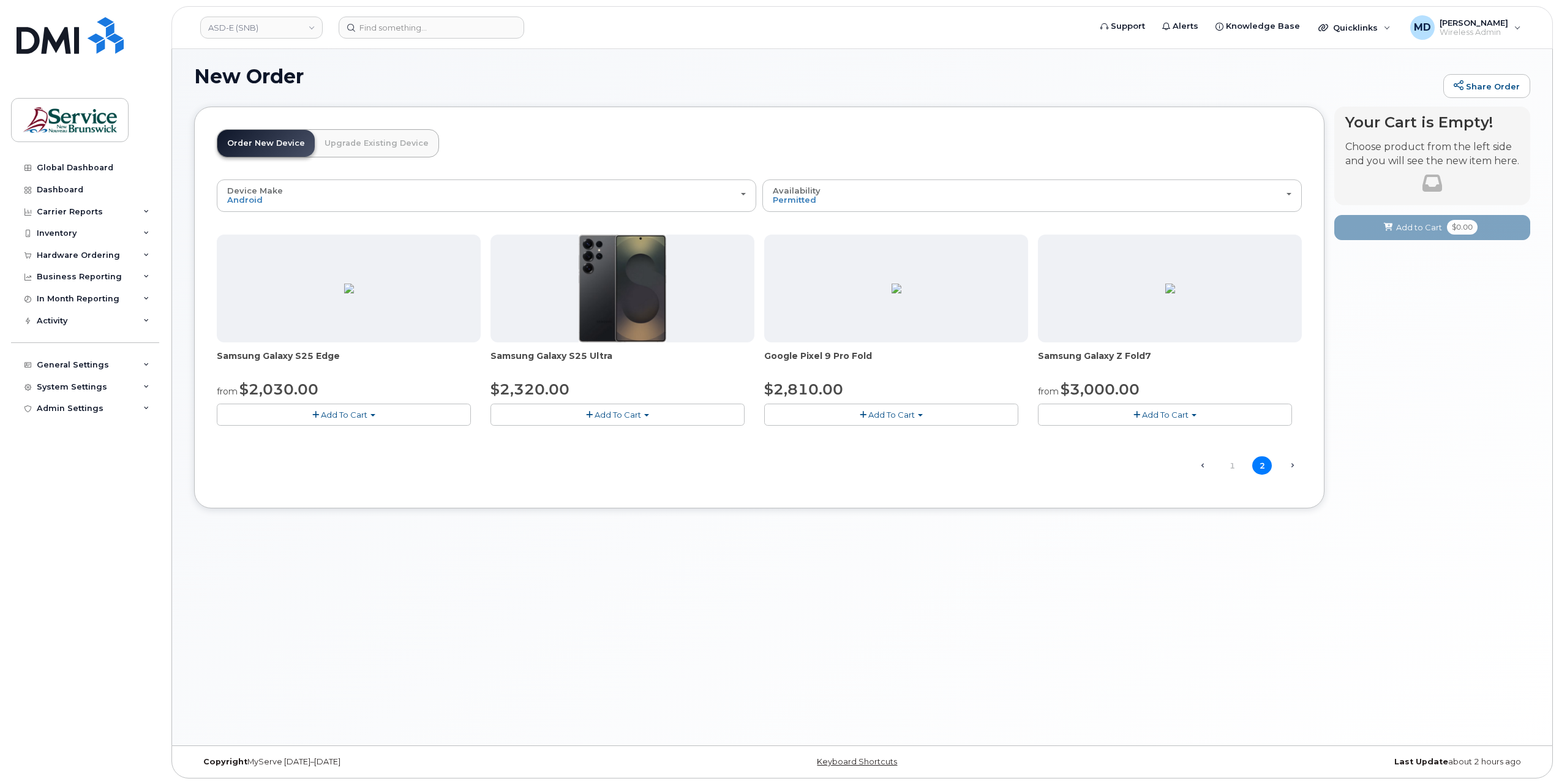
click at [886, 411] on span "Add To Cart" at bounding box center [891, 415] width 47 height 10
click at [397, 417] on button "Add To Cart" at bounding box center [344, 413] width 254 height 21
click at [1232, 461] on link "1" at bounding box center [1231, 466] width 19 height 19
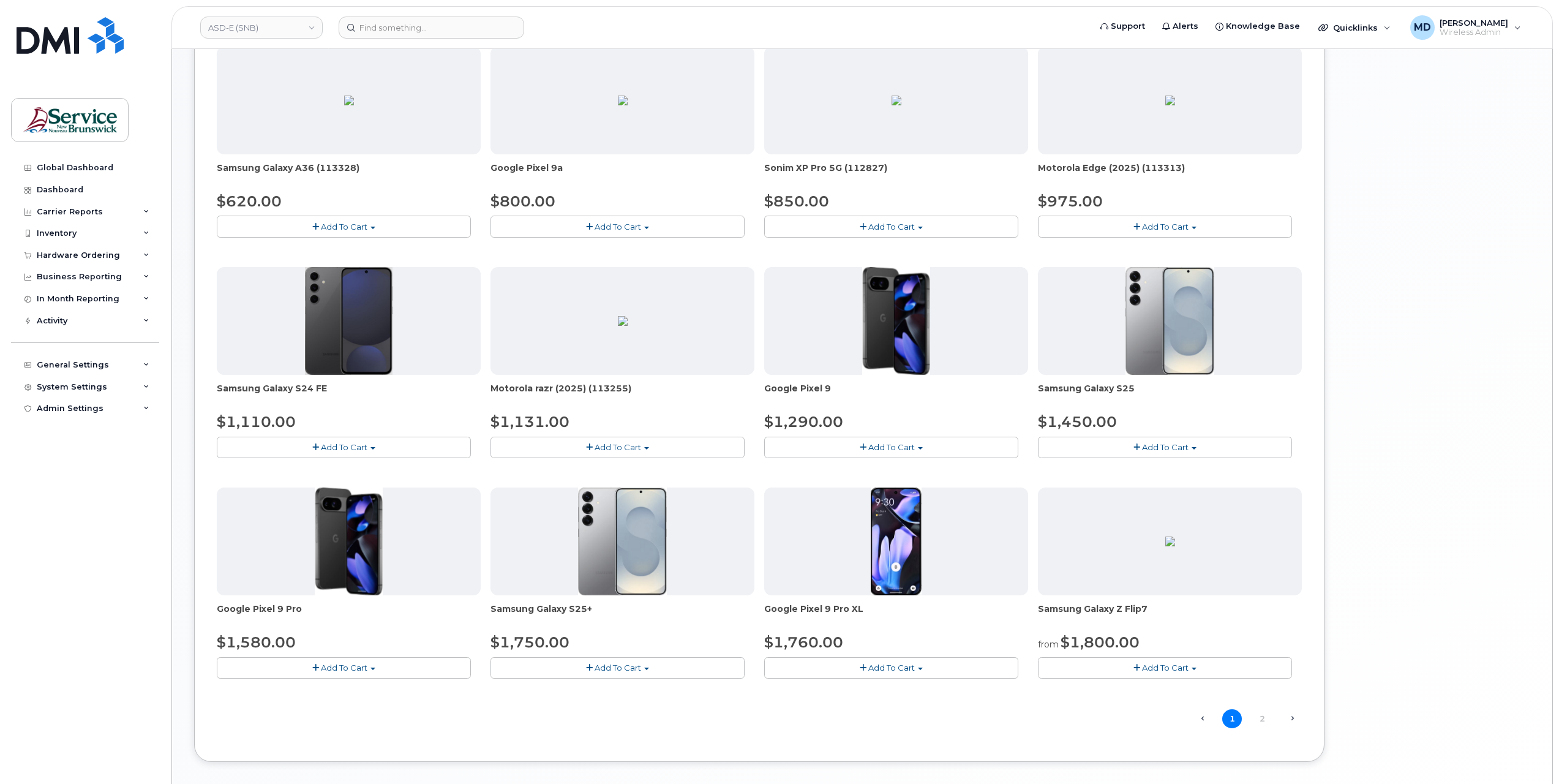
scroll to position [209, 0]
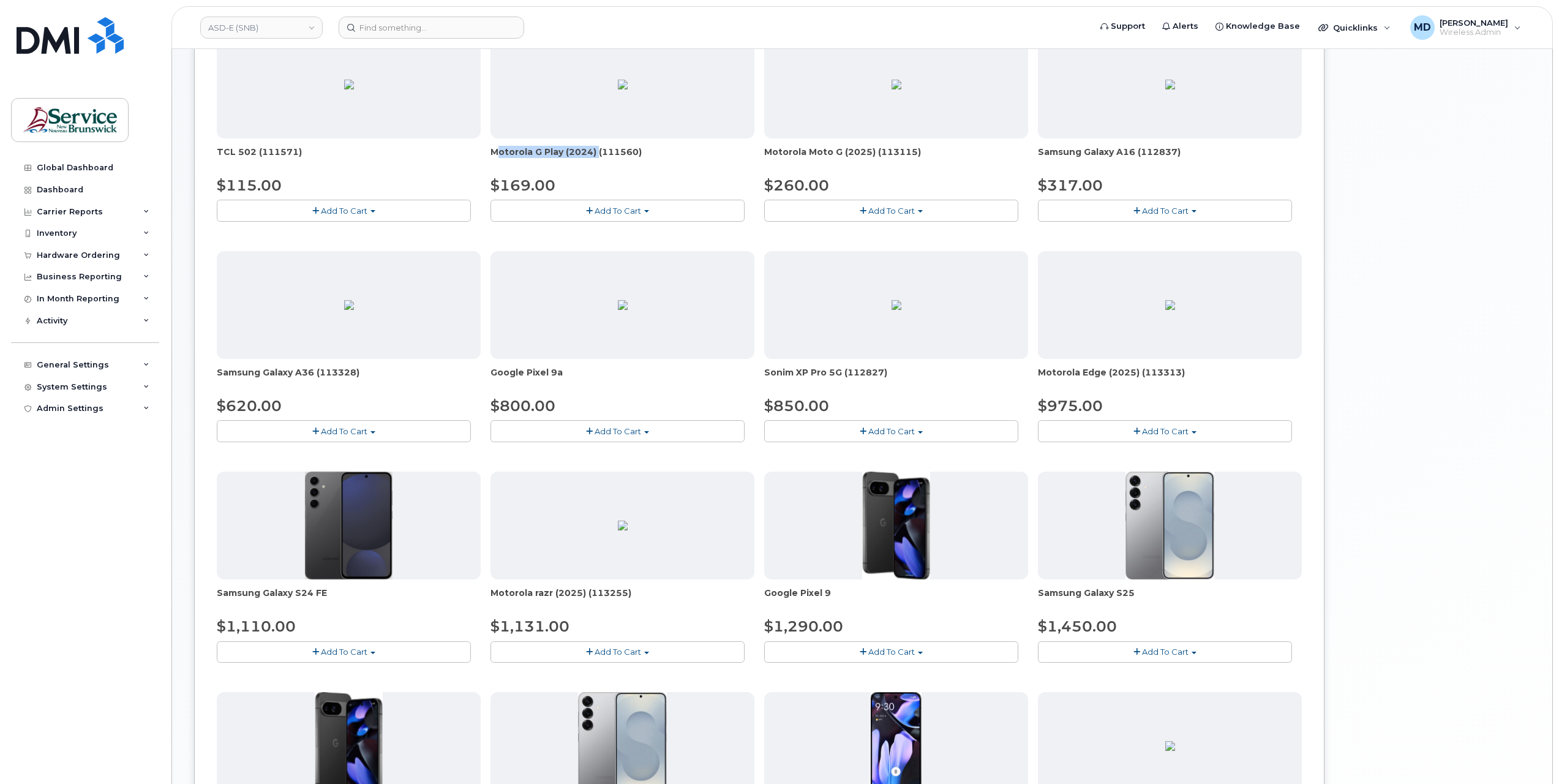
drag, startPoint x: 491, startPoint y: 149, endPoint x: 594, endPoint y: 153, distance: 103.1
click at [594, 153] on span "Motorola G Play (2024) (111560)" at bounding box center [622, 157] width 264 height 25
copy span "Motorola G Play (2024)"
click at [657, 204] on button "Add To Cart" at bounding box center [617, 210] width 254 height 21
click at [880, 213] on span "Add To Cart" at bounding box center [891, 211] width 47 height 10
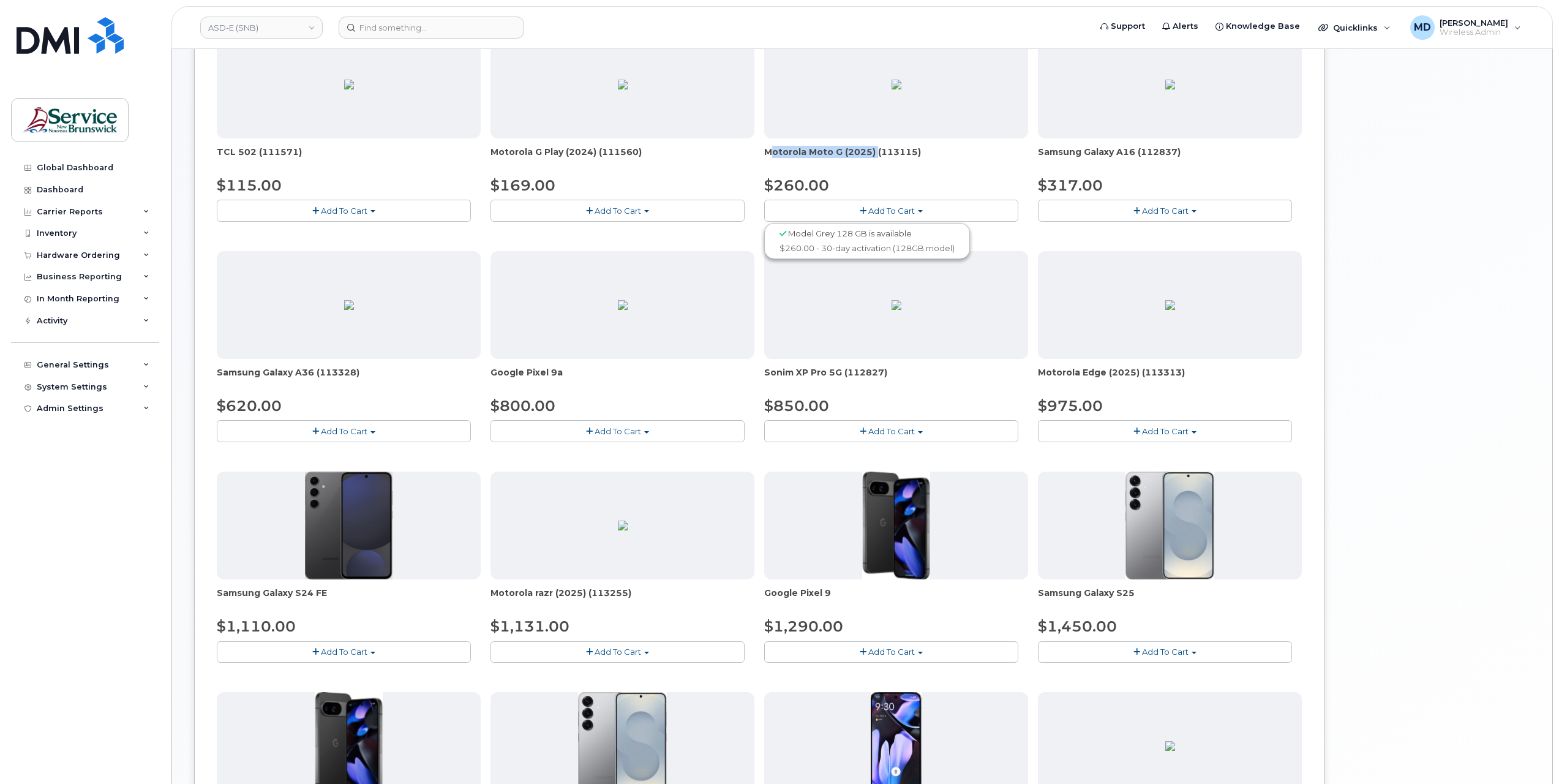
drag, startPoint x: 873, startPoint y: 151, endPoint x: 766, endPoint y: 146, distance: 107.1
click at [766, 146] on span "Motorola Moto G (2025) (113115)" at bounding box center [896, 157] width 264 height 25
copy span "Motorola Moto G (2025)"
drag, startPoint x: 1136, startPoint y: 370, endPoint x: 1040, endPoint y: 369, distance: 96.0
click at [1040, 369] on span "Motorola Edge (2025) (113313)" at bounding box center [1170, 378] width 264 height 25
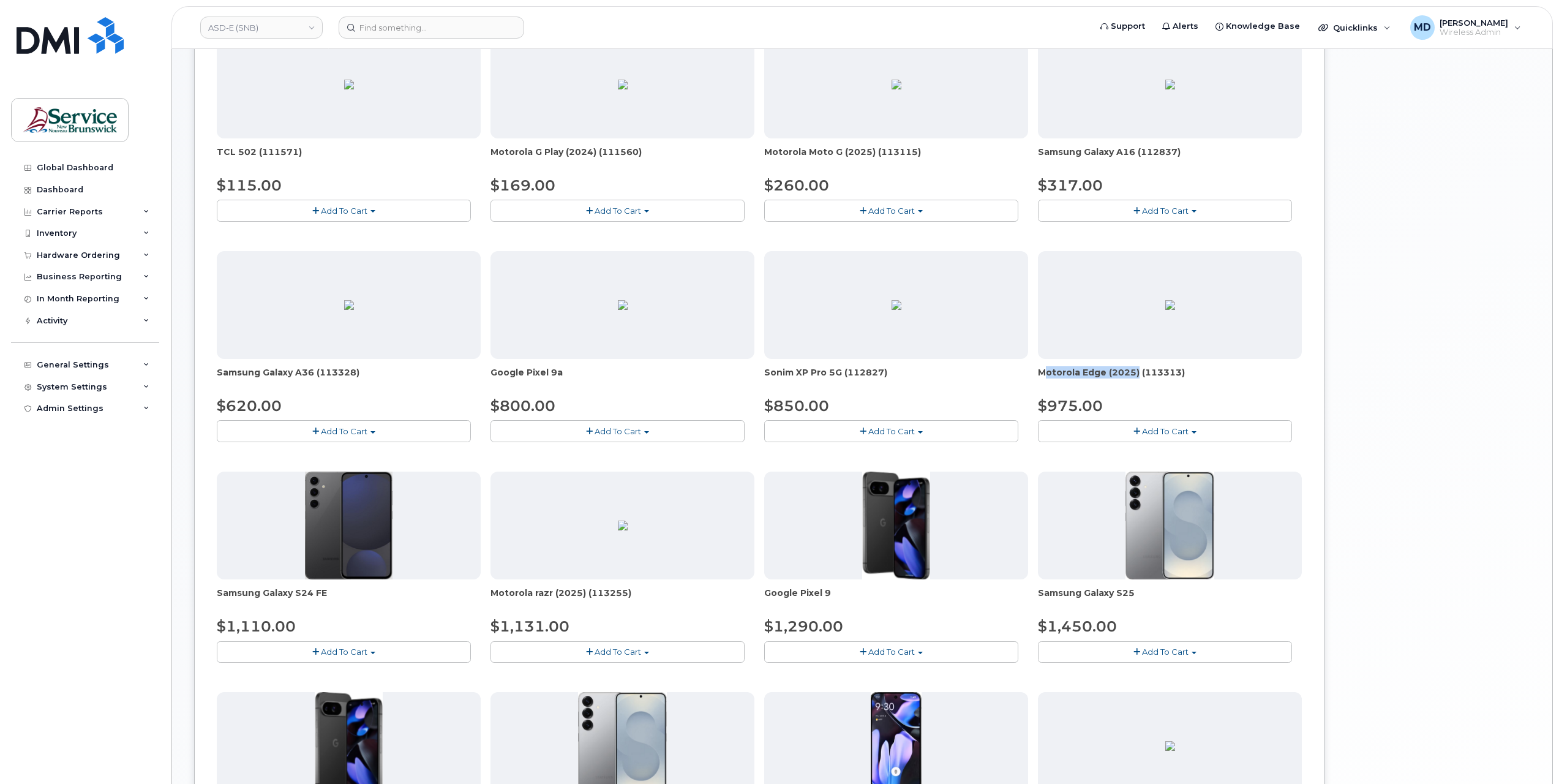
drag, startPoint x: 1040, startPoint y: 369, endPoint x: 1134, endPoint y: 373, distance: 94.1
click at [1134, 373] on span "Motorola Edge (2025) (113313)" at bounding box center [1170, 378] width 264 height 25
drag, startPoint x: 1137, startPoint y: 371, endPoint x: 1042, endPoint y: 372, distance: 95.0
click at [1042, 372] on span "Motorola Edge (2025) (113313)" at bounding box center [1170, 378] width 264 height 25
copy span "Motorola Edge (2025)"
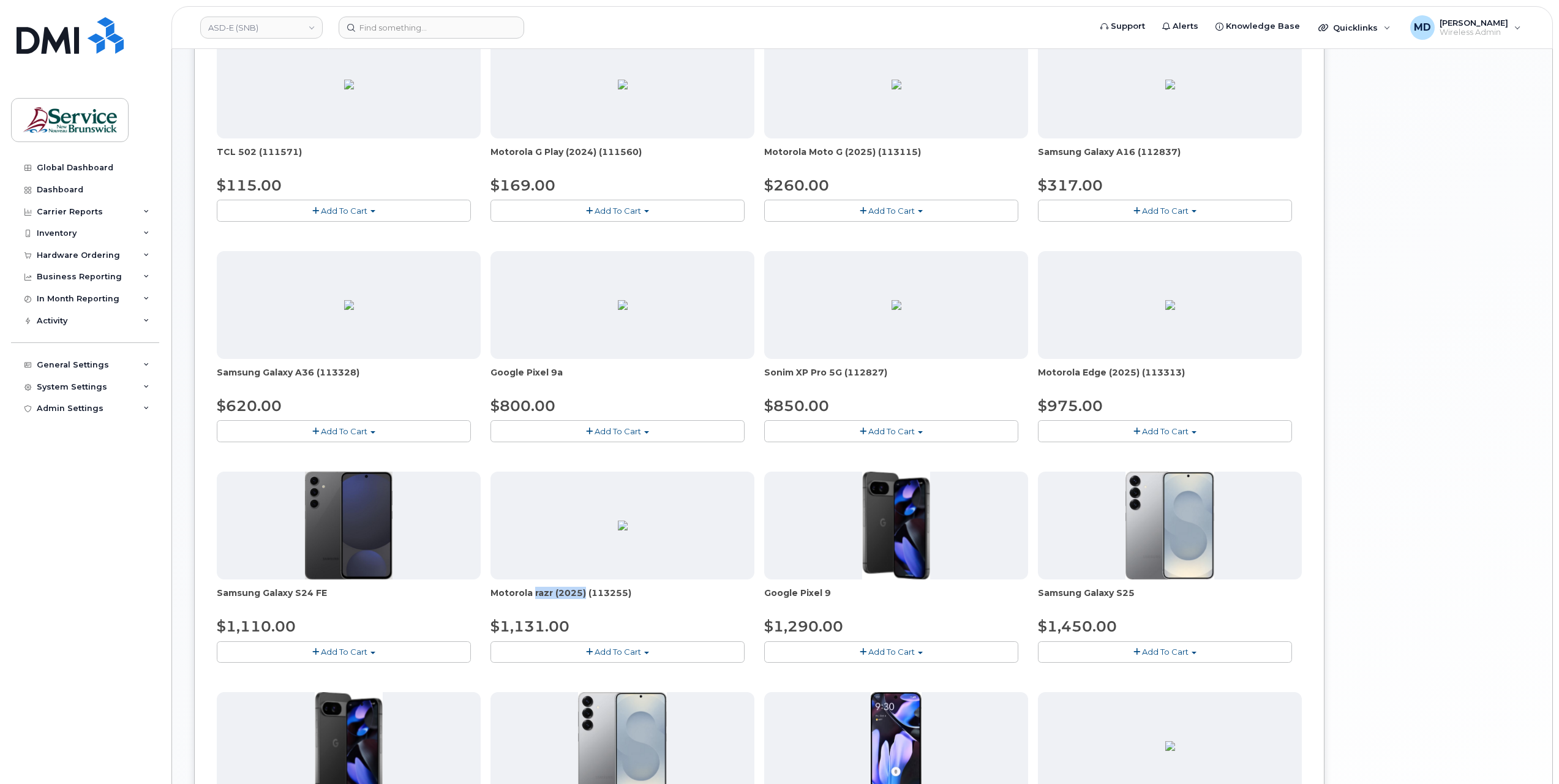
drag, startPoint x: 582, startPoint y: 591, endPoint x: 530, endPoint y: 590, distance: 52.0
click at [530, 590] on span "Motorola razr (2025) (113255)" at bounding box center [622, 599] width 264 height 25
drag, startPoint x: 530, startPoint y: 590, endPoint x: 582, endPoint y: 589, distance: 52.0
click at [583, 590] on span "Motorola razr (2025) (113255)" at bounding box center [622, 599] width 264 height 25
drag, startPoint x: 582, startPoint y: 589, endPoint x: 492, endPoint y: 586, distance: 90.0
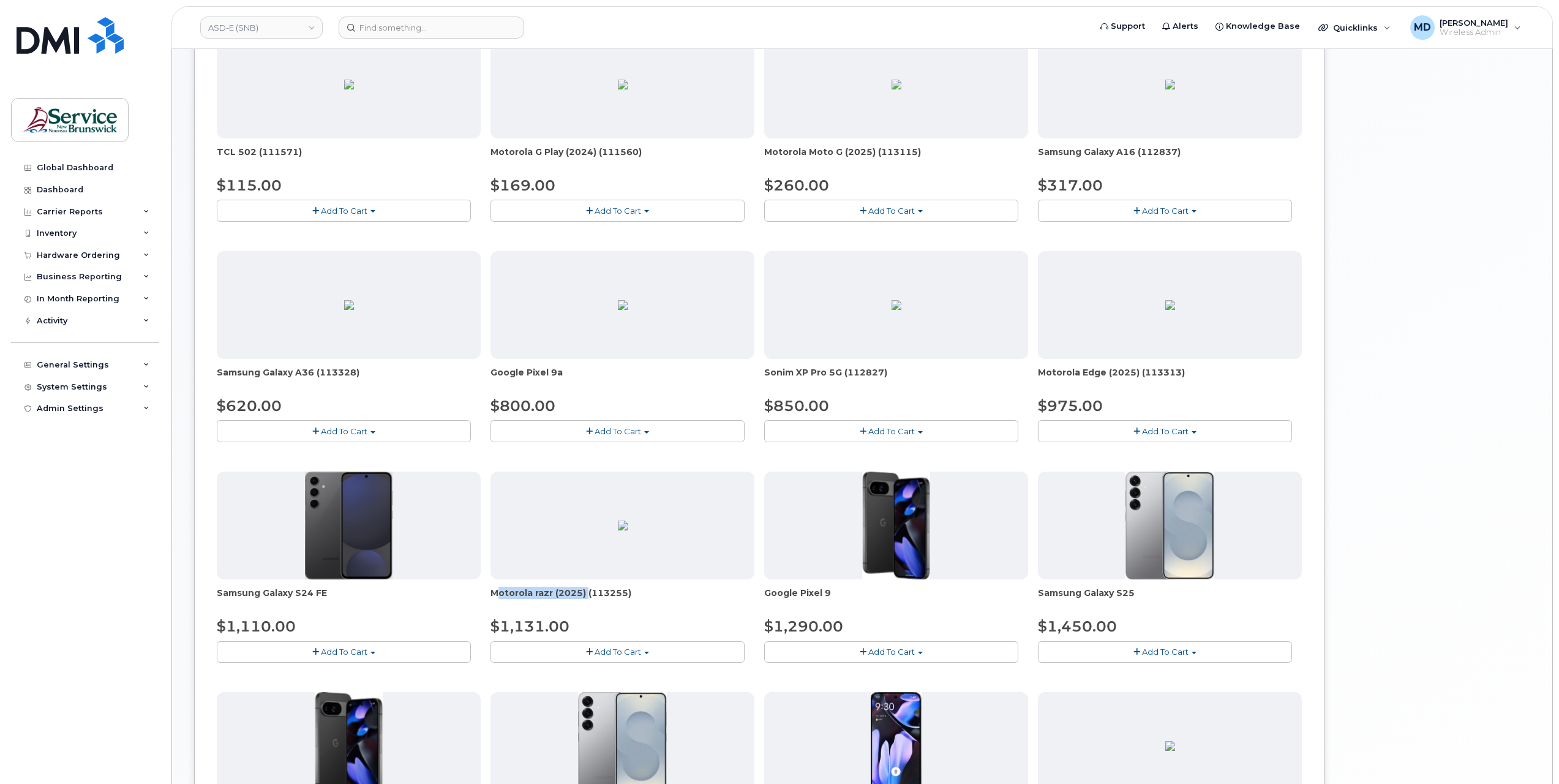
click at [492, 587] on span "Motorola razr (2025) (113255)" at bounding box center [622, 599] width 264 height 25
copy span "Motorola razr (2025)"
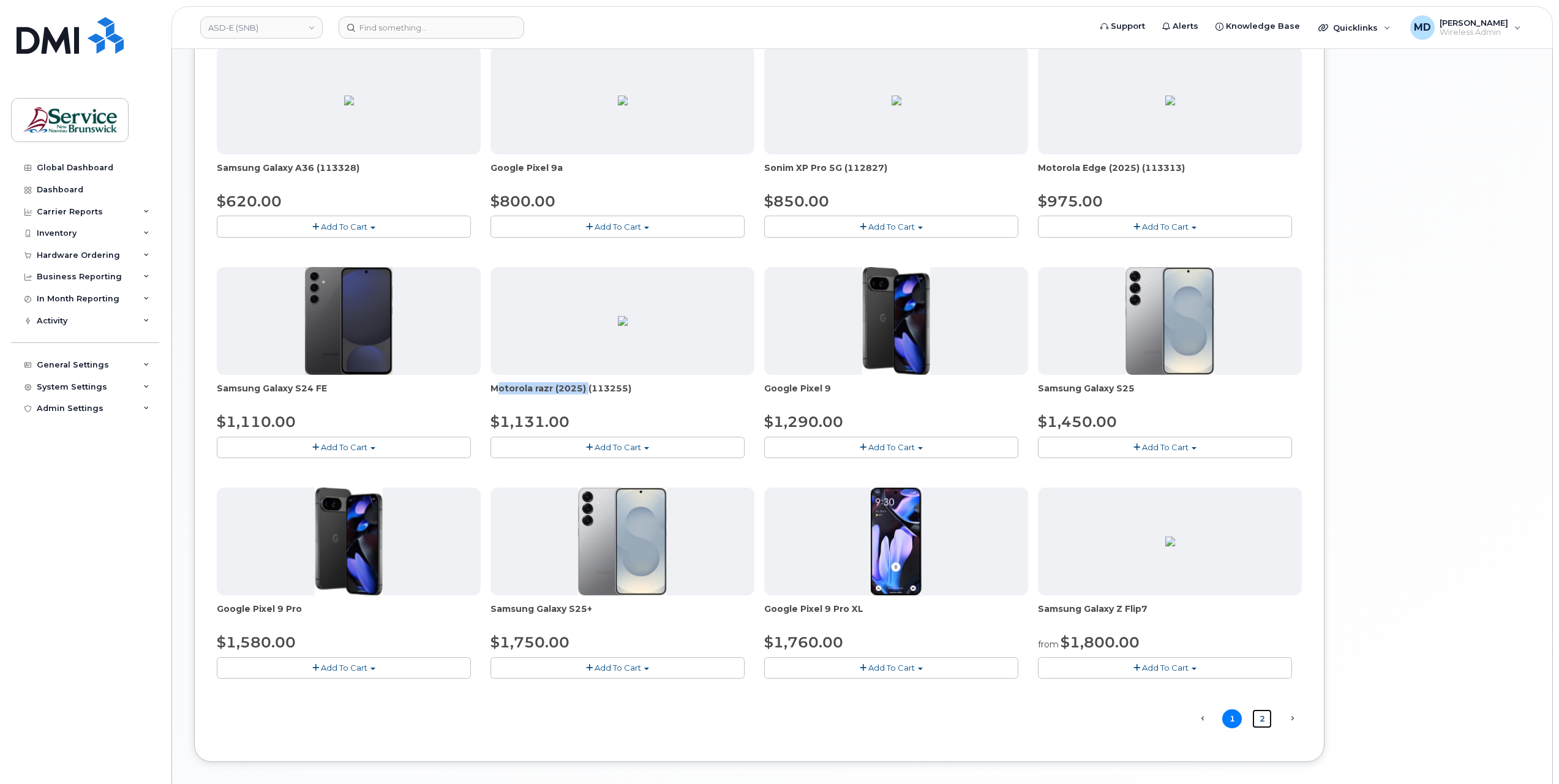
click at [1262, 717] on link "2" at bounding box center [1262, 718] width 19 height 19
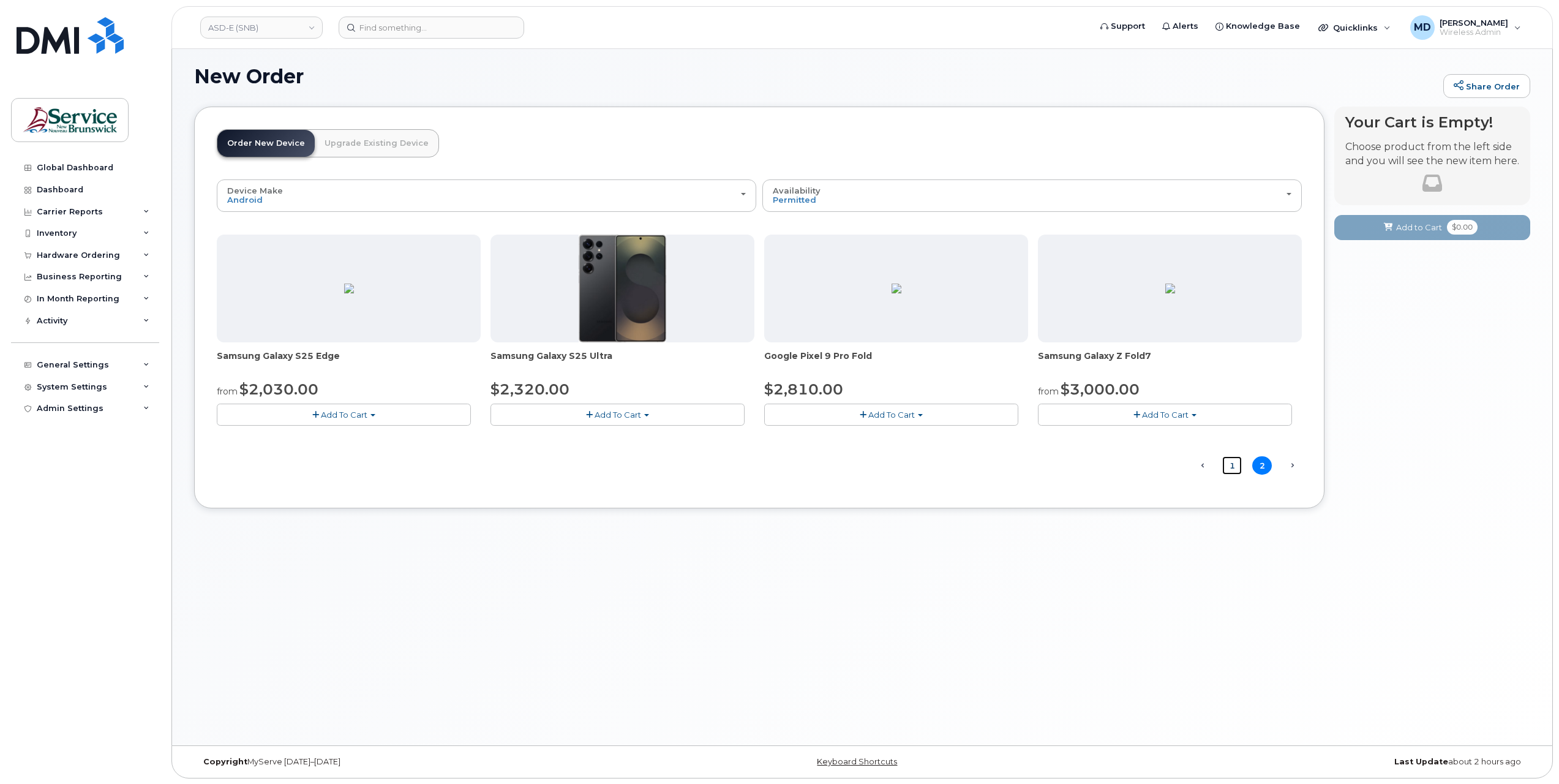
click at [1235, 466] on link "1" at bounding box center [1231, 466] width 19 height 19
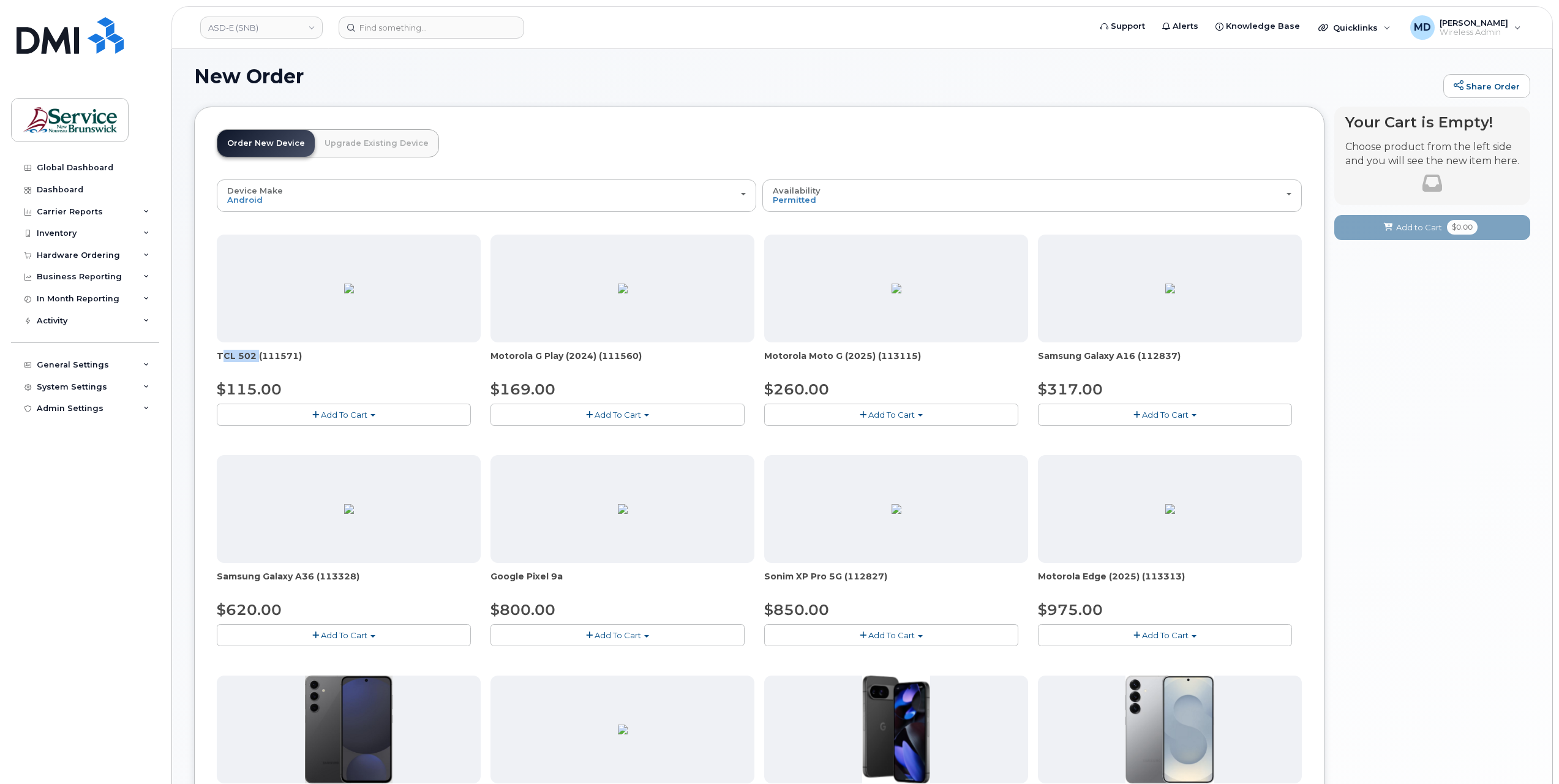
drag, startPoint x: 252, startPoint y: 354, endPoint x: 218, endPoint y: 356, distance: 34.1
click at [218, 356] on span "TCL 502 (111571)" at bounding box center [349, 362] width 264 height 25
copy span "TCL 502"
click at [899, 410] on span "Add To Cart" at bounding box center [891, 415] width 47 height 10
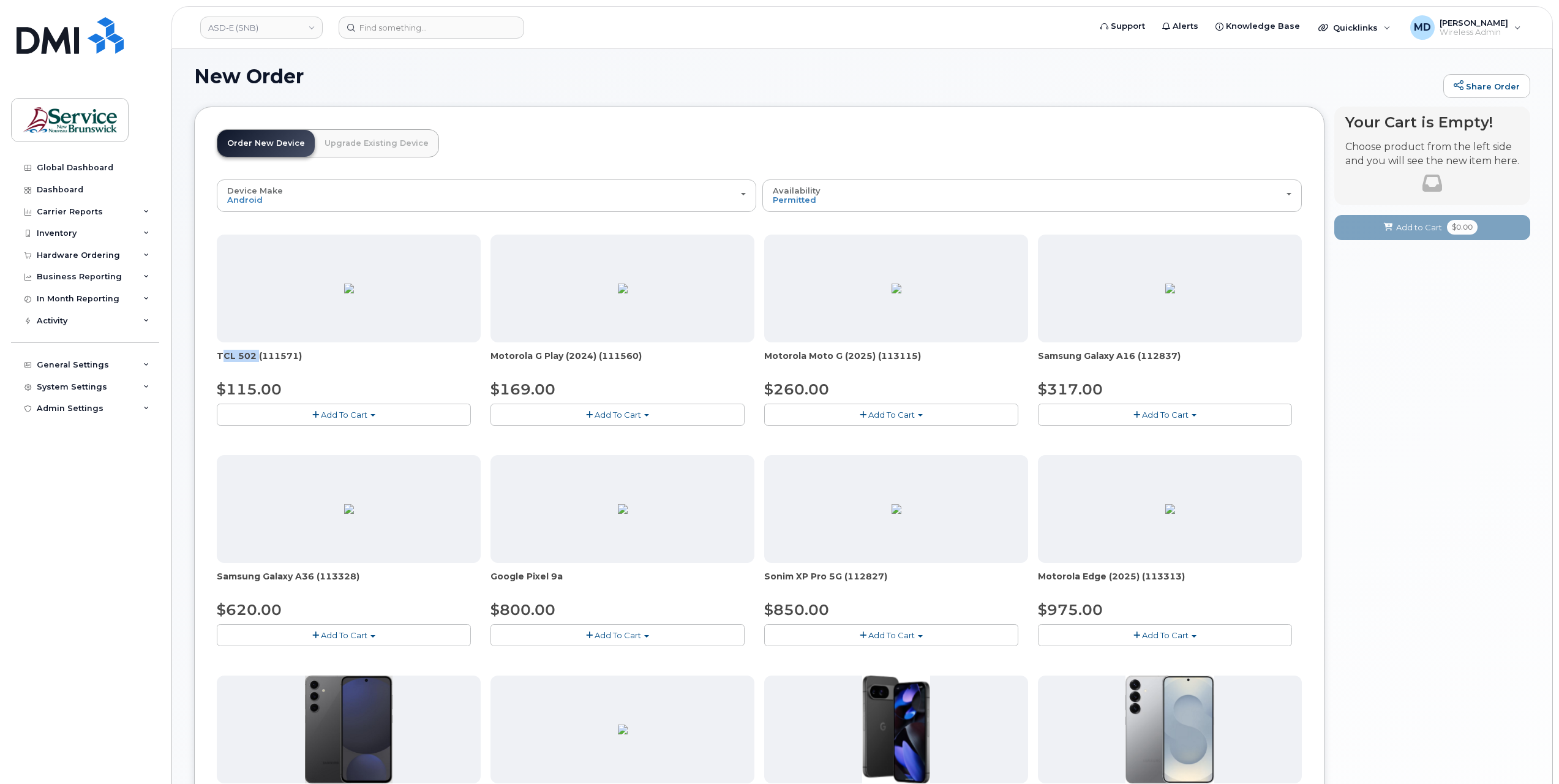
click at [908, 411] on span "Add To Cart" at bounding box center [891, 415] width 47 height 10
click at [906, 411] on span "Add To Cart" at bounding box center [891, 415] width 47 height 10
click at [1145, 632] on span "Add To Cart" at bounding box center [1164, 635] width 47 height 10
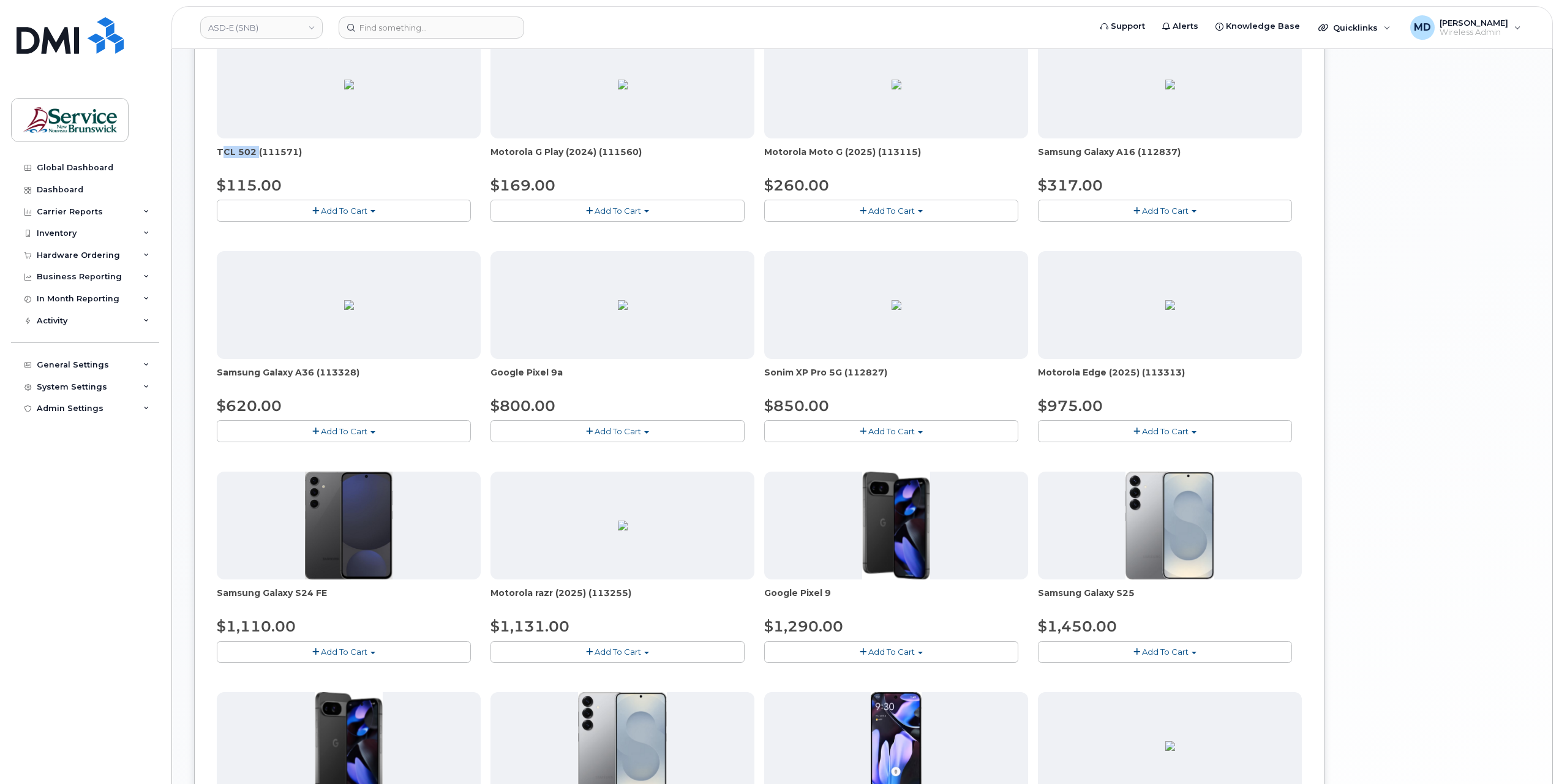
click at [633, 647] on span "Add To Cart" at bounding box center [617, 652] width 47 height 10
click at [323, 209] on span "Add To Cart" at bounding box center [344, 211] width 47 height 10
click at [630, 647] on span "Add To Cart" at bounding box center [617, 652] width 47 height 10
